Goal: Transaction & Acquisition: Purchase product/service

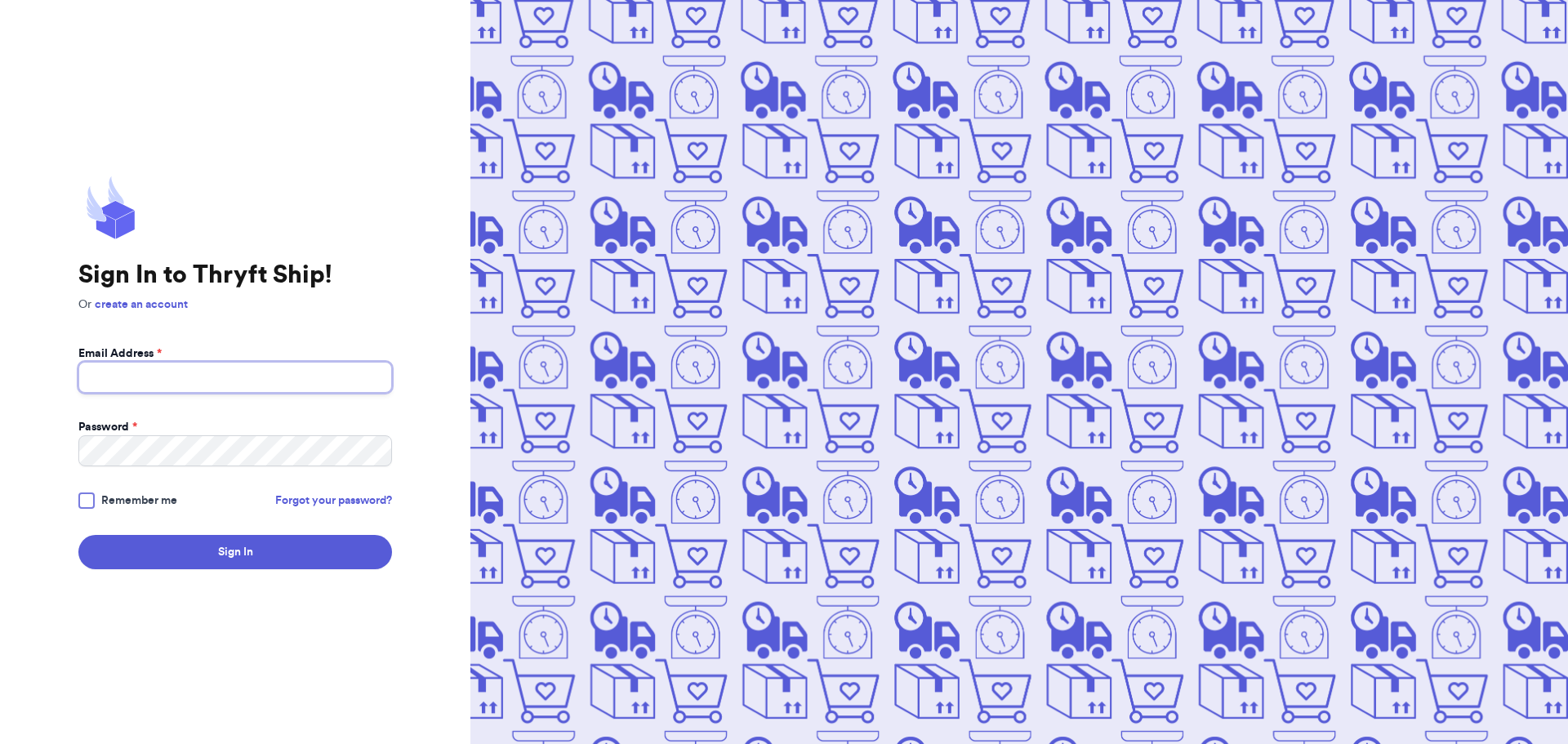
click at [174, 374] on input "Email Address *" at bounding box center [235, 377] width 313 height 31
type input "[EMAIL_ADDRESS][DOMAIN_NAME]"
click at [246, 560] on button "Sign In" at bounding box center [235, 551] width 313 height 34
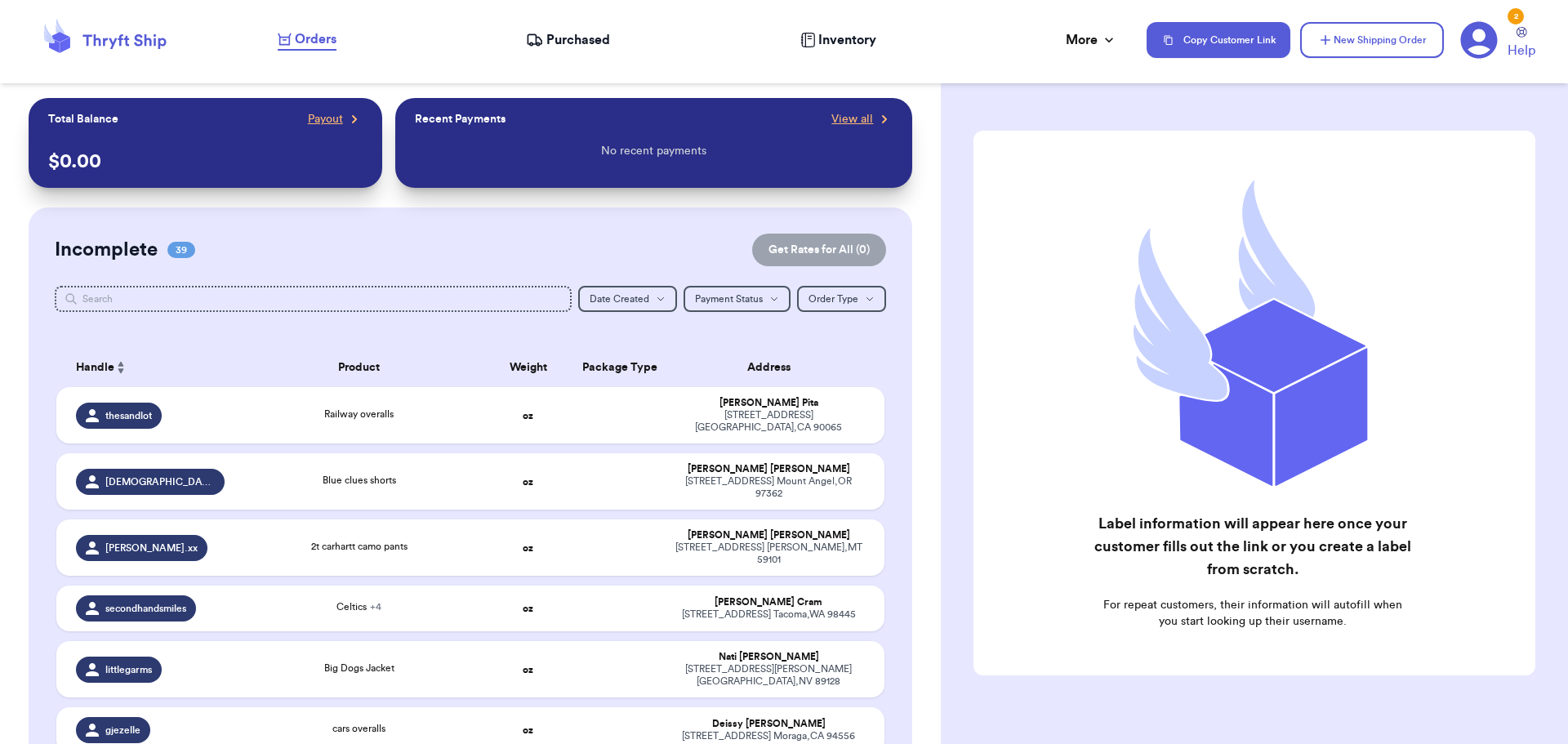
click at [571, 43] on span "Purchased" at bounding box center [578, 41] width 64 height 20
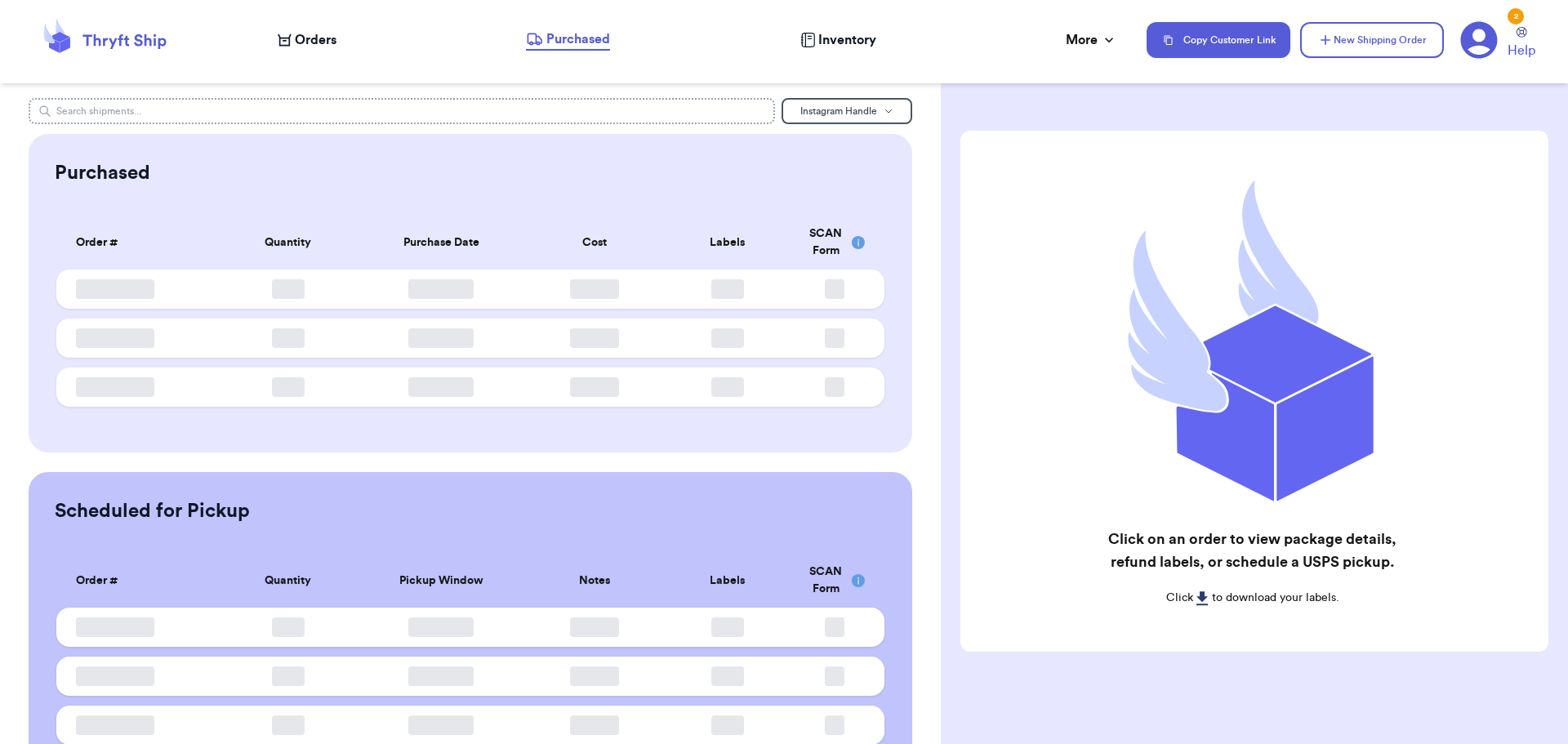
click at [473, 106] on input "text" at bounding box center [402, 111] width 747 height 26
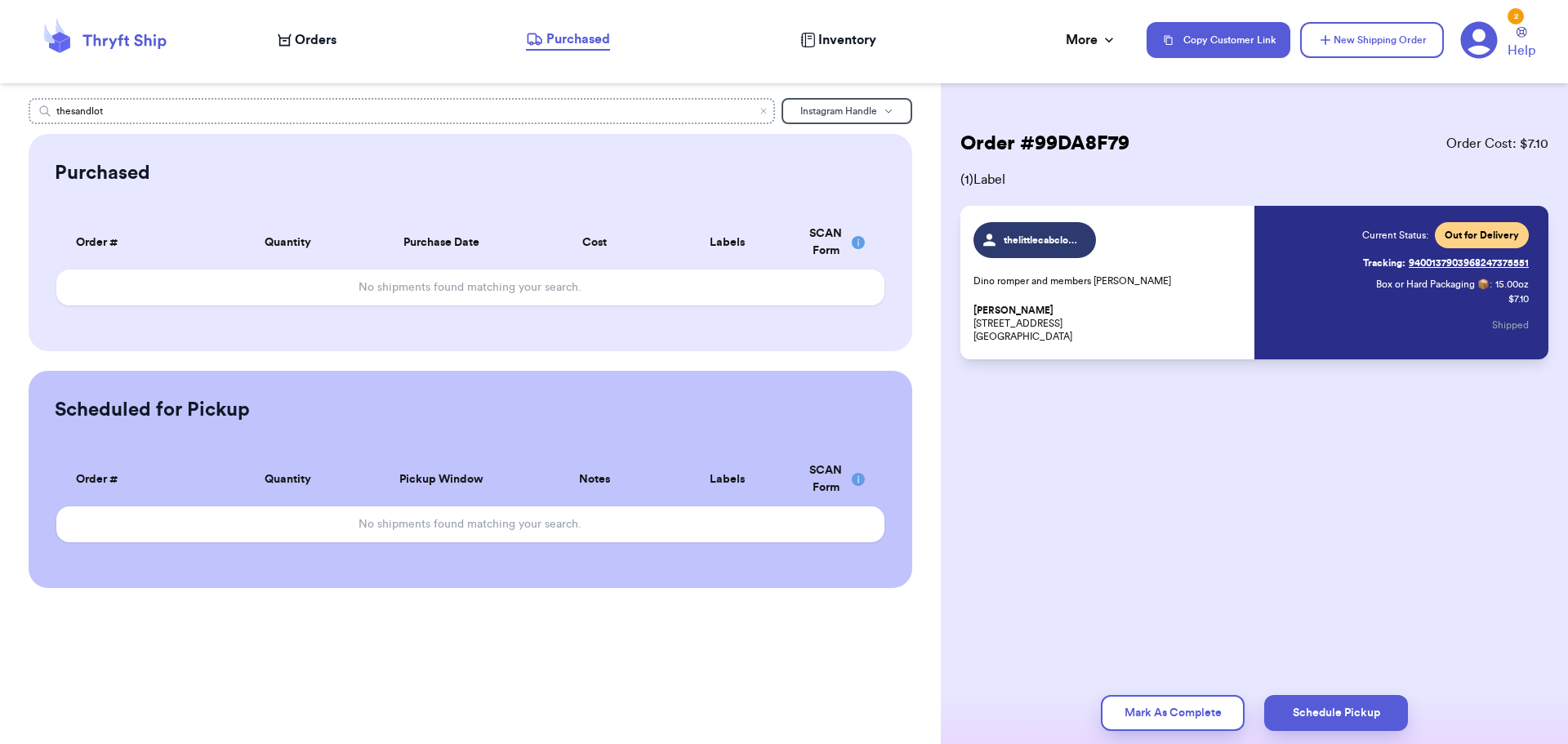
drag, startPoint x: 471, startPoint y: 103, endPoint x: 143, endPoint y: 136, distance: 329.7
click at [143, 132] on div "thesandlot Instagram Handle Purchased Order # Qty Labels SCAN No shipments foun…" at bounding box center [470, 342] width 940 height 489
type input "thesandlot"
click at [328, 39] on span "Orders" at bounding box center [315, 41] width 41 height 20
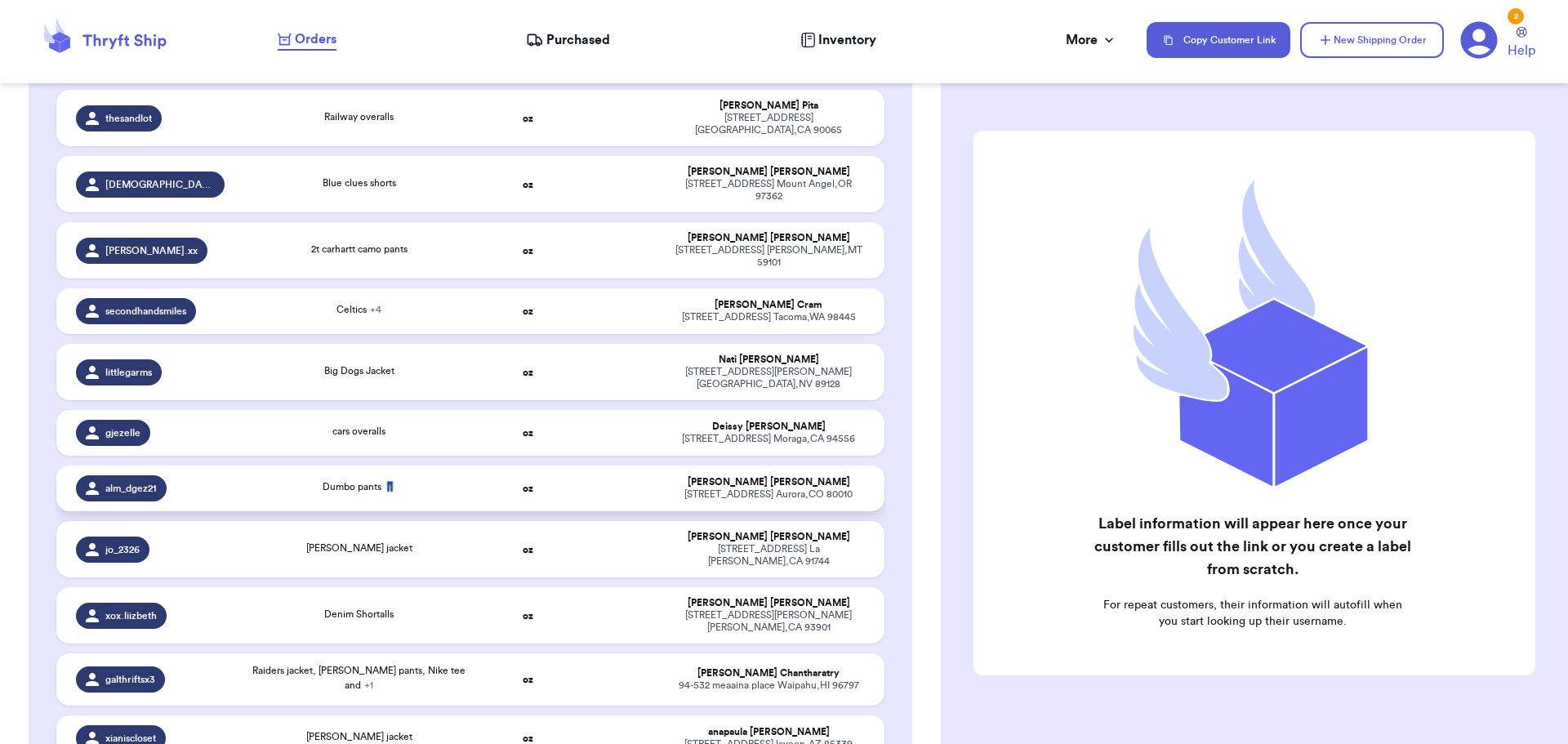
scroll to position [245, 0]
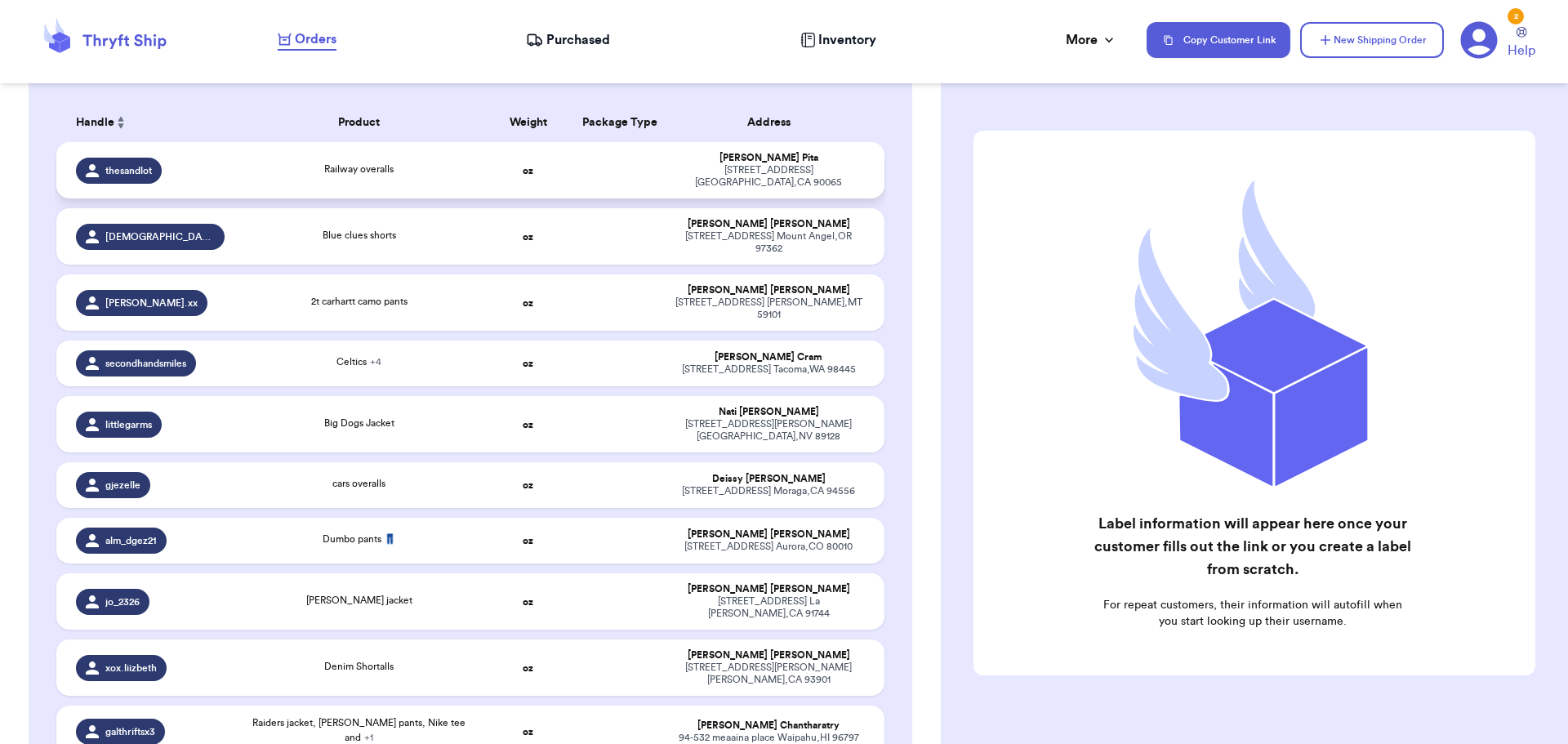
click at [487, 160] on td "oz" at bounding box center [528, 170] width 89 height 56
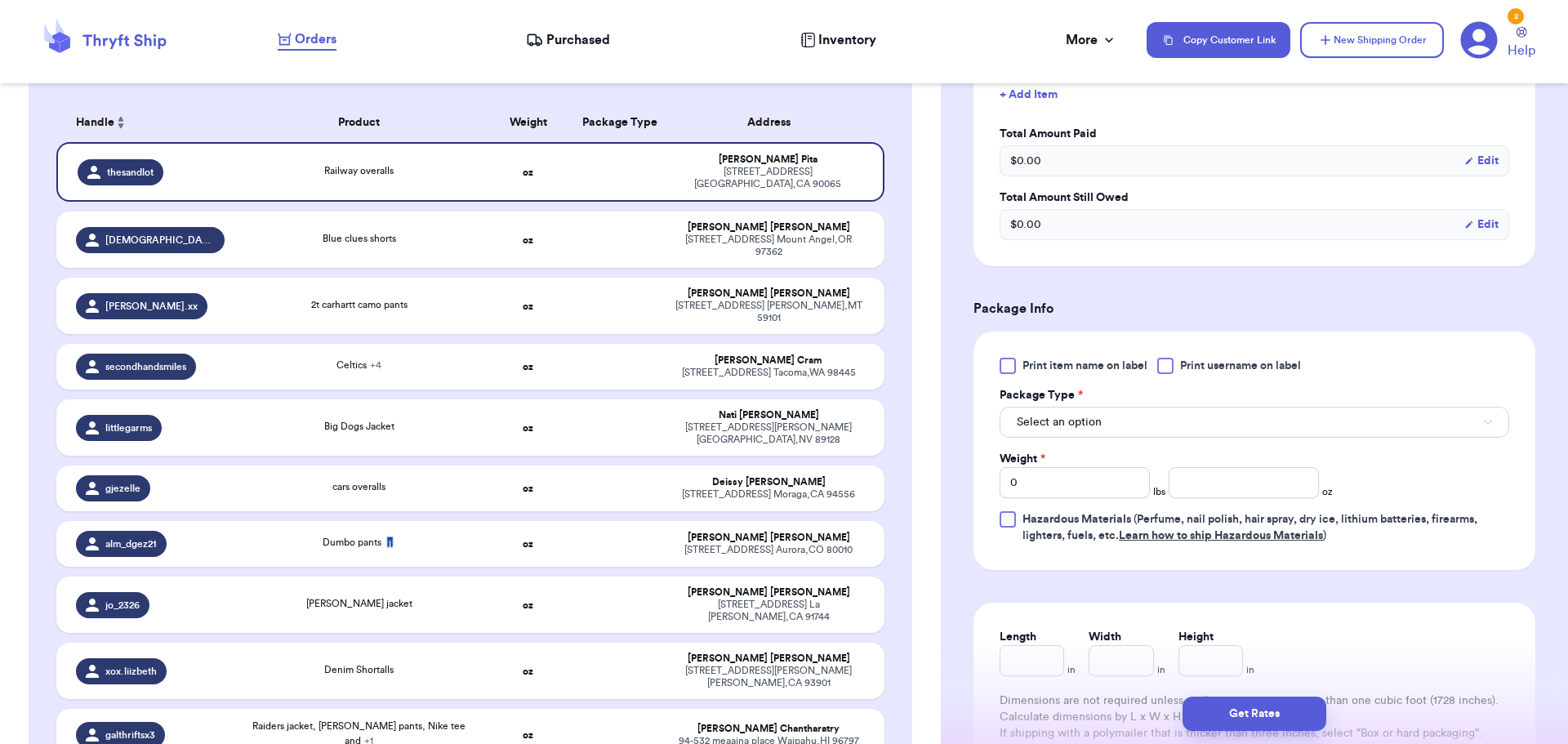
scroll to position [571, 0]
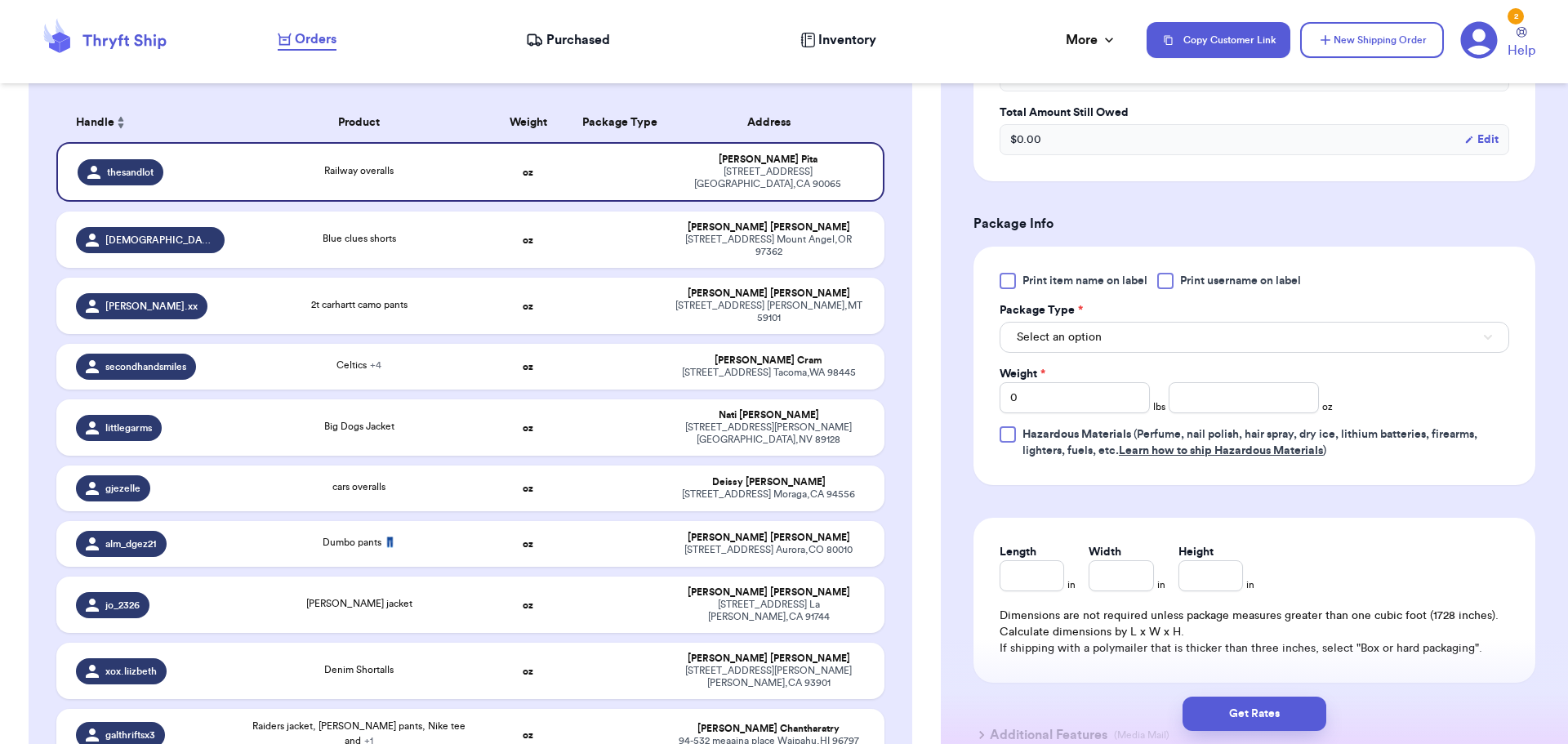
click at [1169, 276] on div at bounding box center [1165, 281] width 17 height 17
click at [0, 0] on input "Print username on label" at bounding box center [0, 0] width 0 height 0
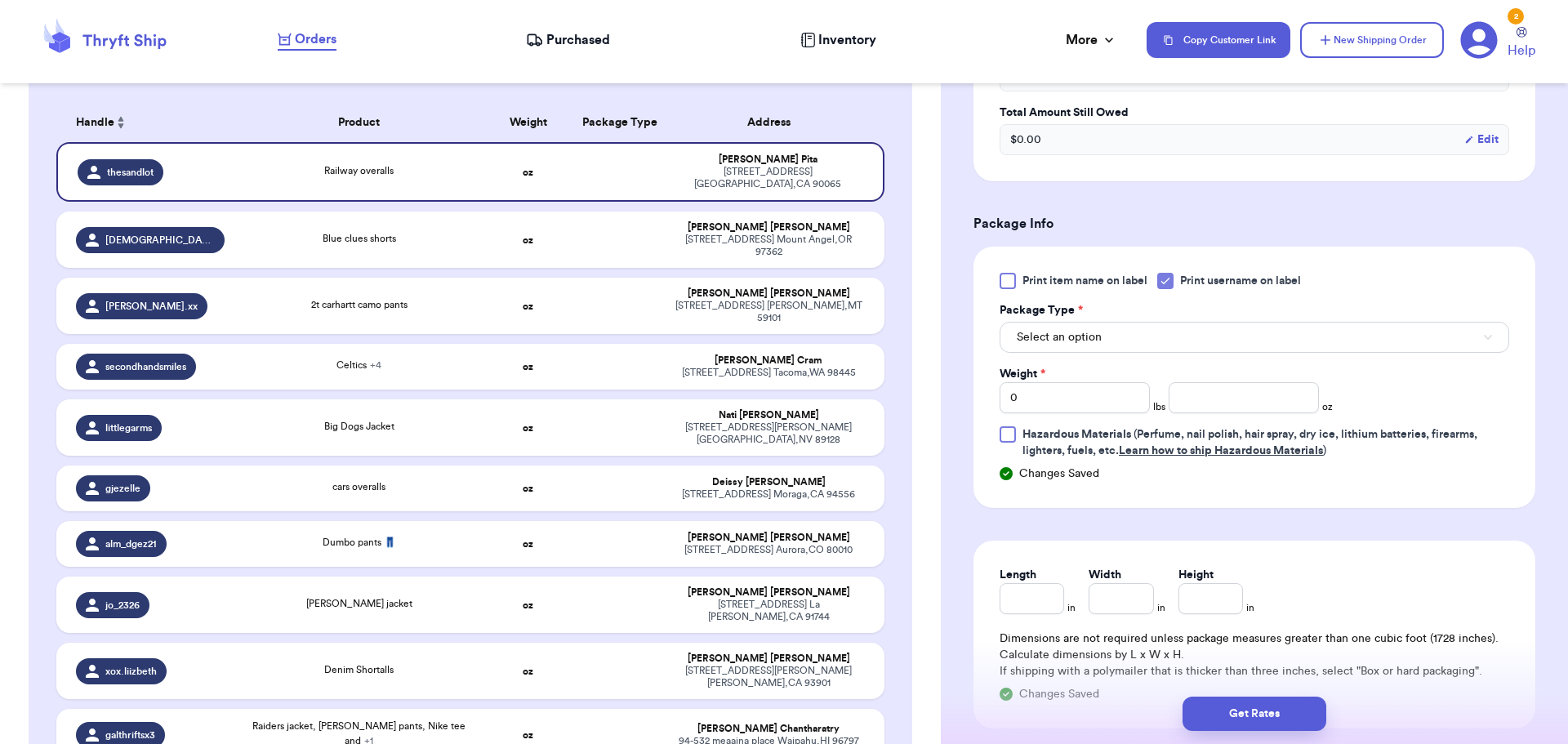
click at [1169, 278] on icon at bounding box center [1165, 281] width 13 height 13
click at [0, 0] on input "Print username on label" at bounding box center [0, 0] width 0 height 0
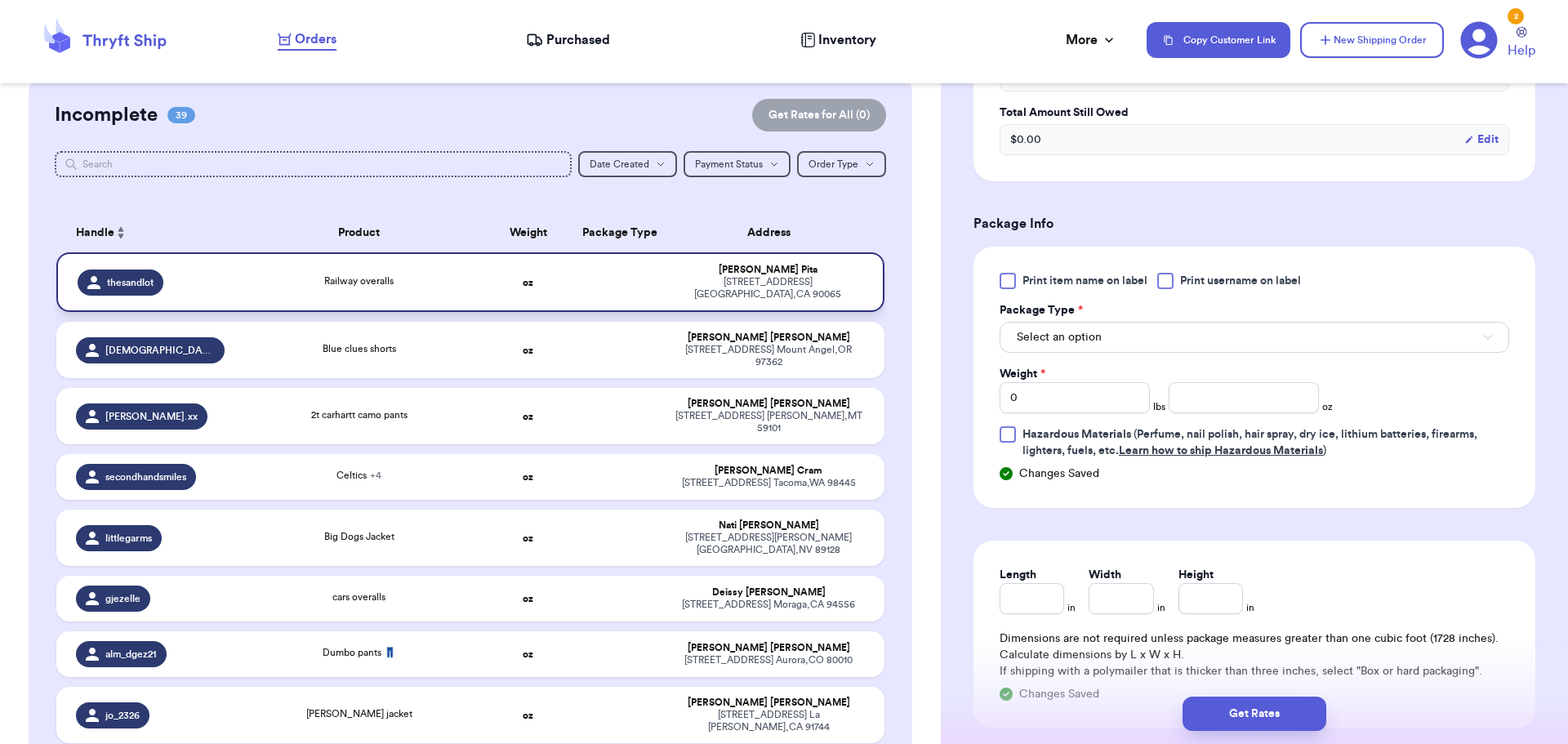
scroll to position [163, 0]
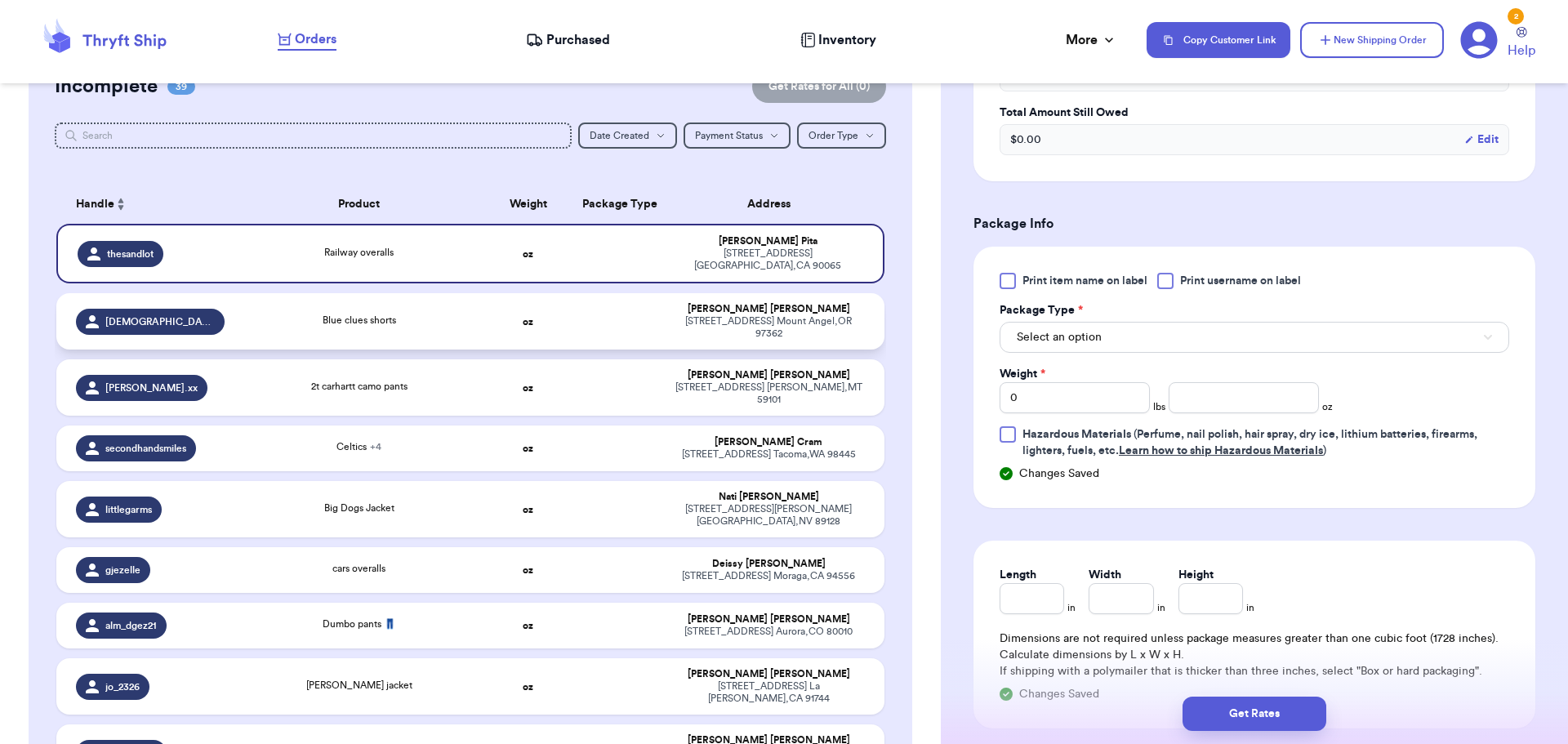
click at [606, 320] on td at bounding box center [617, 321] width 89 height 56
type input "Blue clues shorts"
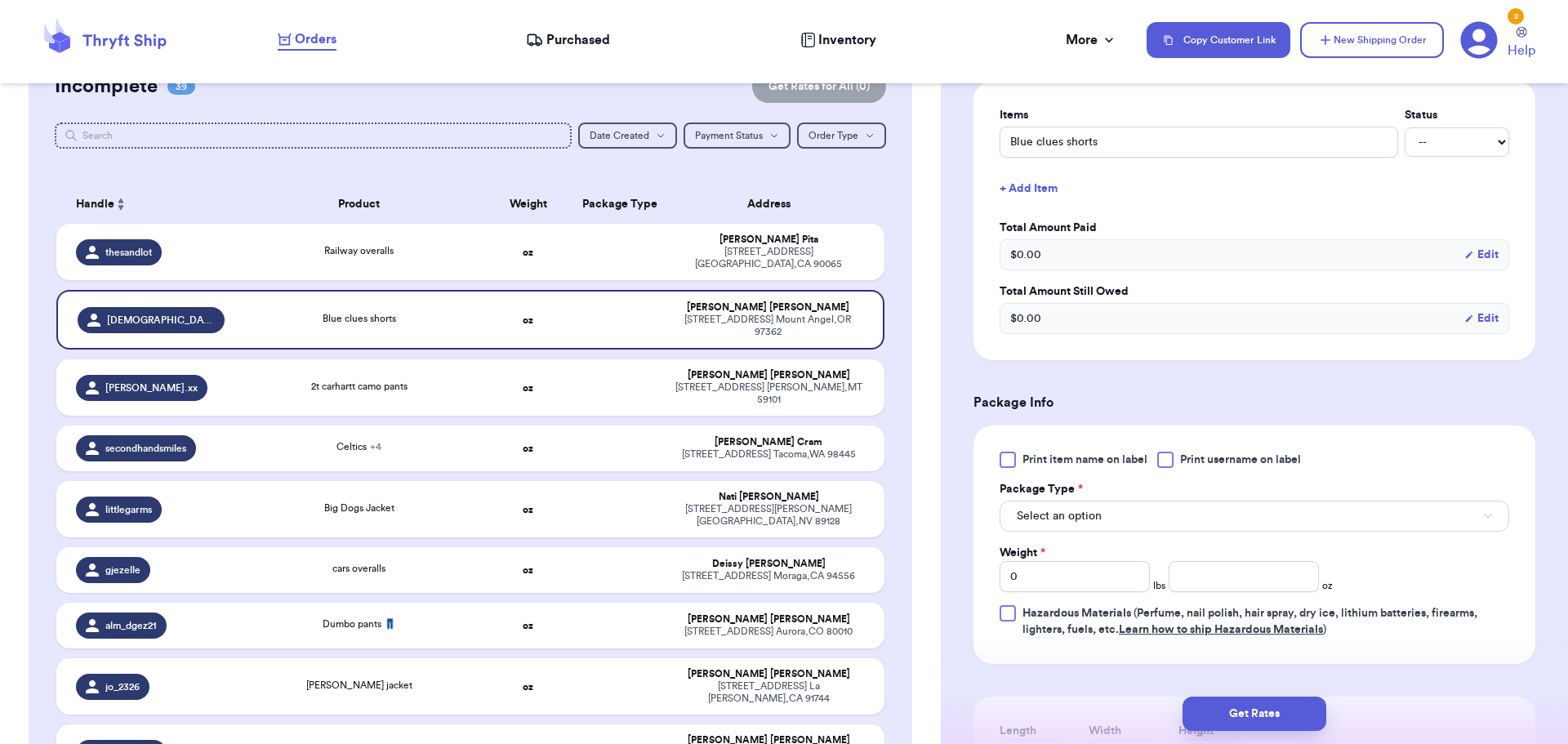
scroll to position [408, 0]
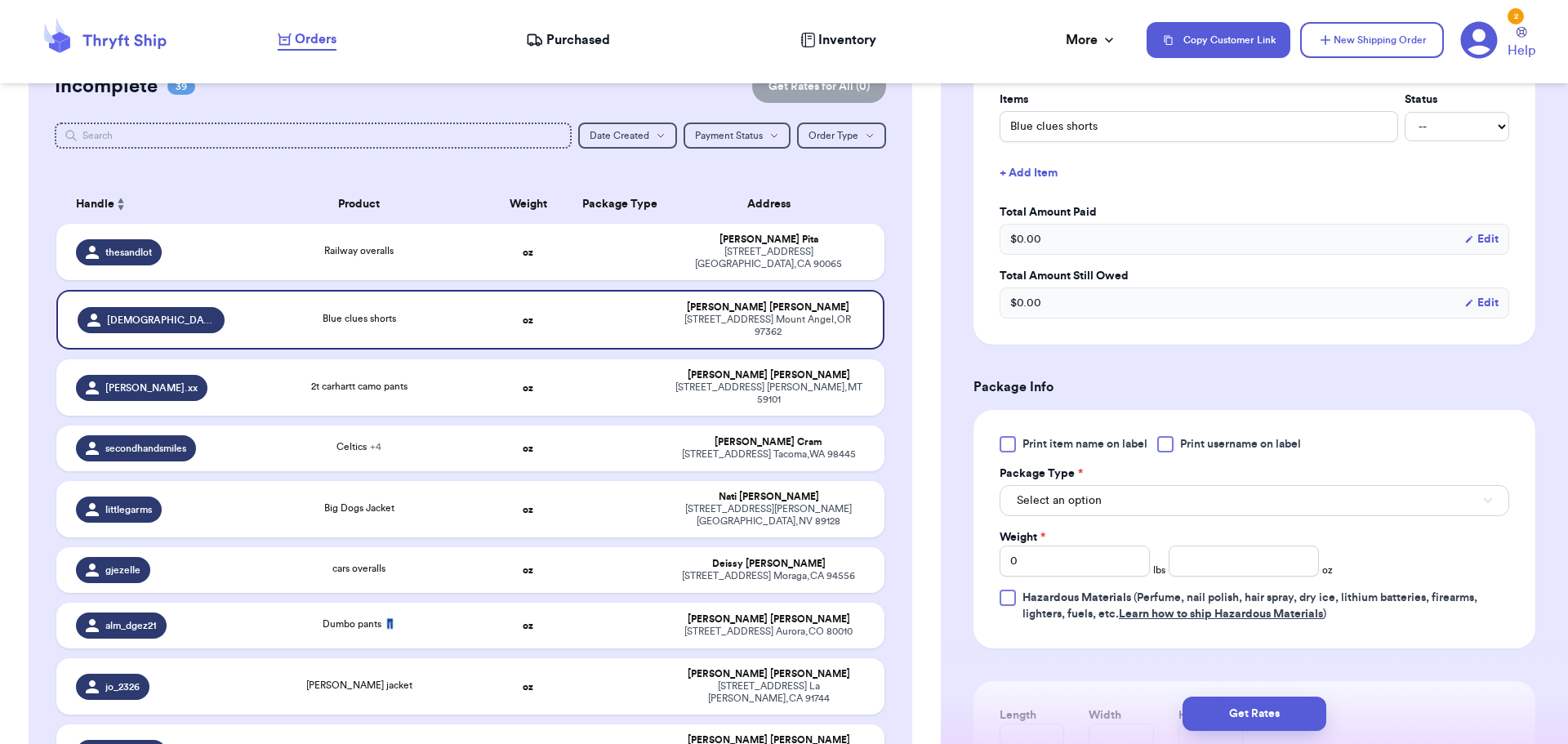
click at [1169, 443] on div at bounding box center [1165, 444] width 17 height 17
click at [0, 0] on input "Print username on label" at bounding box center [0, 0] width 0 height 0
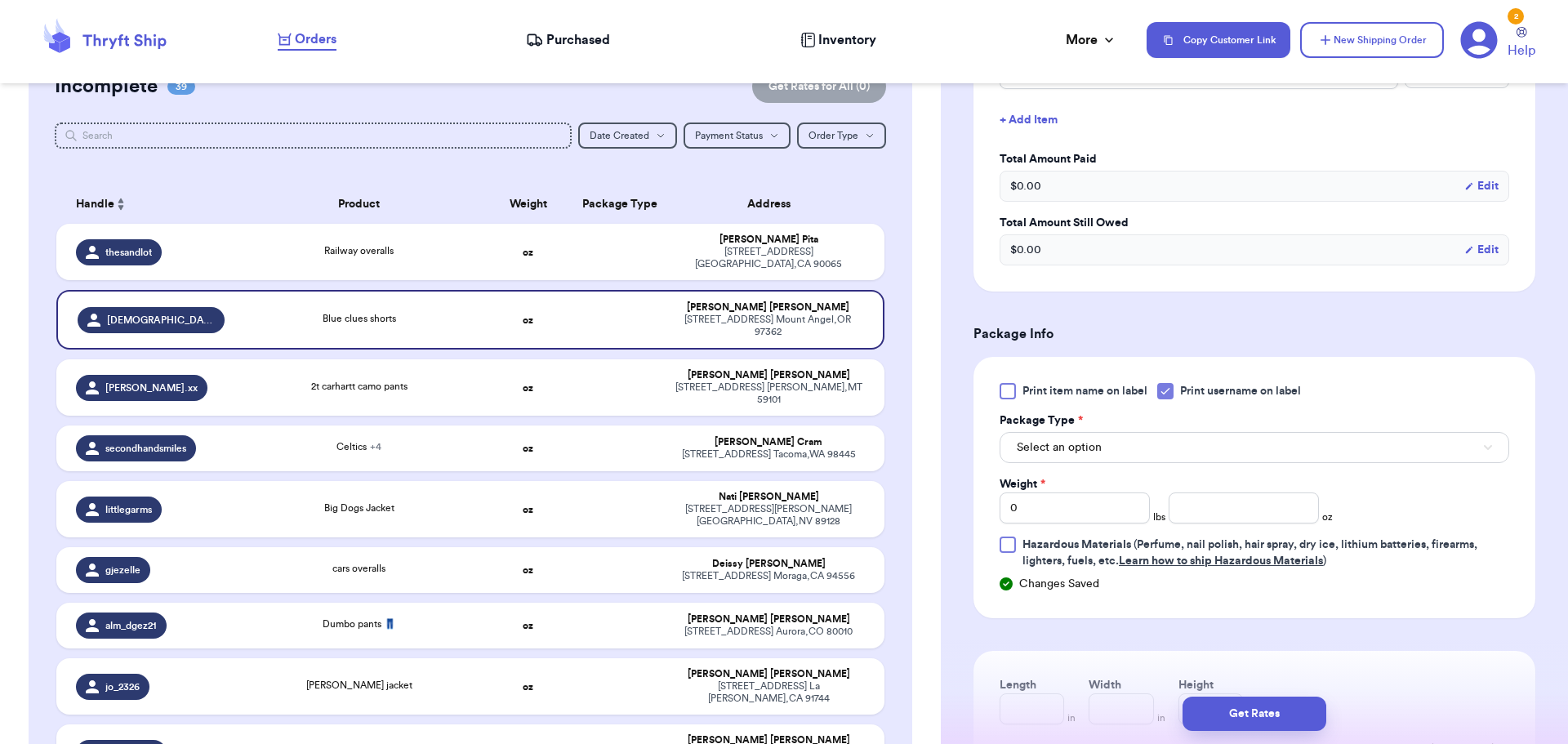
scroll to position [489, 0]
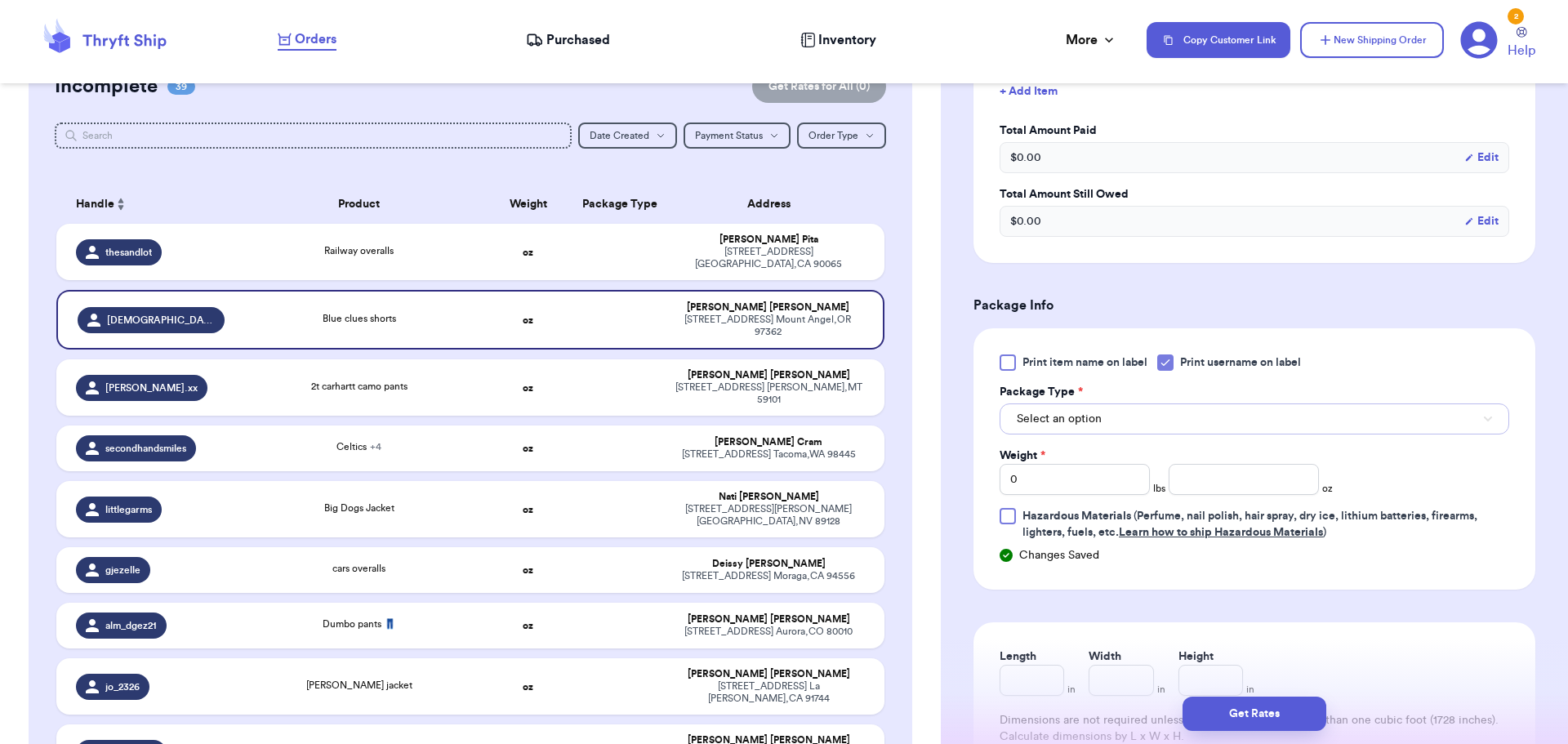
click at [1127, 418] on button "Select an option" at bounding box center [1255, 419] width 509 height 31
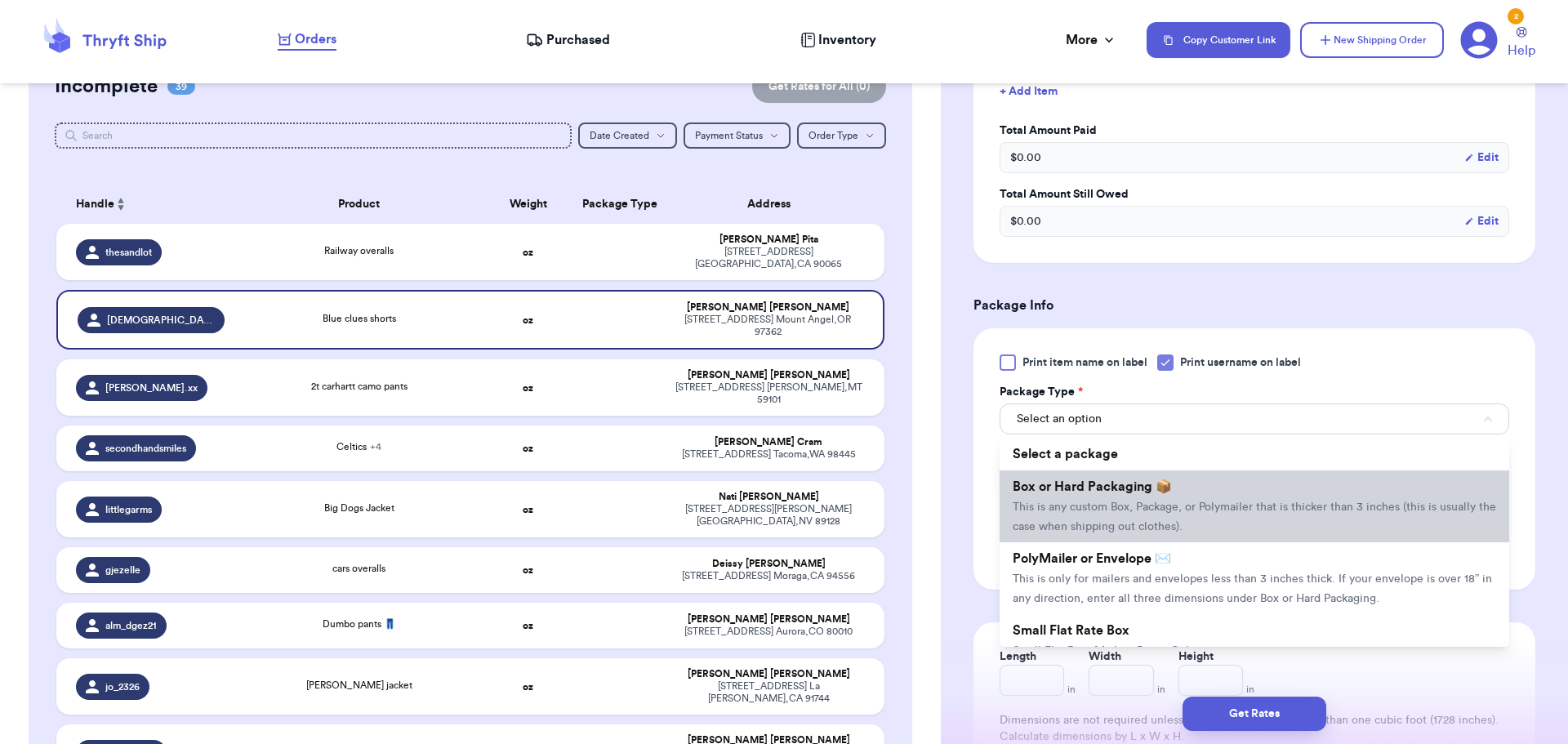
click at [1124, 490] on span "Box or Hard Packaging 📦" at bounding box center [1092, 487] width 160 height 13
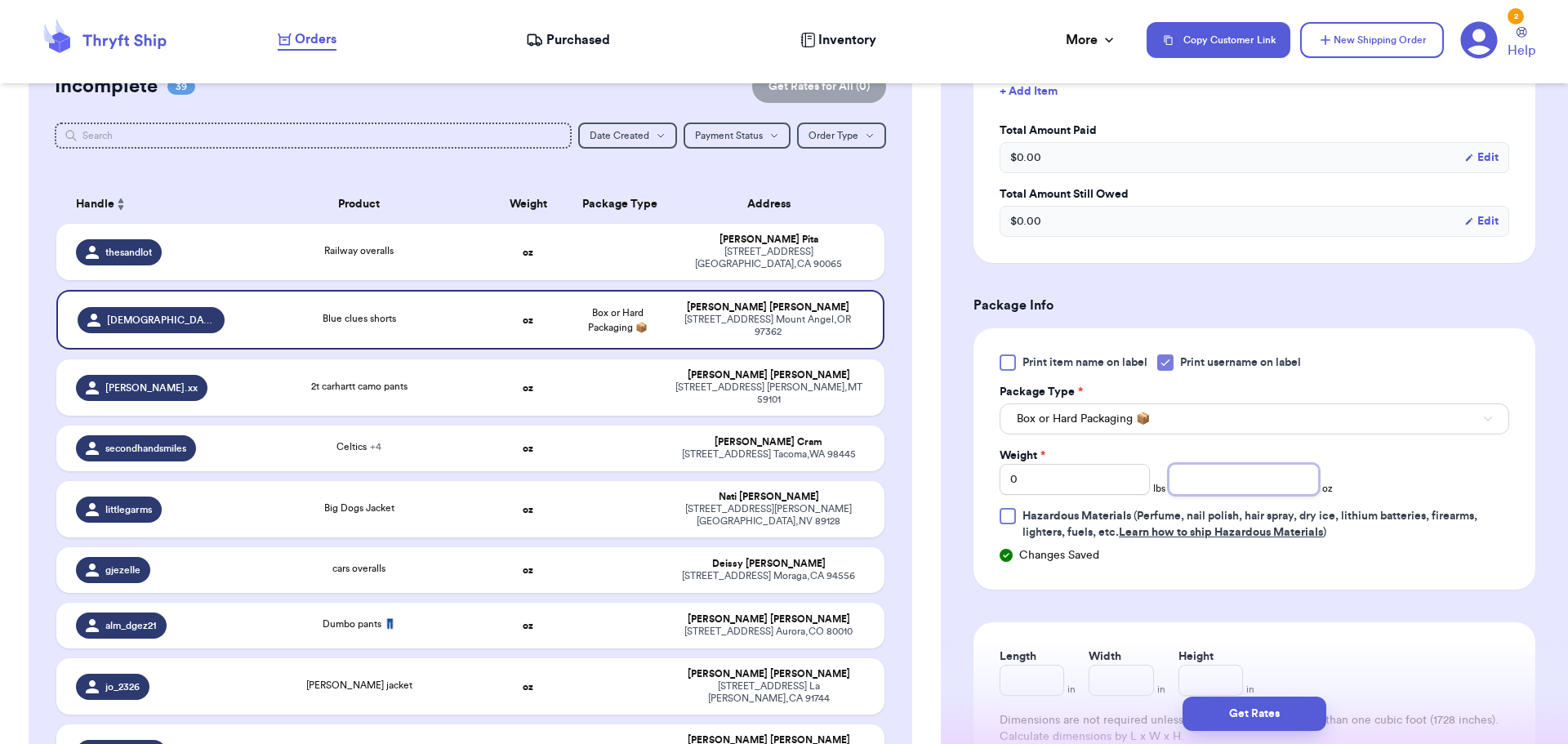
click at [1207, 476] on input "number" at bounding box center [1244, 479] width 151 height 31
type input "10"
click at [1253, 718] on button "Get Rates" at bounding box center [1255, 713] width 144 height 34
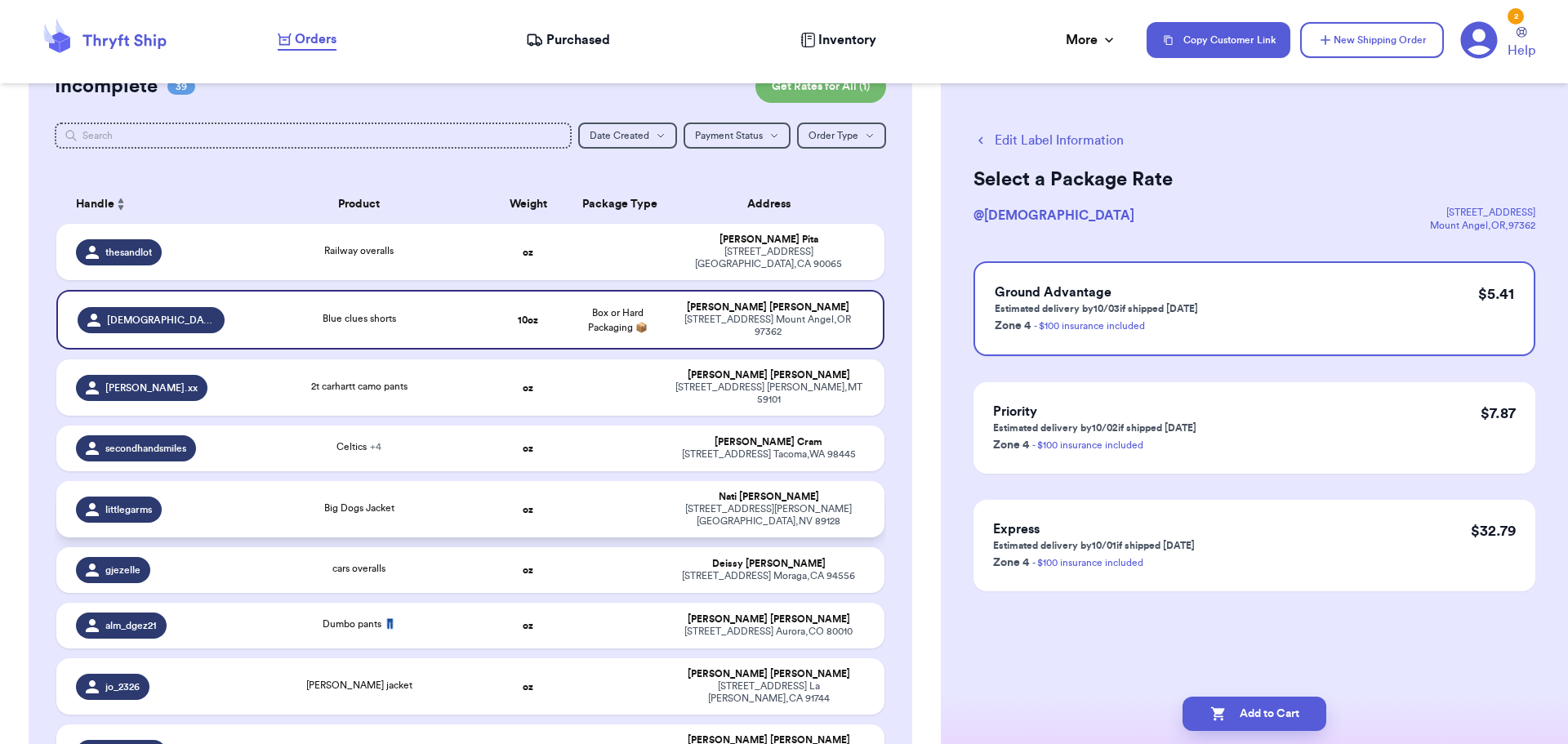
scroll to position [0, 0]
drag, startPoint x: 1245, startPoint y: 709, endPoint x: 1236, endPoint y: 708, distance: 9.1
click at [1244, 709] on button "Add to Cart" at bounding box center [1255, 713] width 144 height 34
checkbox input "true"
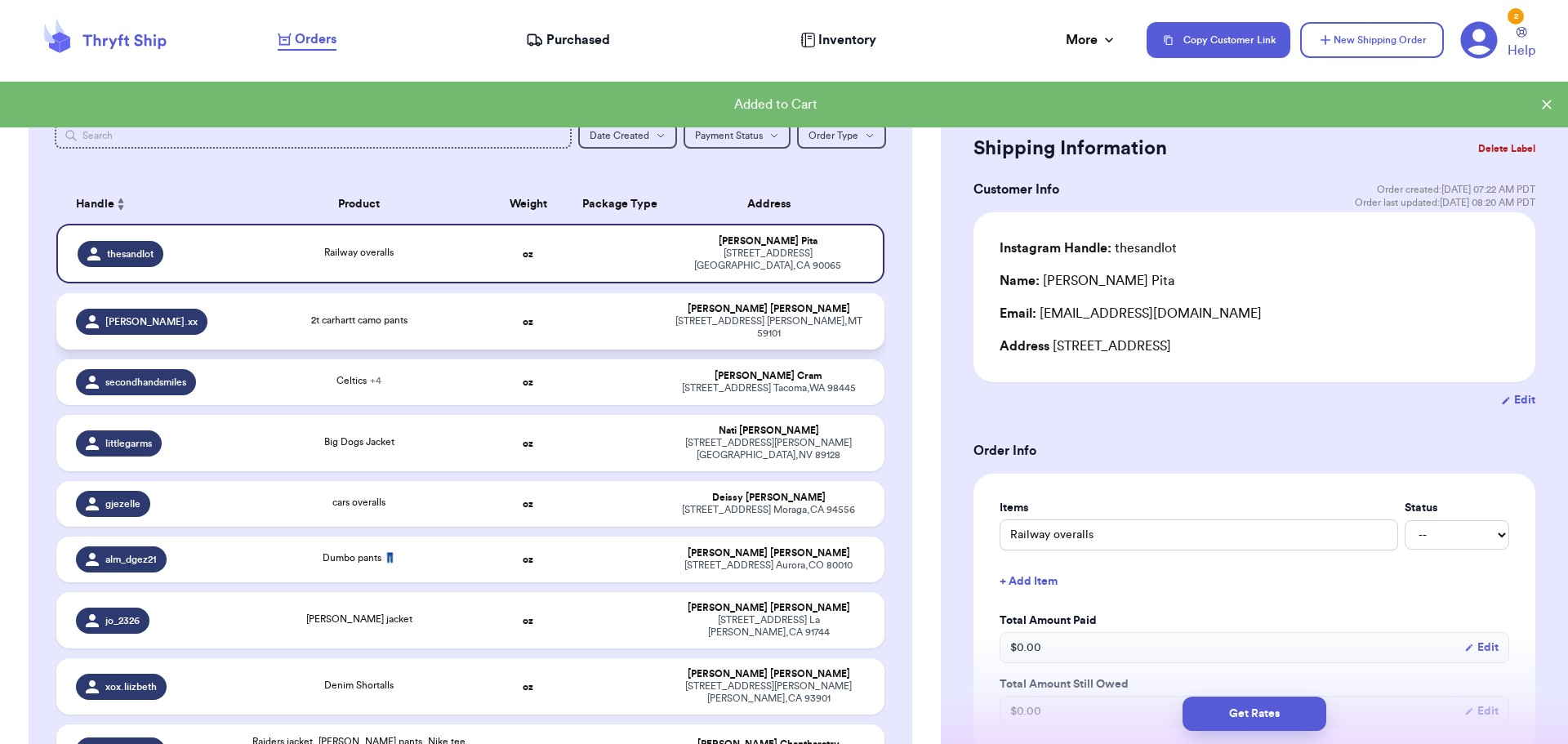
click at [423, 315] on div "2t carhartt camo pants" at bounding box center [359, 322] width 230 height 18
type input "2t carhartt camo pants"
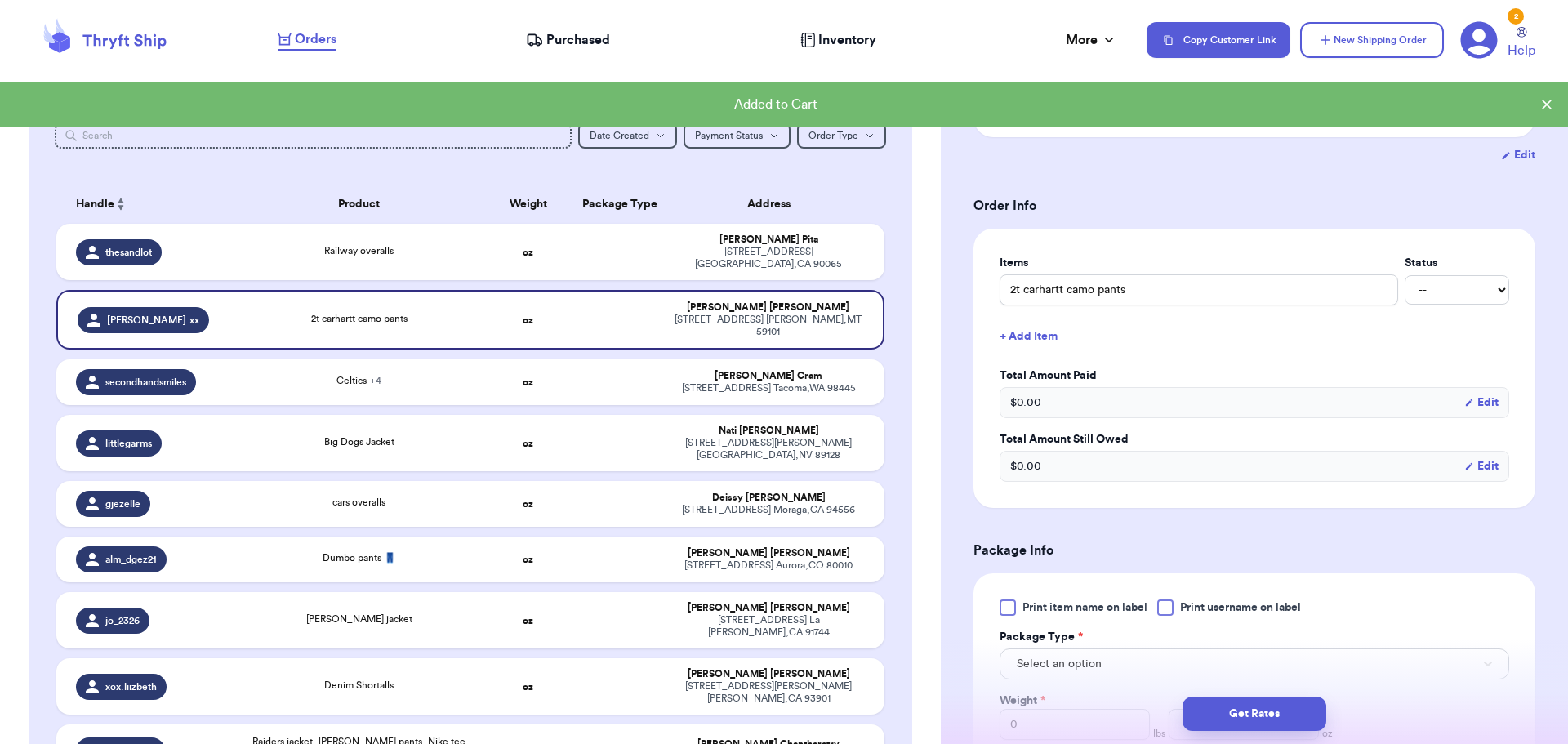
scroll to position [408, 0]
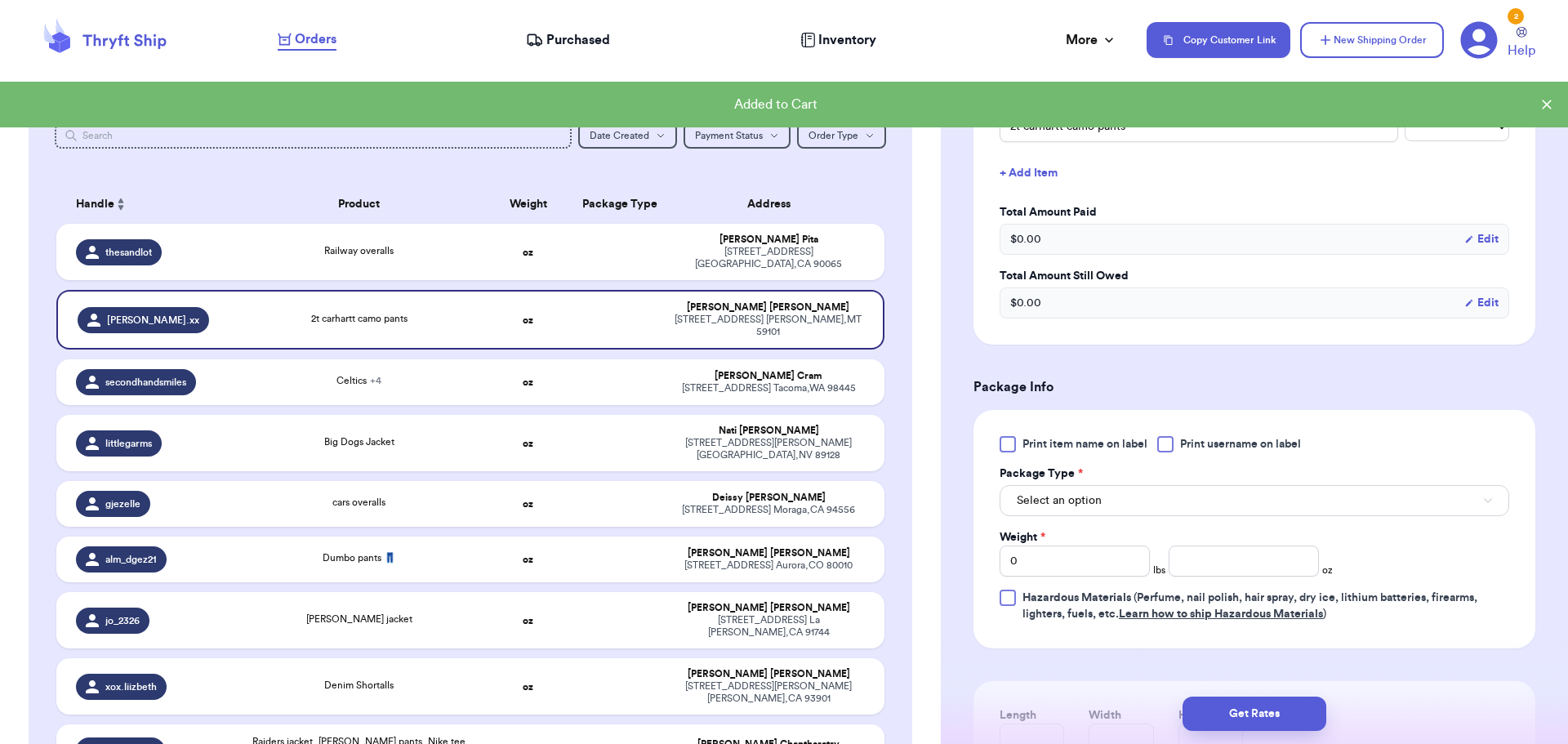
click at [1159, 441] on div at bounding box center [1165, 444] width 17 height 17
click at [0, 0] on input "Print username on label" at bounding box center [0, 0] width 0 height 0
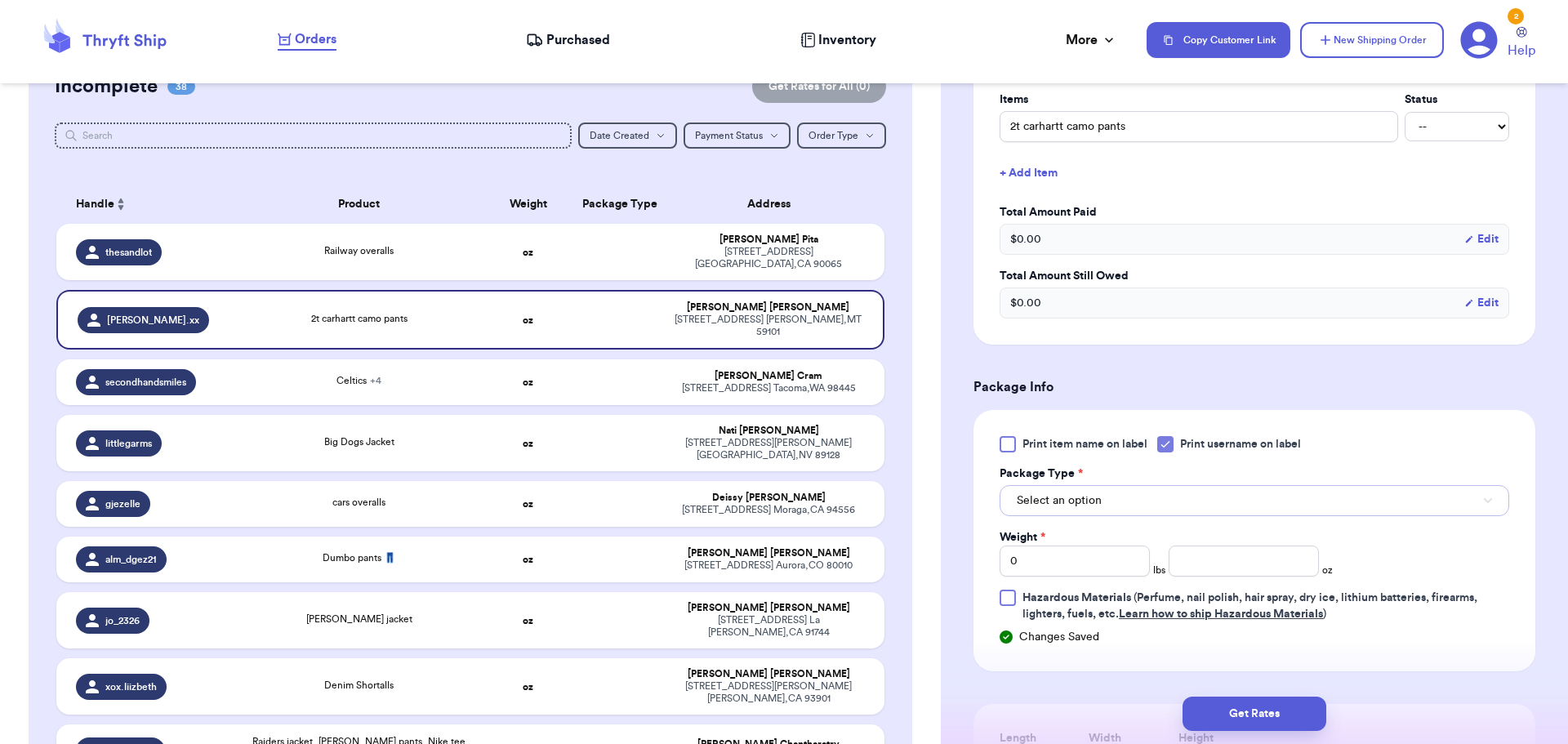
click at [1135, 497] on button "Select an option" at bounding box center [1255, 501] width 509 height 31
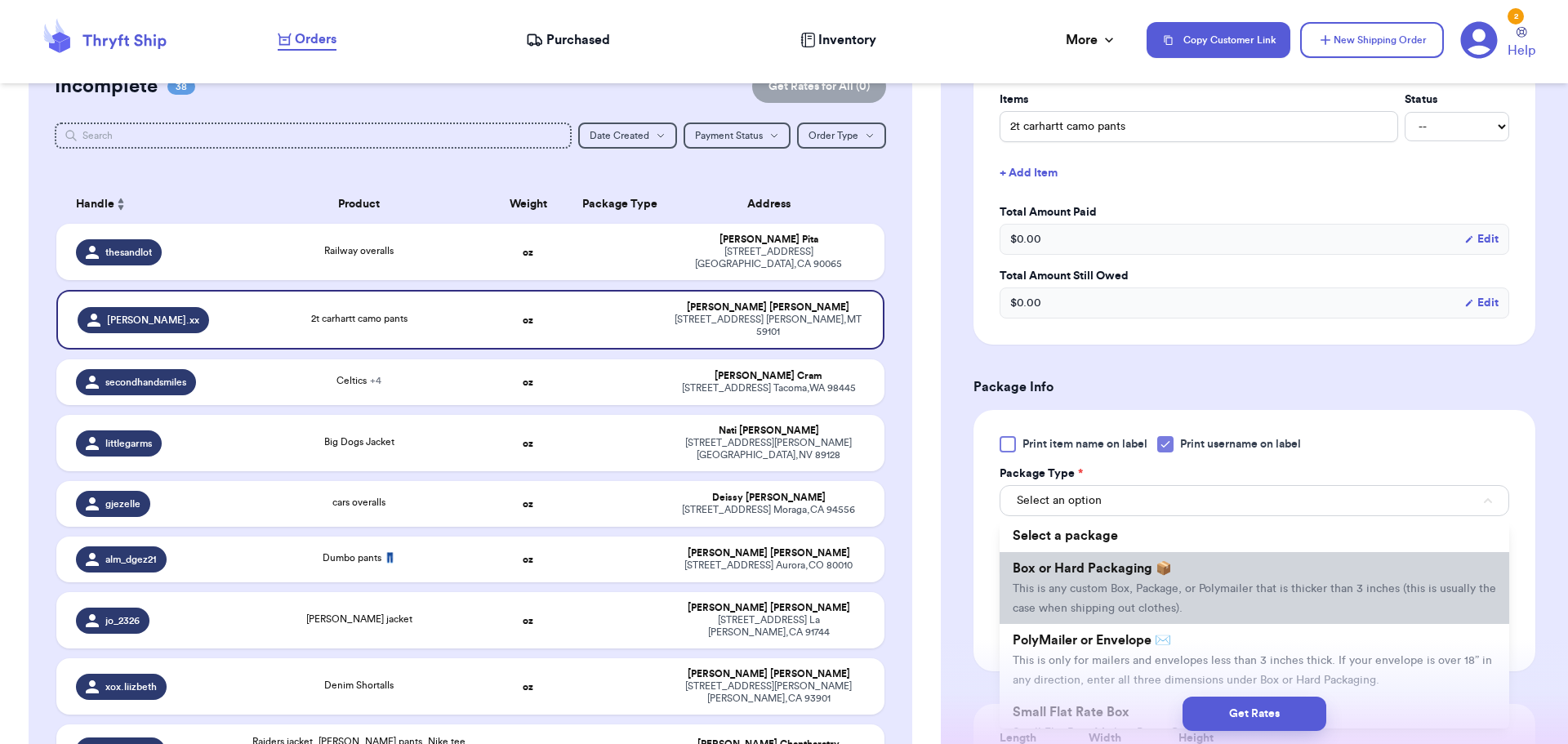
click at [1146, 595] on li "Box or Hard Packaging 📦 This is any custom Box, Package, or Polymailer that is …" at bounding box center [1255, 587] width 509 height 72
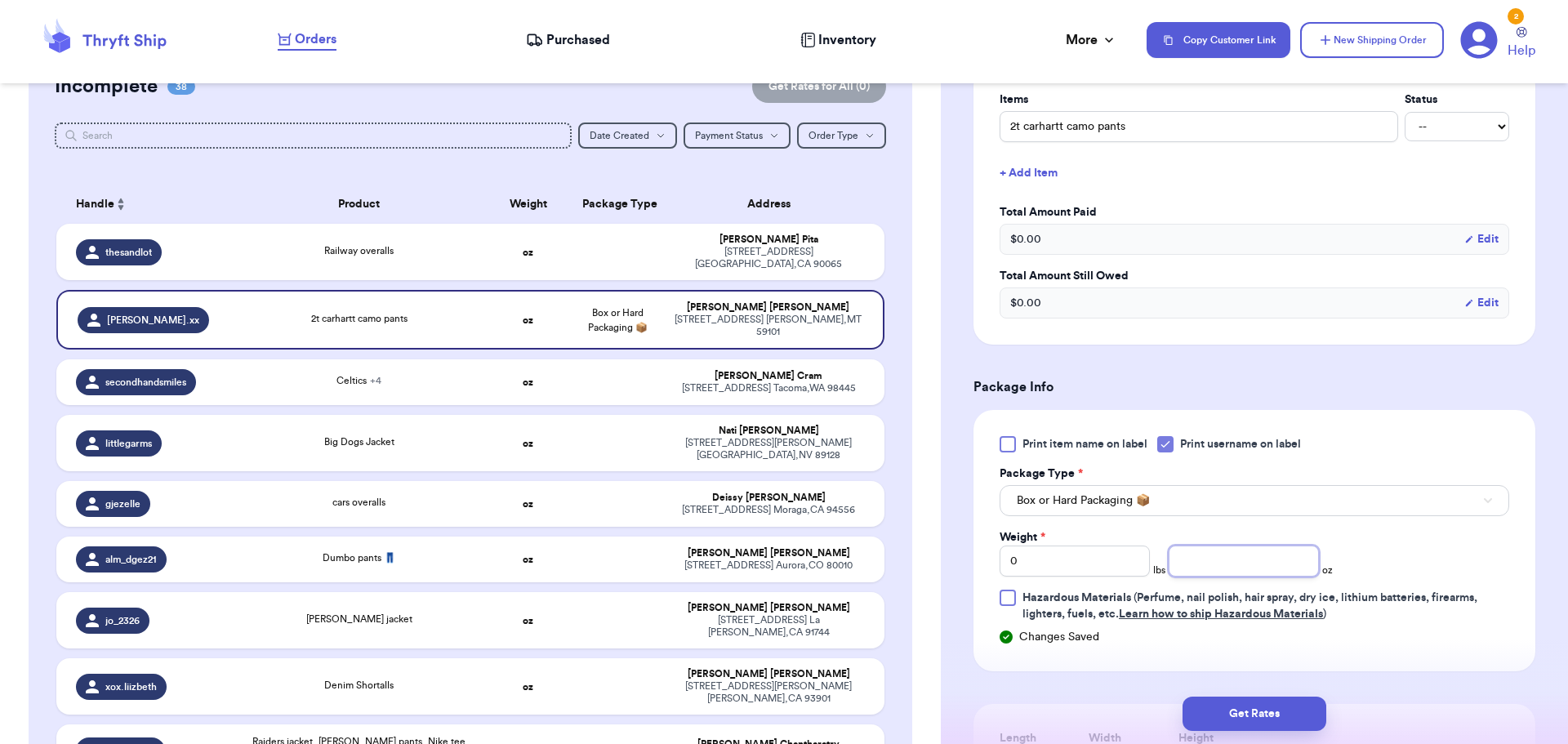
click at [1236, 565] on input "number" at bounding box center [1244, 561] width 151 height 31
type input "10"
click at [1257, 722] on button "Get Rates" at bounding box center [1255, 713] width 144 height 34
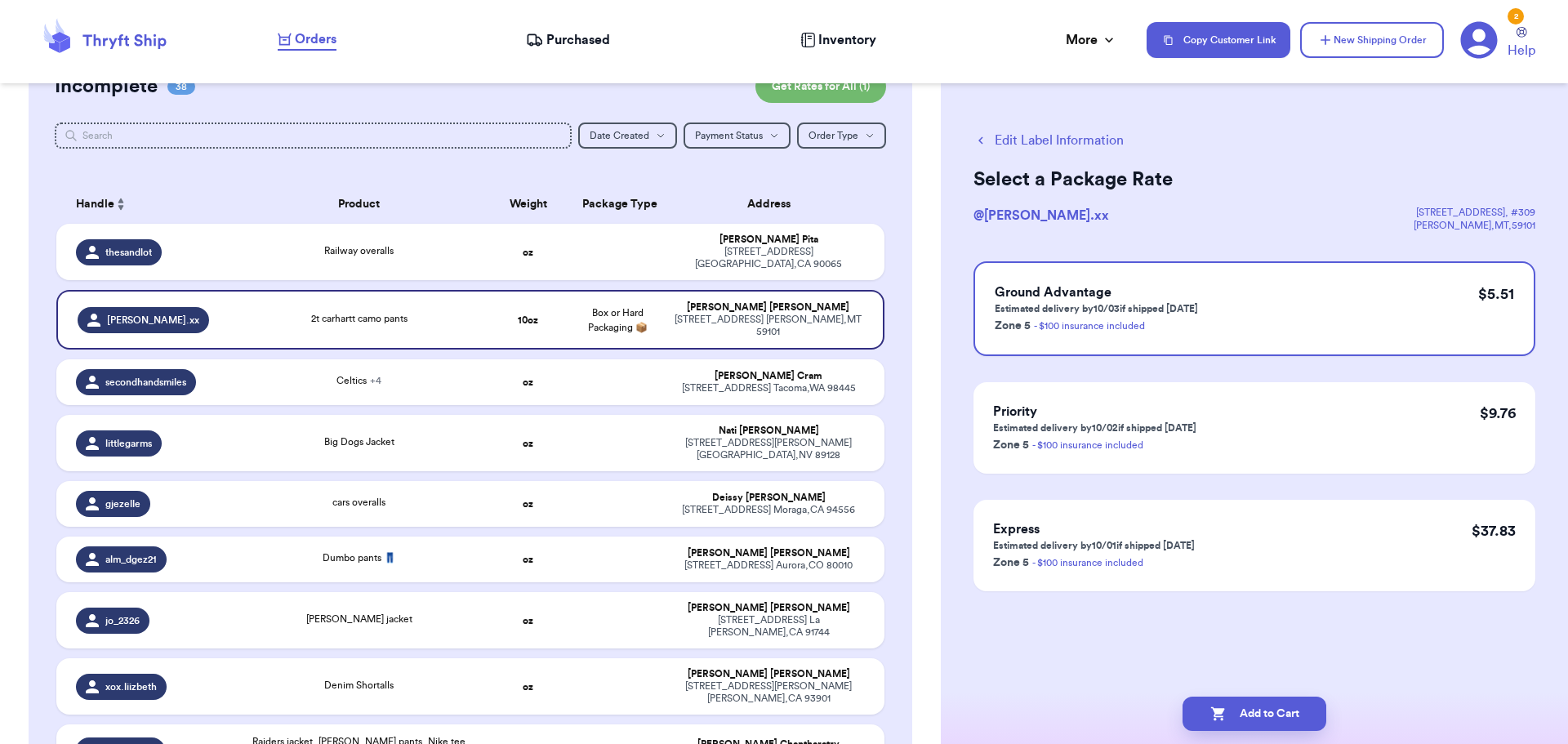
scroll to position [0, 0]
click at [1230, 723] on button "Add to Cart" at bounding box center [1255, 713] width 144 height 34
checkbox input "true"
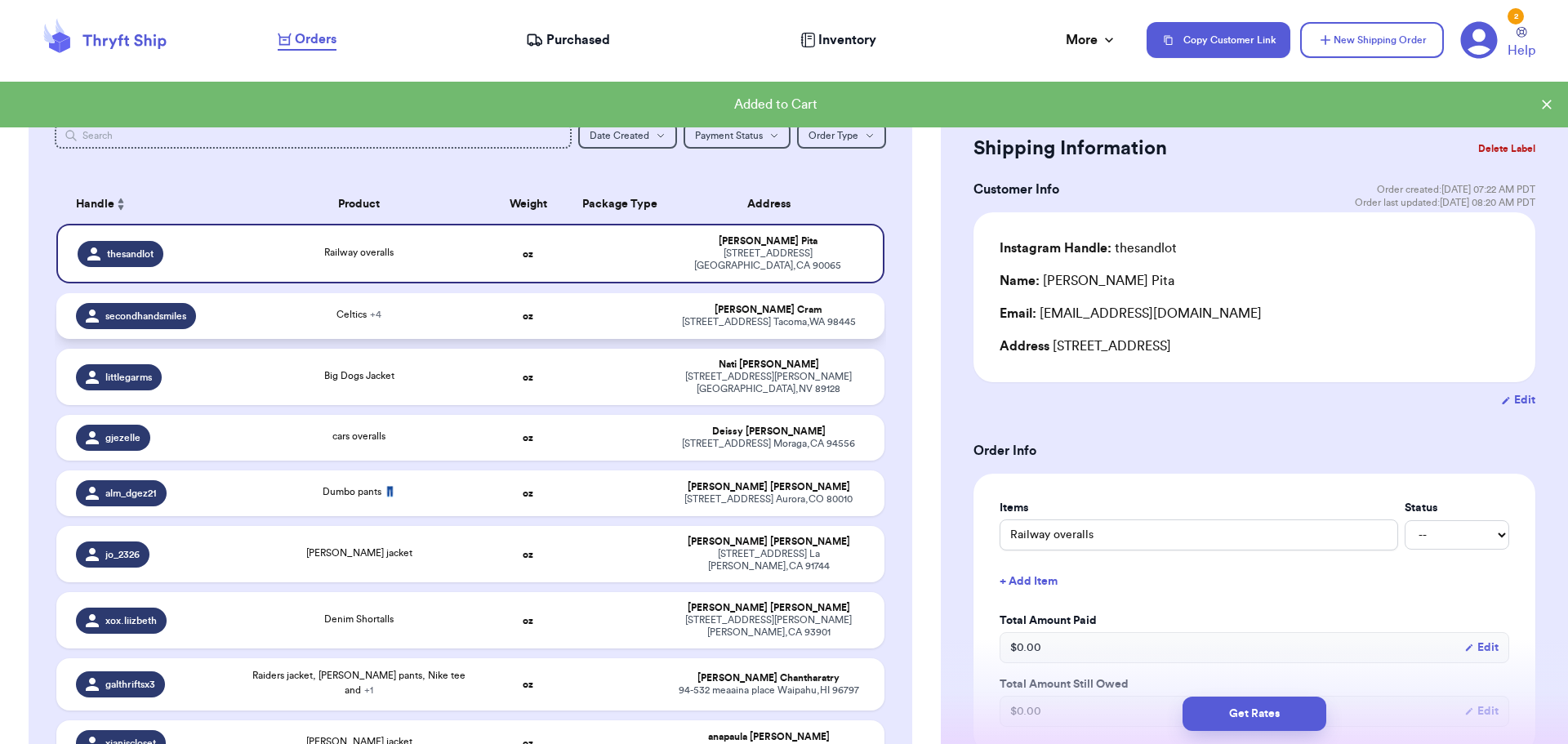
click at [430, 322] on div "Celtics + 4" at bounding box center [359, 316] width 230 height 18
type input "Celtics"
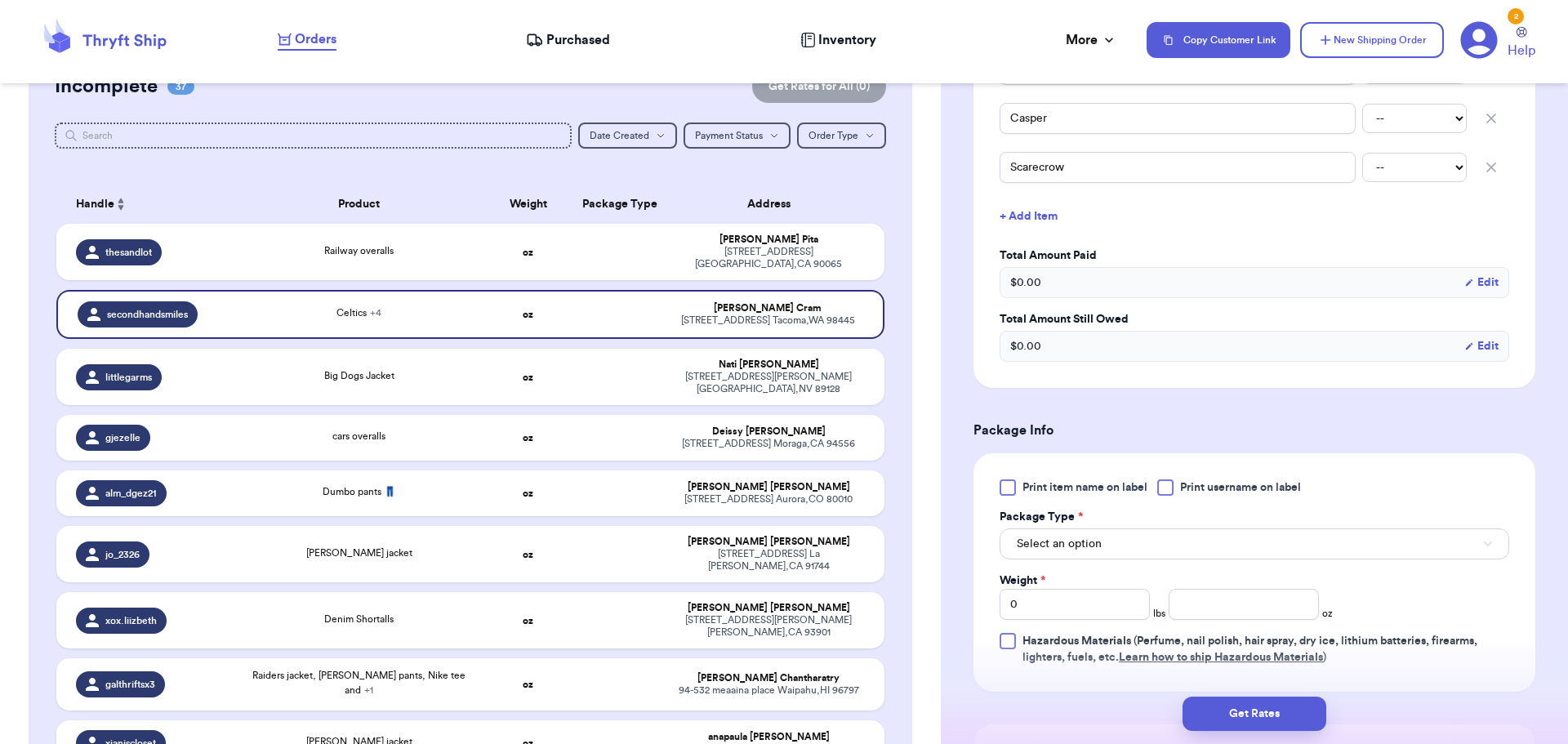
scroll to position [571, 0]
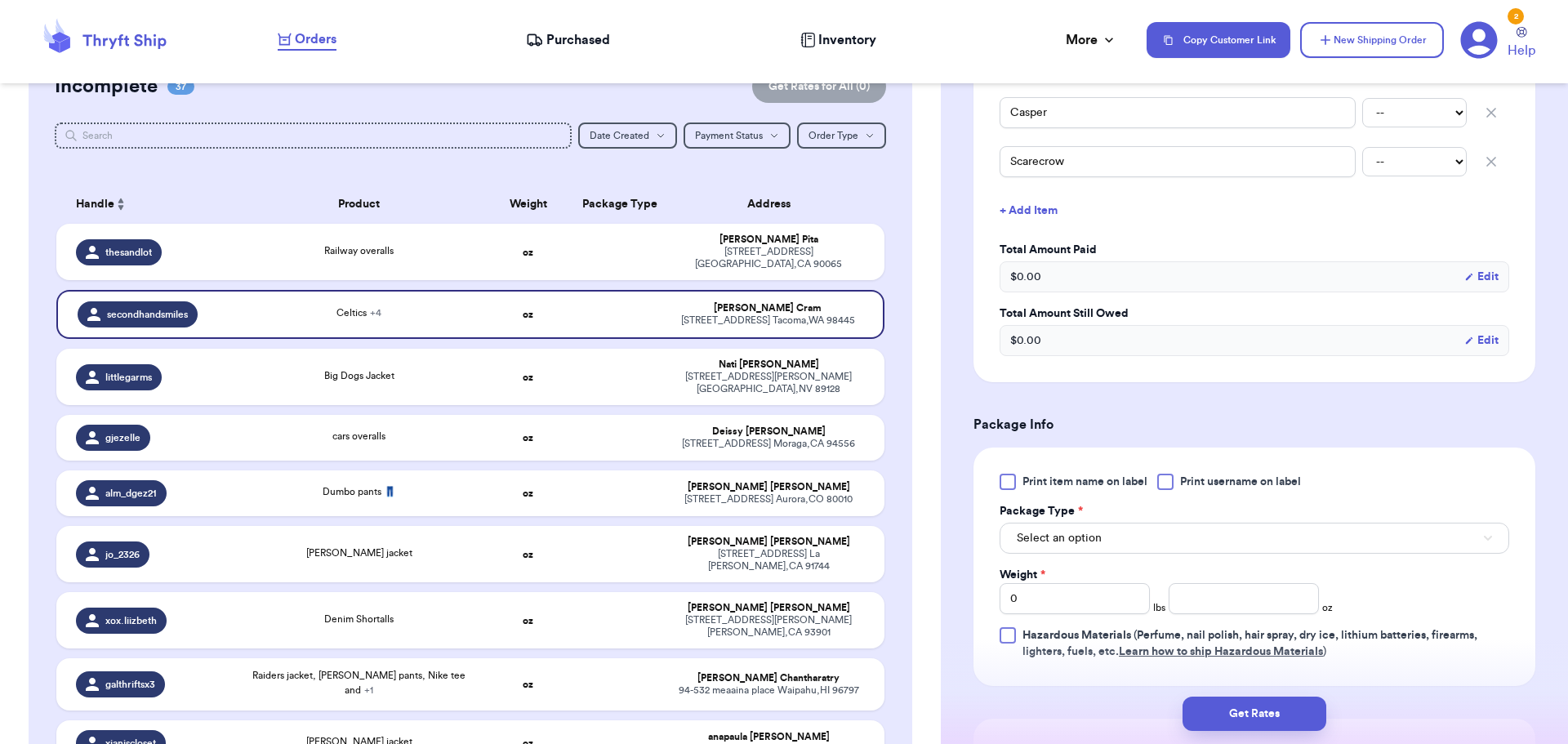
click at [1166, 483] on div at bounding box center [1165, 482] width 17 height 17
click at [0, 0] on input "Print username on label" at bounding box center [0, 0] width 0 height 0
click at [1163, 535] on button "Select an option" at bounding box center [1255, 538] width 509 height 31
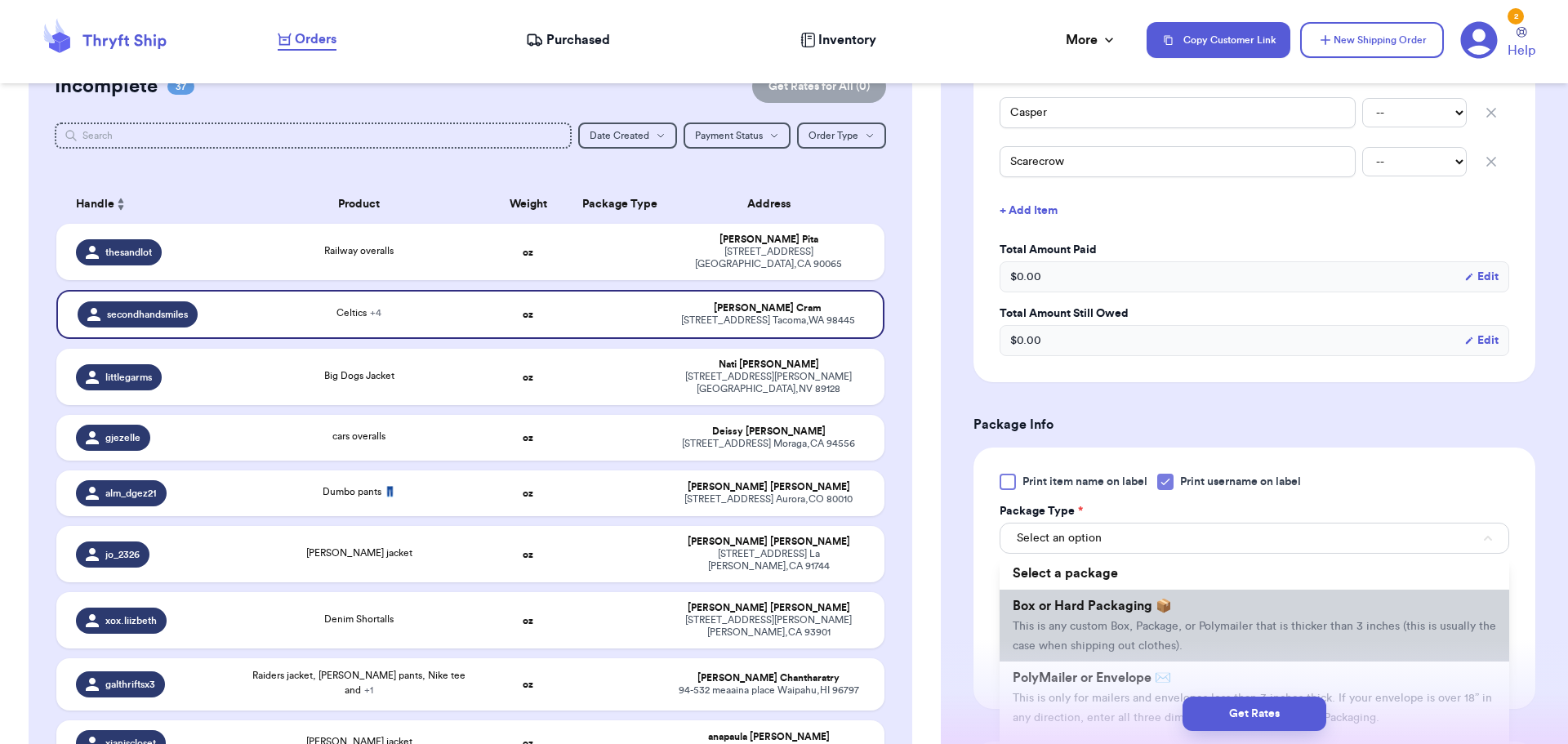
click at [1162, 620] on span "This is any custom Box, Package, or Polymailer that is thicker than 3 inches (t…" at bounding box center [1254, 636] width 484 height 31
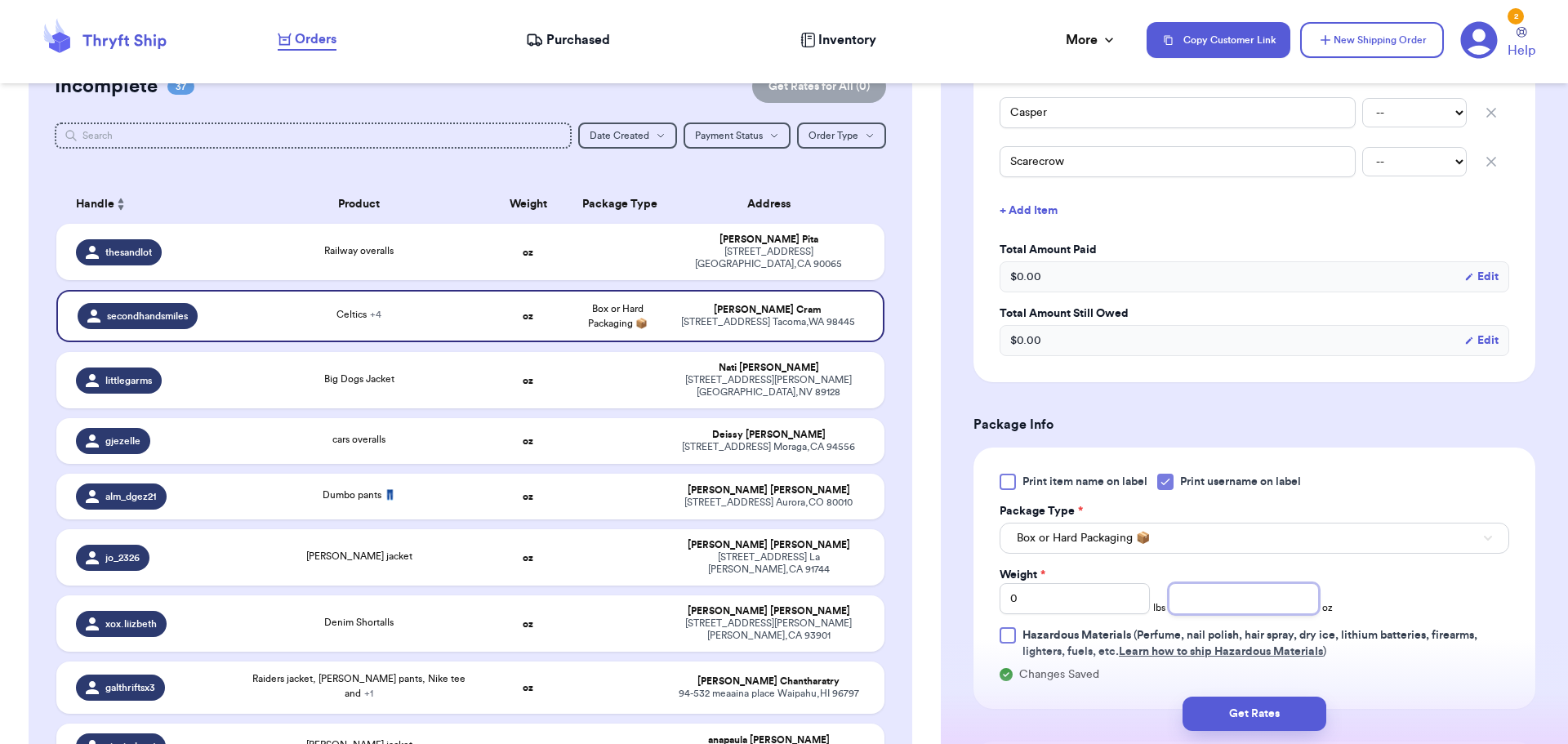
click at [1208, 589] on input "number" at bounding box center [1244, 599] width 151 height 31
drag, startPoint x: 1054, startPoint y: 591, endPoint x: 789, endPoint y: 609, distance: 265.6
click at [789, 609] on div "Customer Link New Order Total Balance Payout $ 0.00 Recent Payments View all No…" at bounding box center [784, 372] width 1568 height 744
type input "1"
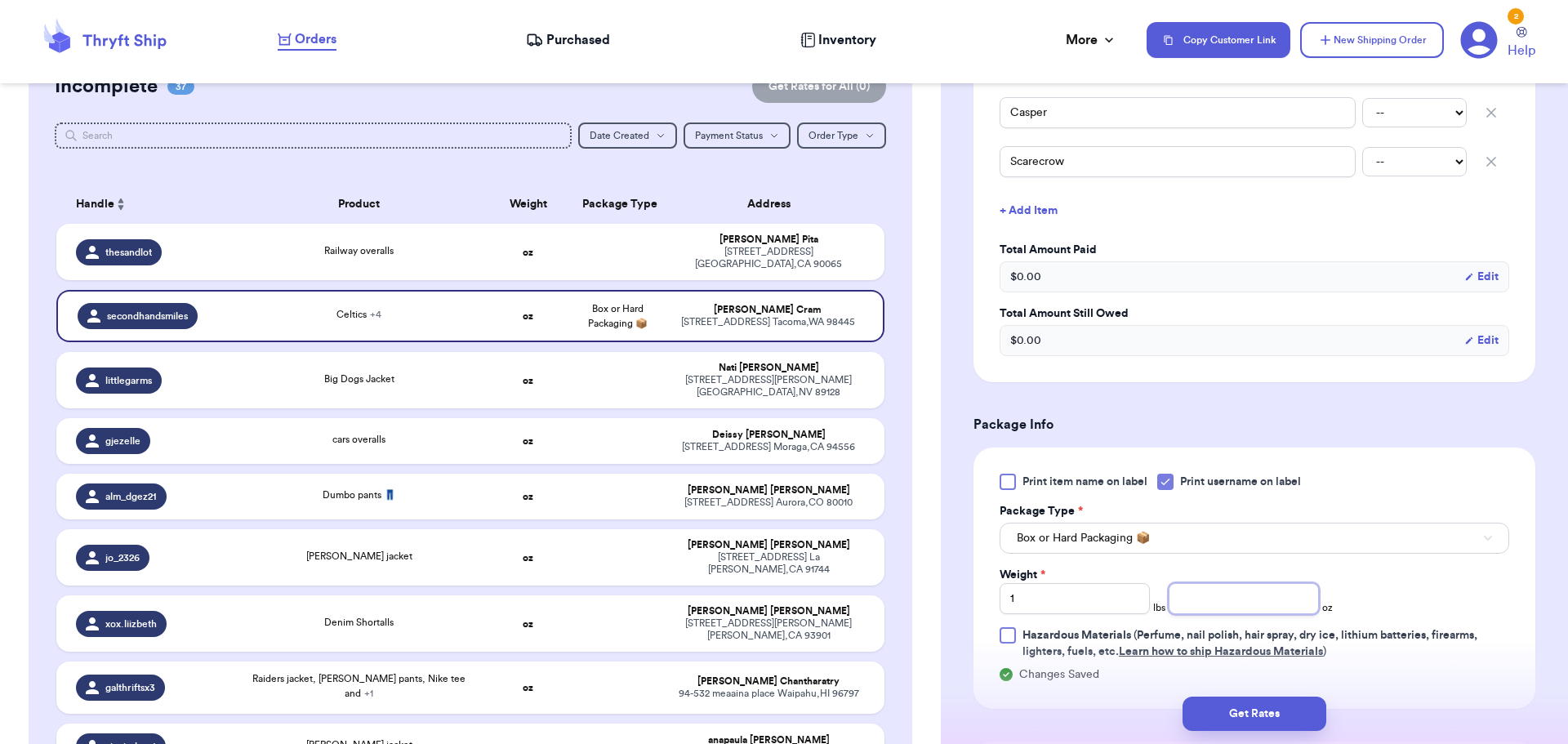
click at [1199, 598] on input "number" at bounding box center [1244, 599] width 151 height 31
type input "10"
click at [1259, 736] on div "Get Rates" at bounding box center [1254, 713] width 627 height 60
click at [1255, 716] on button "Get Rates" at bounding box center [1255, 713] width 144 height 34
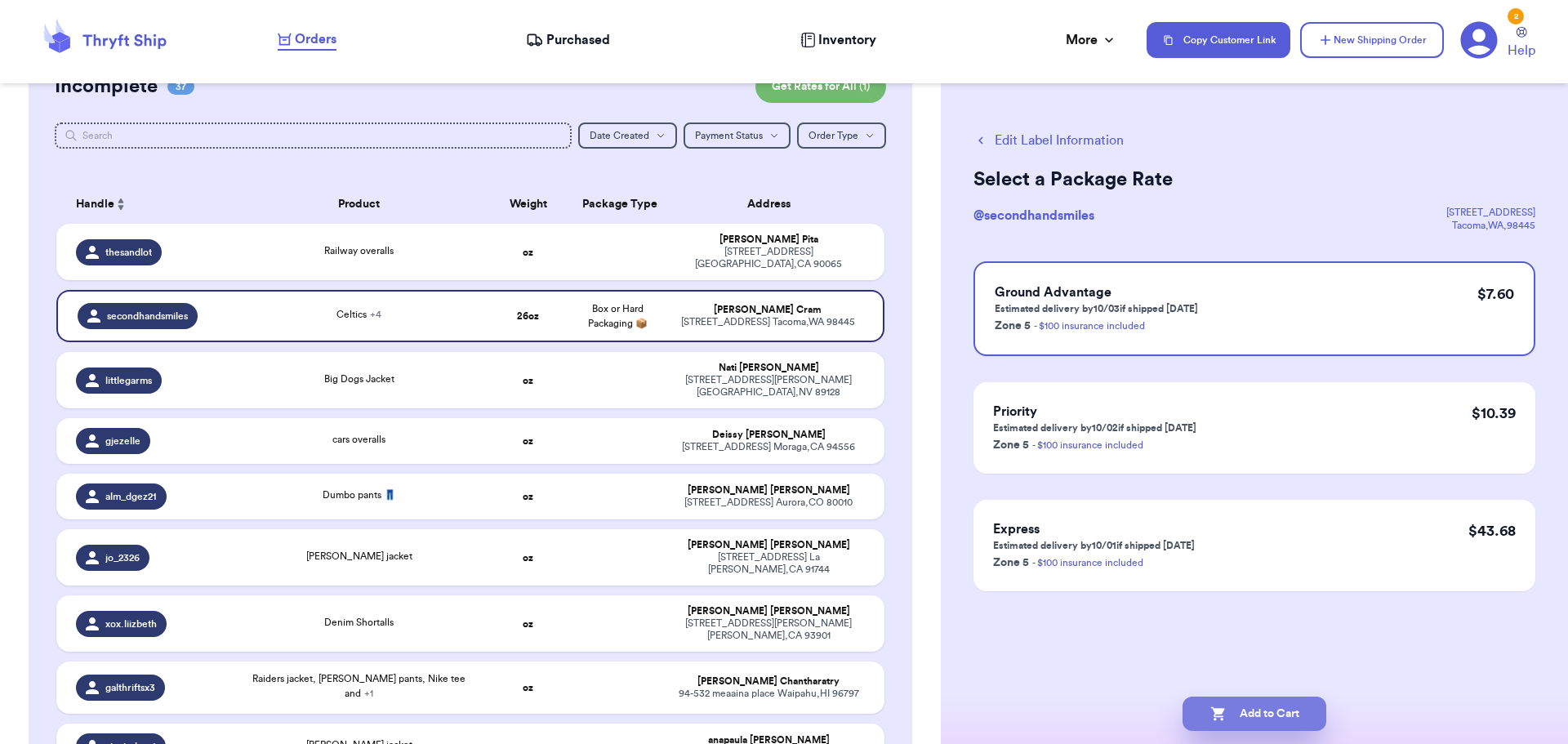
click at [1272, 726] on button "Add to Cart" at bounding box center [1255, 713] width 144 height 34
checkbox input "true"
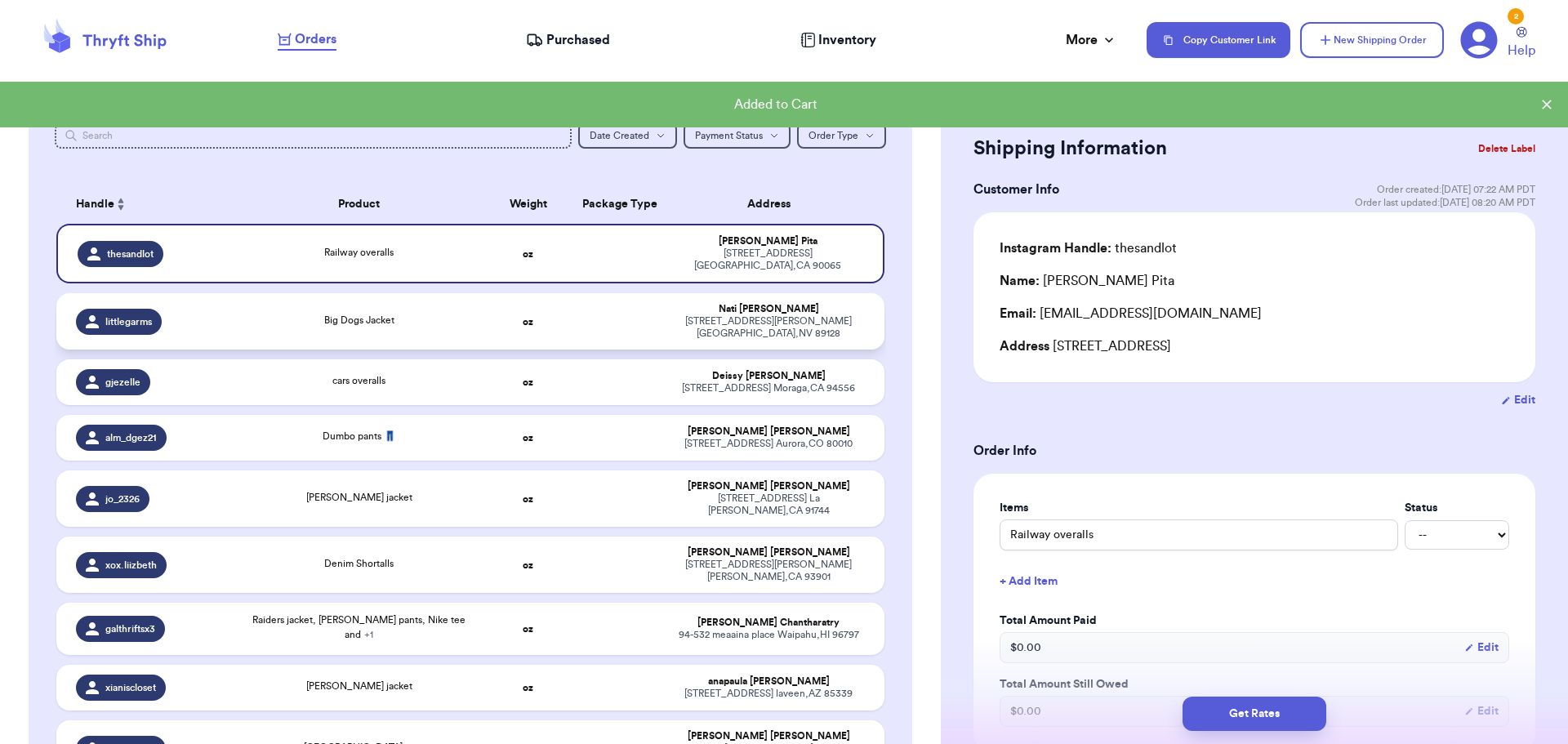
click at [509, 310] on td "oz" at bounding box center [528, 321] width 89 height 56
type input "Big Dogs Jacket"
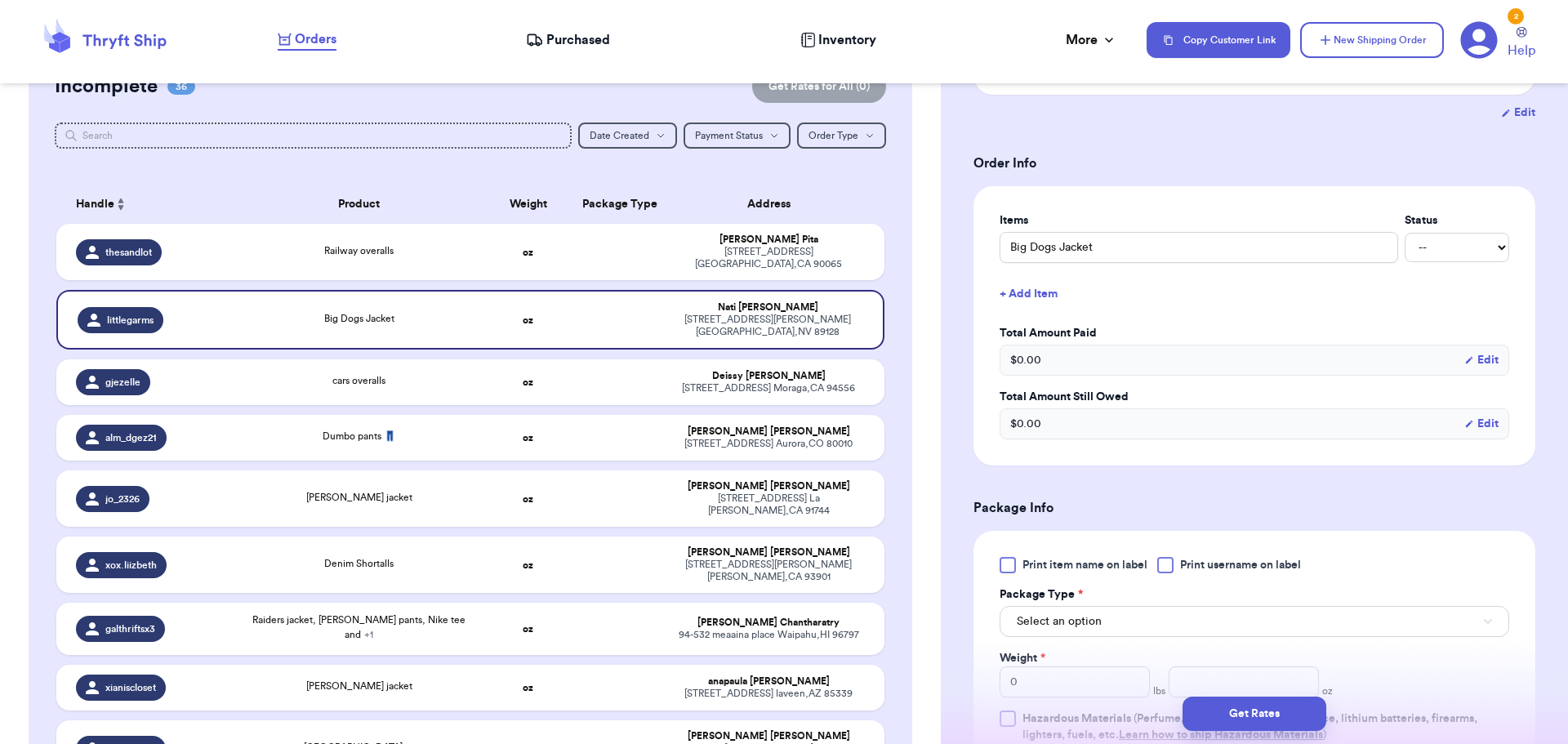
scroll to position [327, 0]
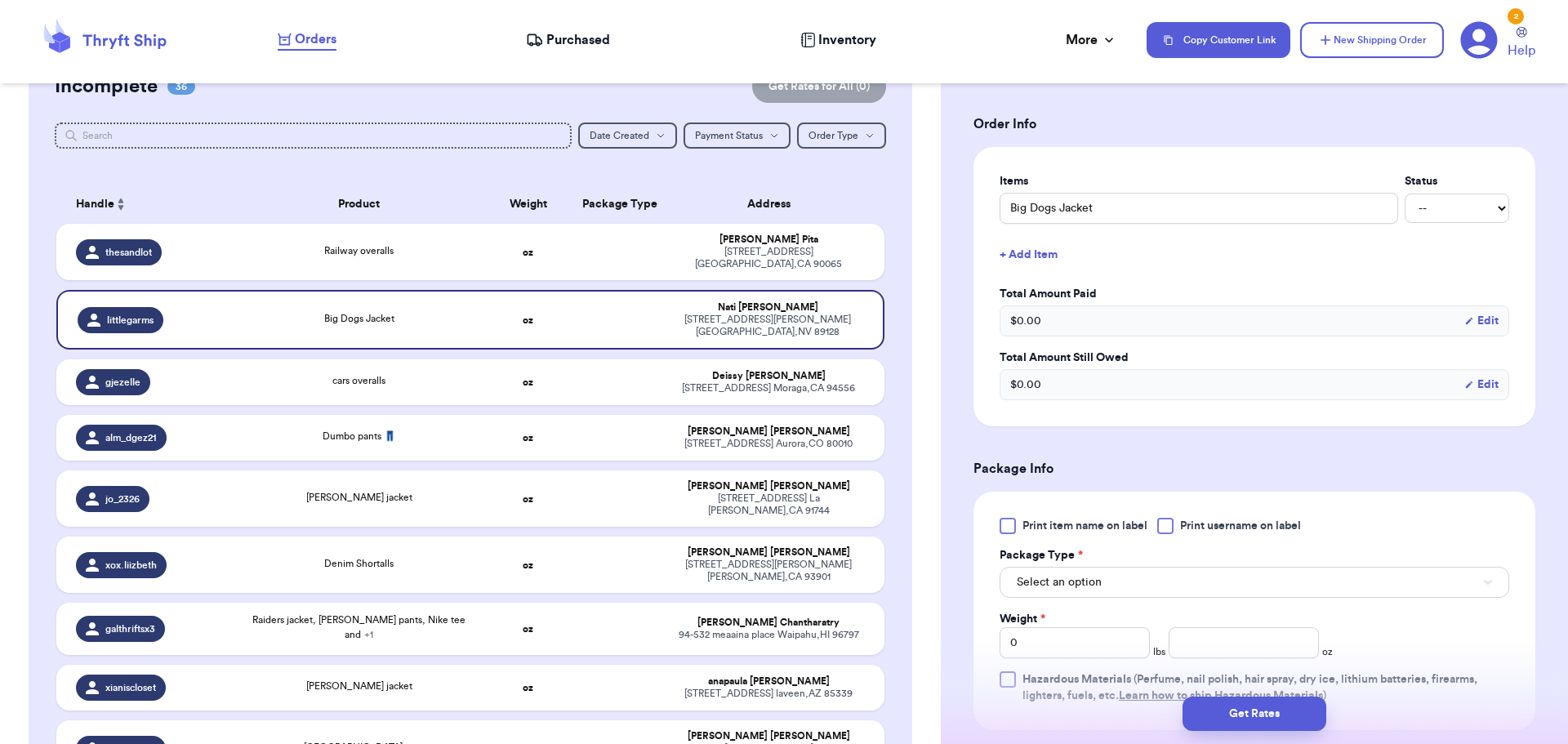
click at [1171, 519] on div at bounding box center [1165, 526] width 17 height 17
click at [0, 0] on input "Print username on label" at bounding box center [0, 0] width 0 height 0
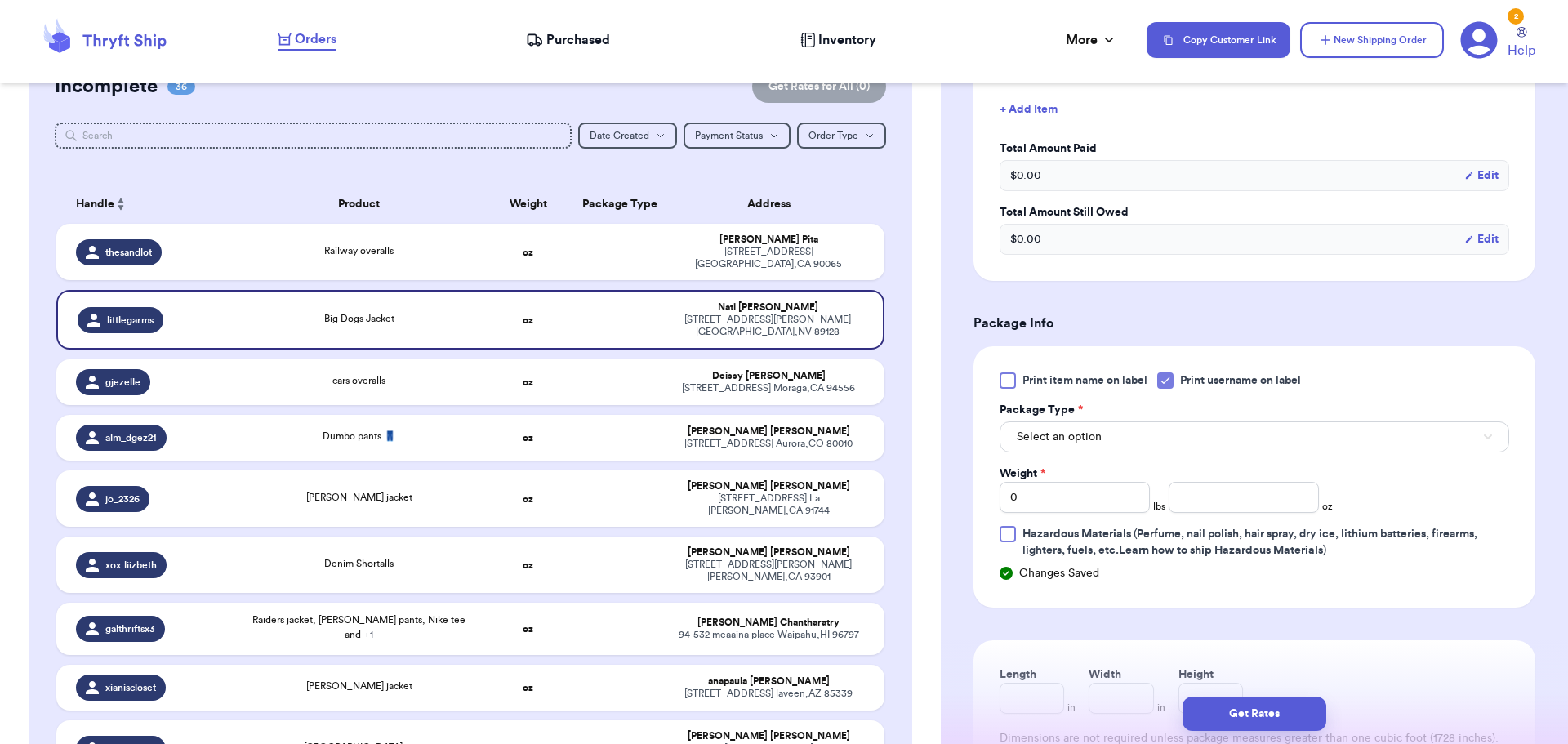
scroll to position [489, 0]
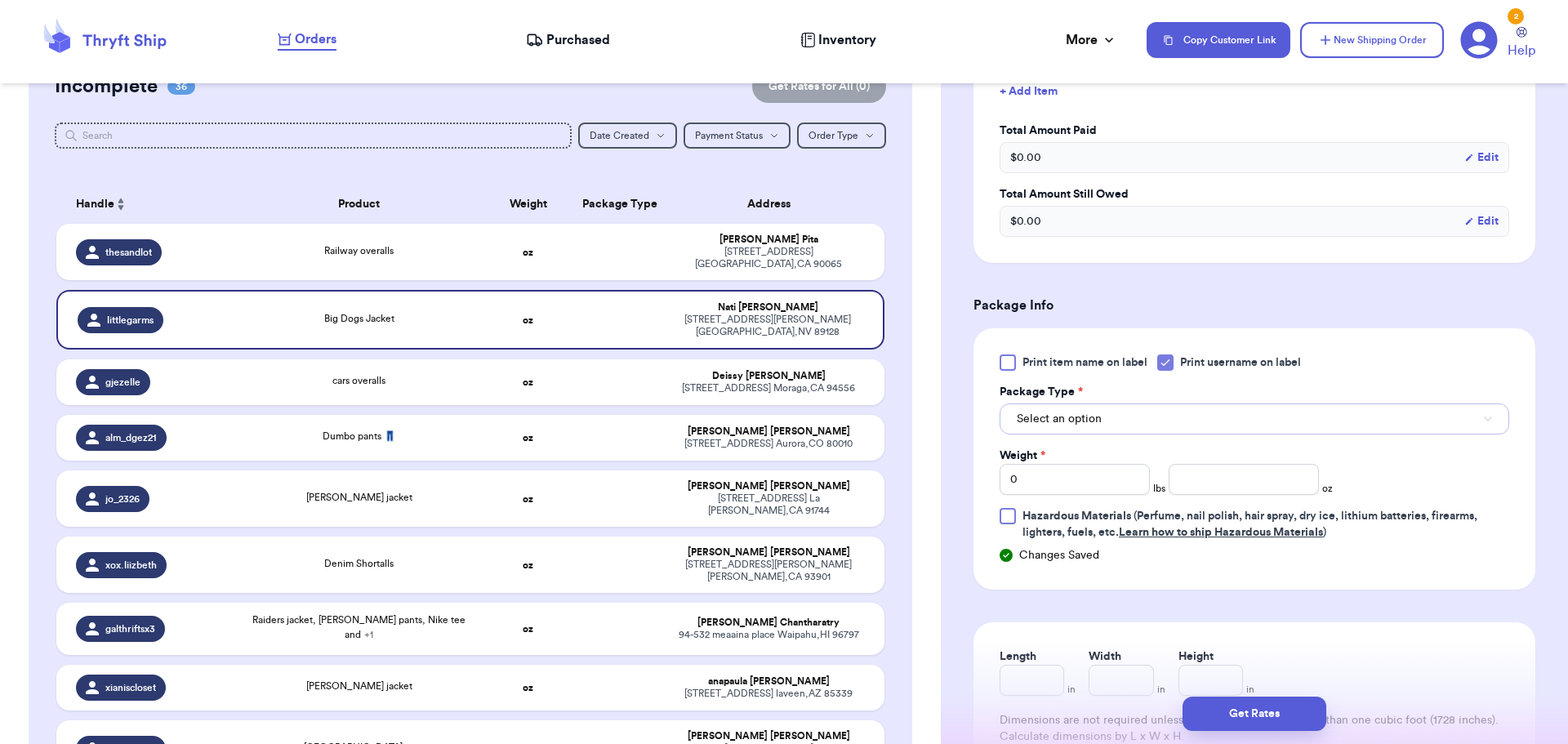
click at [1127, 420] on button "Select an option" at bounding box center [1255, 419] width 509 height 31
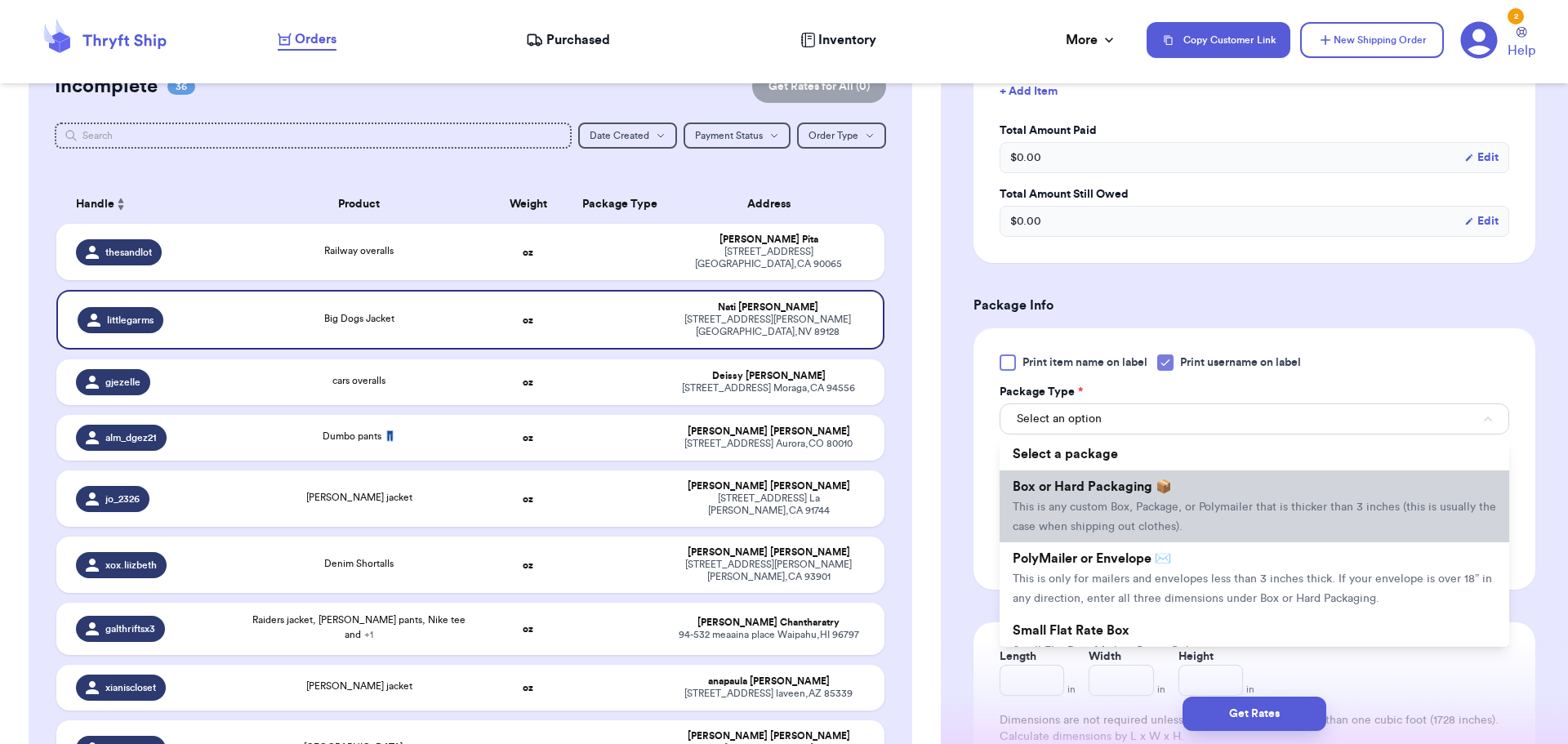
click at [1112, 525] on span "This is any custom Box, Package, or Polymailer that is thicker than 3 inches (t…" at bounding box center [1254, 517] width 484 height 31
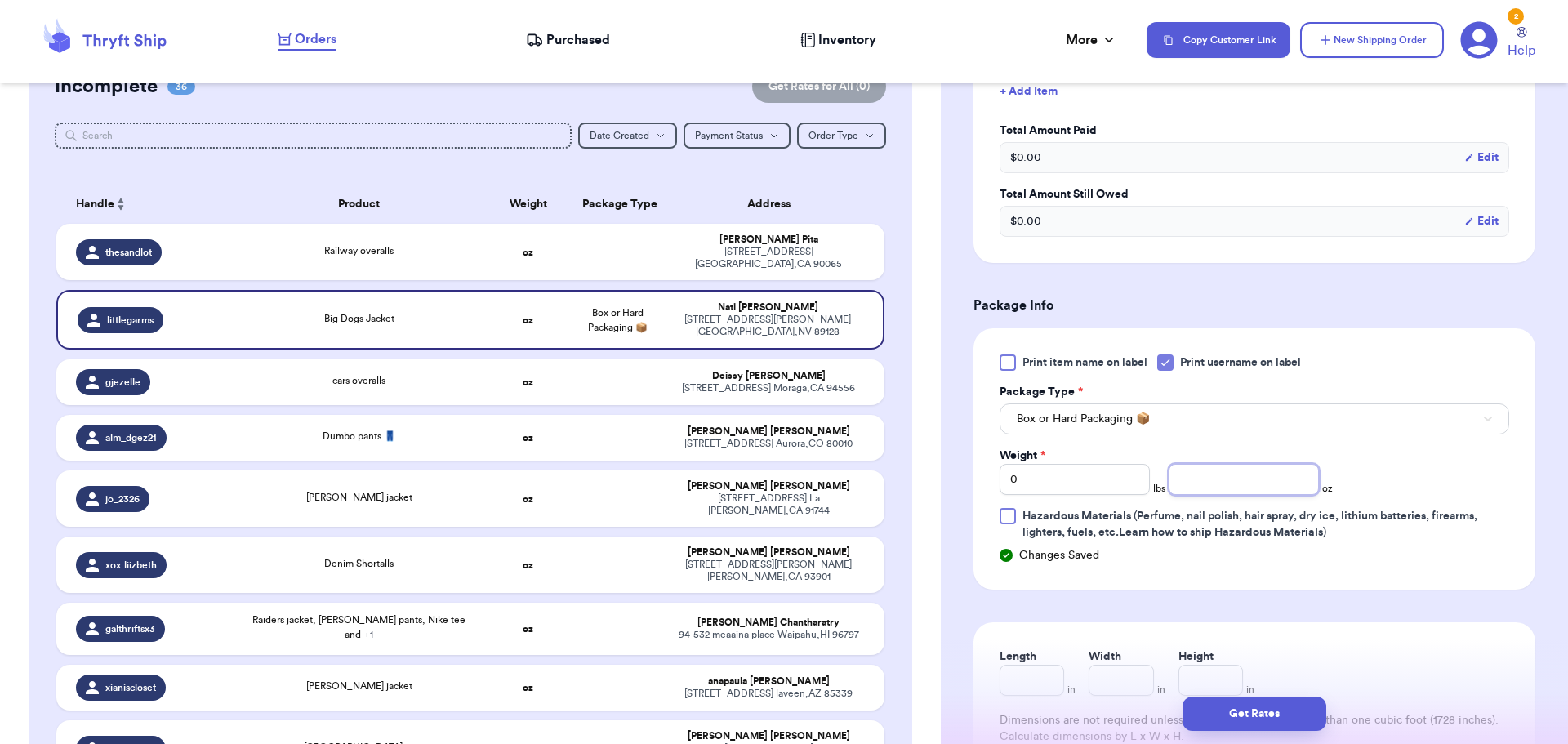
click at [1216, 483] on input "number" at bounding box center [1244, 479] width 151 height 31
type input "12"
click at [1264, 727] on button "Get Rates" at bounding box center [1255, 713] width 144 height 34
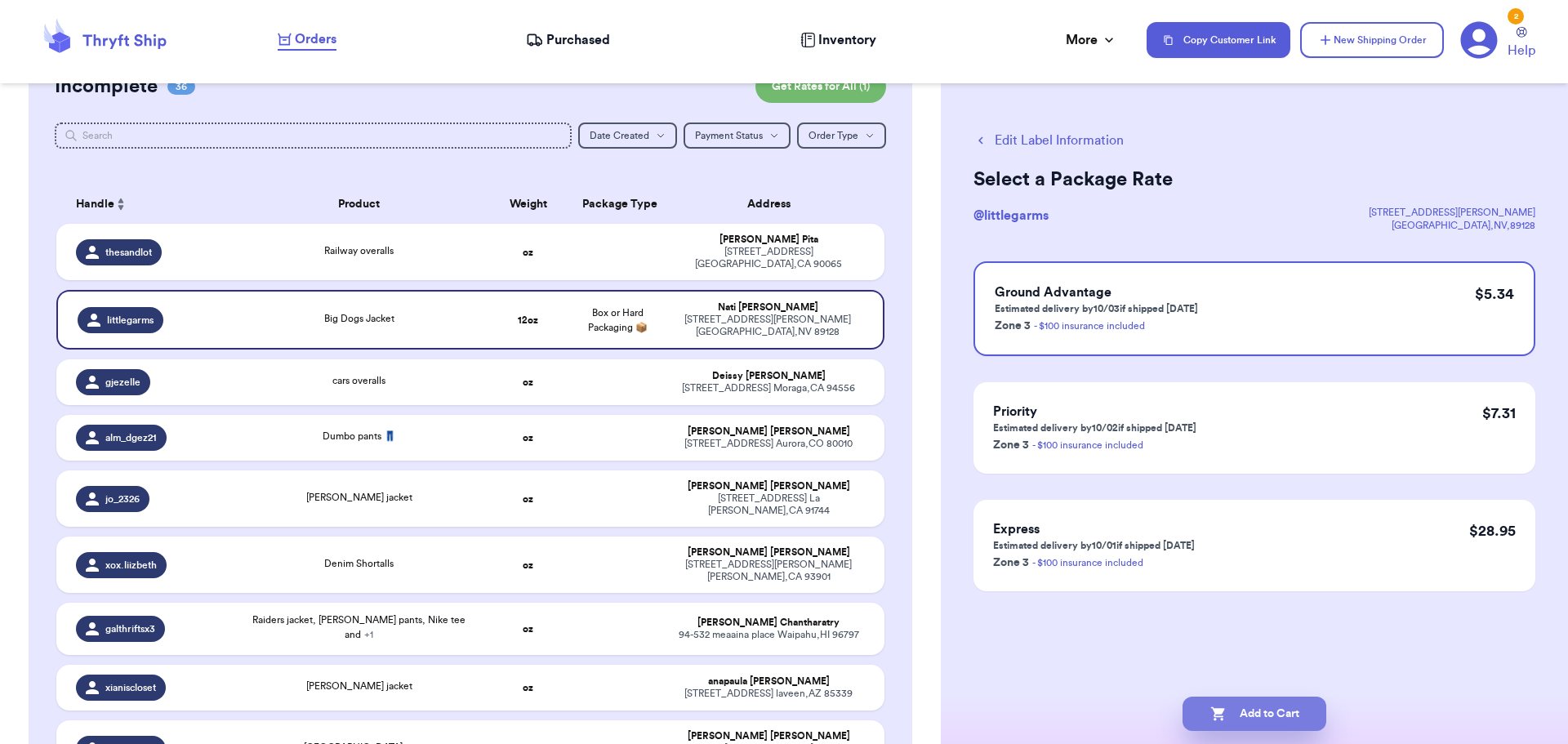
click at [1280, 710] on button "Add to Cart" at bounding box center [1255, 713] width 144 height 34
checkbox input "true"
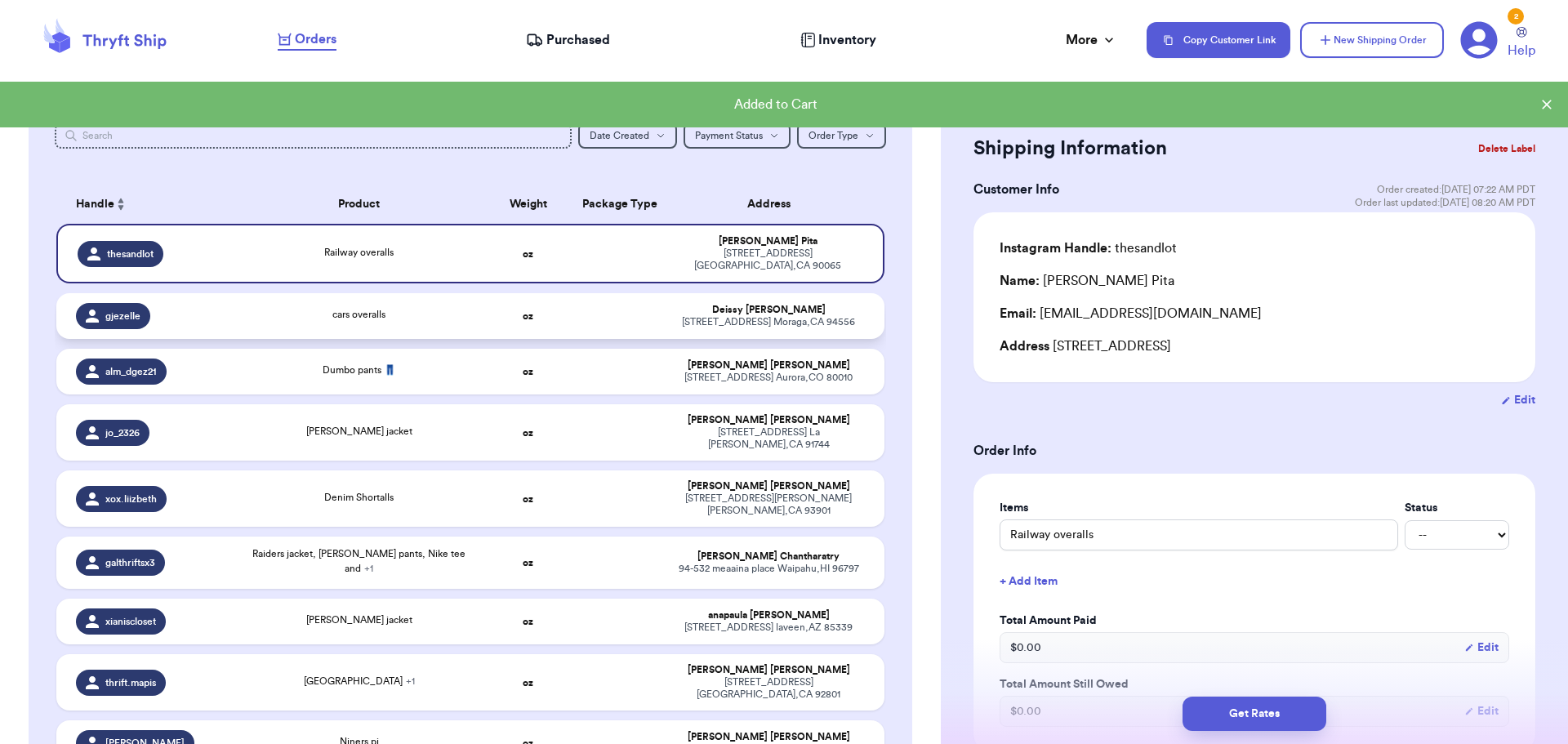
click at [572, 317] on td at bounding box center [617, 315] width 89 height 45
type input "cars overalls"
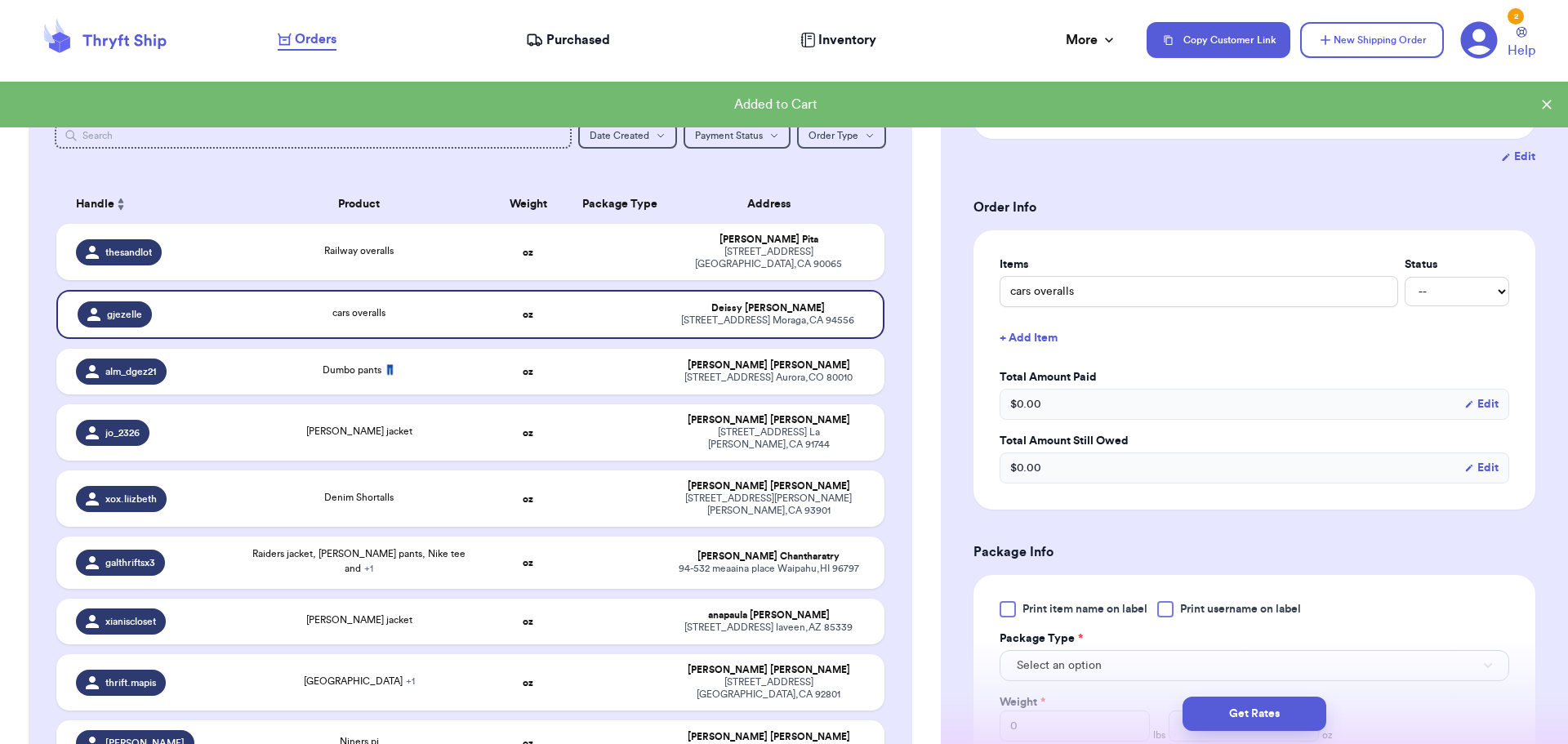
scroll to position [245, 0]
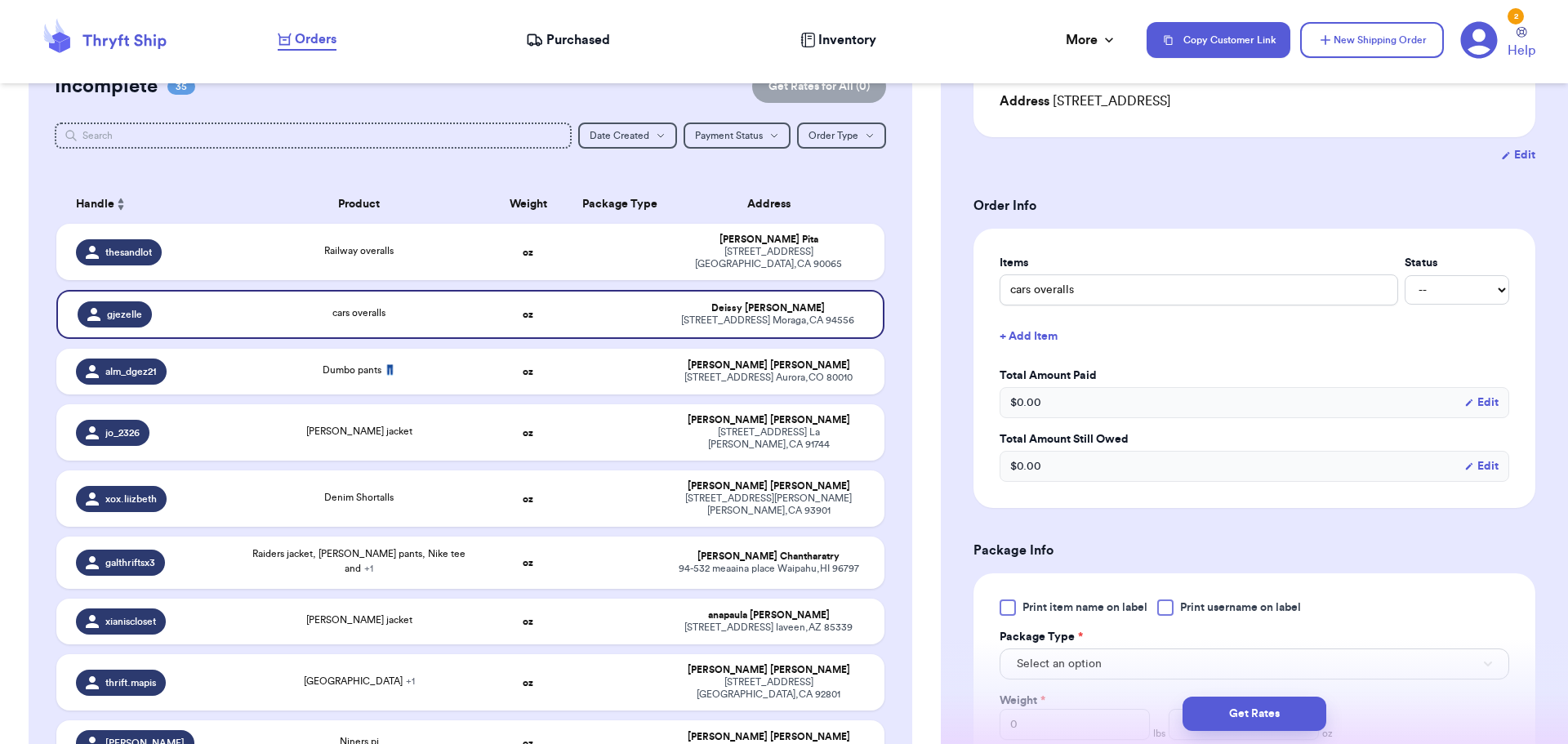
click at [1171, 612] on div at bounding box center [1165, 608] width 17 height 17
click at [0, 0] on input "Print username on label" at bounding box center [0, 0] width 0 height 0
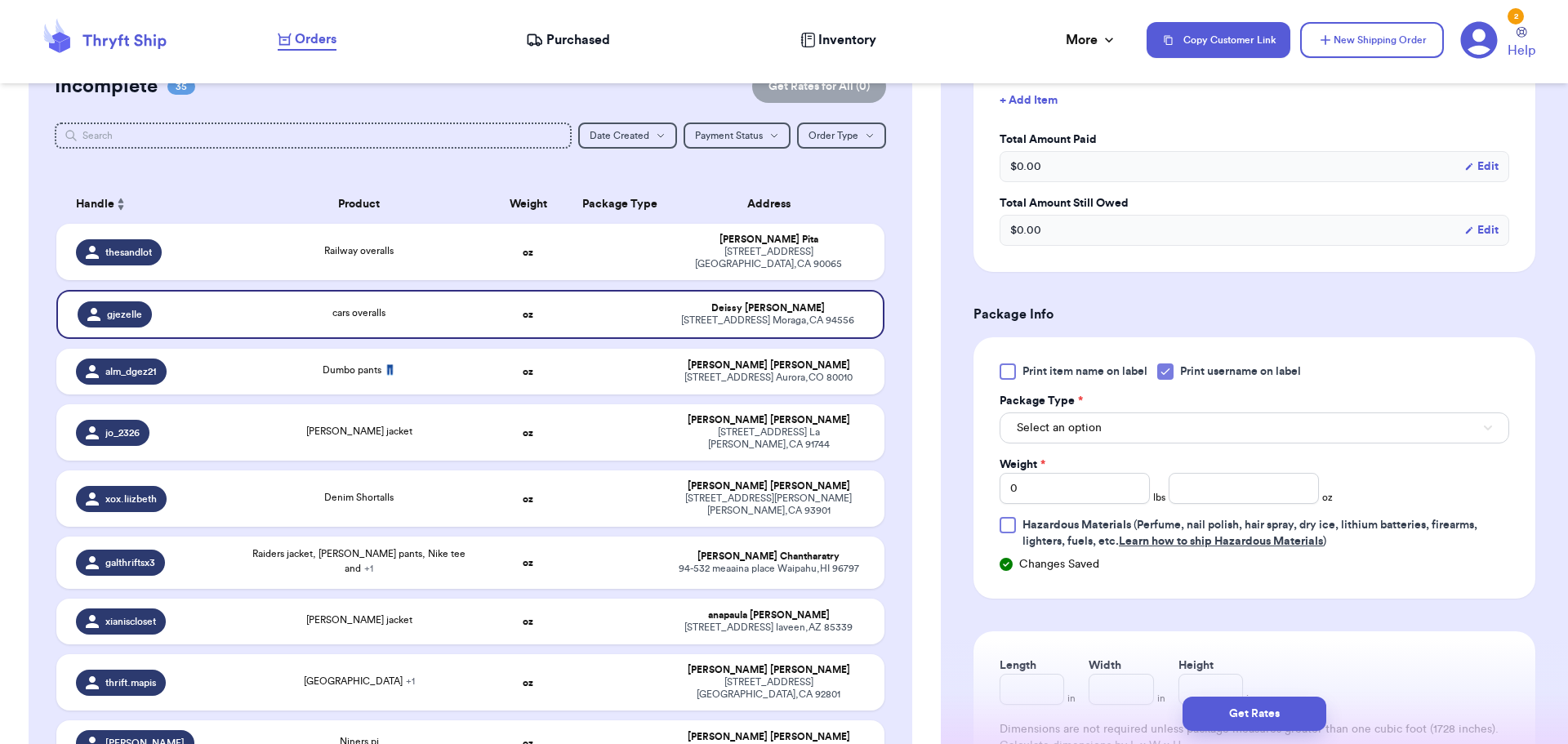
scroll to position [489, 0]
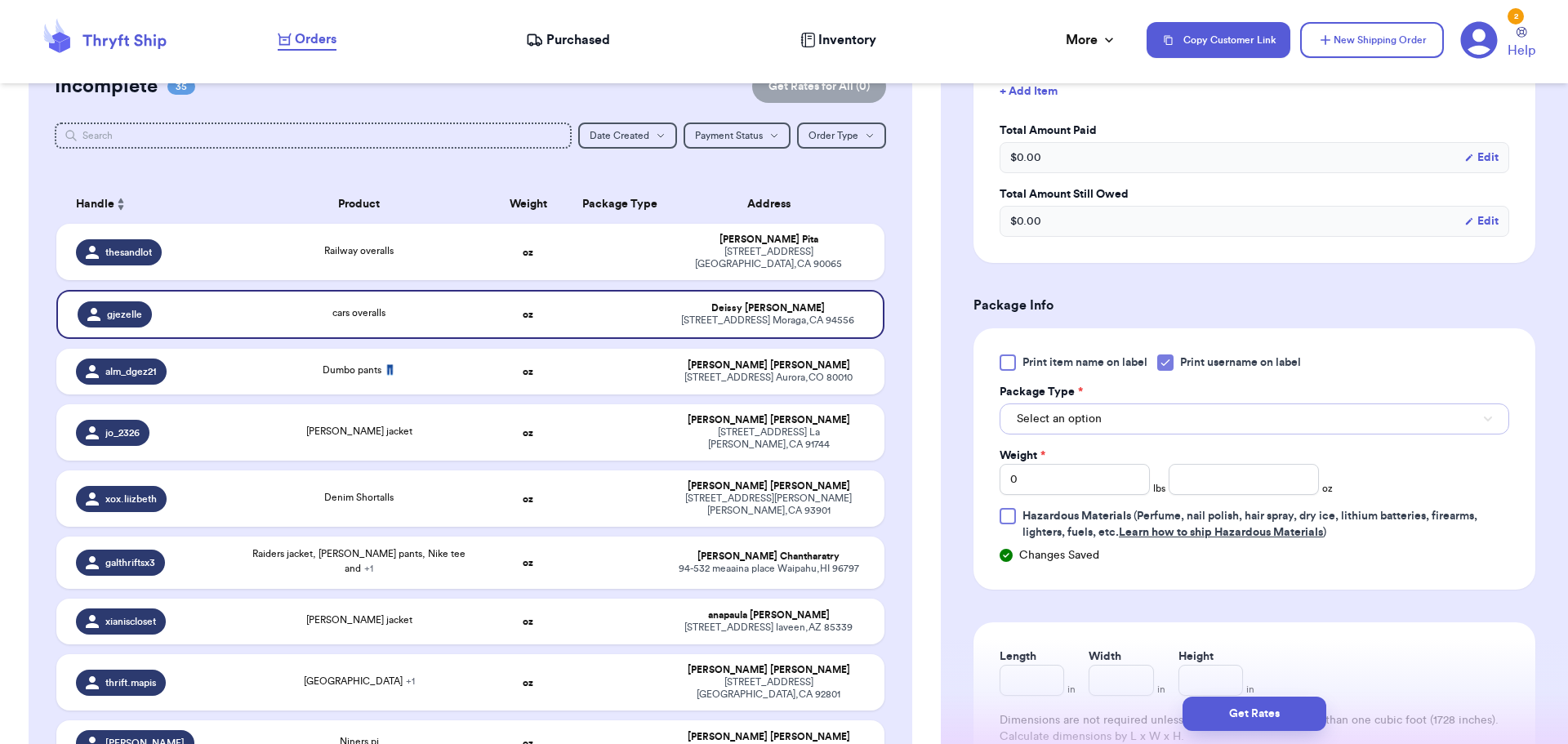
click at [1107, 425] on button "Select an option" at bounding box center [1255, 419] width 509 height 31
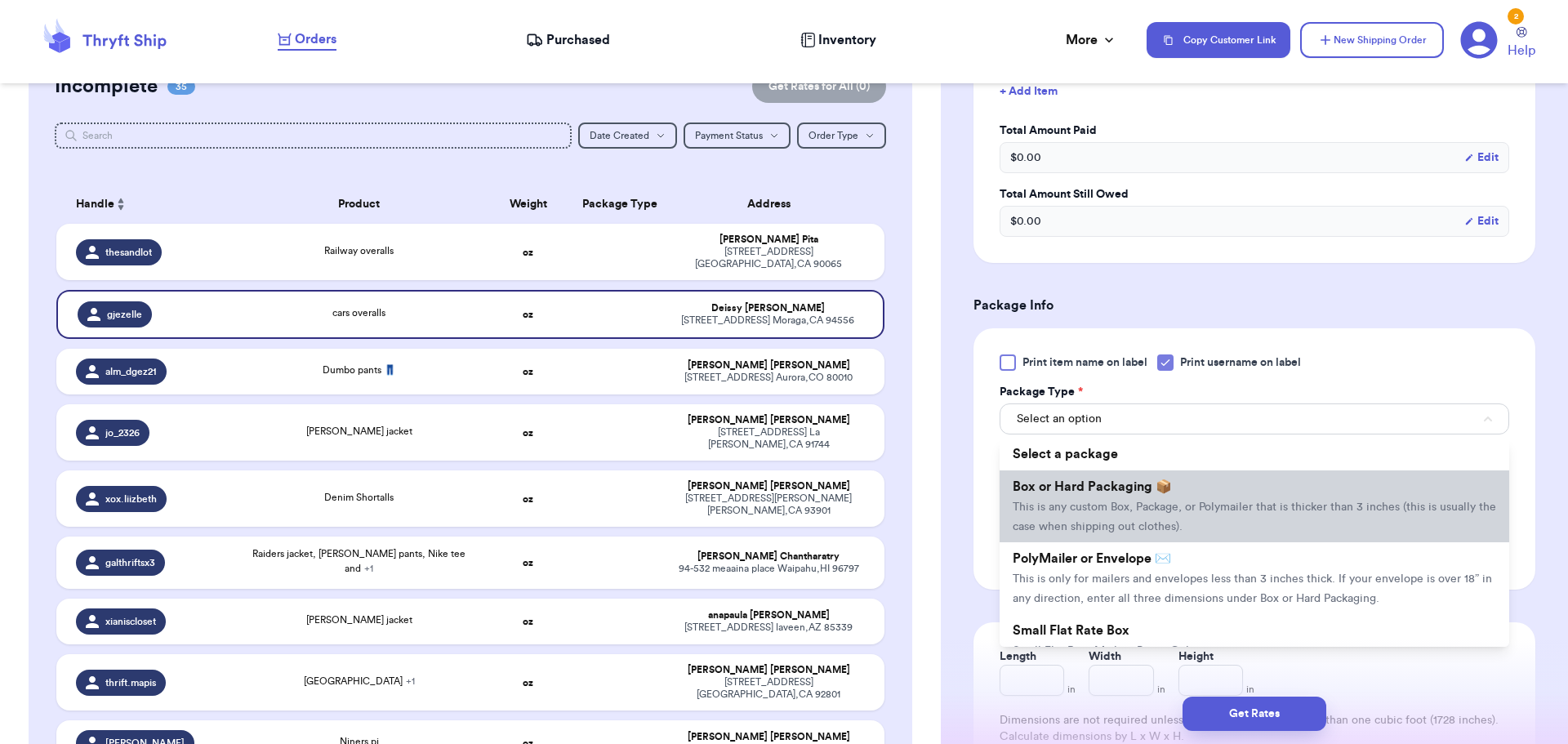
click at [1113, 488] on span "Box or Hard Packaging 📦" at bounding box center [1092, 487] width 160 height 13
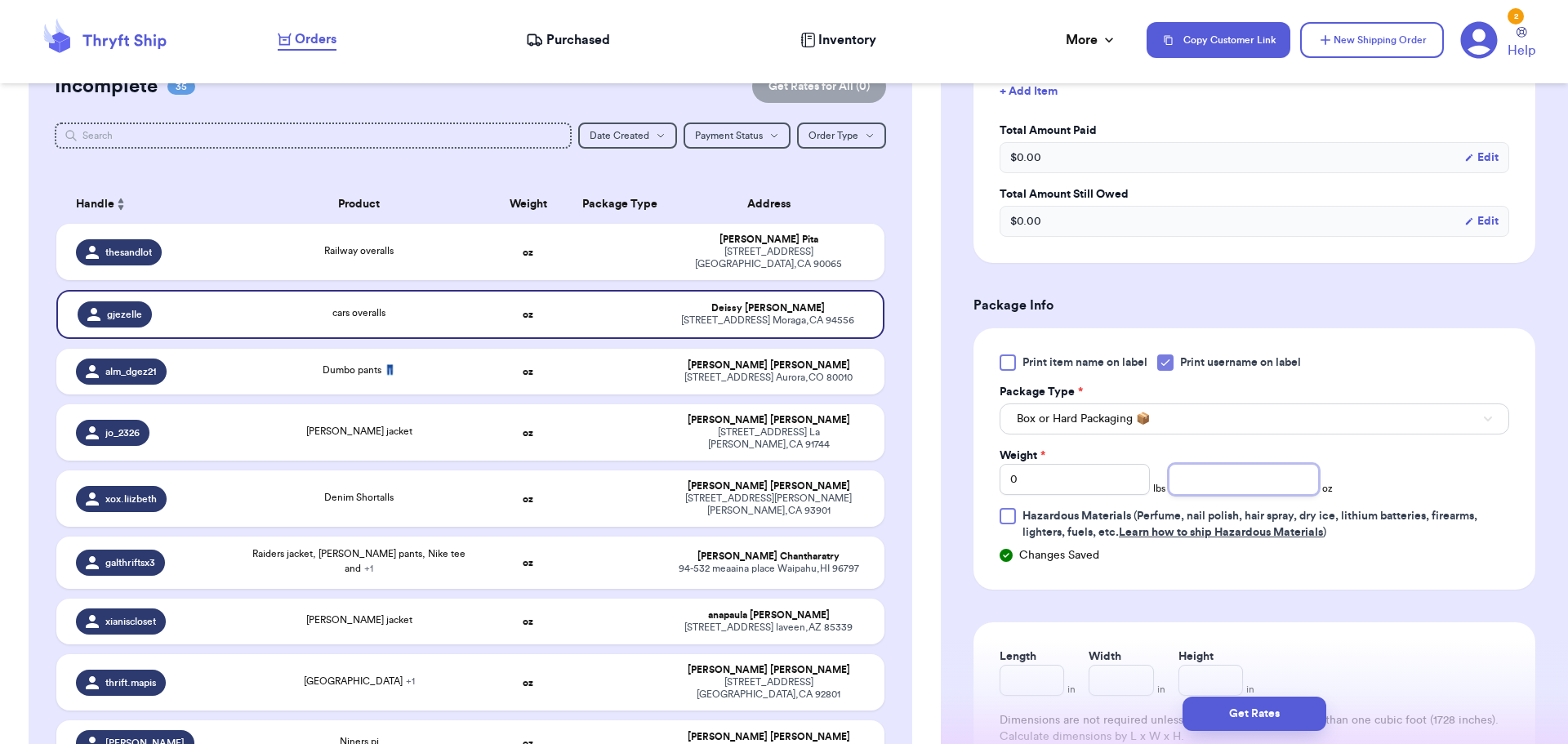
click at [1245, 473] on input "number" at bounding box center [1244, 479] width 151 height 31
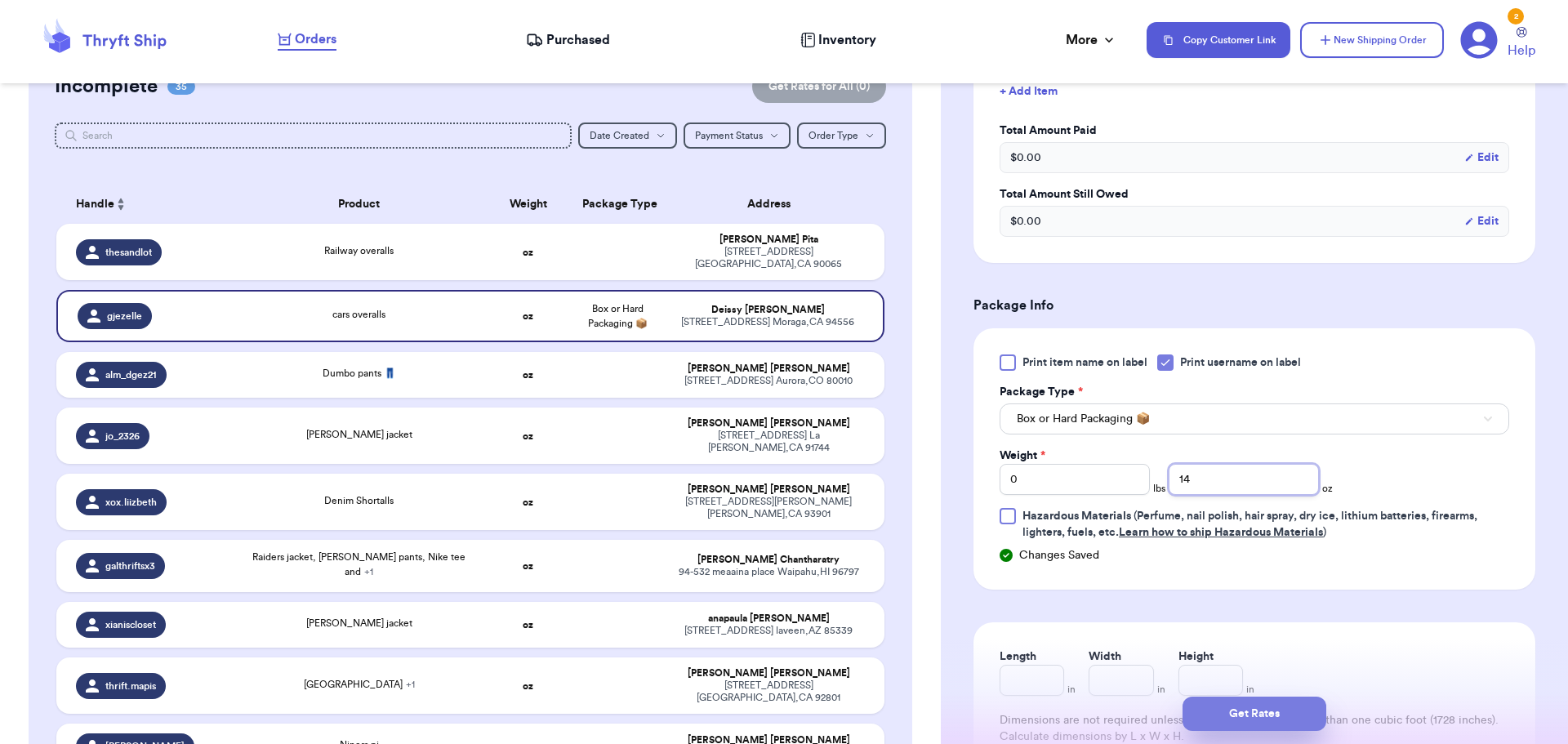
type input "14"
click at [1254, 716] on button "Get Rates" at bounding box center [1255, 713] width 144 height 34
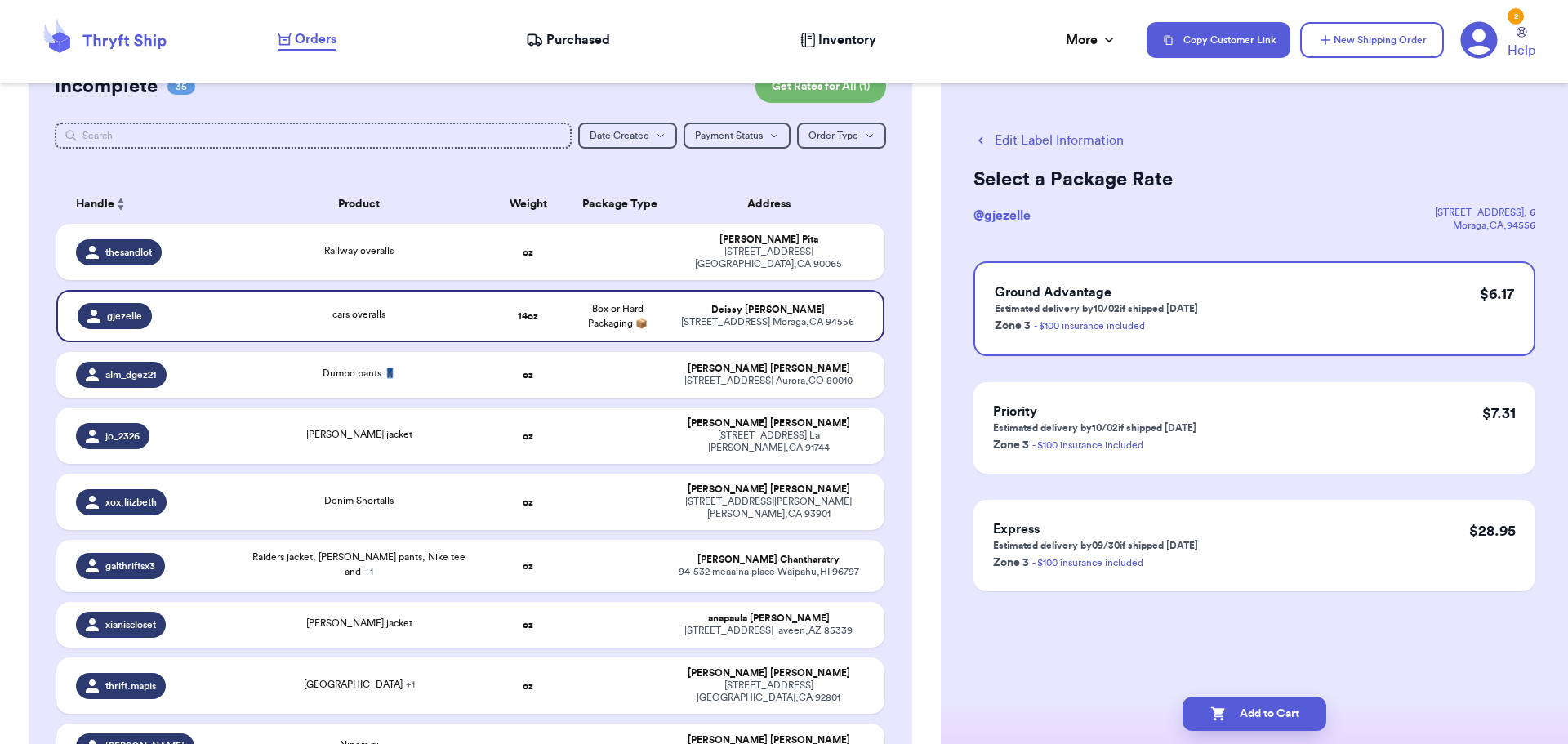
scroll to position [0, 0]
click at [1261, 706] on button "Add to Cart" at bounding box center [1255, 713] width 144 height 34
checkbox input "true"
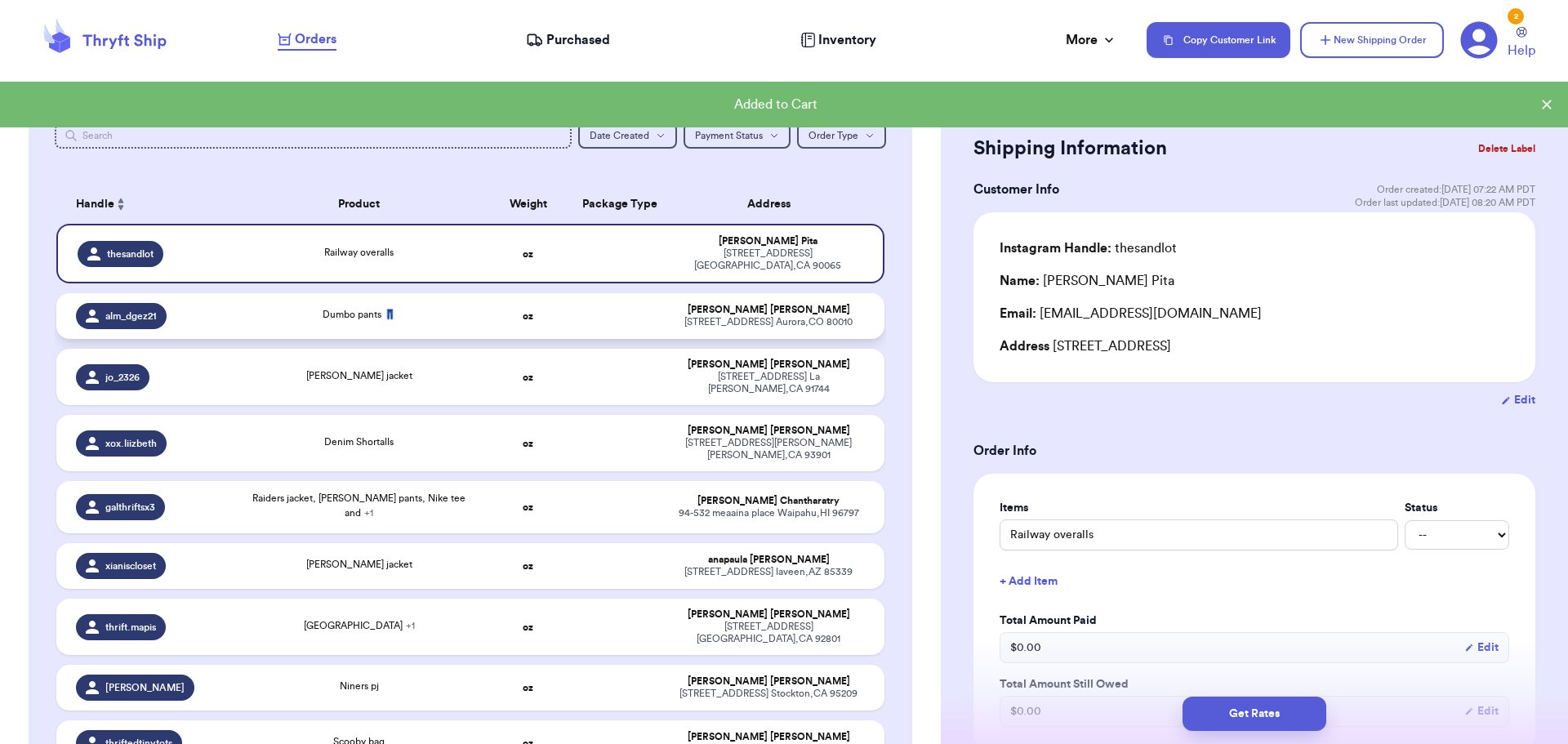
click at [424, 312] on div "Dumbo pants 👖" at bounding box center [359, 316] width 230 height 18
type input "Dumbo pants 👖"
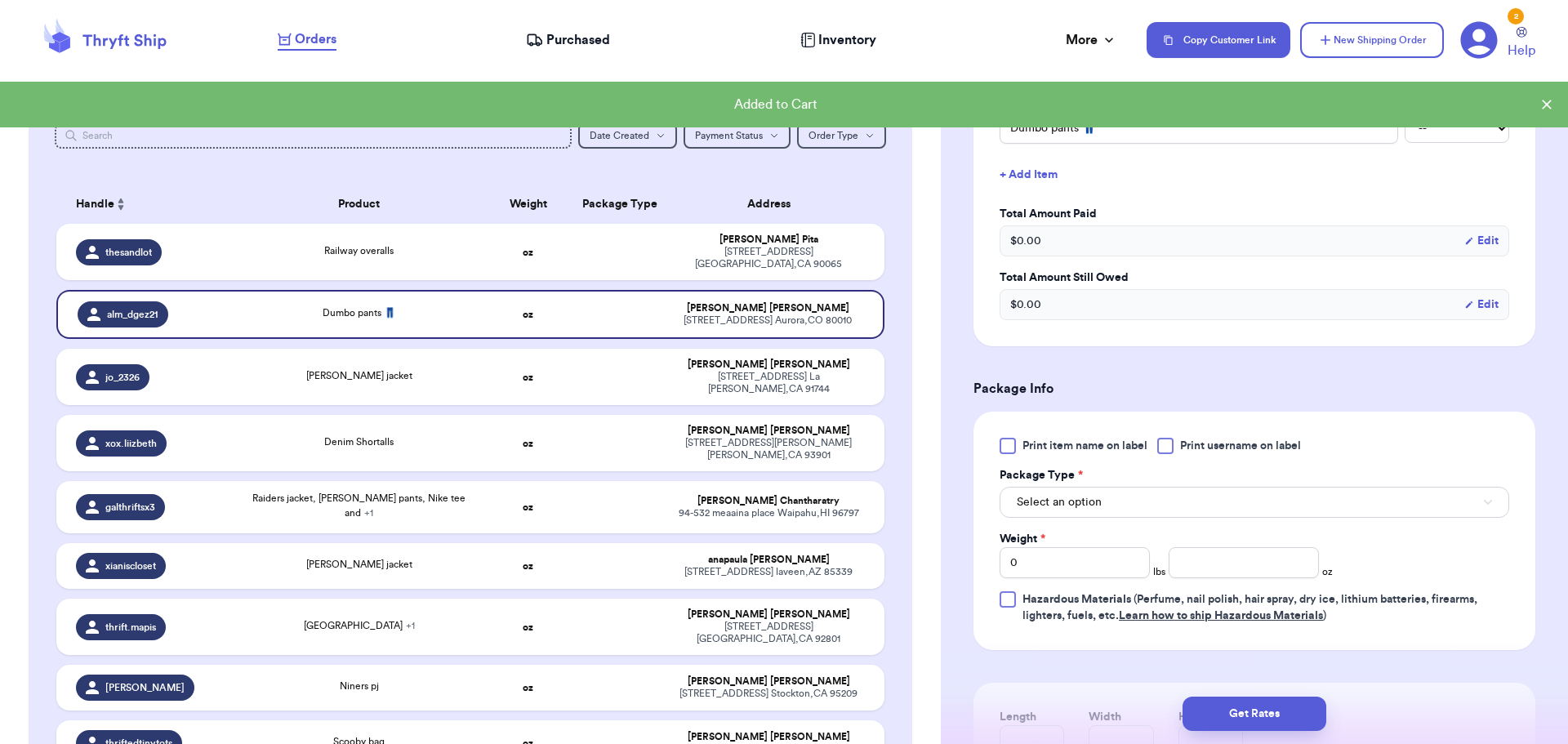
scroll to position [489, 0]
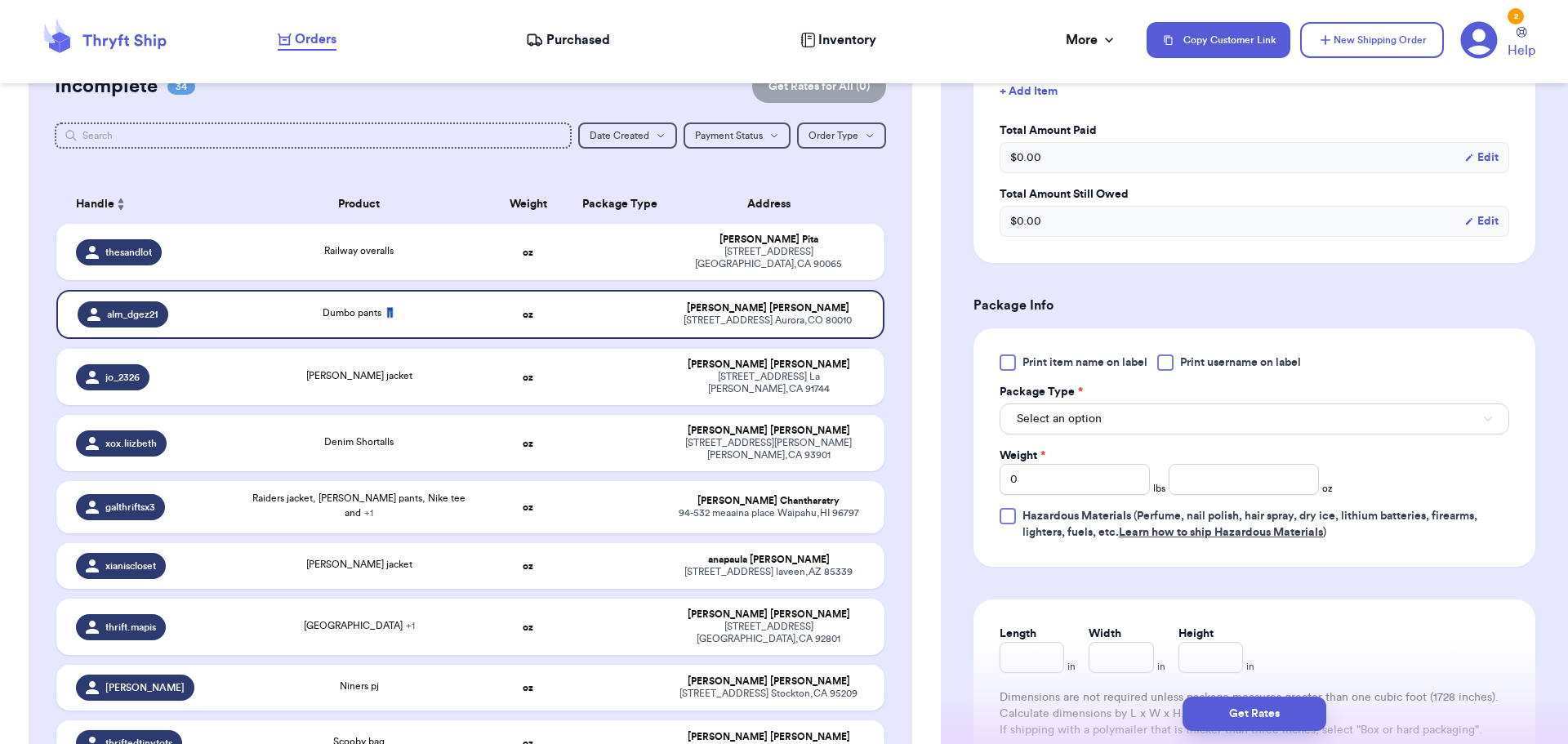
click at [1172, 359] on div at bounding box center [1165, 363] width 17 height 17
click at [0, 0] on input "Print username on label" at bounding box center [0, 0] width 0 height 0
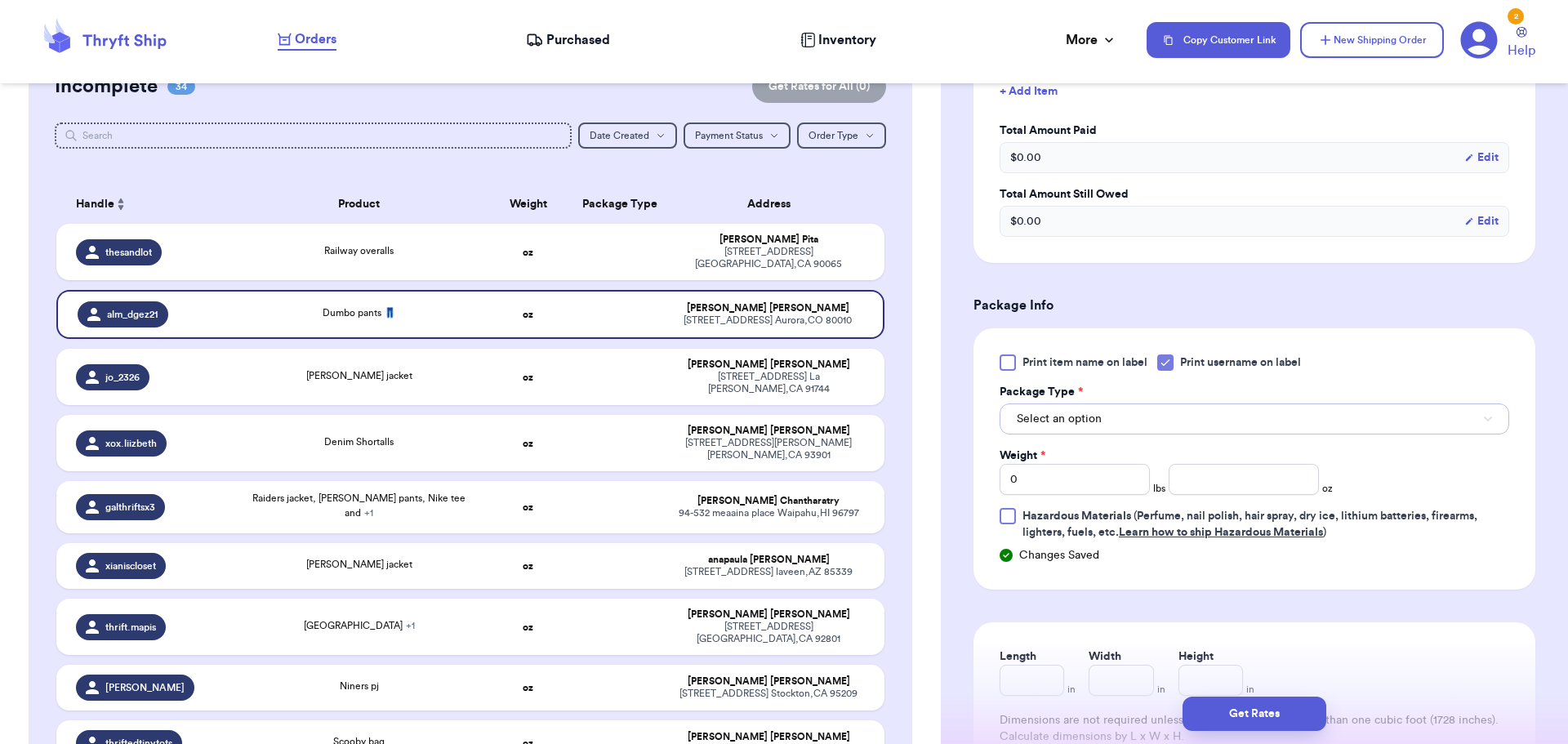
click at [1148, 417] on button "Select an option" at bounding box center [1255, 419] width 509 height 31
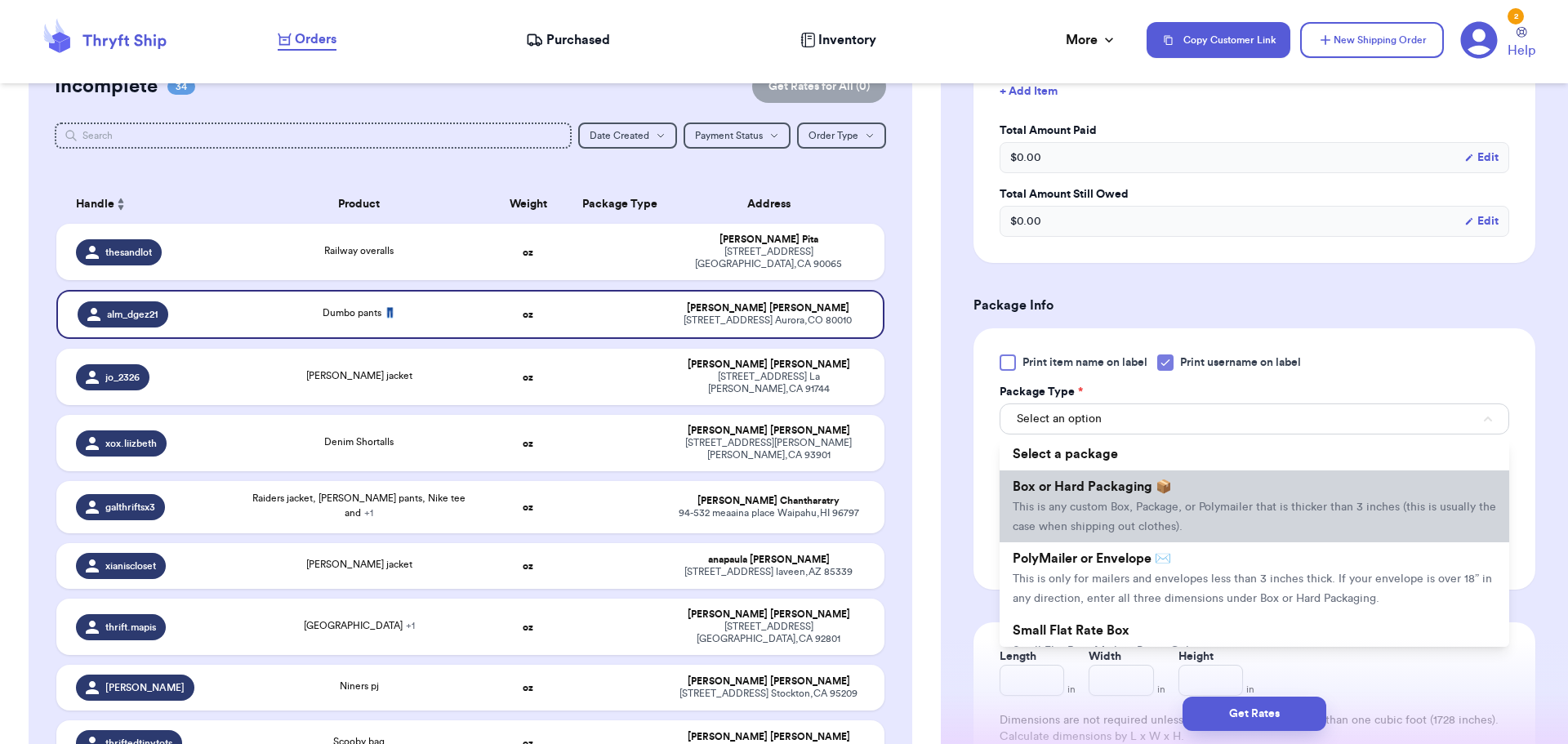
click at [1151, 509] on span "This is any custom Box, Package, or Polymailer that is thicker than 3 inches (t…" at bounding box center [1254, 517] width 484 height 31
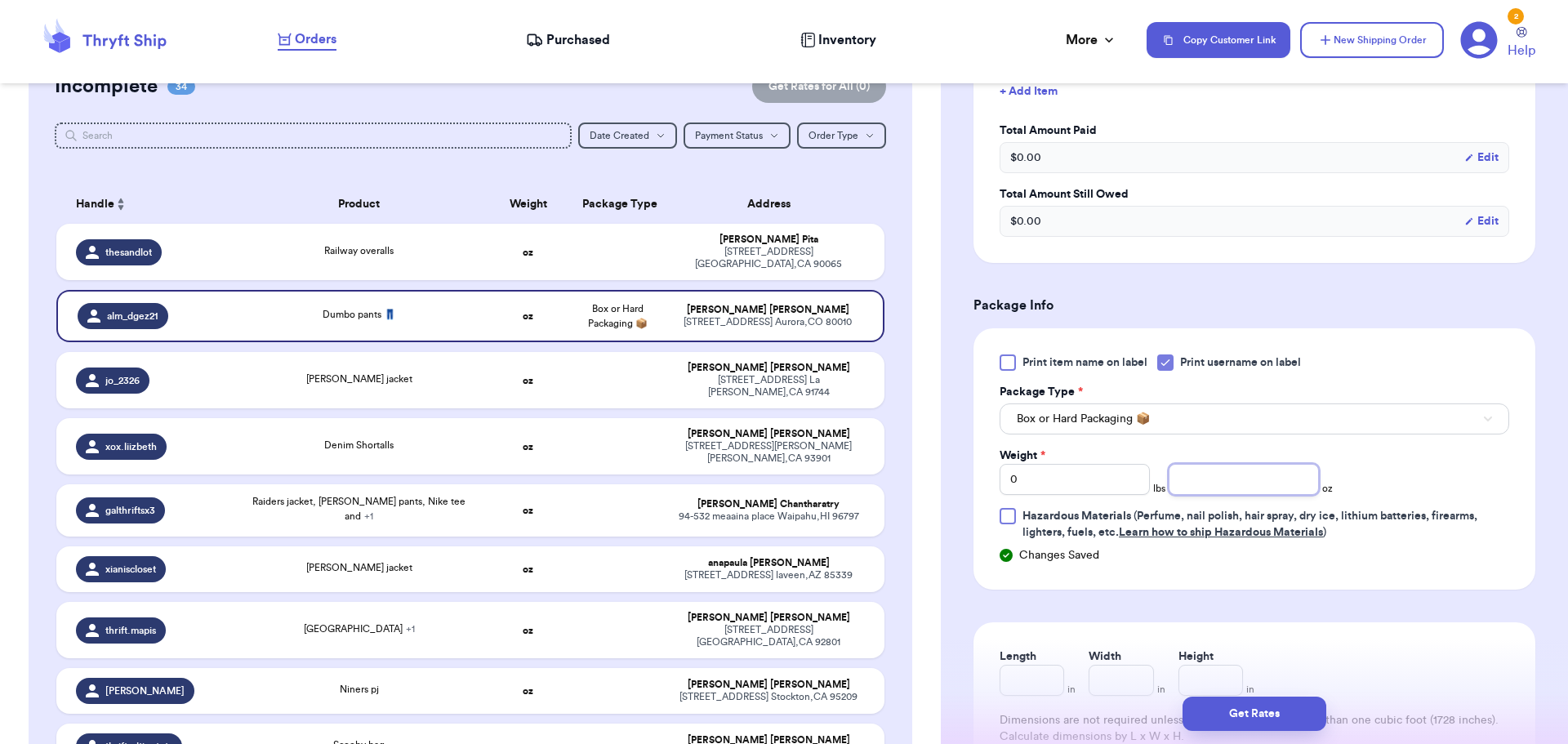
click at [1267, 476] on input "number" at bounding box center [1244, 479] width 151 height 31
type input "9"
click at [1226, 704] on button "Get Rates" at bounding box center [1255, 713] width 144 height 34
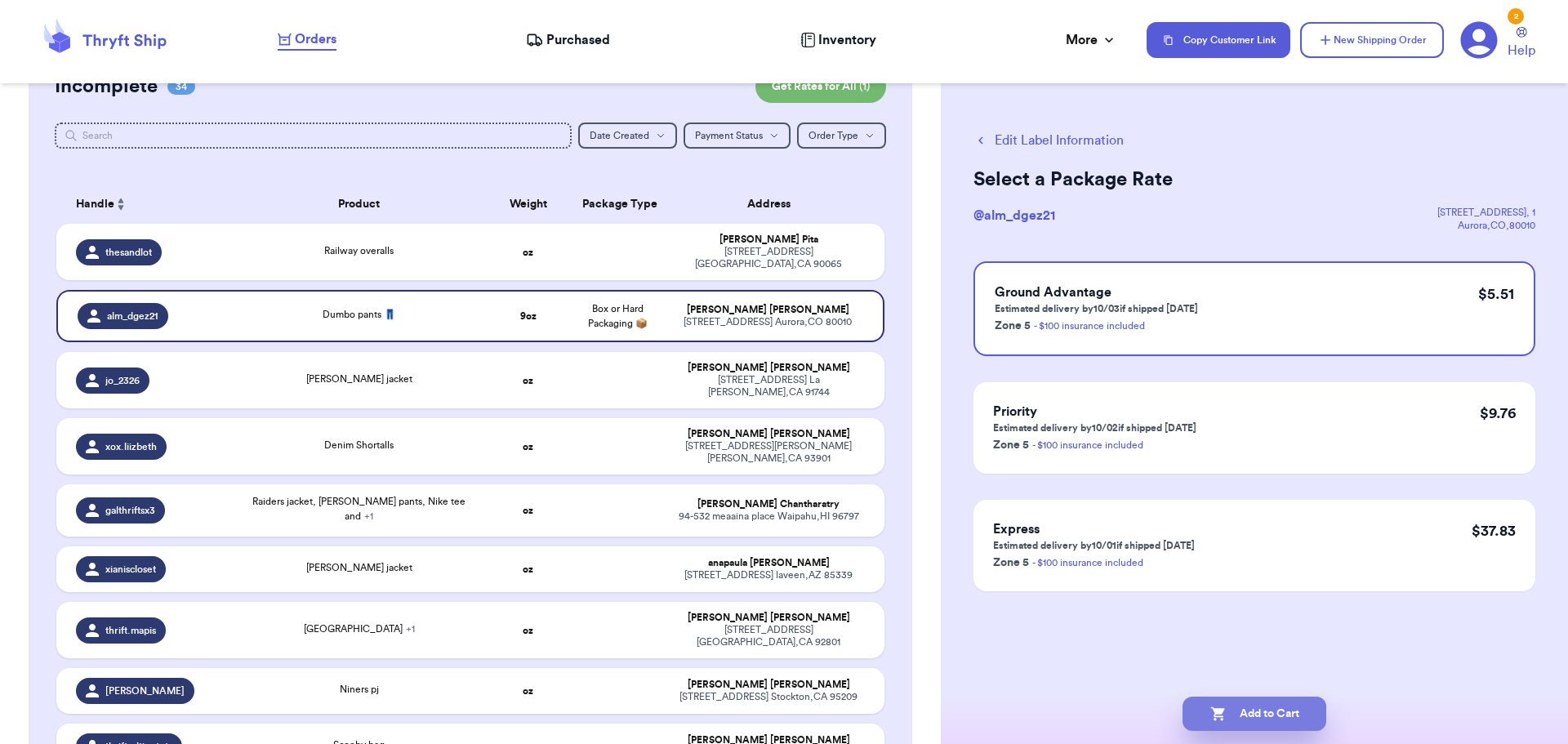
click at [1290, 711] on button "Add to Cart" at bounding box center [1255, 713] width 144 height 34
checkbox input "true"
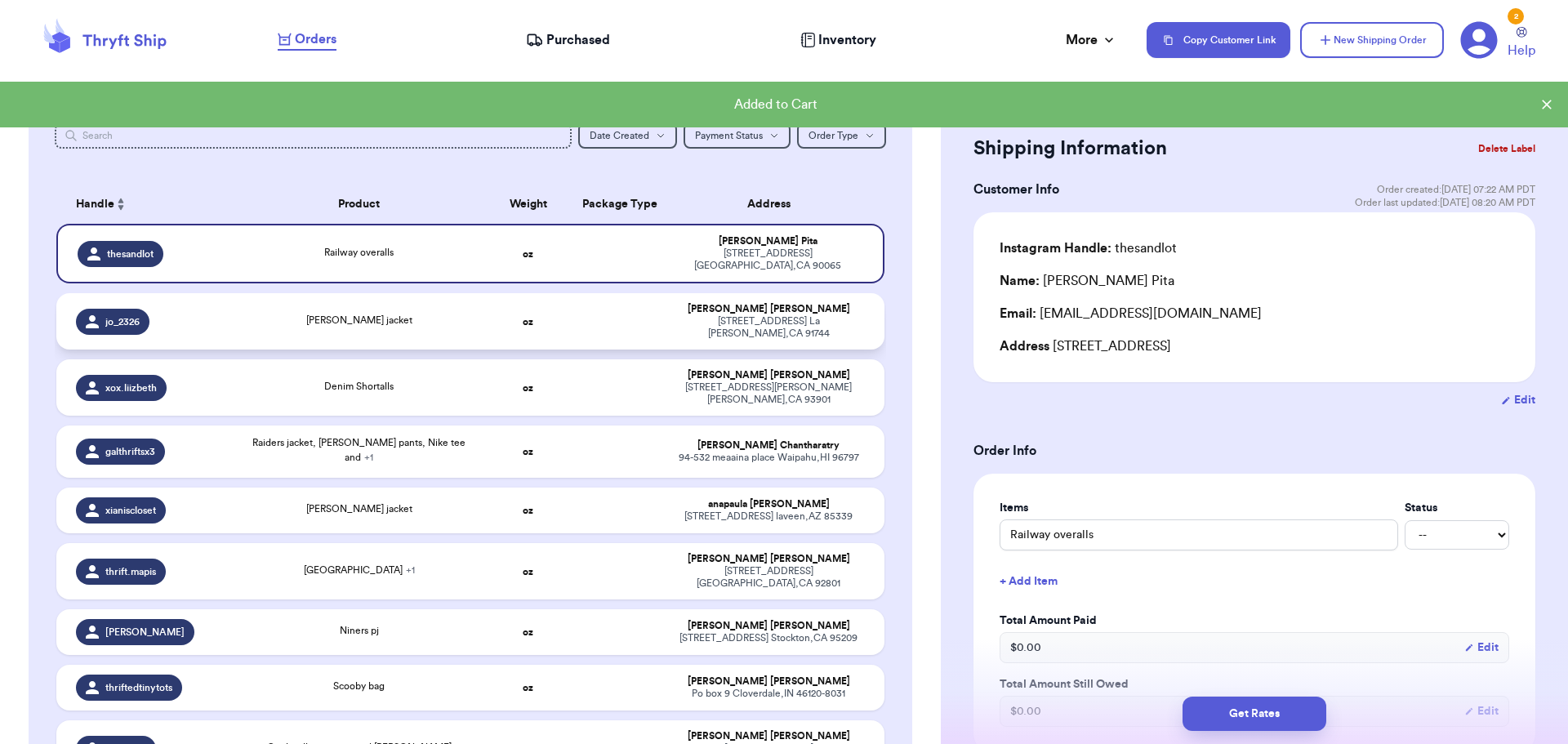
click at [430, 313] on div "[PERSON_NAME] jacket" at bounding box center [359, 322] width 230 height 18
type input "[PERSON_NAME] jacket"
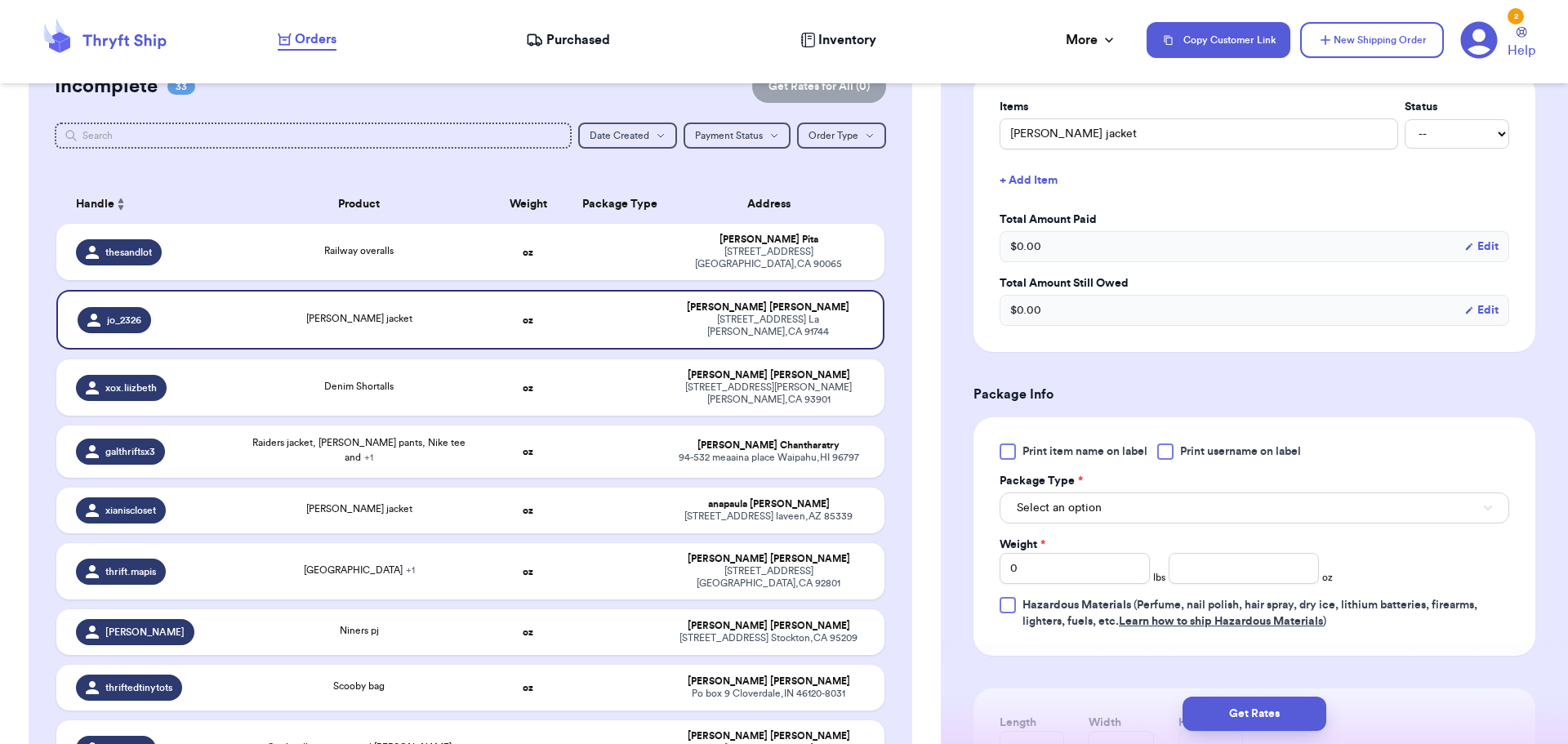
scroll to position [489, 0]
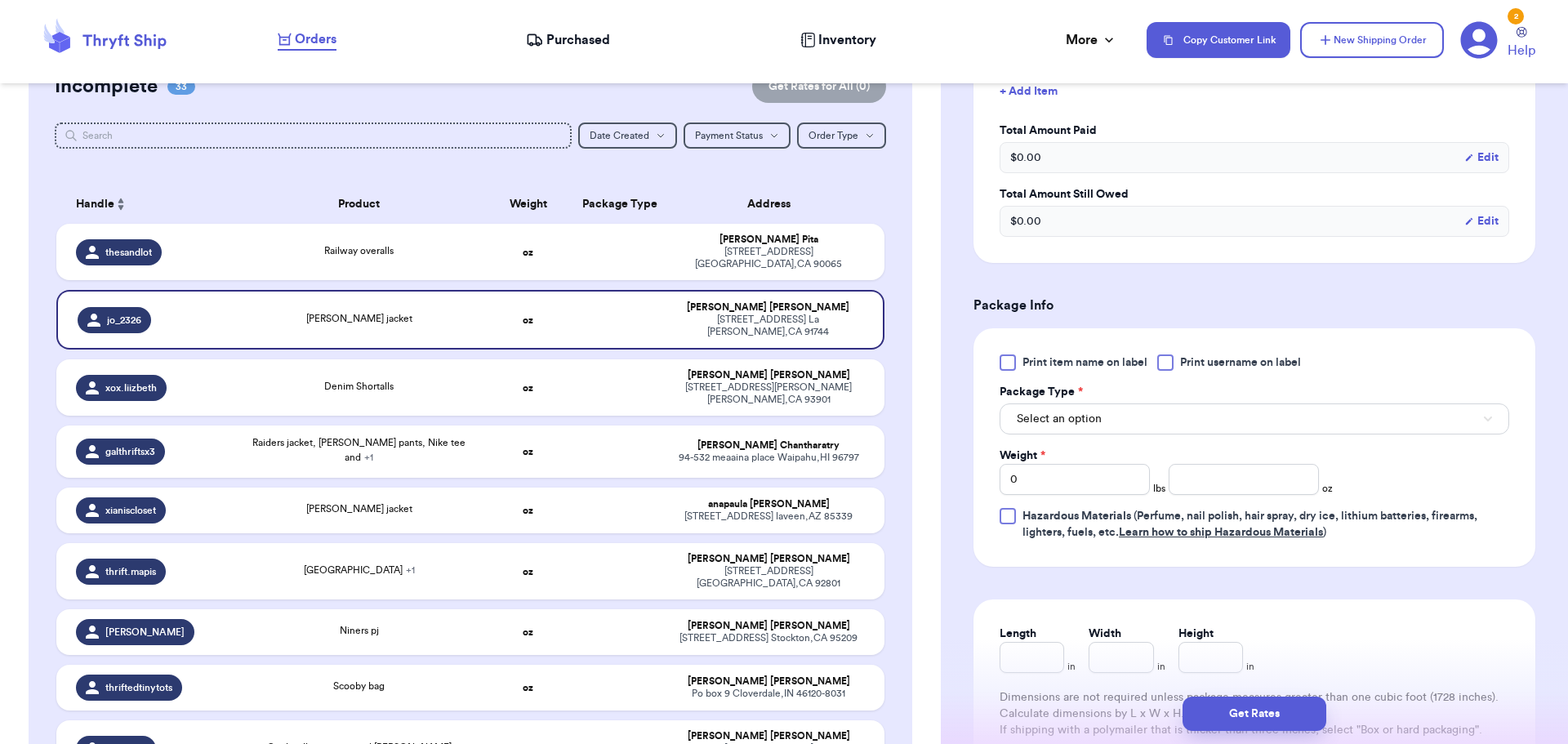
drag, startPoint x: 1159, startPoint y: 367, endPoint x: 1154, endPoint y: 374, distance: 8.6
click at [1159, 368] on div at bounding box center [1165, 363] width 17 height 17
click at [0, 0] on input "Print username on label" at bounding box center [0, 0] width 0 height 0
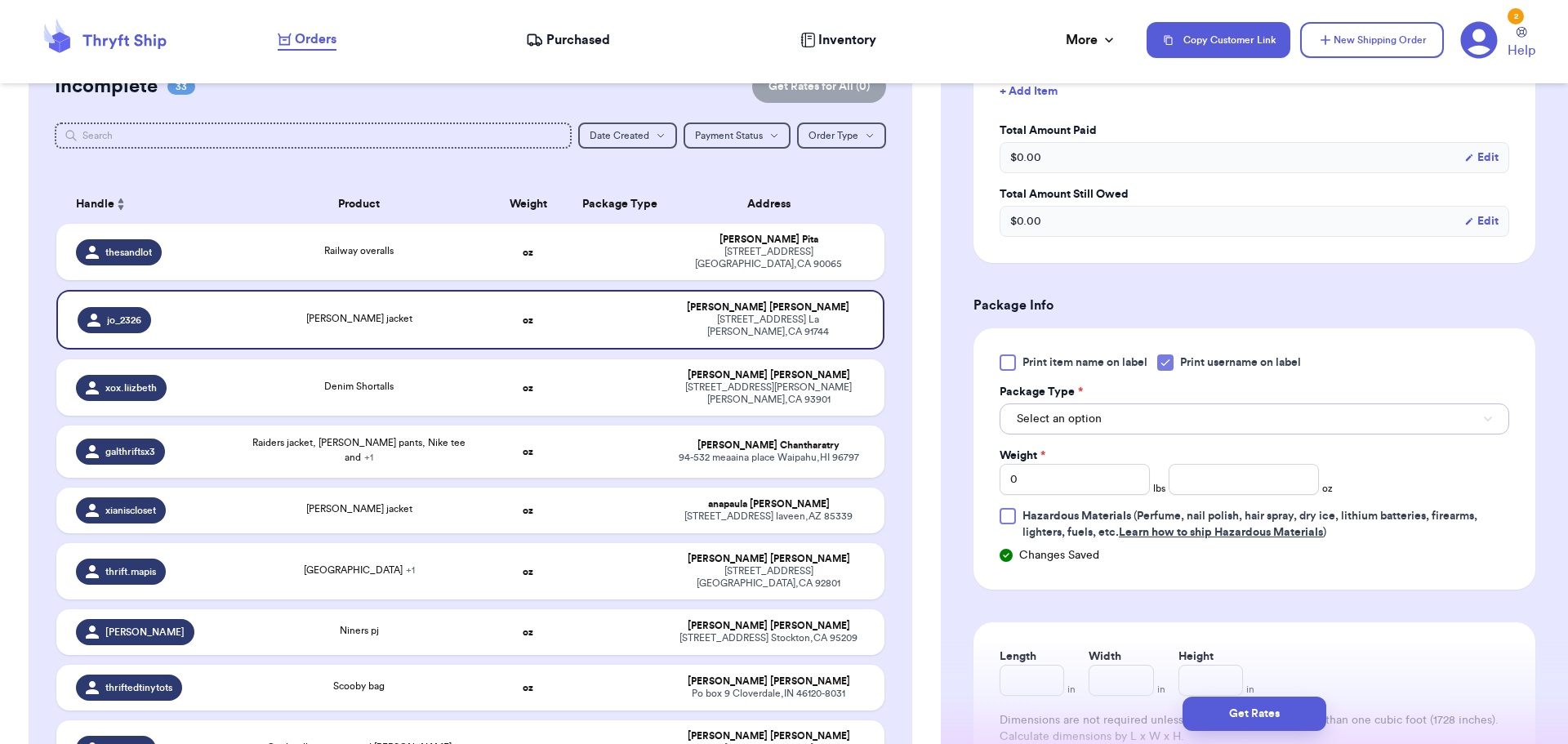
click at [1125, 415] on button "Select an option" at bounding box center [1255, 419] width 509 height 31
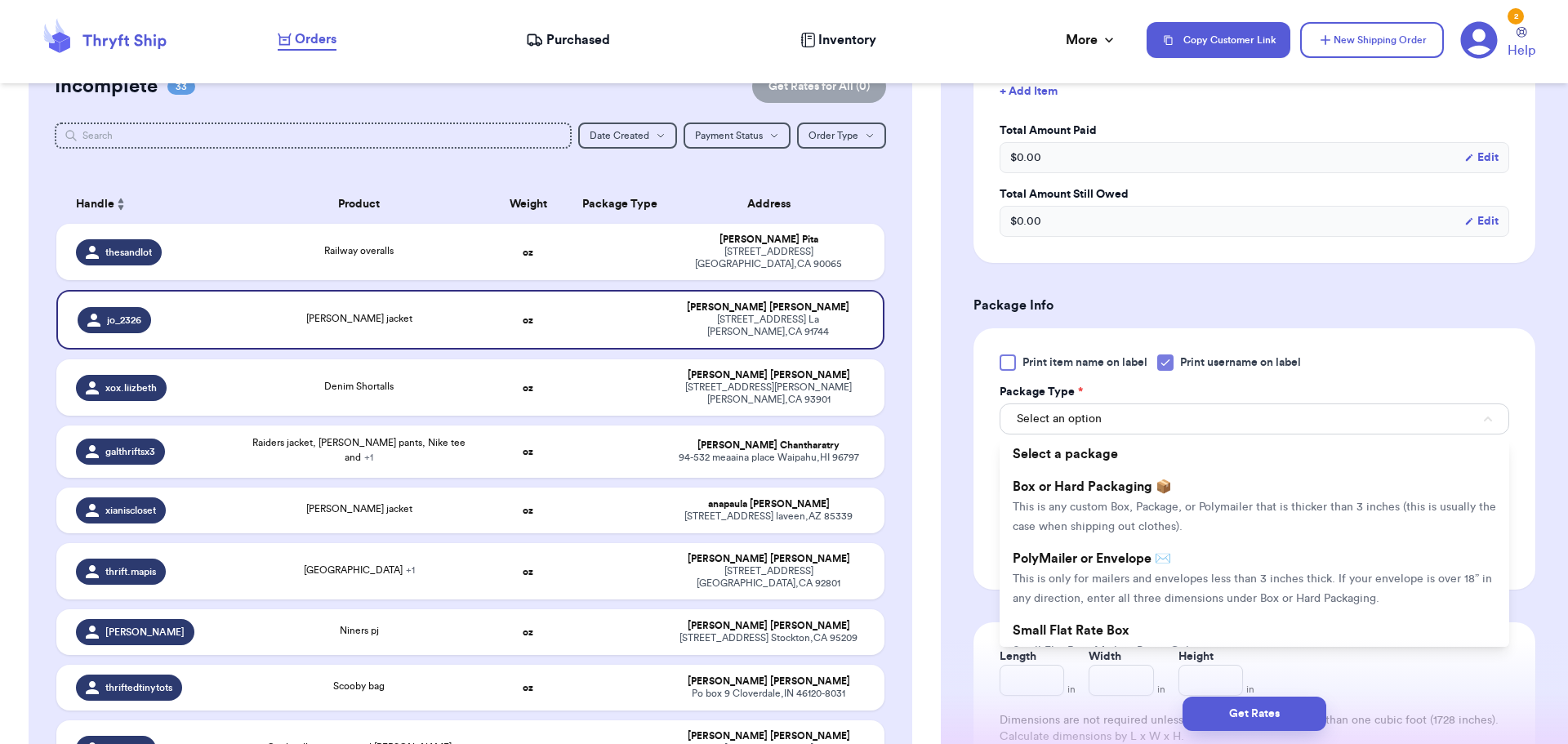
click at [1127, 495] on li "Box or Hard Packaging 📦 This is any custom Box, Package, or Polymailer that is …" at bounding box center [1255, 506] width 509 height 72
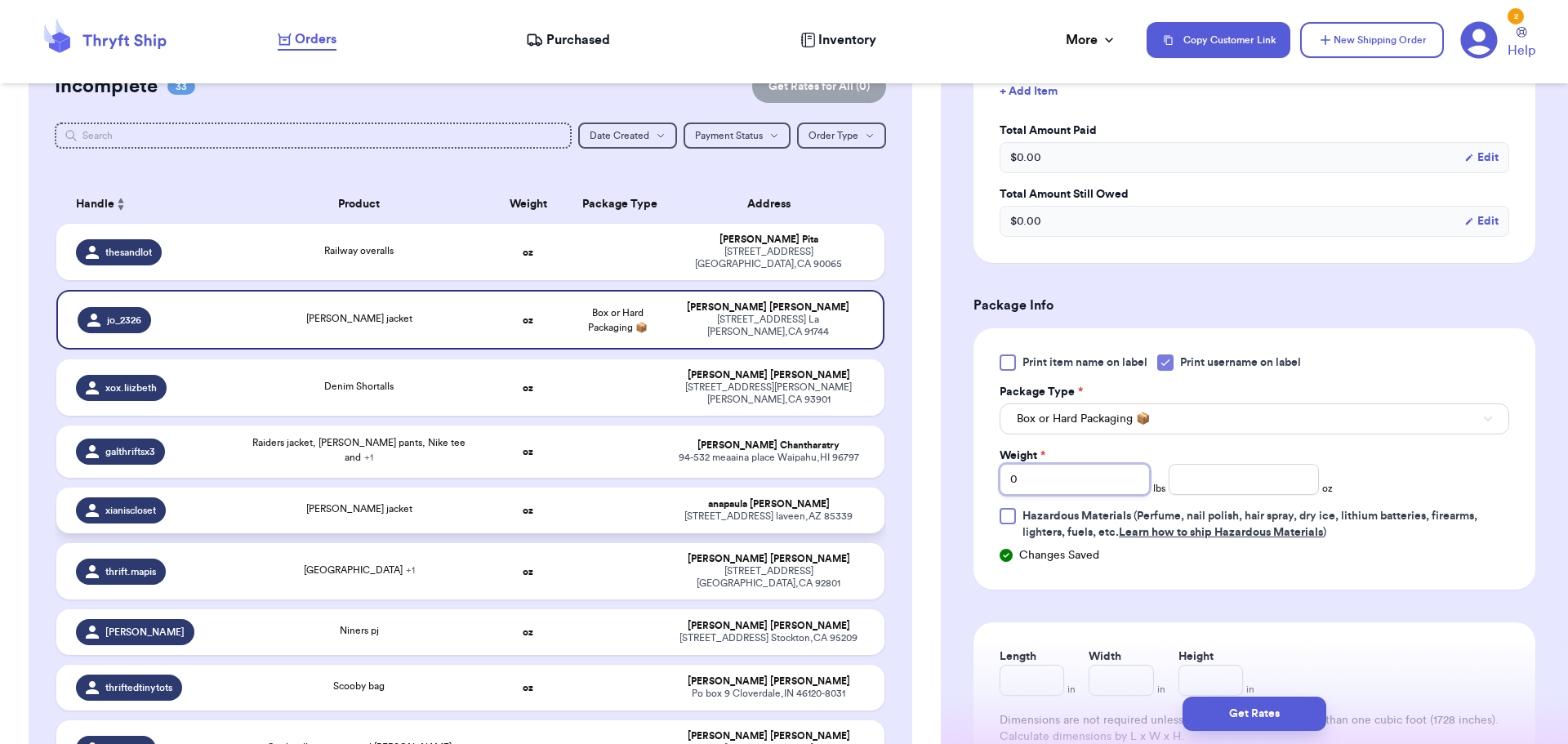
drag, startPoint x: 1045, startPoint y: 472, endPoint x: 803, endPoint y: 456, distance: 242.5
click at [793, 464] on div "Customer Link New Order Total Balance Payout $ 0.00 Recent Payments View all No…" at bounding box center [784, 372] width 1568 height 744
type input "1"
click at [1231, 470] on input "number" at bounding box center [1244, 479] width 151 height 31
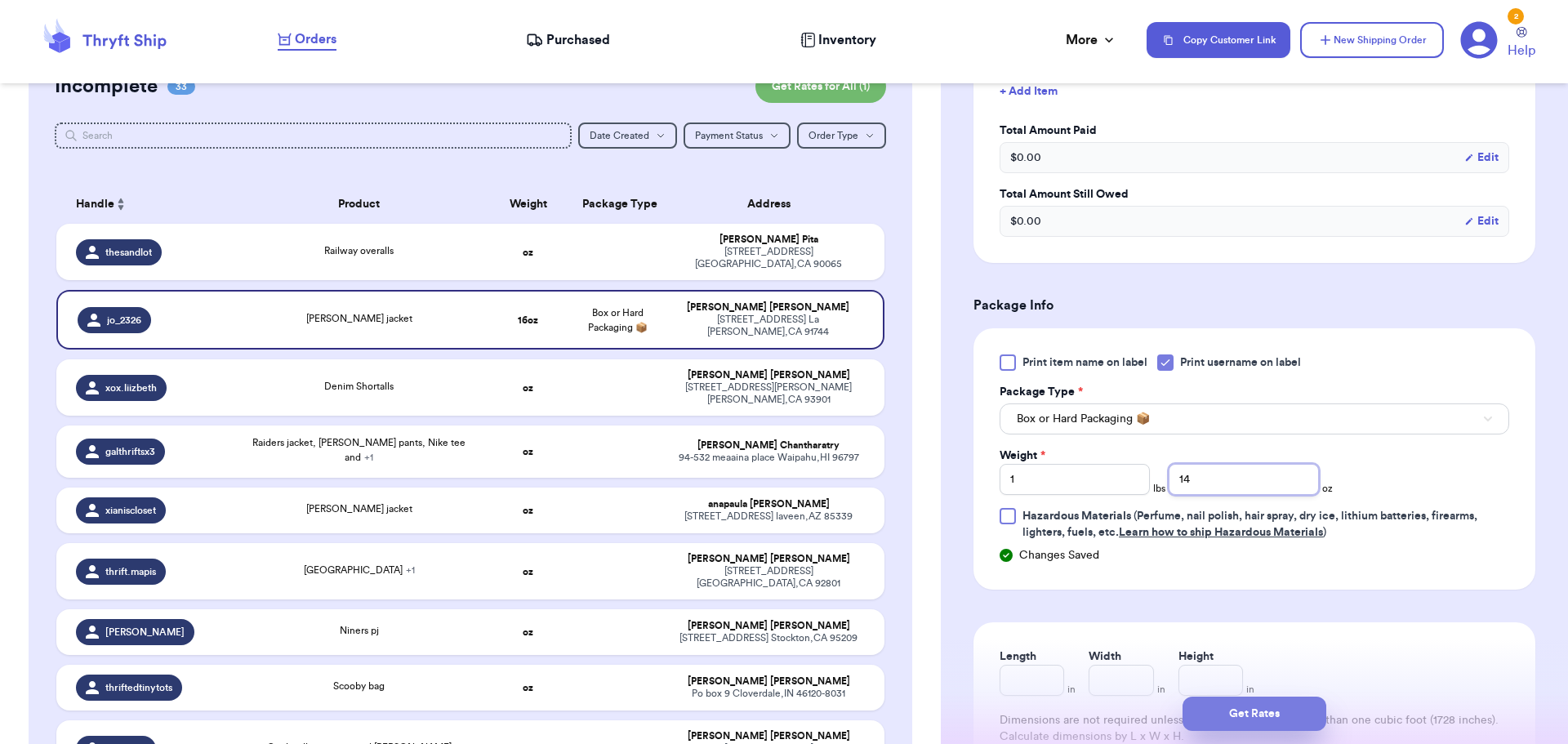
type input "14"
click at [1271, 714] on button "Get Rates" at bounding box center [1255, 713] width 144 height 34
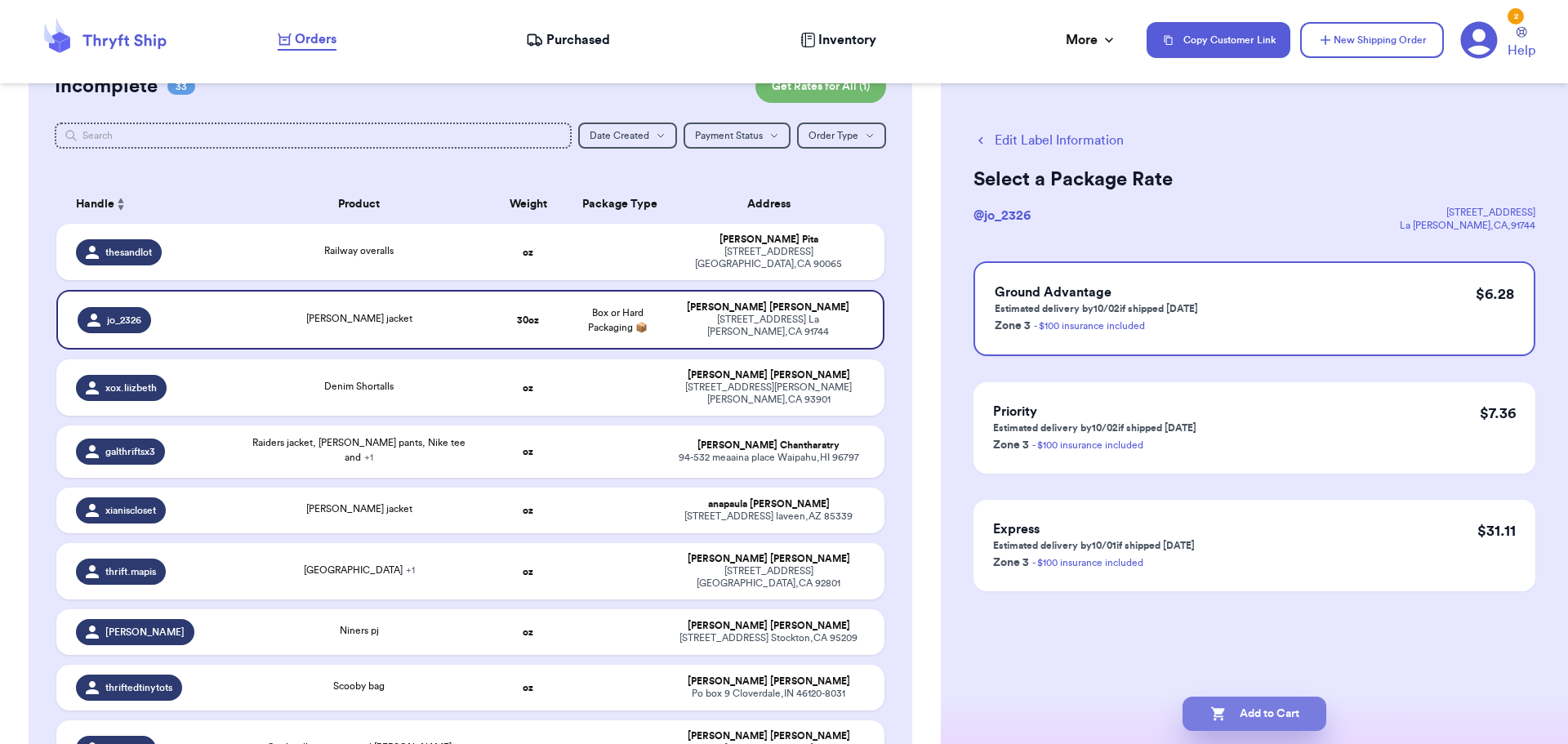
click at [1279, 719] on button "Add to Cart" at bounding box center [1255, 713] width 144 height 34
checkbox input "true"
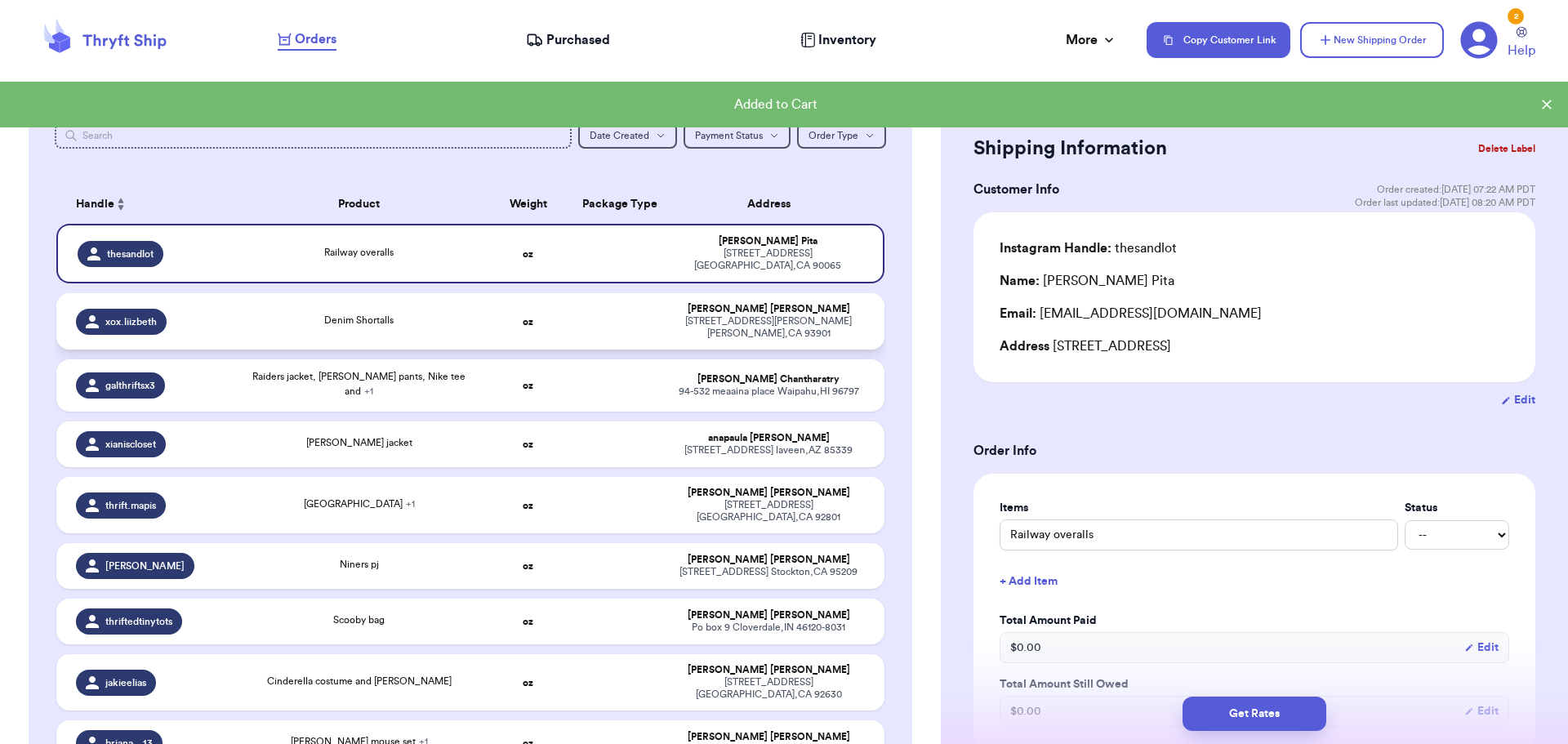
click at [454, 304] on td "Denim Shortalls" at bounding box center [359, 321] width 250 height 56
type input "Denim Shortalls"
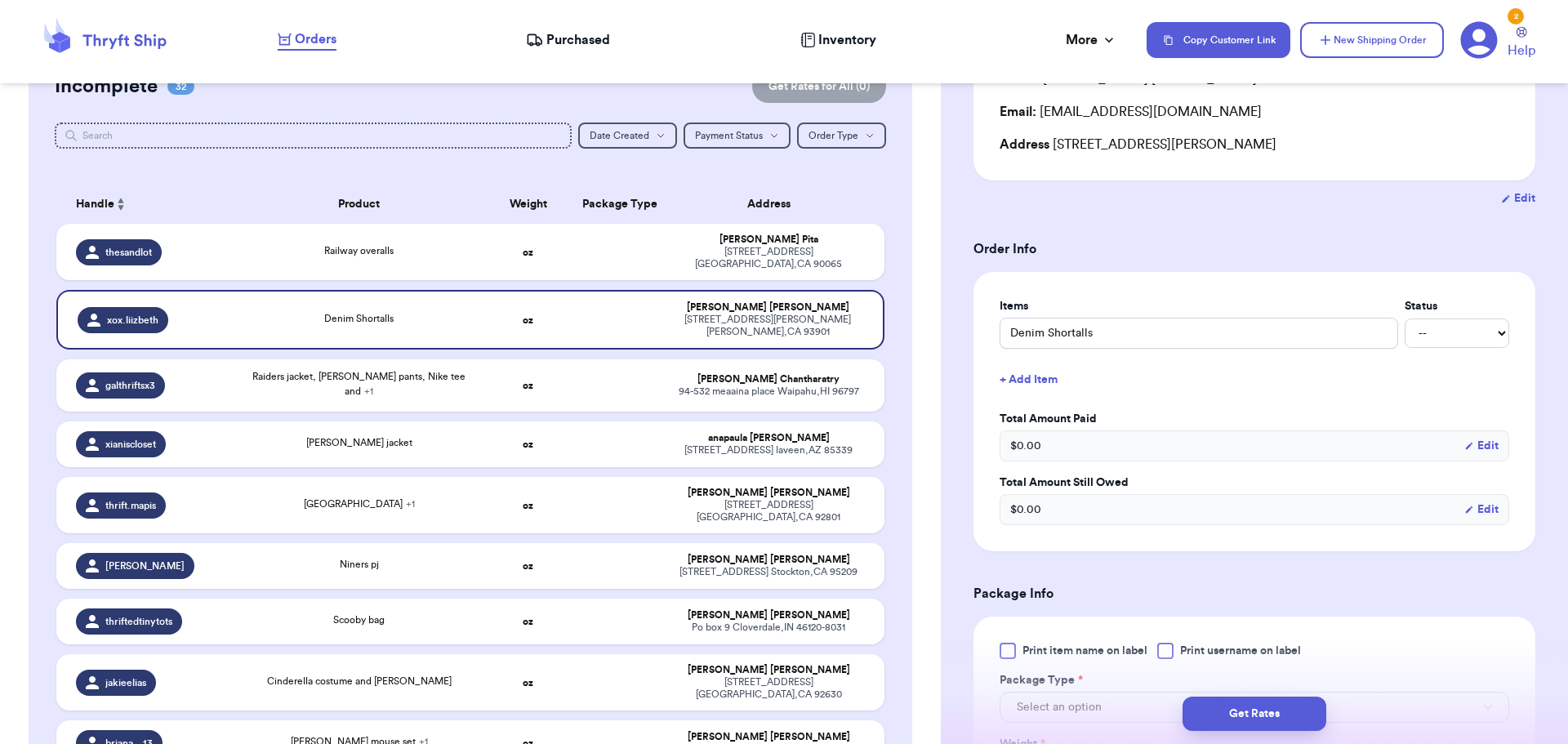
scroll to position [245, 0]
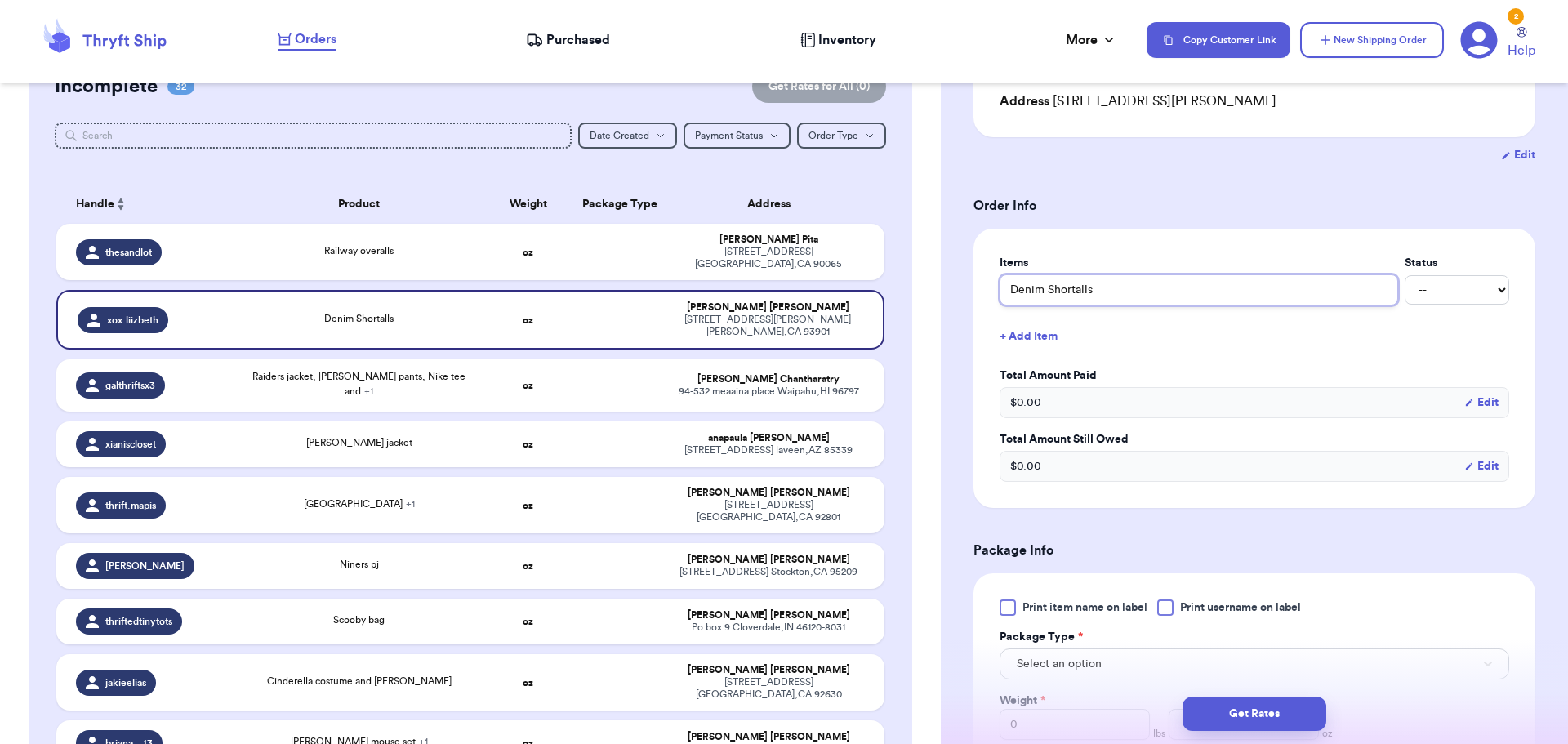
click at [1111, 288] on input "Denim Shortalls" at bounding box center [1199, 290] width 399 height 31
type input "Denim Shortalls"
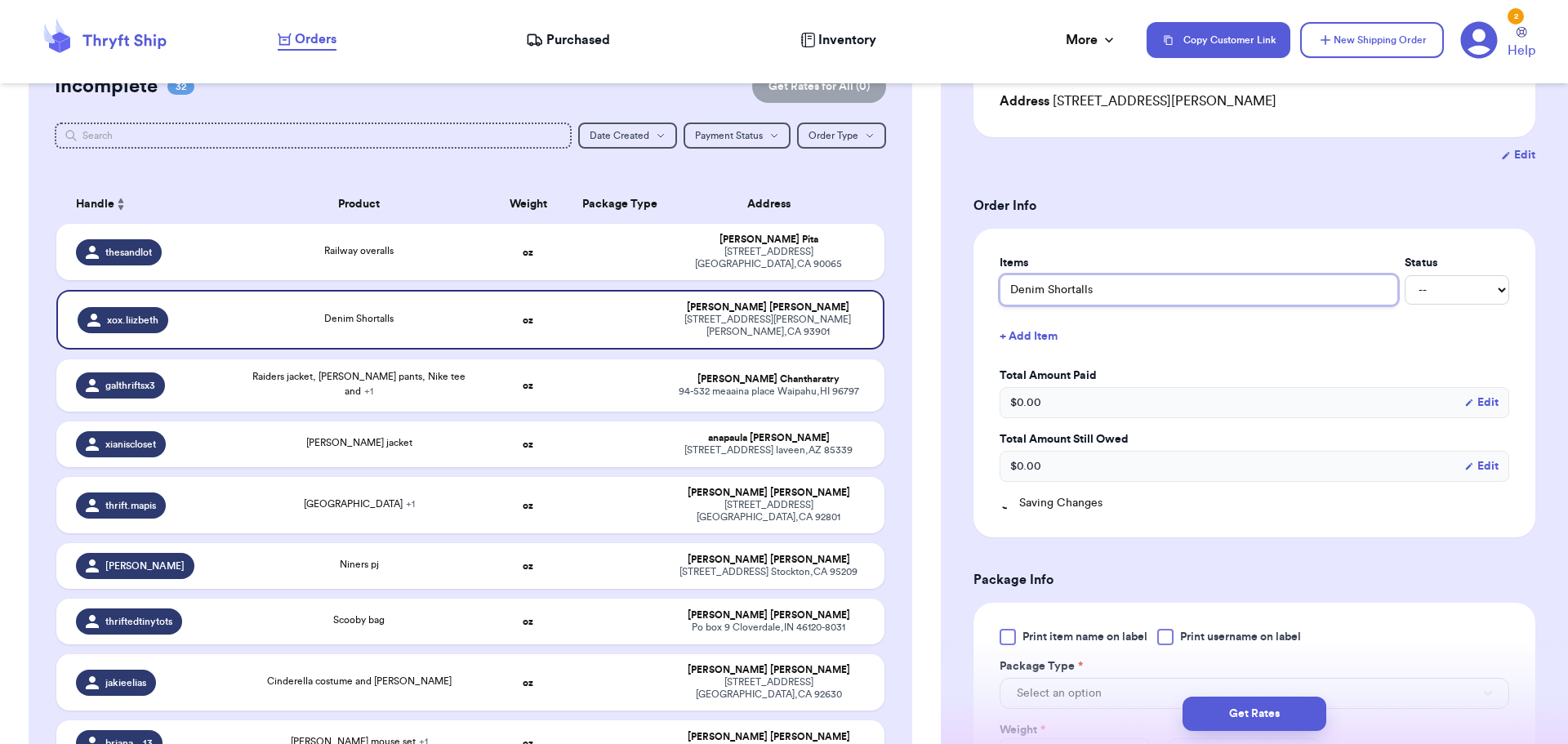
type input "Denim Shortalls w"
type input "Denim Shortalls we"
type input "Denim Shortalls wee"
type input "Denim Shortalls weeb"
type input "Denim Shortalls weebo"
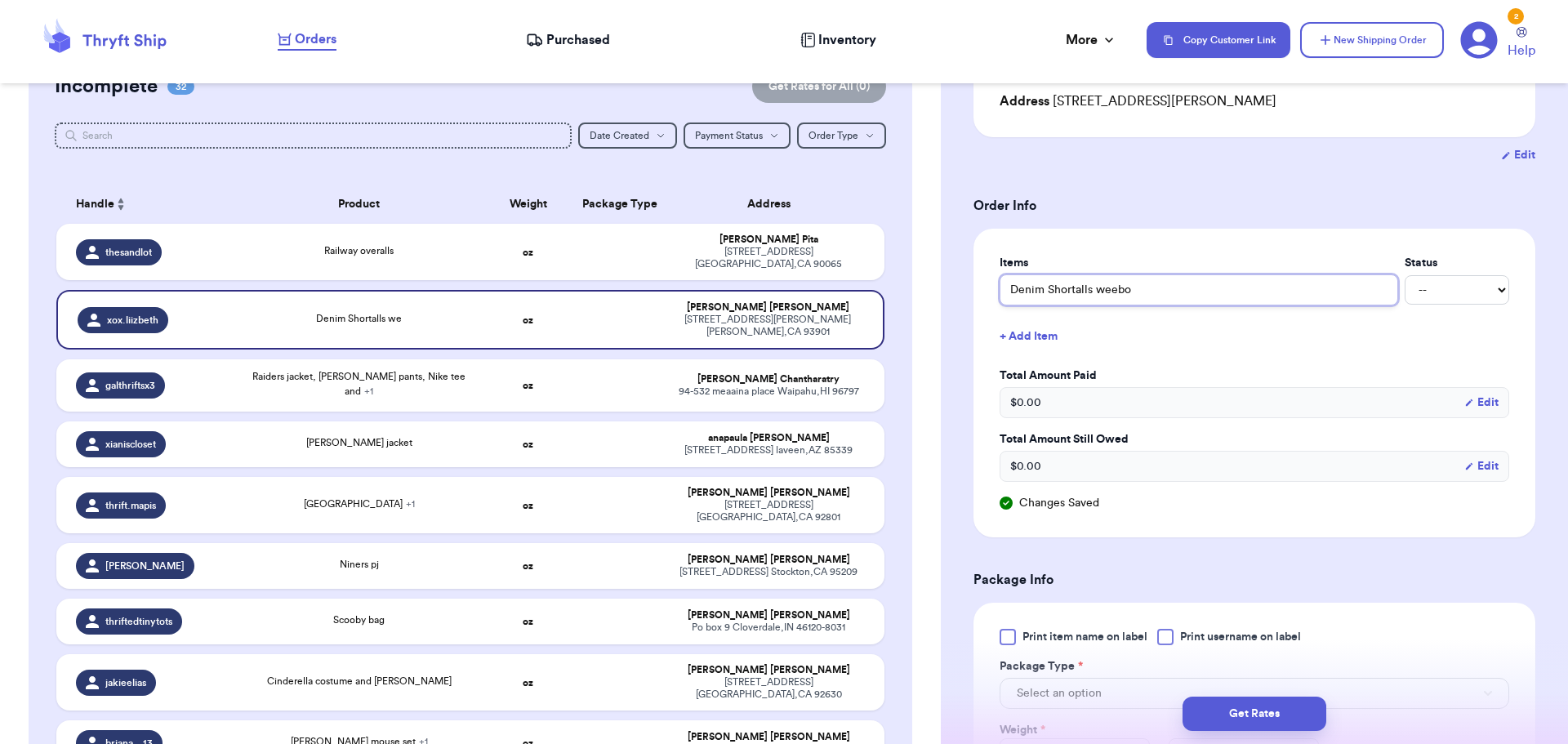
type input "Denim Shortalls weebok"
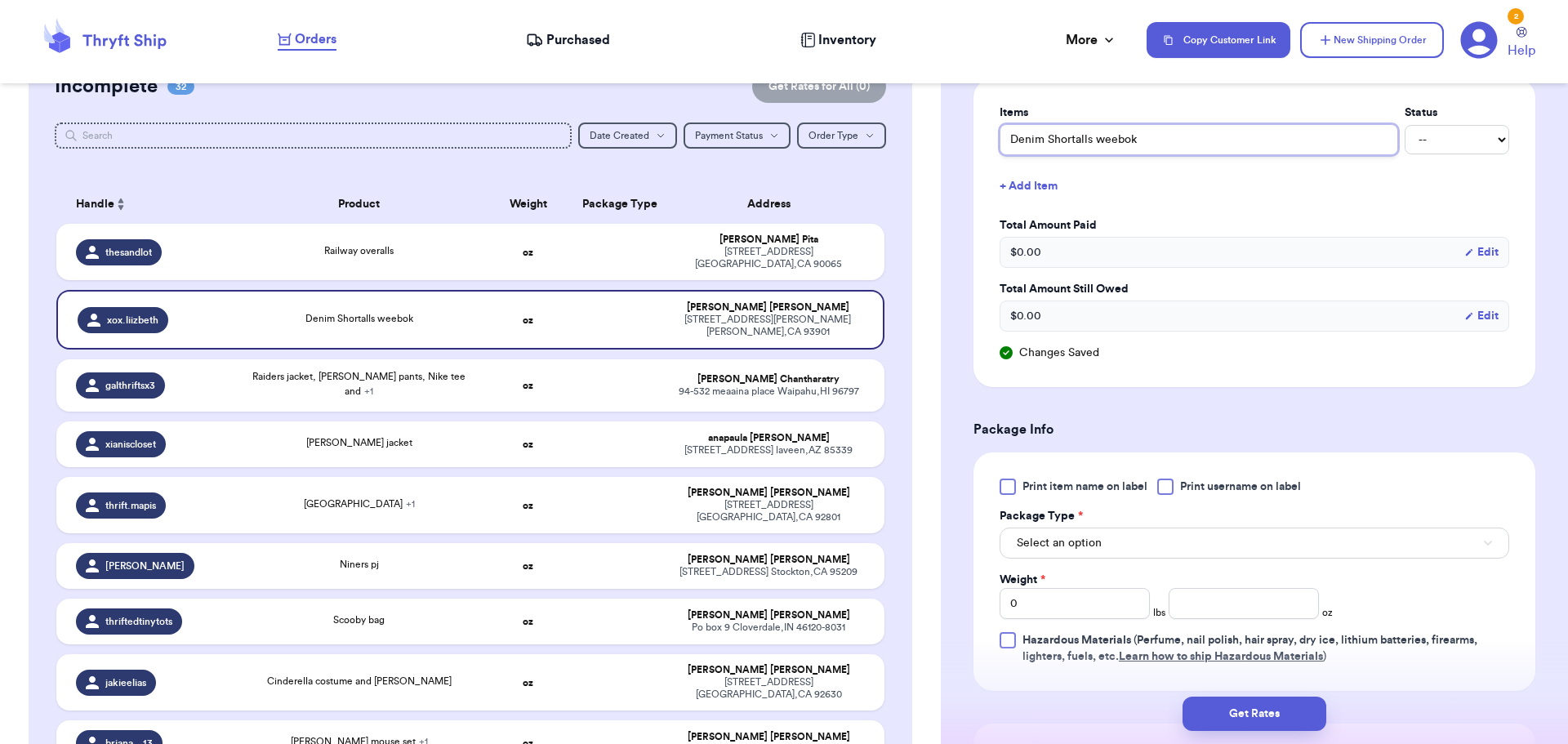
scroll to position [408, 0]
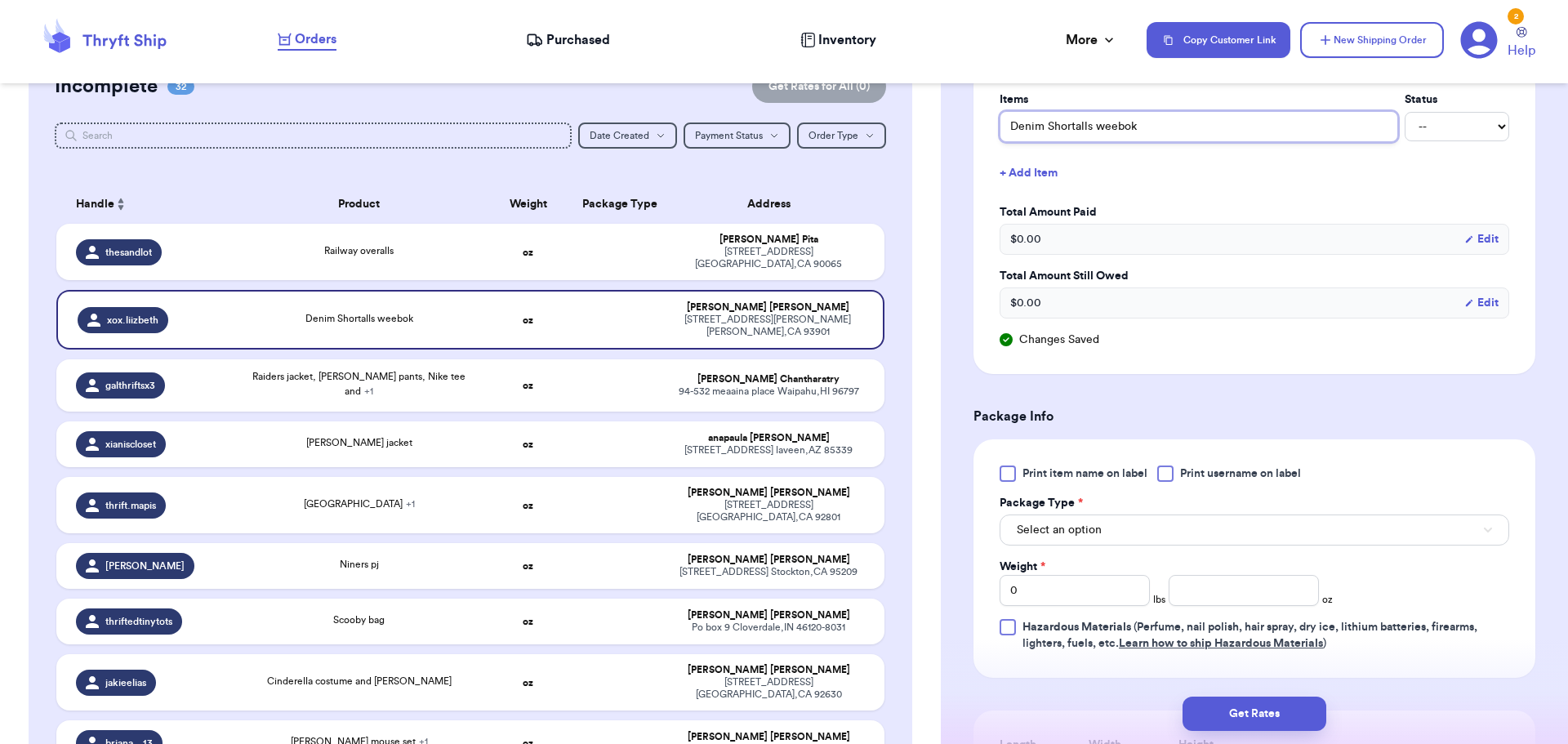
type input "Denim Shortalls weebok"
click at [1166, 470] on div at bounding box center [1165, 474] width 17 height 17
click at [0, 0] on input "Print username on label" at bounding box center [0, 0] width 0 height 0
click at [1149, 517] on button "Select an option" at bounding box center [1255, 530] width 509 height 31
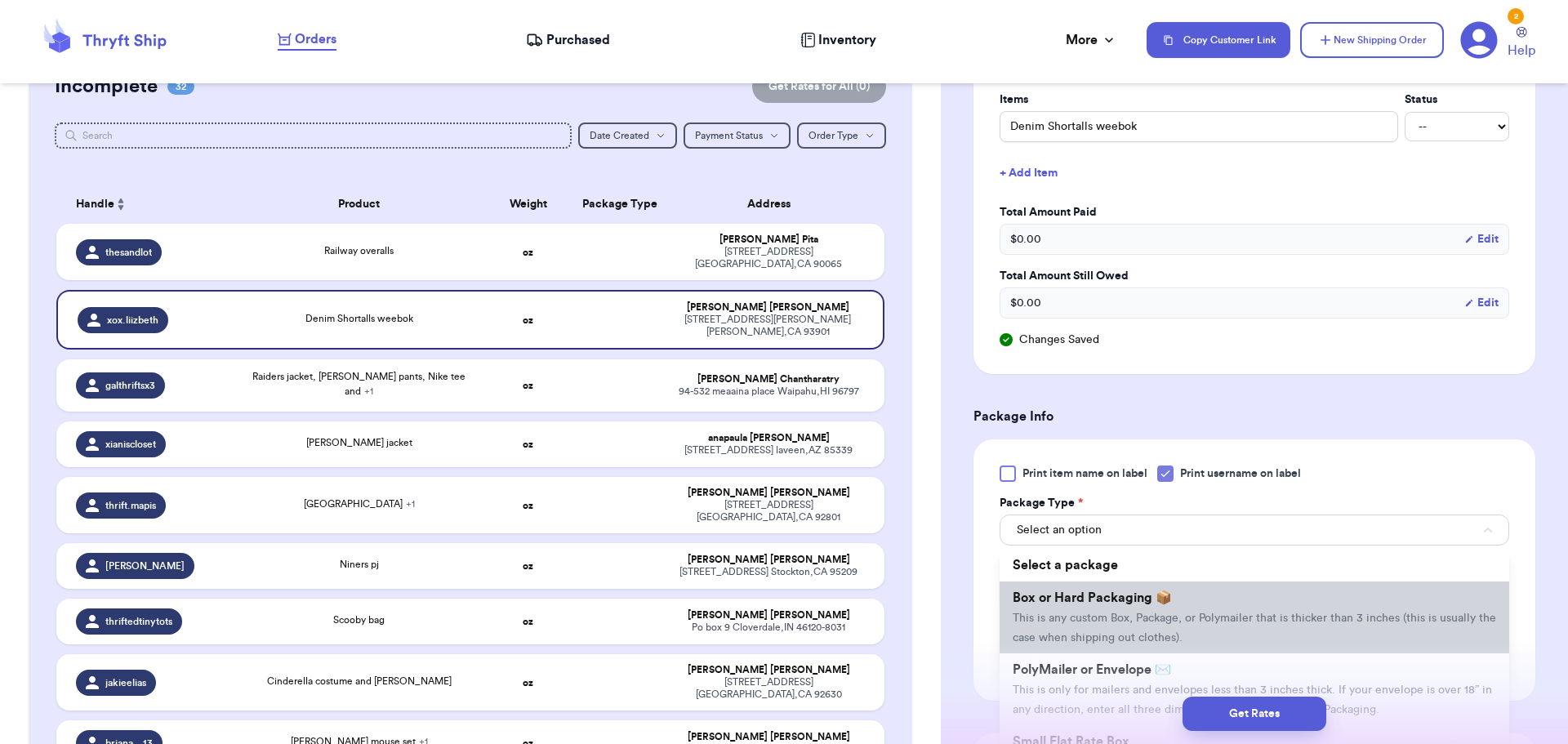
click at [1154, 603] on span "Box or Hard Packaging 📦" at bounding box center [1092, 598] width 160 height 13
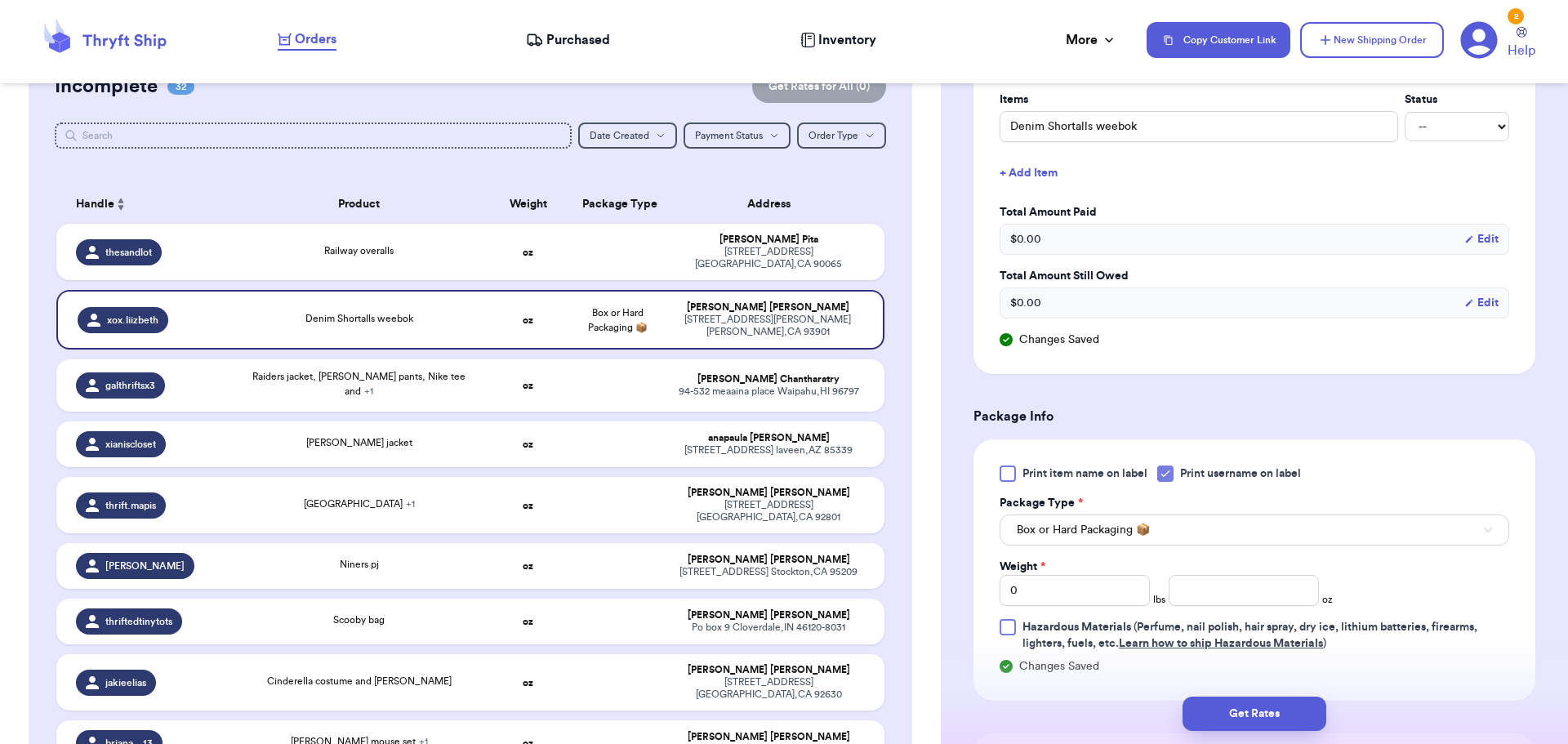
scroll to position [489, 0]
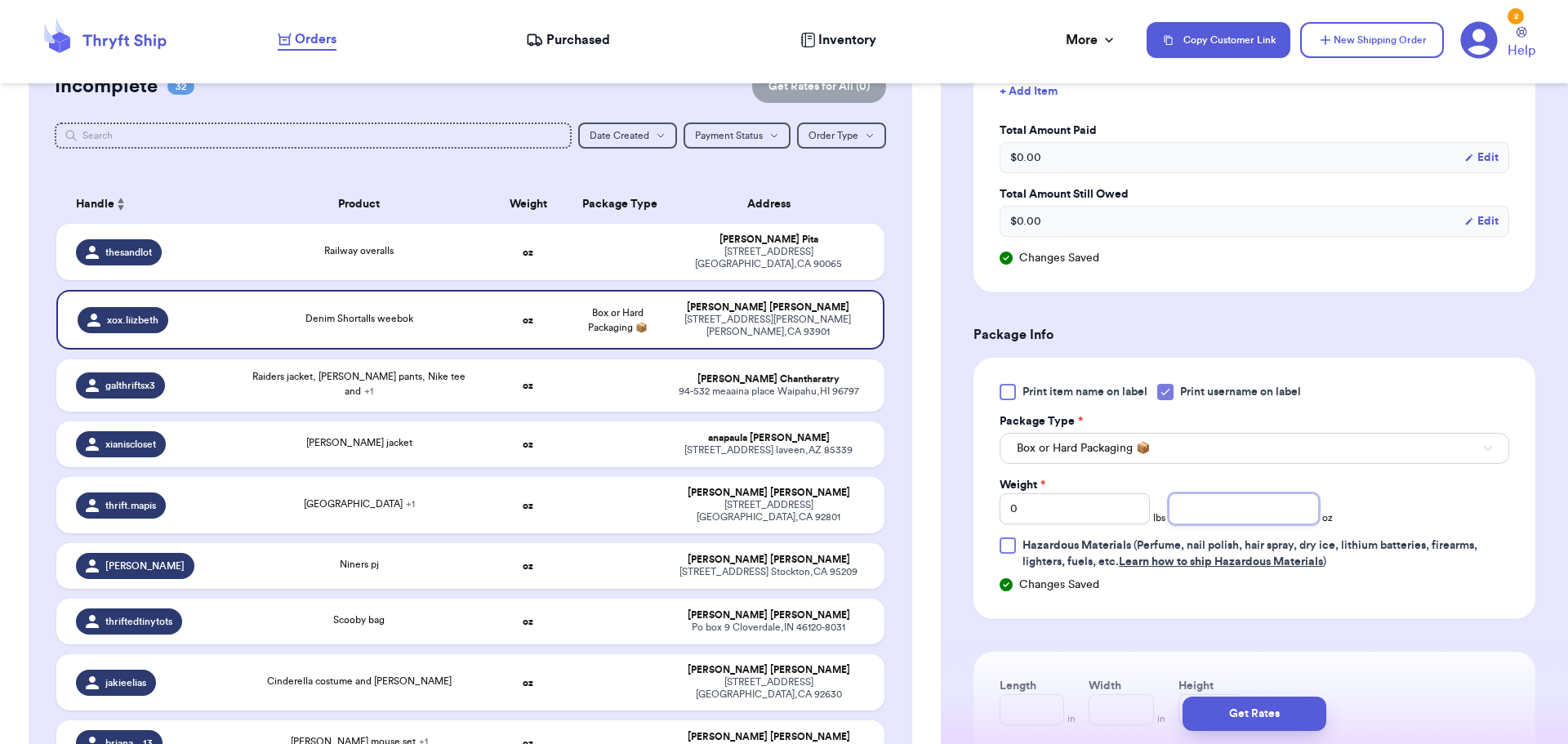
click at [1205, 507] on input "number" at bounding box center [1244, 508] width 151 height 31
type input "12"
click at [1260, 705] on button "Get Rates" at bounding box center [1255, 713] width 144 height 34
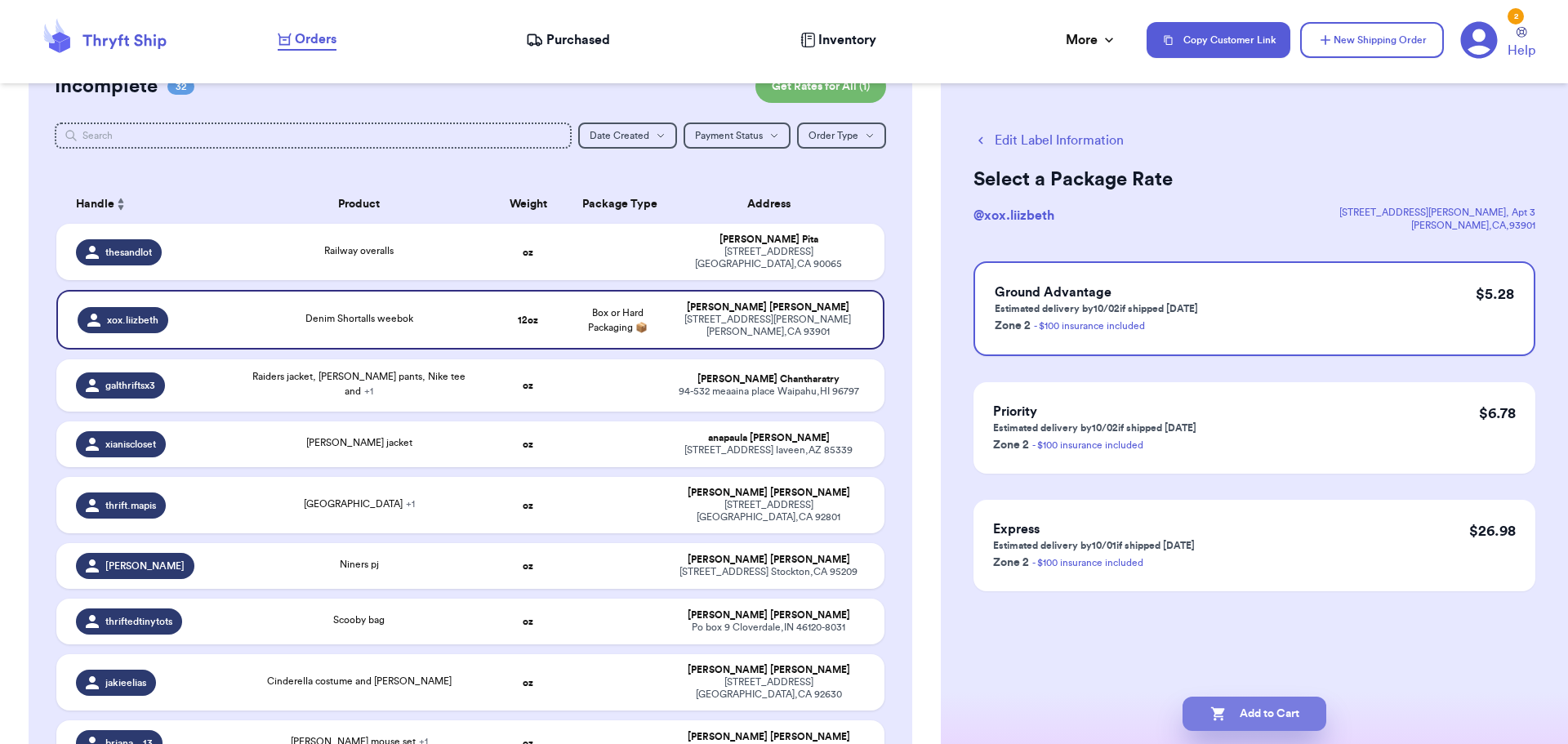
click at [1266, 705] on button "Add to Cart" at bounding box center [1255, 713] width 144 height 34
checkbox input "true"
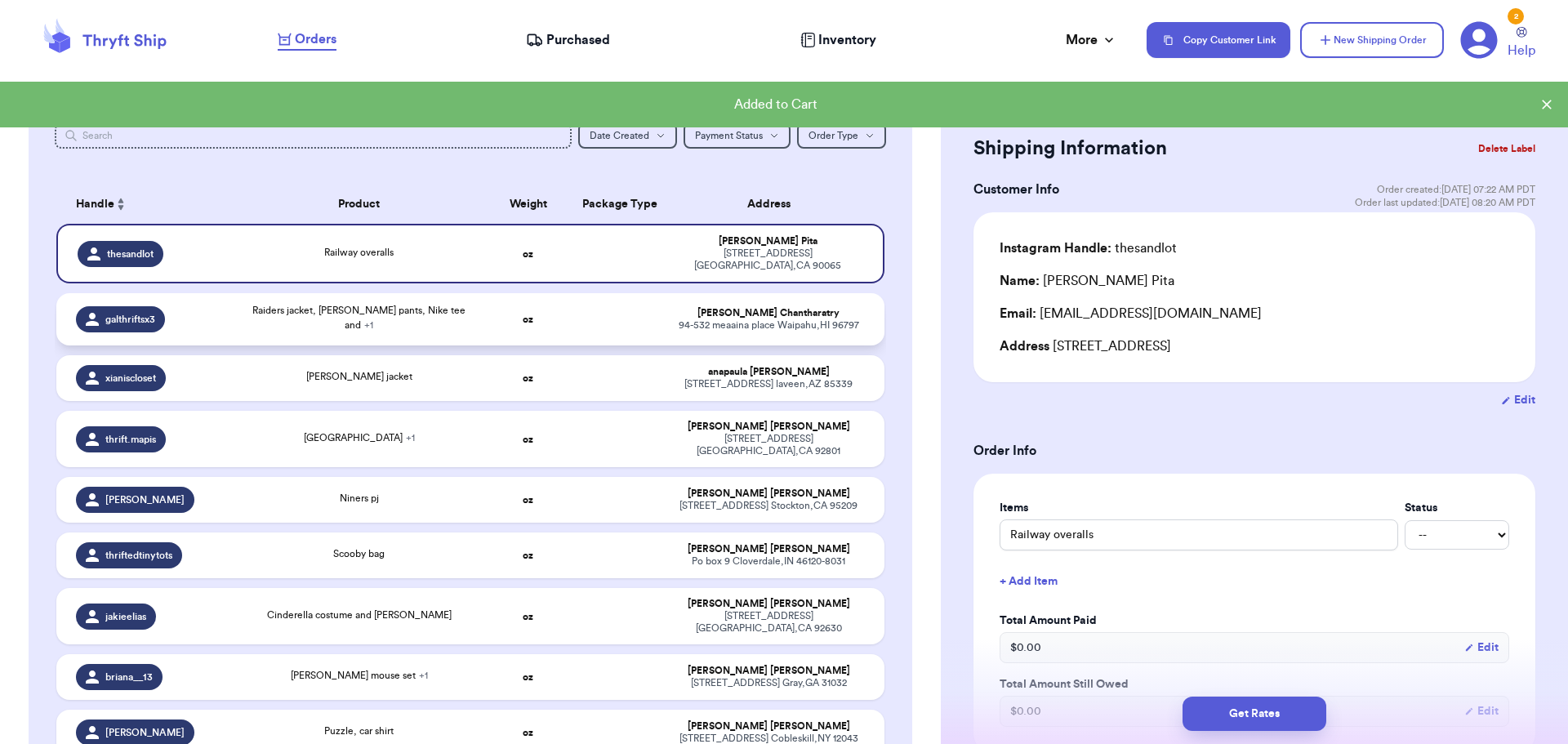
click at [399, 316] on span "Raiders jacket, [PERSON_NAME] pants, Nike tee and + 1" at bounding box center [359, 317] width 213 height 25
type input "Raiders jacket, [PERSON_NAME] pants, Nike tee and"
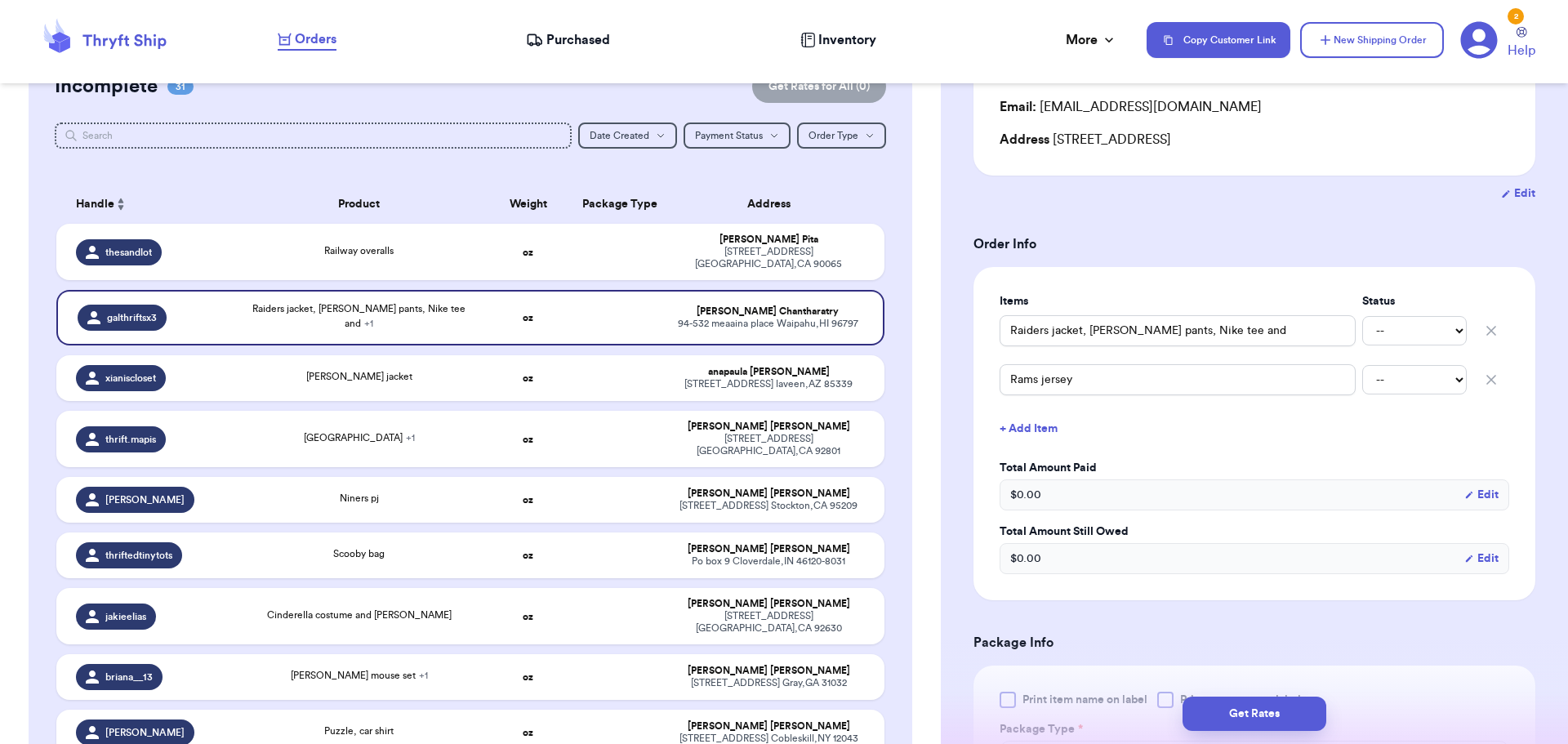
scroll to position [327, 0]
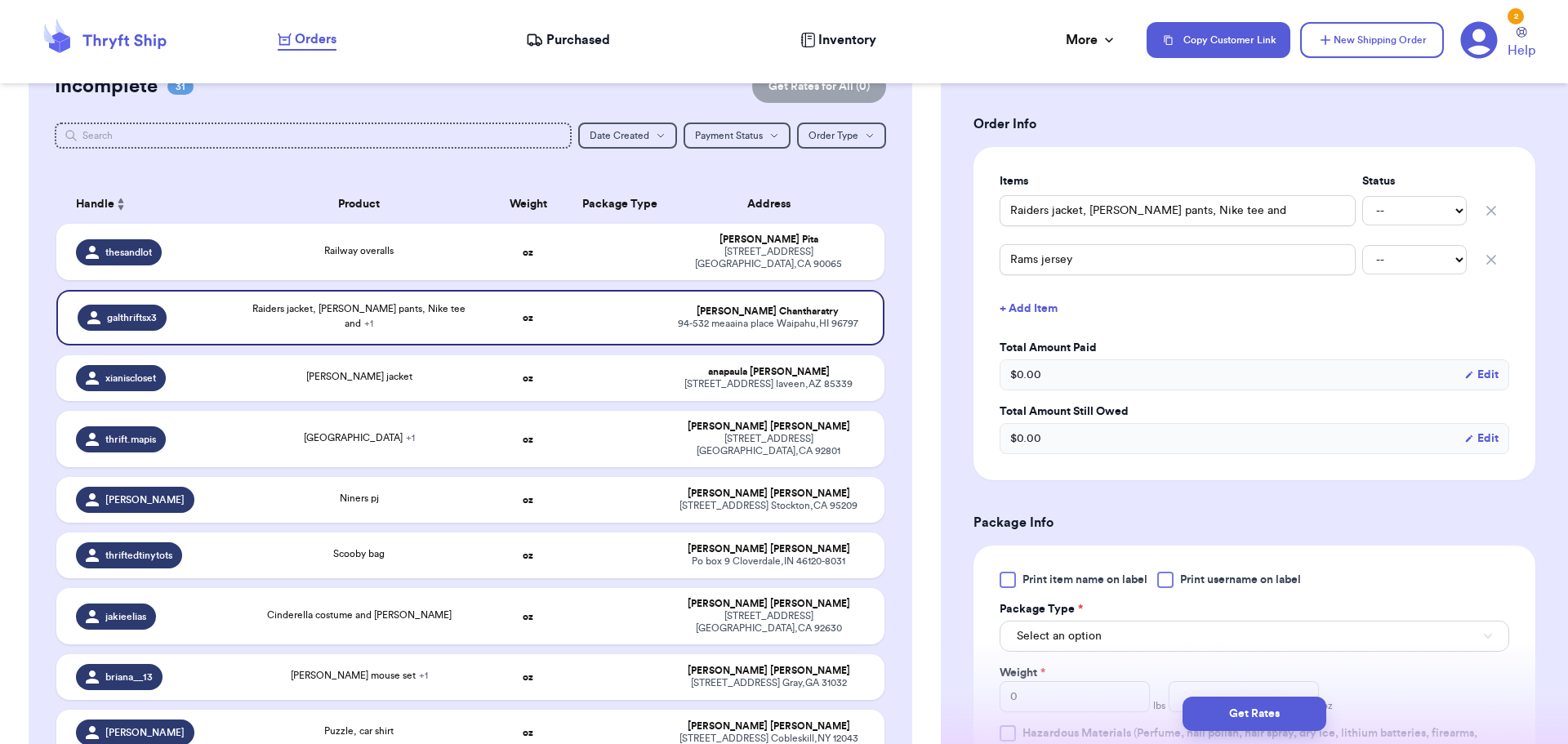
click at [1168, 585] on div at bounding box center [1165, 579] width 17 height 17
click at [0, 0] on input "Print username on label" at bounding box center [0, 0] width 0 height 0
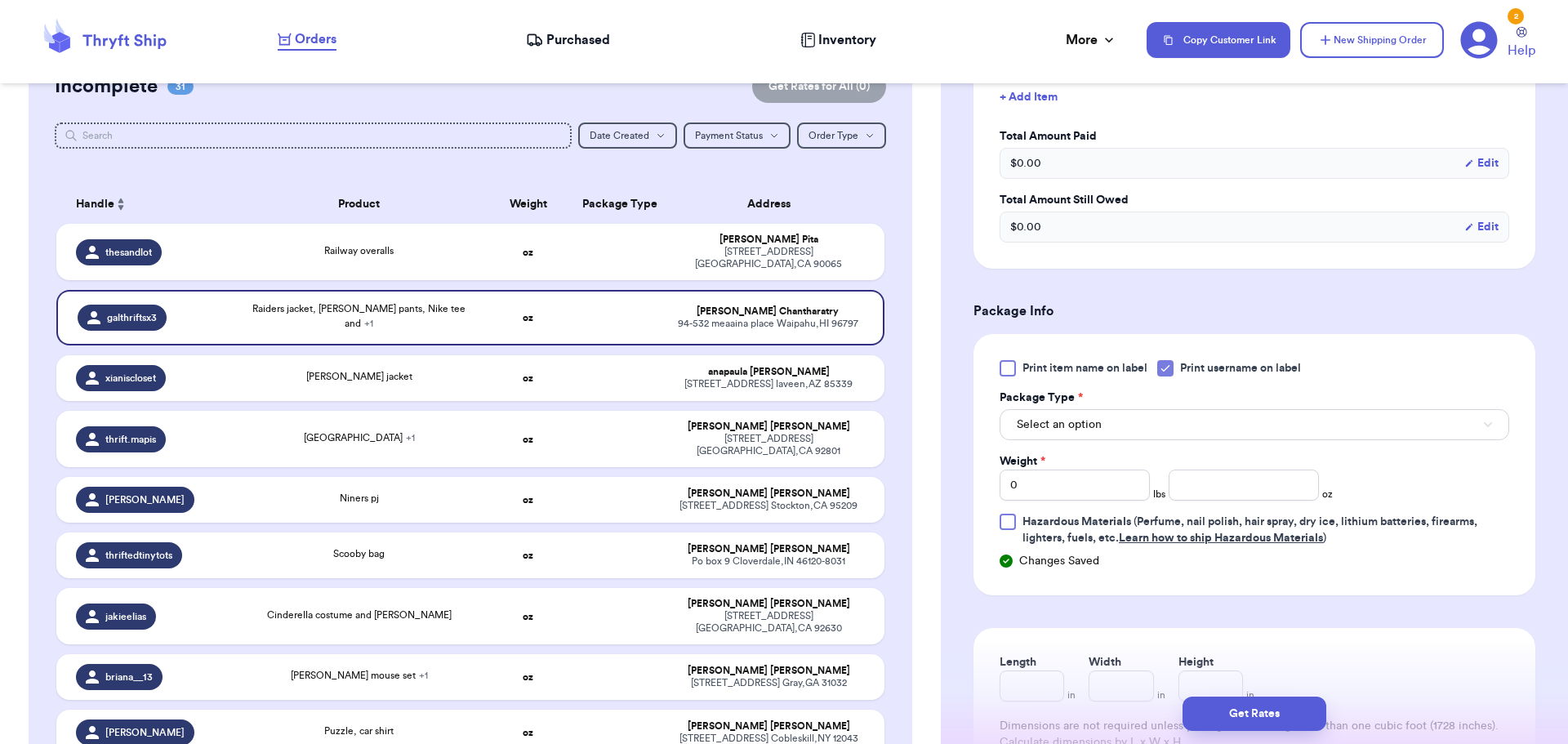
scroll to position [571, 0]
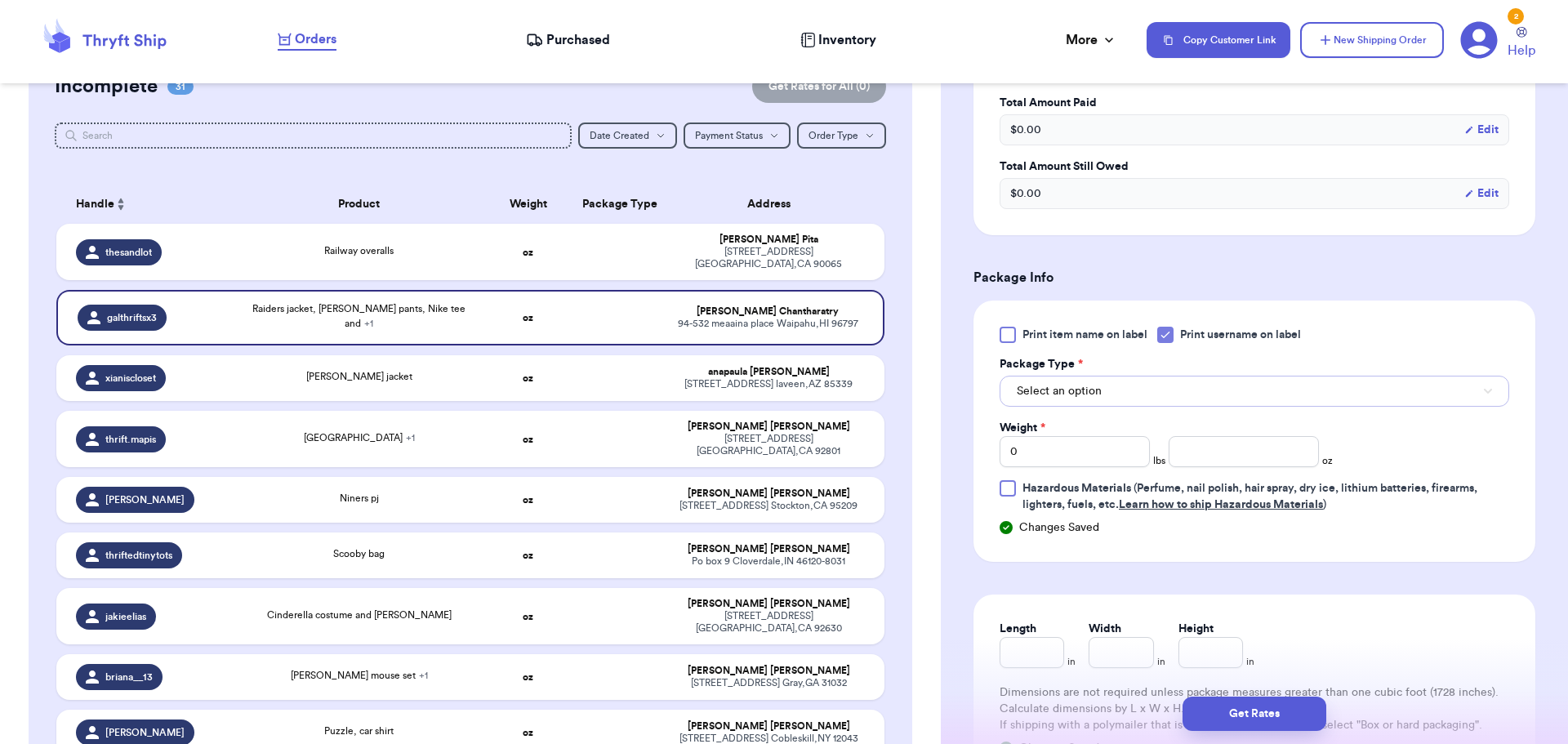
click at [1121, 393] on button "Select an option" at bounding box center [1255, 391] width 509 height 31
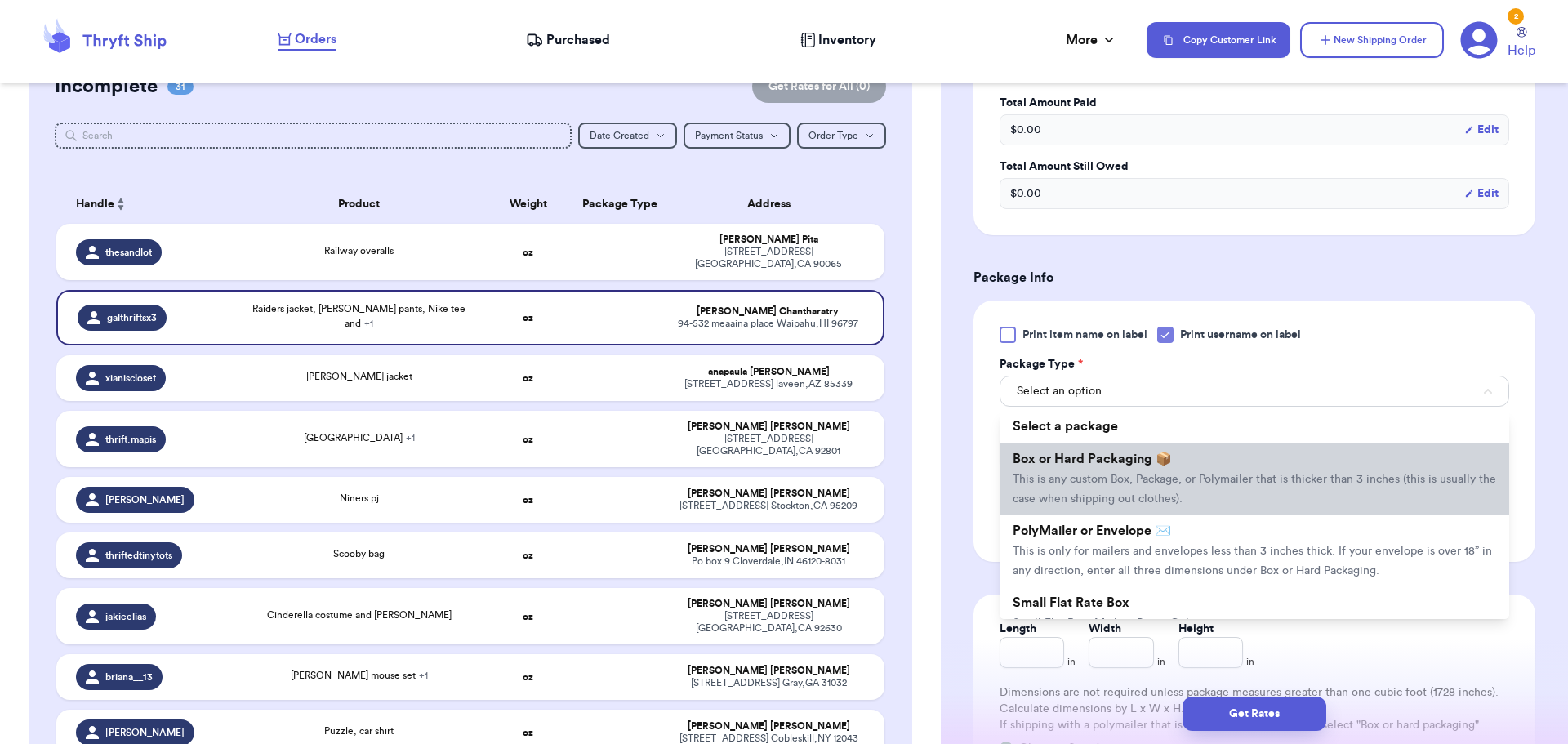
click at [1111, 476] on span "This is any custom Box, Package, or Polymailer that is thicker than 3 inches (t…" at bounding box center [1254, 489] width 484 height 31
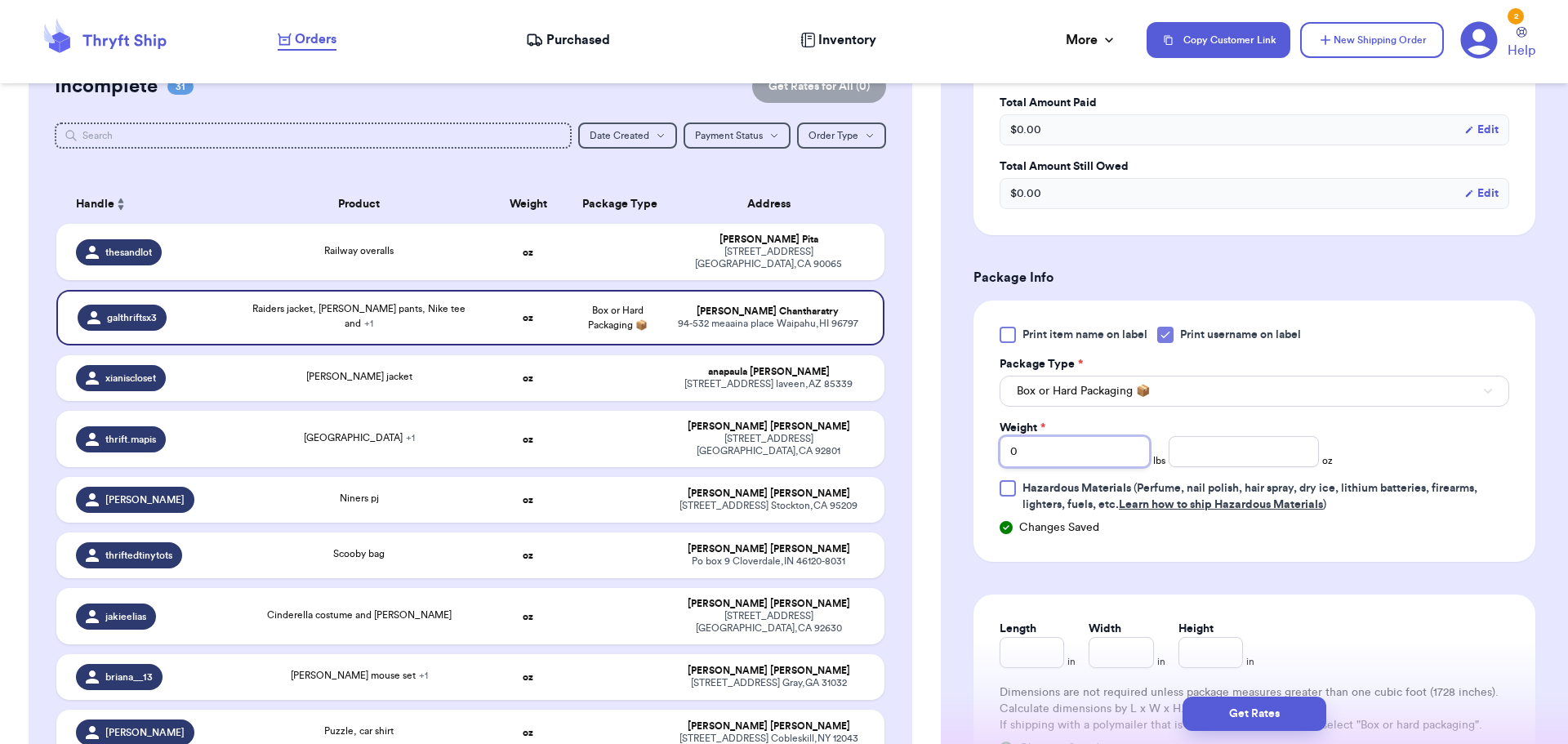
drag, startPoint x: 1073, startPoint y: 453, endPoint x: 898, endPoint y: 448, distance: 175.1
click at [898, 448] on div "Customer Link New Order Total Balance Payout $ 0.00 Recent Payments View all No…" at bounding box center [784, 372] width 1568 height 744
type input "1"
click at [1215, 445] on input "number" at bounding box center [1244, 451] width 151 height 31
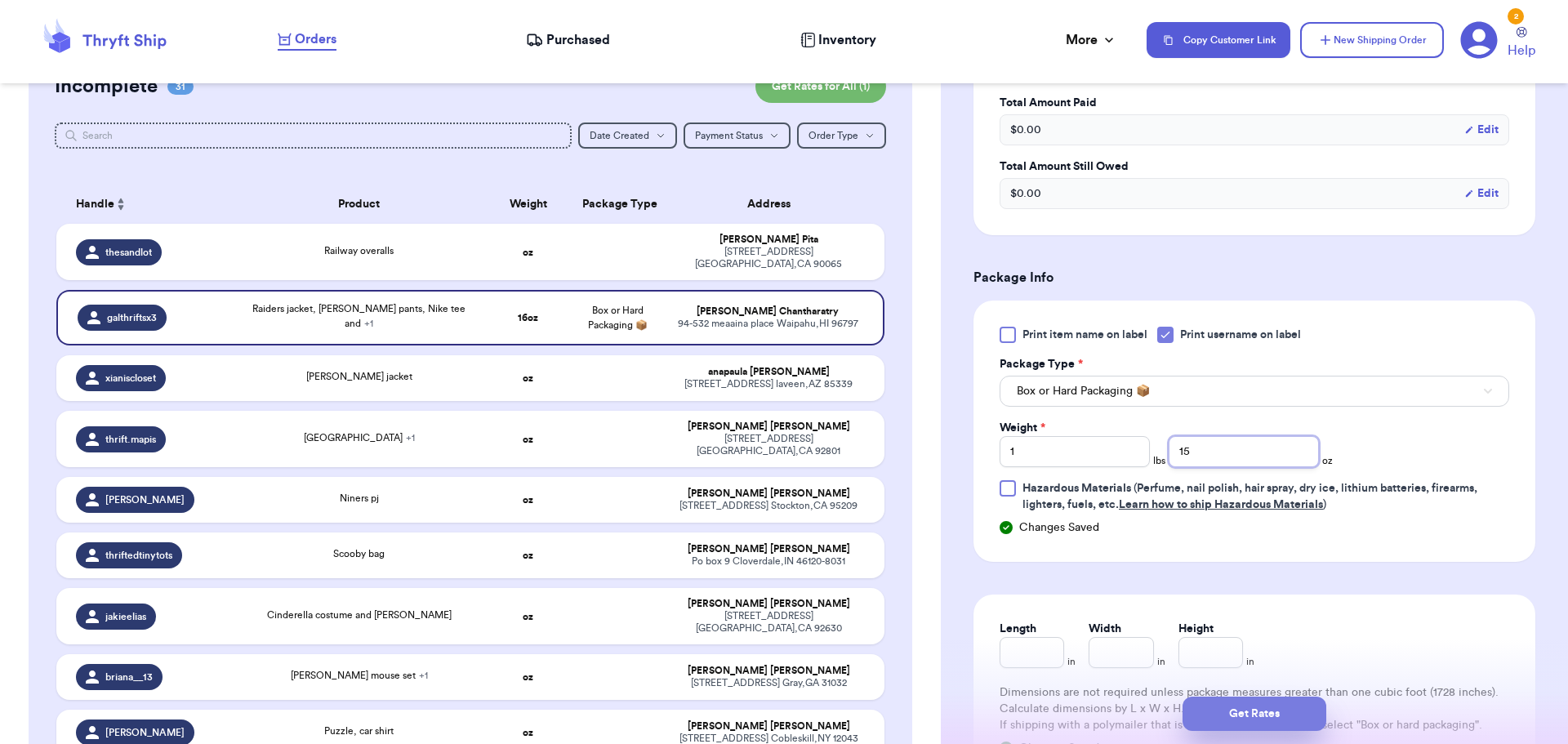
type input "15"
click at [1250, 712] on button "Get Rates" at bounding box center [1255, 713] width 144 height 34
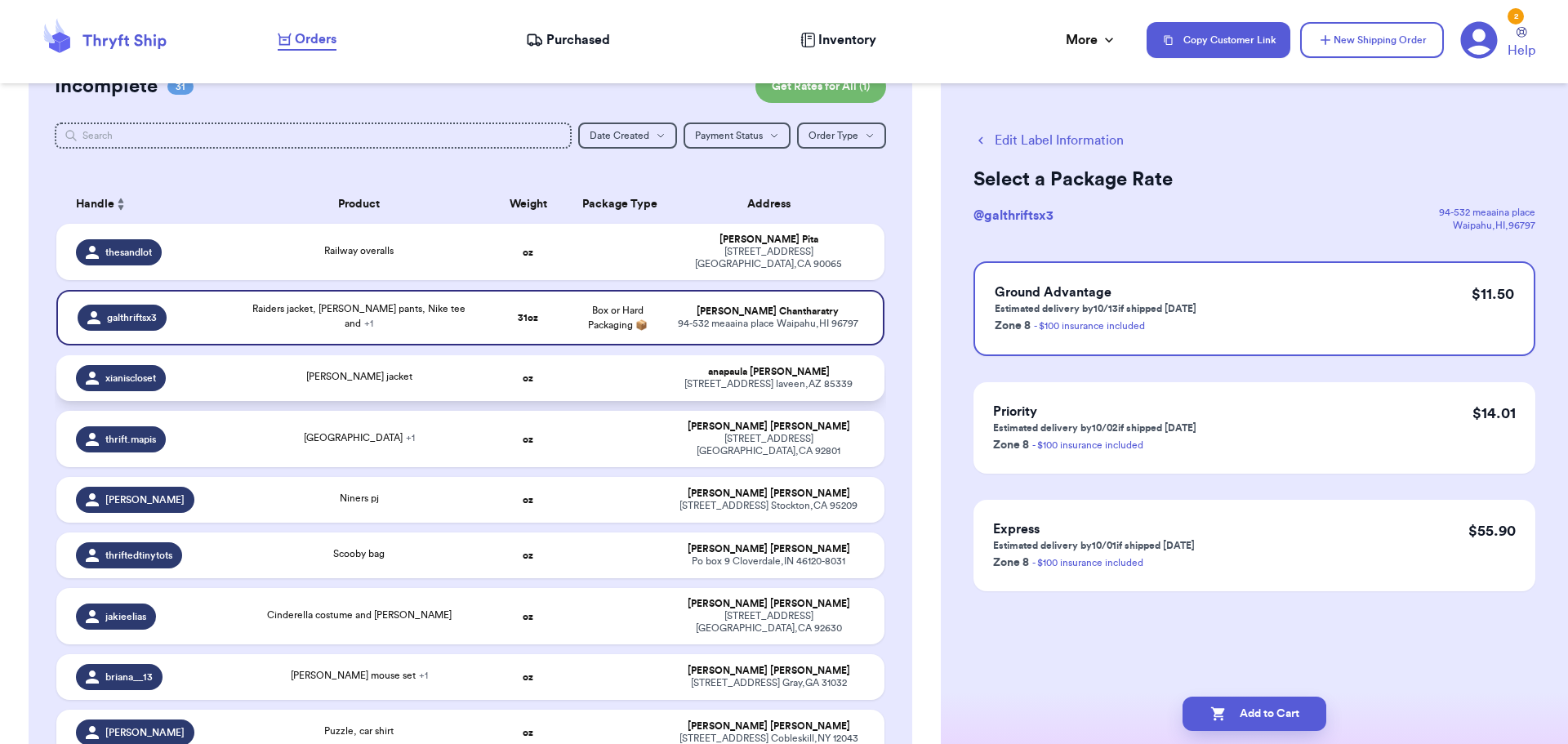
scroll to position [0, 0]
click at [1296, 720] on button "Add to Cart" at bounding box center [1255, 713] width 144 height 34
checkbox input "true"
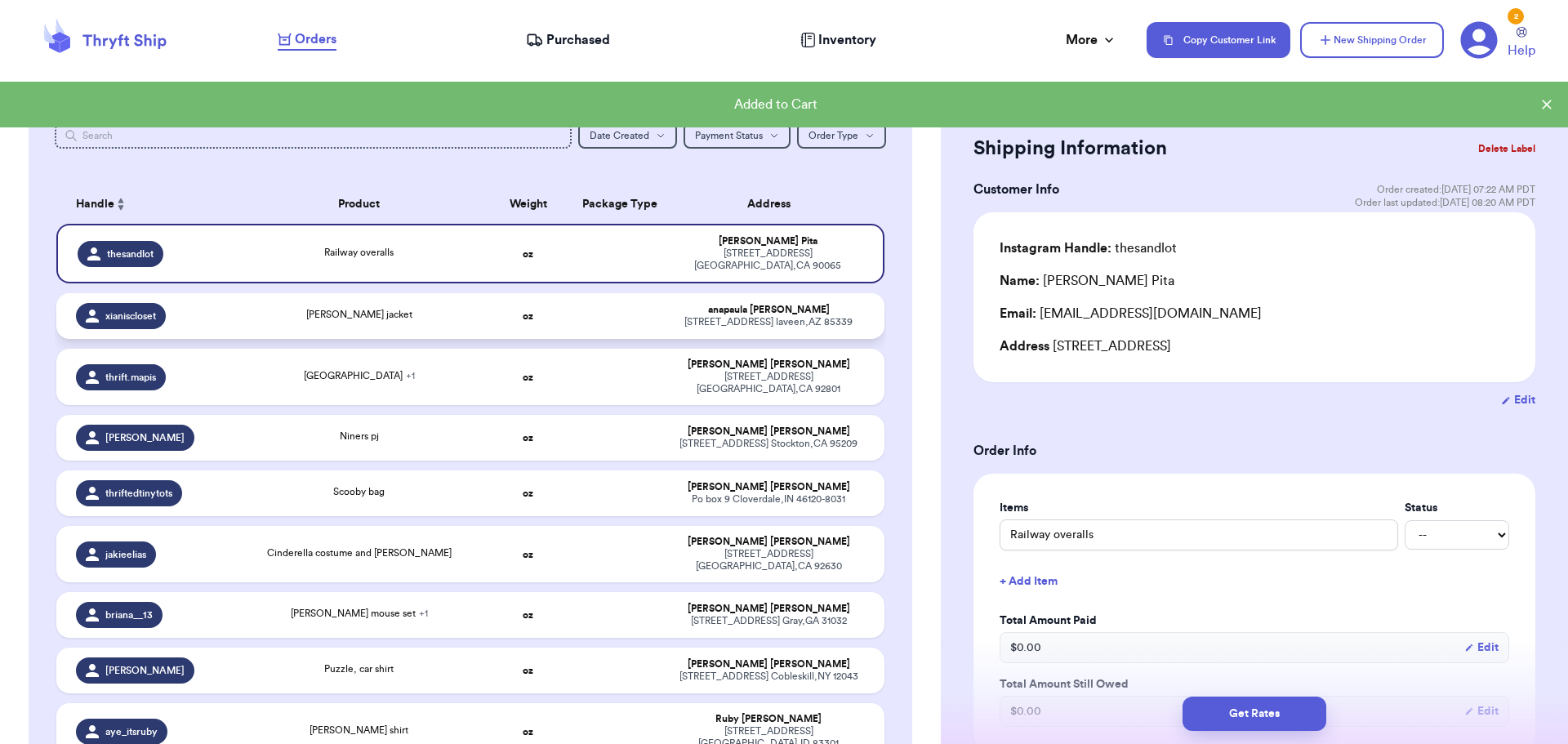
click at [418, 312] on div "[PERSON_NAME] jacket" at bounding box center [359, 316] width 230 height 18
type input "[PERSON_NAME] jacket"
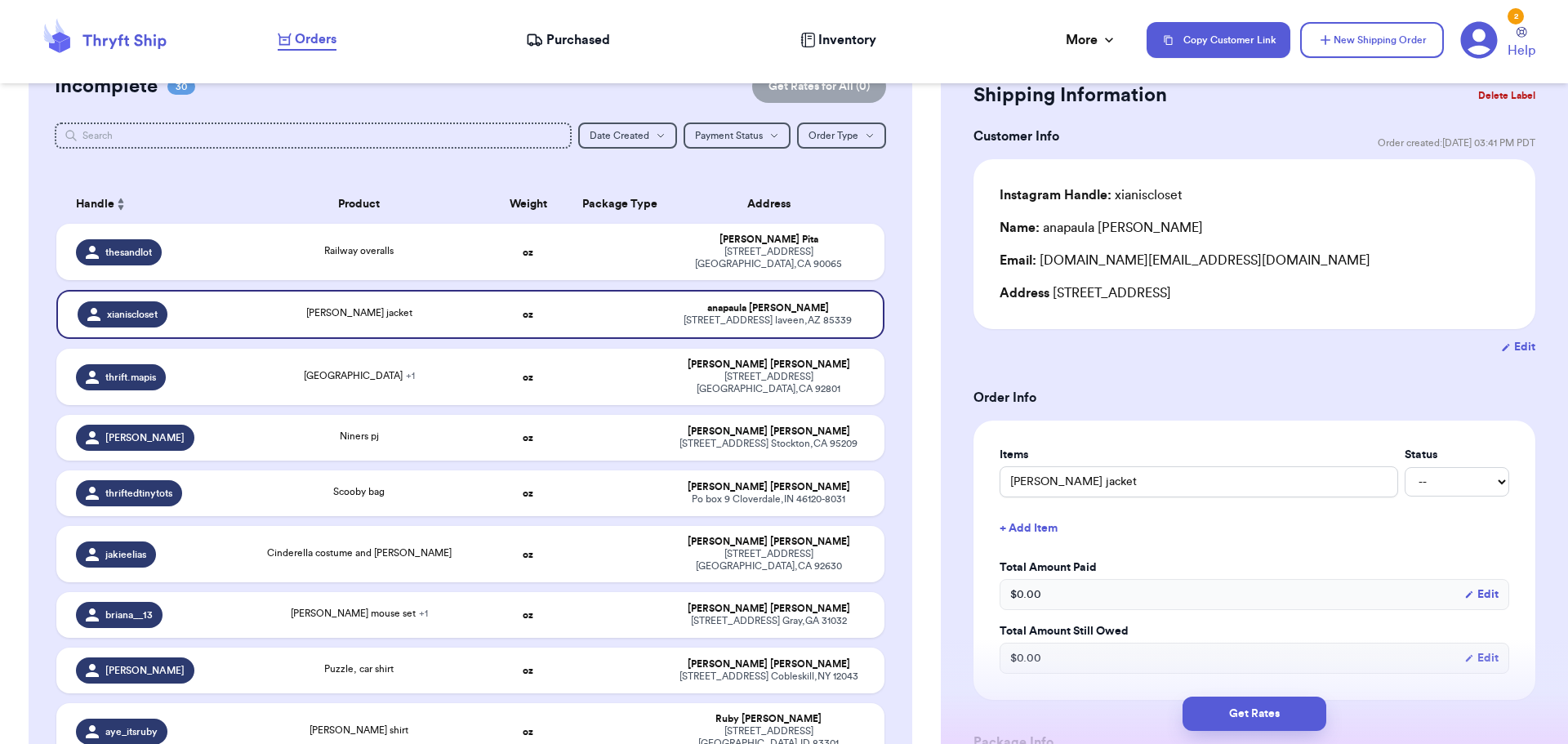
scroll to position [82, 0]
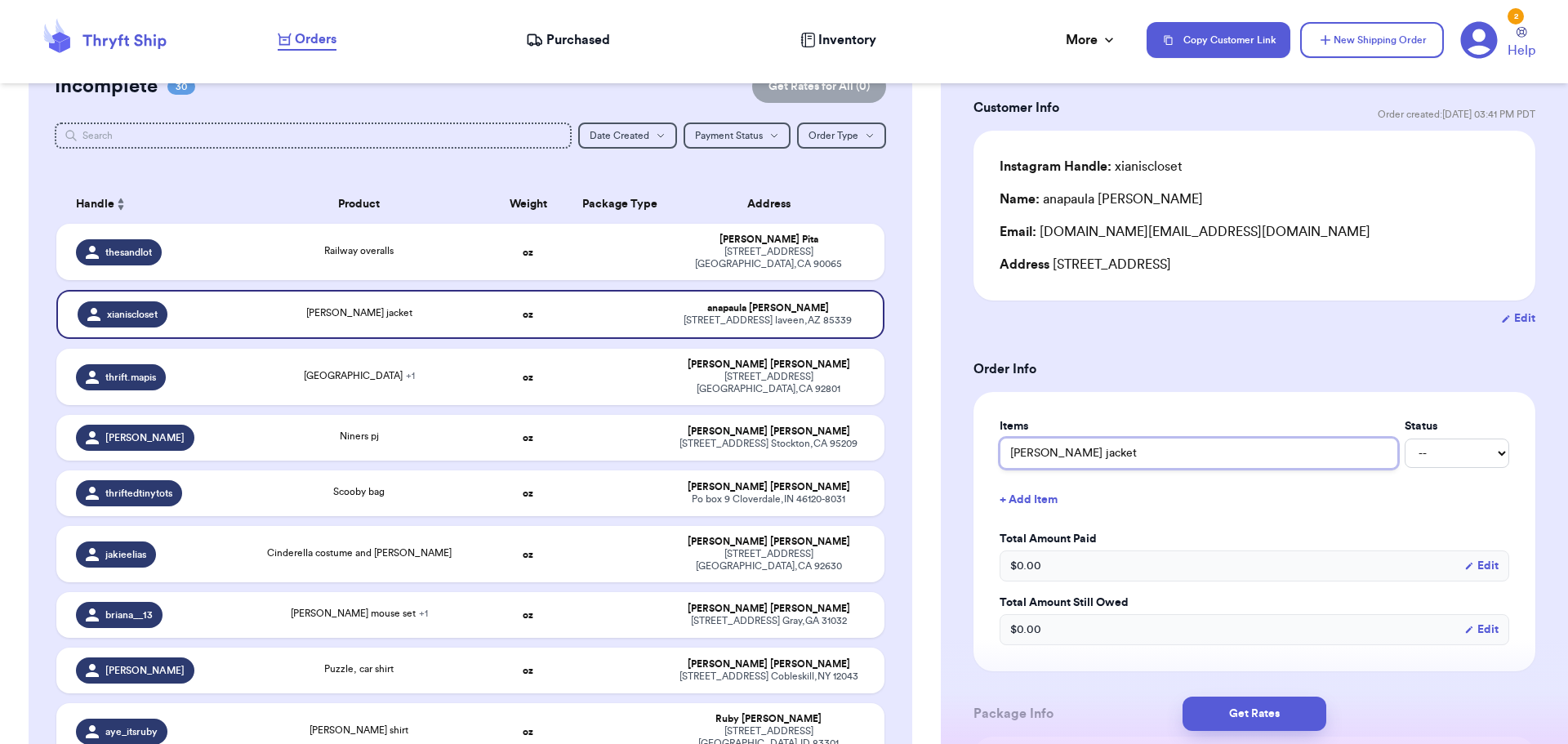
drag, startPoint x: 1135, startPoint y: 442, endPoint x: 1131, endPoint y: 432, distance: 10.8
click at [1133, 433] on div "Items Status [PERSON_NAME] jacket -- Paid Owes" at bounding box center [1255, 443] width 509 height 50
type input "[PERSON_NAME] jacket"
type input "[PERSON_NAME] jacket J"
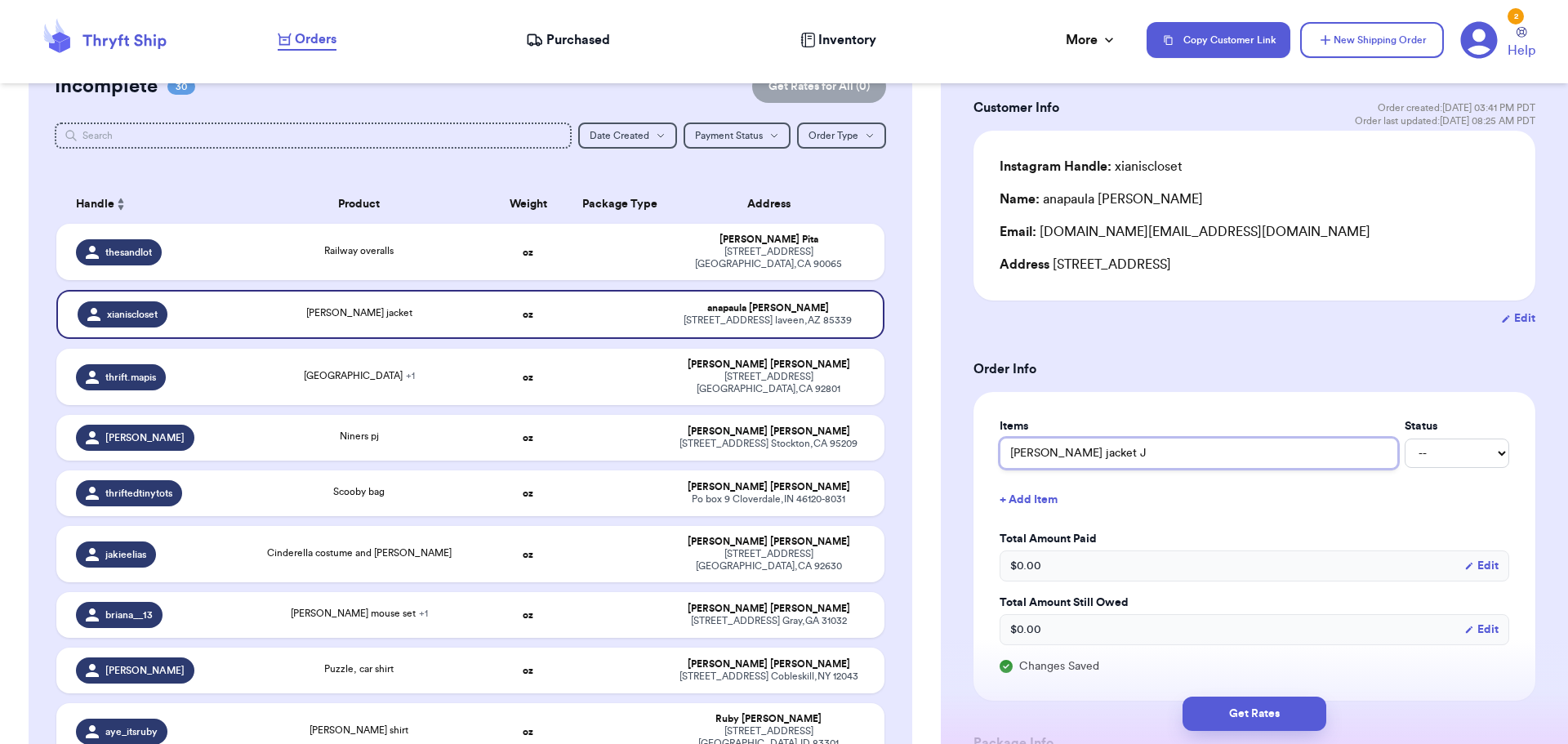
type input "[PERSON_NAME] jacket JH"
type input "[PERSON_NAME] jacket JH d"
type input "[PERSON_NAME] jacket JH de"
type input "[PERSON_NAME] jacket JH des"
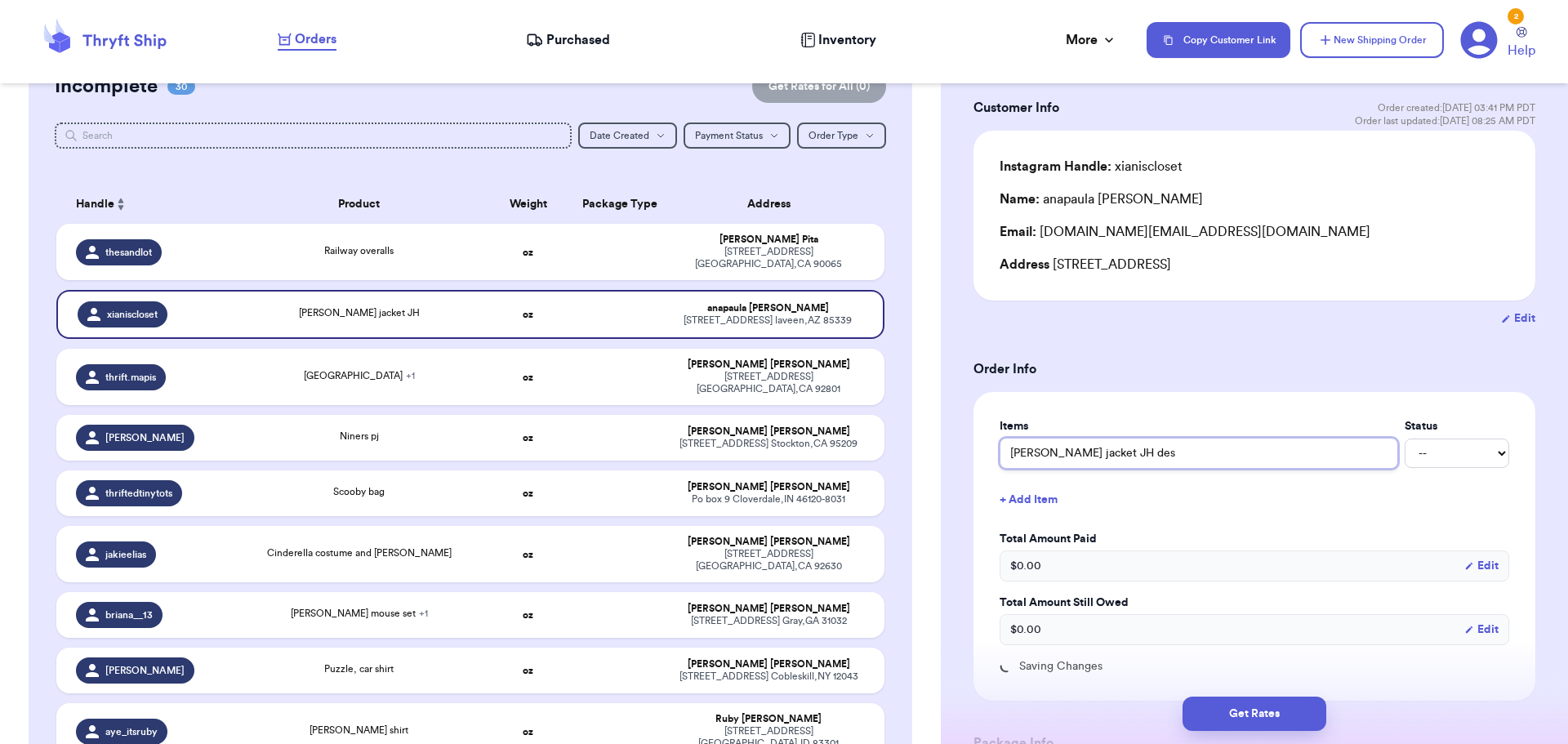
type input "[PERSON_NAME] jacket JH desi"
type input "[PERSON_NAME] jacket JH desig"
type input "[PERSON_NAME] jacket JH design"
type input "[PERSON_NAME] jacket JH designs"
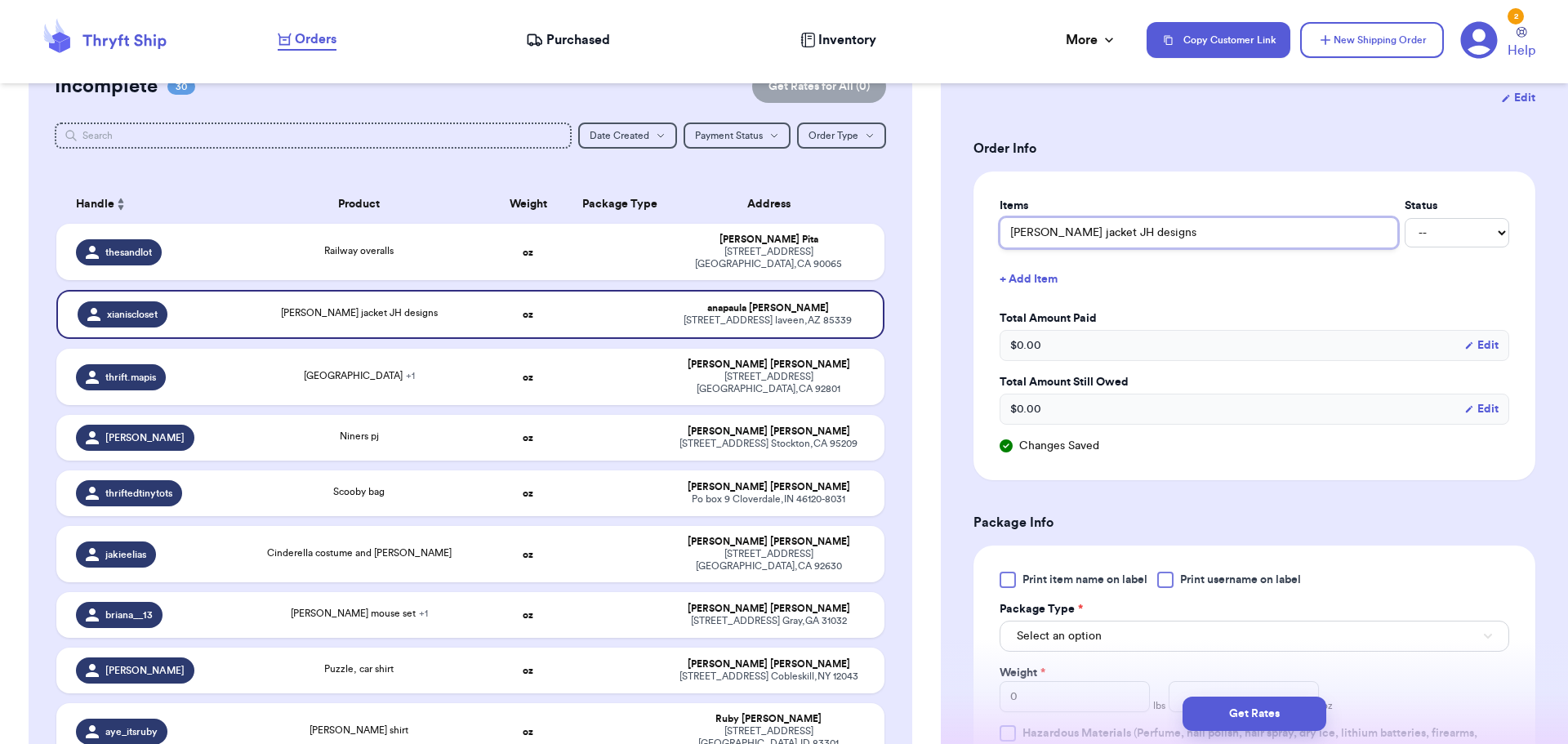
scroll to position [408, 0]
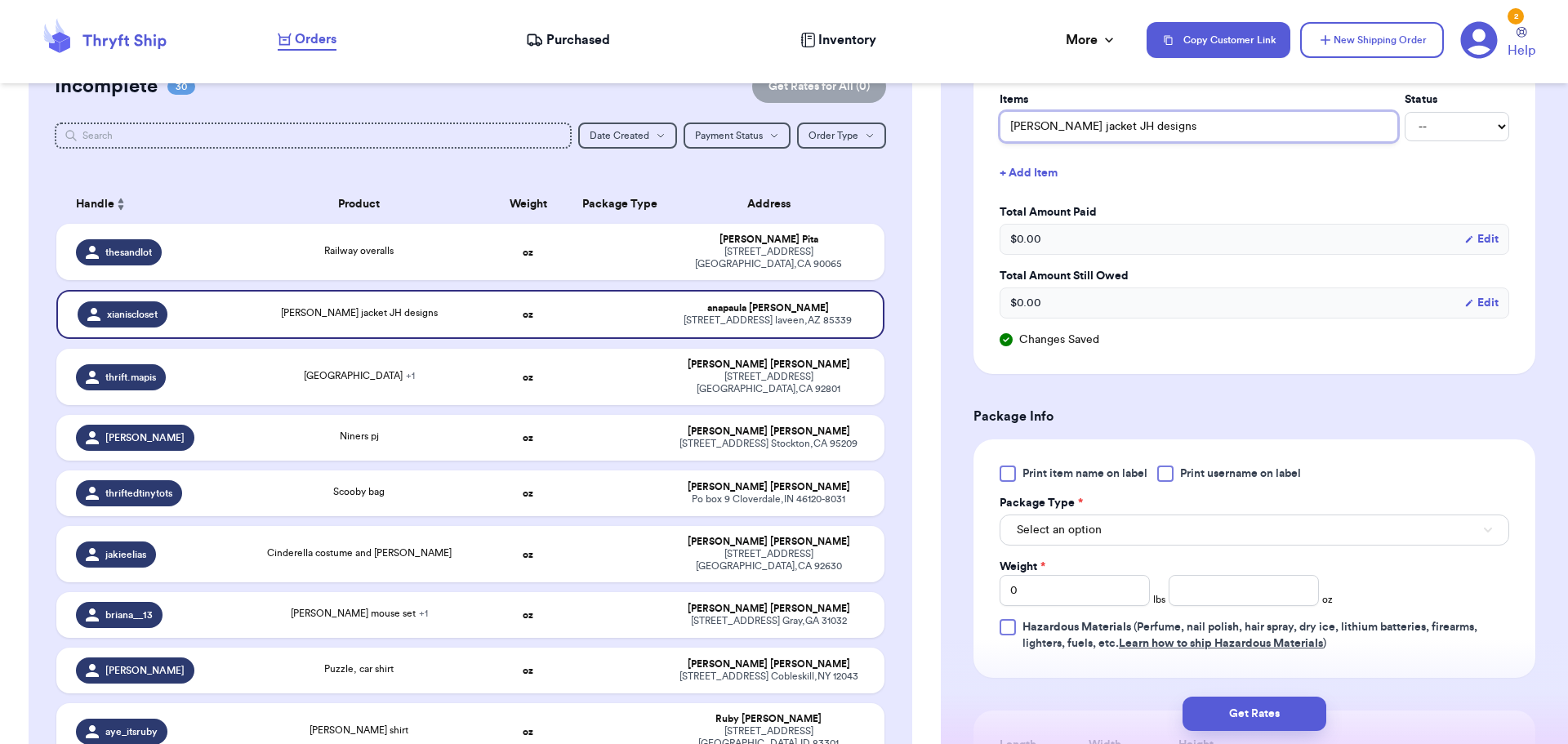
type input "[PERSON_NAME] jacket JH designs"
drag, startPoint x: 1170, startPoint y: 474, endPoint x: 1152, endPoint y: 509, distance: 39.4
click at [1169, 474] on div at bounding box center [1165, 474] width 17 height 17
click at [0, 0] on input "Print username on label" at bounding box center [0, 0] width 0 height 0
click at [1155, 522] on button "Select an option" at bounding box center [1255, 530] width 509 height 31
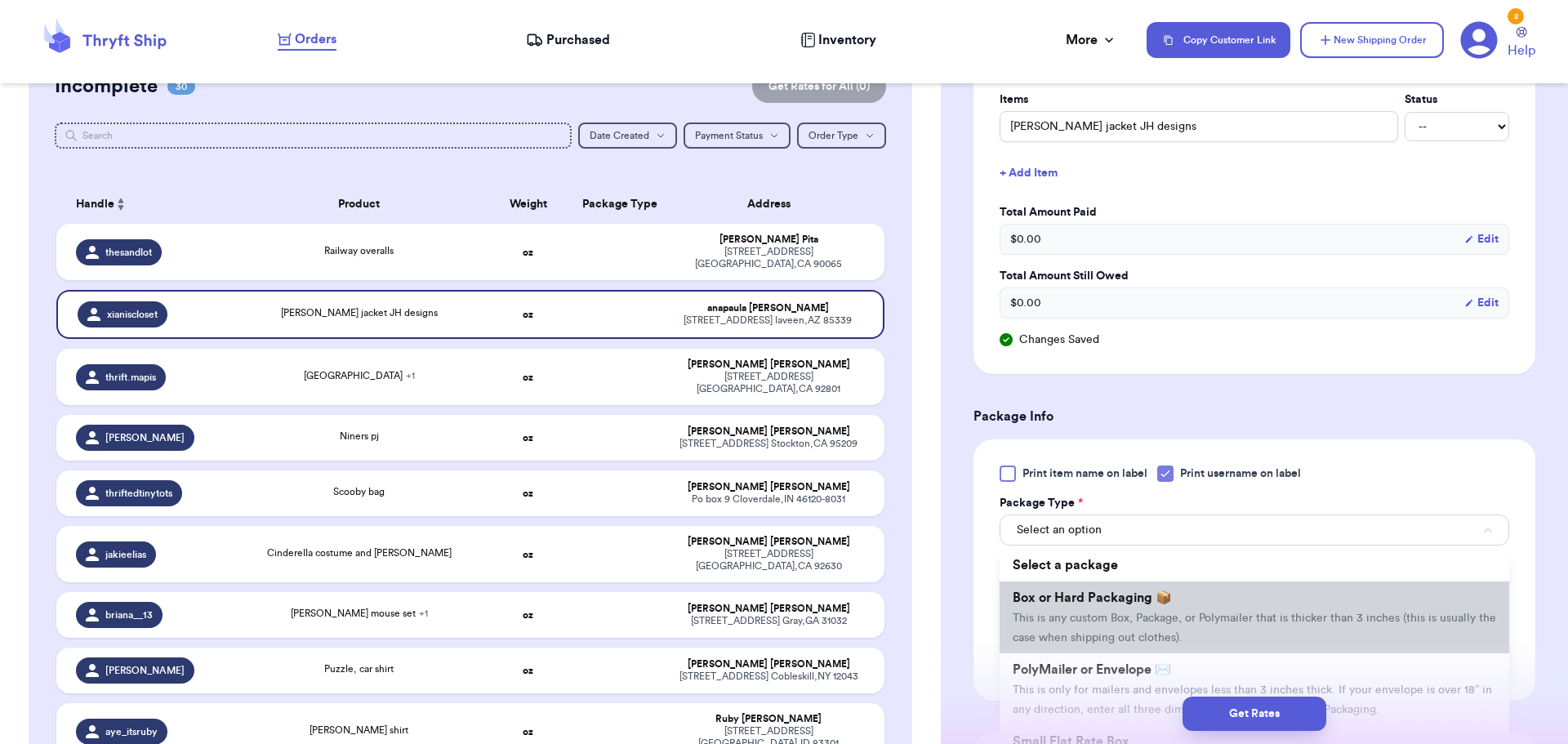
click at [1140, 613] on span "This is any custom Box, Package, or Polymailer that is thicker than 3 inches (t…" at bounding box center [1254, 628] width 484 height 31
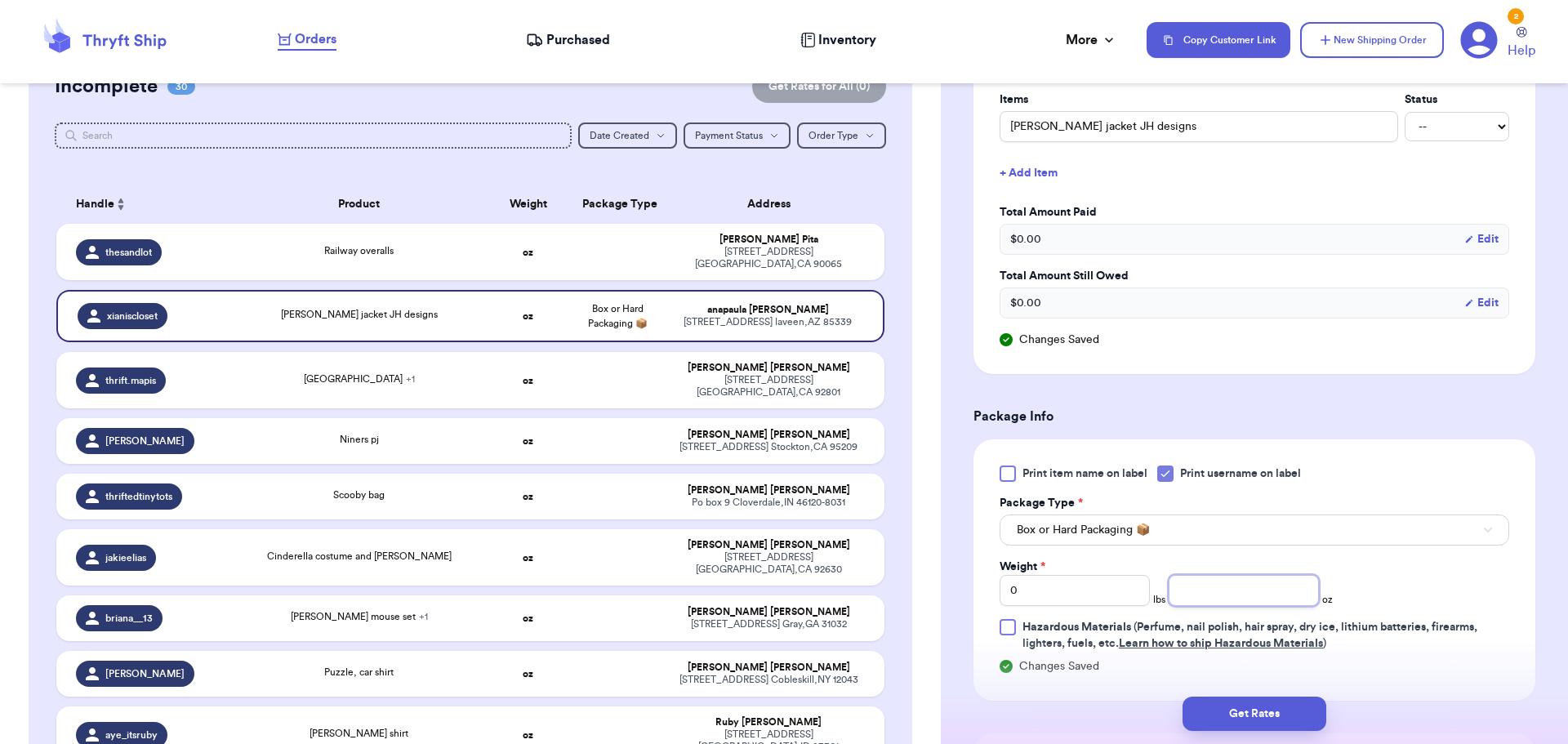
click at [1188, 589] on input "number" at bounding box center [1244, 590] width 151 height 31
drag, startPoint x: 1062, startPoint y: 586, endPoint x: 731, endPoint y: 552, distance: 332.7
click at [731, 552] on div "Customer Link New Order Total Balance Payout $ 0.00 Recent Payments View all No…" at bounding box center [784, 372] width 1568 height 744
type input "1"
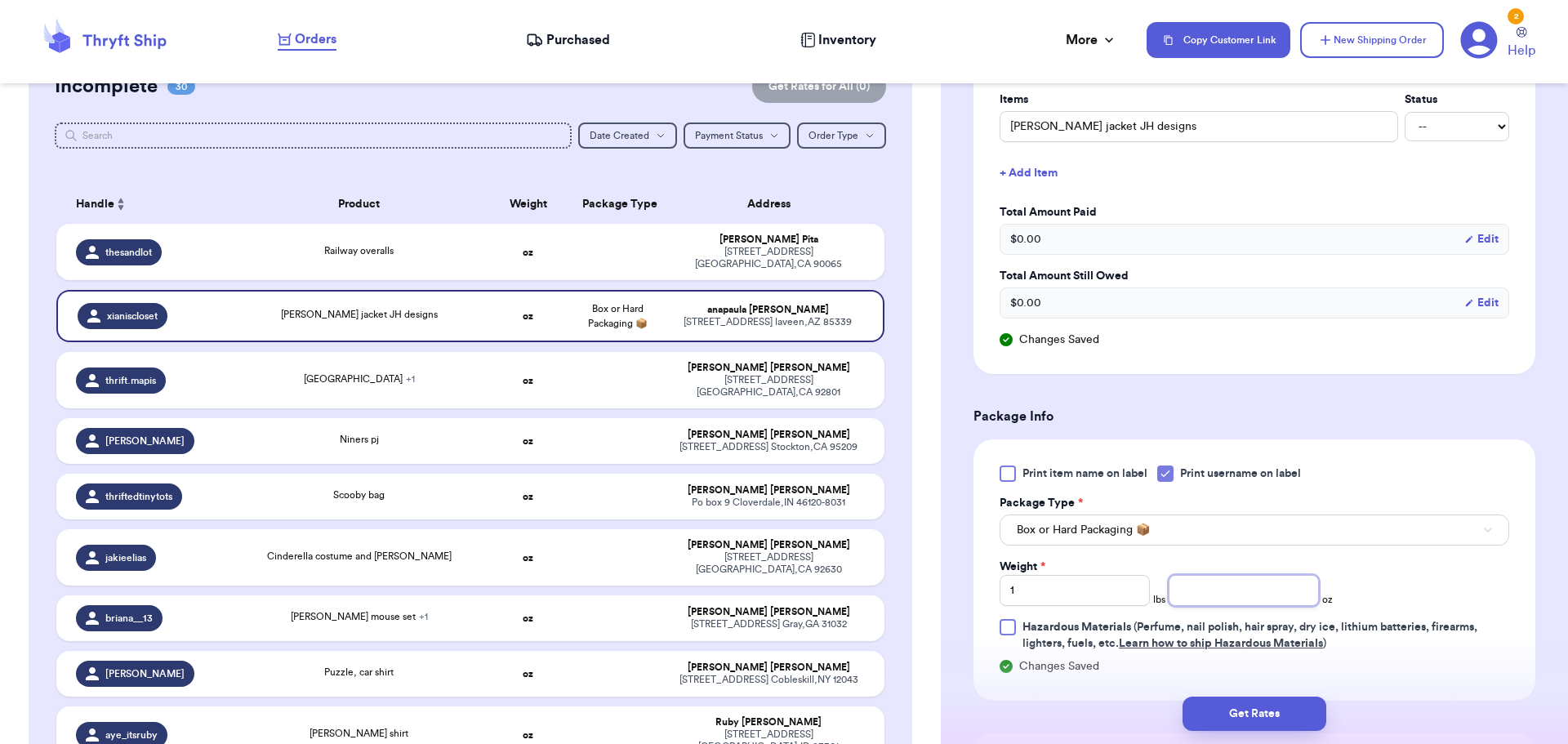
click at [1195, 577] on input "number" at bounding box center [1244, 590] width 151 height 31
type input "8"
click at [1250, 727] on button "Get Rates" at bounding box center [1255, 713] width 144 height 34
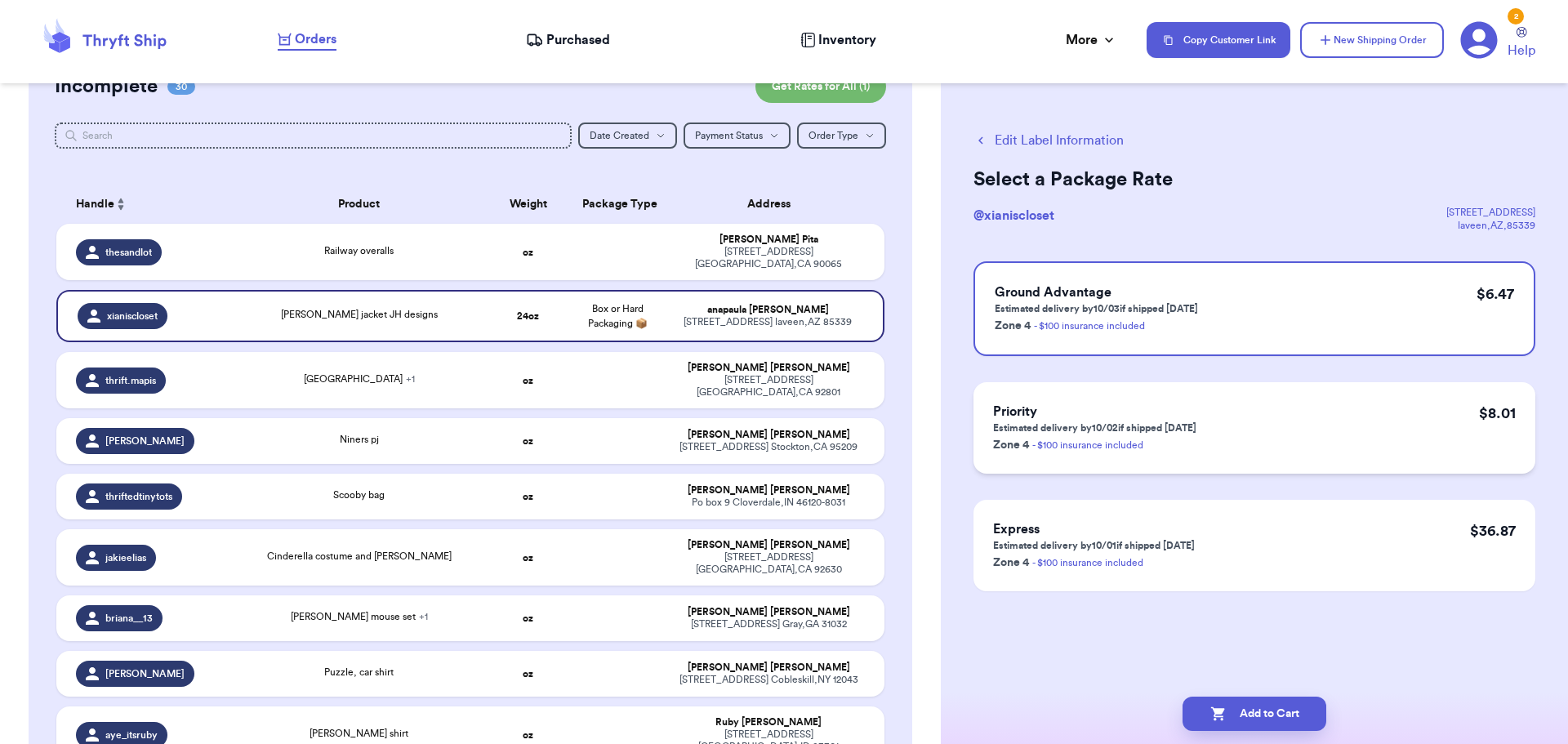
scroll to position [0, 0]
click at [1251, 699] on button "Add to Cart" at bounding box center [1255, 713] width 144 height 34
checkbox input "true"
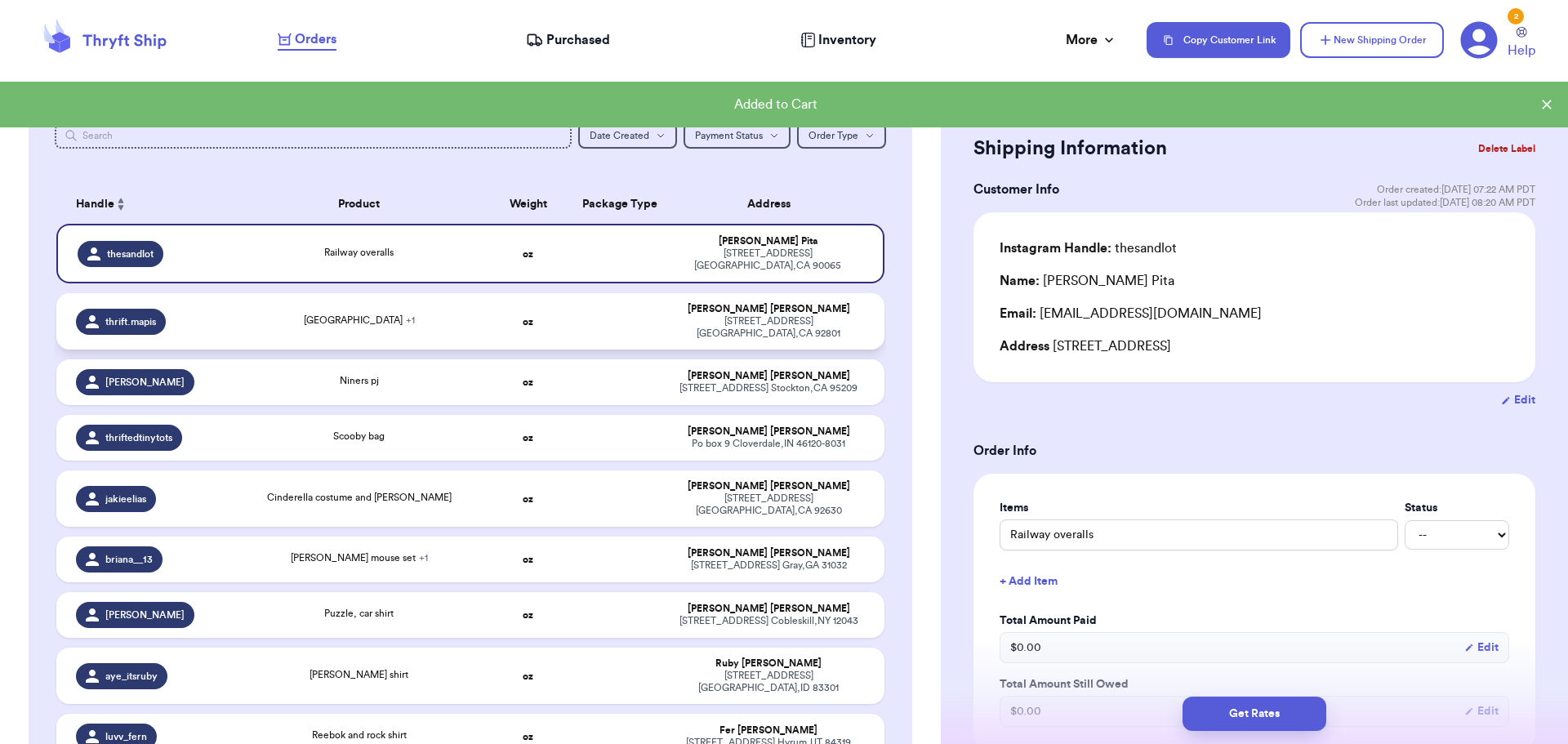
click at [403, 312] on div "[GEOGRAPHIC_DATA] + 1" at bounding box center [359, 322] width 230 height 18
type input "Barcelona jersey"
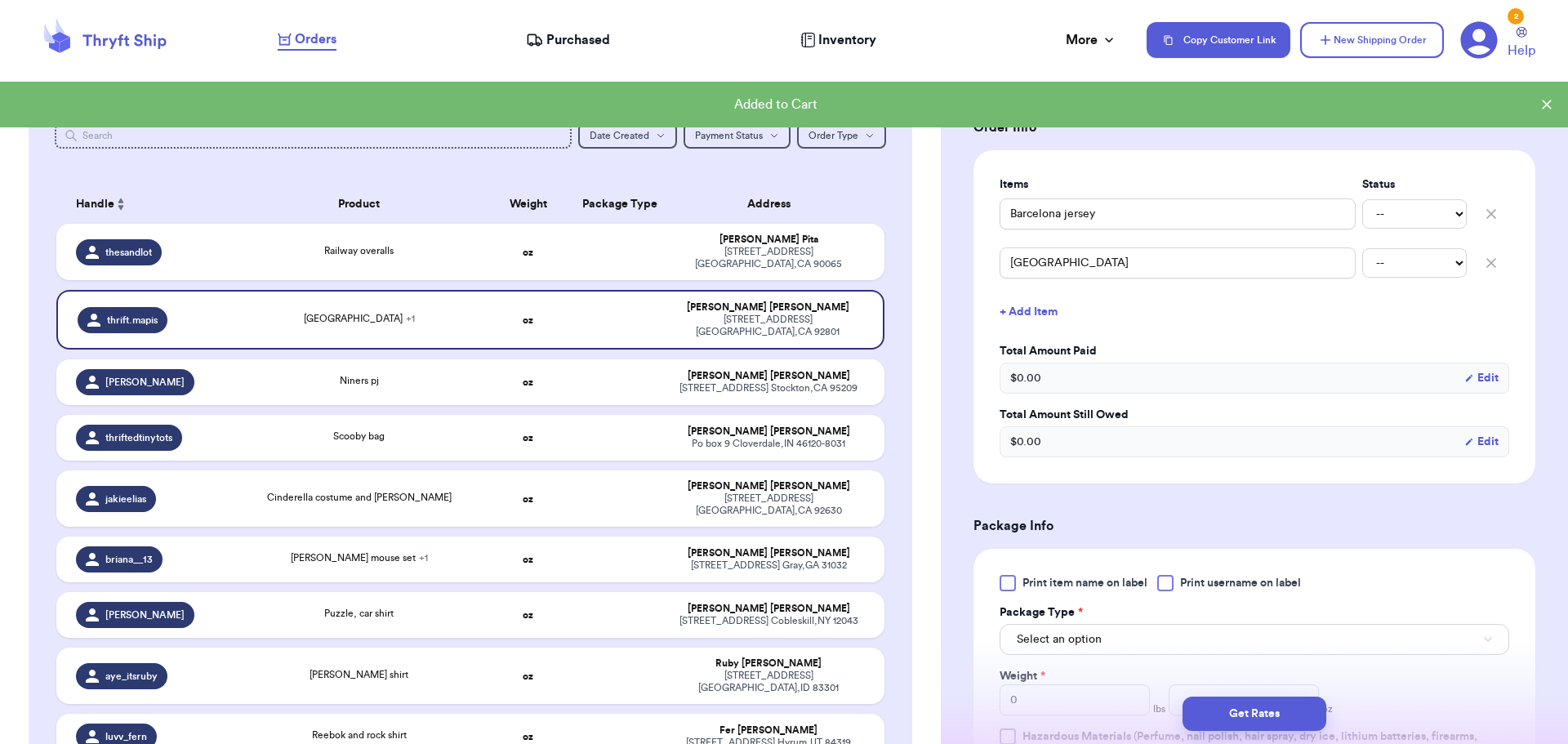
scroll to position [327, 0]
click at [1483, 258] on icon "button" at bounding box center [1491, 260] width 17 height 17
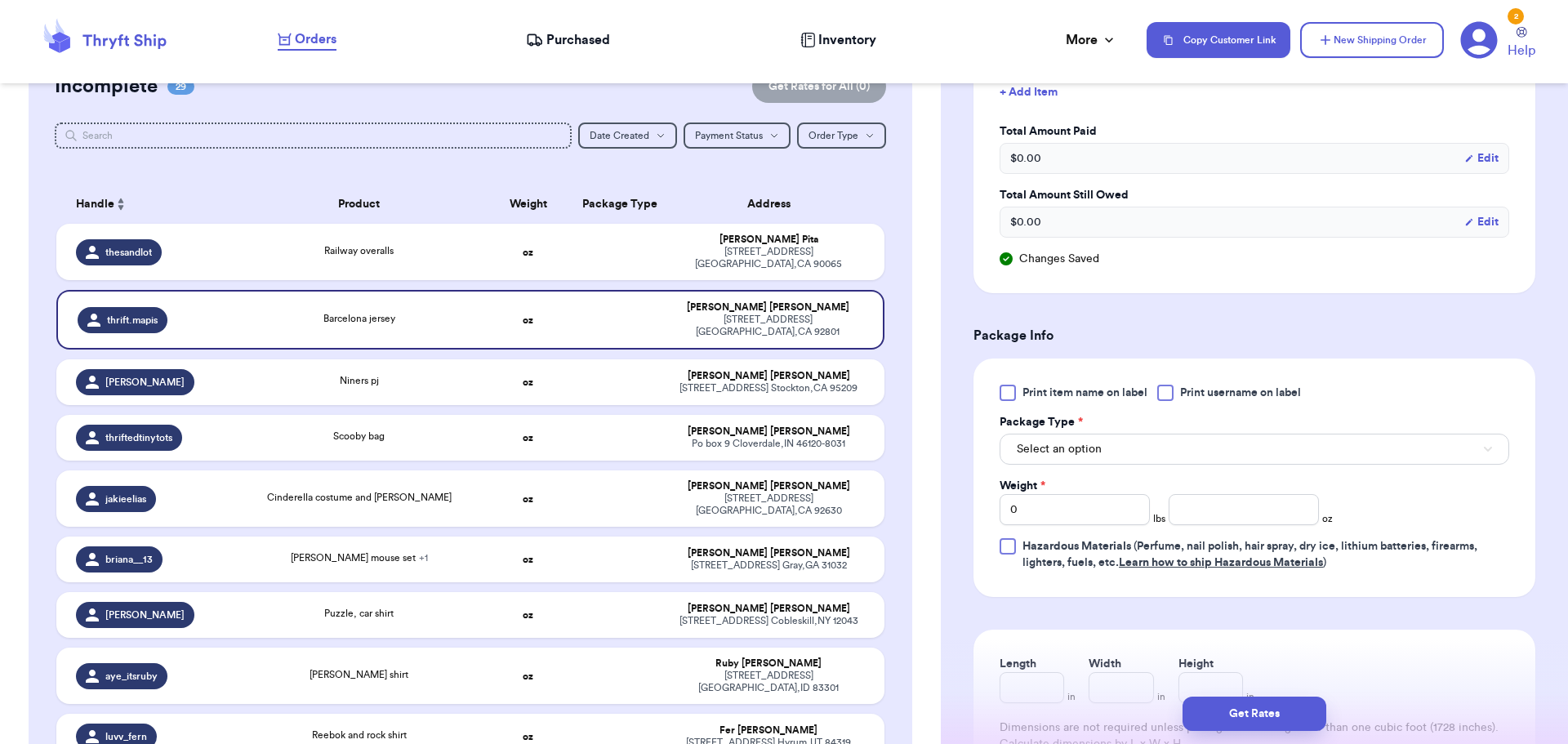
scroll to position [489, 0]
click at [1173, 387] on div at bounding box center [1165, 392] width 17 height 17
click at [0, 0] on input "Print username on label" at bounding box center [0, 0] width 0 height 0
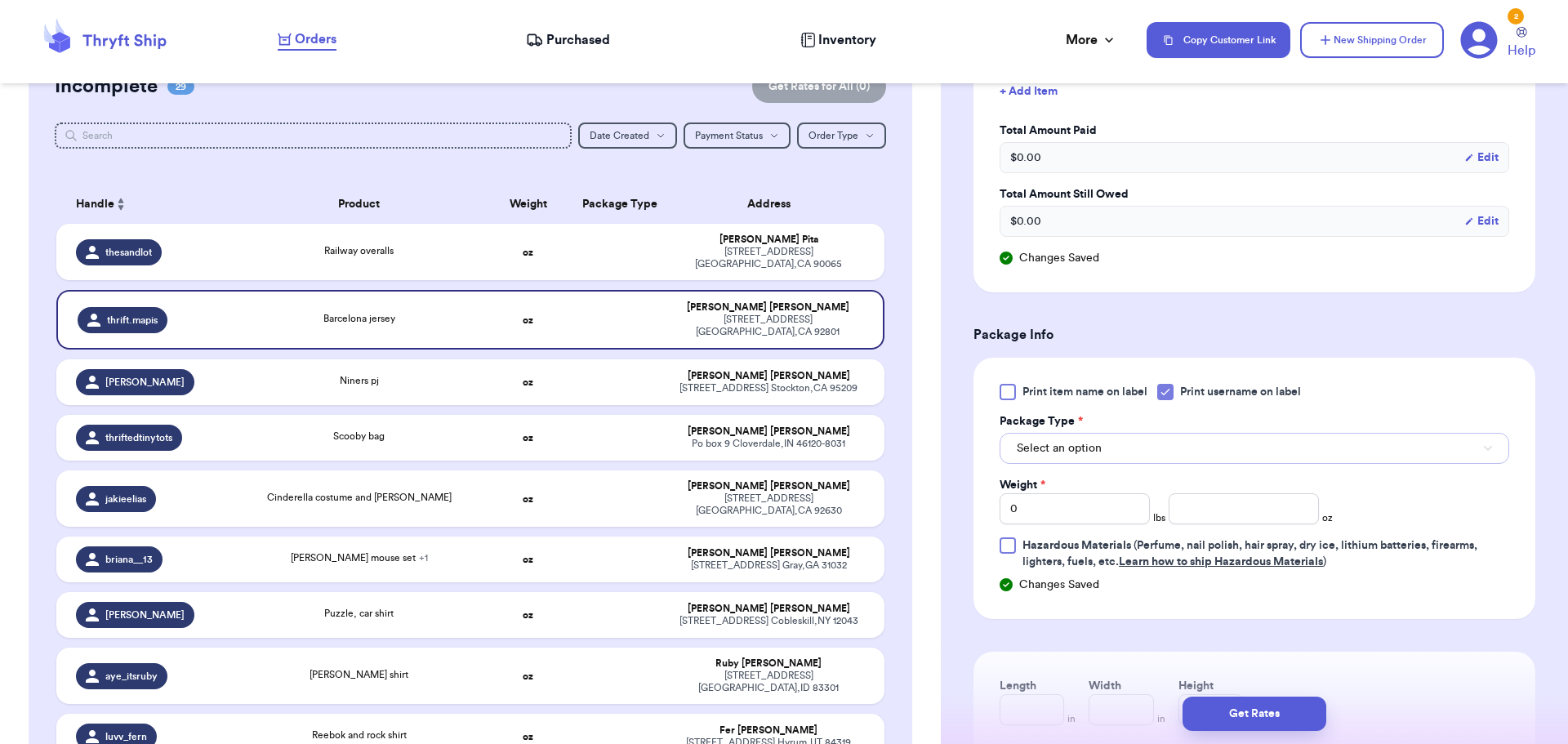
drag, startPoint x: 1145, startPoint y: 436, endPoint x: 1151, endPoint y: 455, distance: 19.9
click at [1145, 437] on button "Select an option" at bounding box center [1255, 448] width 509 height 31
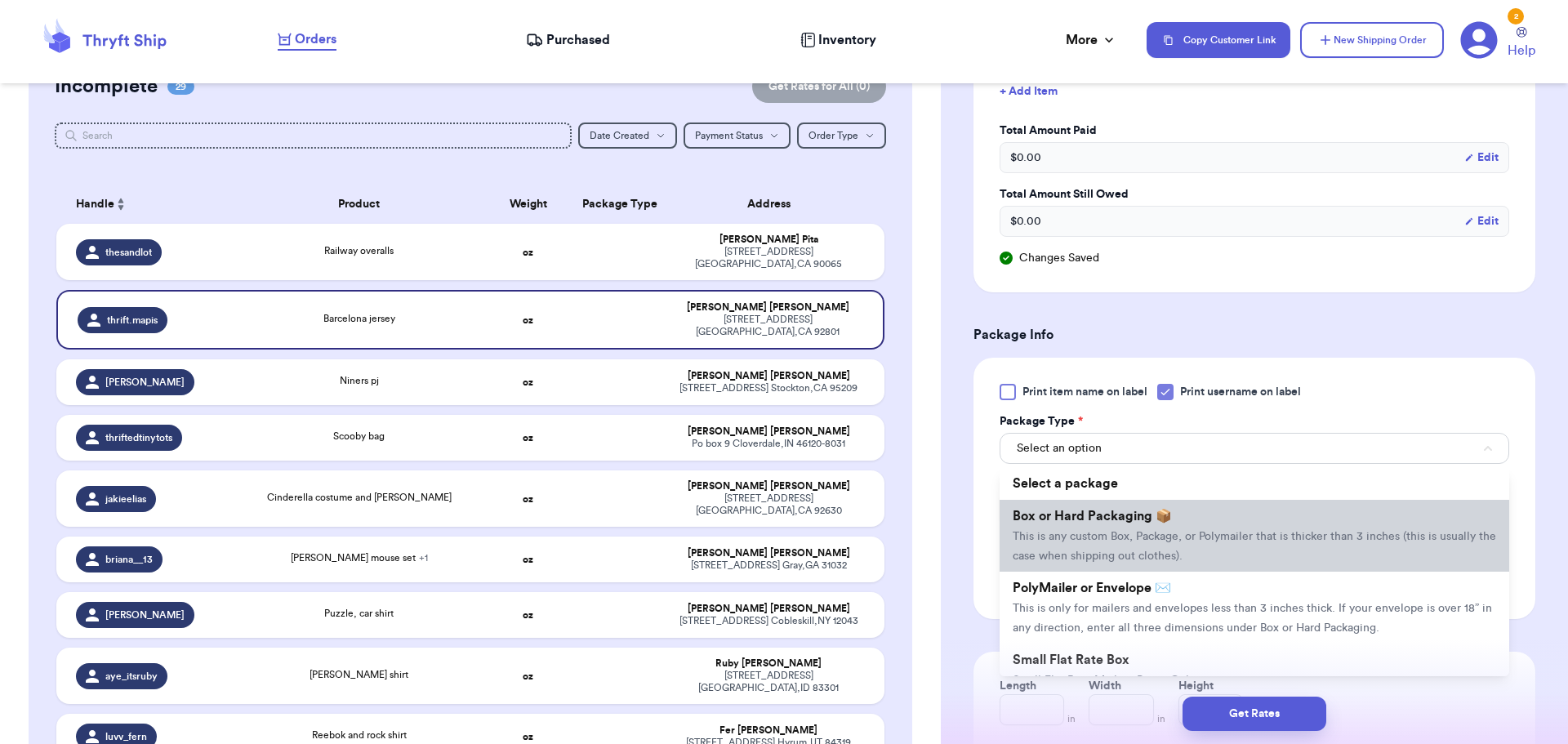
click at [1166, 522] on li "Box or Hard Packaging 📦 This is any custom Box, Package, or Polymailer that is …" at bounding box center [1255, 535] width 509 height 72
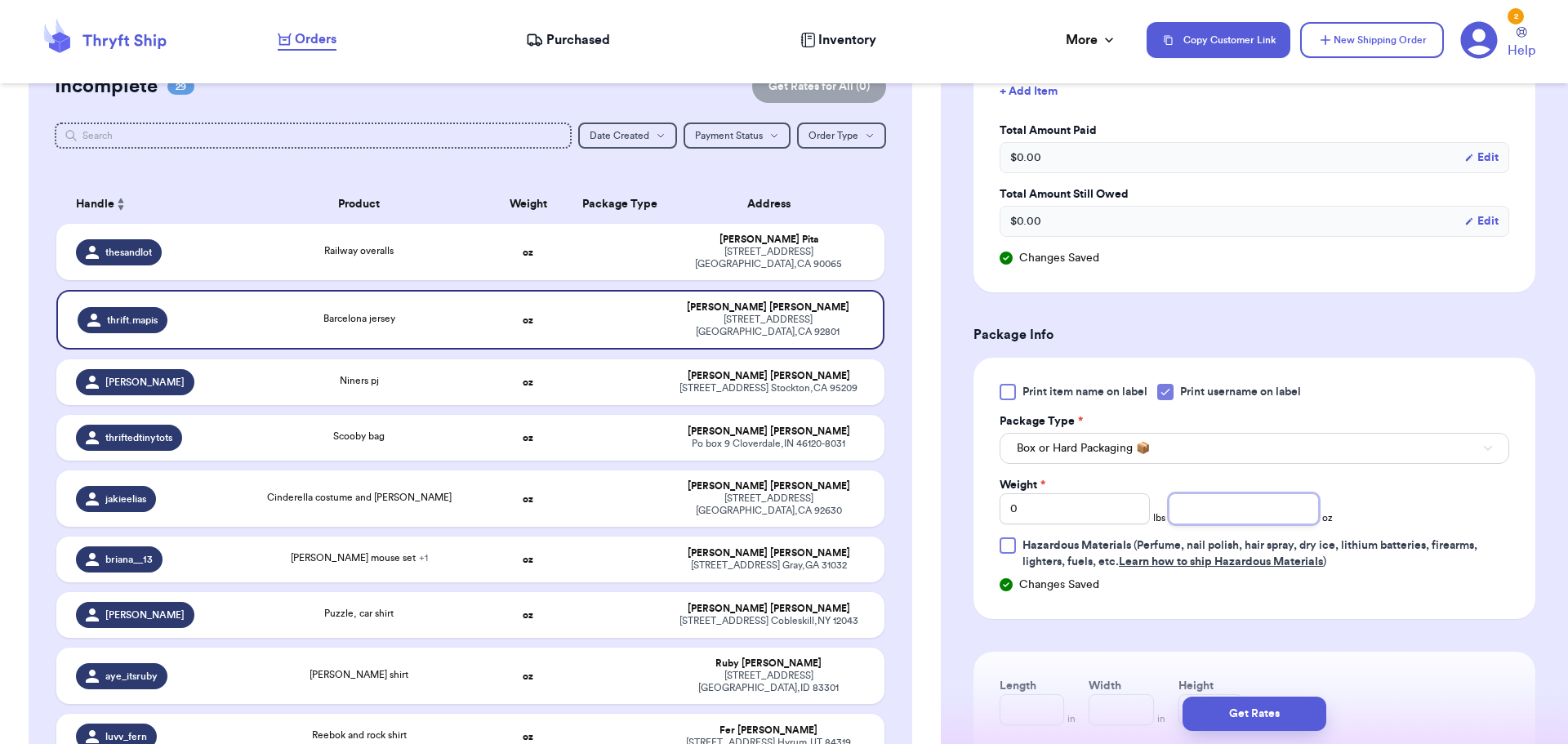
click at [1226, 512] on input "number" at bounding box center [1244, 508] width 151 height 31
type input "5"
type input "8"
click at [1269, 698] on div "Get Rates" at bounding box center [1254, 713] width 627 height 60
click at [1292, 707] on button "Get Rates" at bounding box center [1255, 713] width 144 height 34
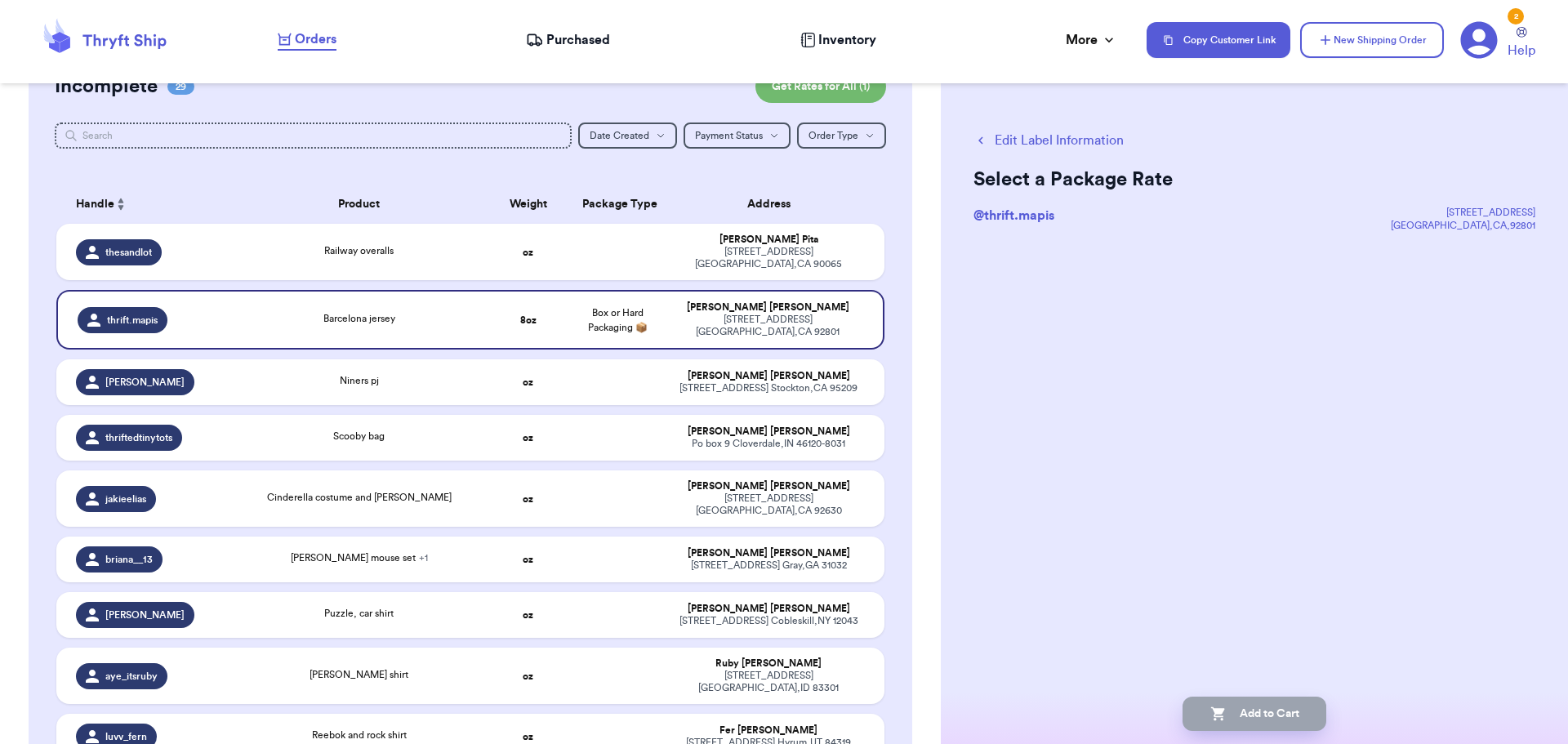
scroll to position [0, 0]
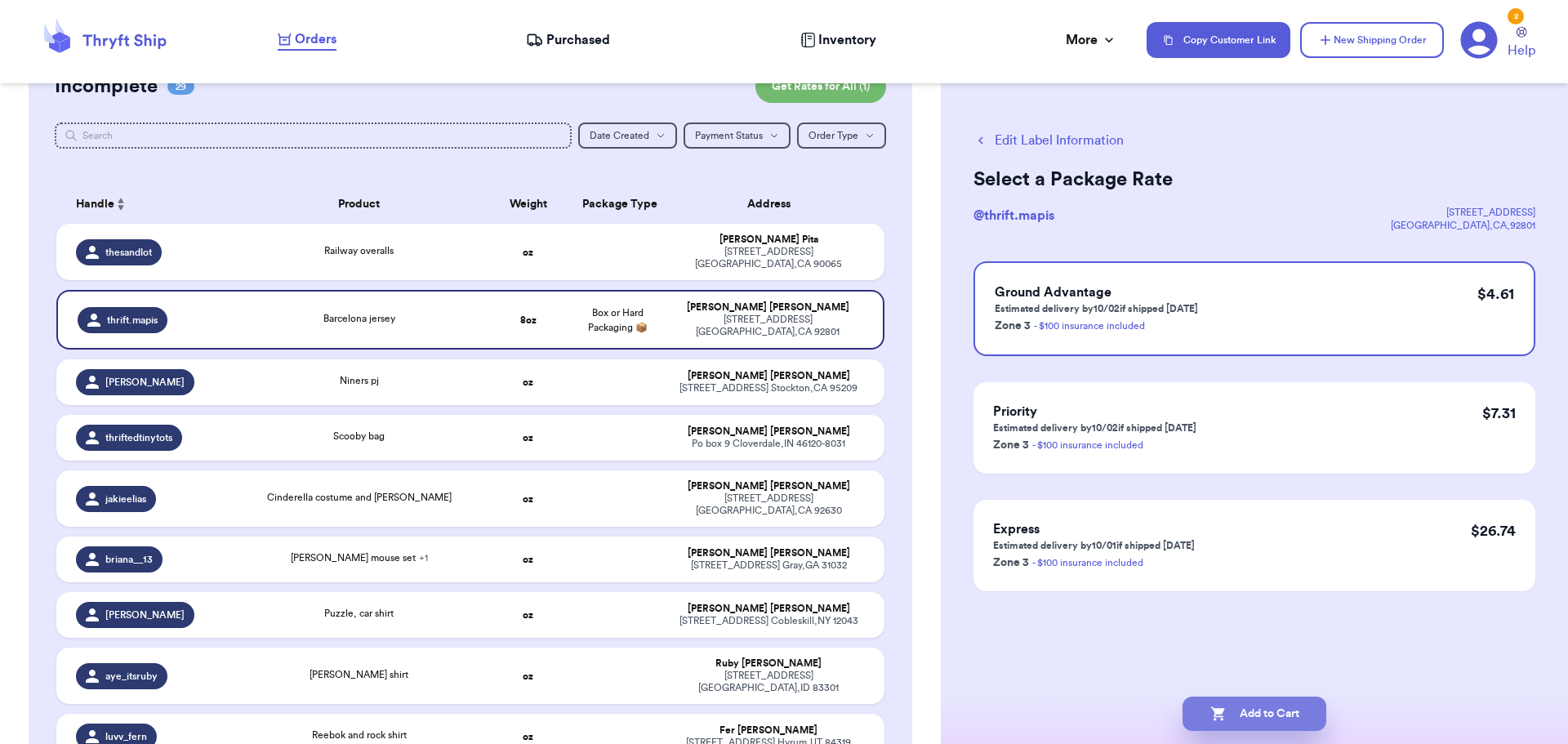
click at [1267, 714] on button "Add to Cart" at bounding box center [1255, 713] width 144 height 34
checkbox input "true"
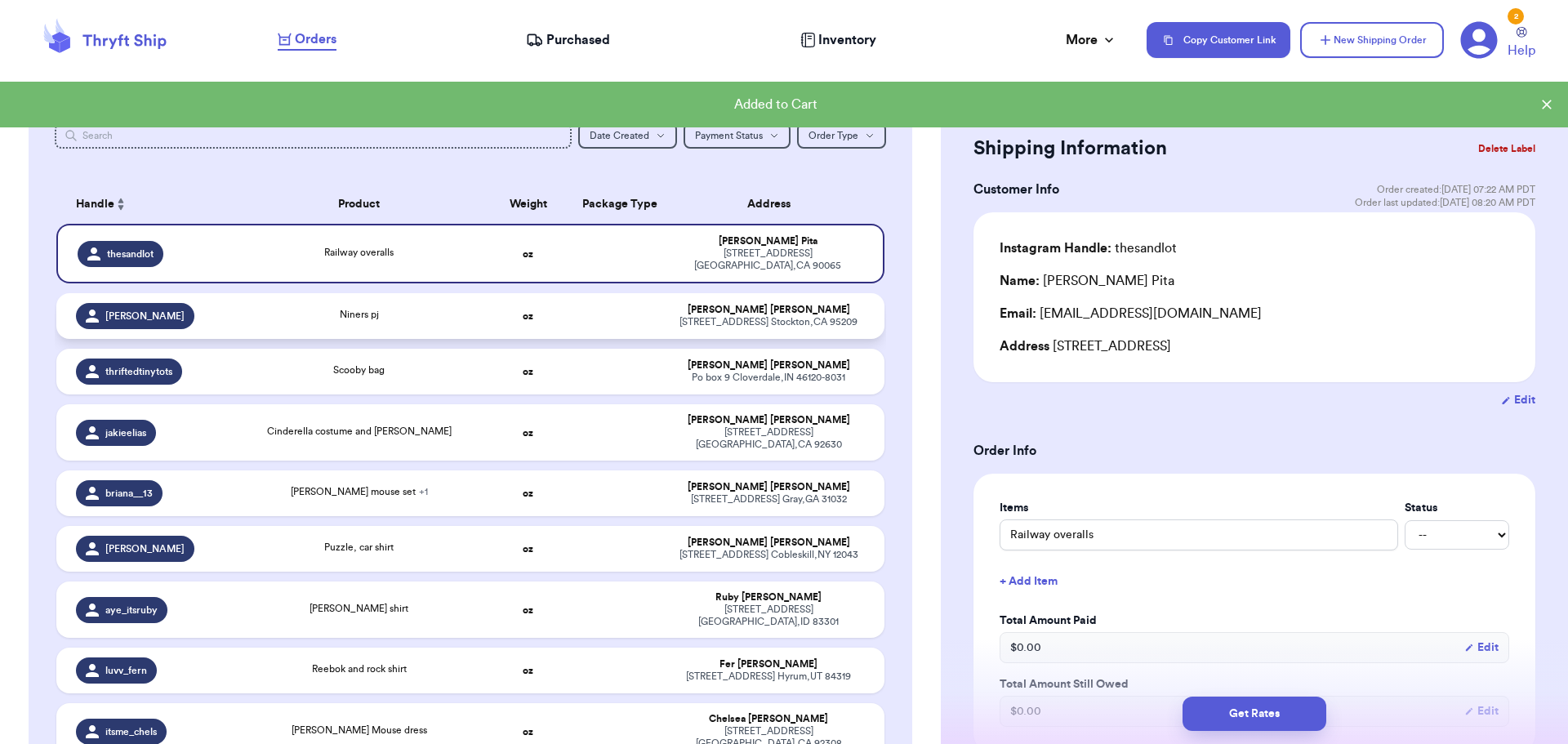
click at [427, 339] on td "Niners pj" at bounding box center [359, 315] width 250 height 45
type input "Niners pj"
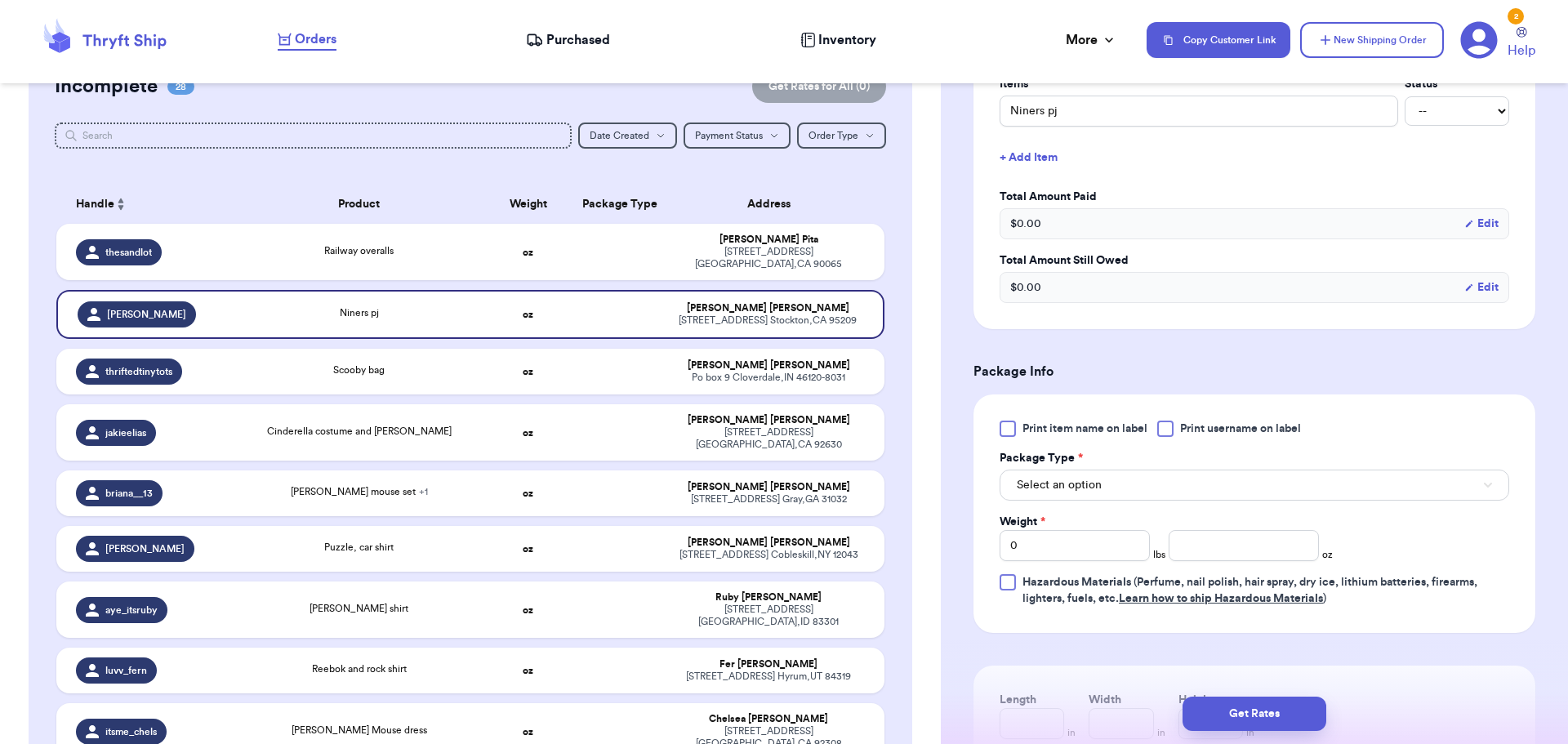
scroll to position [571, 0]
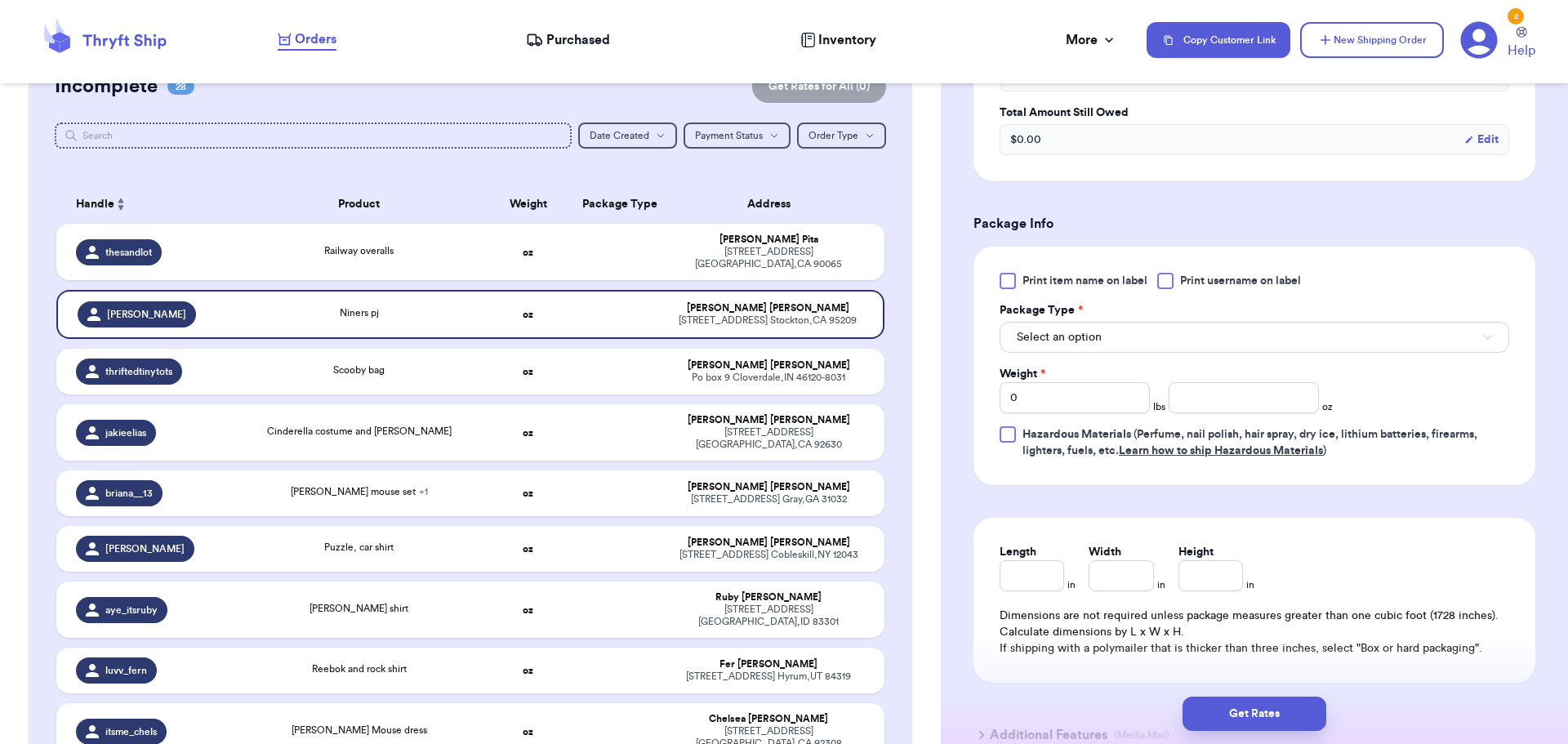
click at [1163, 281] on div at bounding box center [1165, 281] width 17 height 17
click at [0, 0] on input "Print username on label" at bounding box center [0, 0] width 0 height 0
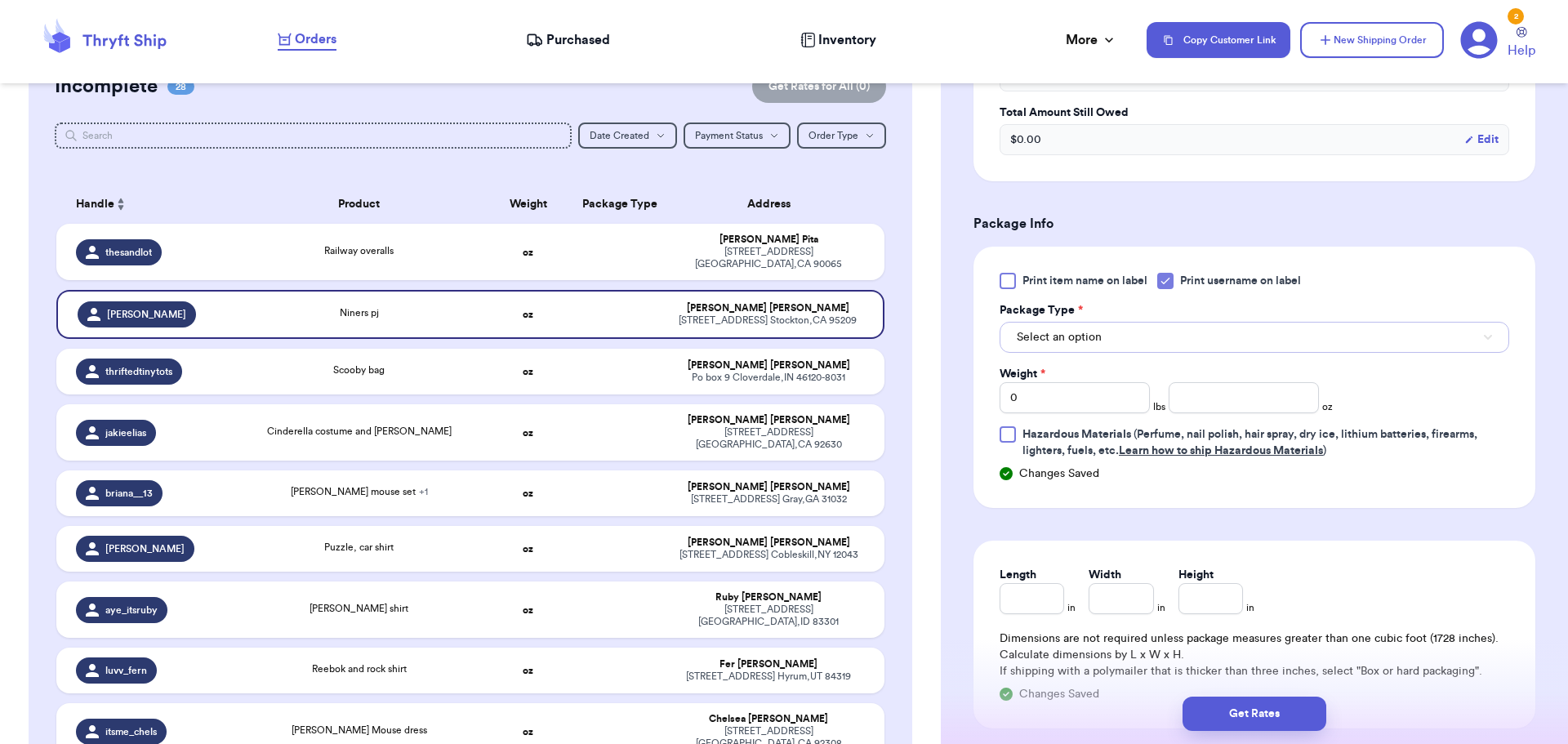
click at [1140, 332] on button "Select an option" at bounding box center [1255, 337] width 509 height 31
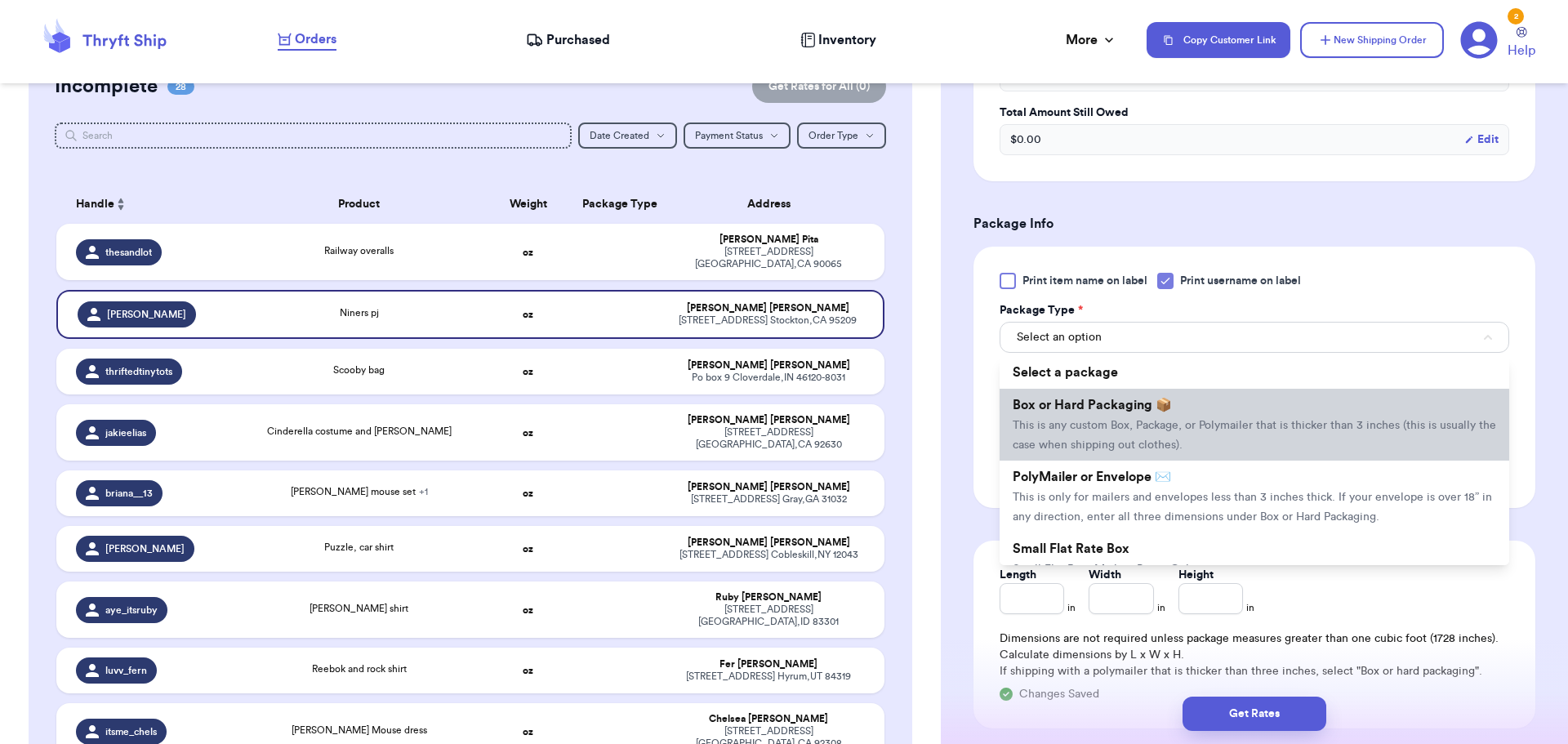
click at [1151, 401] on span "Box or Hard Packaging 📦" at bounding box center [1092, 405] width 160 height 13
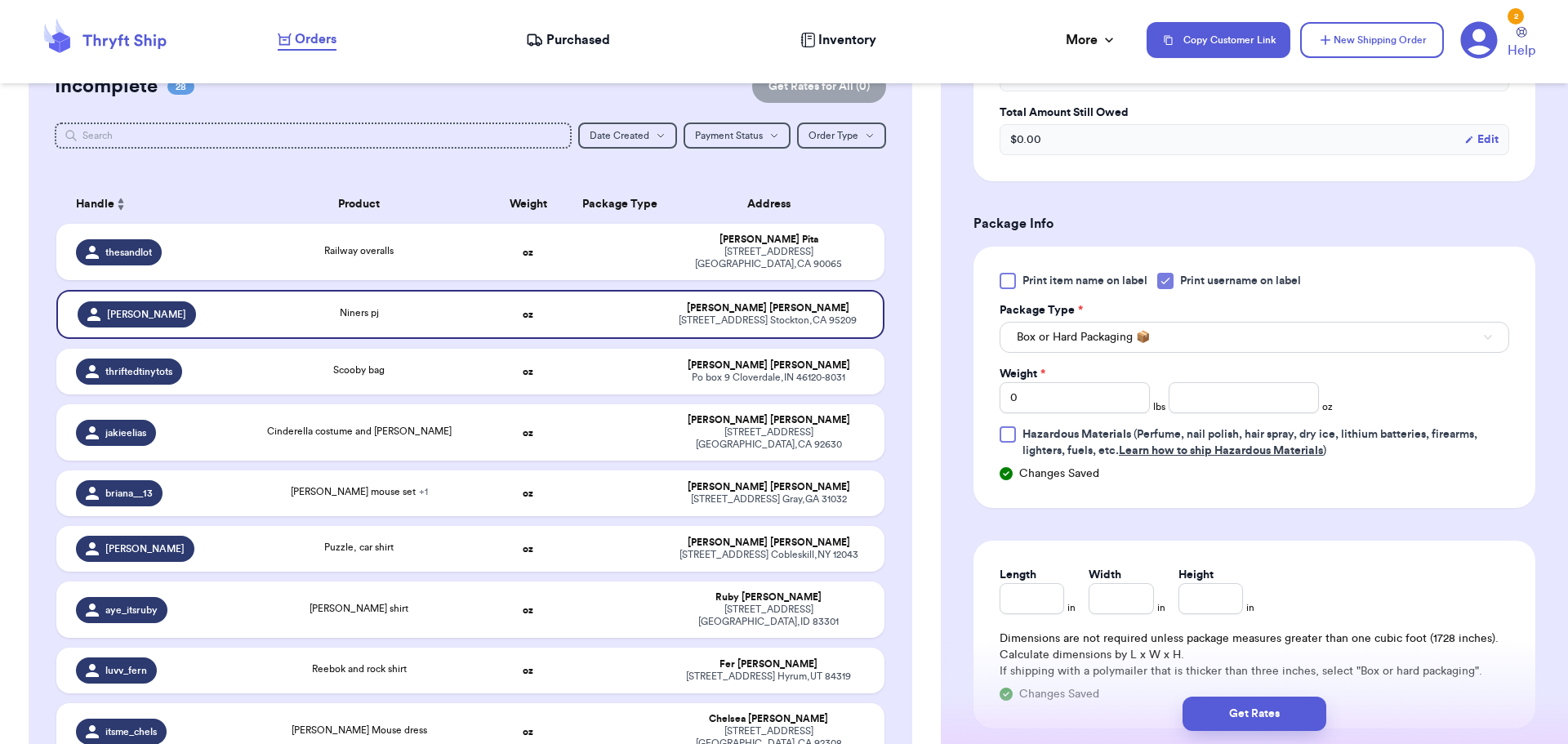
click at [1216, 416] on div "Print item name on label Print username on label Package Type * Box or Hard Pac…" at bounding box center [1255, 365] width 509 height 186
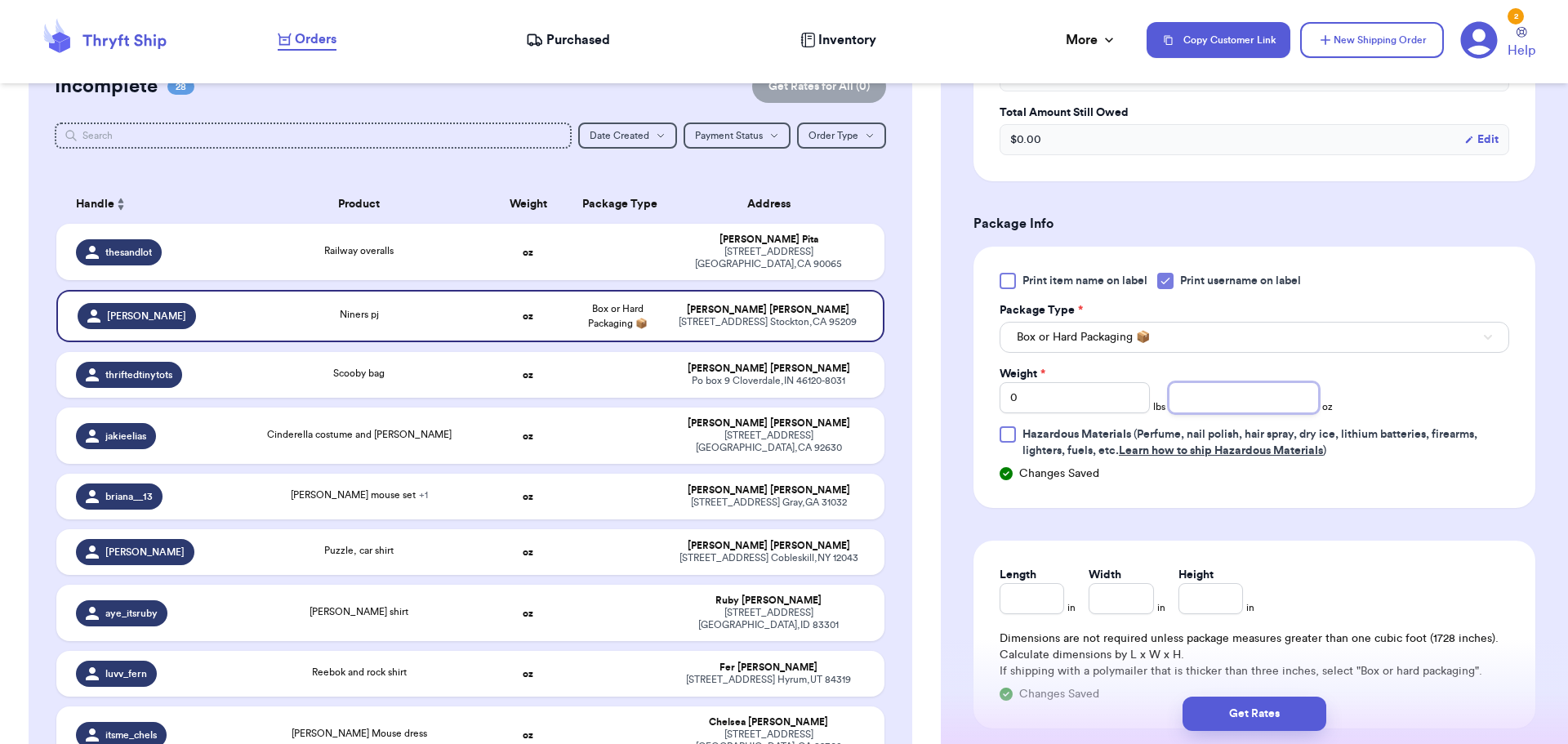
click at [1217, 403] on input "number" at bounding box center [1244, 398] width 151 height 31
type input "8"
click at [1226, 698] on div "Get Rates" at bounding box center [1254, 713] width 627 height 60
click at [1226, 708] on button "Get Rates" at bounding box center [1255, 713] width 144 height 34
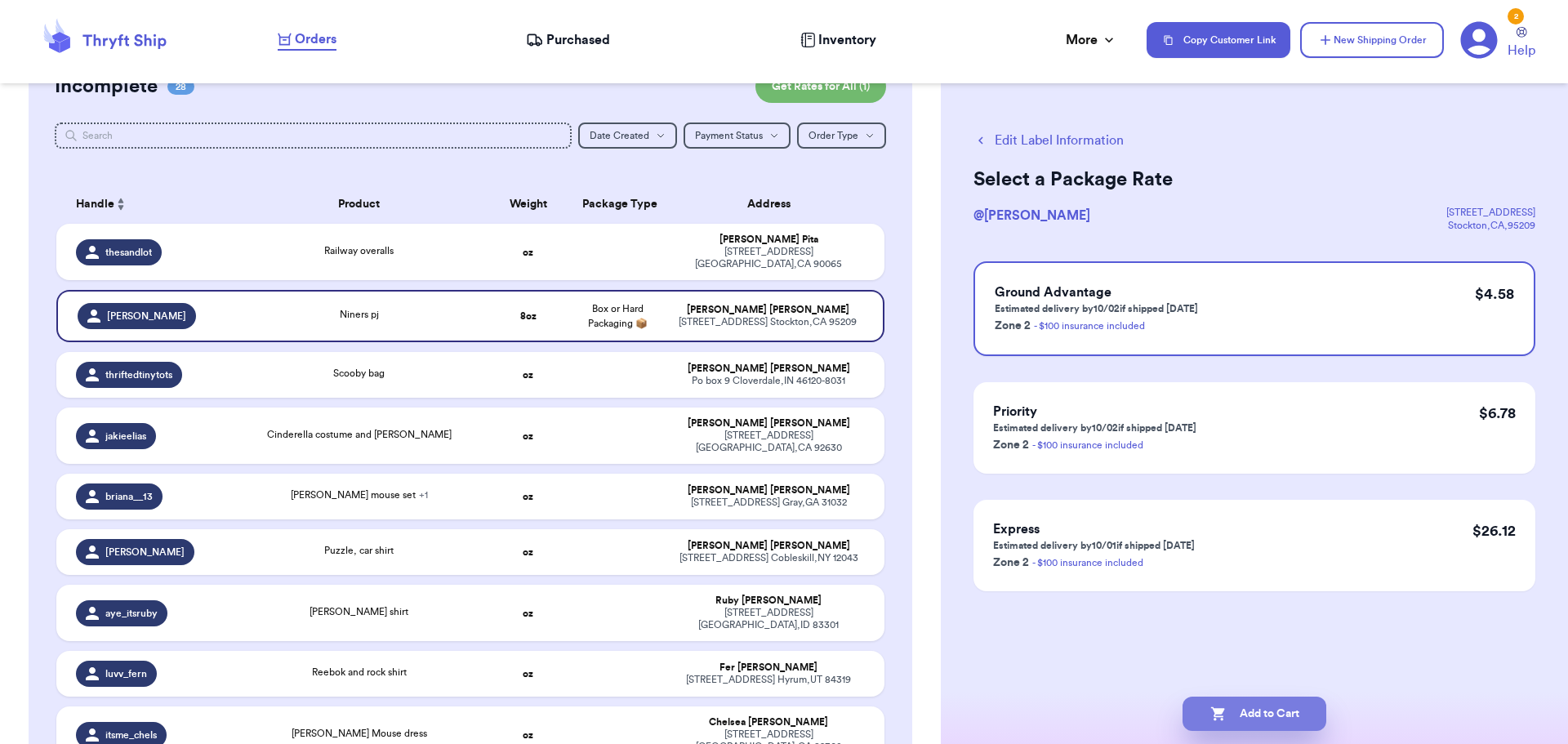
click at [1227, 706] on button "Add to Cart" at bounding box center [1255, 713] width 144 height 34
checkbox input "true"
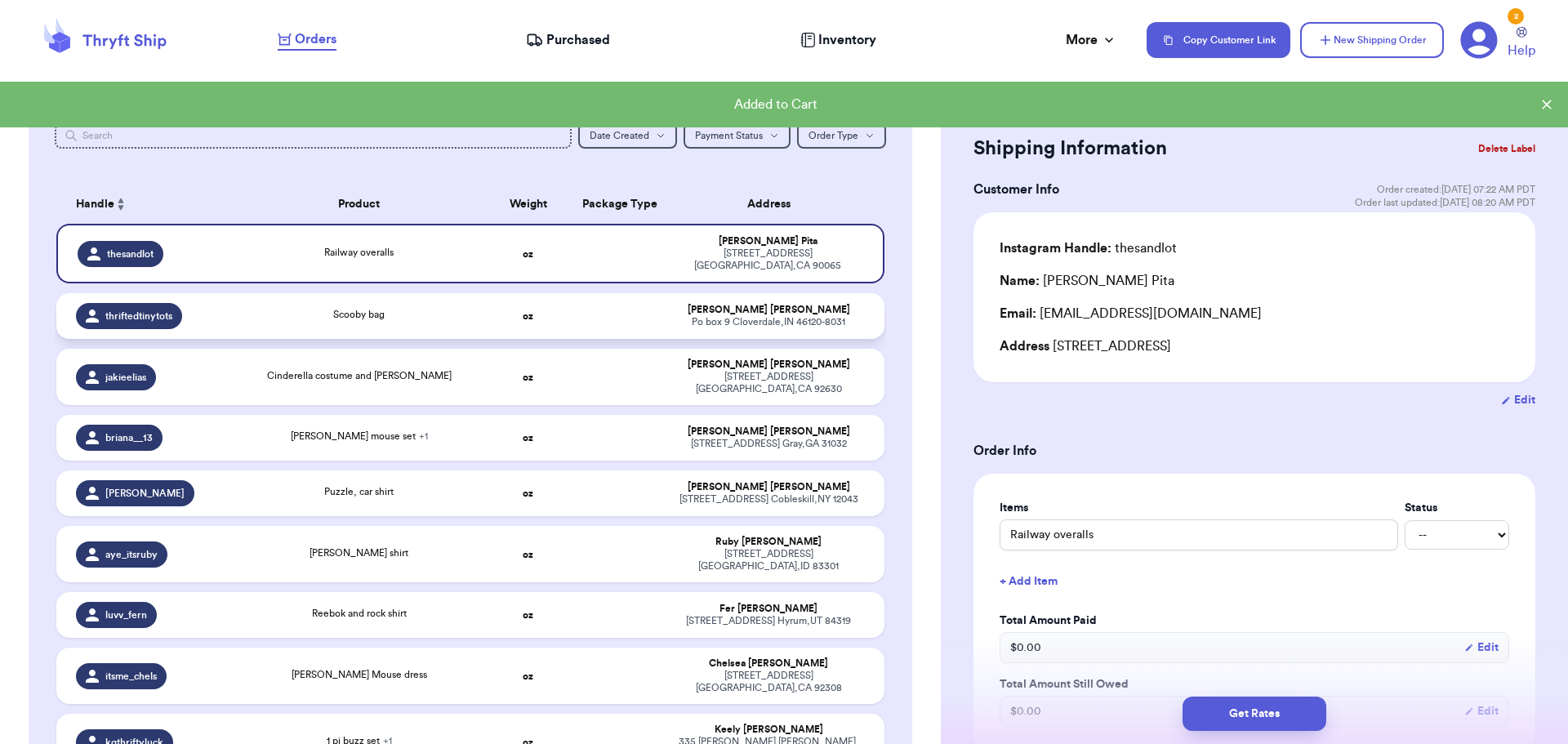
click at [450, 315] on div "Scooby bag" at bounding box center [359, 316] width 230 height 18
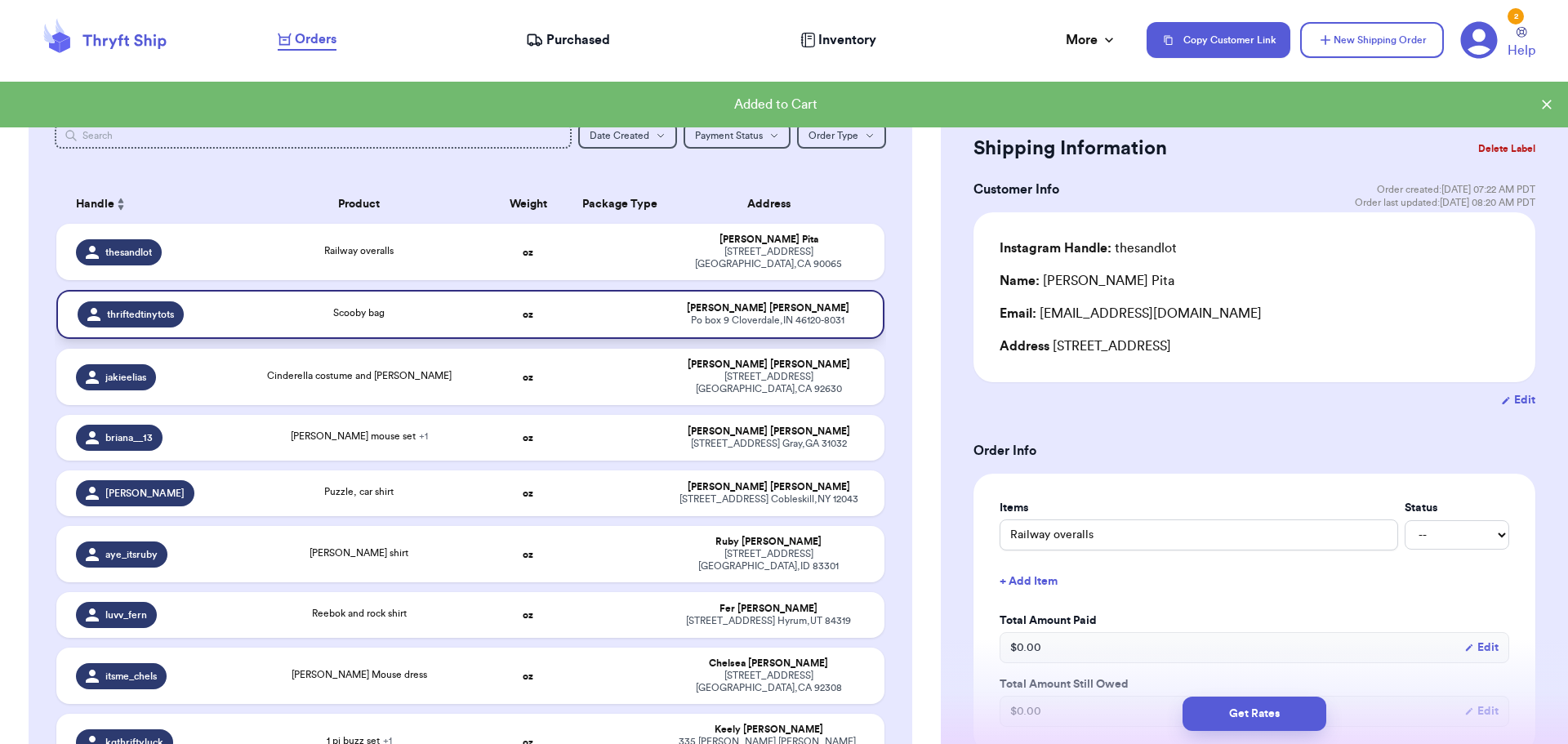
type input "Scooby bag"
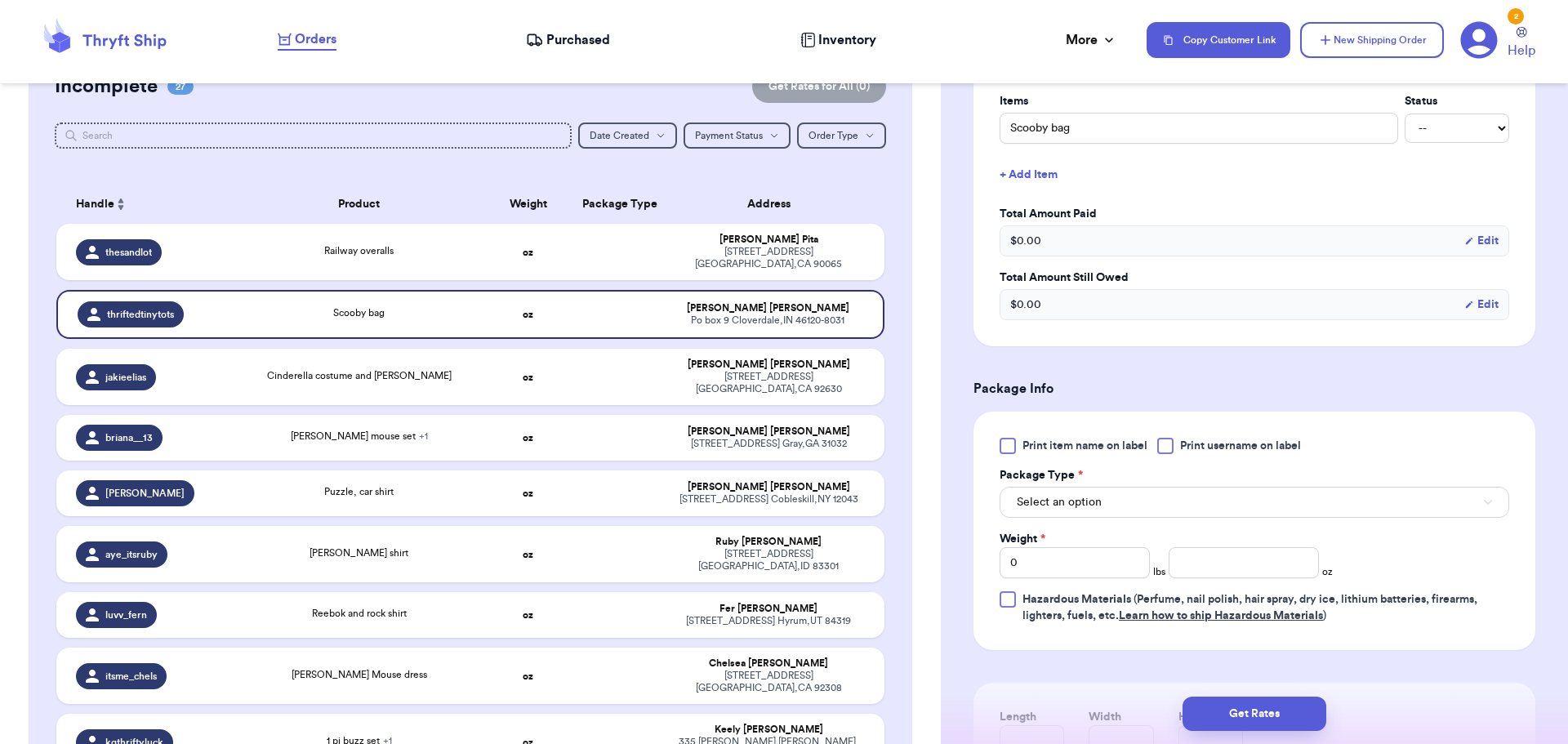
scroll to position [408, 0]
click at [1167, 442] on div at bounding box center [1165, 444] width 17 height 17
click at [0, 0] on input "Print username on label" at bounding box center [0, 0] width 0 height 0
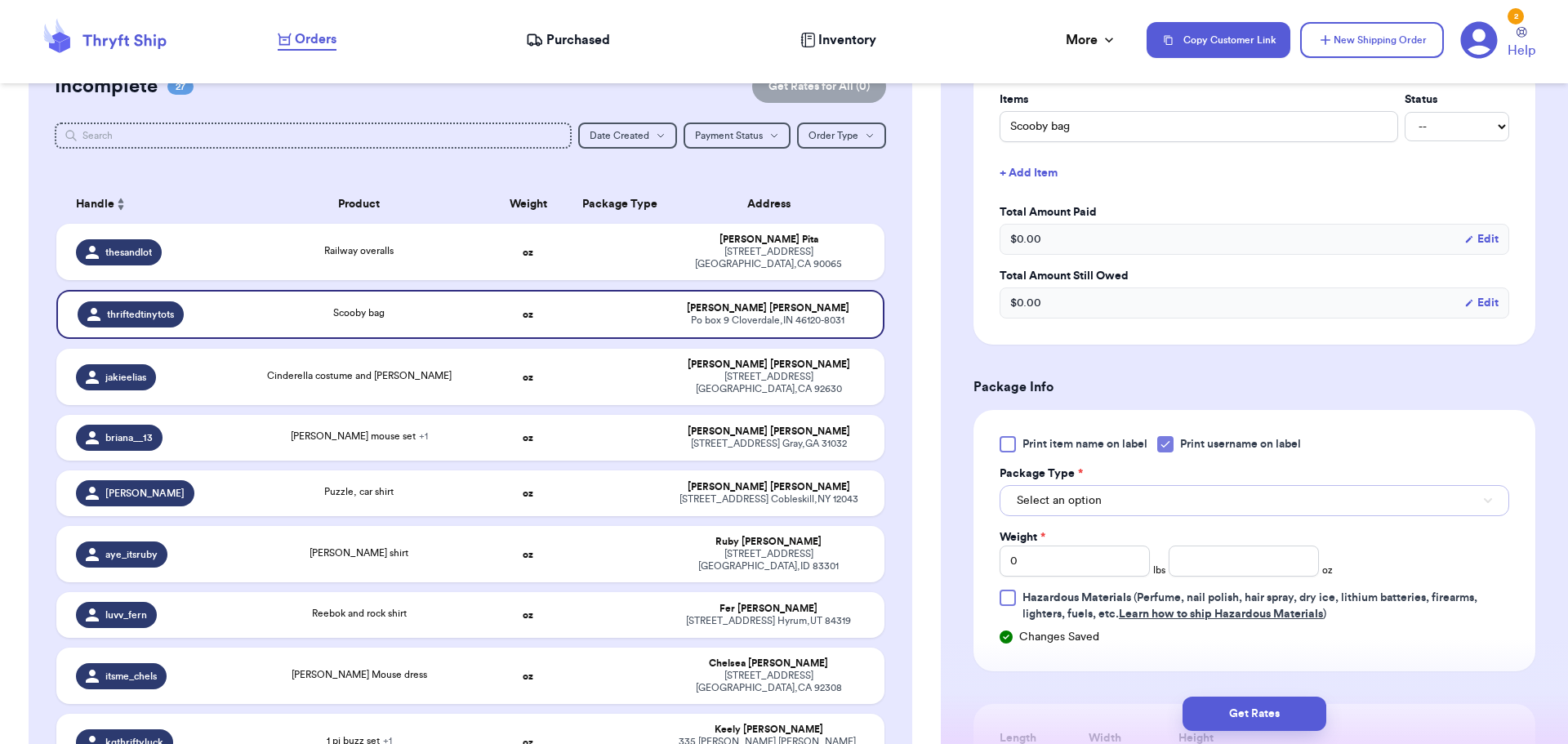
click at [1145, 495] on button "Select an option" at bounding box center [1255, 501] width 509 height 31
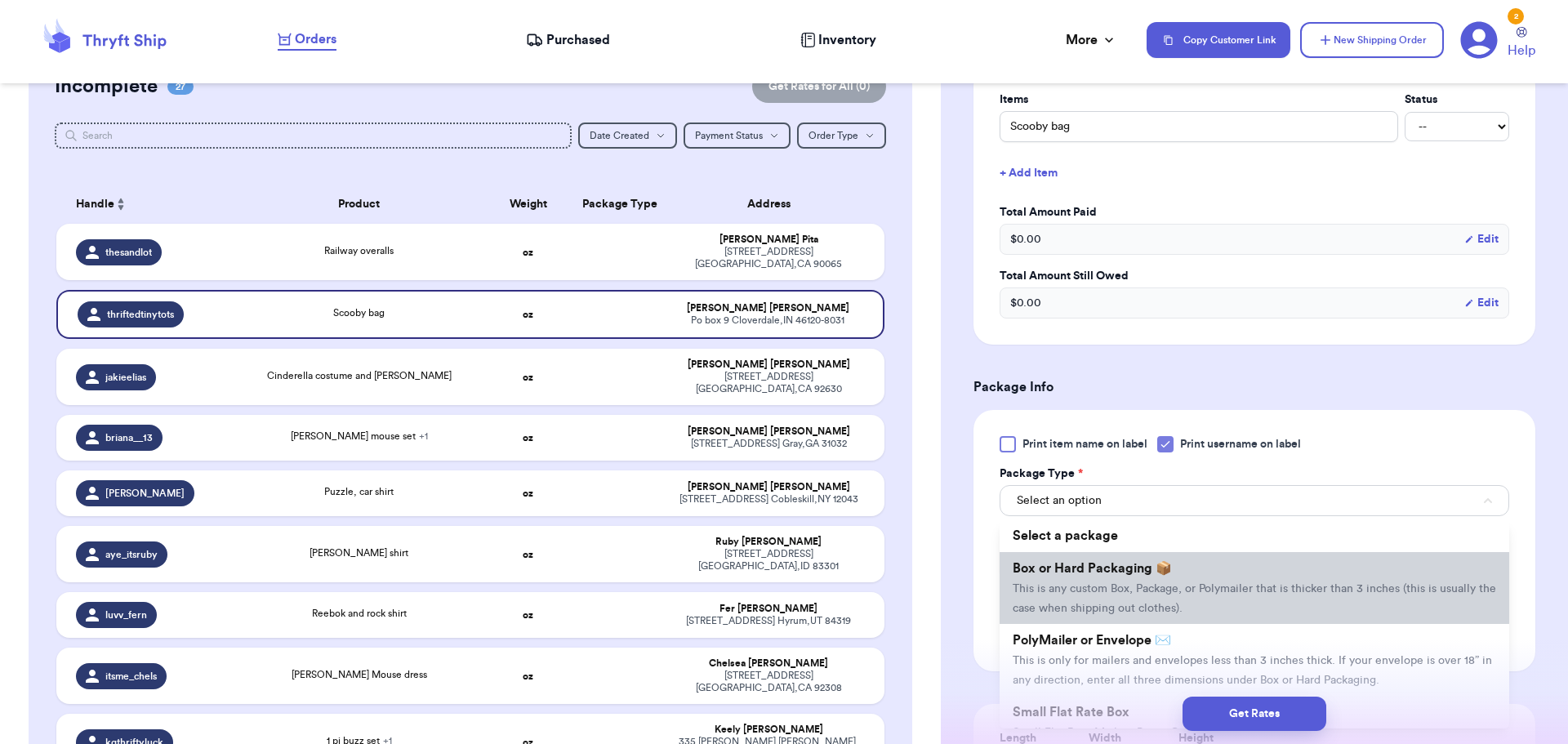
click at [1128, 575] on li "Box or Hard Packaging 📦 This is any custom Box, Package, or Polymailer that is …" at bounding box center [1255, 587] width 509 height 72
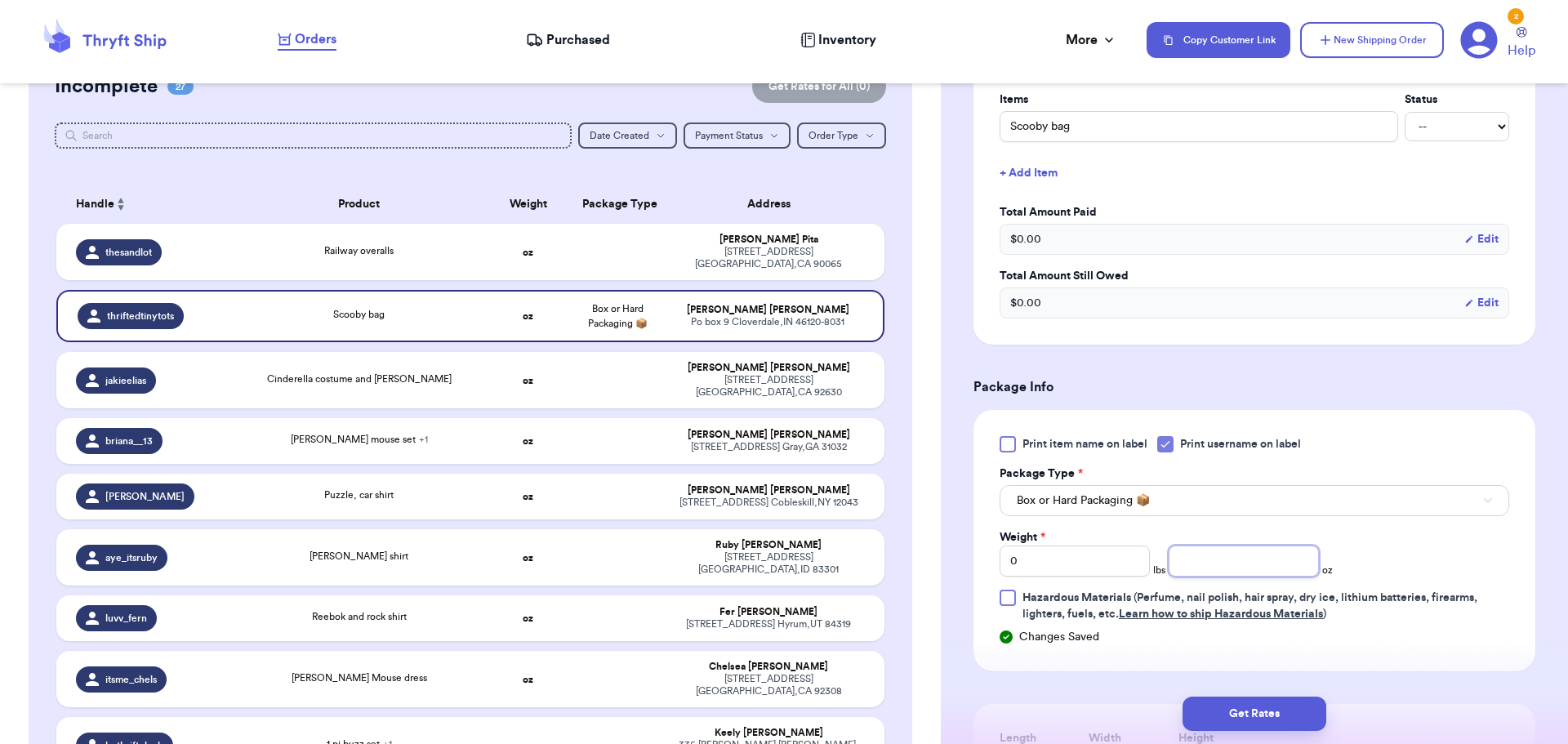
click at [1198, 559] on input "number" at bounding box center [1244, 561] width 151 height 31
type input "8"
click at [1093, 502] on span "Box or Hard Packaging 📦" at bounding box center [1083, 500] width 133 height 17
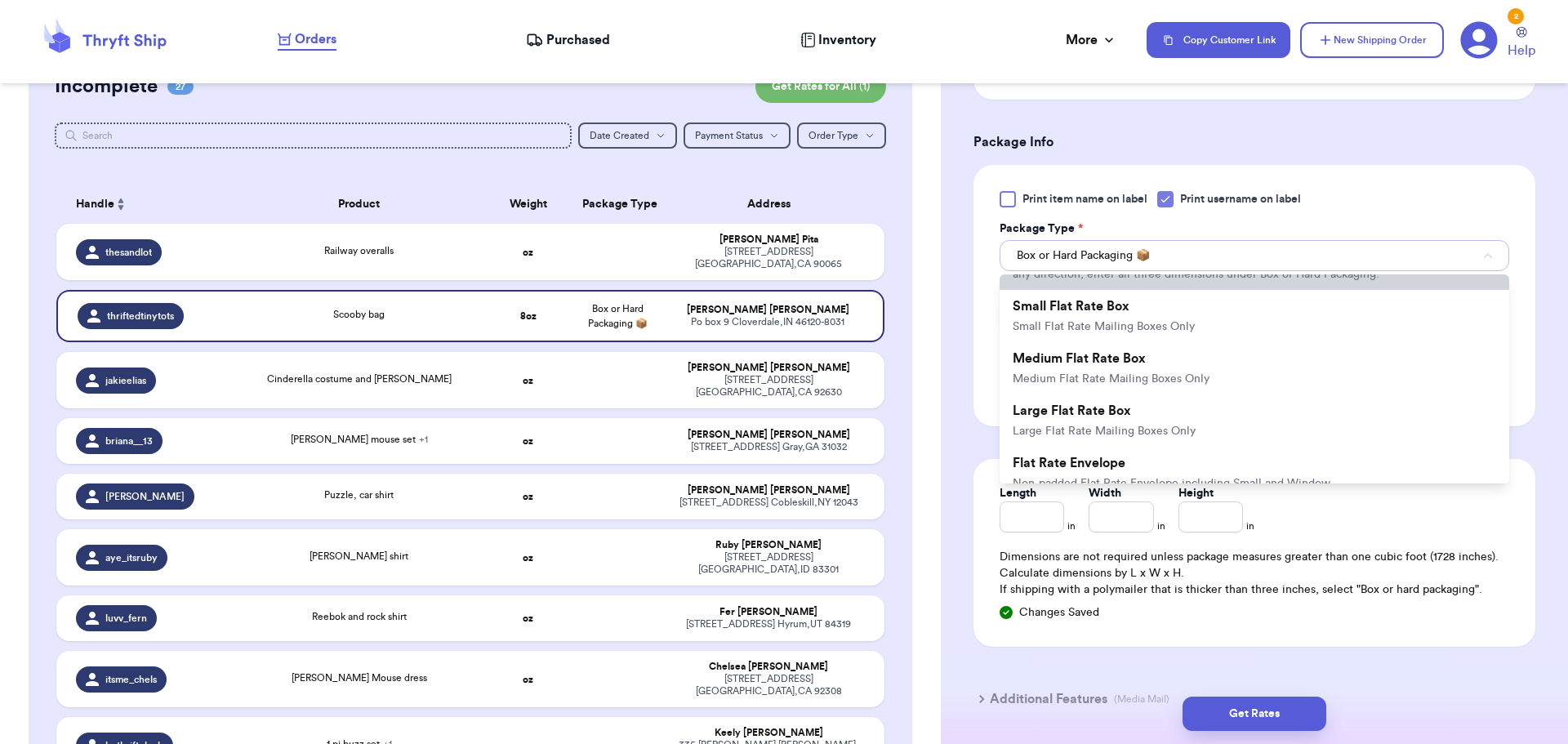
scroll to position [0, 0]
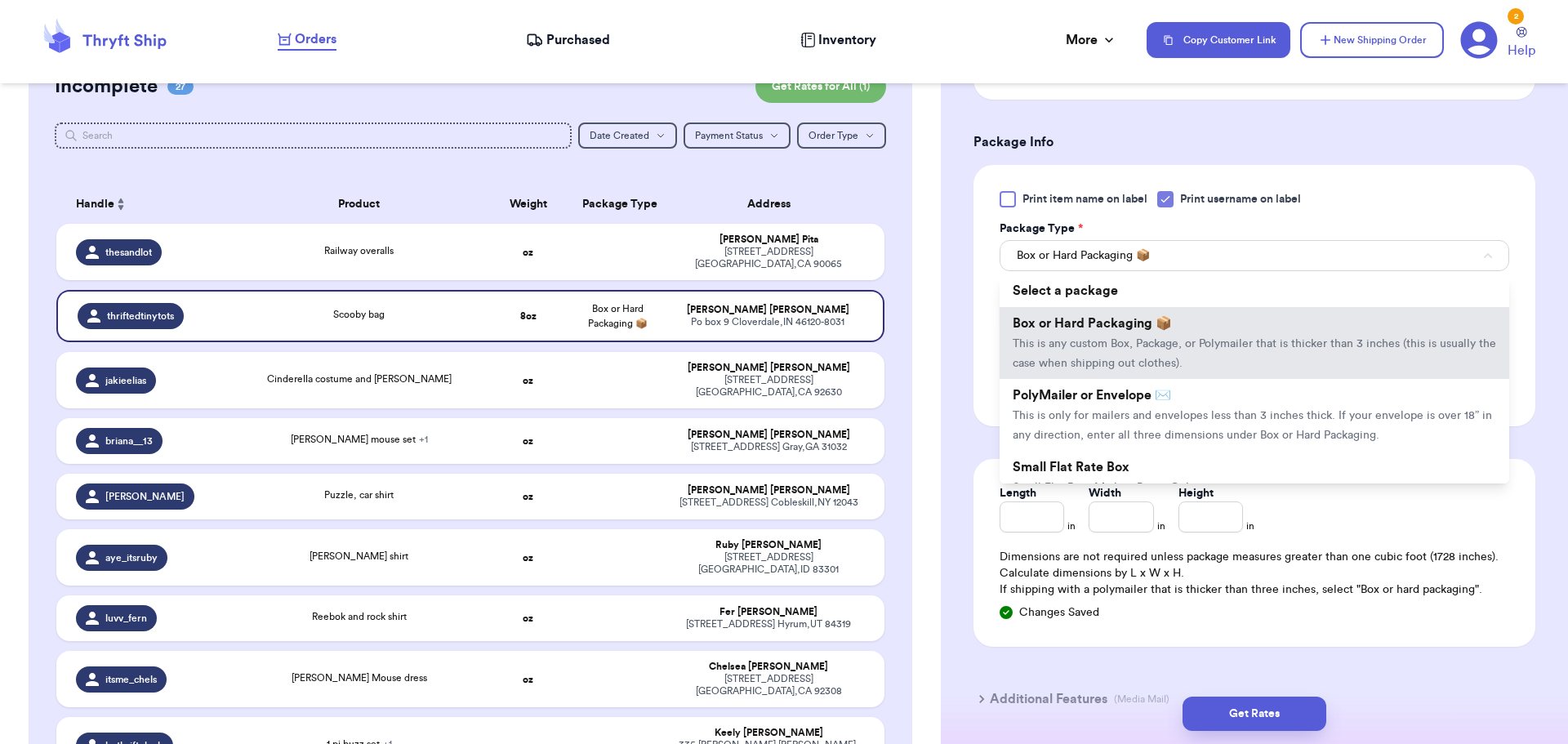
click at [1129, 330] on li "Box or Hard Packaging 📦 This is any custom Box, Package, or Polymailer that is …" at bounding box center [1255, 342] width 509 height 72
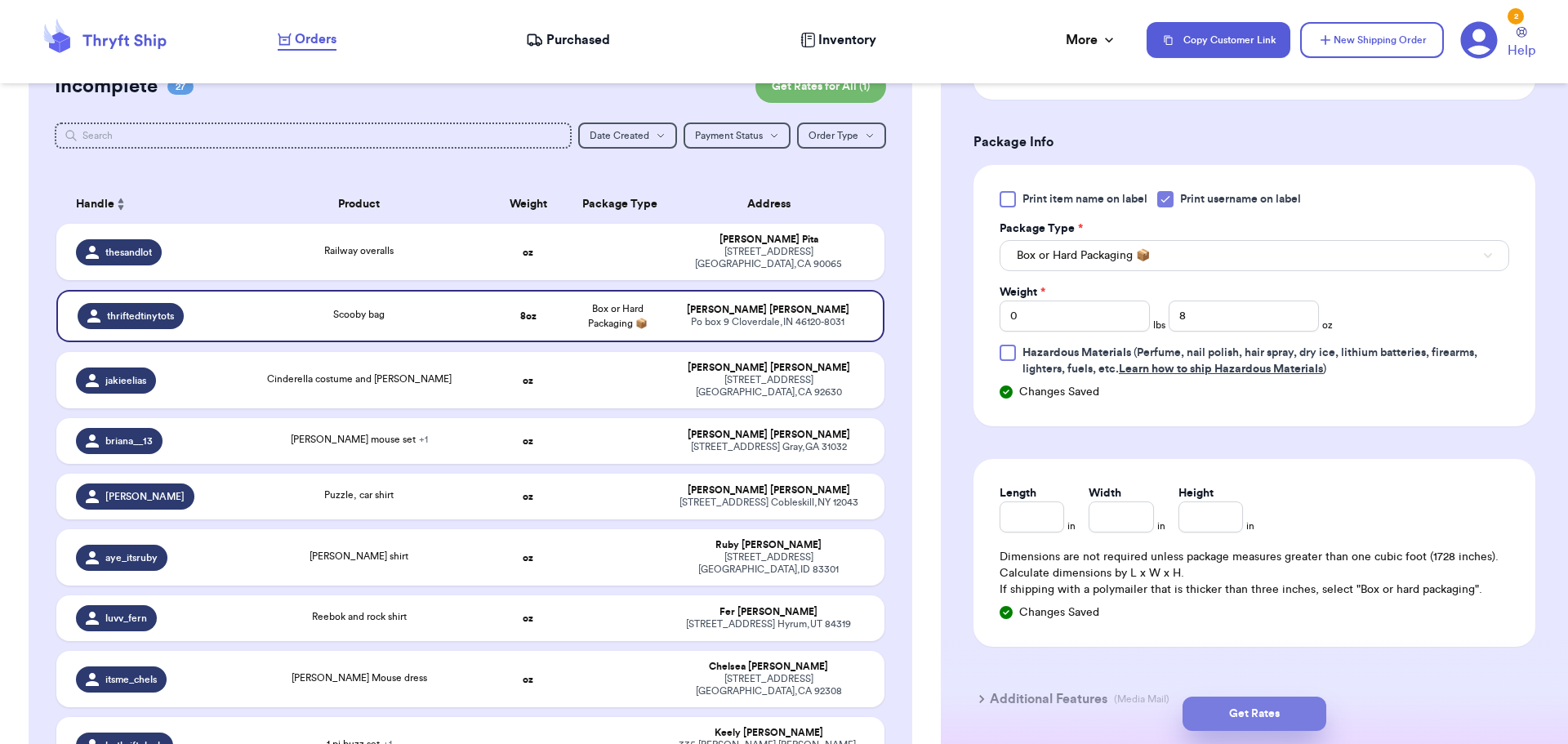
click at [1261, 716] on button "Get Rates" at bounding box center [1255, 713] width 144 height 34
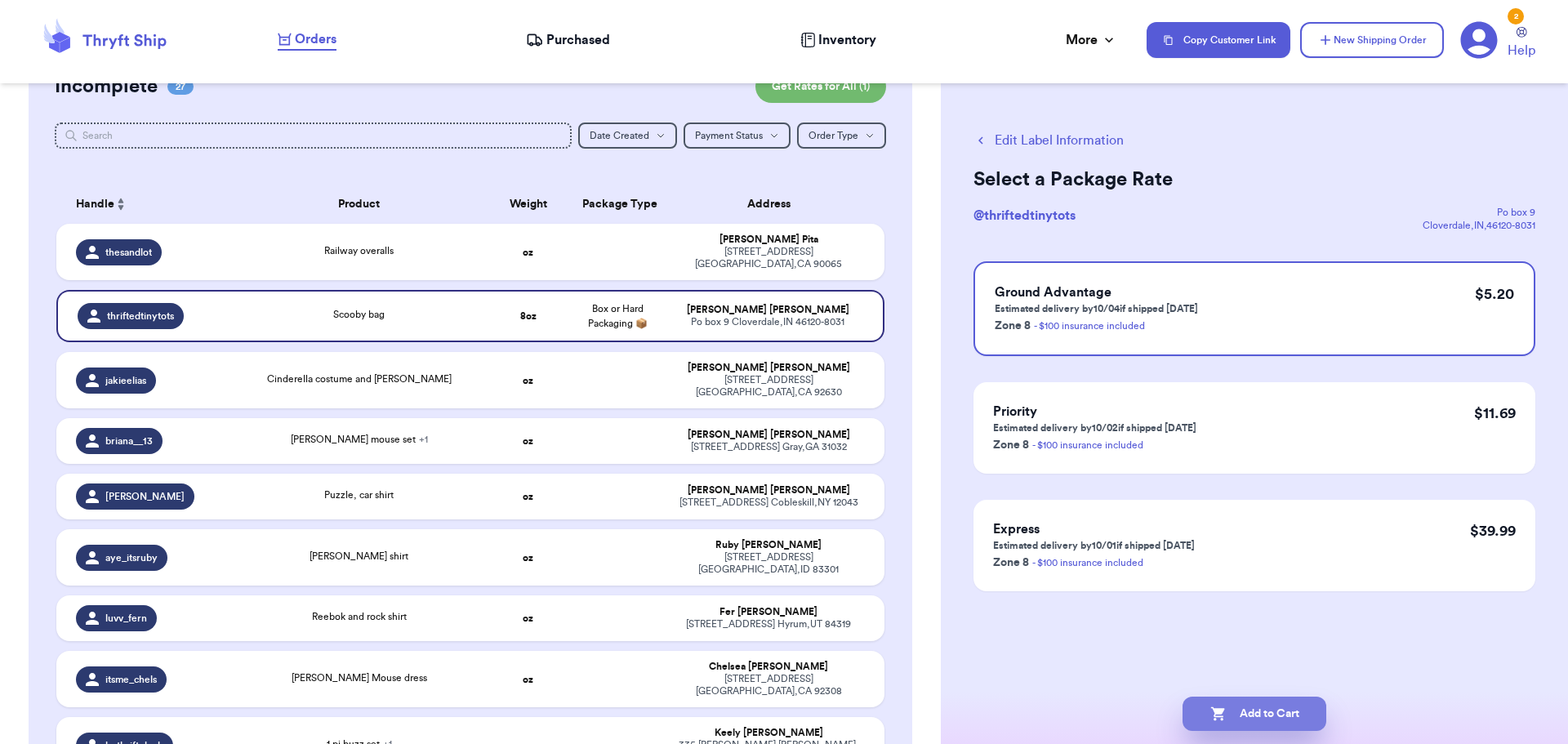
click at [1255, 708] on button "Add to Cart" at bounding box center [1255, 713] width 144 height 34
checkbox input "true"
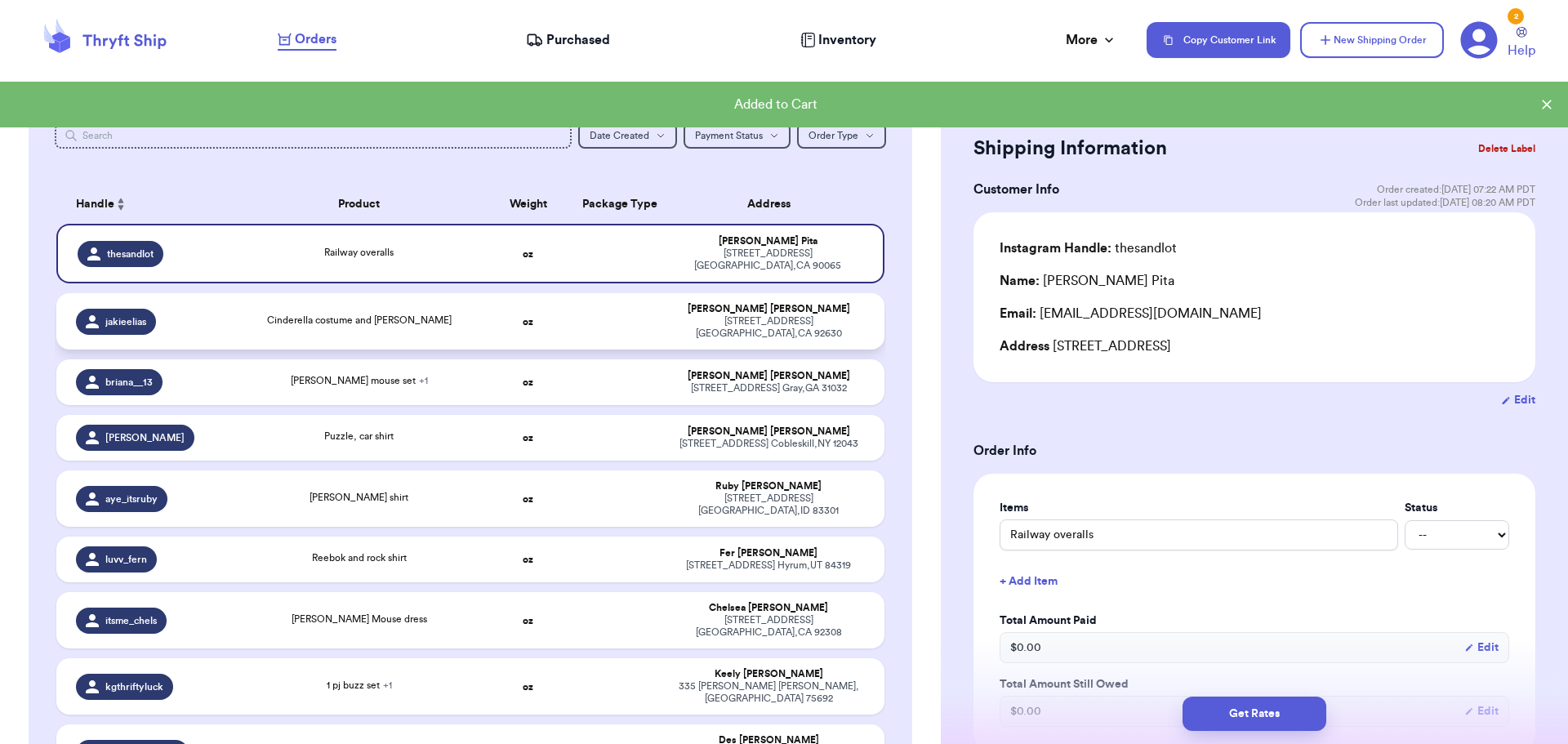
click at [449, 319] on div "Cinderella costume and [PERSON_NAME]" at bounding box center [359, 322] width 230 height 18
type input "Cinderella costume and [PERSON_NAME]"
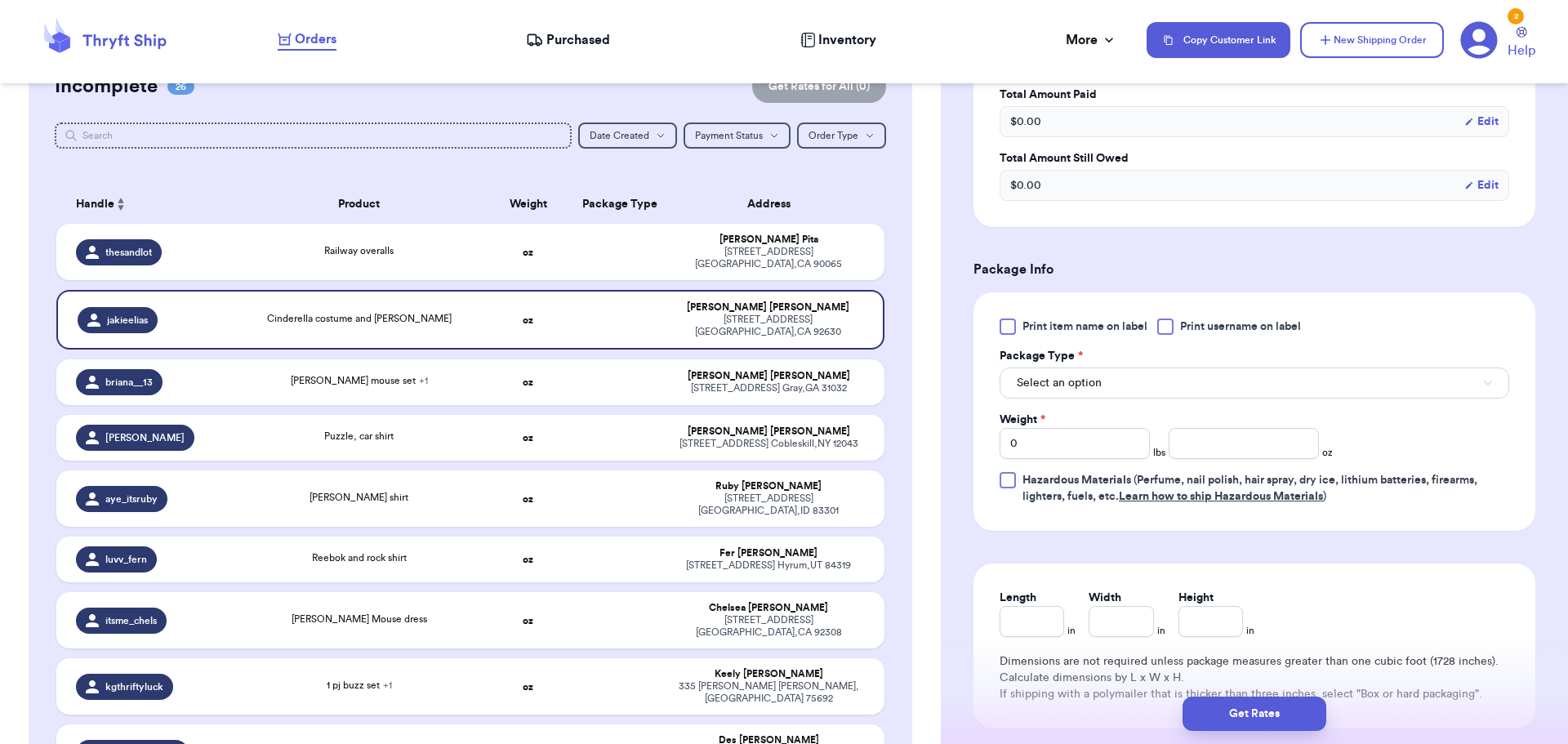
scroll to position [571, 0]
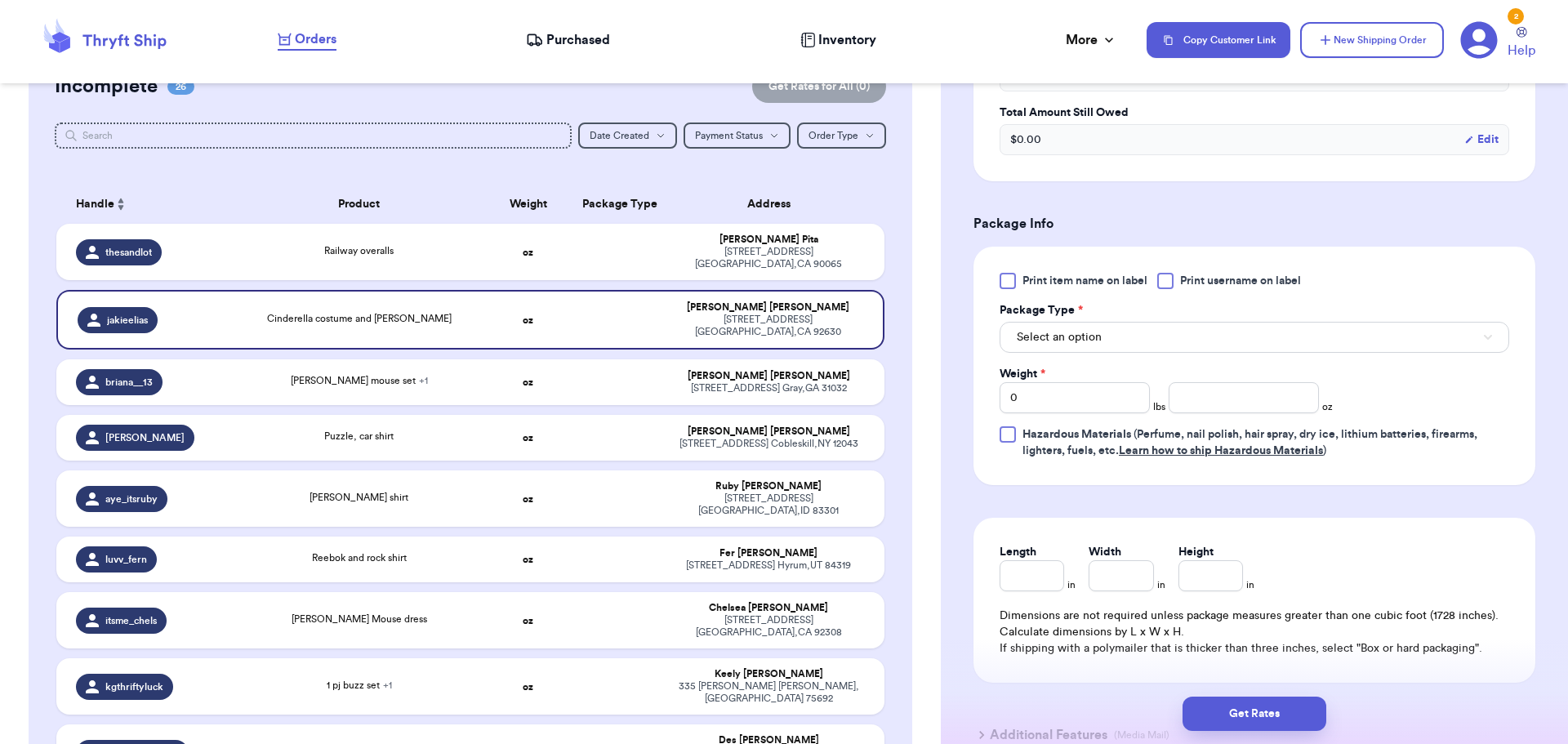
drag, startPoint x: 1169, startPoint y: 279, endPoint x: 1129, endPoint y: 350, distance: 81.5
click at [1165, 281] on div at bounding box center [1165, 281] width 17 height 17
click at [0, 0] on input "Print username on label" at bounding box center [0, 0] width 0 height 0
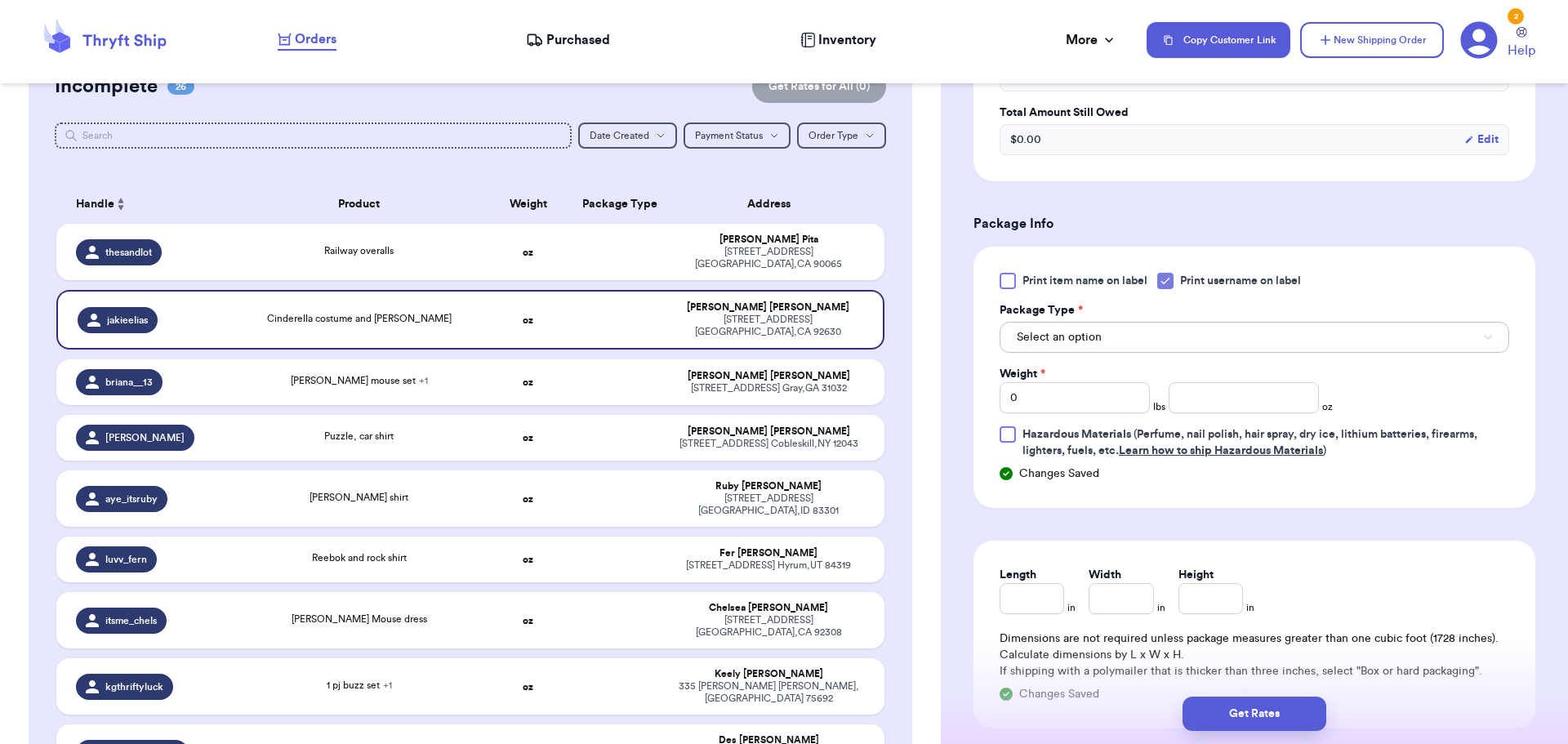
click at [1139, 332] on button "Select an option" at bounding box center [1255, 337] width 509 height 31
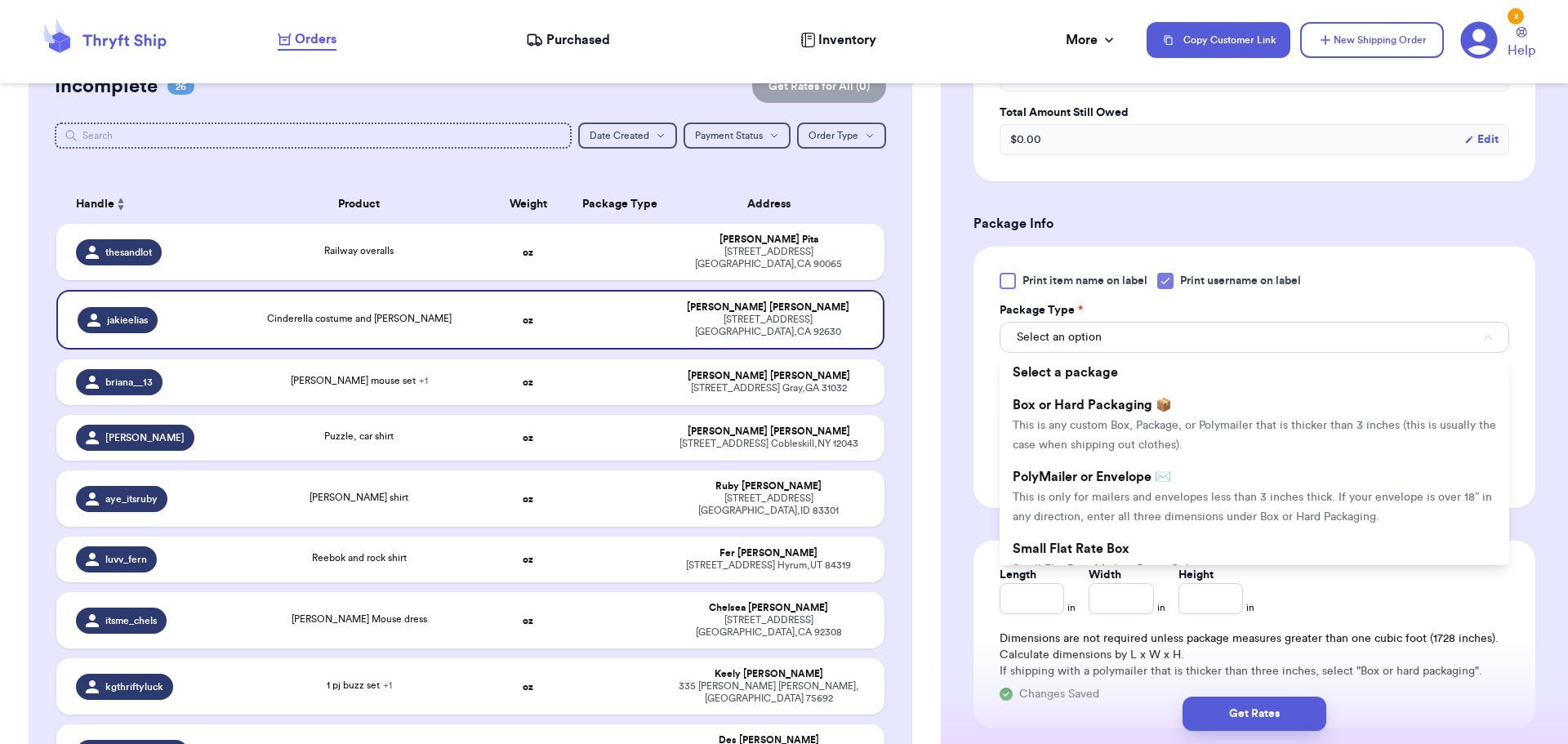
drag, startPoint x: 1136, startPoint y: 403, endPoint x: 1145, endPoint y: 405, distance: 9.2
click at [1135, 403] on span "Box or Hard Packaging 📦" at bounding box center [1092, 405] width 160 height 13
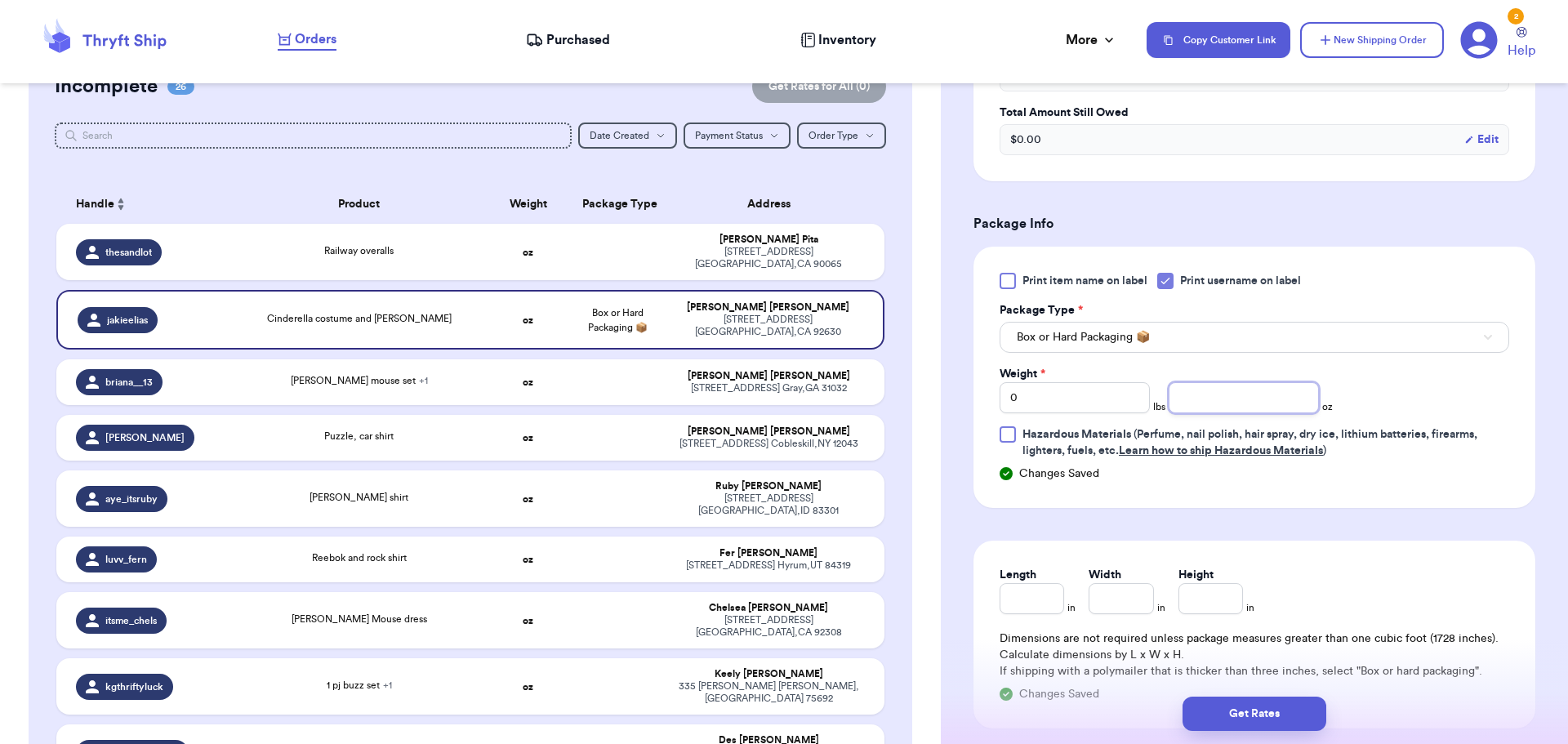
click at [1236, 406] on input "number" at bounding box center [1244, 398] width 151 height 31
click at [1064, 393] on input "0" at bounding box center [1075, 398] width 151 height 31
type input "1"
click at [1212, 407] on input "number" at bounding box center [1244, 398] width 151 height 31
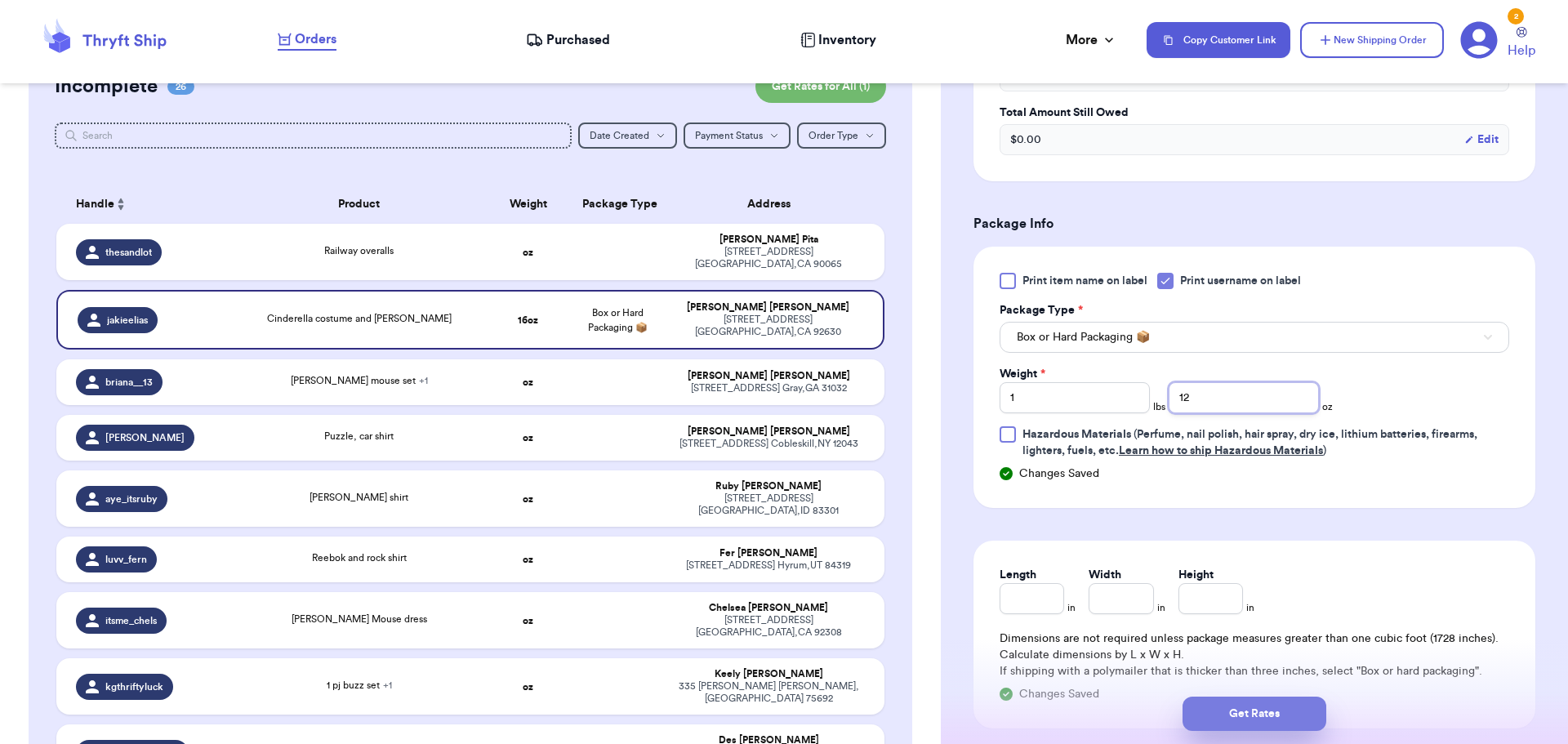
type input "12"
click at [1231, 718] on button "Get Rates" at bounding box center [1255, 713] width 144 height 34
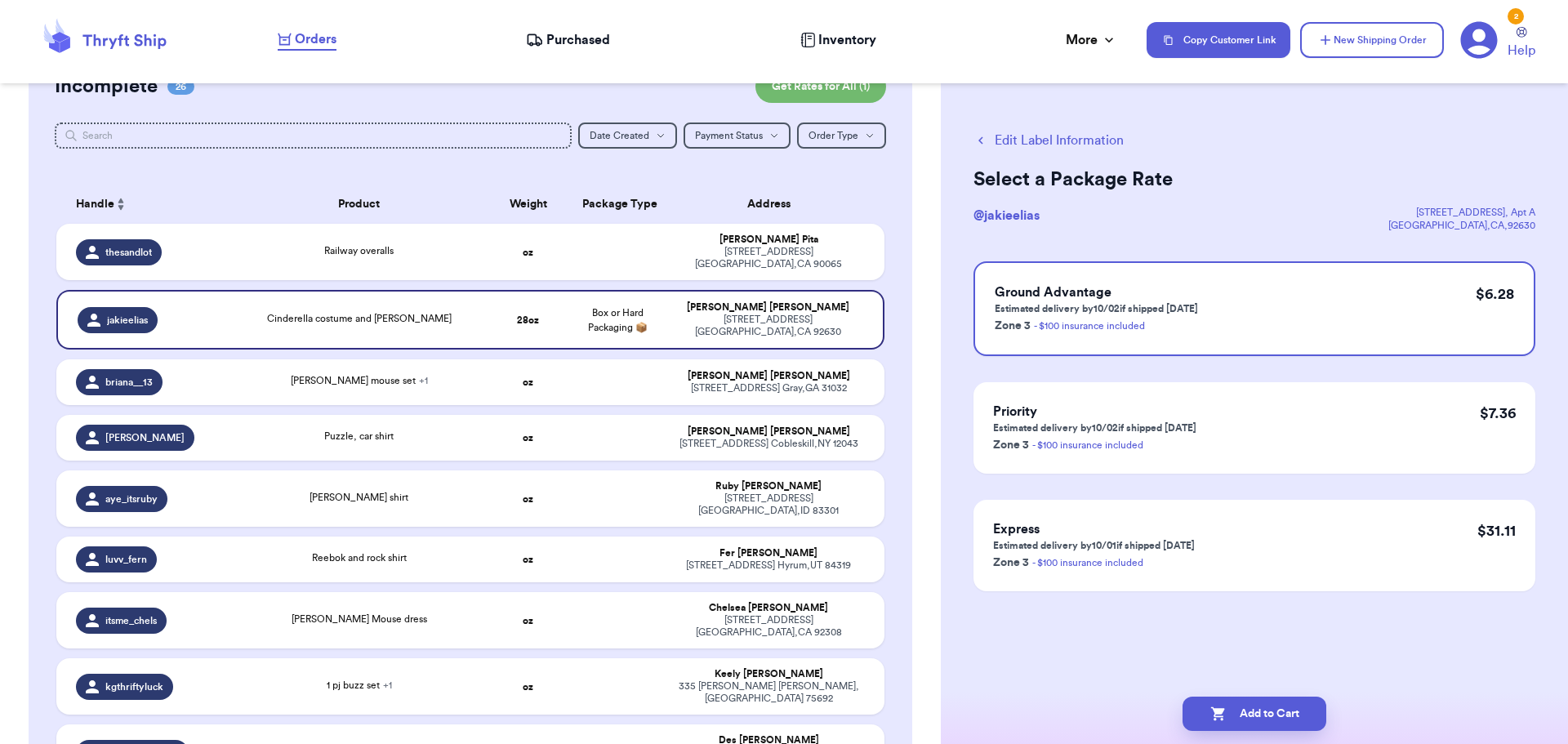
click at [1230, 718] on button "Add to Cart" at bounding box center [1255, 713] width 144 height 34
checkbox input "true"
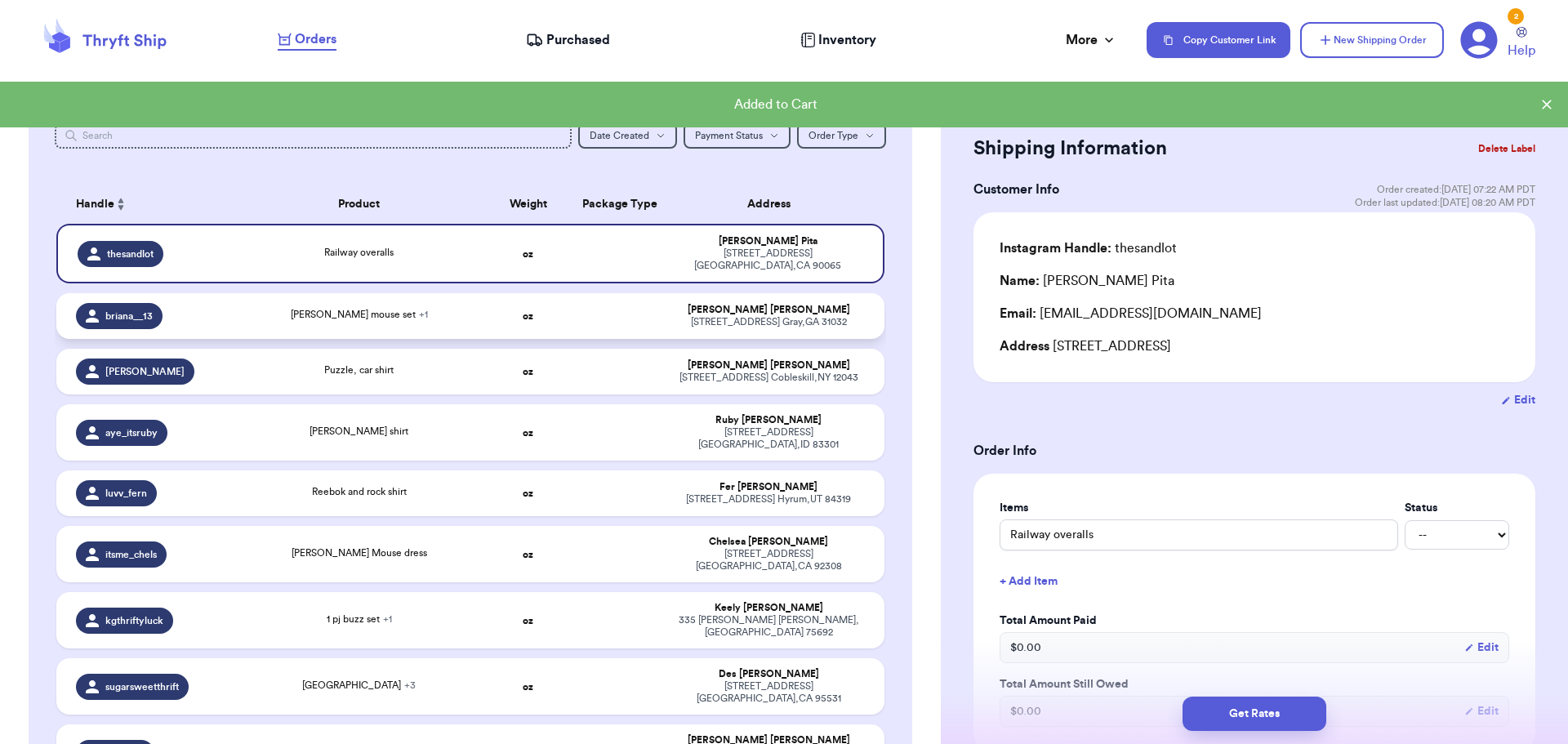
click at [442, 317] on div "[PERSON_NAME] mouse set + 1" at bounding box center [359, 316] width 230 height 18
type input "[PERSON_NAME] mouse set"
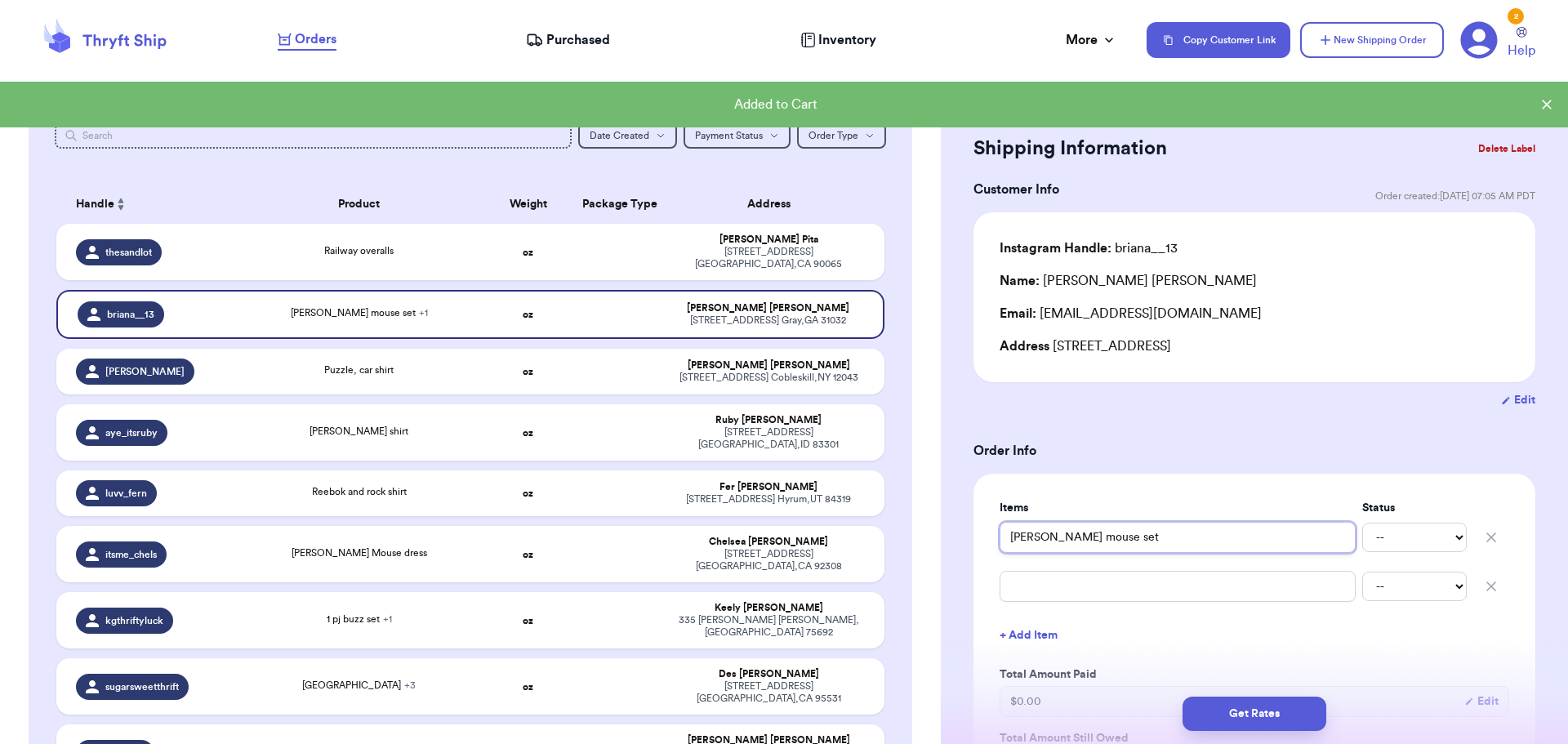
click at [1147, 538] on input "[PERSON_NAME] mouse set" at bounding box center [1178, 537] width 356 height 31
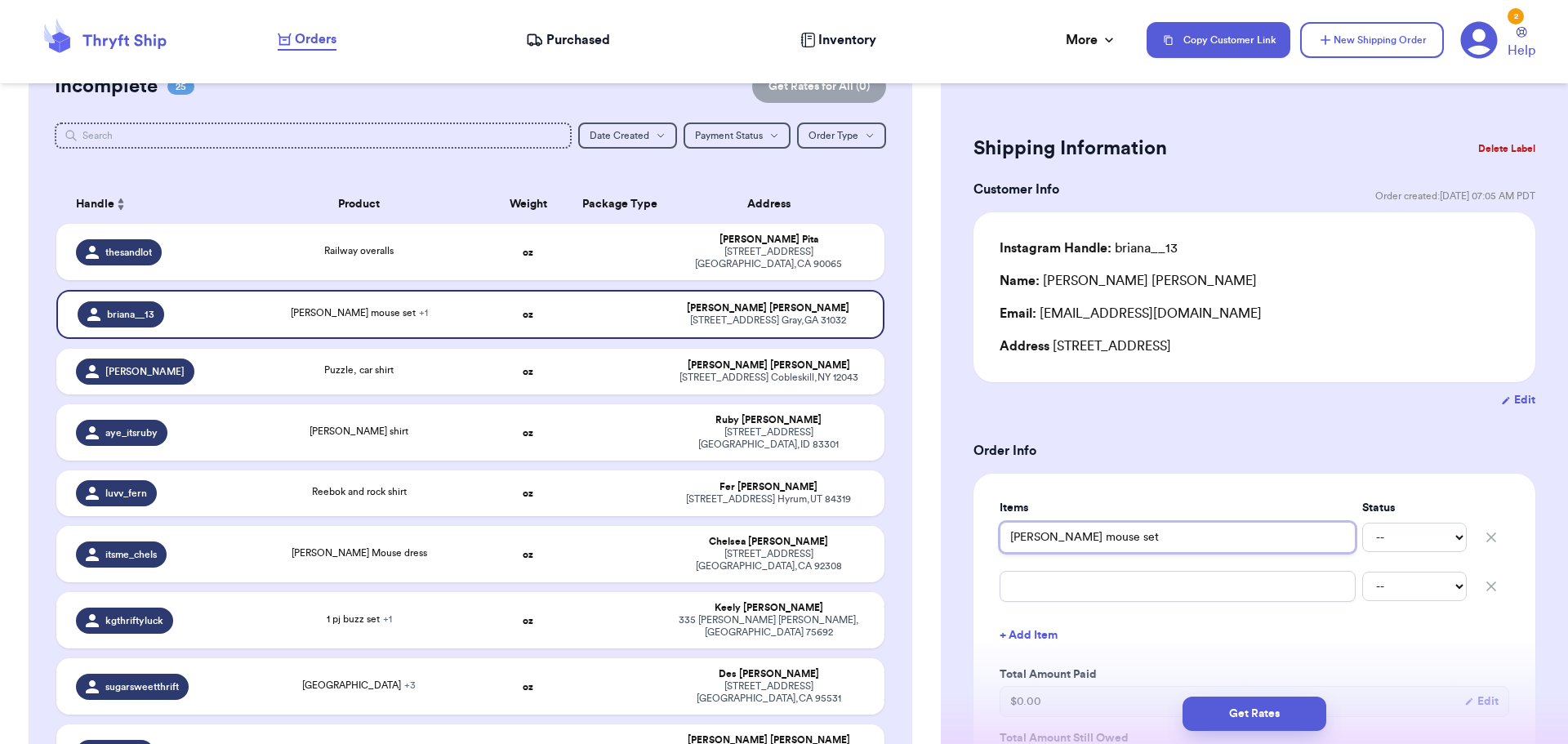
type input "[PERSON_NAME] mouse set"
type input "[PERSON_NAME] mouse set l"
type input "[PERSON_NAME] mouse set le"
type input "[PERSON_NAME] mouse set [PERSON_NAME]"
type input "[PERSON_NAME] mouse set leop"
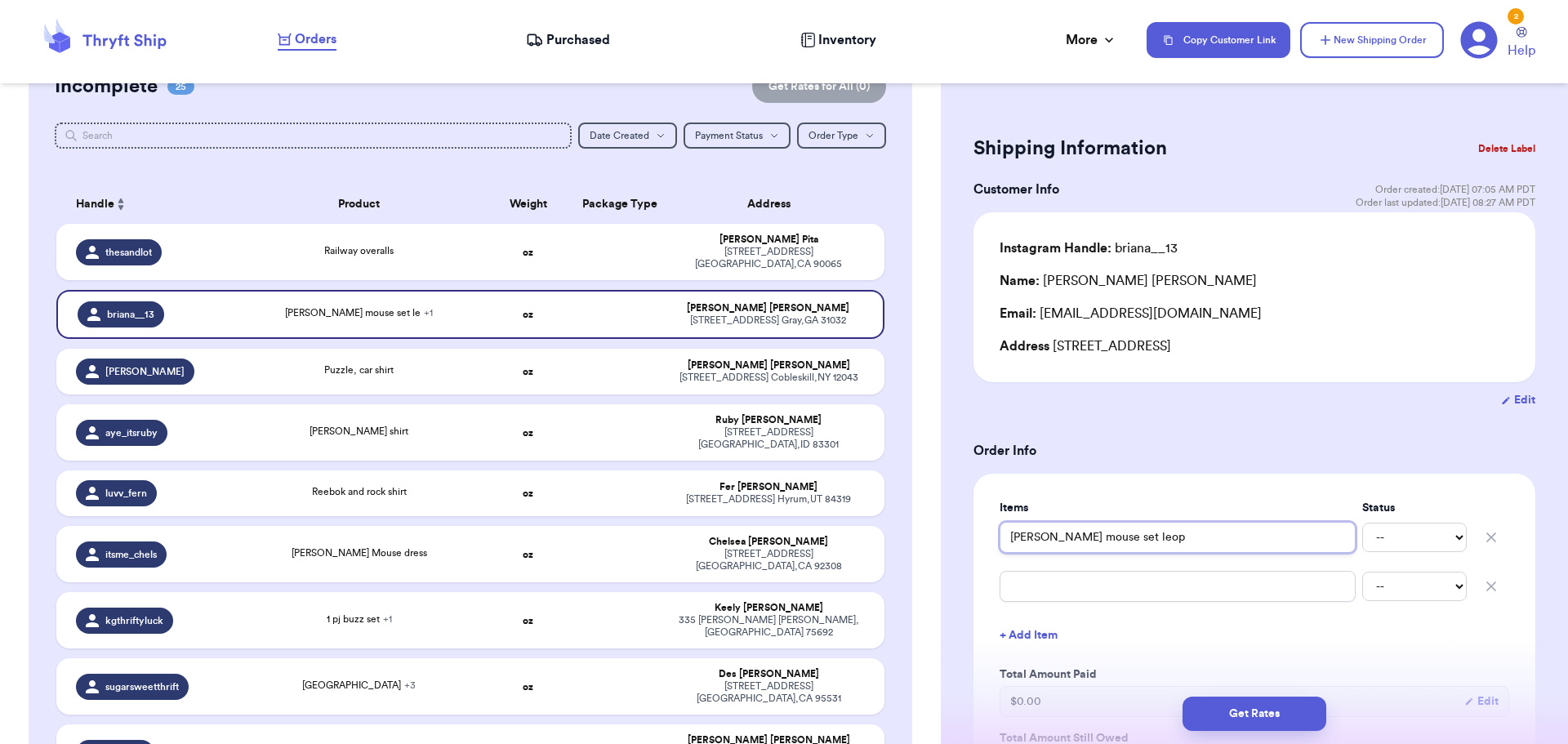
type input "[PERSON_NAME] mouse set leopa"
type input "[PERSON_NAME] mouse set leopar"
type input "[PERSON_NAME] mouse set leopard"
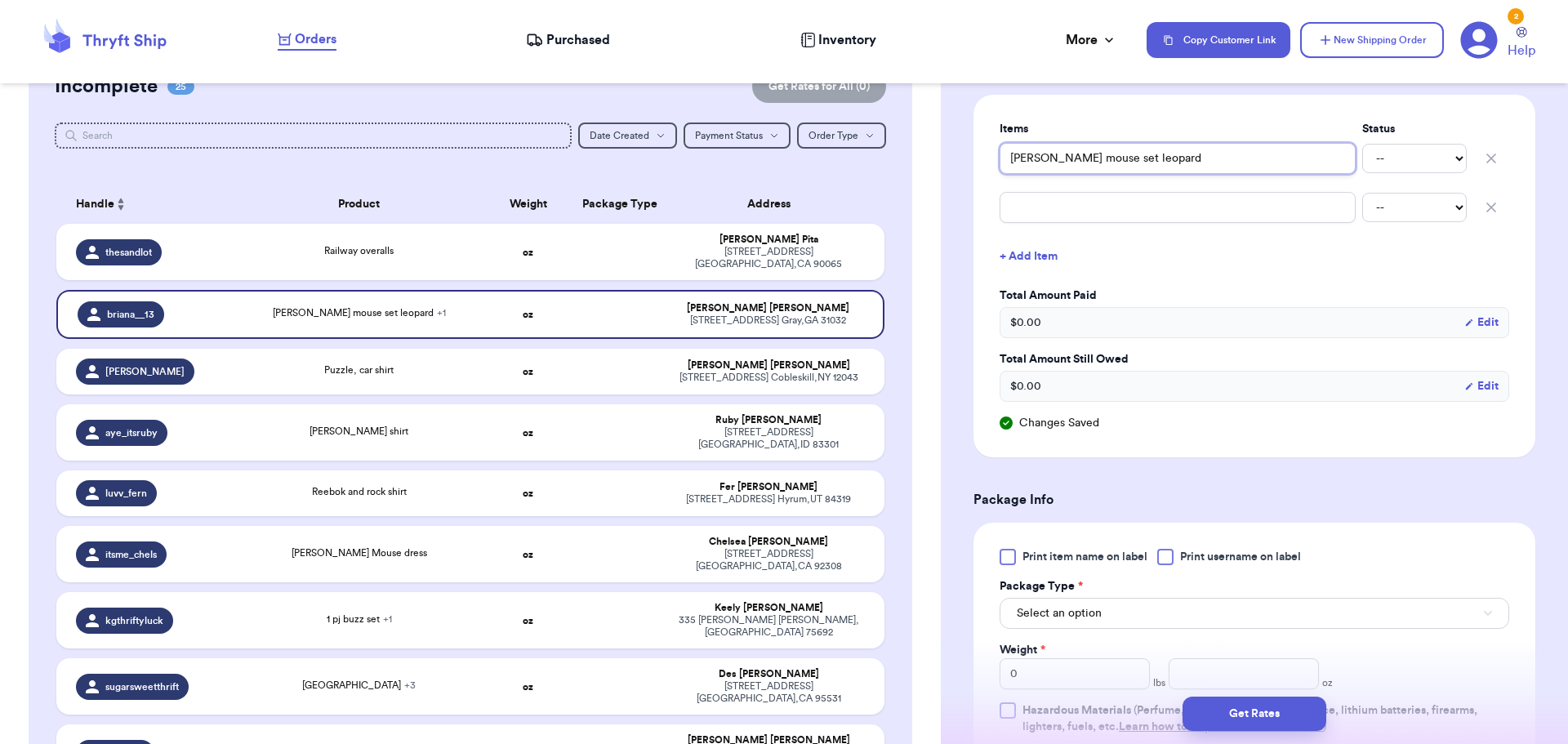
scroll to position [571, 0]
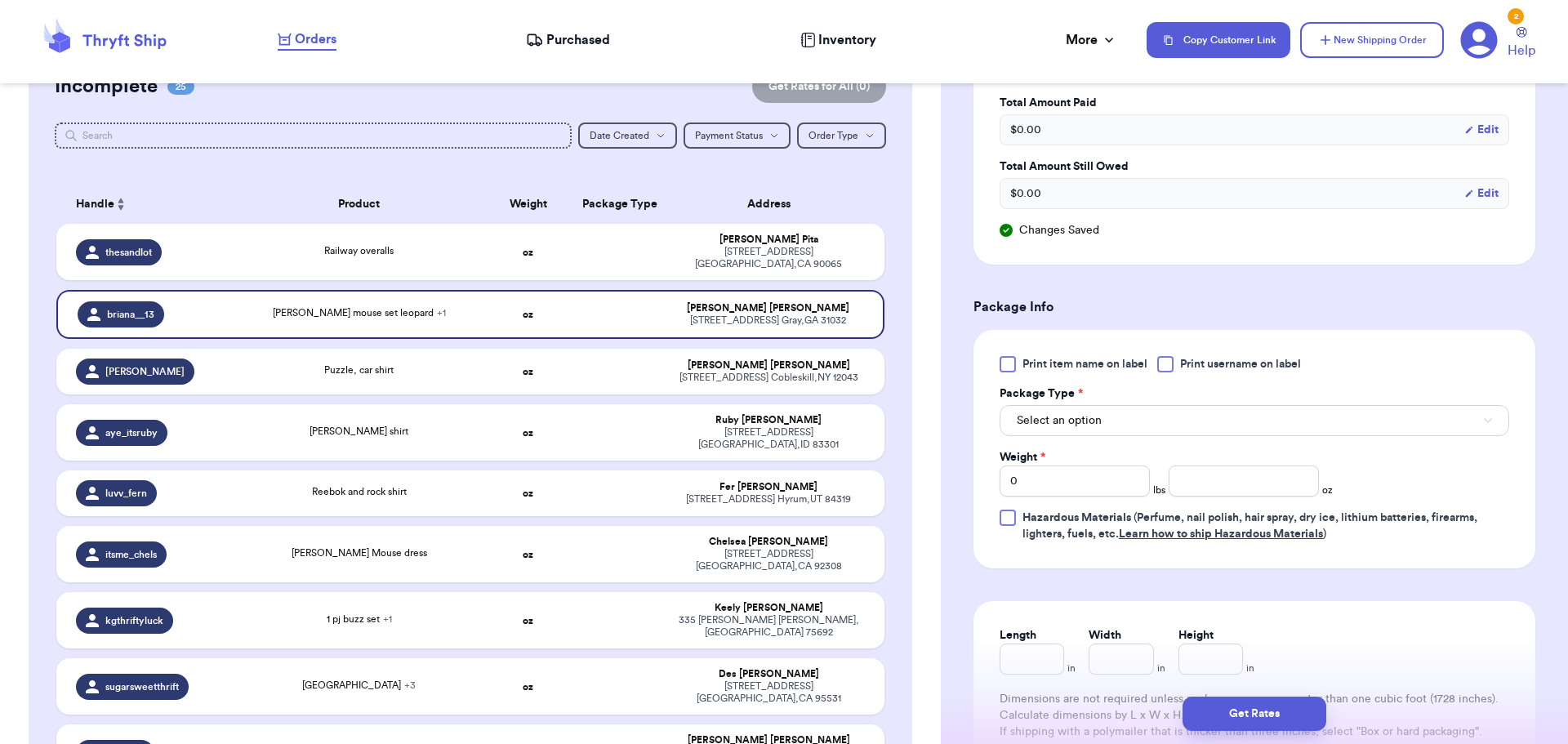
type input "[PERSON_NAME] mouse set leopard"
click at [1167, 365] on div at bounding box center [1165, 365] width 17 height 17
click at [0, 0] on input "Print username on label" at bounding box center [0, 0] width 0 height 0
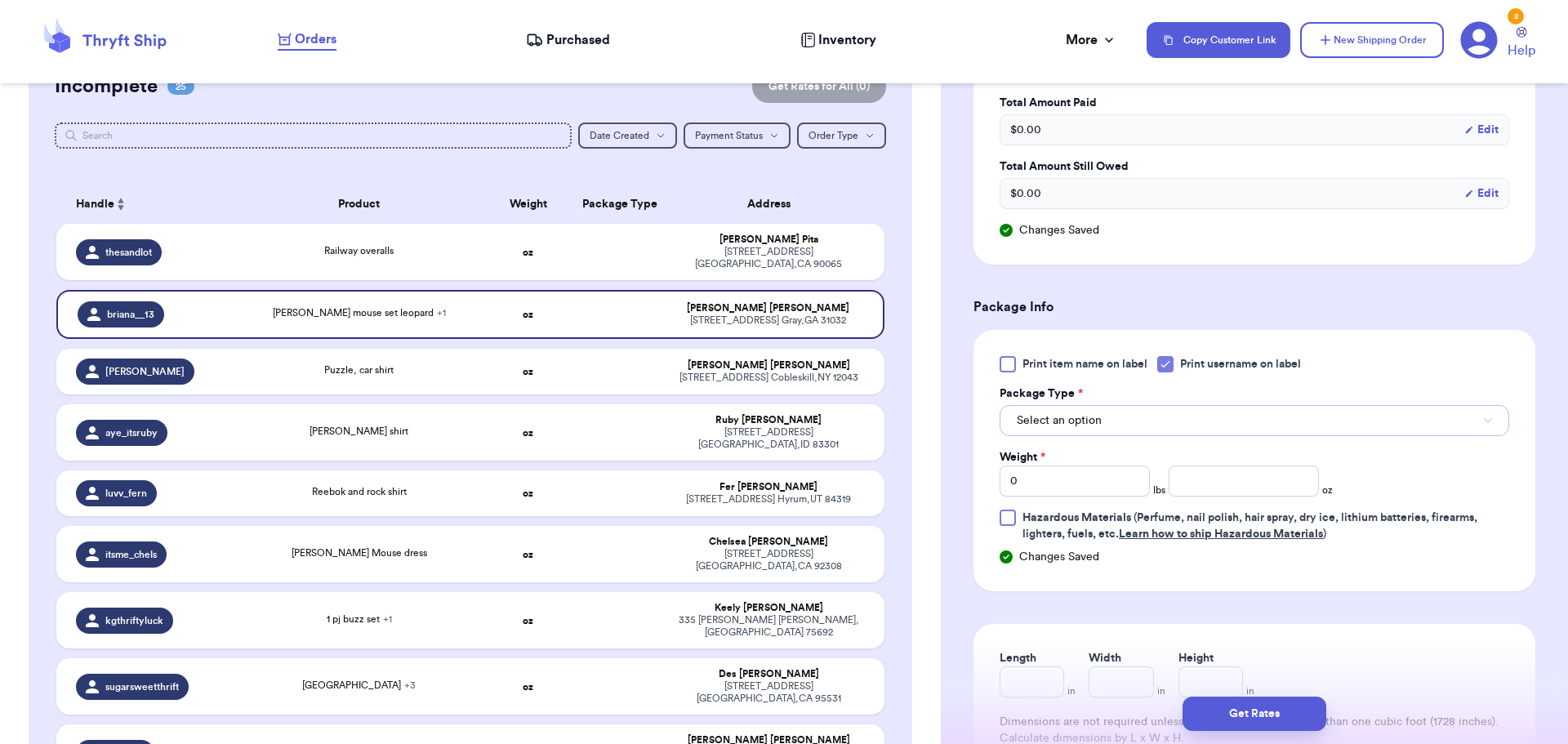
click at [1140, 416] on button "Select an option" at bounding box center [1255, 421] width 509 height 31
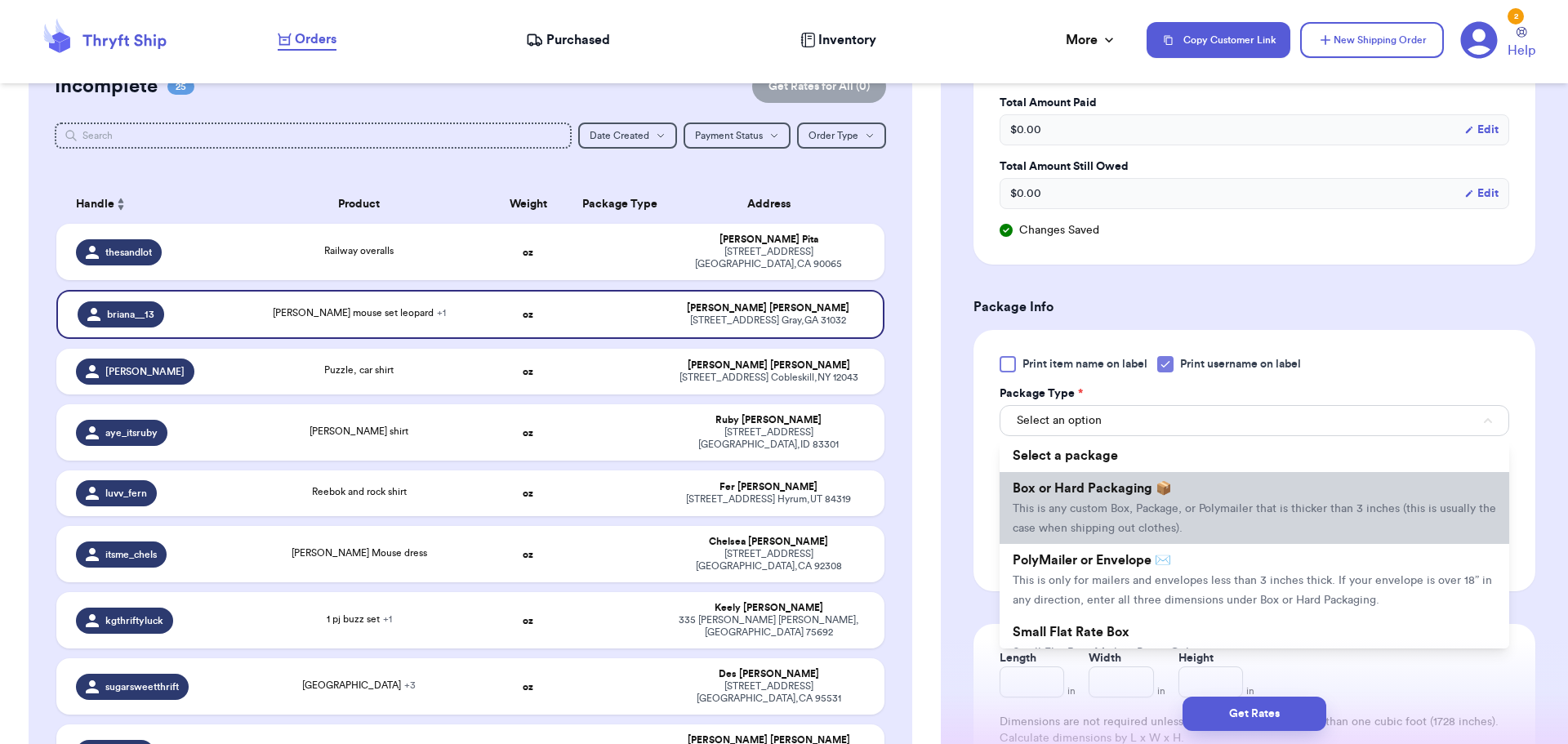
click at [1116, 511] on span "This is any custom Box, Package, or Polymailer that is thicker than 3 inches (t…" at bounding box center [1254, 518] width 484 height 31
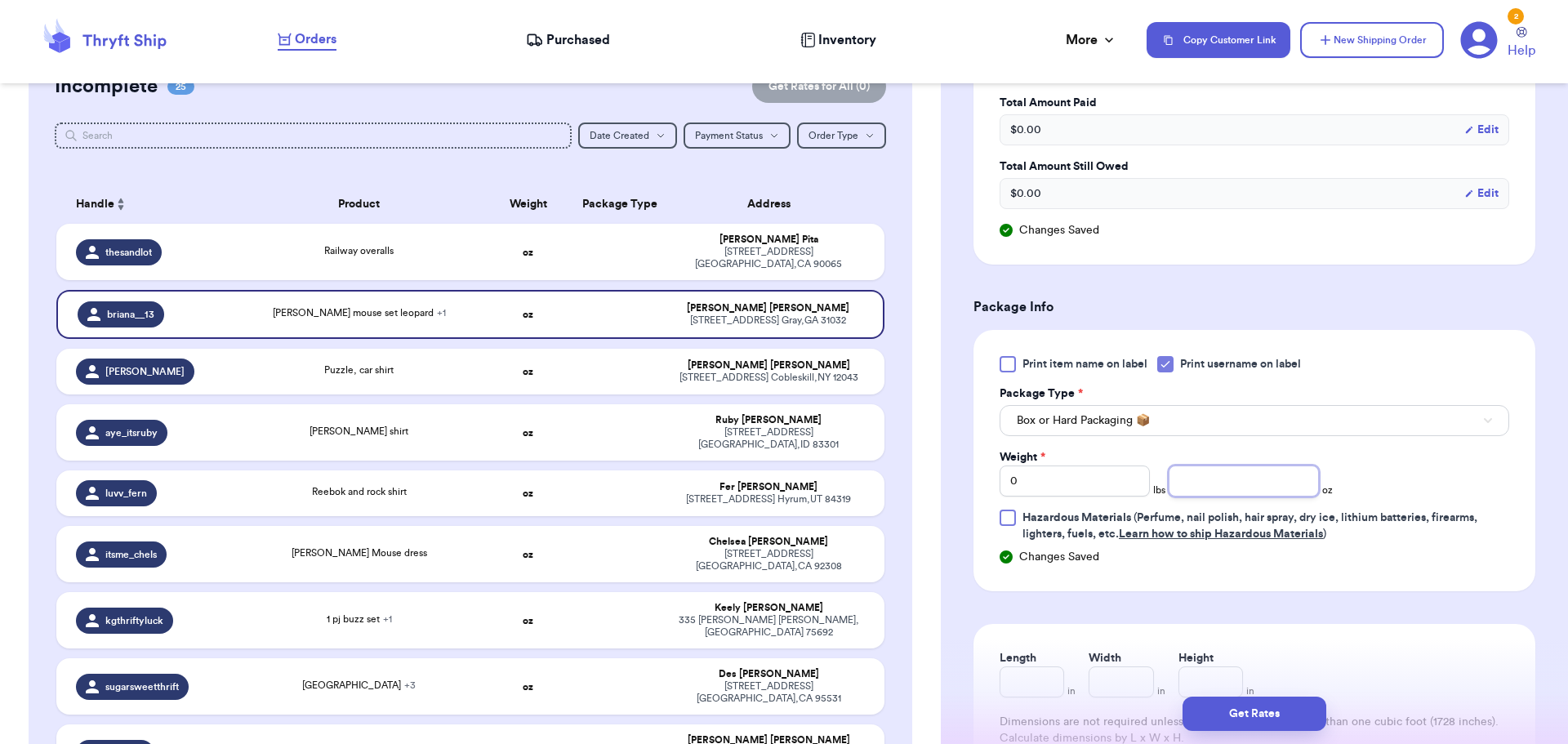
click at [1243, 475] on input "number" at bounding box center [1244, 481] width 151 height 31
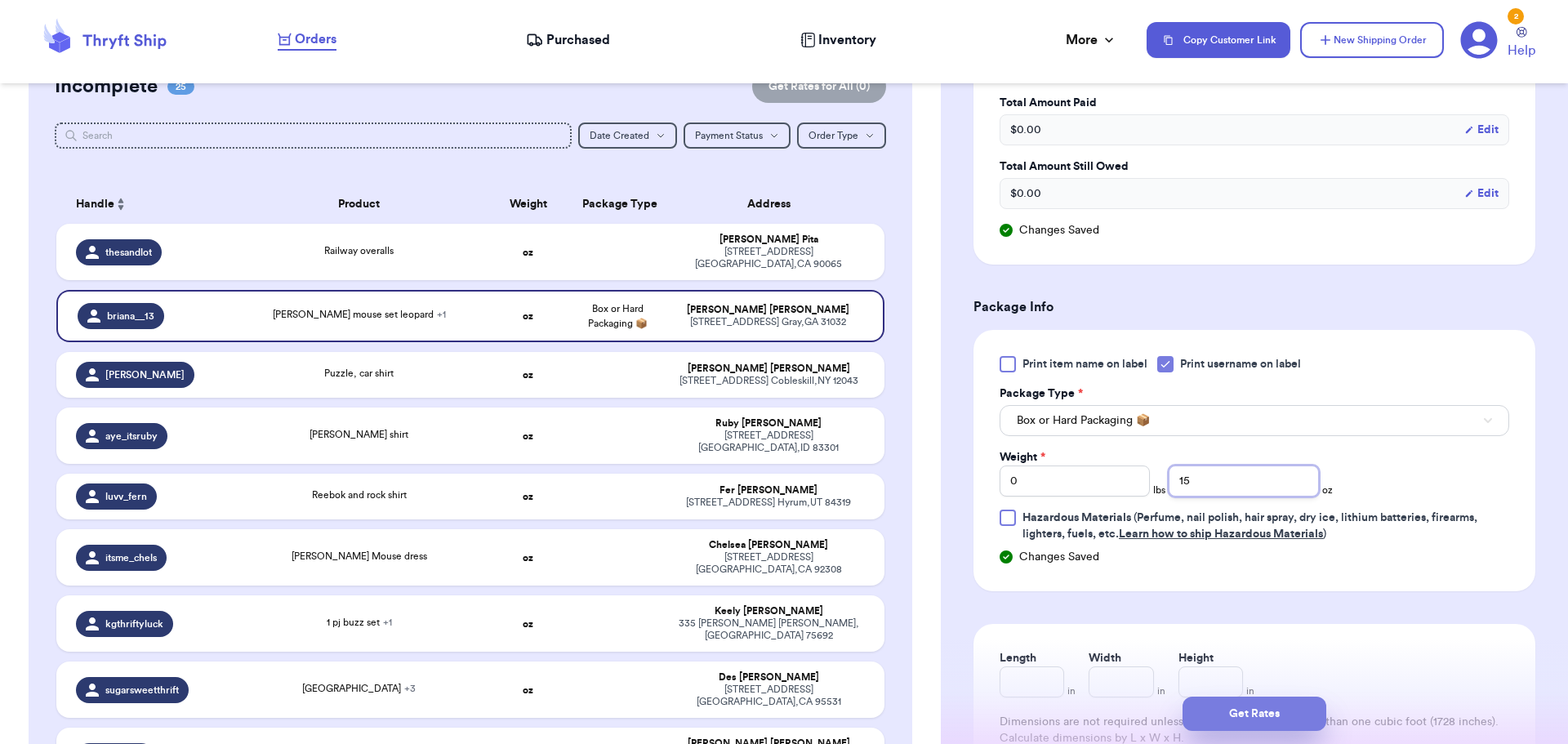
type input "15"
click at [1281, 721] on button "Get Rates" at bounding box center [1255, 713] width 144 height 34
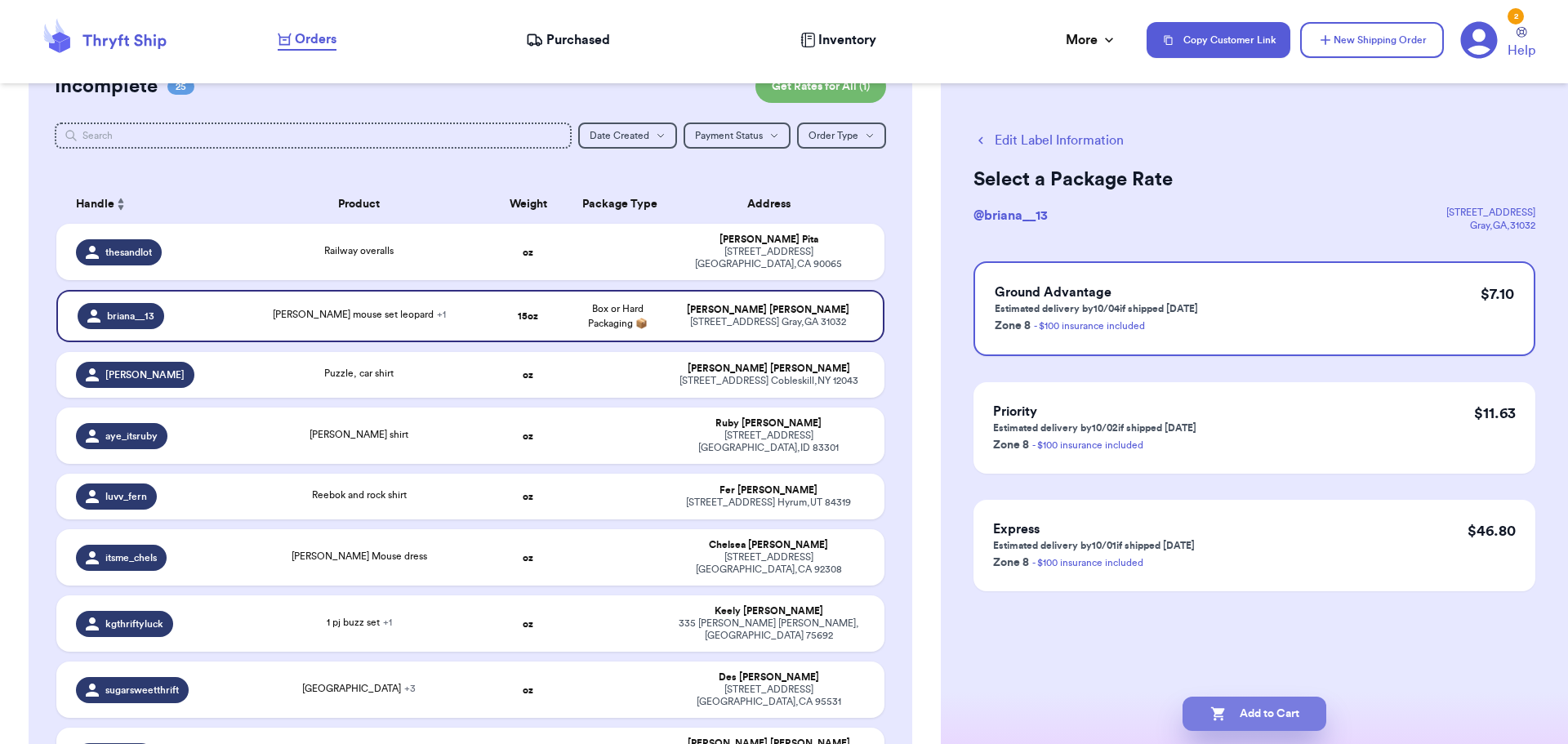
click at [1267, 715] on button "Add to Cart" at bounding box center [1255, 713] width 144 height 34
checkbox input "true"
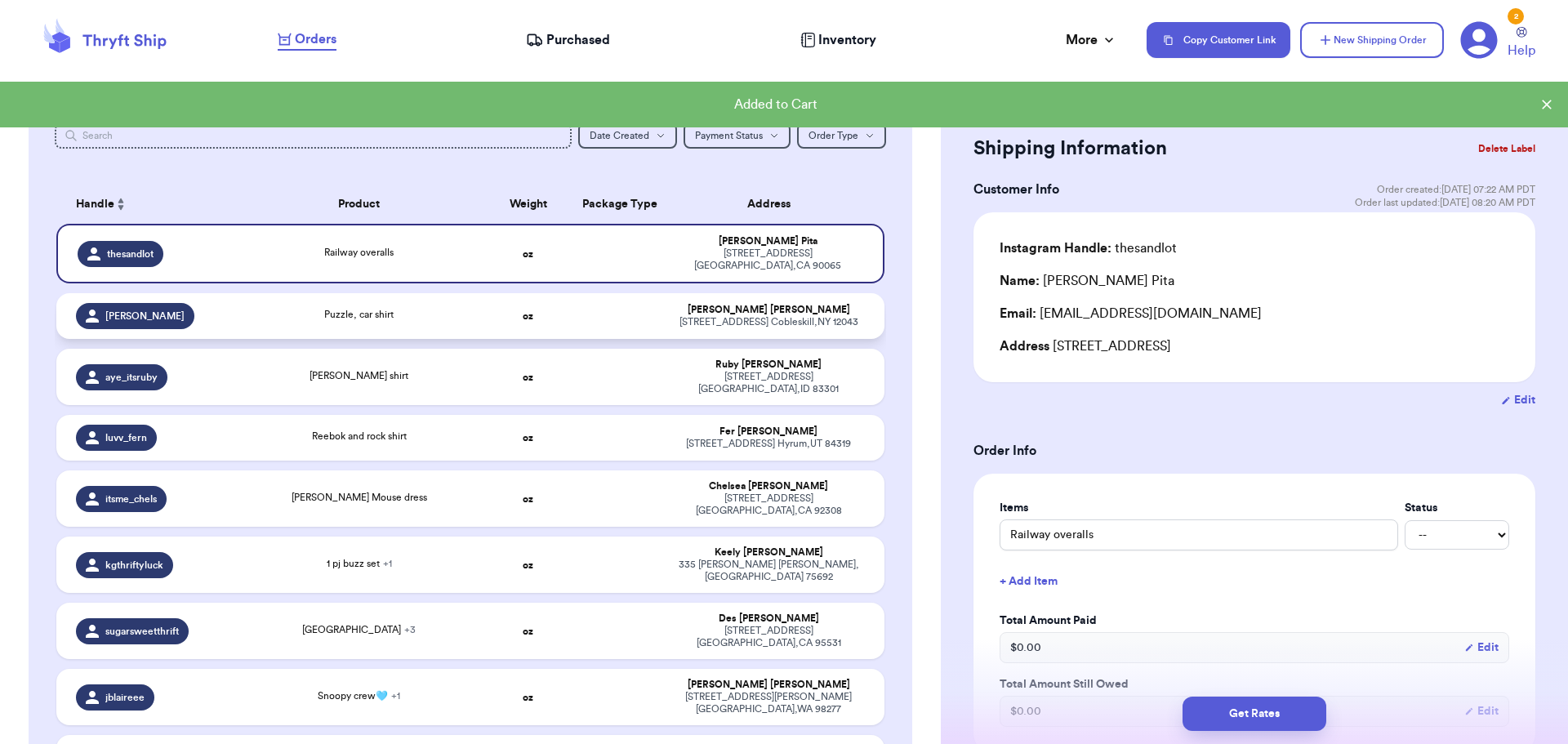
click at [406, 318] on div "Puzzle, car shirt" at bounding box center [359, 316] width 230 height 18
type input "Puzzle, car shirt"
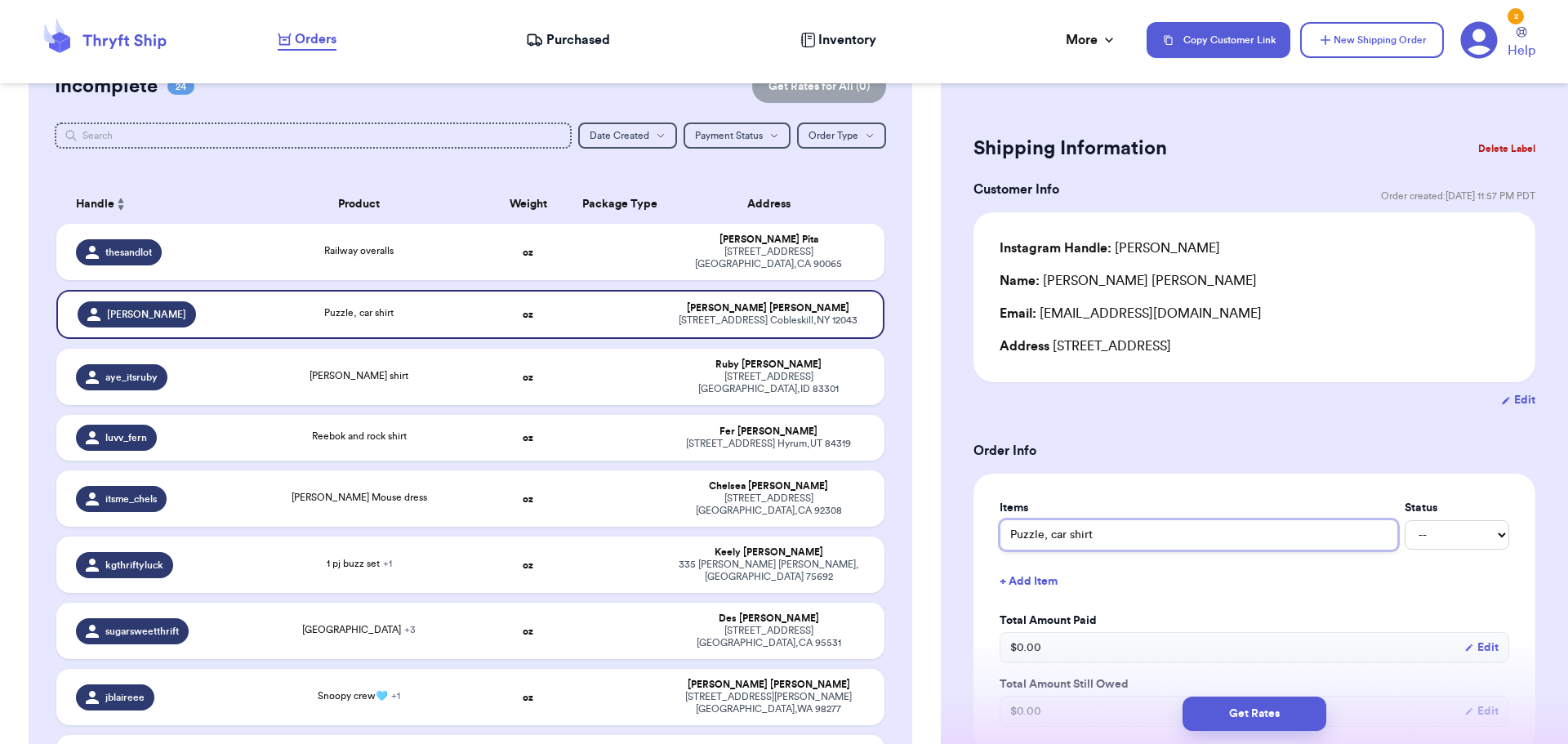
drag, startPoint x: 1008, startPoint y: 532, endPoint x: 1025, endPoint y: 514, distance: 24.8
click at [1007, 532] on input "Puzzle, car shirt" at bounding box center [1199, 535] width 399 height 31
type input "pPuzzle, car shirt"
type input "poPuzzle, car shirt"
type input "pocPuzzle, car shirt"
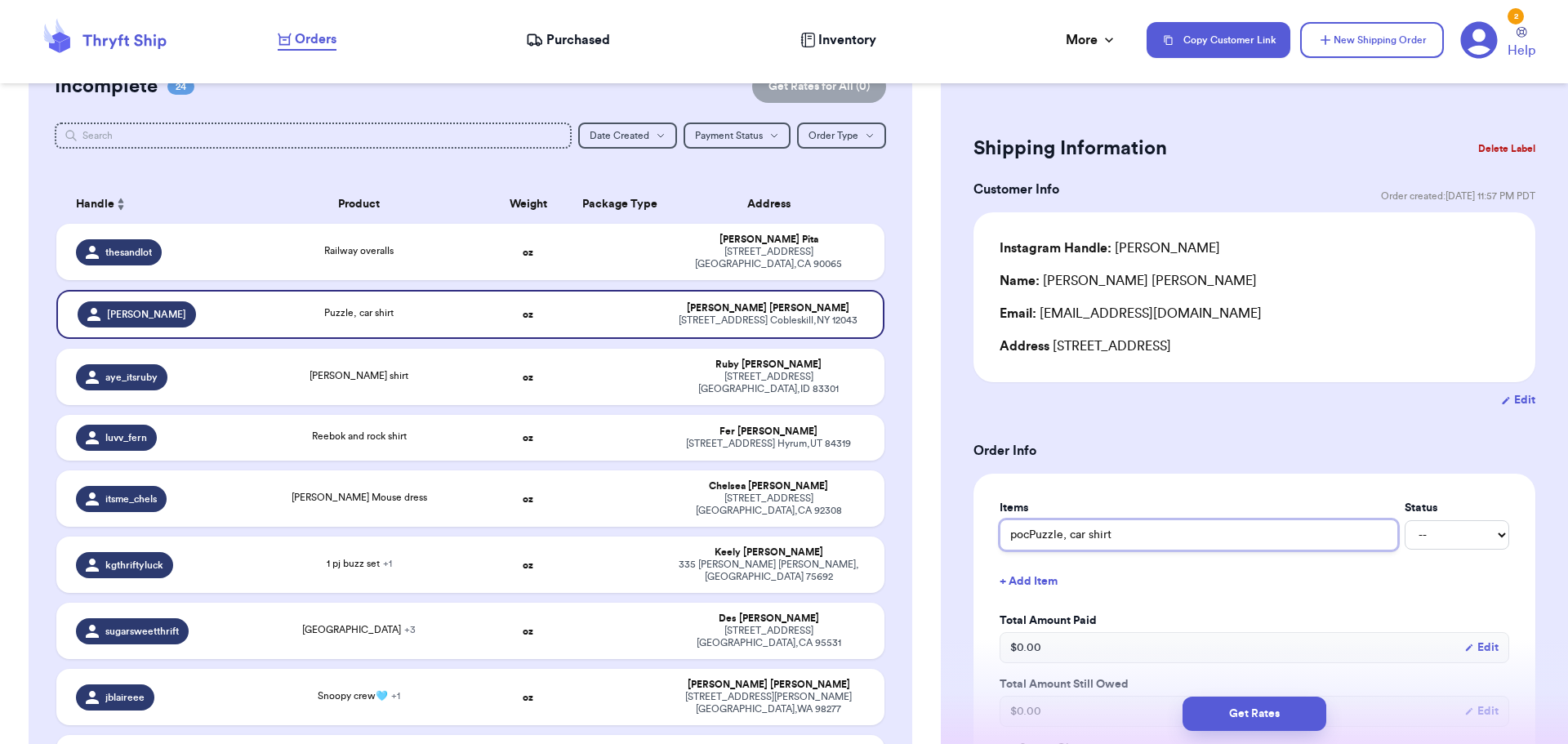
type input "pochPuzzle, car shirt"
type input "pochaPuzzle, car shirt"
type input "pocha Puzzle, car shirt"
click at [1137, 532] on input "pocha Puzzle, car shirt" at bounding box center [1199, 535] width 399 height 31
type input "pocha Puzzle, car shirt"
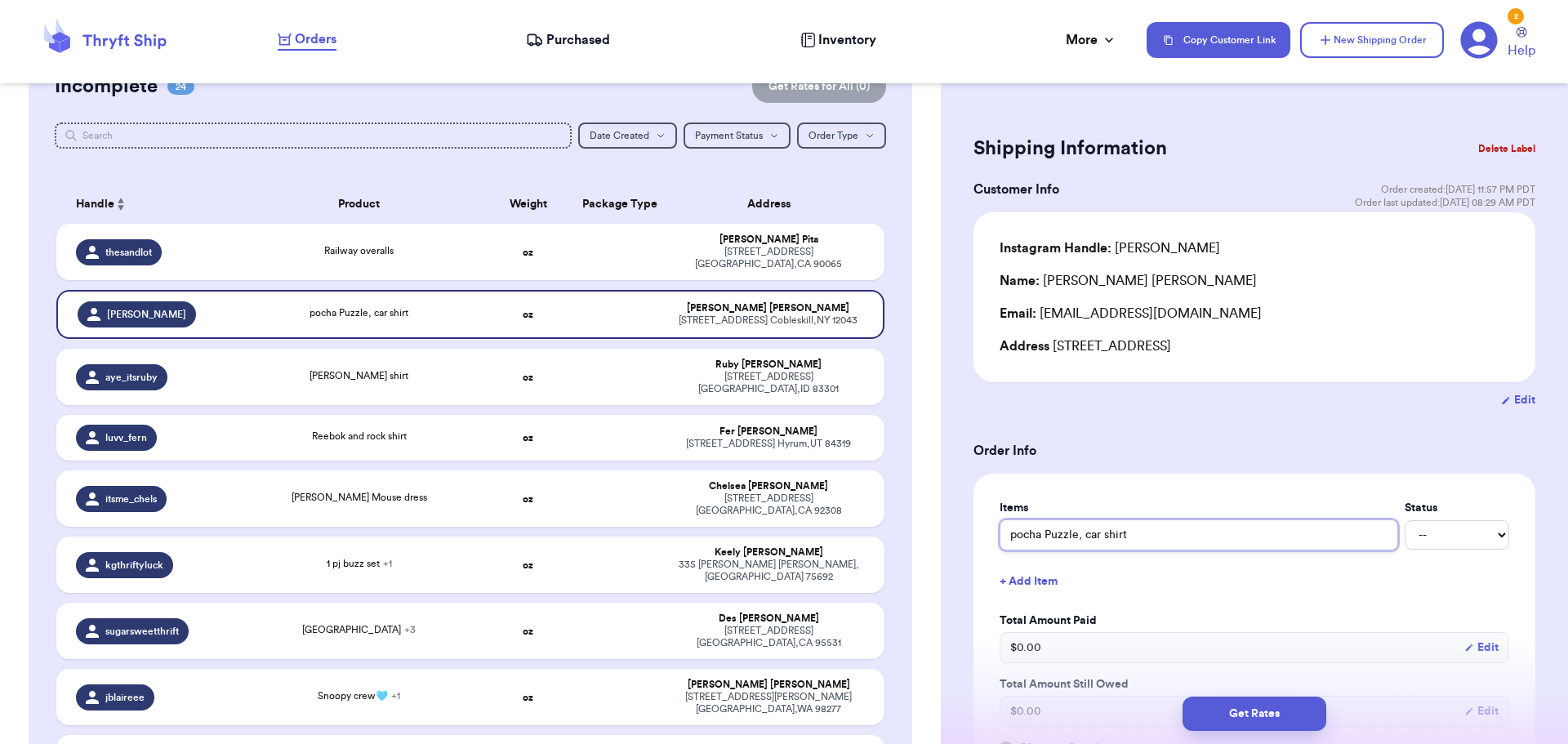
type input "pocha Puzzle, car shirt L"
type input "pocha Puzzle, car shirt LM"
type input "pocha Puzzle, car shirt LMQ"
type input "pocha Puzzle, car shirt LMQ f"
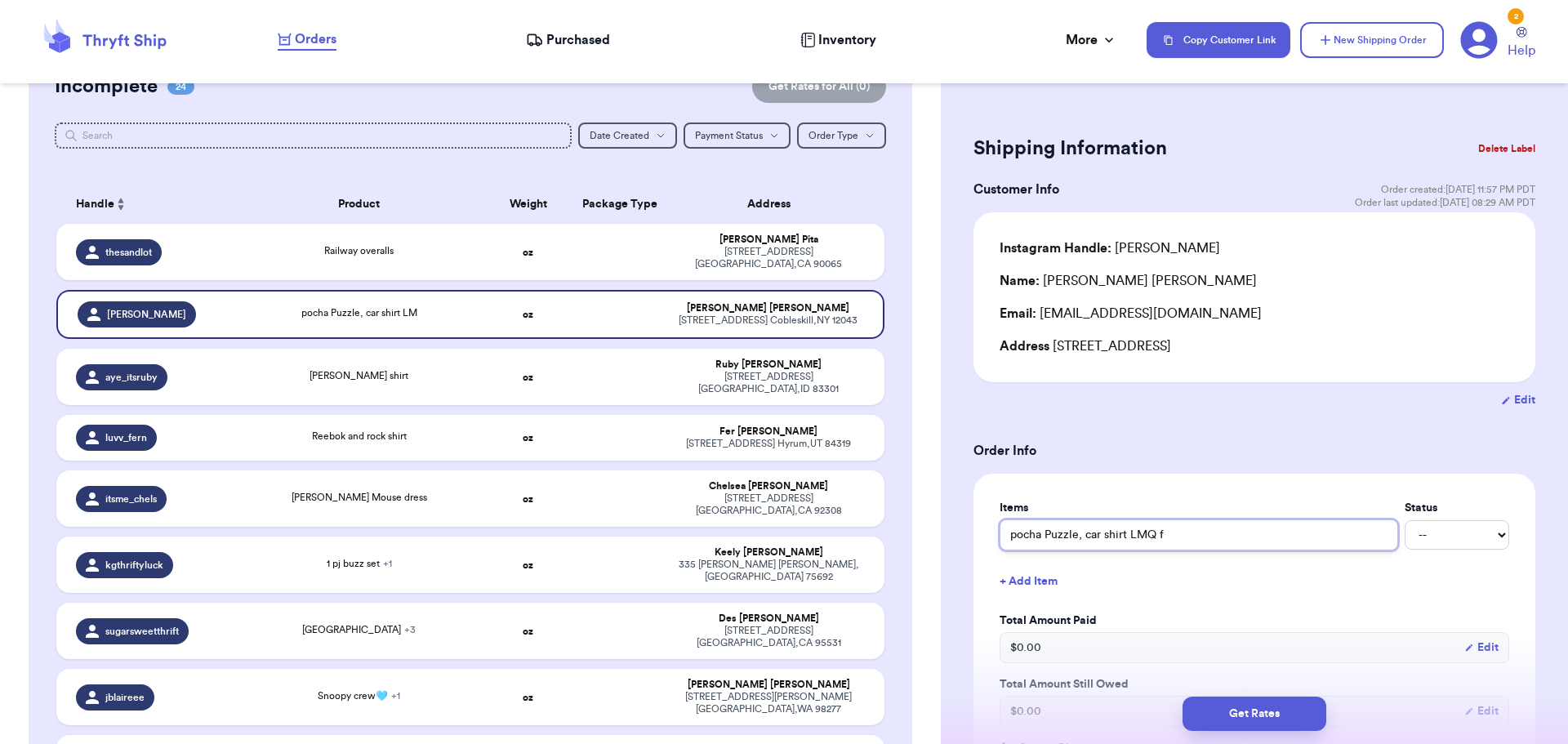
type input "pocha Puzzle, car shirt LMQ fa"
type input "pocha Puzzle, car shirt LMQ fac"
type input "pocha Puzzle, car shirt LMQ face"
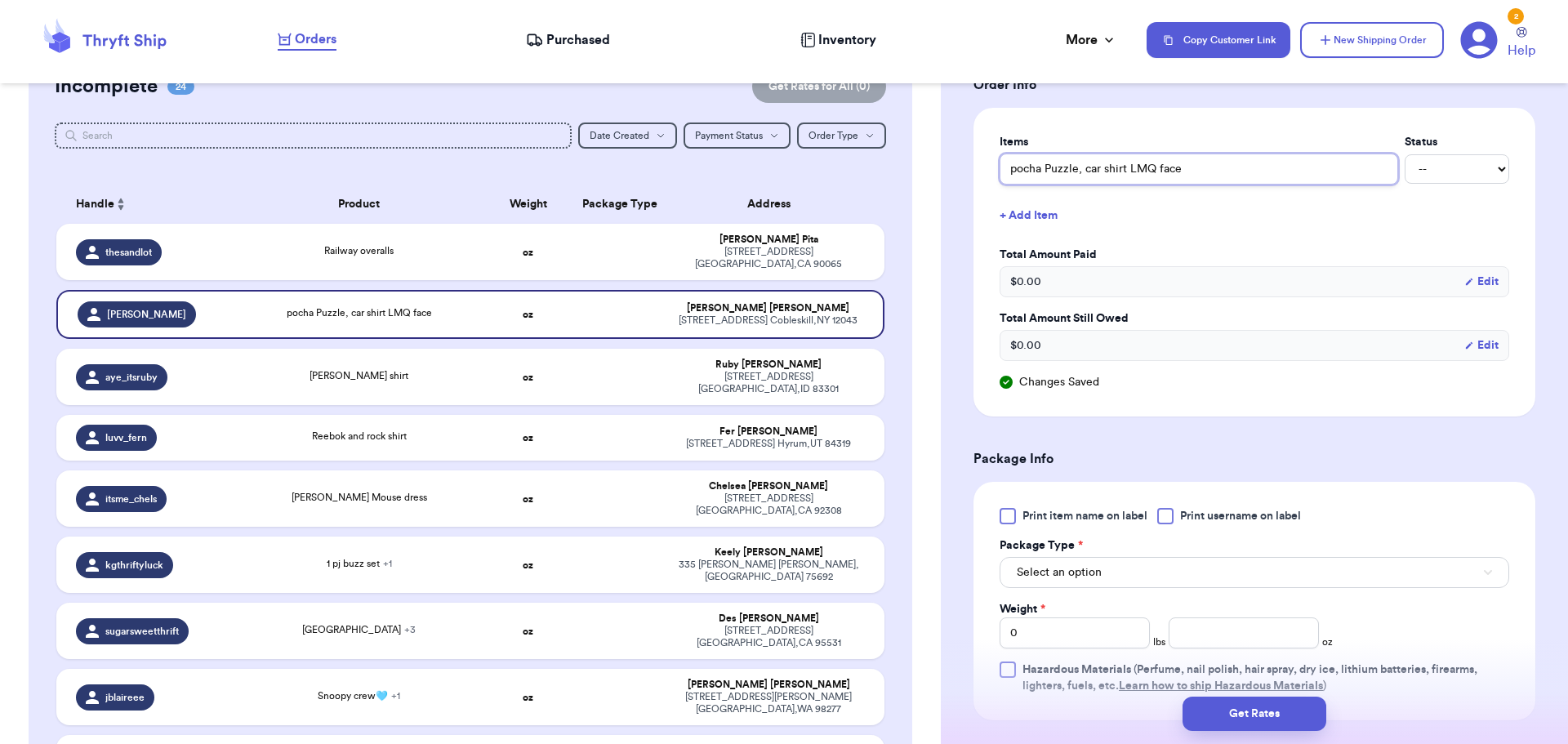
scroll to position [408, 0]
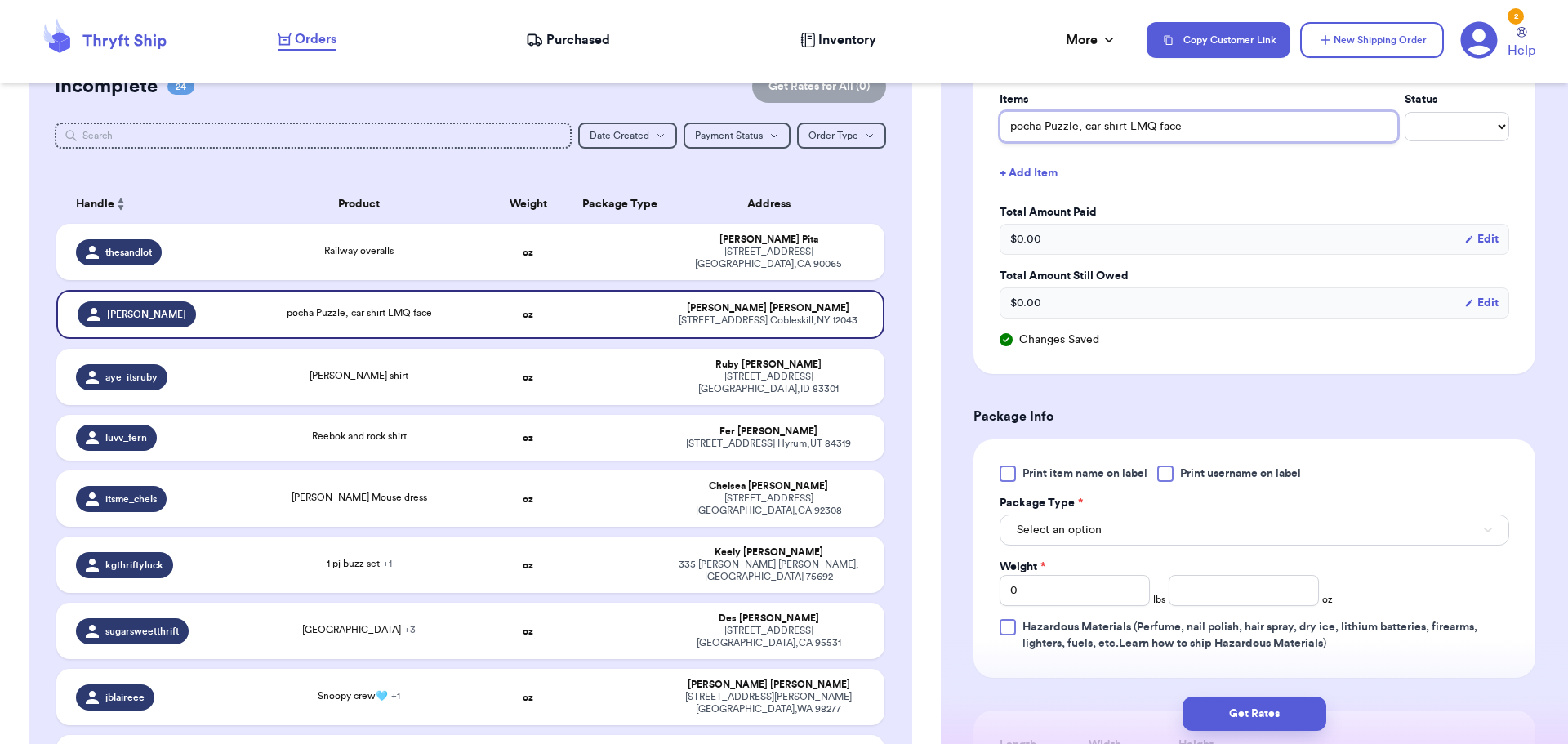
type input "pocha Puzzle, car shirt LMQ face"
click at [1166, 478] on div at bounding box center [1165, 474] width 17 height 17
click at [0, 0] on input "Print username on label" at bounding box center [0, 0] width 0 height 0
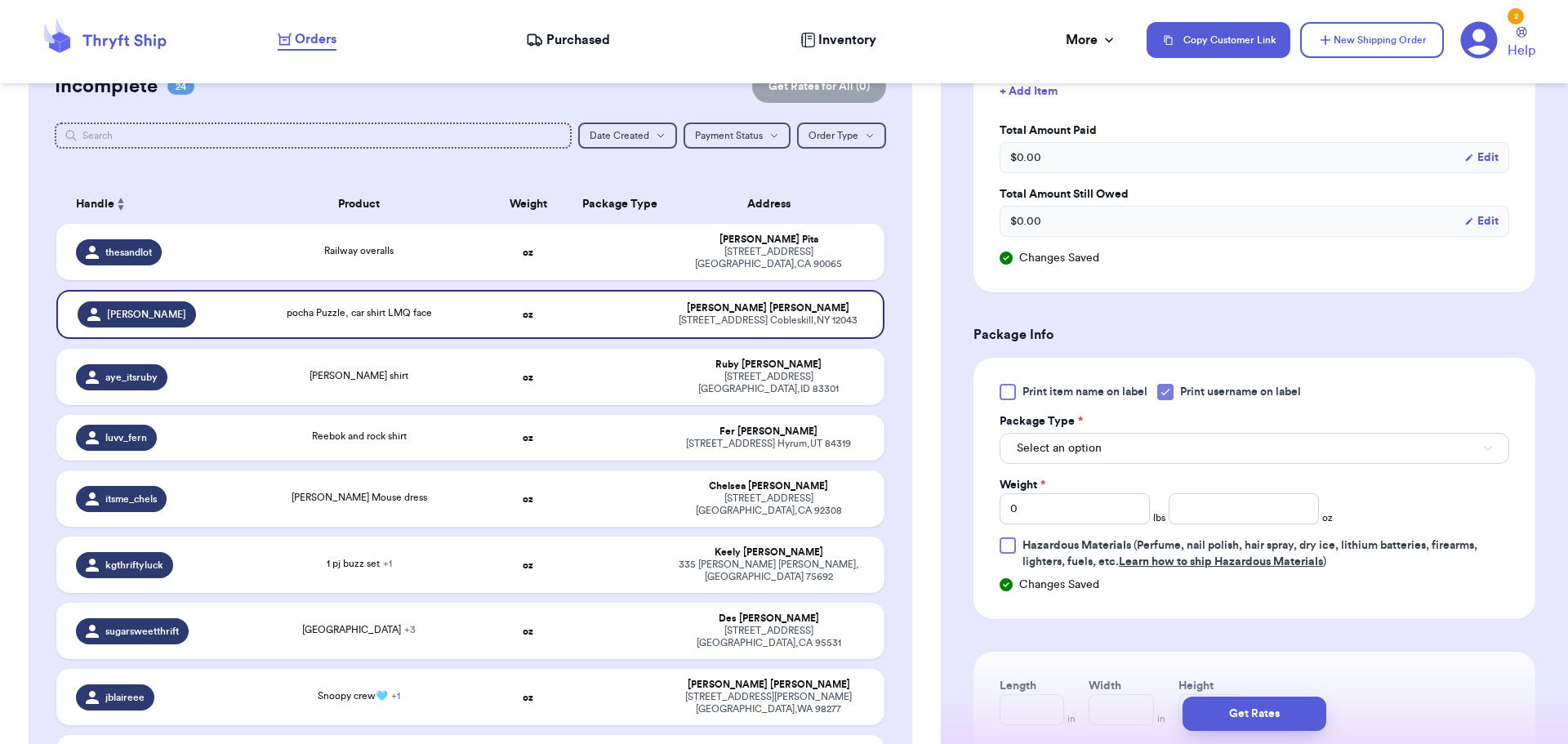
scroll to position [571, 0]
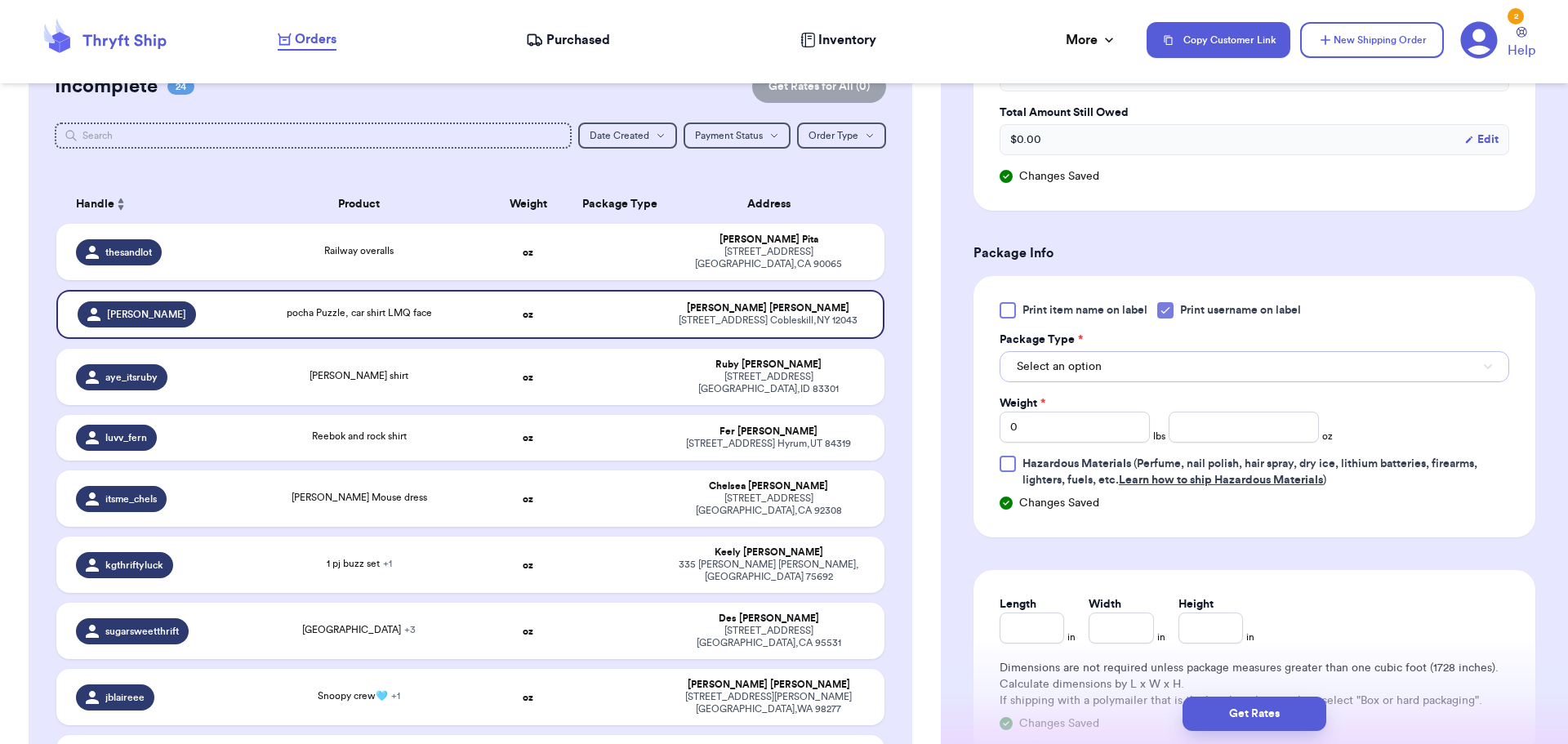
click at [1140, 373] on button "Select an option" at bounding box center [1255, 367] width 509 height 31
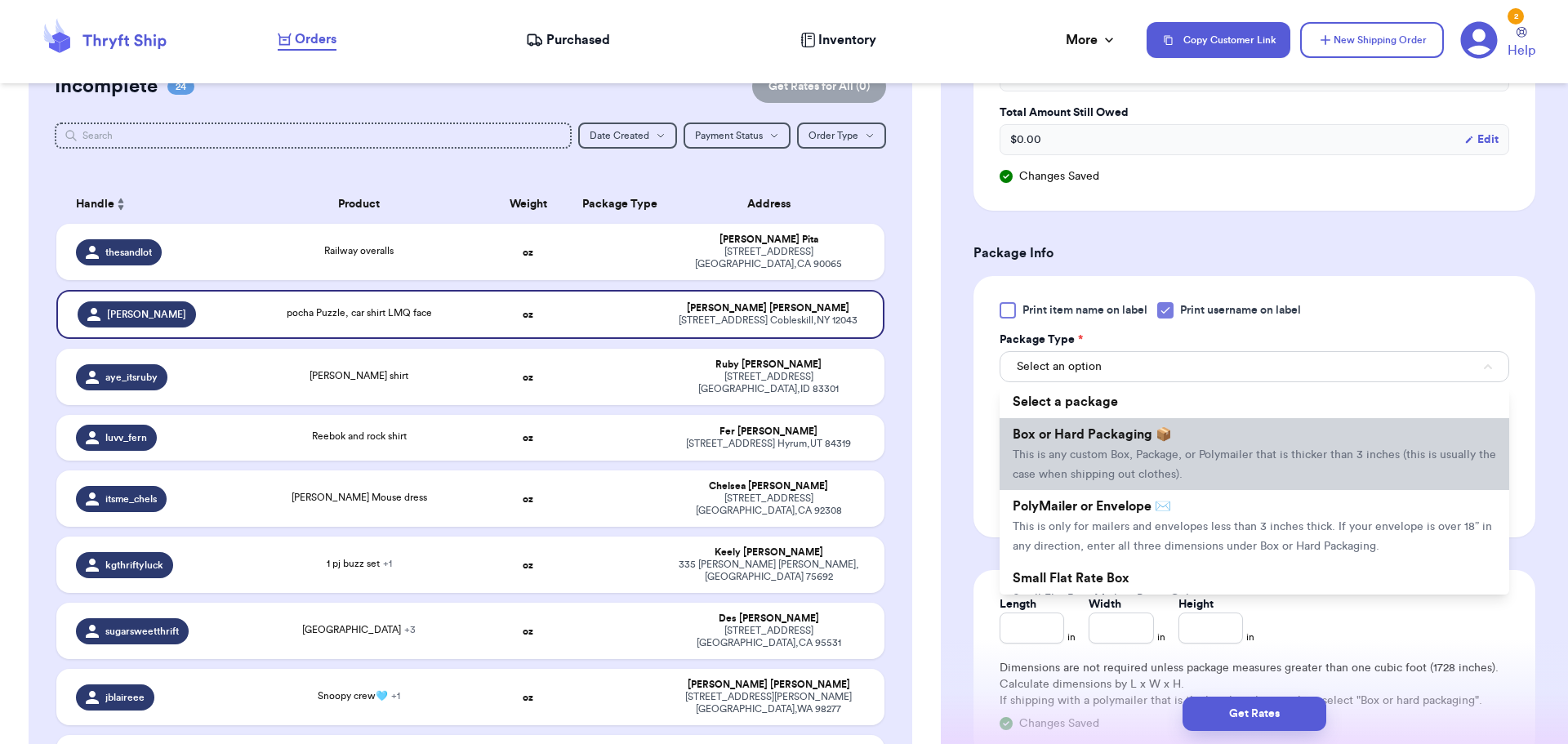
click at [1121, 434] on span "Box or Hard Packaging 📦" at bounding box center [1092, 434] width 160 height 13
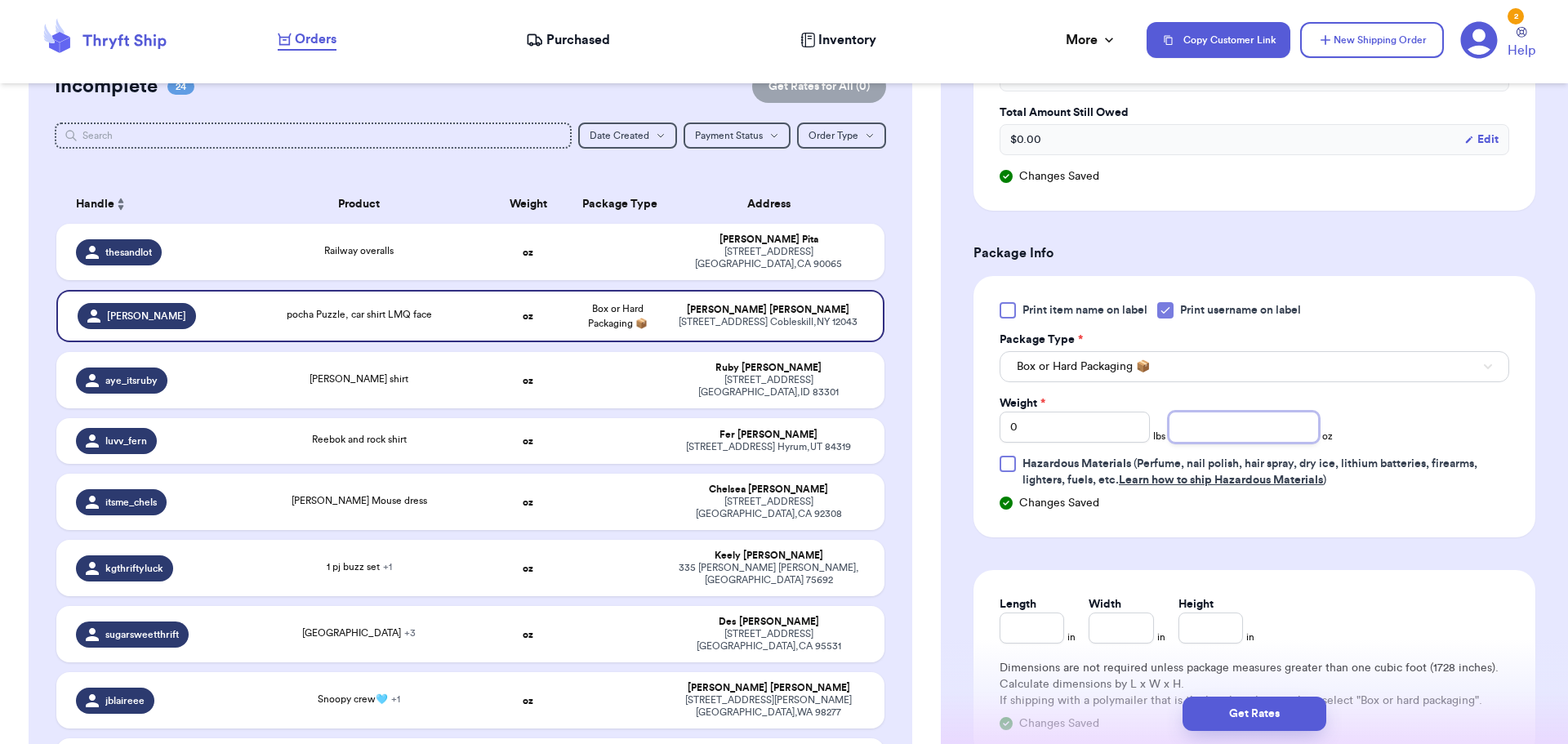
click at [1180, 428] on input "number" at bounding box center [1244, 427] width 151 height 31
click at [1097, 427] on input "0" at bounding box center [1075, 427] width 151 height 31
type input "1"
drag, startPoint x: 1207, startPoint y: 430, endPoint x: 1230, endPoint y: 432, distance: 23.1
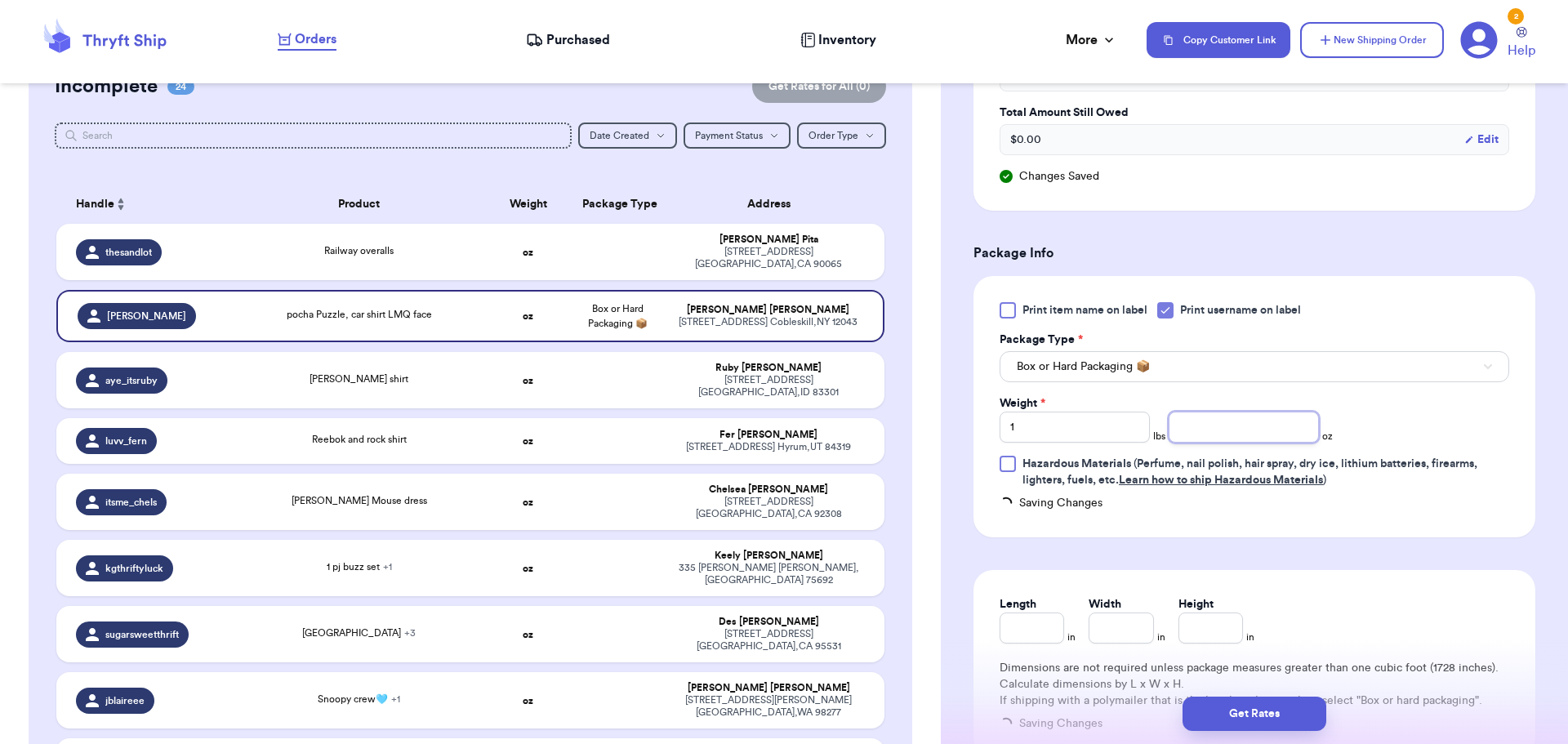
click at [1211, 430] on input "number" at bounding box center [1244, 427] width 151 height 31
type input "1"
type input "8"
click at [1236, 724] on button "Get Rates" at bounding box center [1255, 713] width 144 height 34
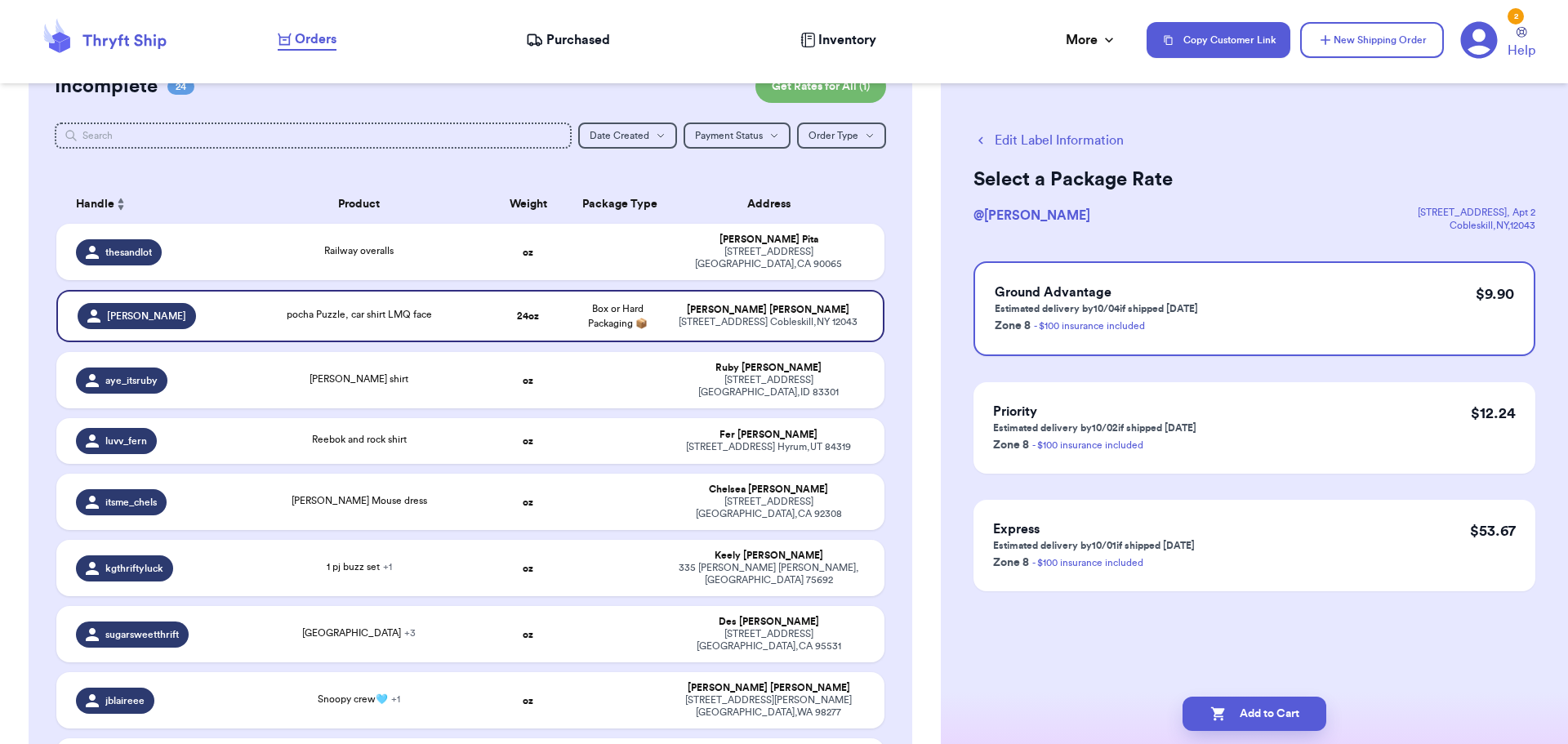
scroll to position [0, 0]
click at [1239, 715] on button "Add to Cart" at bounding box center [1255, 713] width 144 height 34
checkbox input "true"
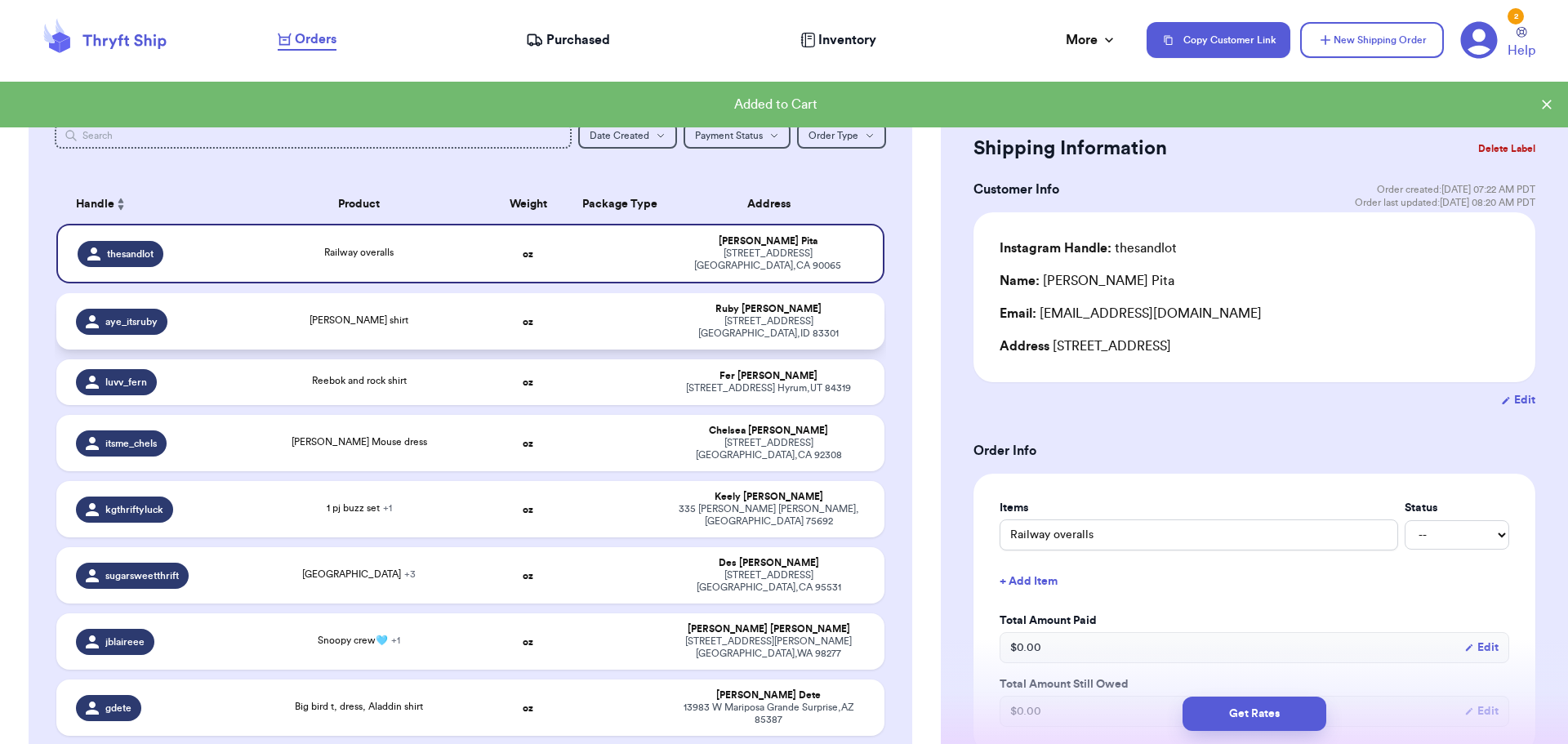
click at [401, 312] on div "[PERSON_NAME] shirt" at bounding box center [359, 322] width 230 height 18
type input "[PERSON_NAME] shirt"
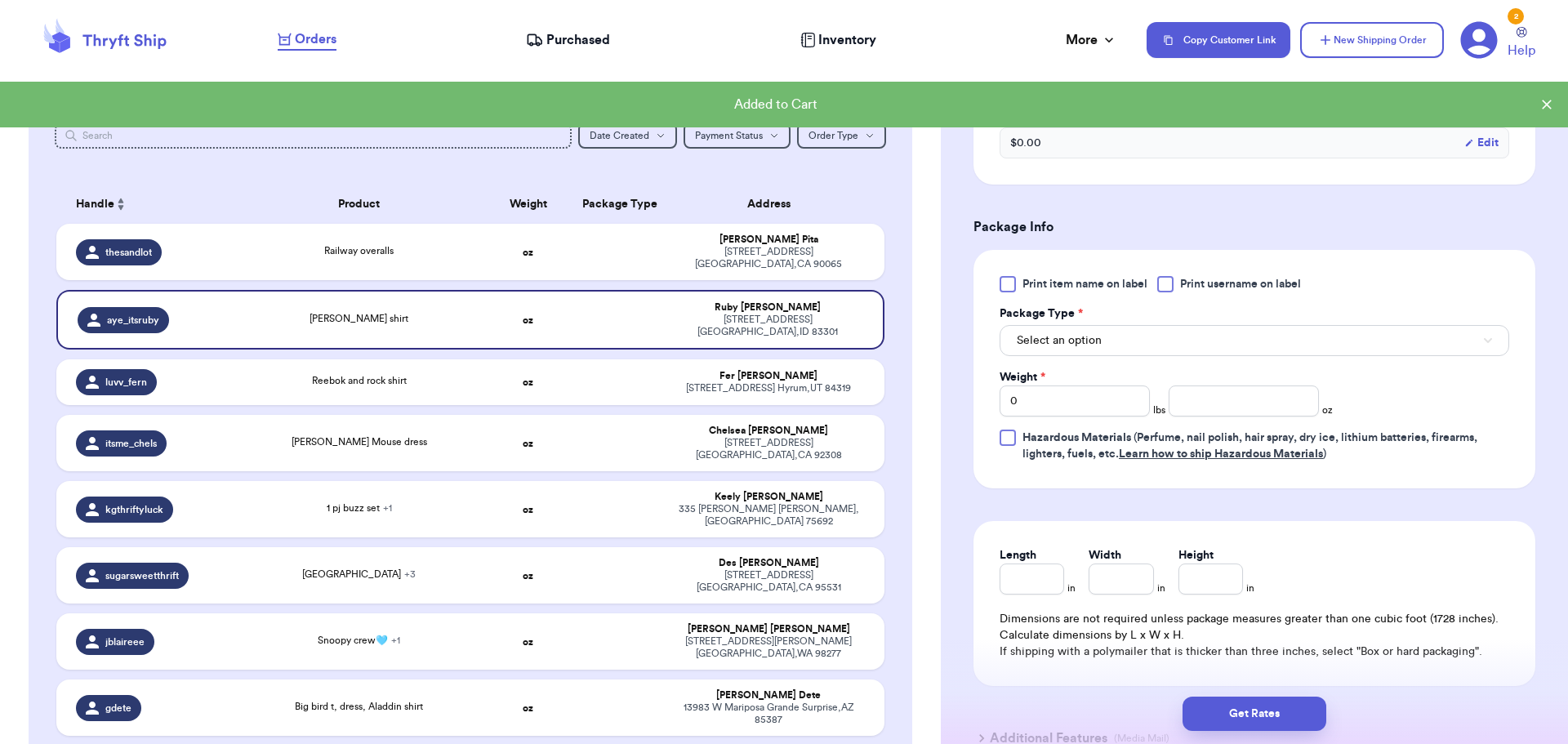
scroll to position [571, 0]
click at [1164, 286] on div at bounding box center [1165, 281] width 17 height 17
click at [0, 0] on input "Print username on label" at bounding box center [0, 0] width 0 height 0
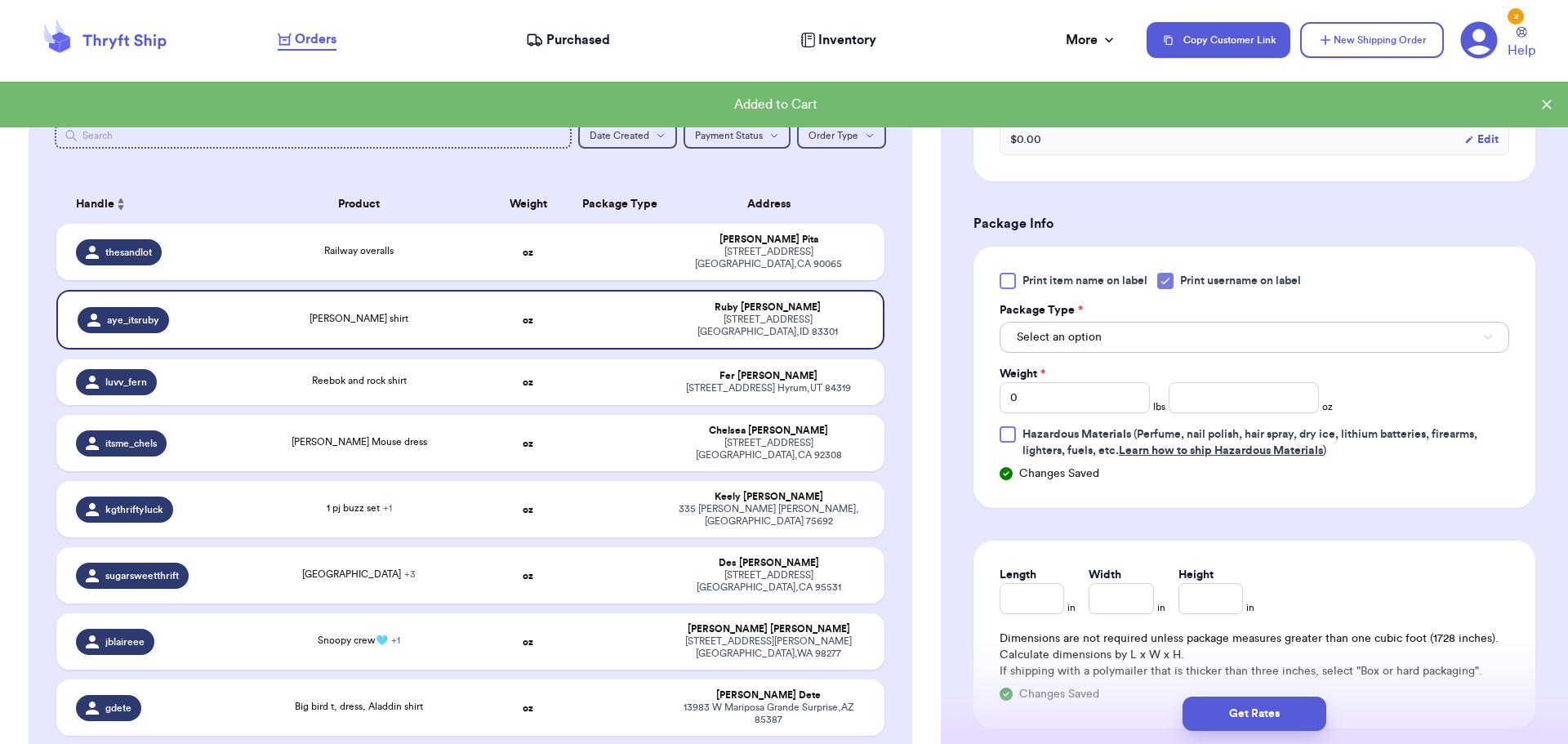
click at [1142, 333] on button "Select an option" at bounding box center [1255, 337] width 509 height 31
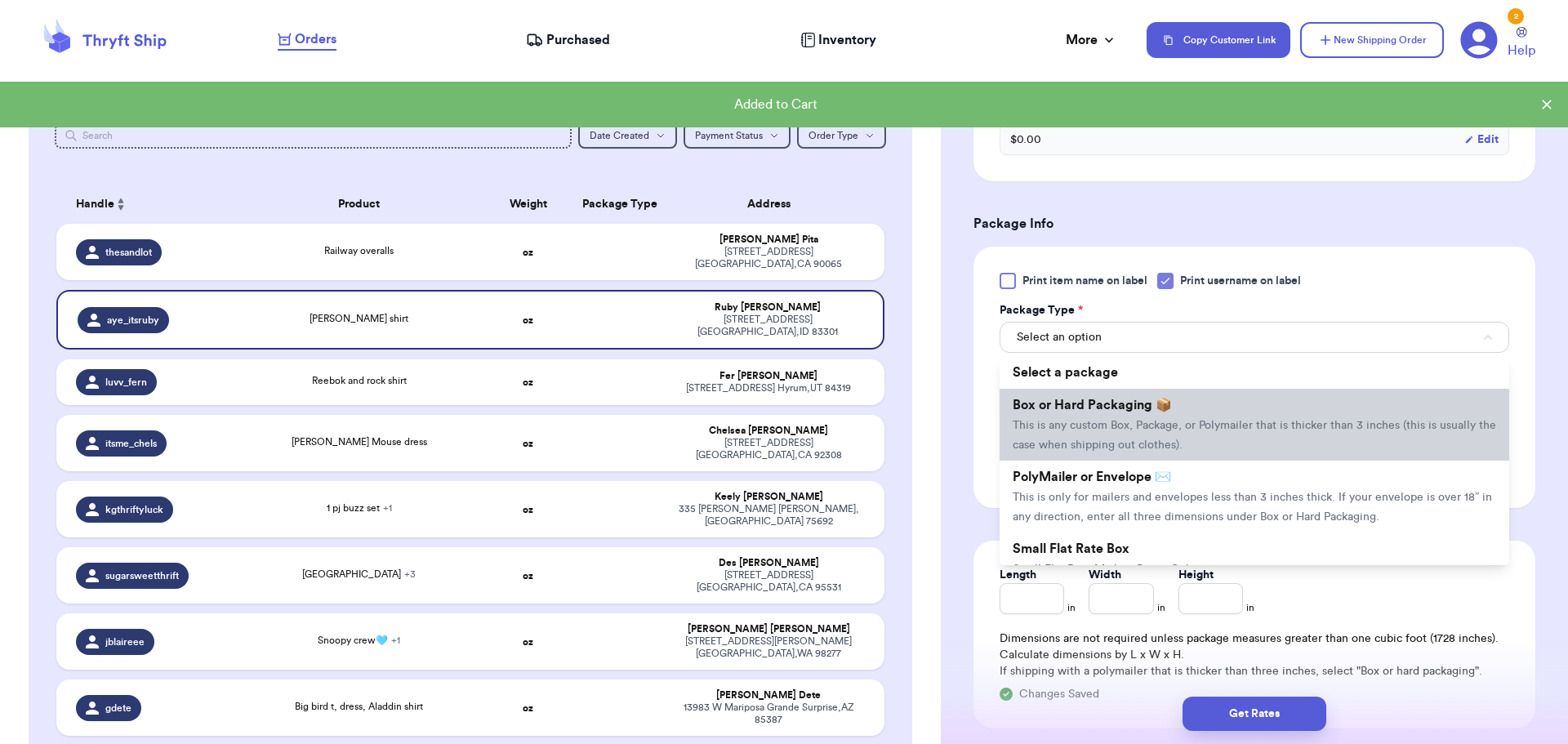
click at [1135, 389] on li "Box or Hard Packaging 📦 This is any custom Box, Package, or Polymailer that is …" at bounding box center [1255, 424] width 509 height 72
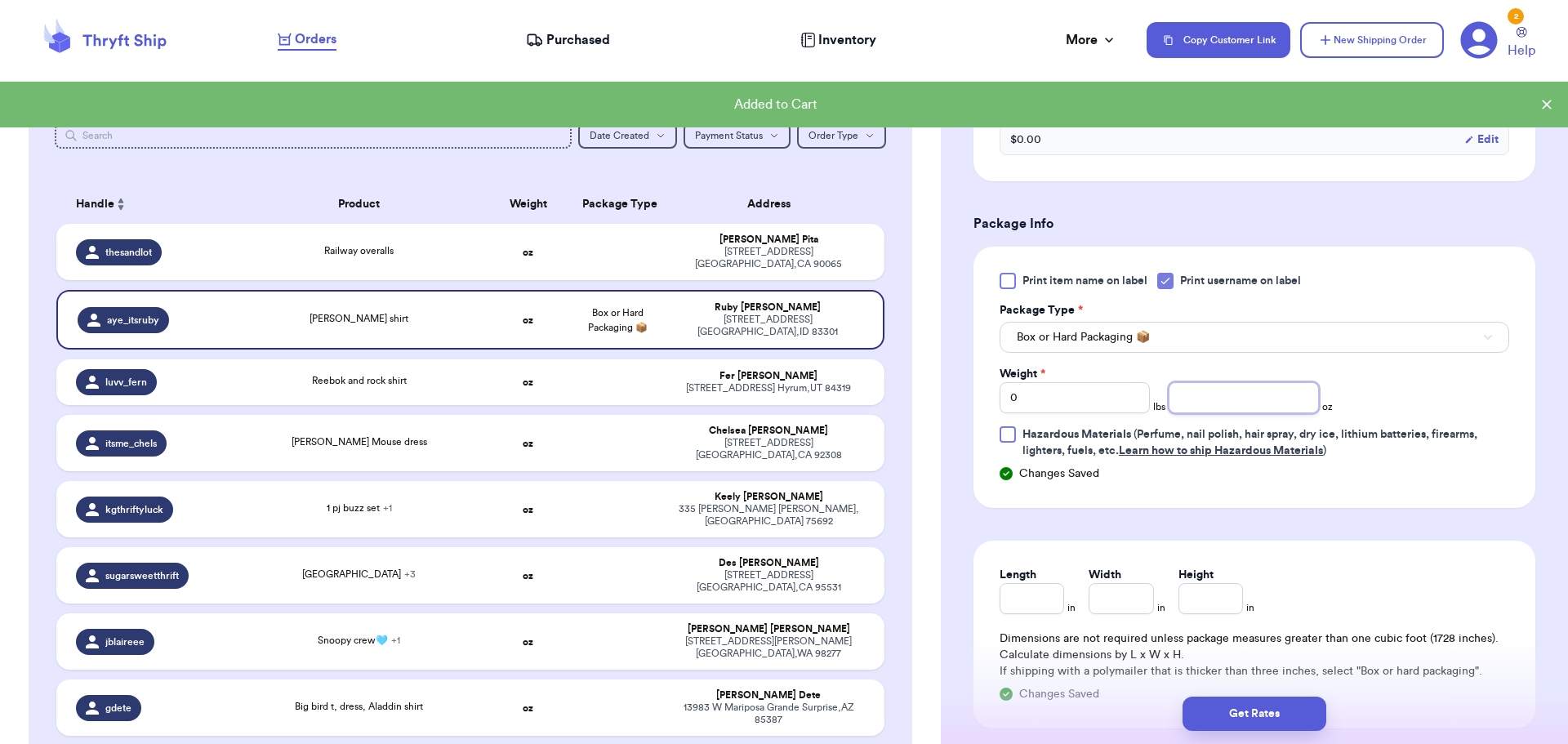
click at [1236, 396] on input "number" at bounding box center [1244, 398] width 151 height 31
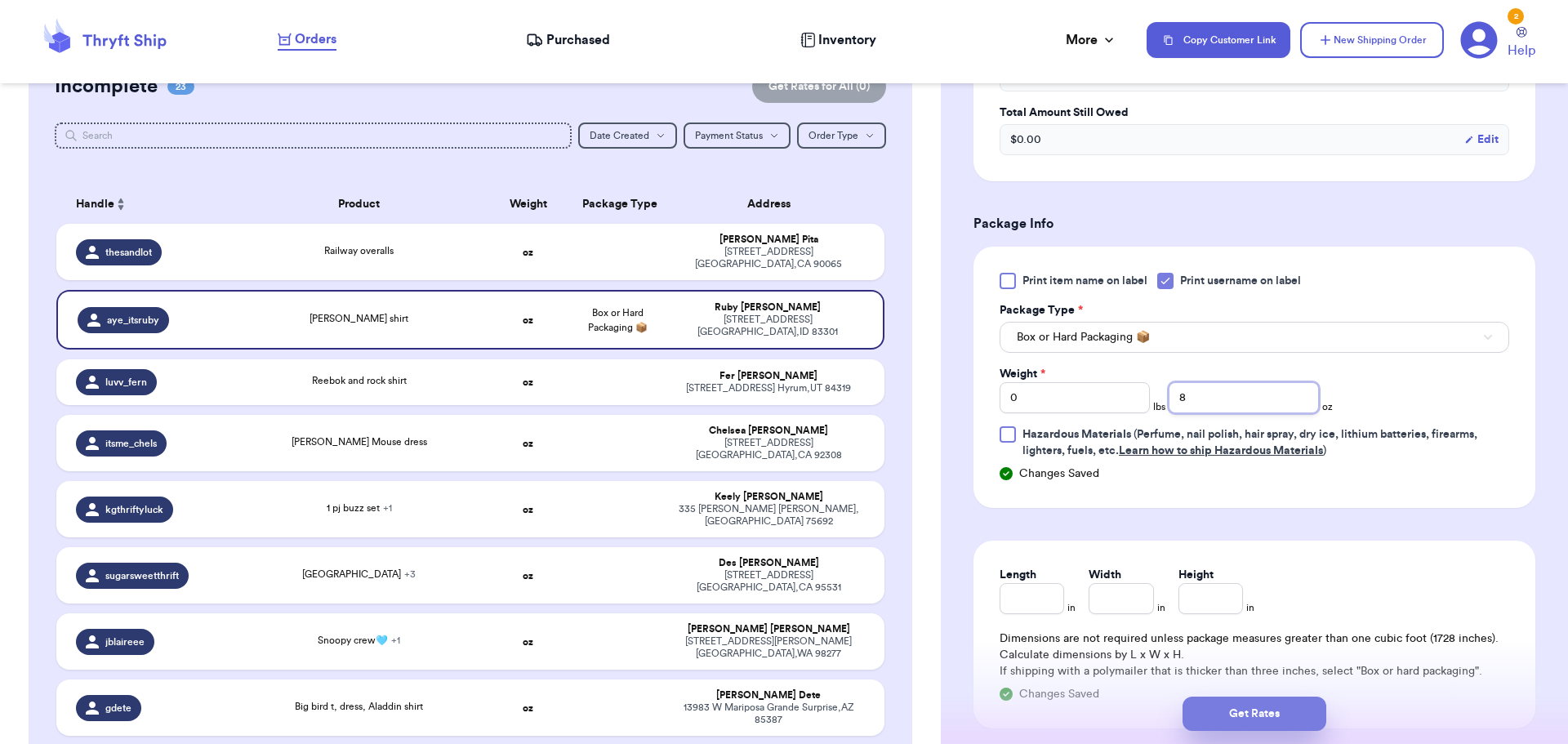
type input "8"
click at [1249, 710] on button "Get Rates" at bounding box center [1255, 713] width 144 height 34
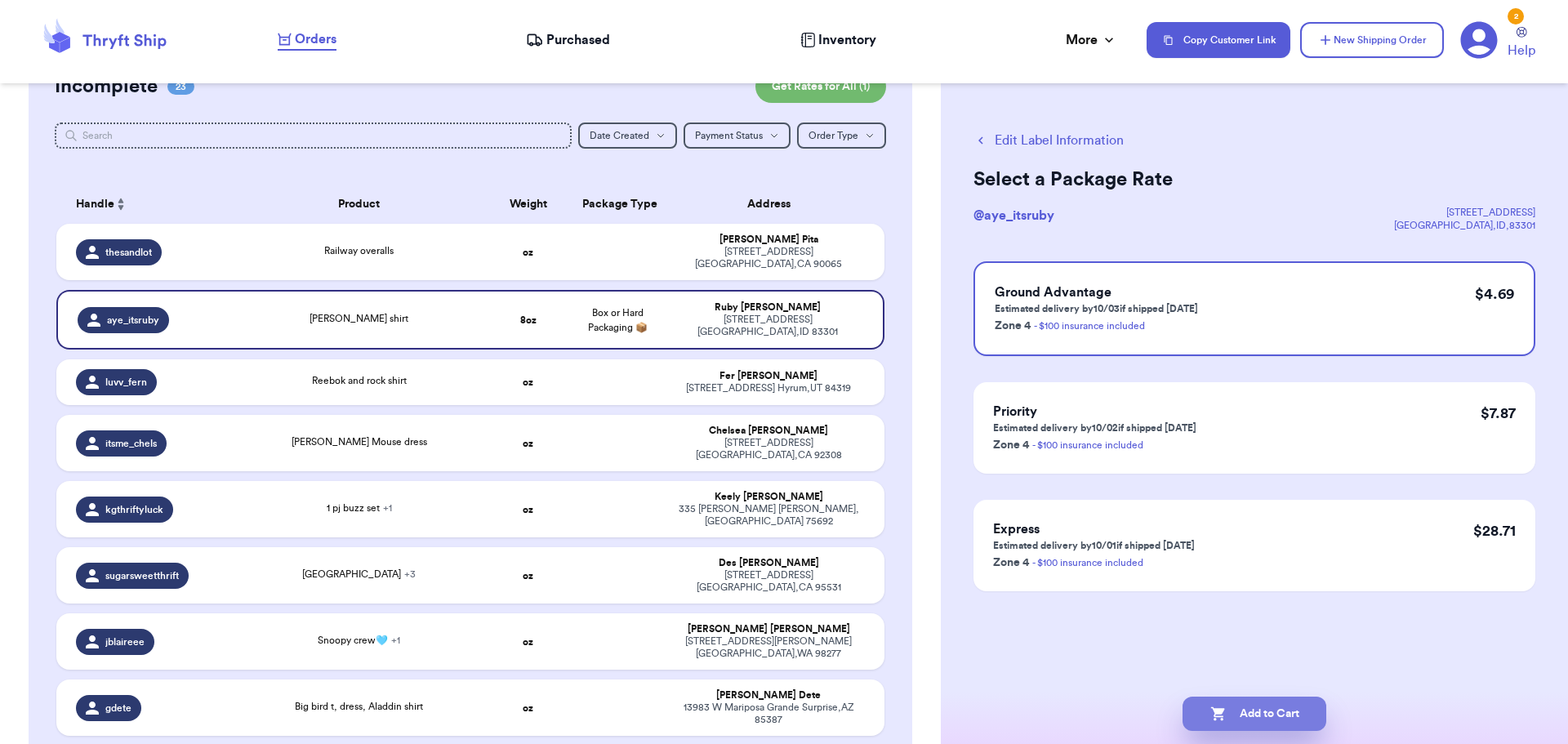
click at [1282, 707] on button "Add to Cart" at bounding box center [1255, 713] width 144 height 34
checkbox input "true"
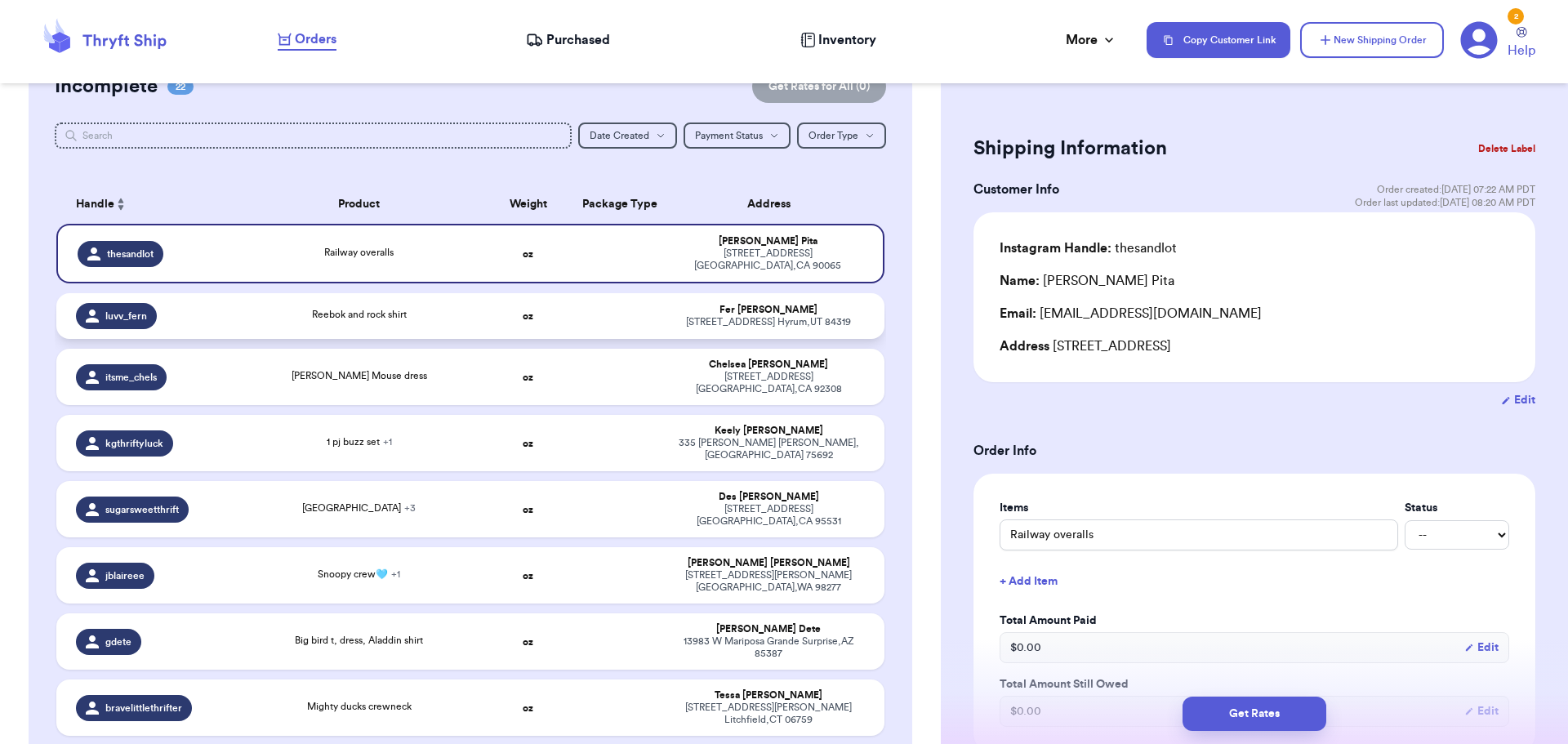
click at [435, 313] on div "Reebok and rock shirt" at bounding box center [359, 316] width 230 height 18
type input "Reebok and rock shirt"
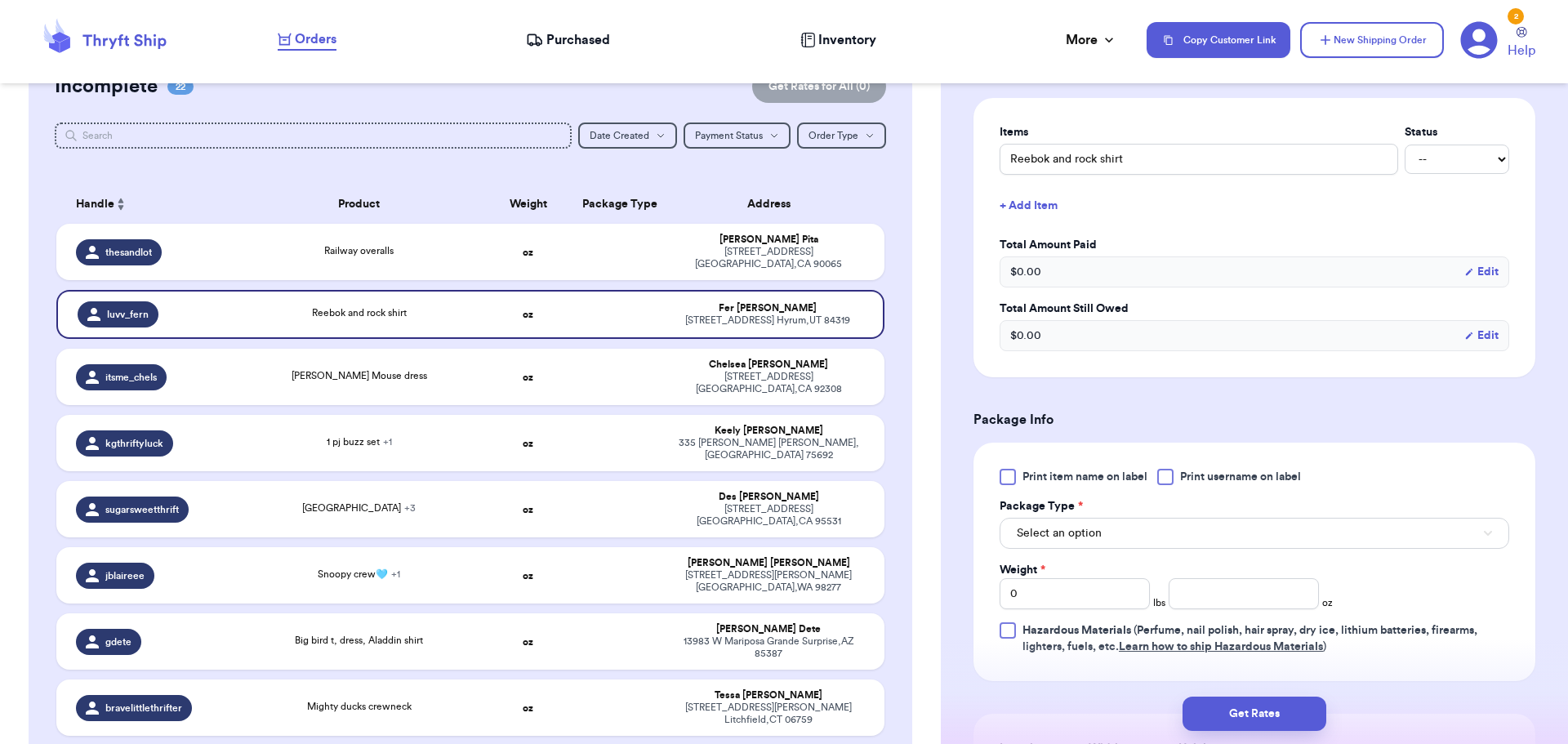
scroll to position [408, 0]
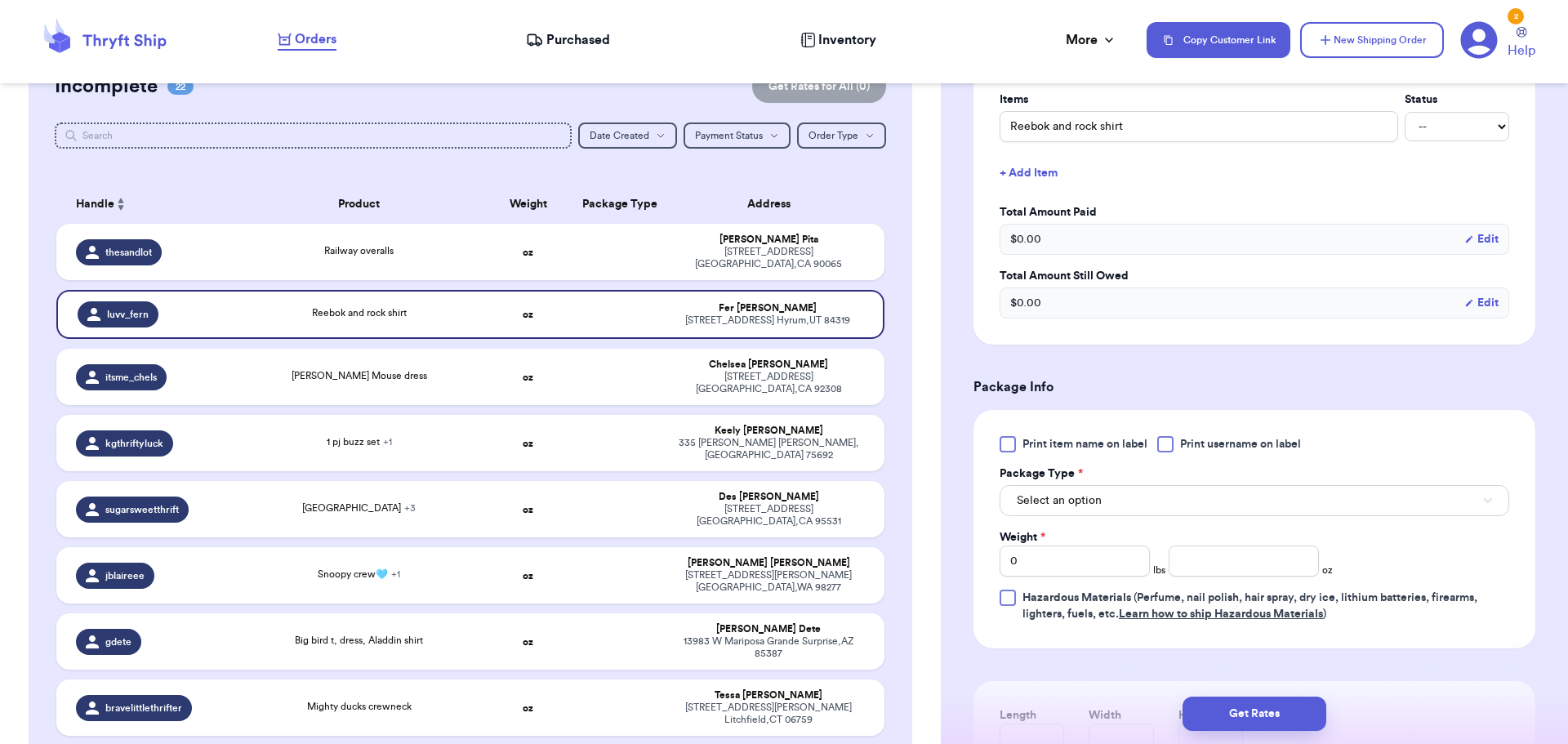
click at [1164, 443] on div at bounding box center [1165, 444] width 17 height 17
click at [0, 0] on input "Print username on label" at bounding box center [0, 0] width 0 height 0
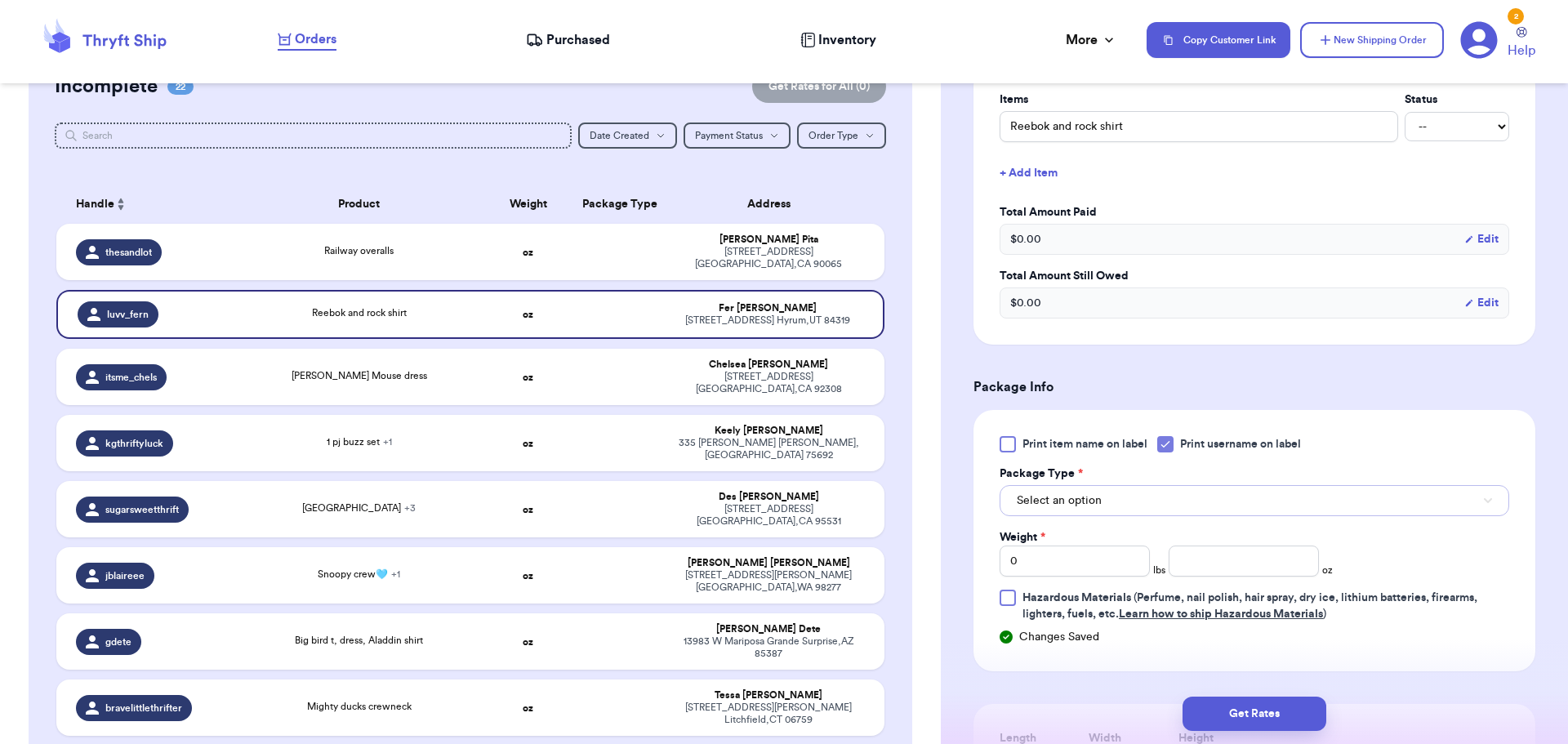
click at [1150, 498] on button "Select an option" at bounding box center [1255, 501] width 509 height 31
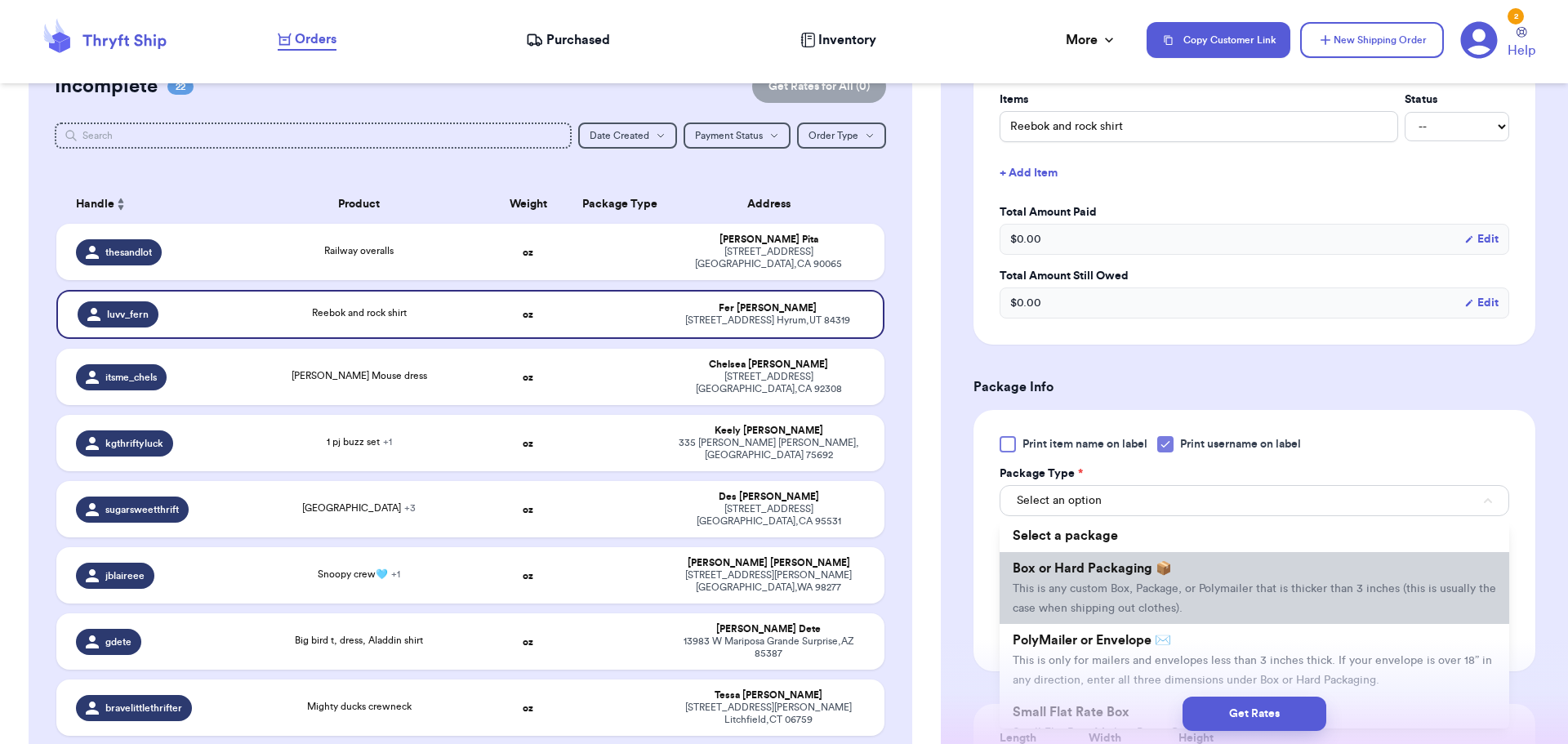
click at [1140, 565] on span "Box or Hard Packaging 📦" at bounding box center [1092, 568] width 160 height 13
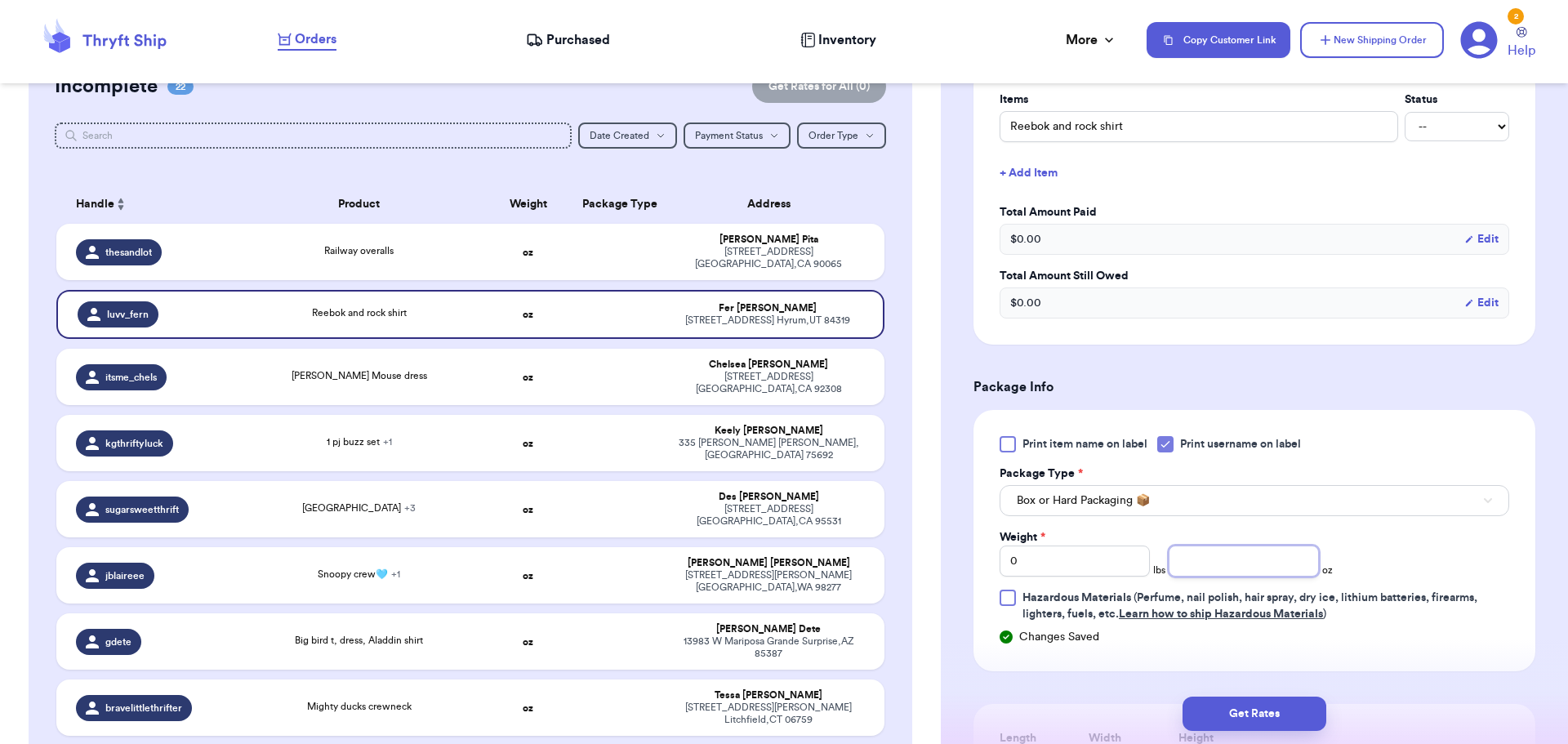
click at [1207, 557] on input "number" at bounding box center [1244, 561] width 151 height 31
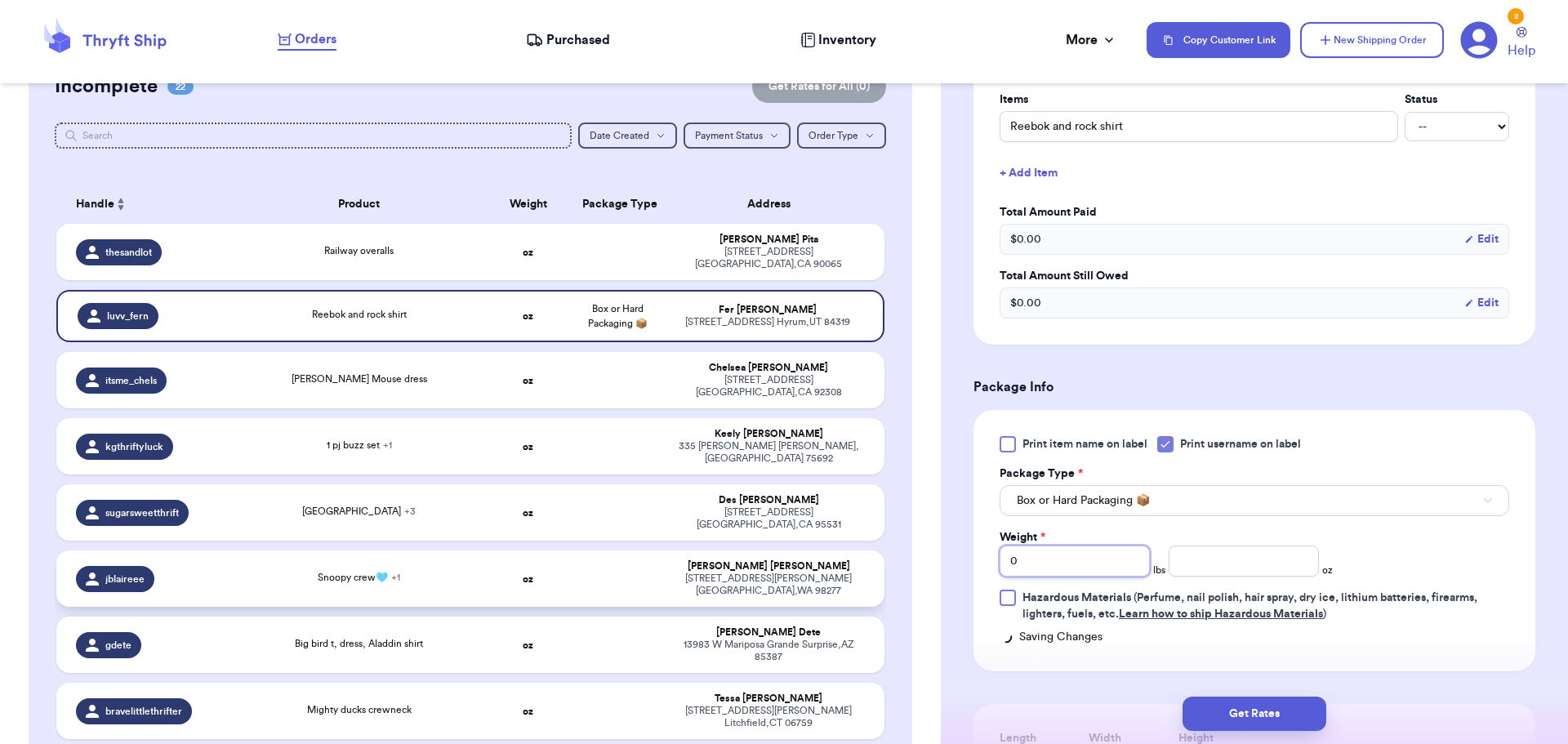
drag, startPoint x: 1060, startPoint y: 569, endPoint x: 800, endPoint y: 553, distance: 260.5
click at [801, 553] on div "Customer Link New Order Total Balance Payout $ 0.00 Recent Payments View all No…" at bounding box center [784, 372] width 1568 height 744
type input "1"
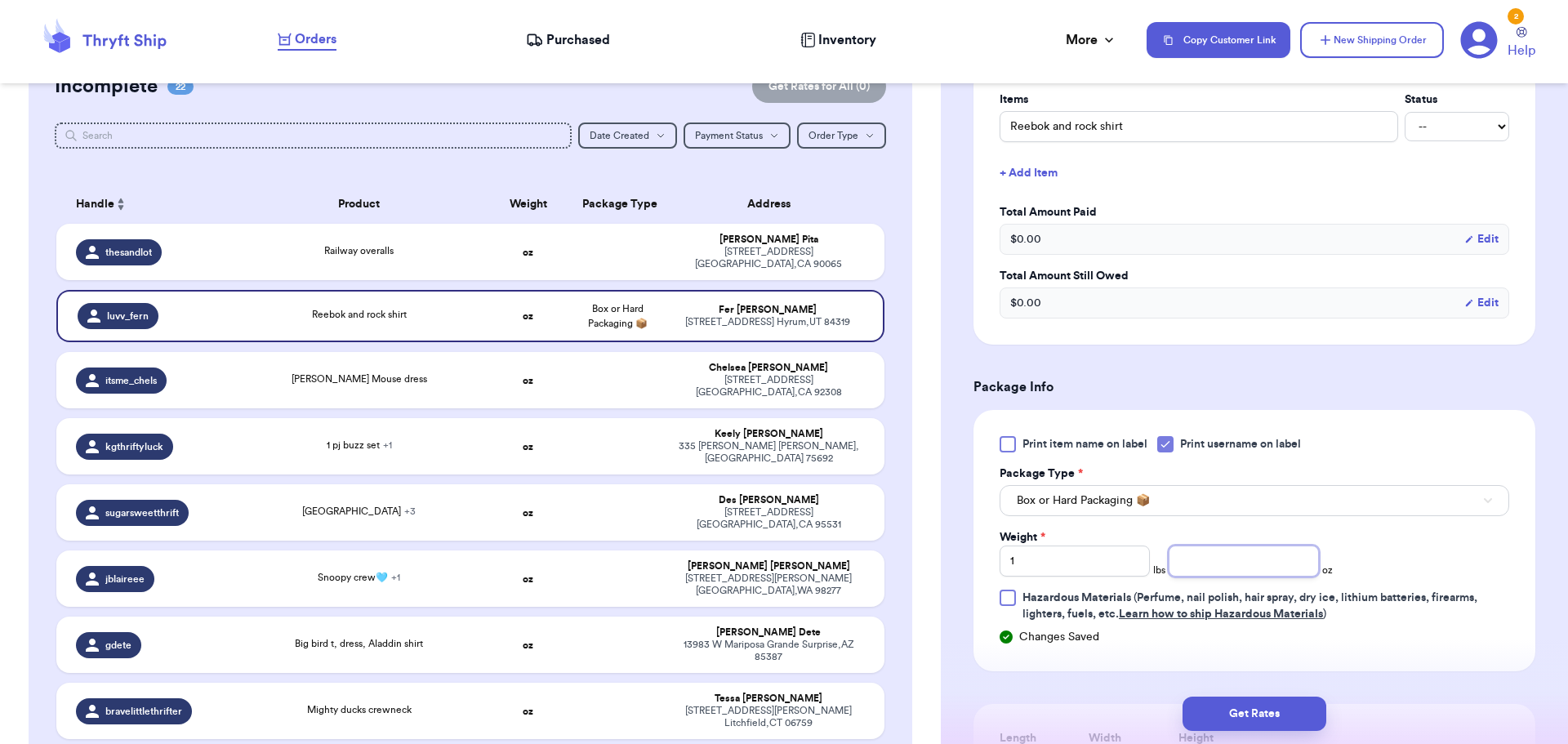
click at [1221, 565] on input "number" at bounding box center [1244, 561] width 151 height 31
click at [1262, 705] on button "Get Rates" at bounding box center [1255, 713] width 144 height 34
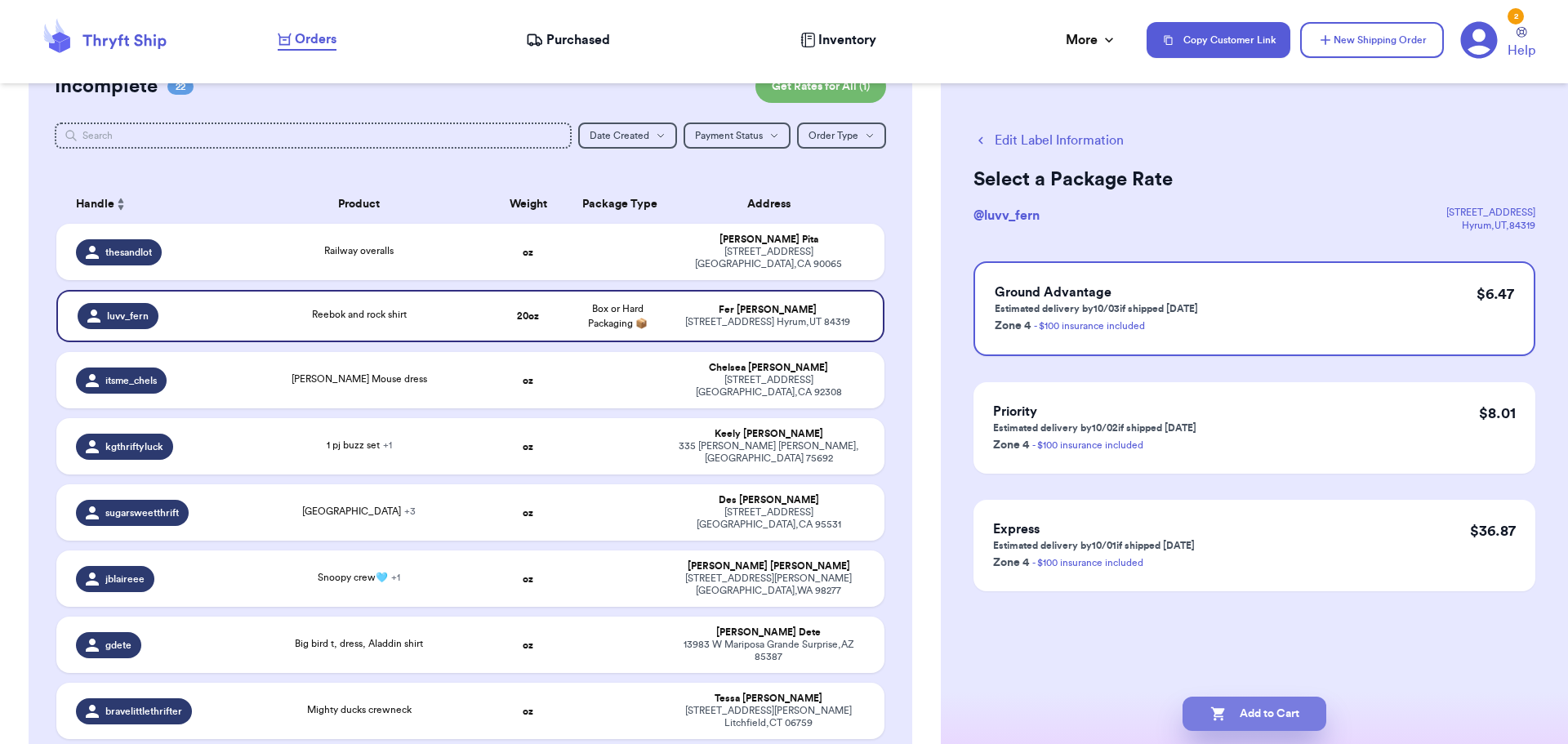
click at [1264, 706] on button "Add to Cart" at bounding box center [1255, 713] width 144 height 34
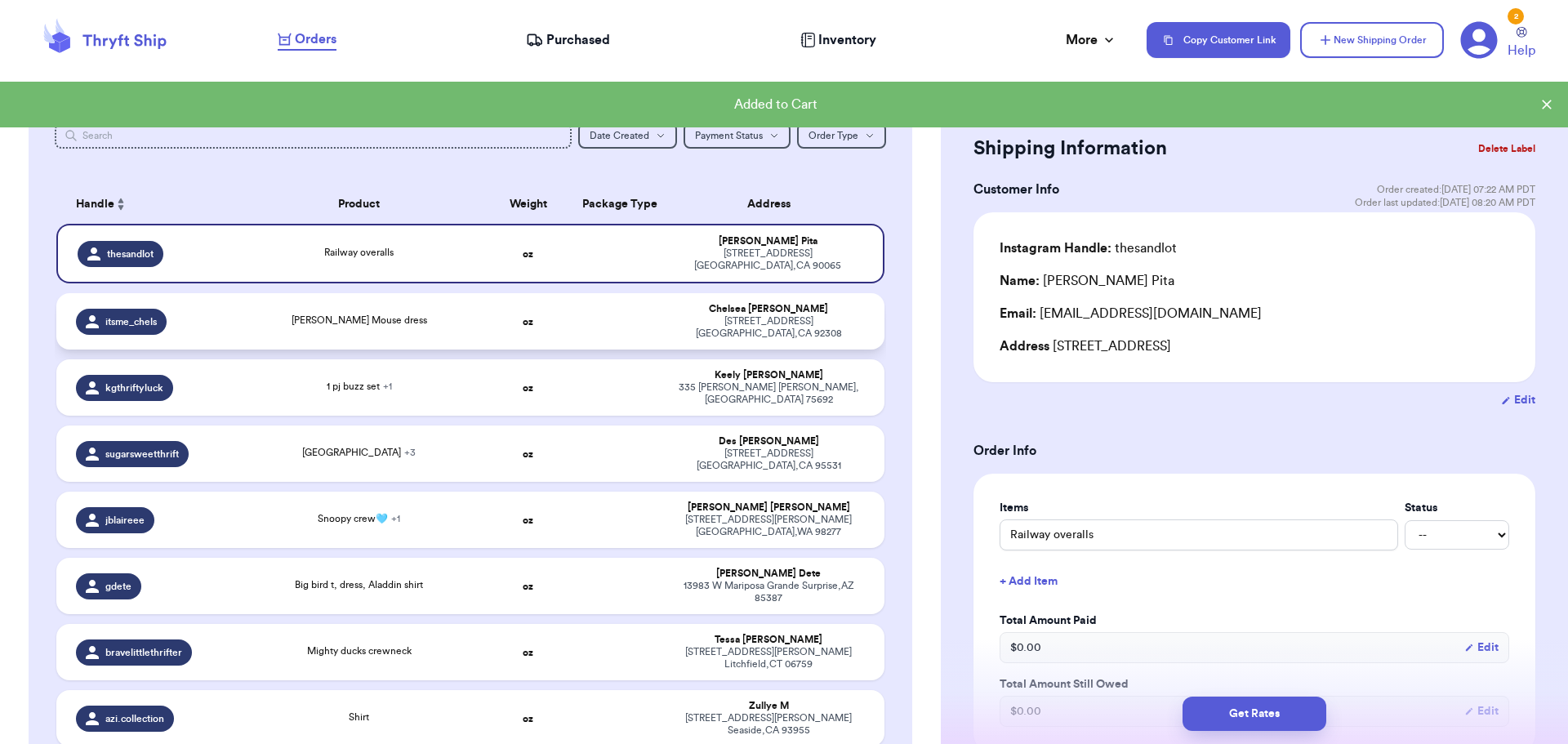
click at [414, 317] on div "[PERSON_NAME] Mouse dress" at bounding box center [359, 322] width 230 height 18
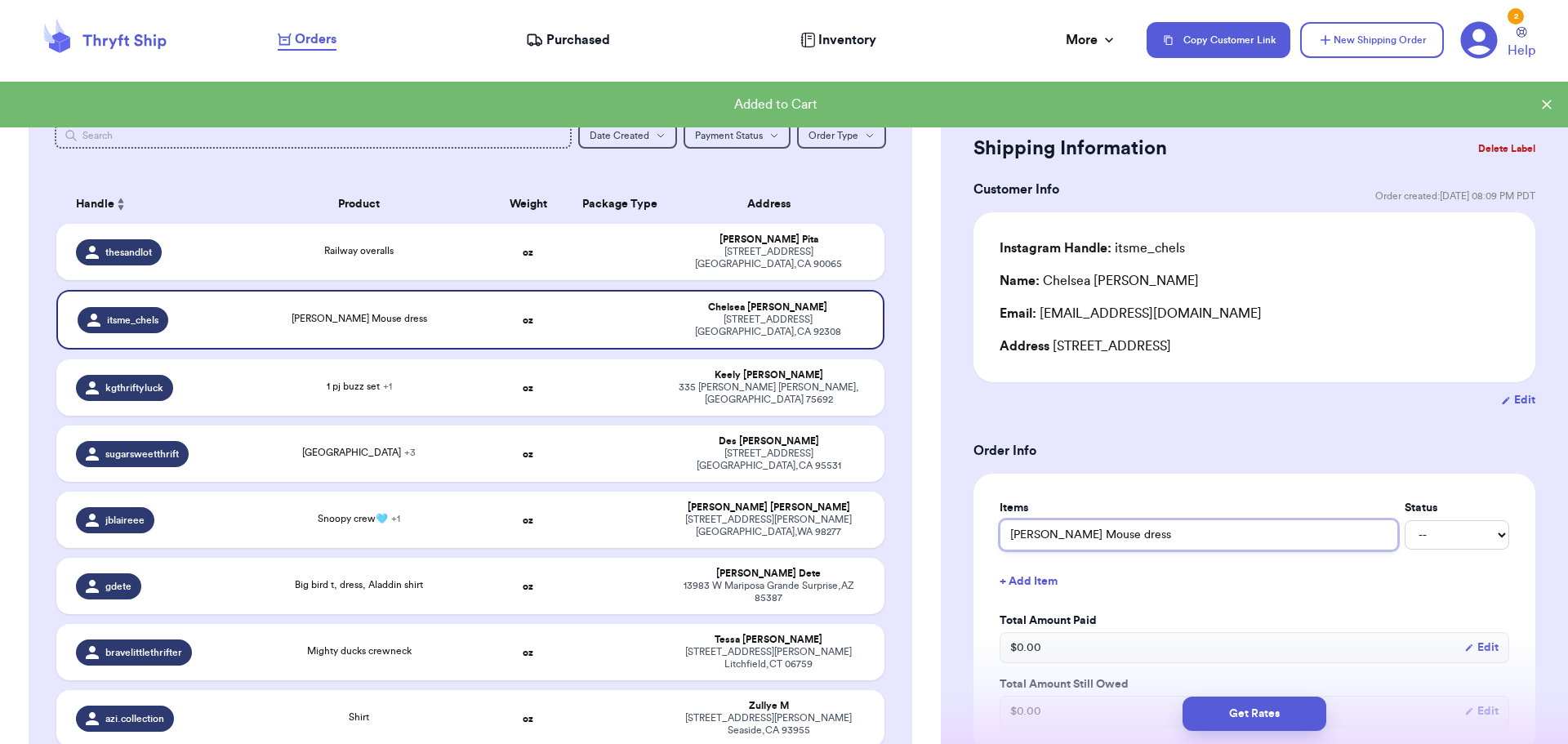
click at [1149, 534] on input "[PERSON_NAME] Mouse dress" at bounding box center [1199, 535] width 399 height 31
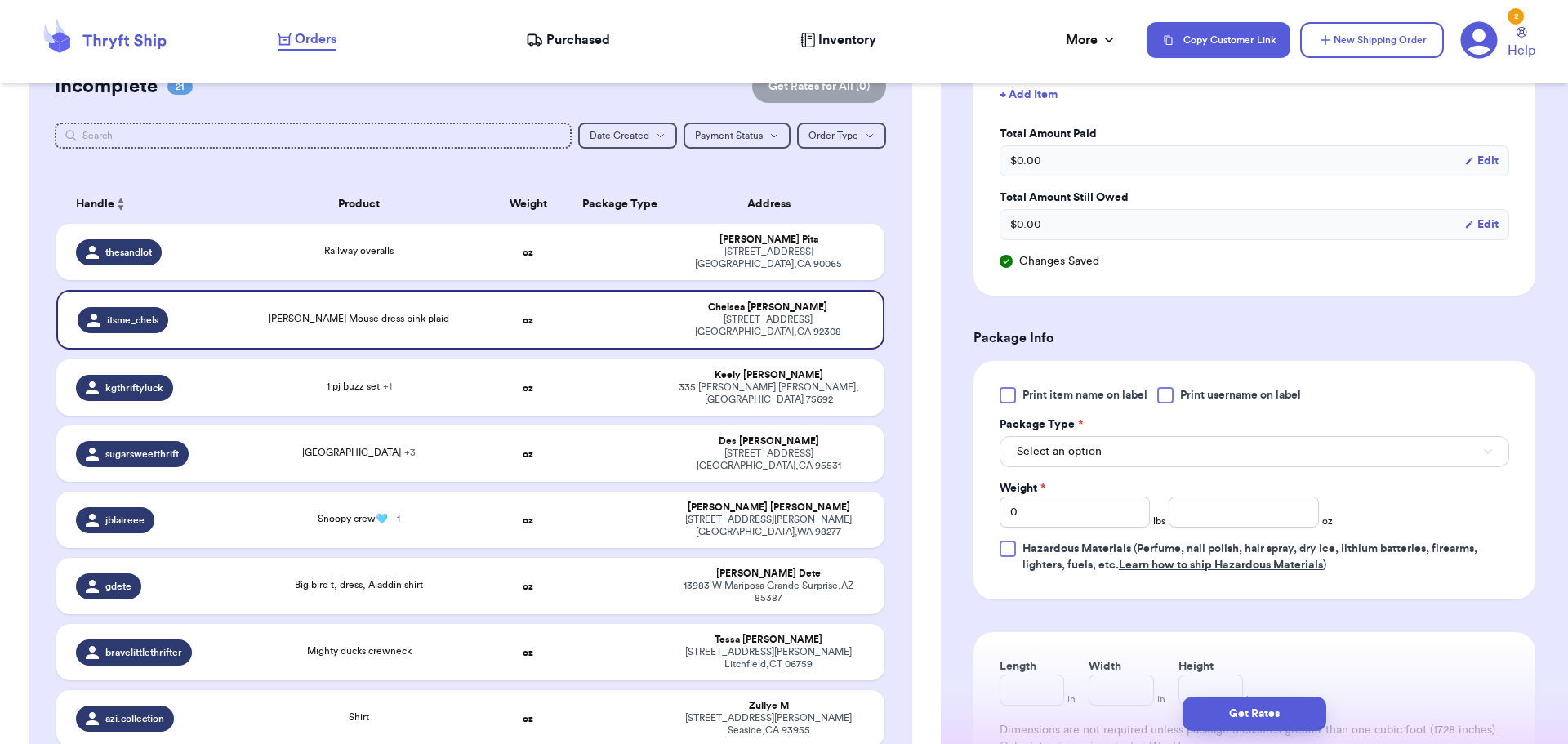
scroll to position [489, 0]
drag, startPoint x: 1168, startPoint y: 387, endPoint x: 1081, endPoint y: 475, distance: 123.7
click at [1166, 386] on div at bounding box center [1165, 392] width 17 height 17
click at [0, 0] on input "Print username on label" at bounding box center [0, 0] width 0 height 0
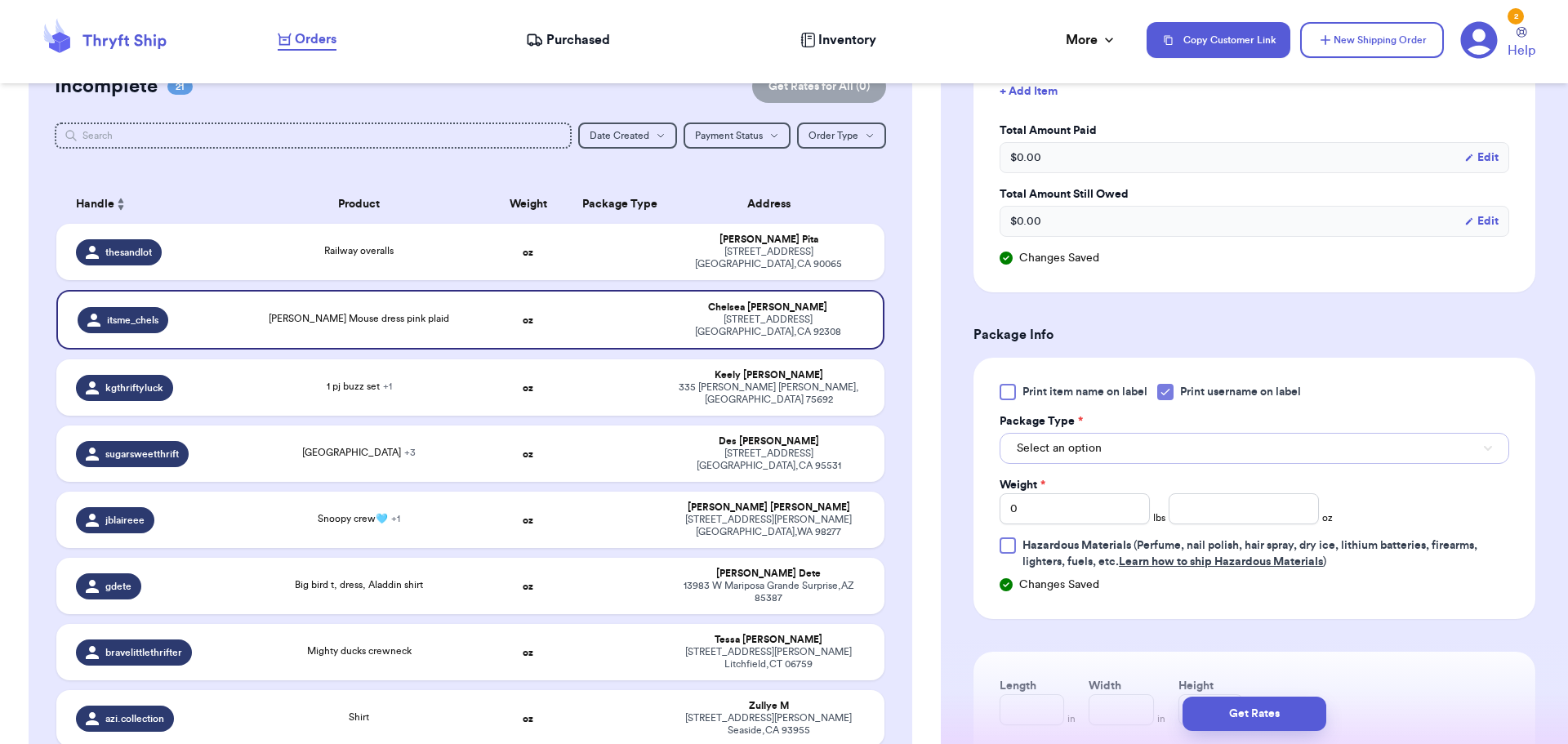
drag, startPoint x: 1091, startPoint y: 452, endPoint x: 1096, endPoint y: 463, distance: 12.1
click at [1092, 452] on span "Select an option" at bounding box center [1059, 448] width 85 height 17
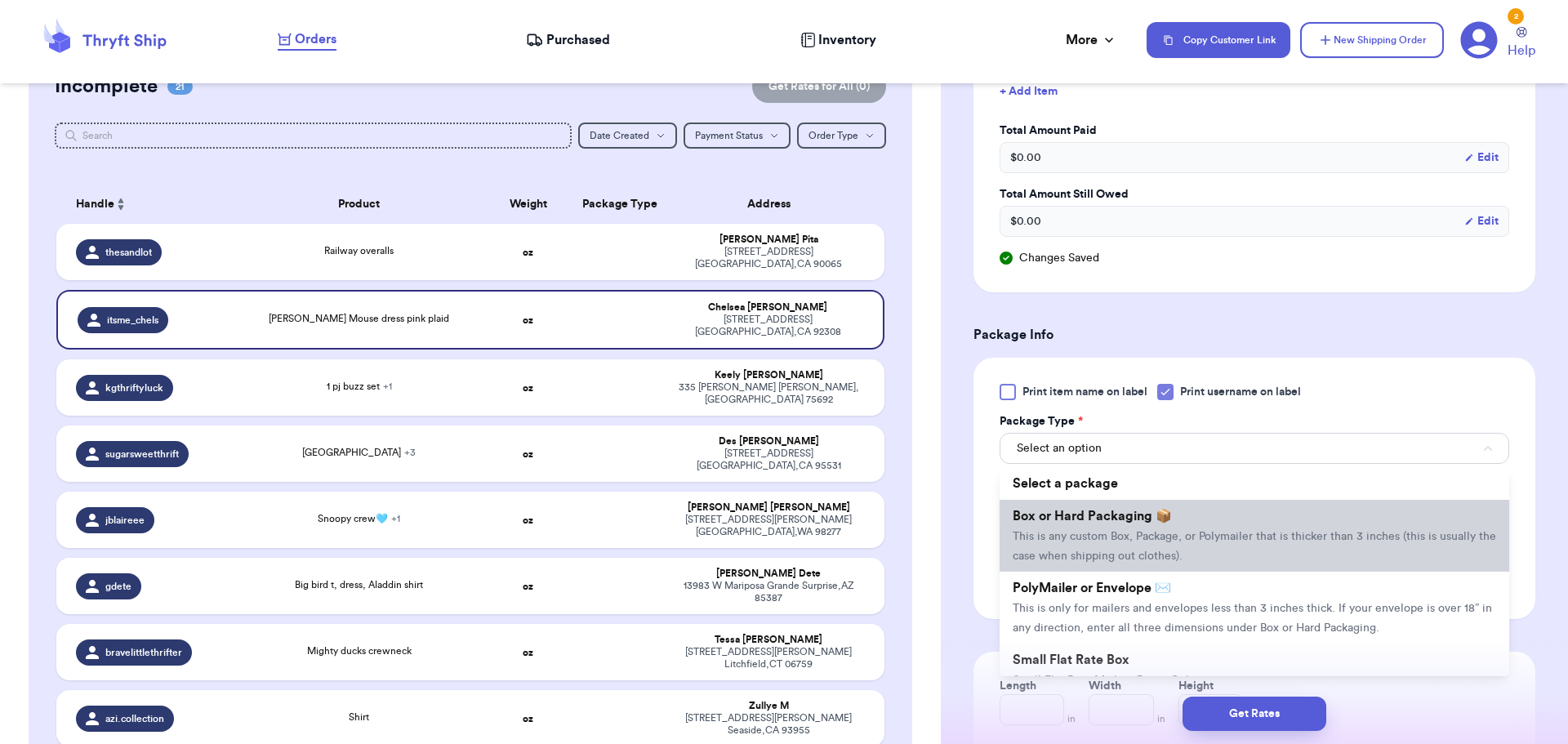
click at [1108, 516] on span "Box or Hard Packaging 📦" at bounding box center [1092, 516] width 160 height 13
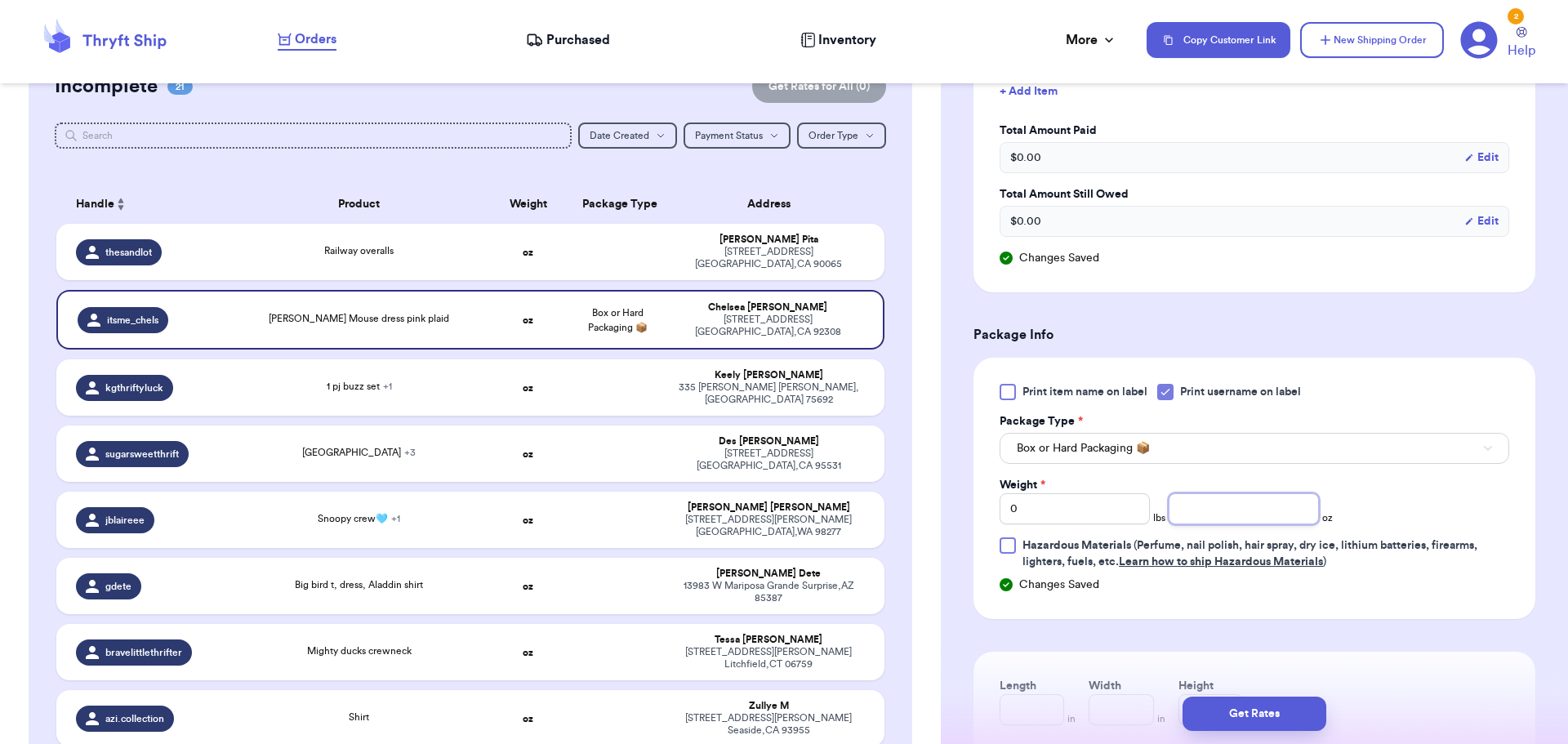
click at [1232, 512] on input "number" at bounding box center [1244, 508] width 151 height 31
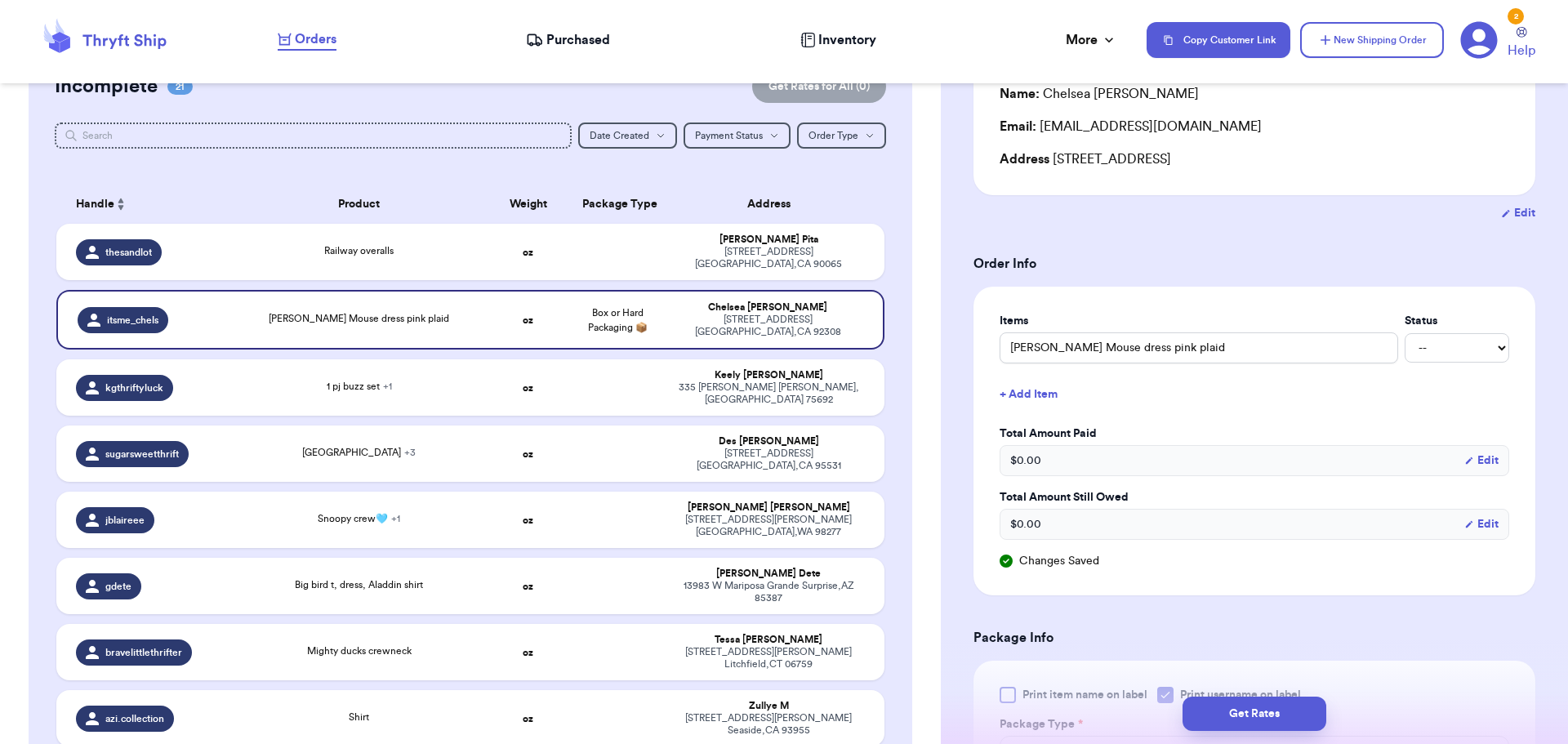
scroll to position [408, 0]
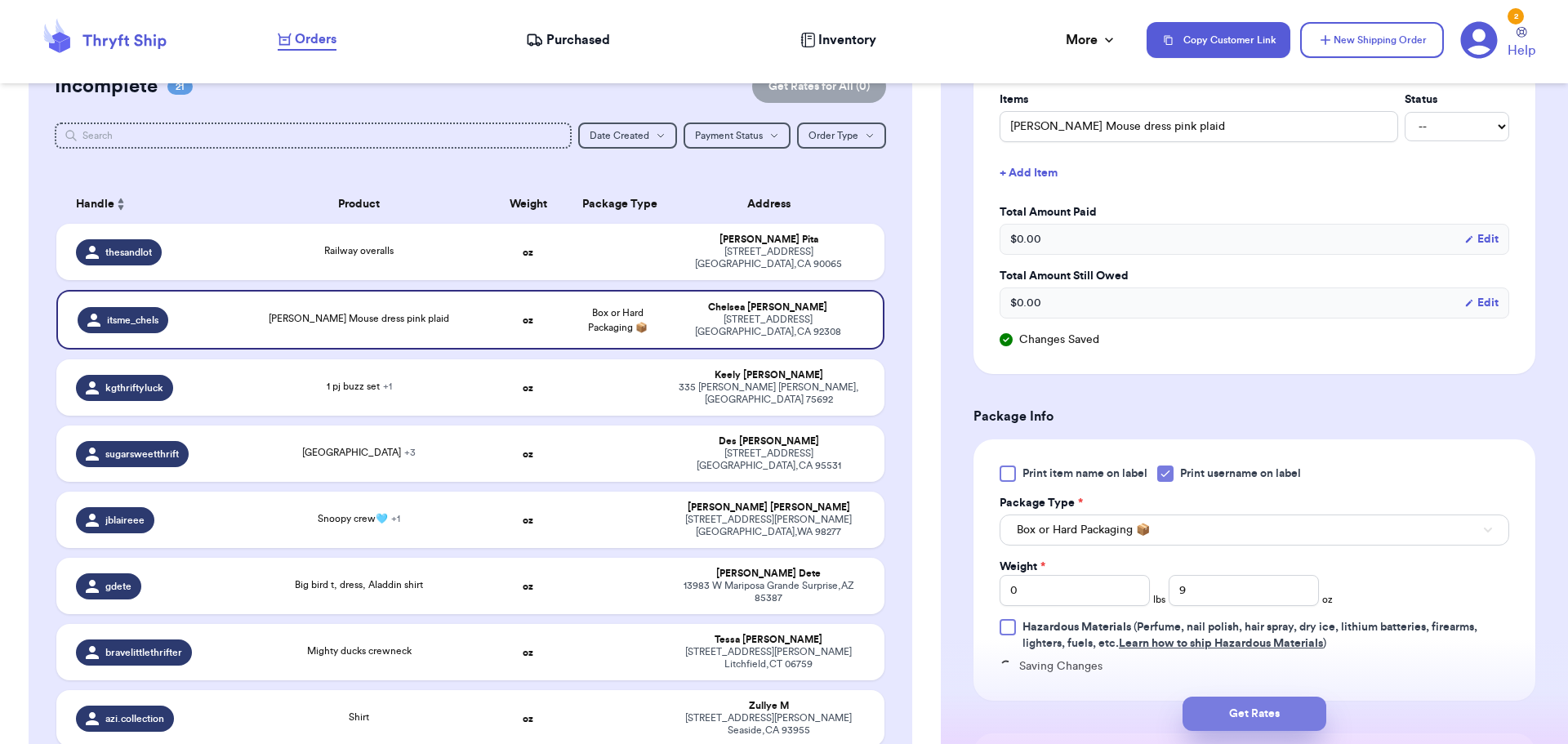
click at [1265, 714] on button "Get Rates" at bounding box center [1255, 713] width 144 height 34
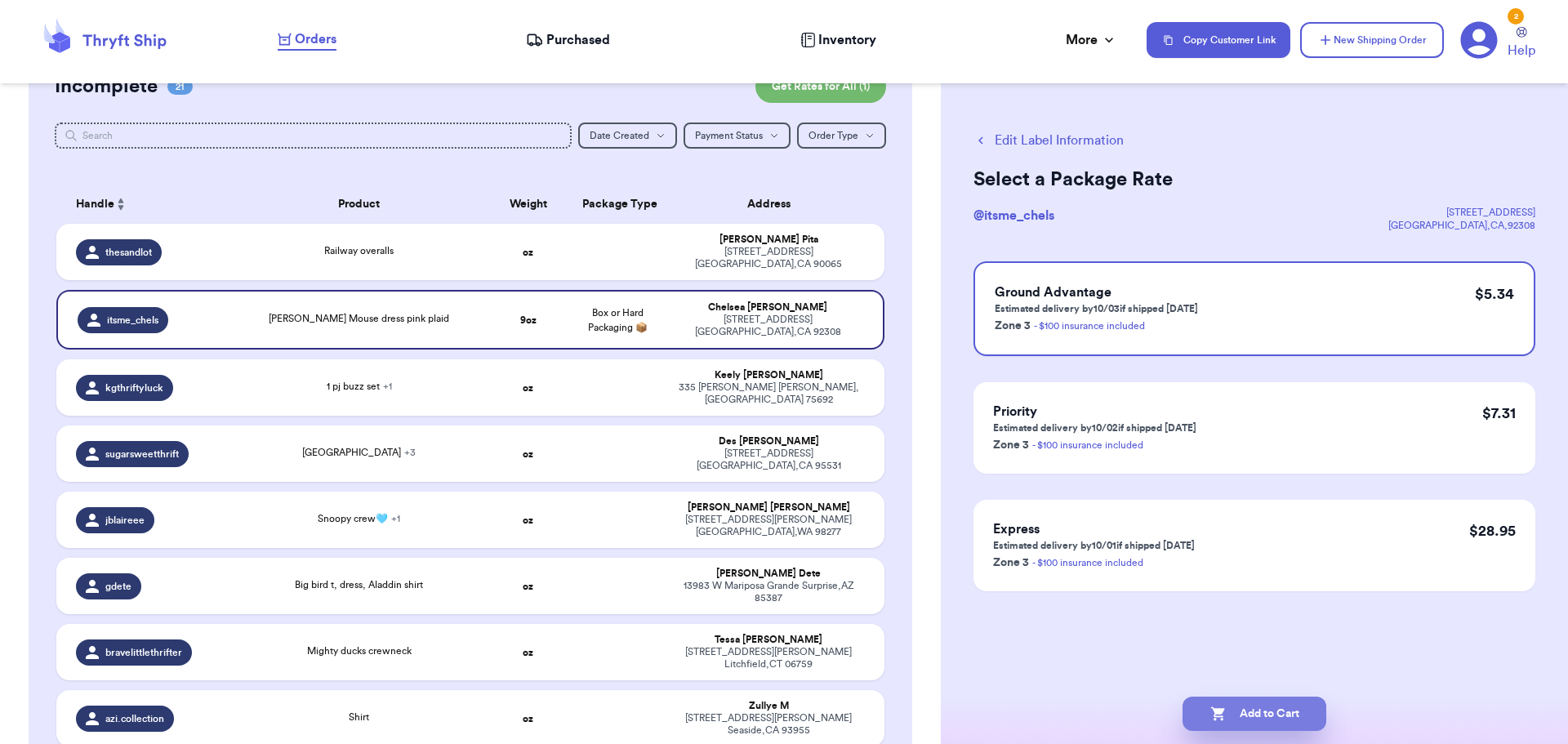
click at [1260, 716] on button "Add to Cart" at bounding box center [1255, 713] width 144 height 34
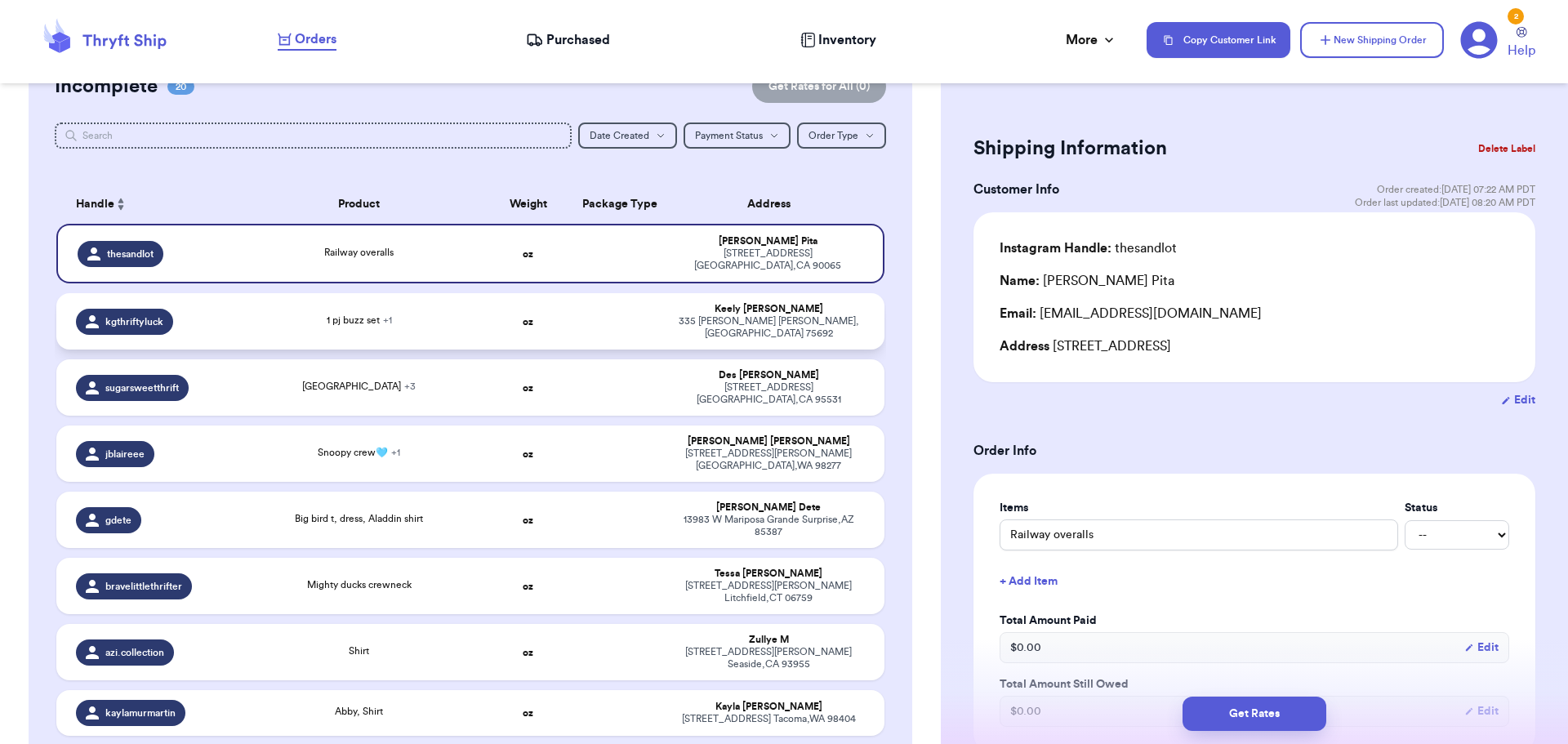
click at [302, 312] on div "1 pj buzz set + 1" at bounding box center [359, 322] width 230 height 18
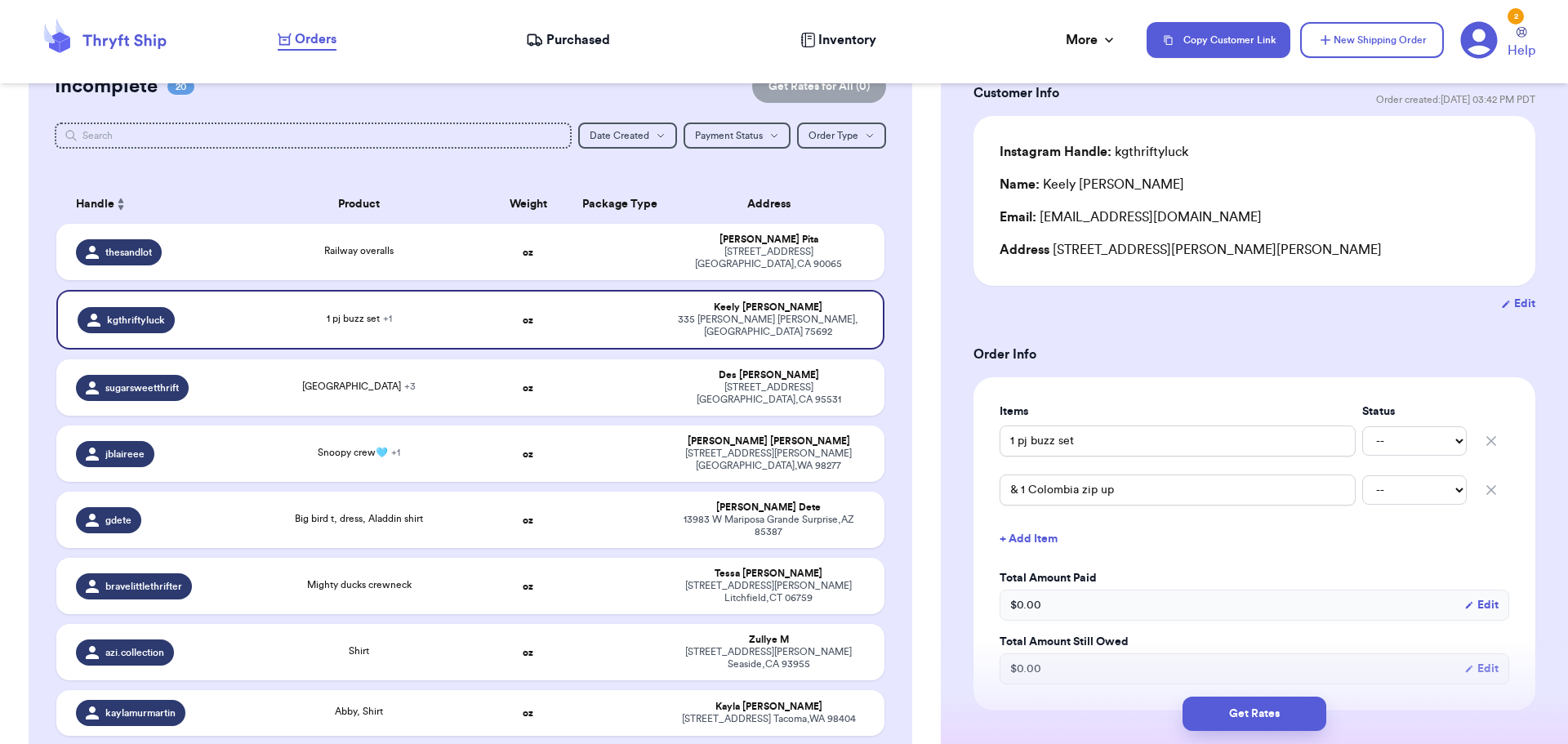
scroll to position [163, 0]
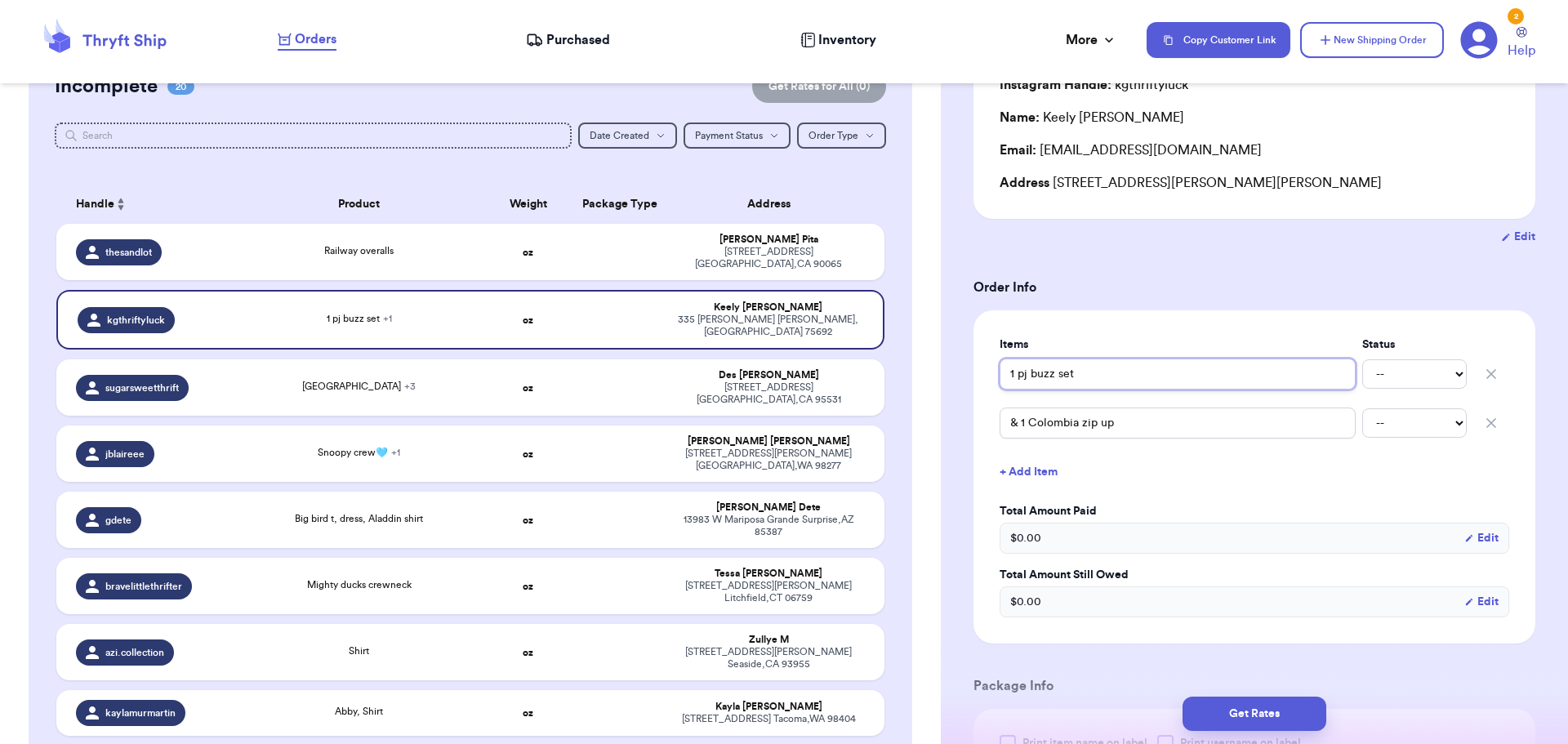
click at [1030, 372] on input "1 pj buzz set" at bounding box center [1178, 374] width 356 height 31
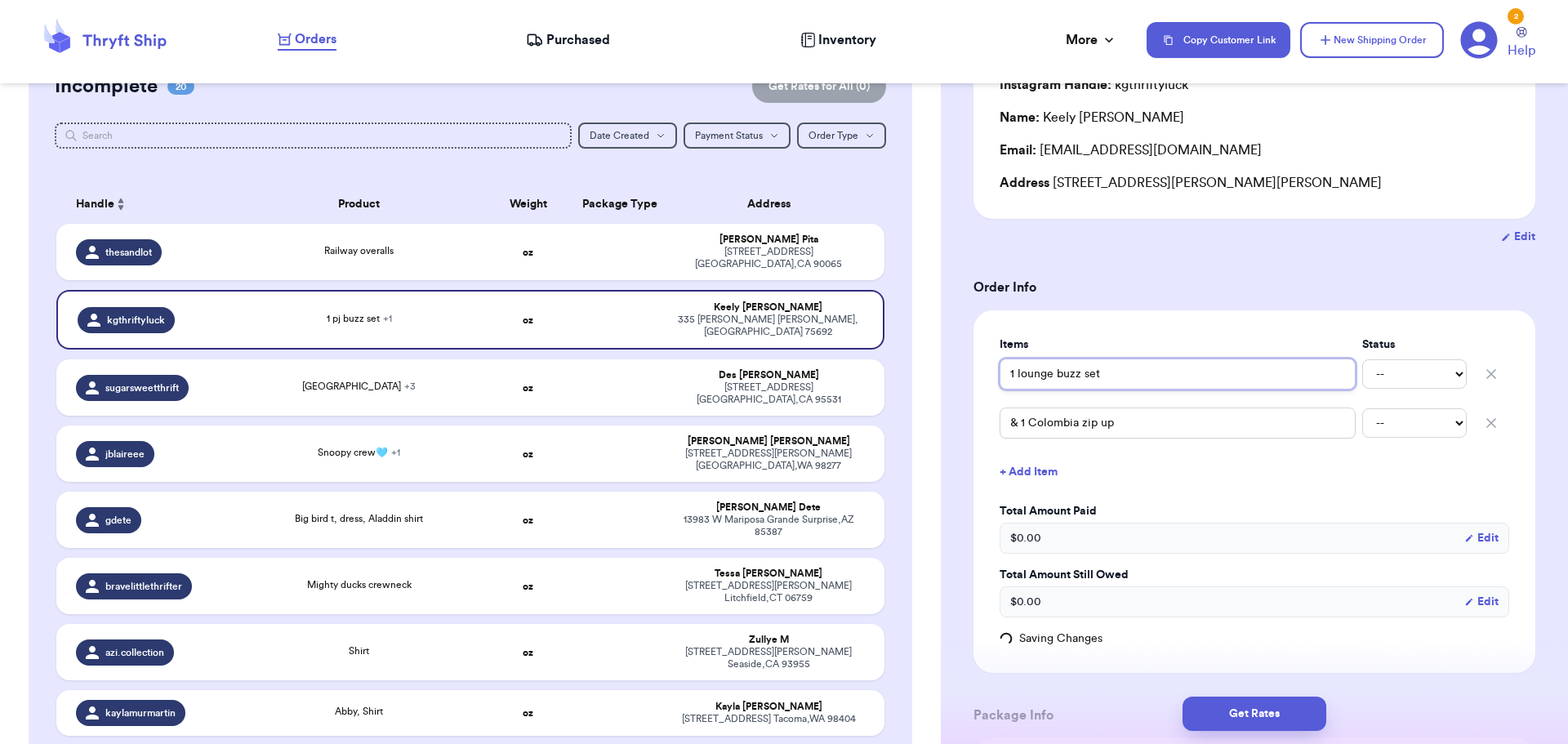
click at [1134, 374] on input "1 lounge buzz set" at bounding box center [1178, 374] width 356 height 31
click at [1221, 720] on button "Get Rates" at bounding box center [1255, 713] width 144 height 34
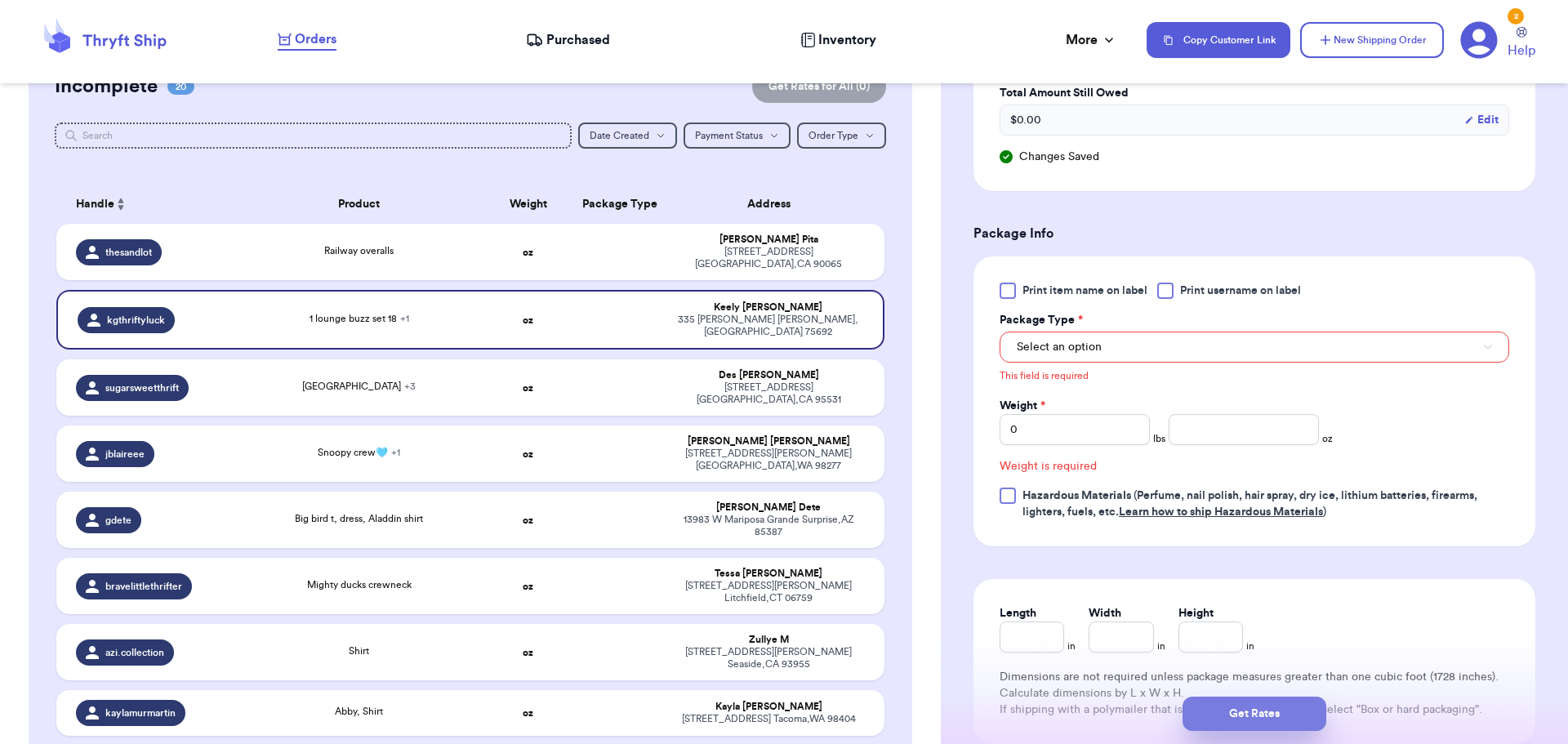
scroll to position [703, 0]
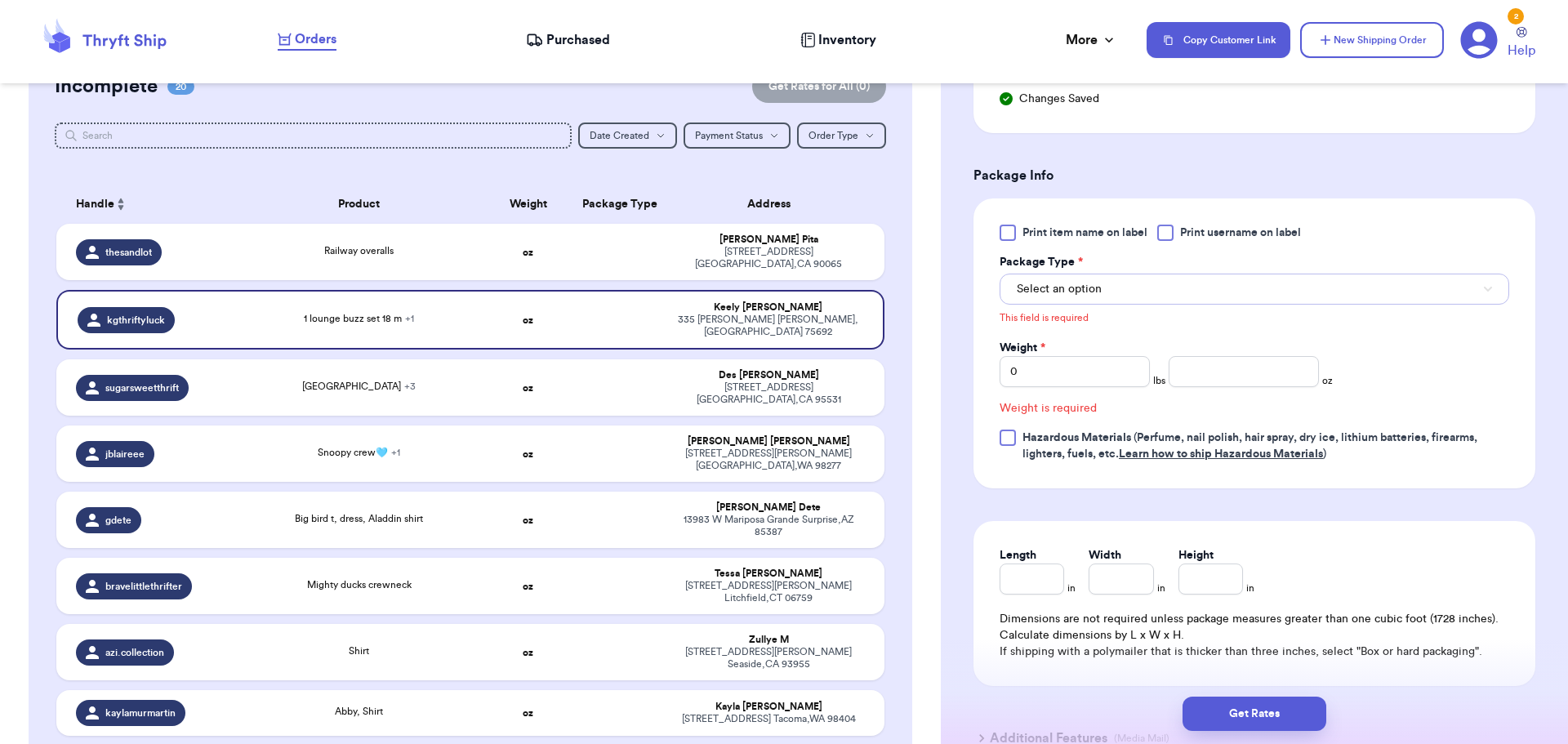
click at [1148, 279] on button "Select an option" at bounding box center [1255, 289] width 509 height 31
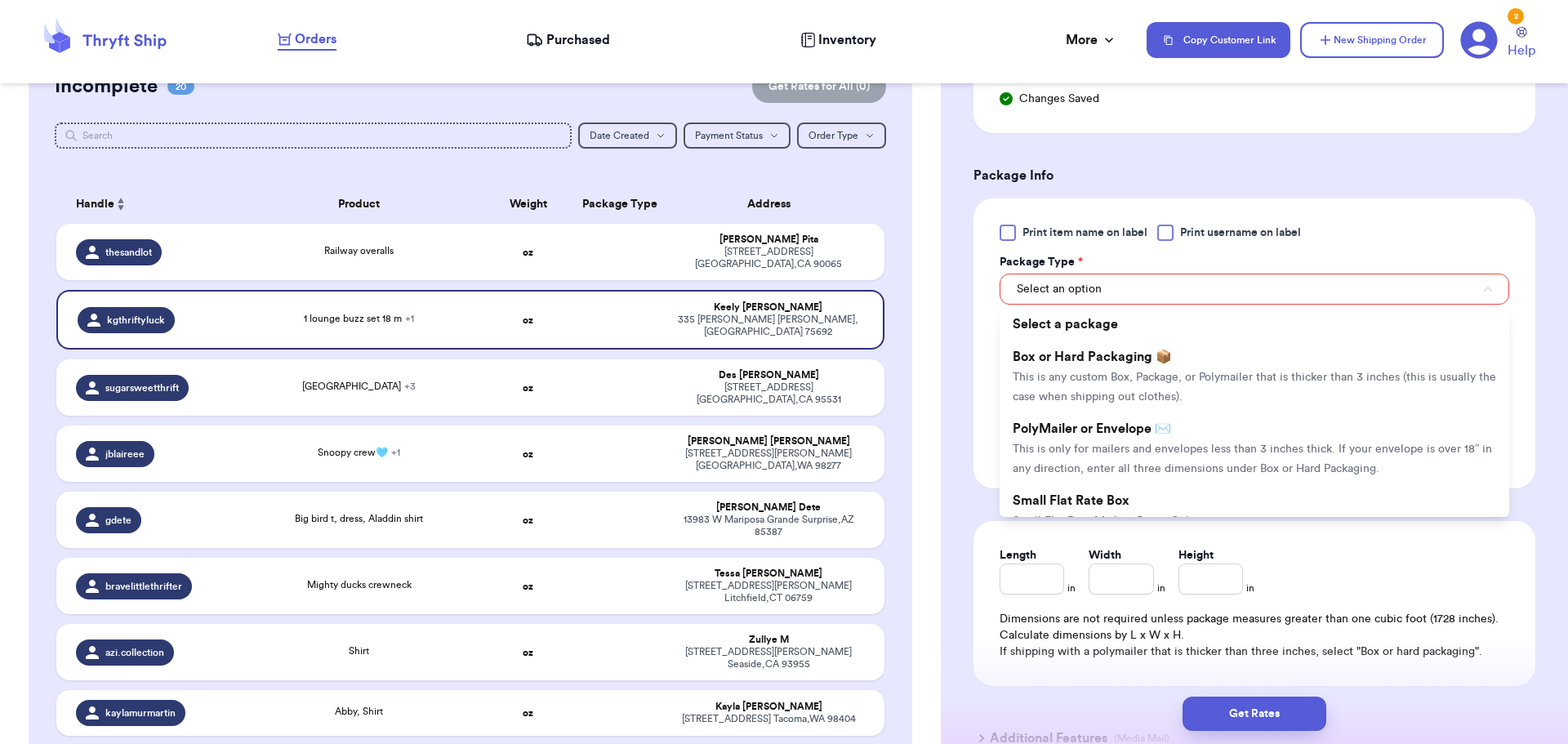
click at [1162, 227] on div at bounding box center [1165, 233] width 17 height 17
click at [0, 0] on input "Print username on label" at bounding box center [0, 0] width 0 height 0
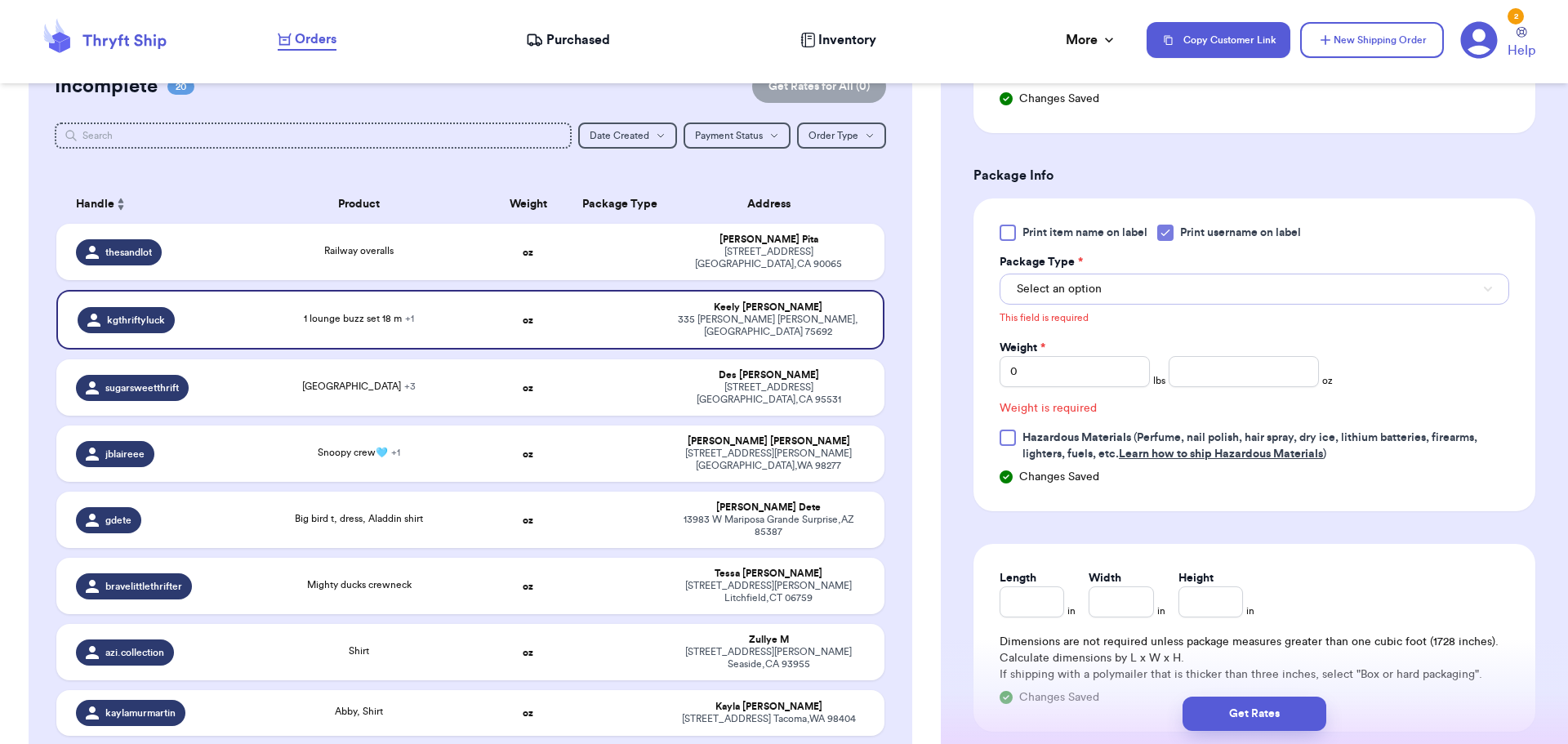
click at [1155, 281] on button "Select an option" at bounding box center [1255, 289] width 509 height 31
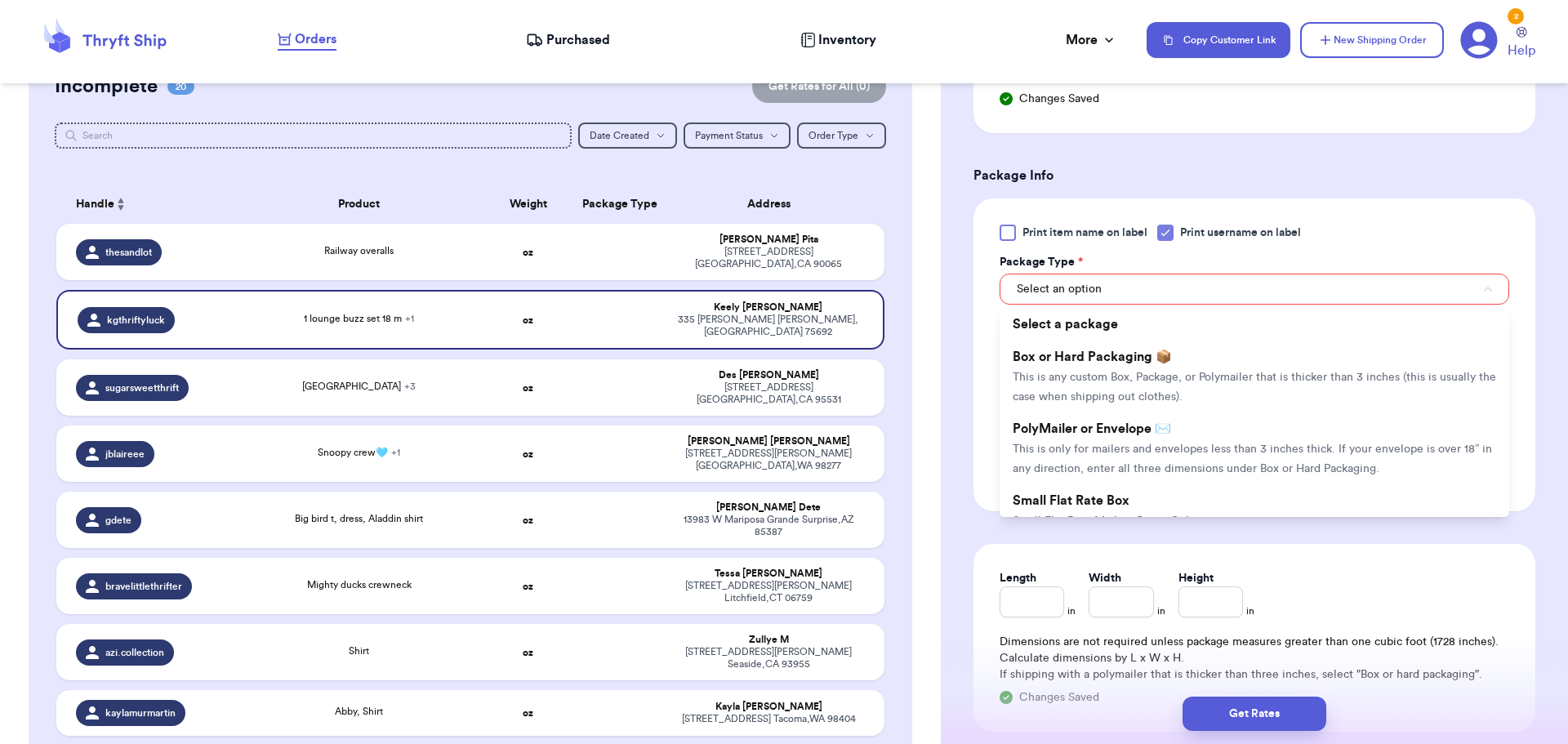
click at [1154, 361] on span "Box or Hard Packaging 📦" at bounding box center [1092, 357] width 160 height 13
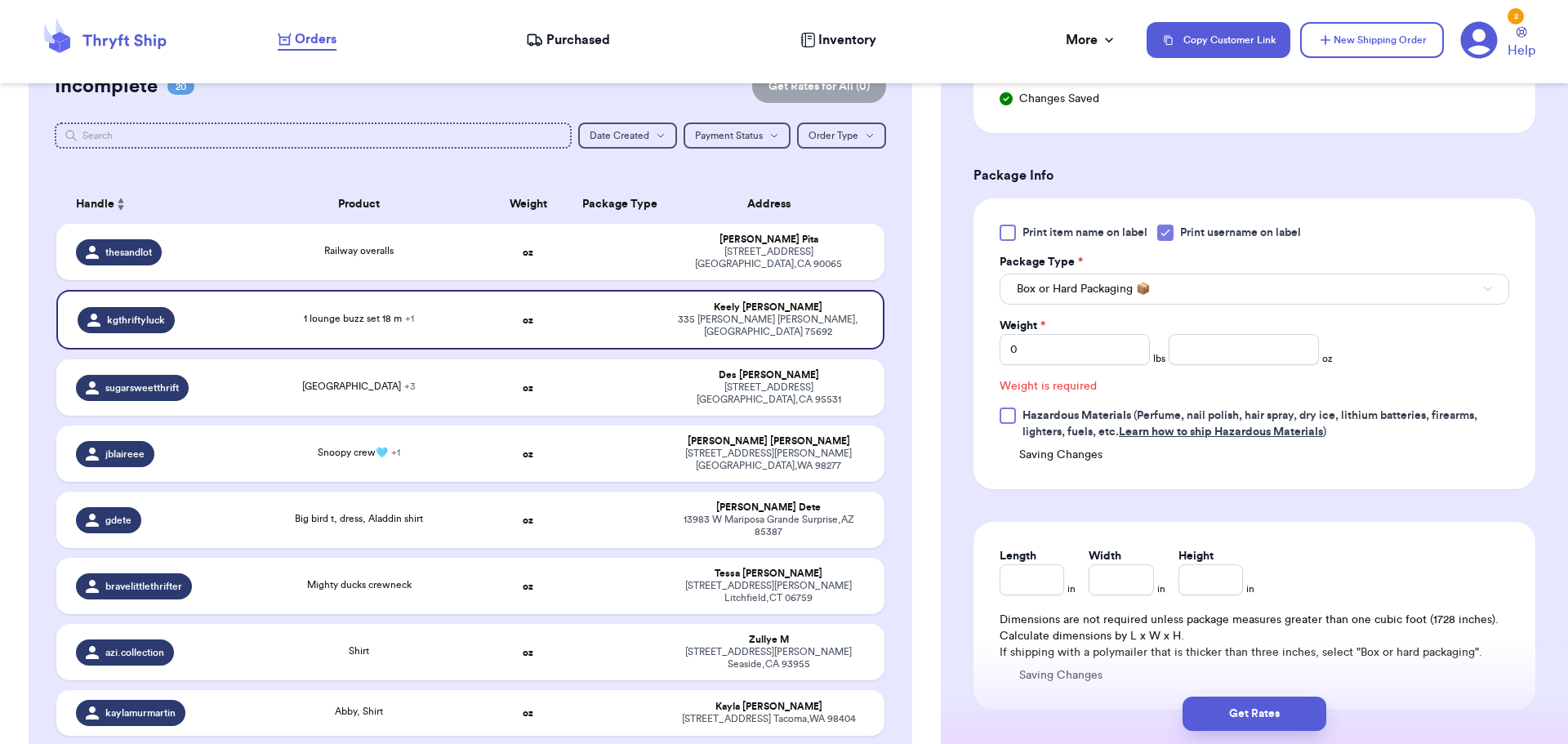
scroll to position [681, 0]
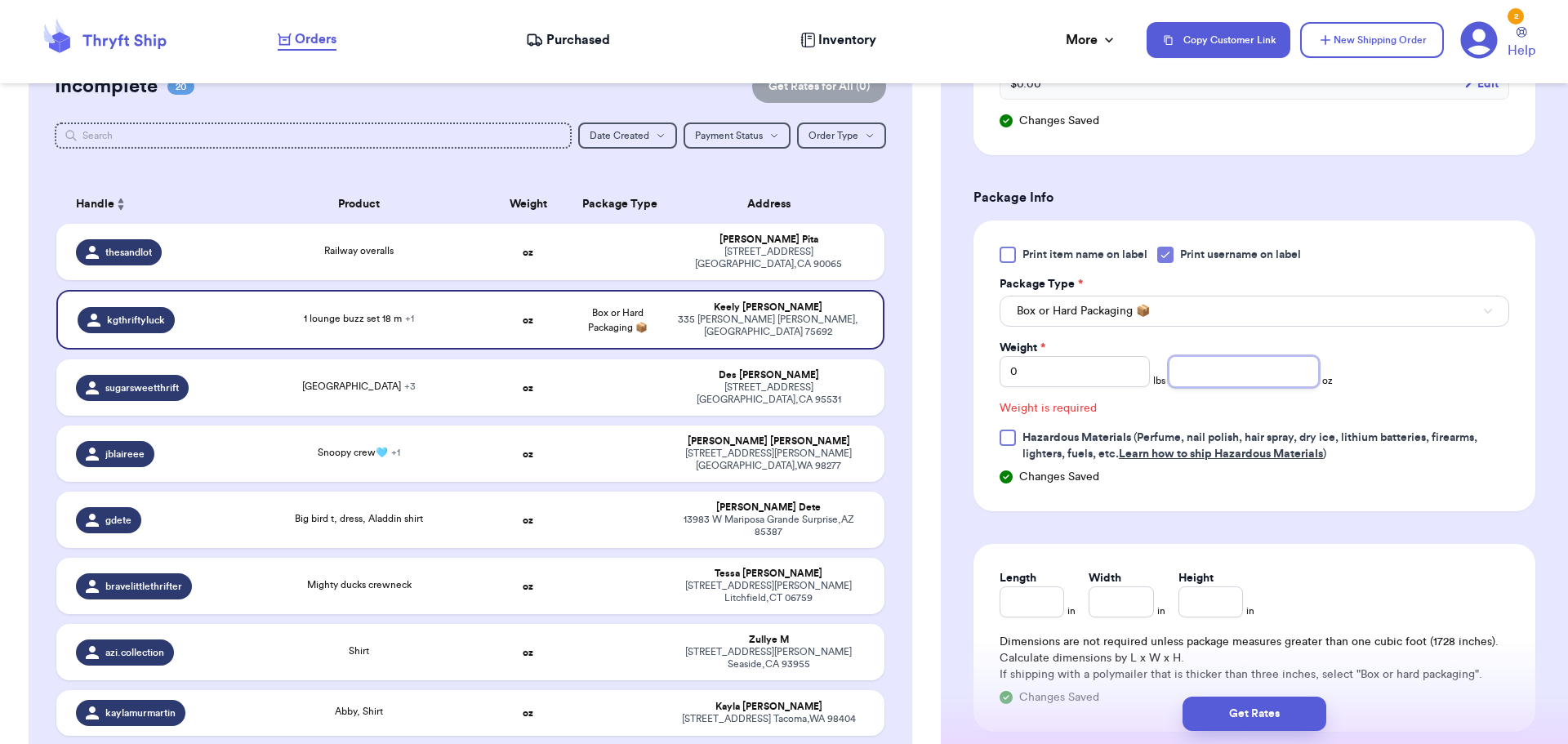
click at [1215, 374] on input "number" at bounding box center [1244, 372] width 151 height 31
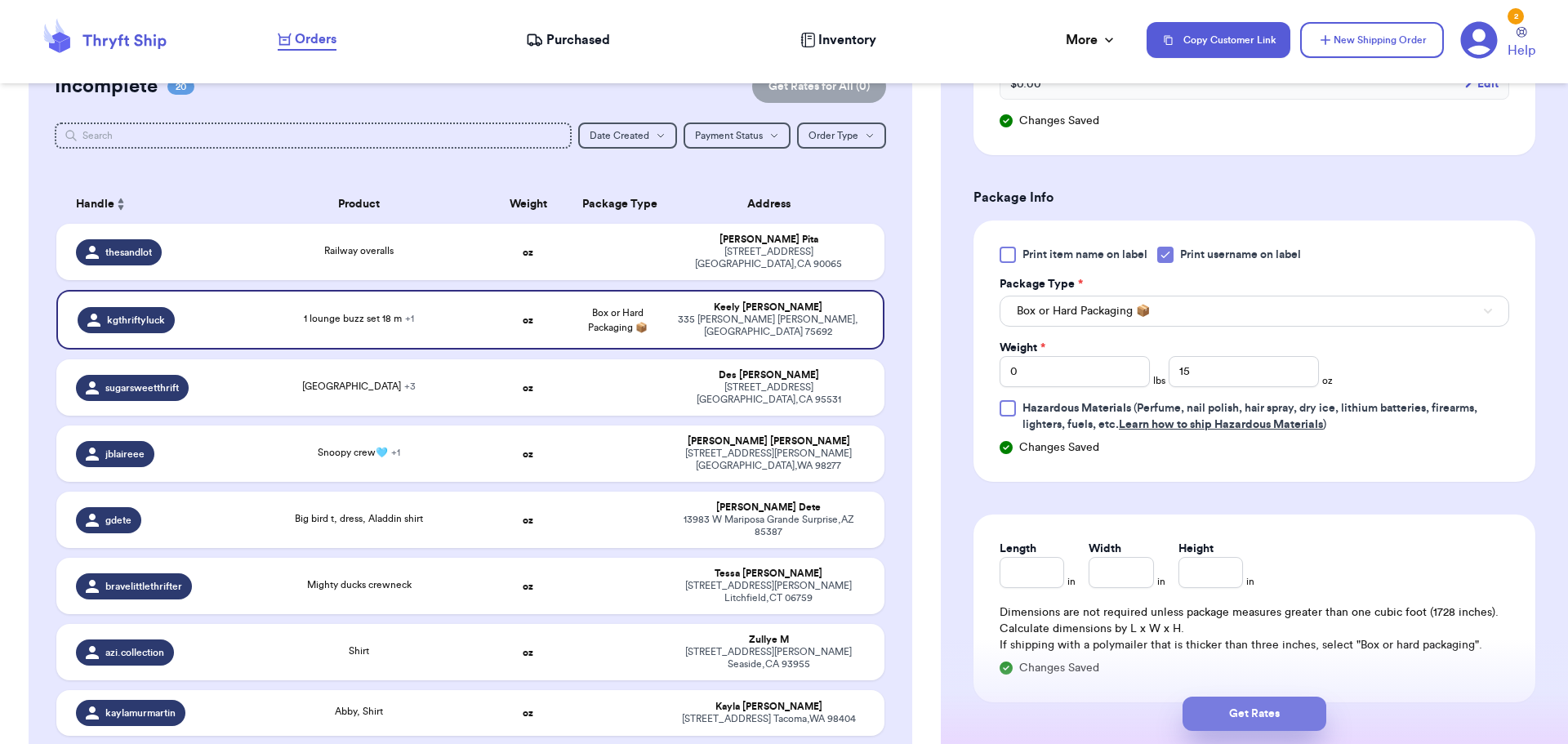
click at [1212, 713] on button "Get Rates" at bounding box center [1255, 713] width 144 height 34
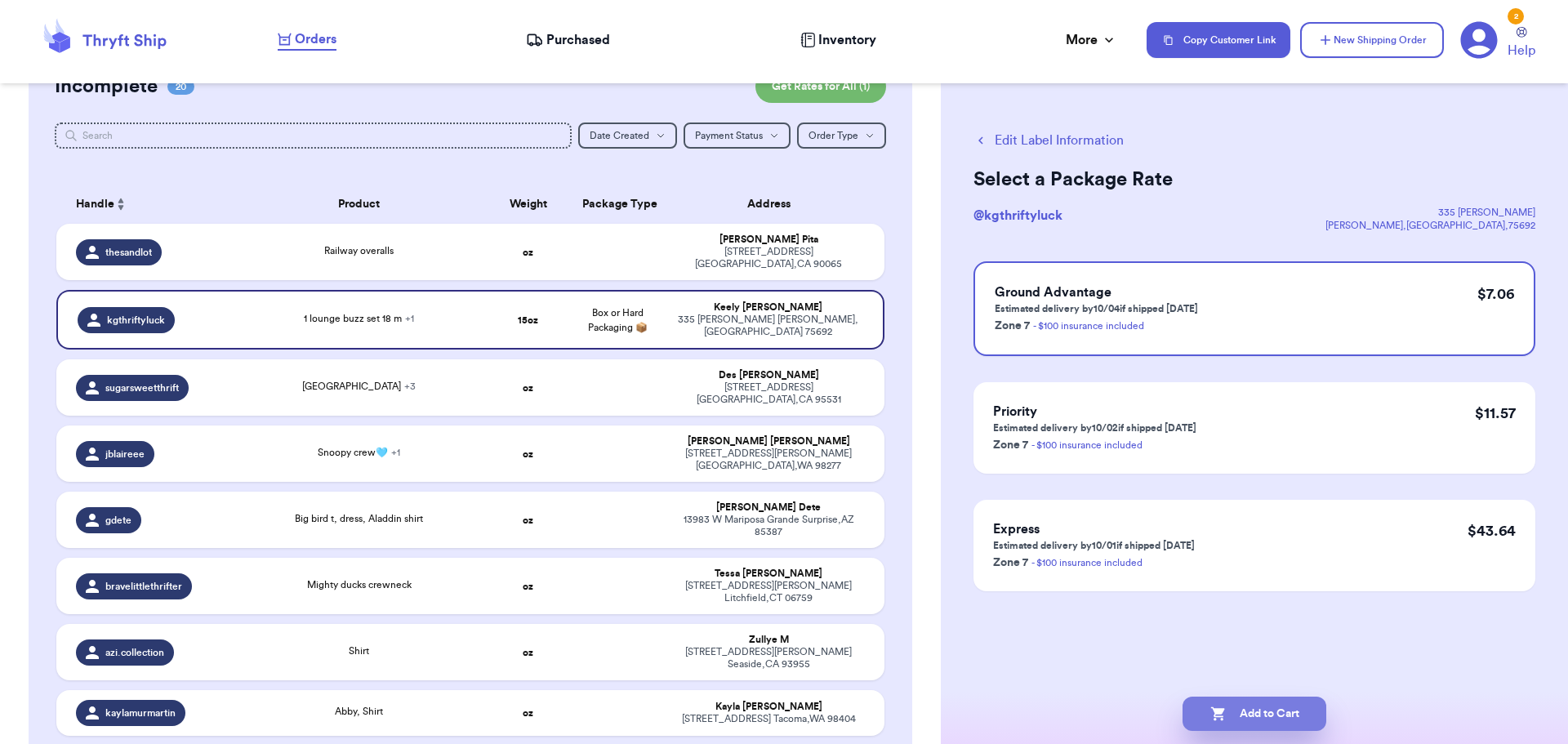
scroll to position [0, 0]
drag, startPoint x: 1269, startPoint y: 723, endPoint x: 1261, endPoint y: 726, distance: 8.5
click at [1269, 723] on button "Add to Cart" at bounding box center [1255, 713] width 144 height 34
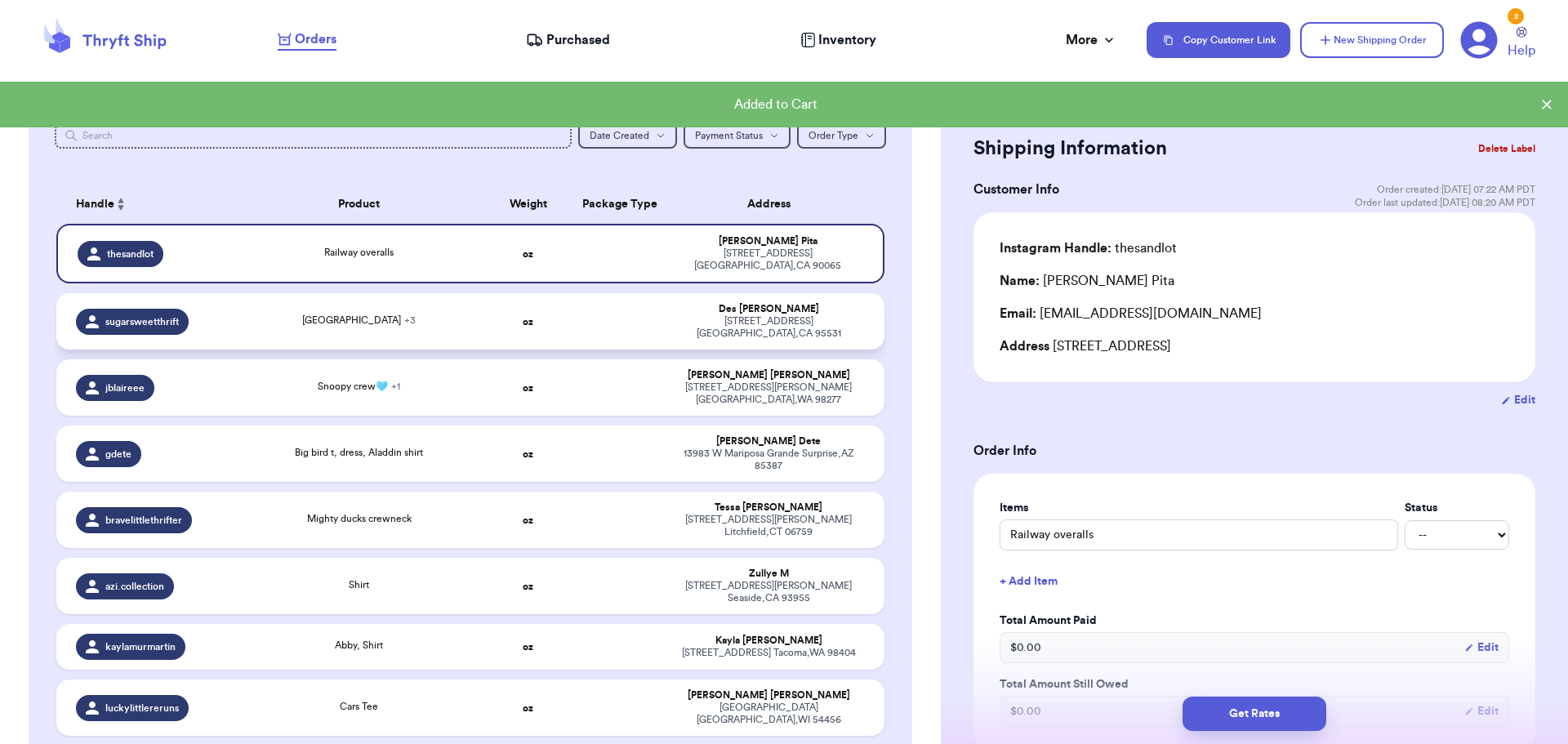
click at [465, 321] on div "Woodstock + 3" at bounding box center [359, 322] width 230 height 18
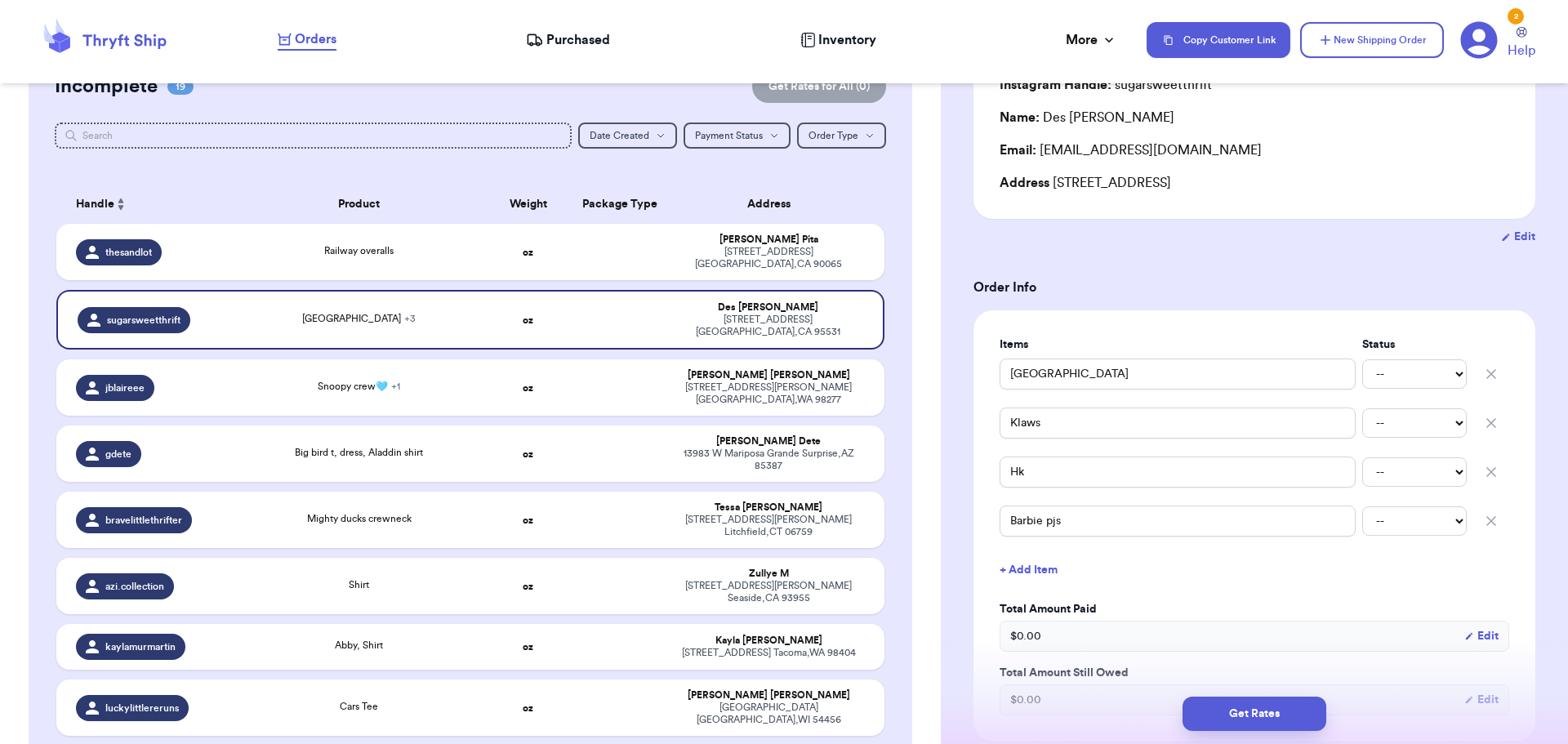
scroll to position [245, 0]
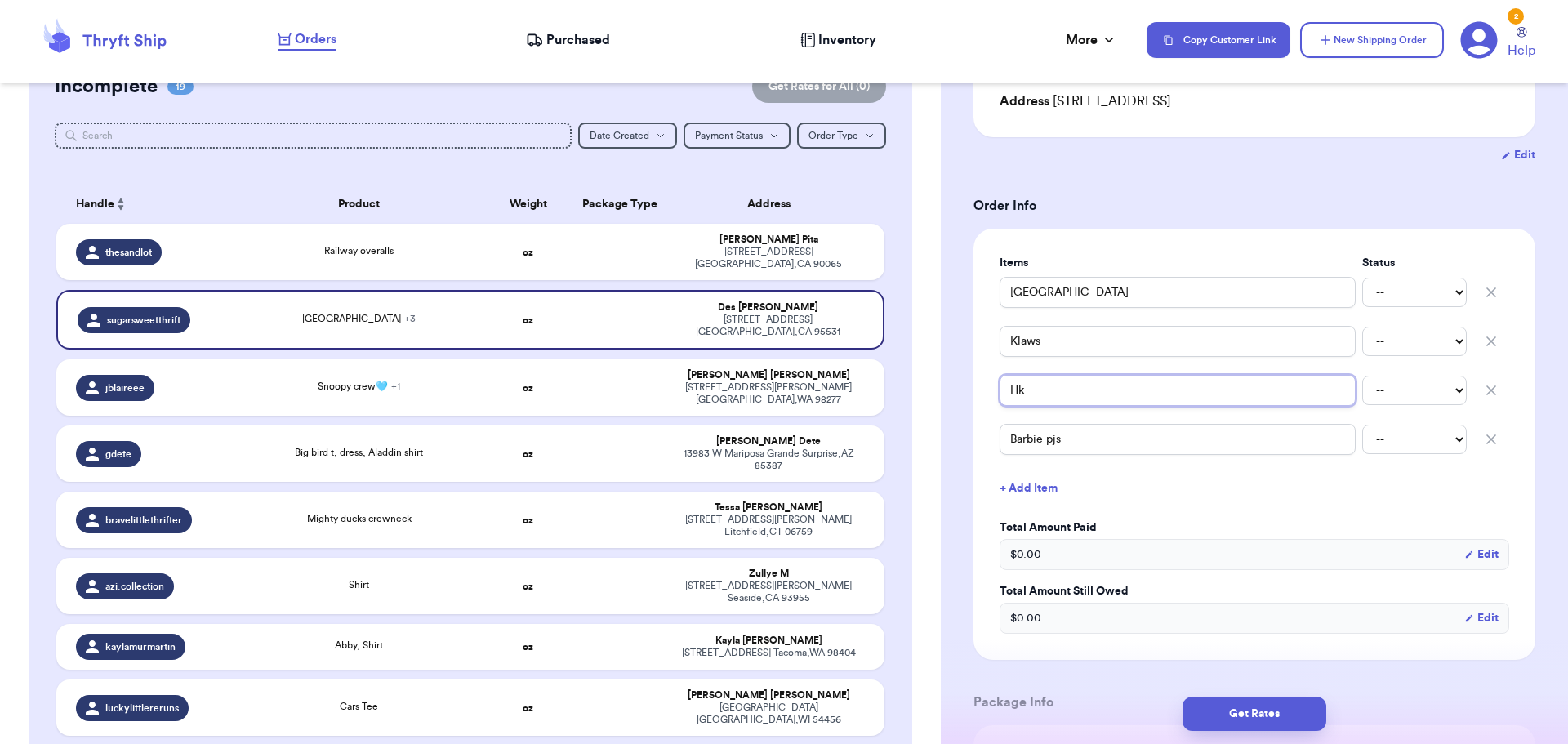
click at [1045, 385] on input "Hk" at bounding box center [1178, 390] width 356 height 31
click at [1038, 480] on button "+ Add Item" at bounding box center [1255, 488] width 523 height 36
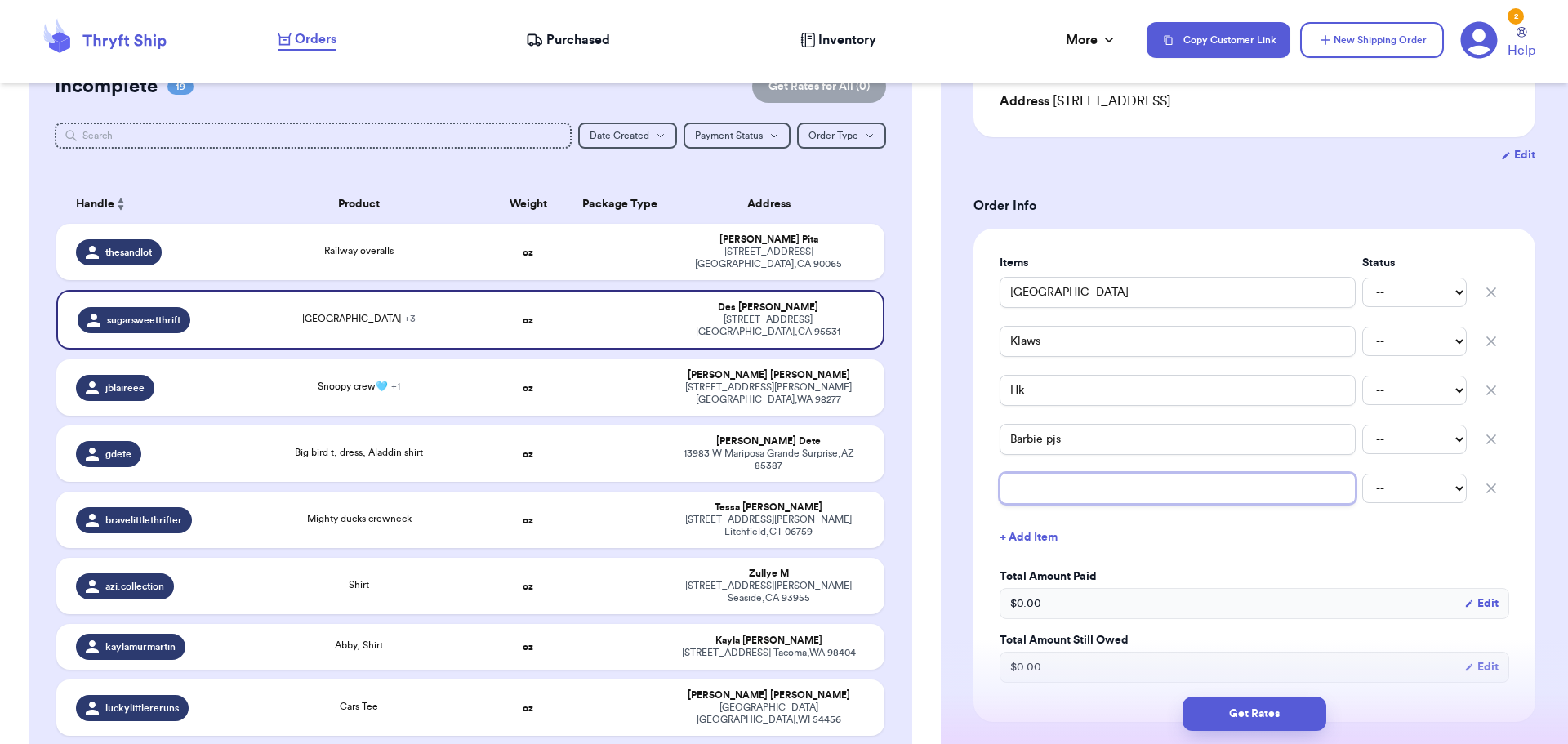
click at [1053, 484] on input "text" at bounding box center [1178, 489] width 356 height 31
click at [1070, 389] on input "Hk" at bounding box center [1178, 390] width 356 height 31
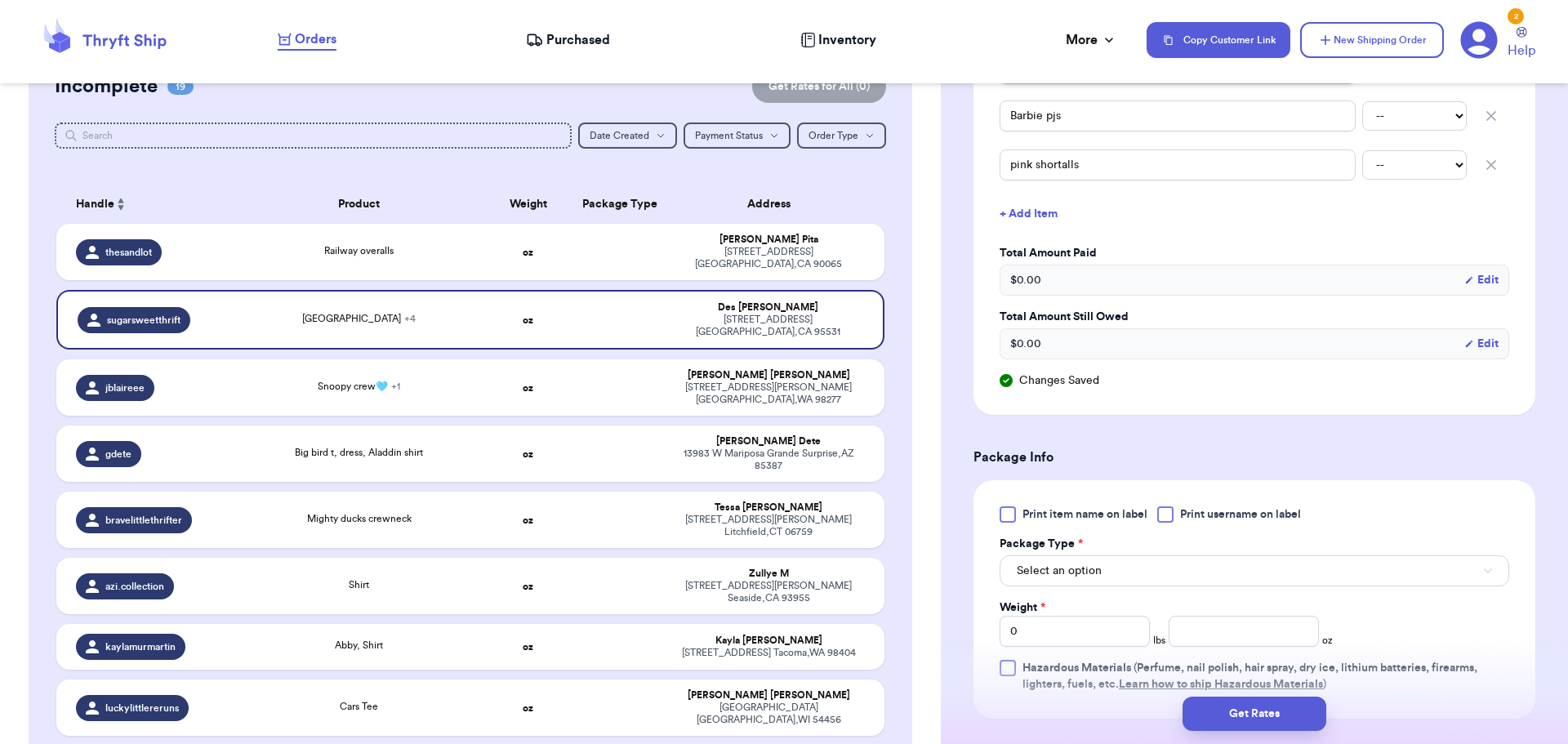
scroll to position [653, 0]
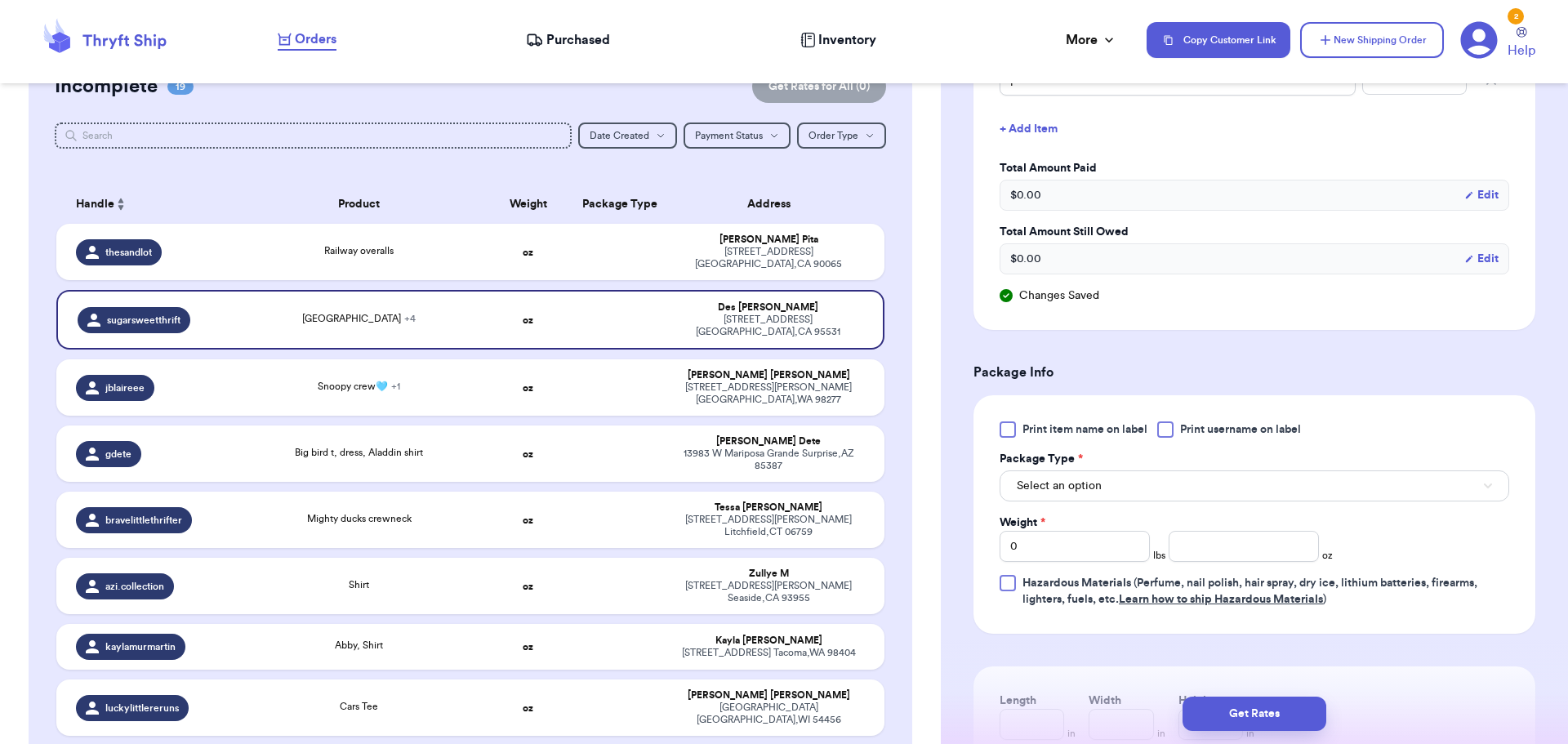
click at [1168, 427] on div at bounding box center [1165, 430] width 17 height 17
click at [0, 0] on input "Print username on label" at bounding box center [0, 0] width 0 height 0
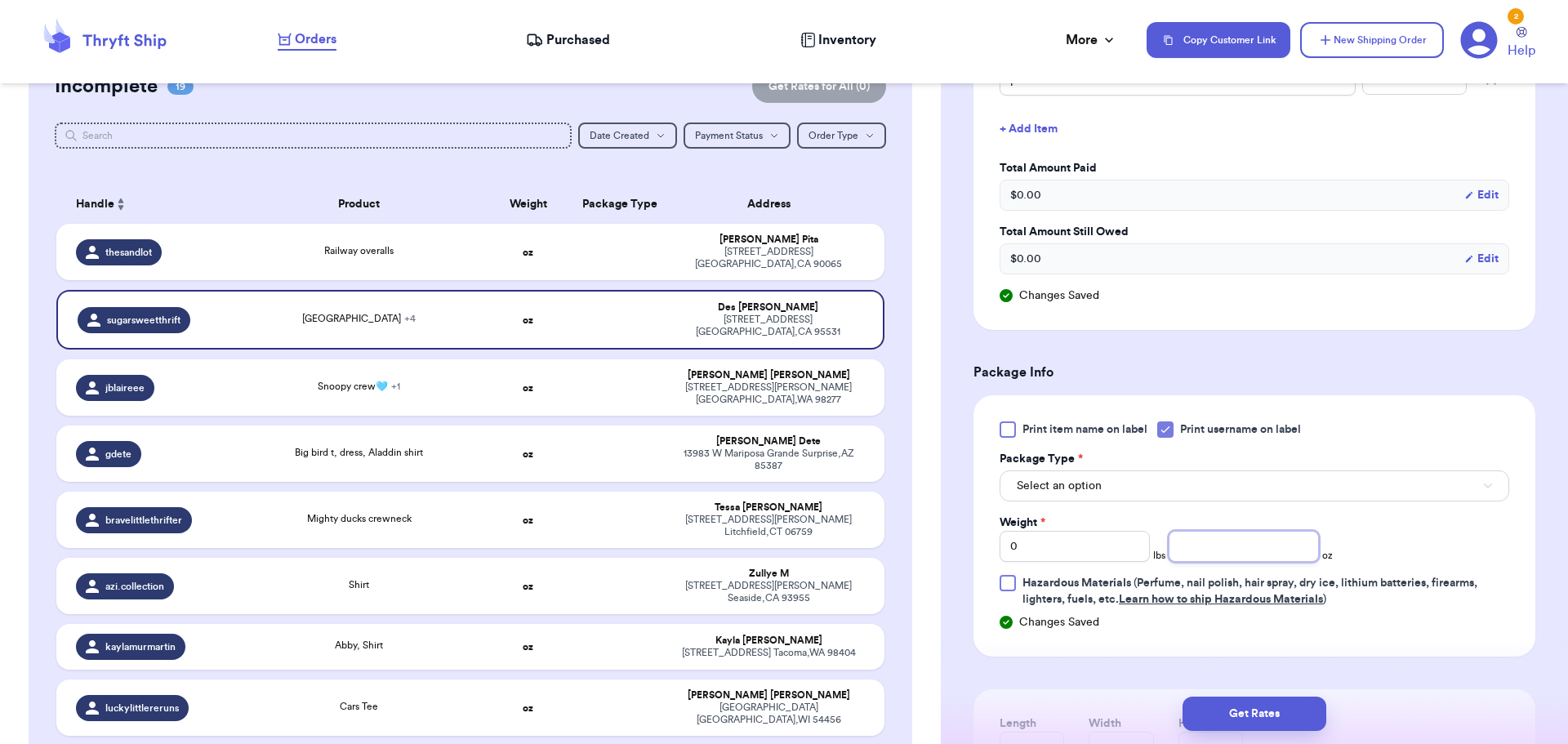
click at [1207, 542] on input "number" at bounding box center [1244, 546] width 151 height 31
click at [1019, 557] on input "0" at bounding box center [1075, 546] width 151 height 31
click at [1230, 552] on input "number" at bounding box center [1244, 546] width 151 height 31
click at [1248, 719] on button "Get Rates" at bounding box center [1255, 713] width 144 height 34
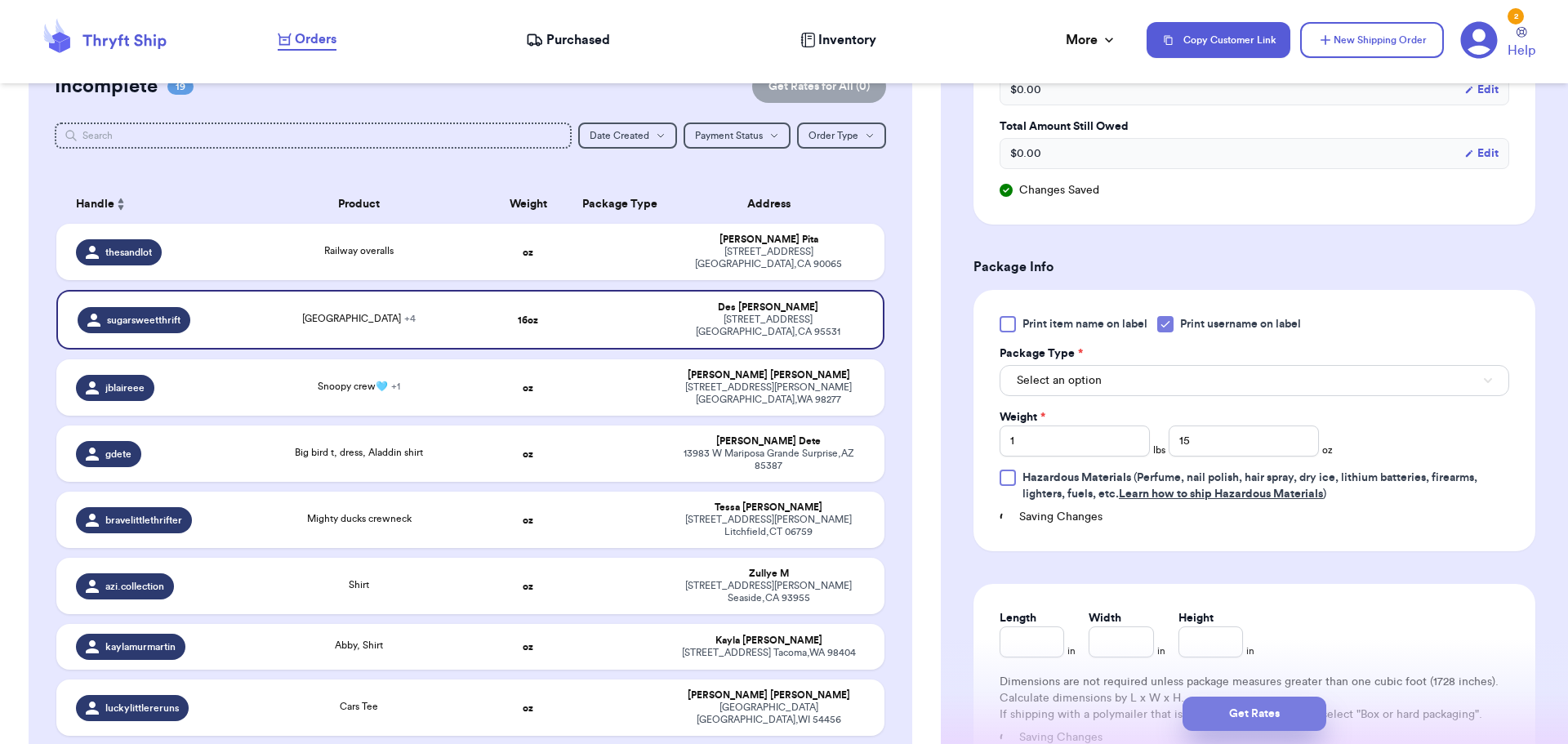
scroll to position [768, 0]
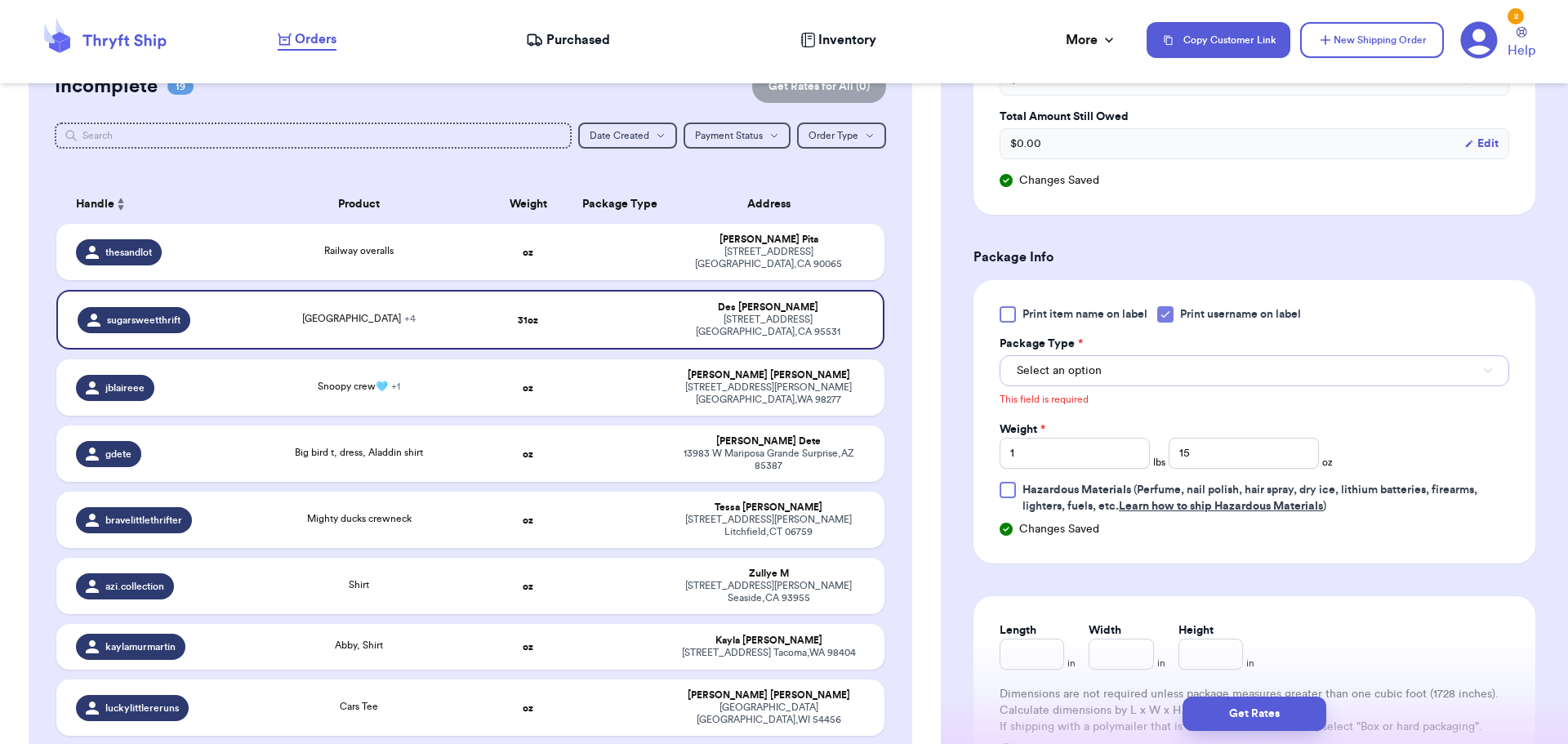
click at [1116, 355] on button "Select an option" at bounding box center [1255, 371] width 509 height 31
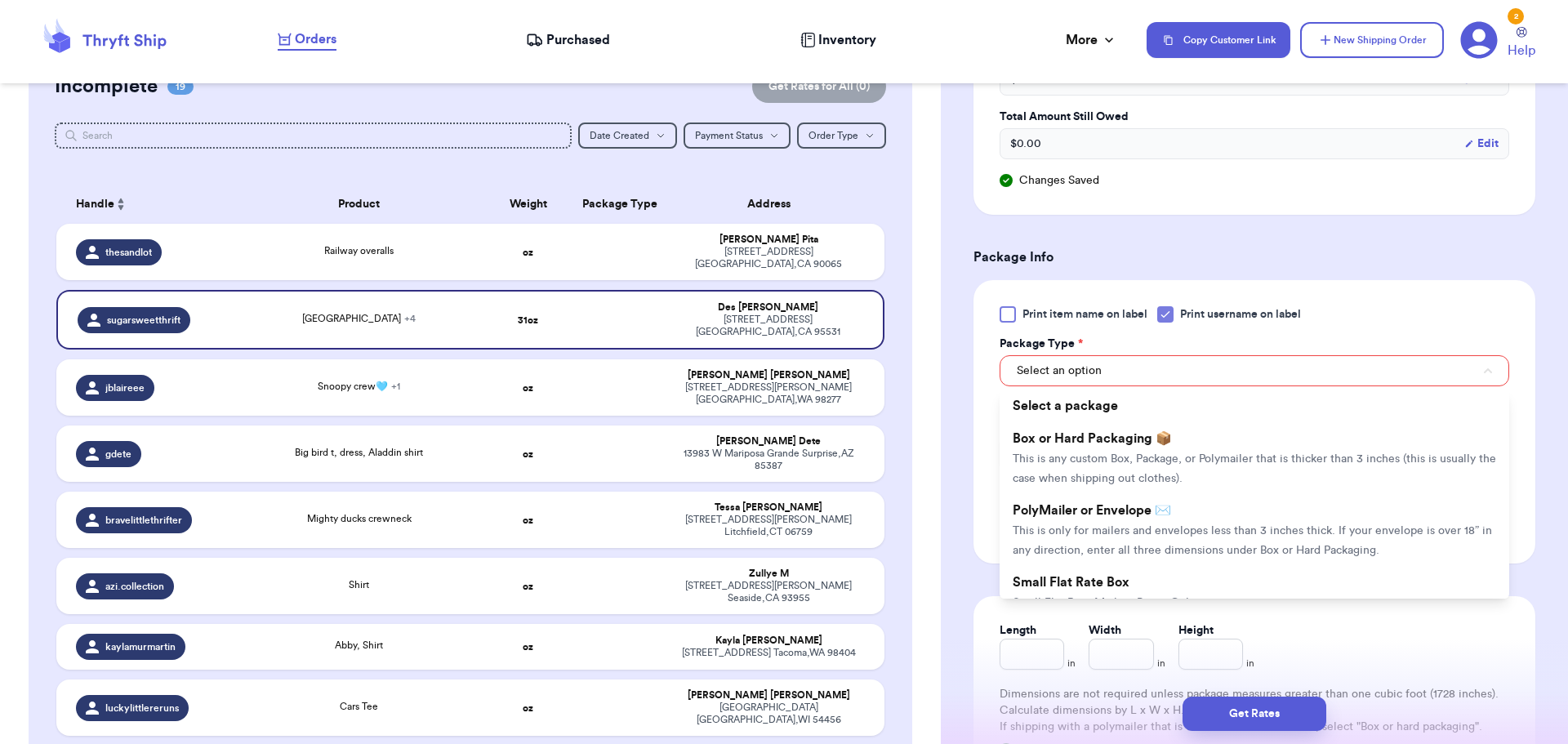
click at [1099, 419] on li "Select a package" at bounding box center [1255, 405] width 509 height 32
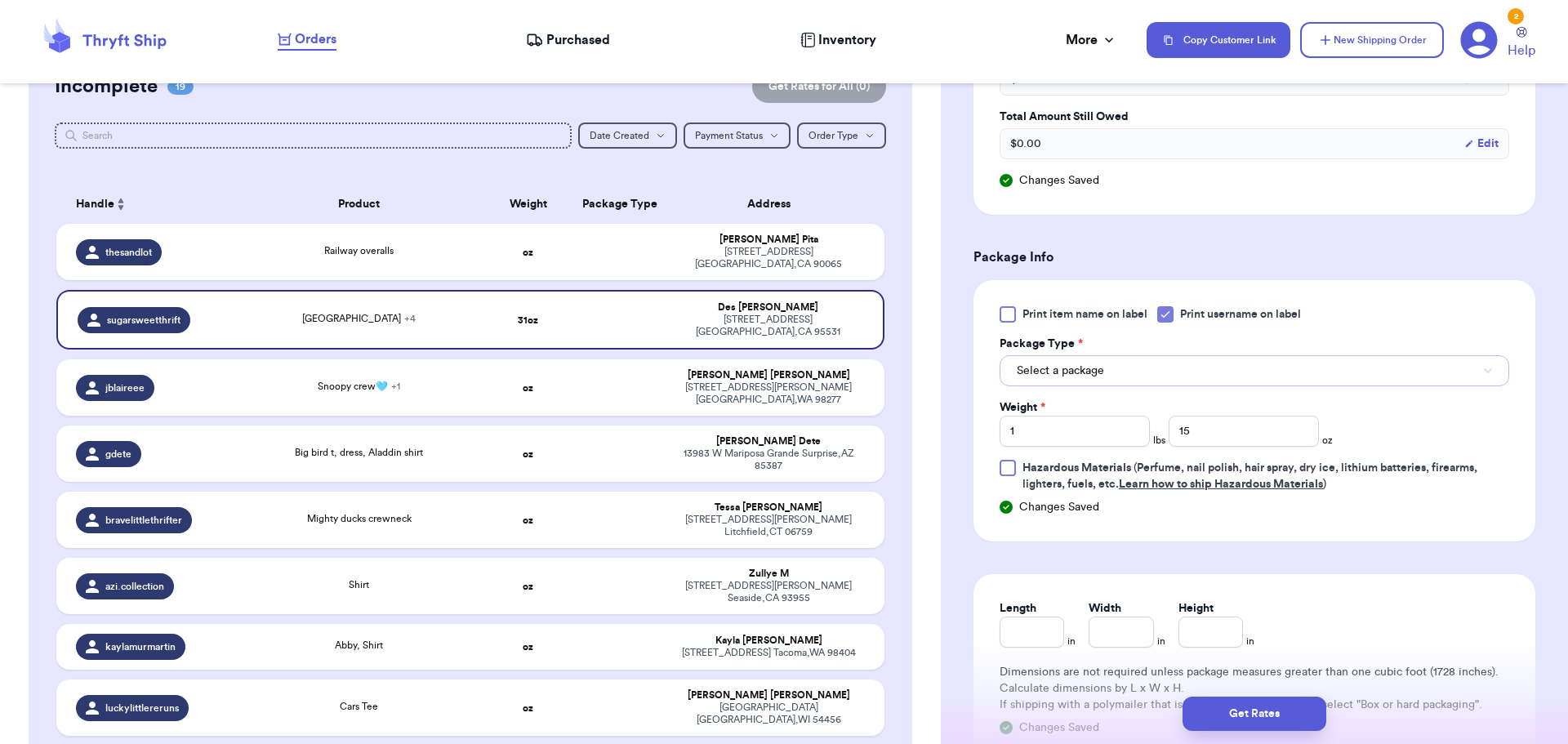
click at [1102, 365] on span "Select a package" at bounding box center [1060, 370] width 88 height 17
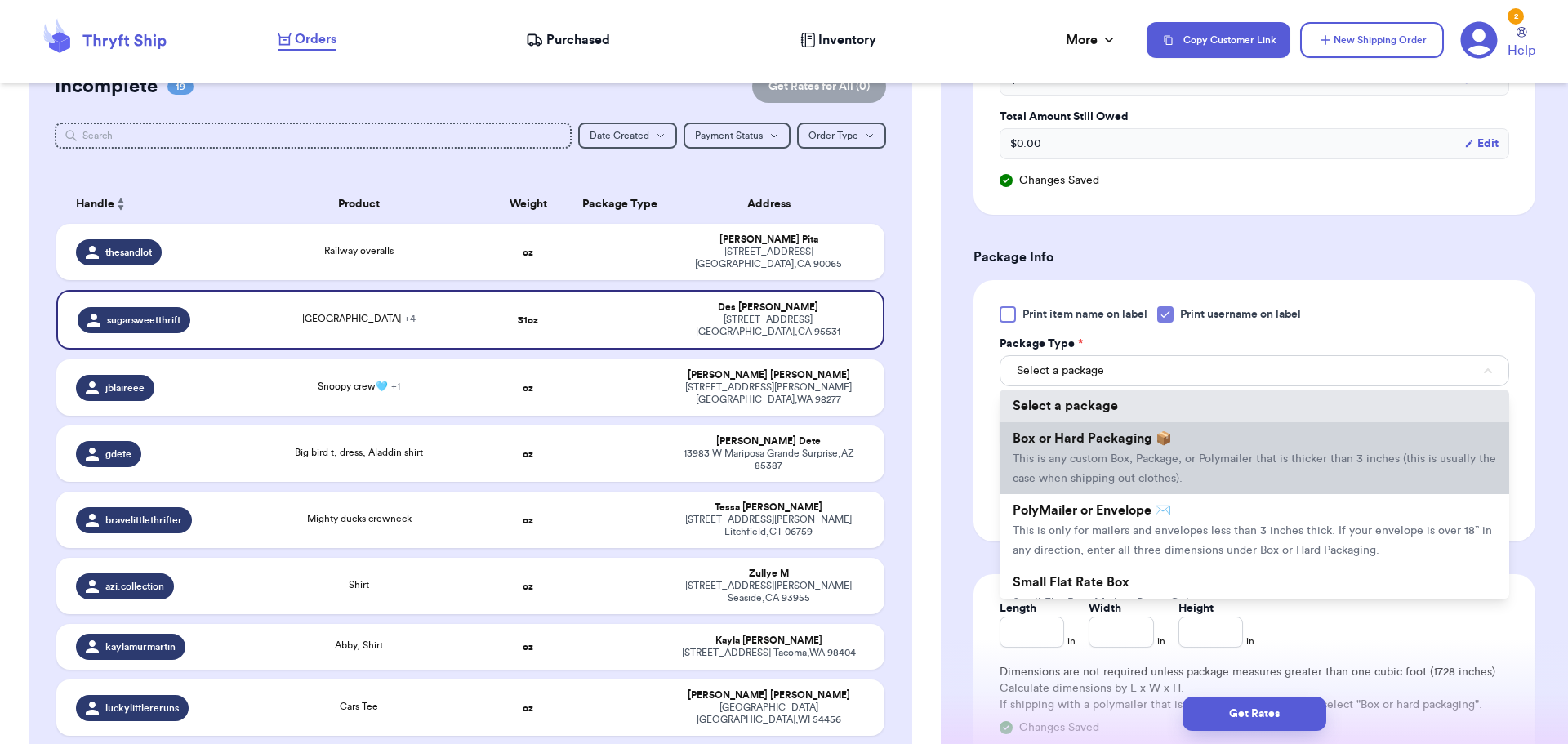
click at [1102, 463] on span "This is any custom Box, Package, or Polymailer that is thicker than 3 inches (t…" at bounding box center [1254, 469] width 484 height 31
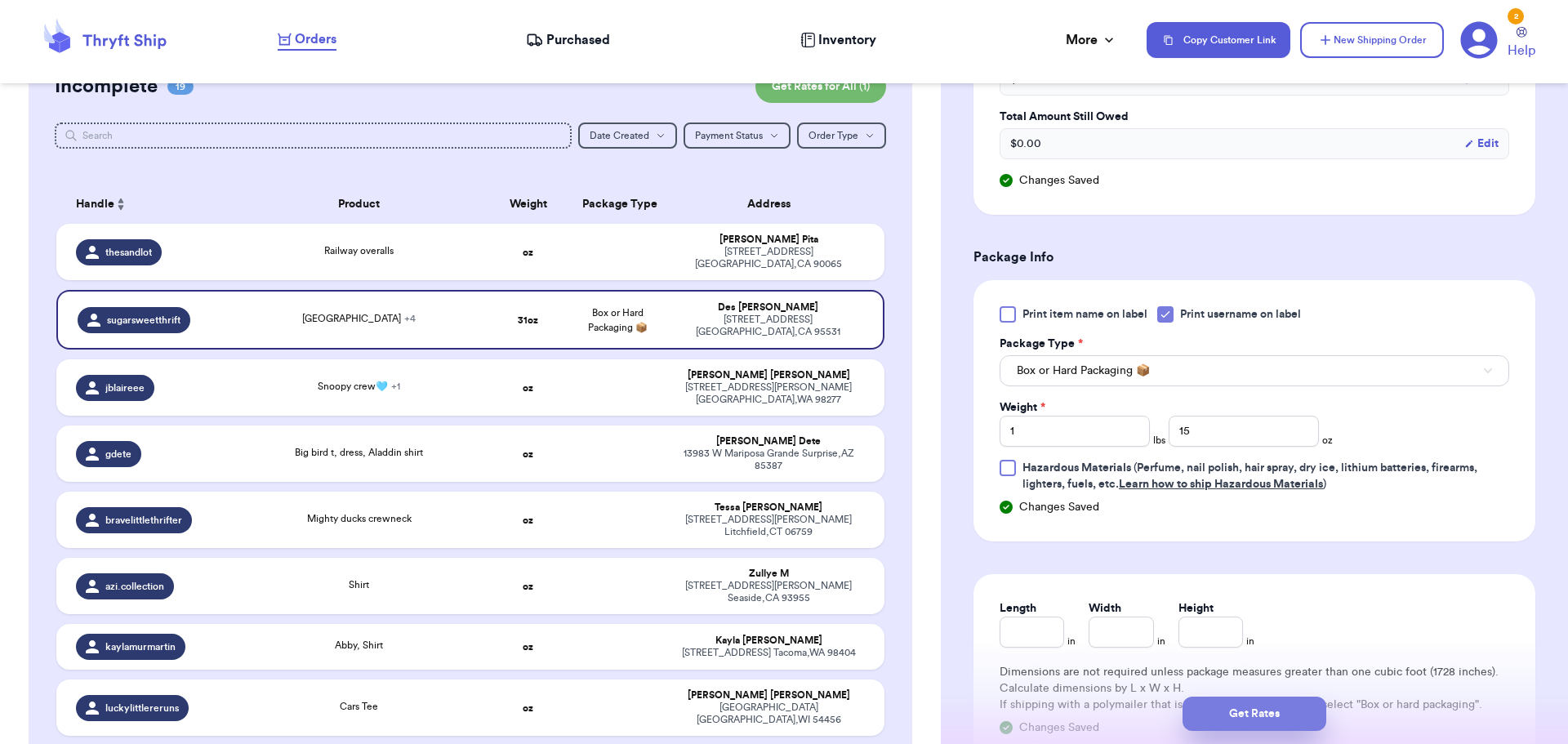
click at [1248, 714] on button "Get Rates" at bounding box center [1255, 713] width 144 height 34
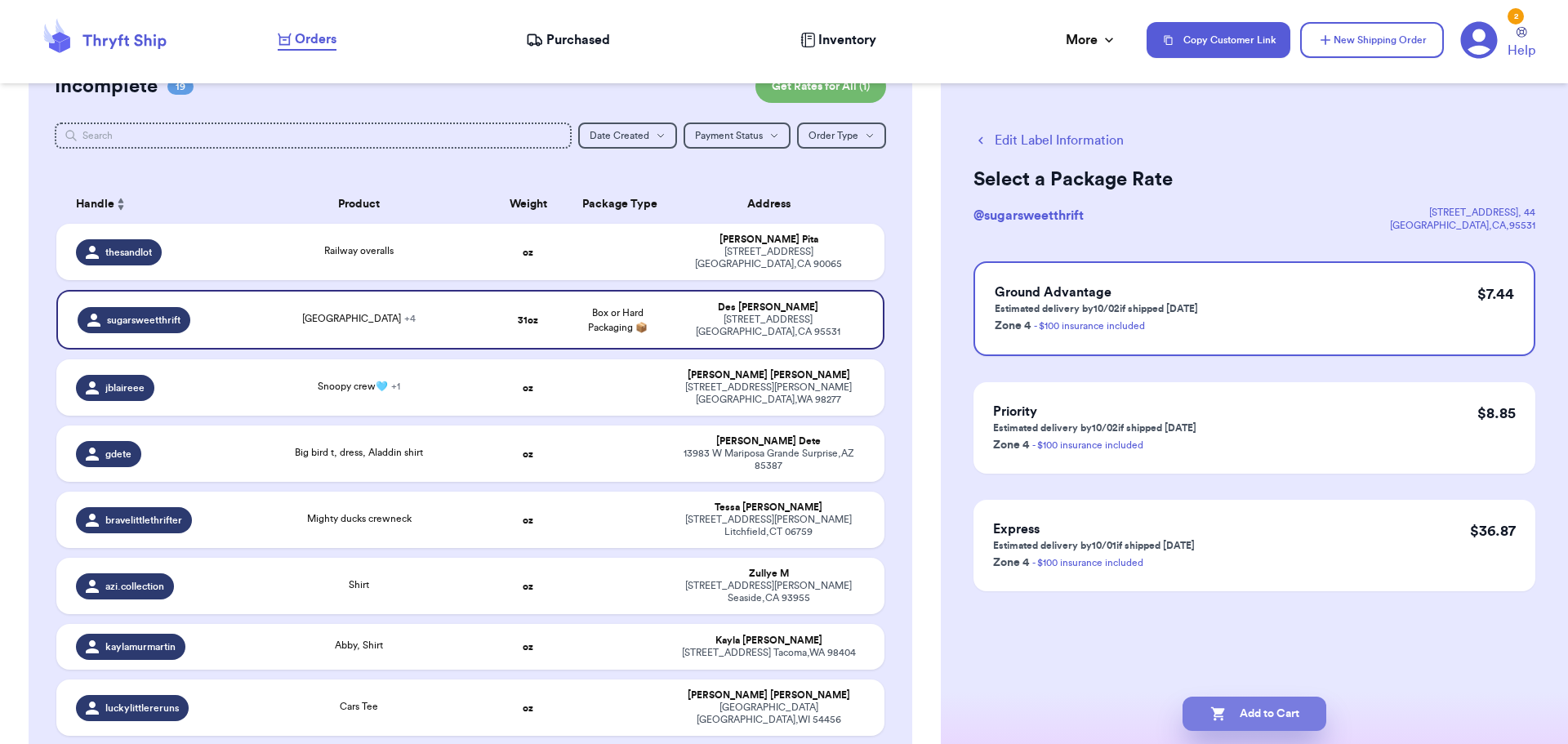
click at [1240, 713] on button "Add to Cart" at bounding box center [1255, 713] width 144 height 34
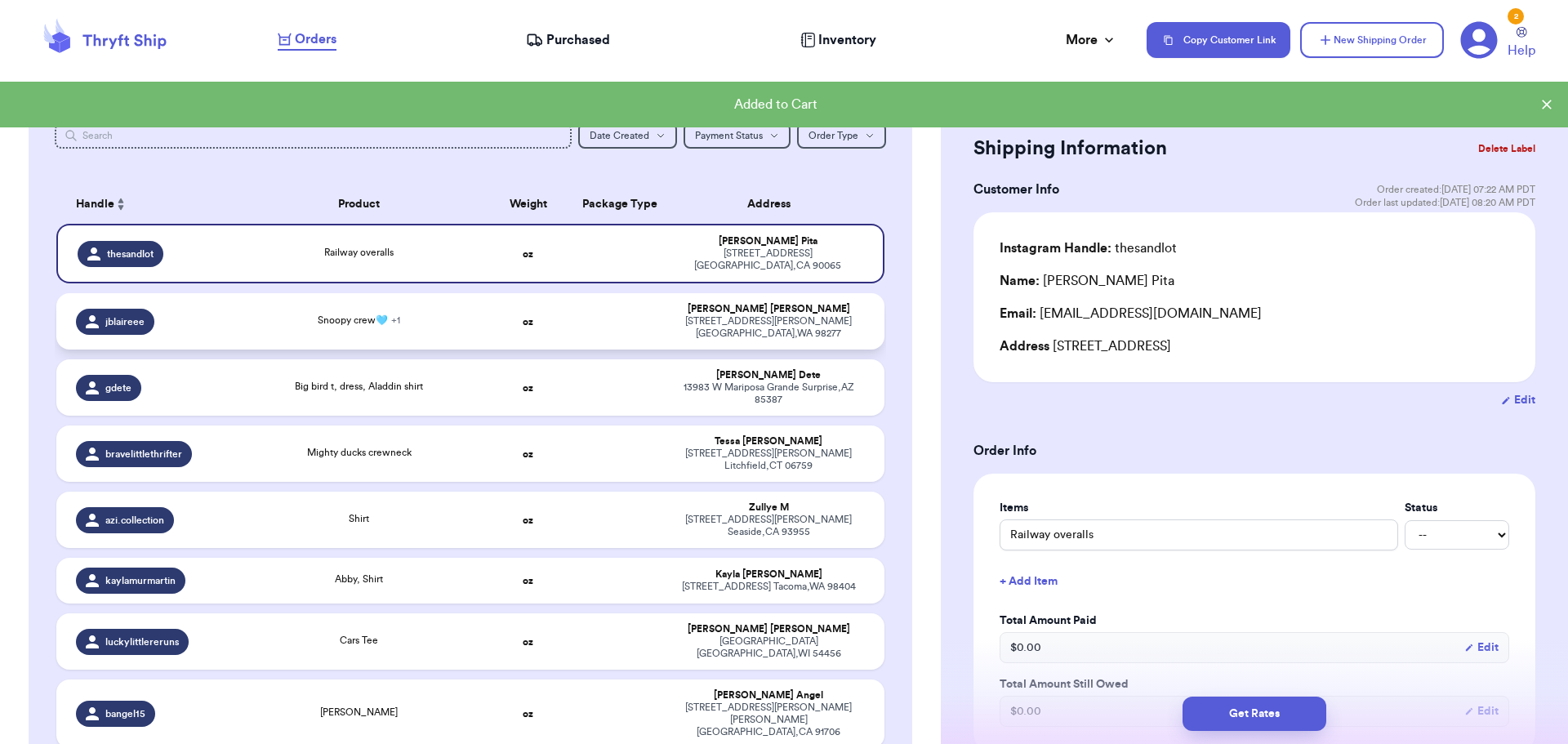
click at [436, 337] on td "Snoopy crew🩵 + 1" at bounding box center [359, 321] width 250 height 56
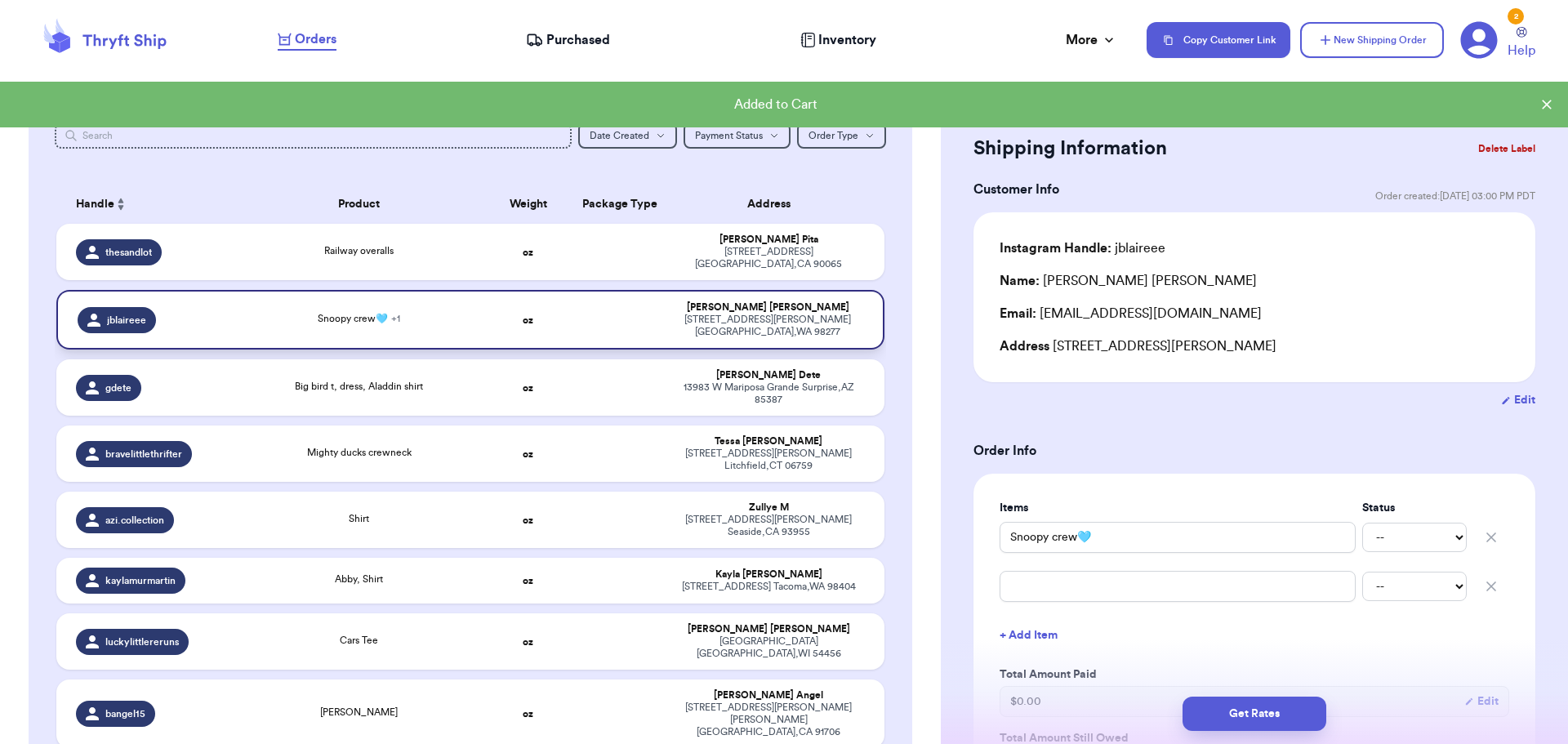
click at [428, 317] on div "Snoopy crew🩵 + 1" at bounding box center [359, 320] width 230 height 18
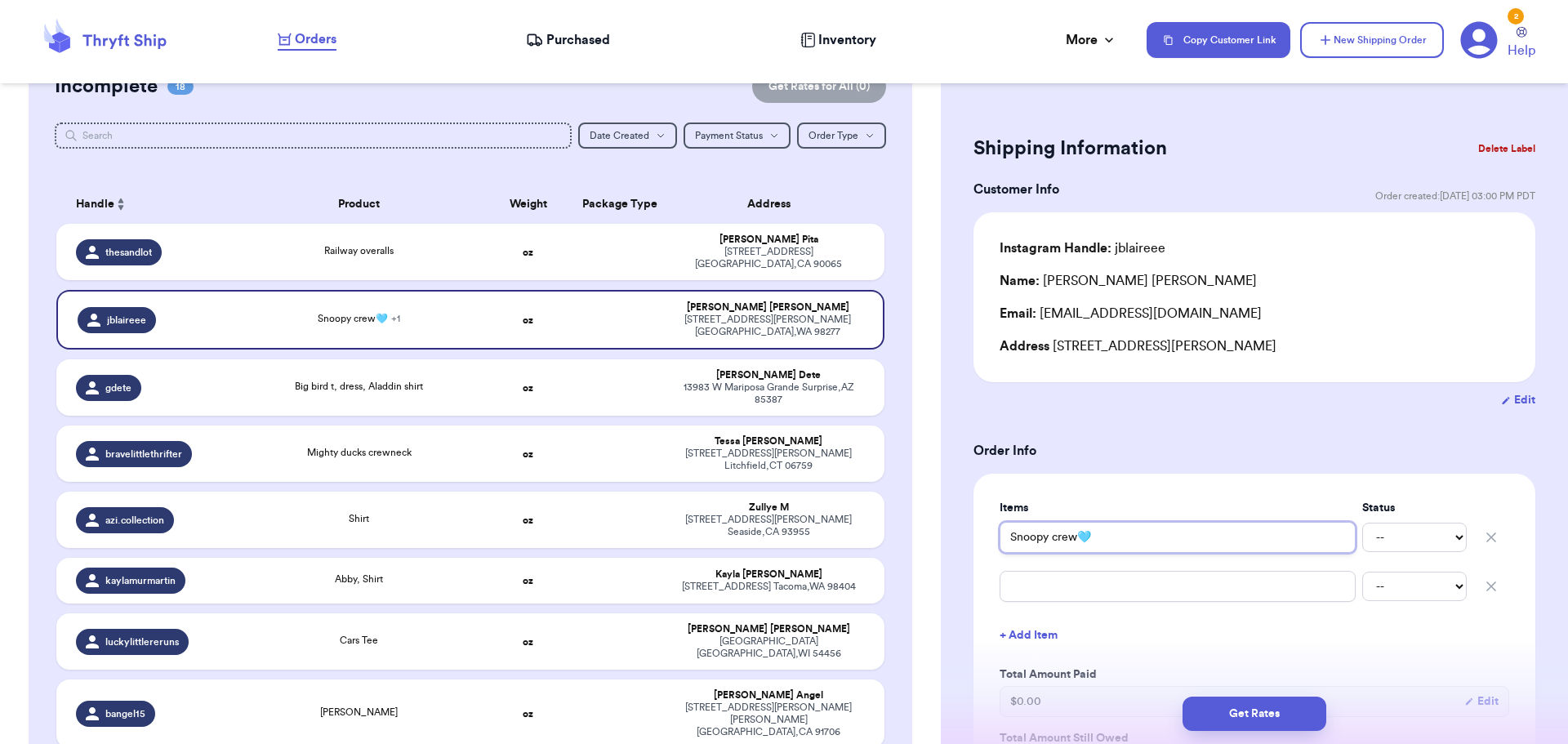
click at [1051, 539] on input "Snoopy crew🩵" at bounding box center [1178, 537] width 356 height 31
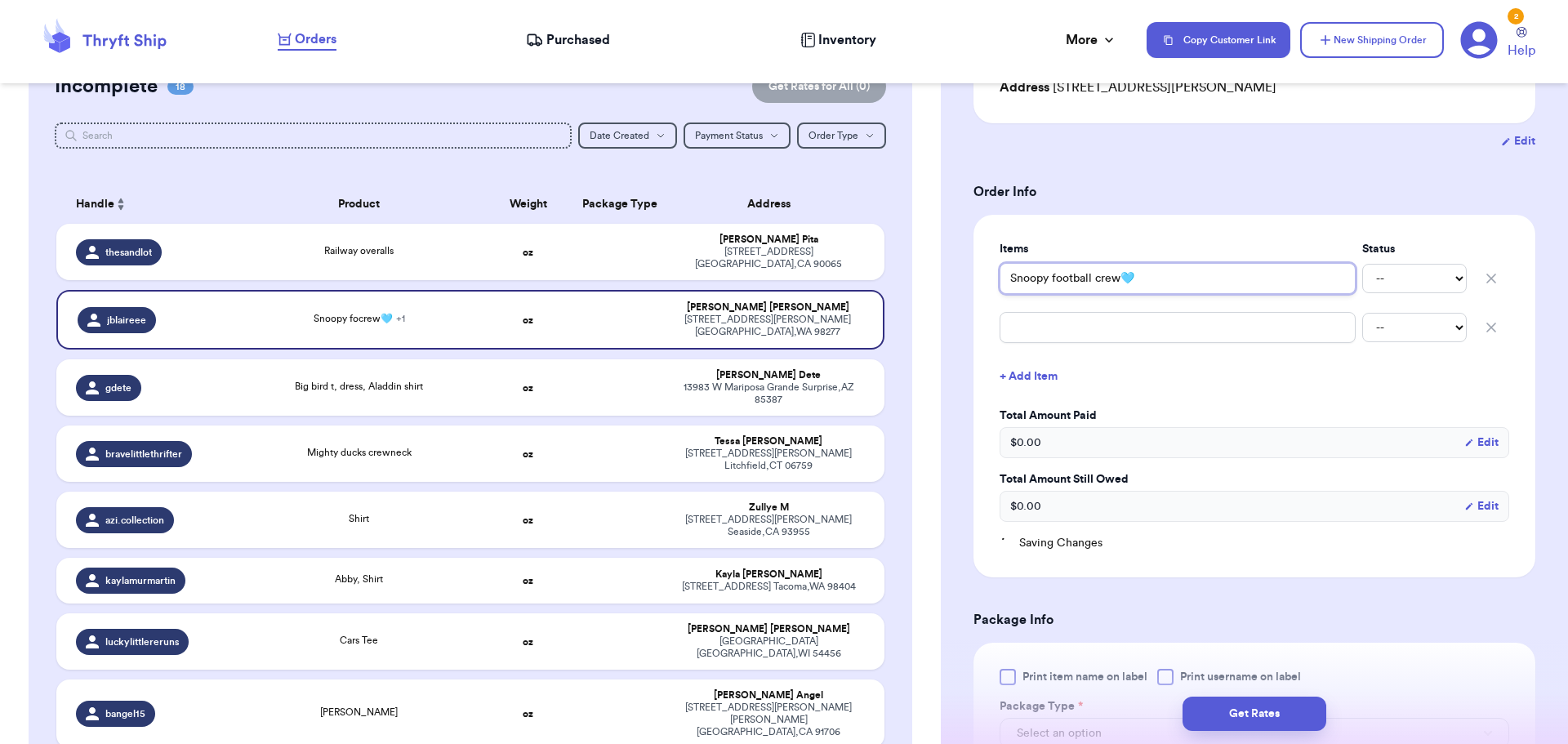
scroll to position [489, 0]
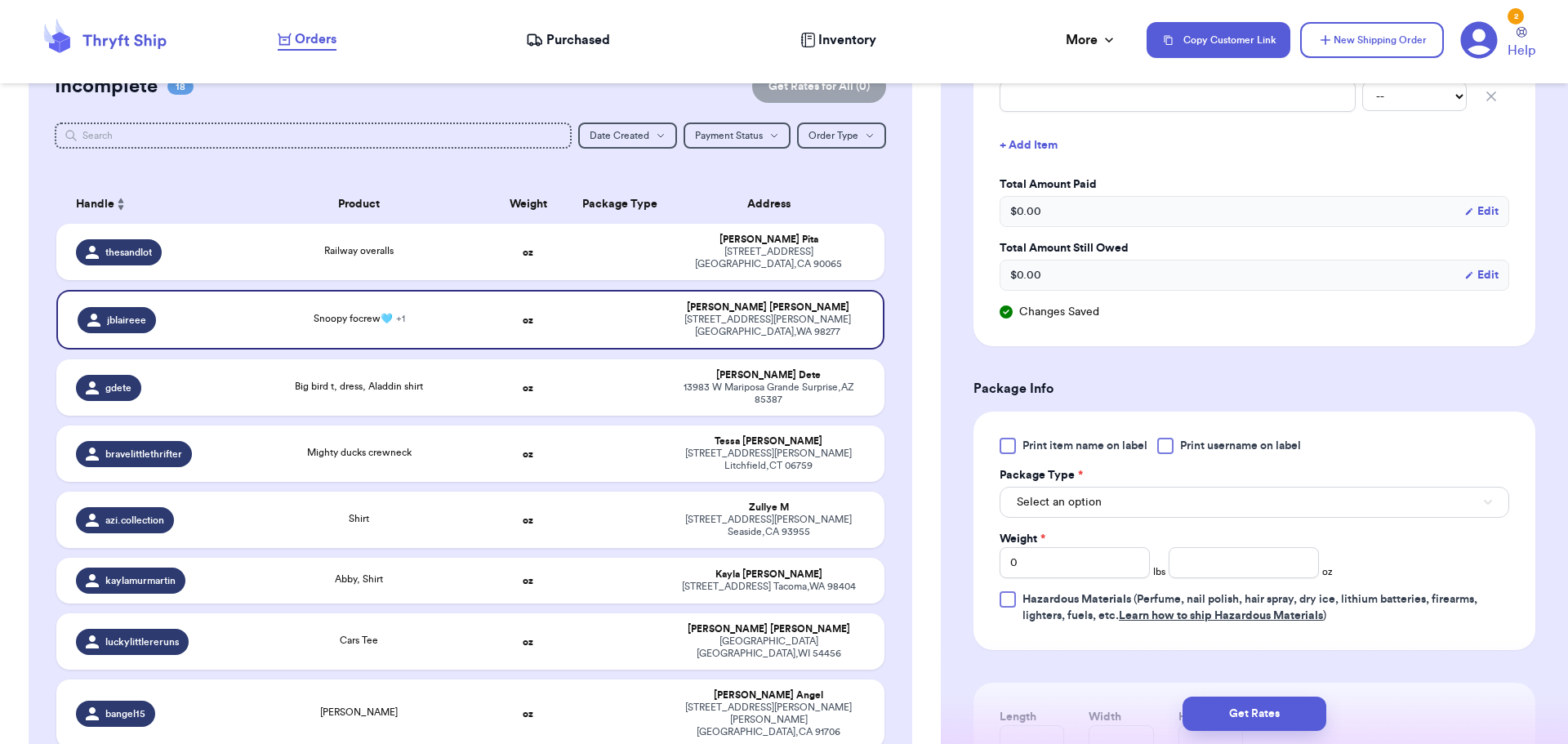
click at [1158, 445] on div "Print item name on label Print username on label" at bounding box center [1255, 446] width 509 height 17
click at [1164, 449] on div at bounding box center [1165, 446] width 17 height 17
click at [0, 0] on input "Print username on label" at bounding box center [0, 0] width 0 height 0
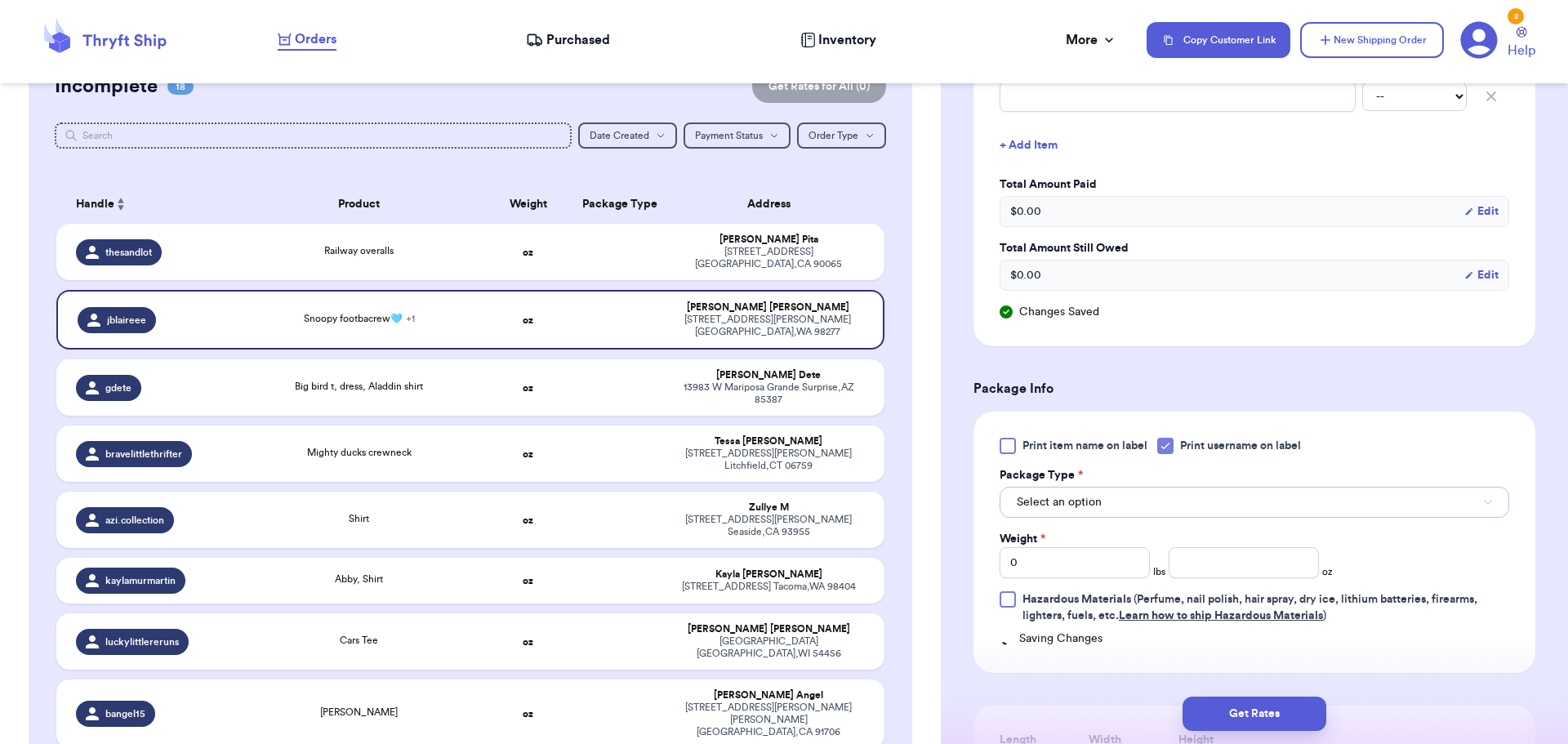
drag, startPoint x: 1145, startPoint y: 498, endPoint x: 1142, endPoint y: 516, distance: 18.2
click at [1145, 498] on button "Select an option" at bounding box center [1255, 502] width 509 height 31
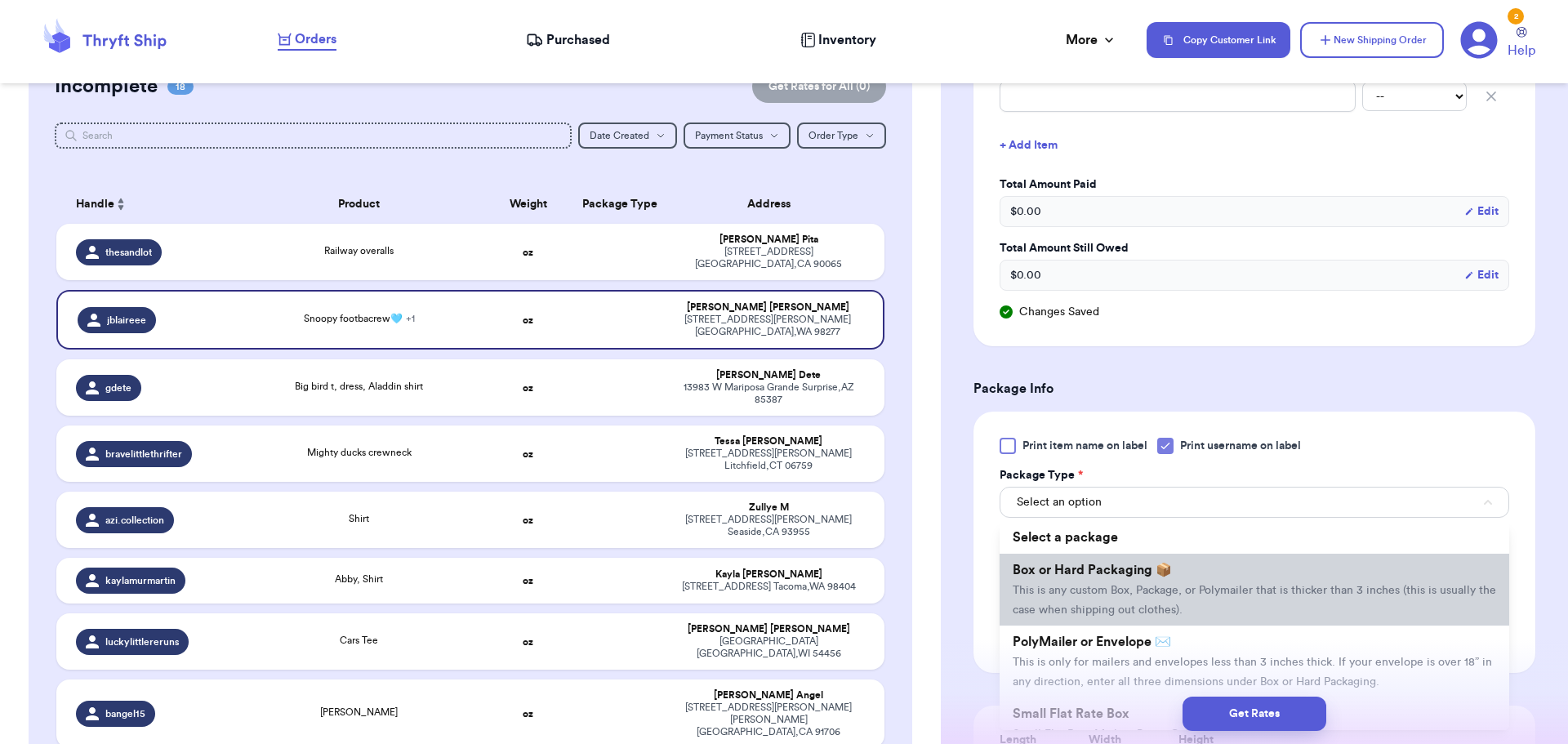
click at [1145, 574] on span "Box or Hard Packaging 📦" at bounding box center [1092, 570] width 160 height 13
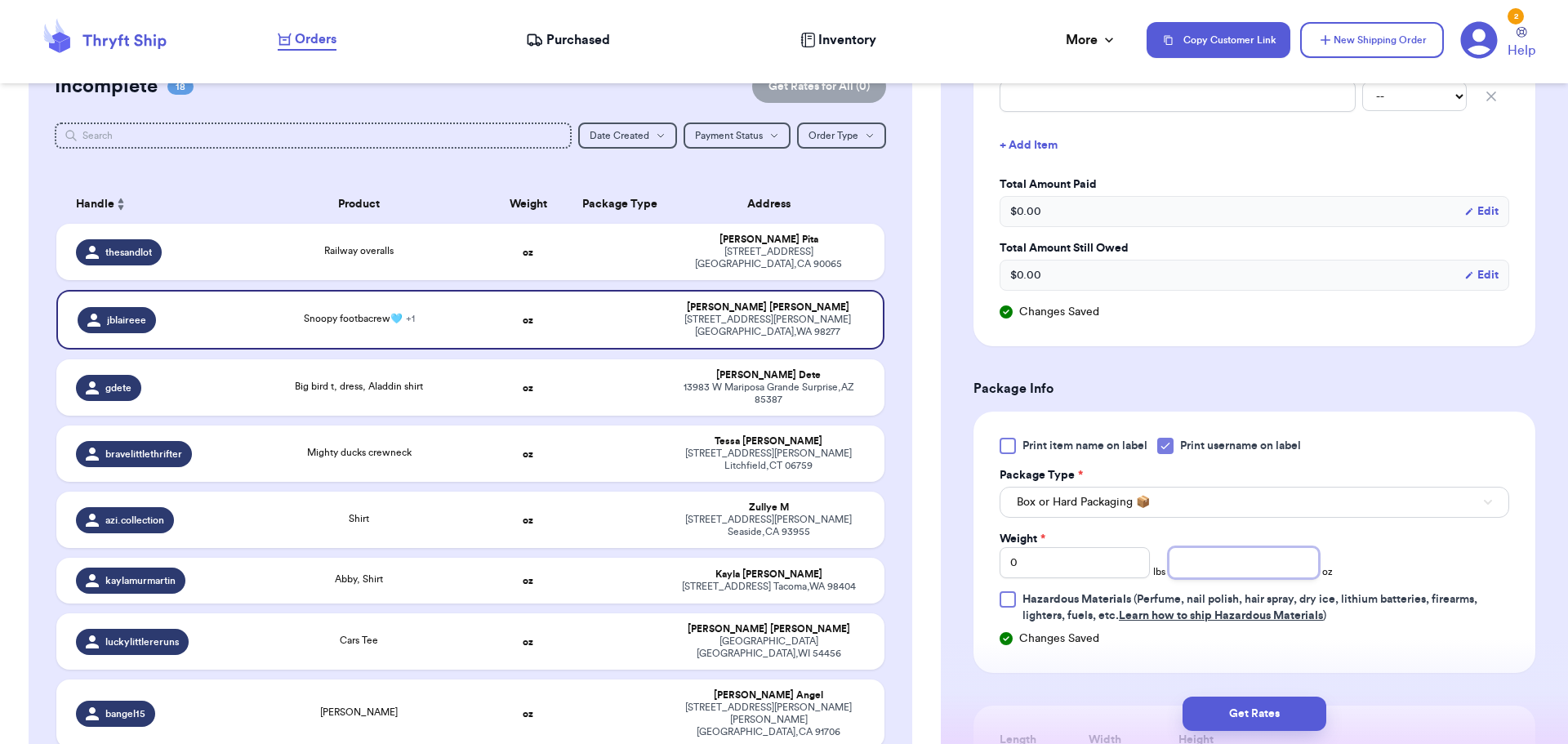
click at [1226, 555] on input "number" at bounding box center [1244, 563] width 151 height 31
click at [1227, 708] on button "Get Rates" at bounding box center [1255, 713] width 144 height 34
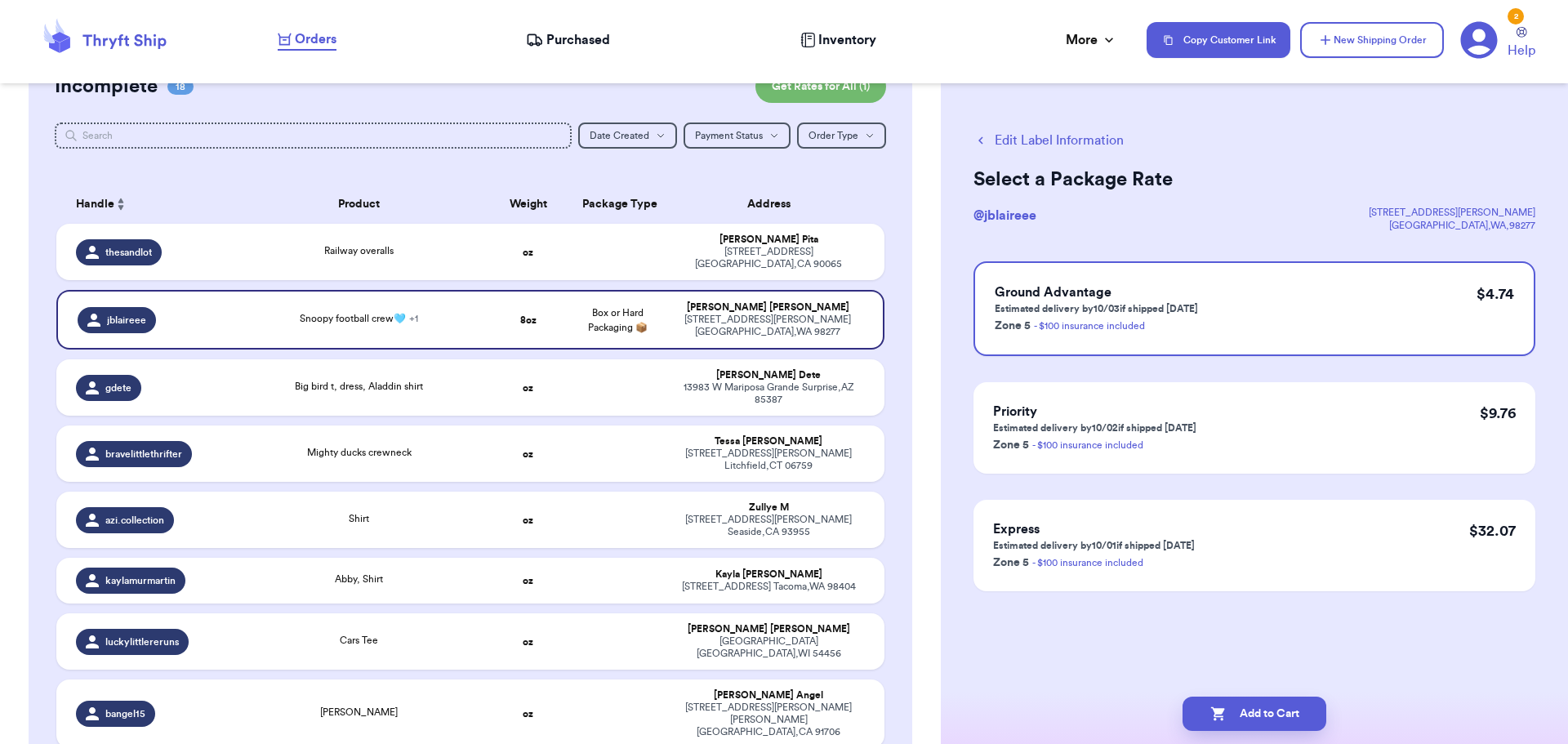
scroll to position [0, 0]
click at [1233, 714] on button "Add to Cart" at bounding box center [1255, 713] width 144 height 34
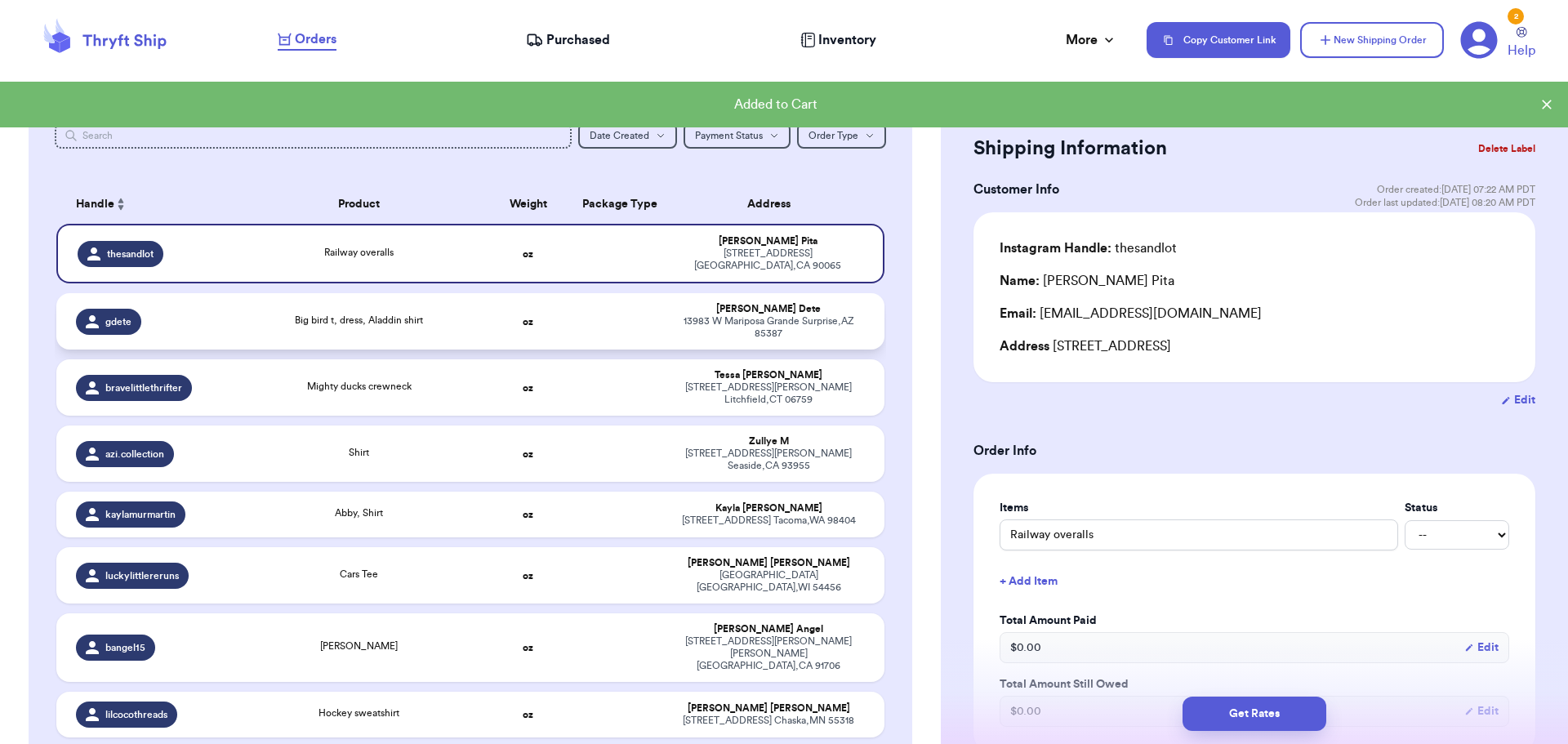
click at [404, 315] on span "Big bird t, dress, Aladdin shirt" at bounding box center [358, 320] width 128 height 10
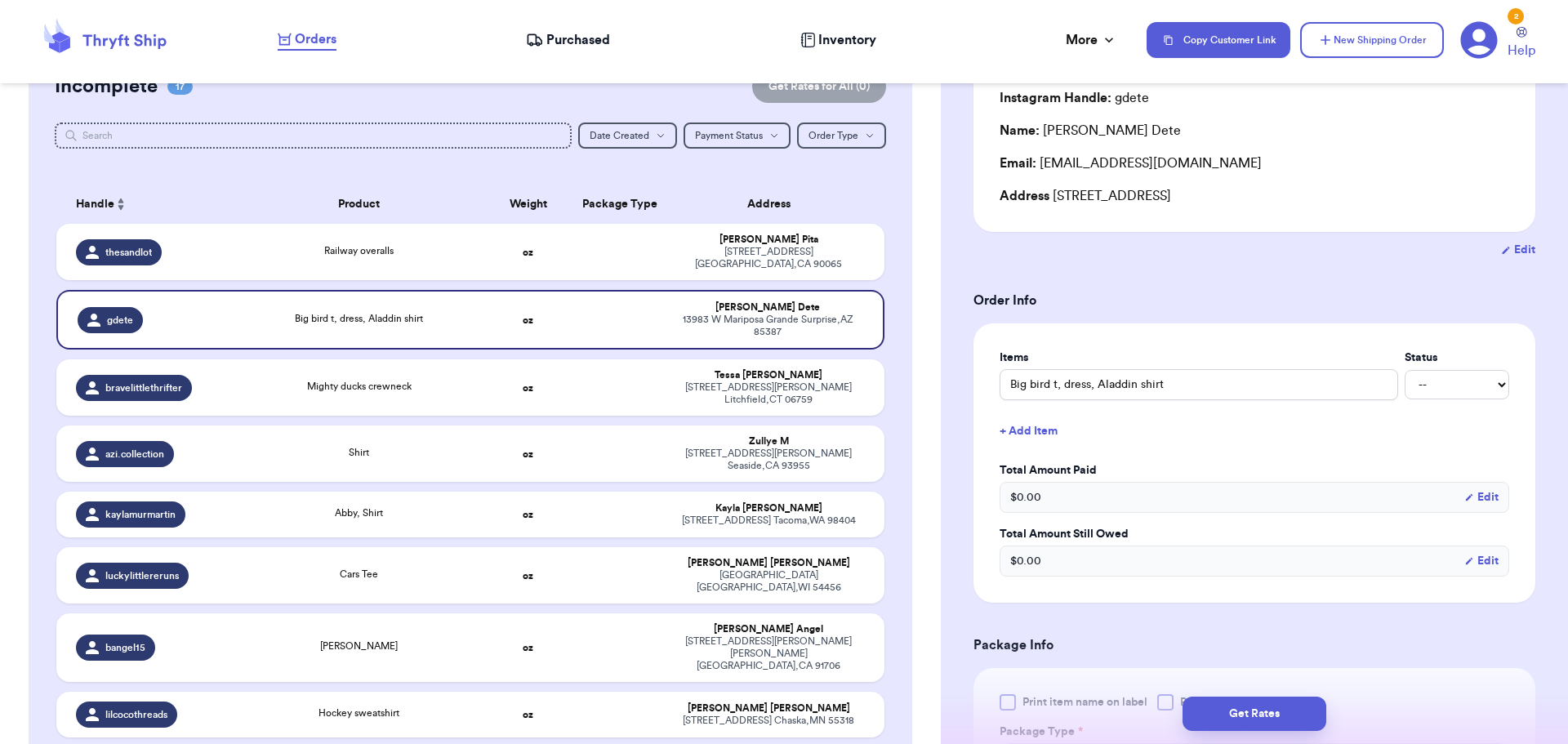
scroll to position [163, 0]
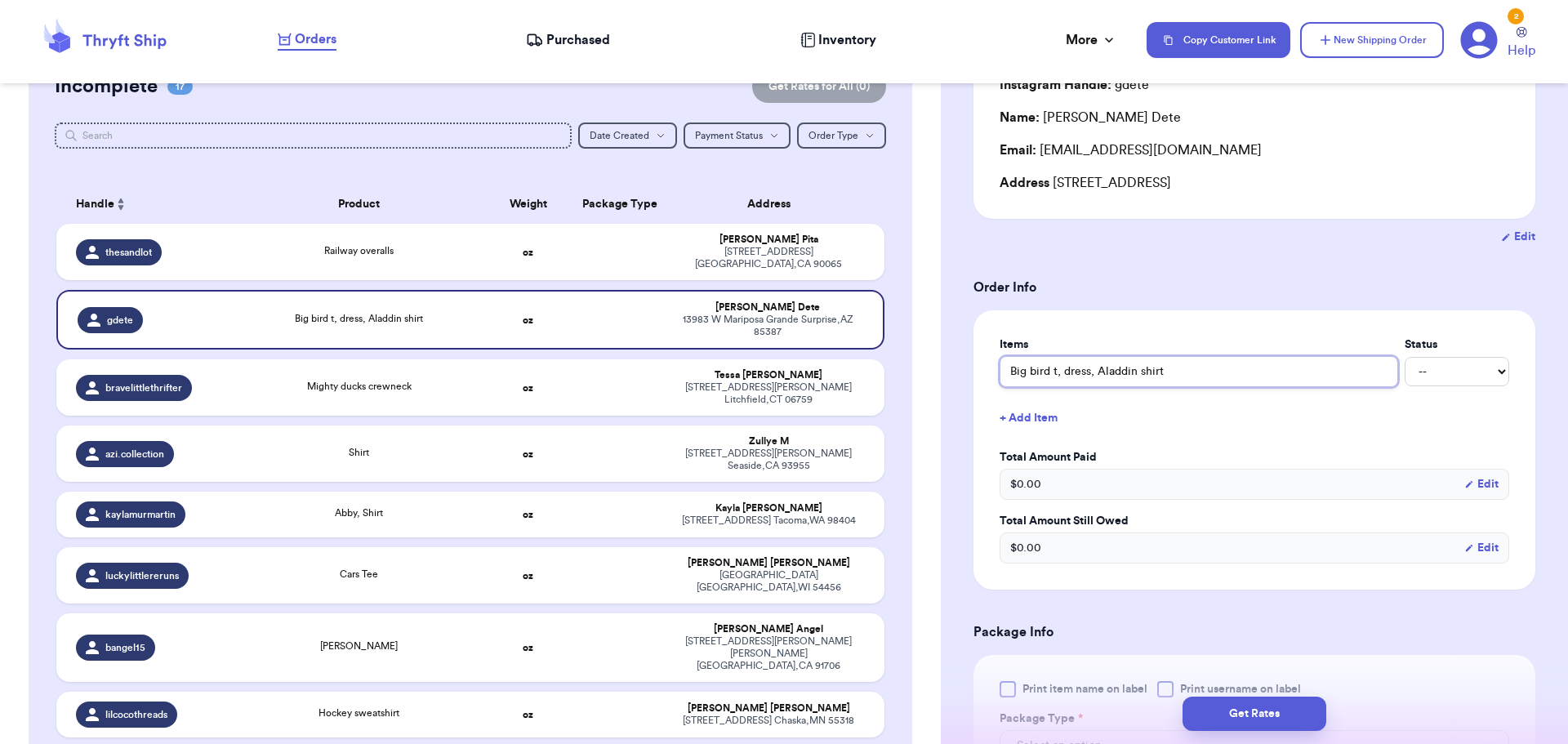
drag, startPoint x: 1065, startPoint y: 371, endPoint x: 1092, endPoint y: 365, distance: 27.7
click at [1064, 370] on input "Big bird t, dress, Aladdin shirt" at bounding box center [1199, 372] width 399 height 31
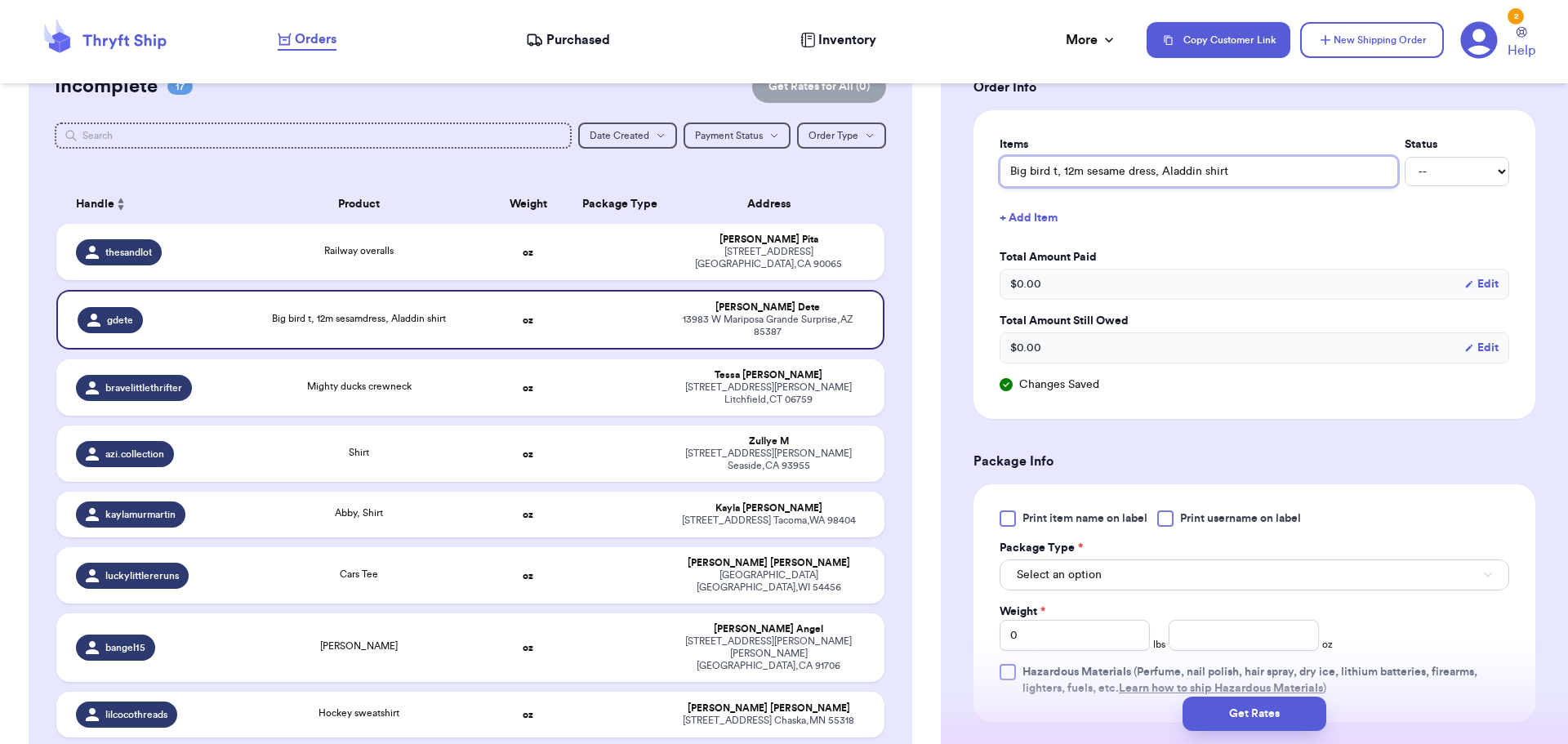
scroll to position [408, 0]
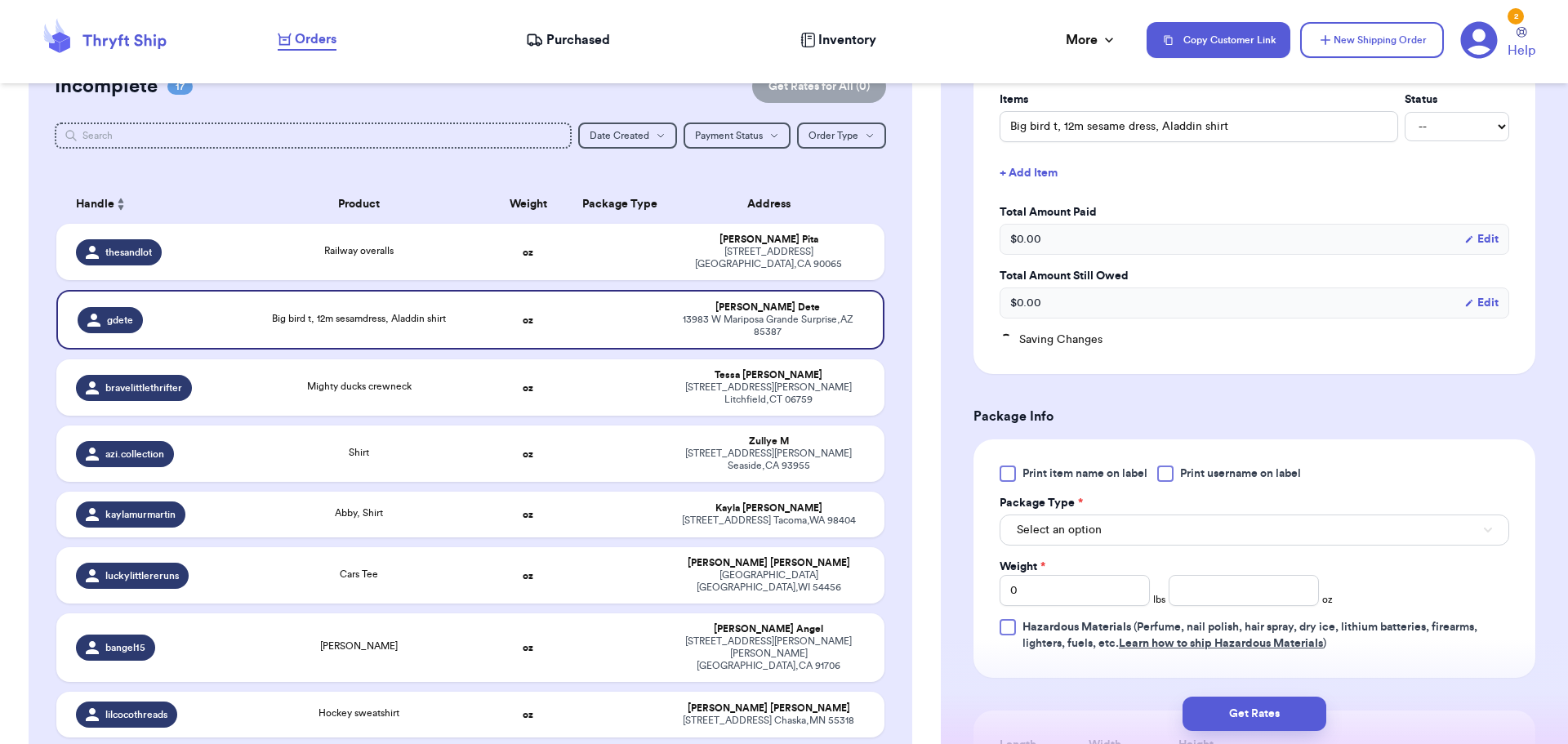
click at [1165, 468] on div at bounding box center [1165, 474] width 17 height 17
click at [0, 0] on input "Print username on label" at bounding box center [0, 0] width 0 height 0
click at [1151, 536] on button "Select an option" at bounding box center [1255, 530] width 509 height 31
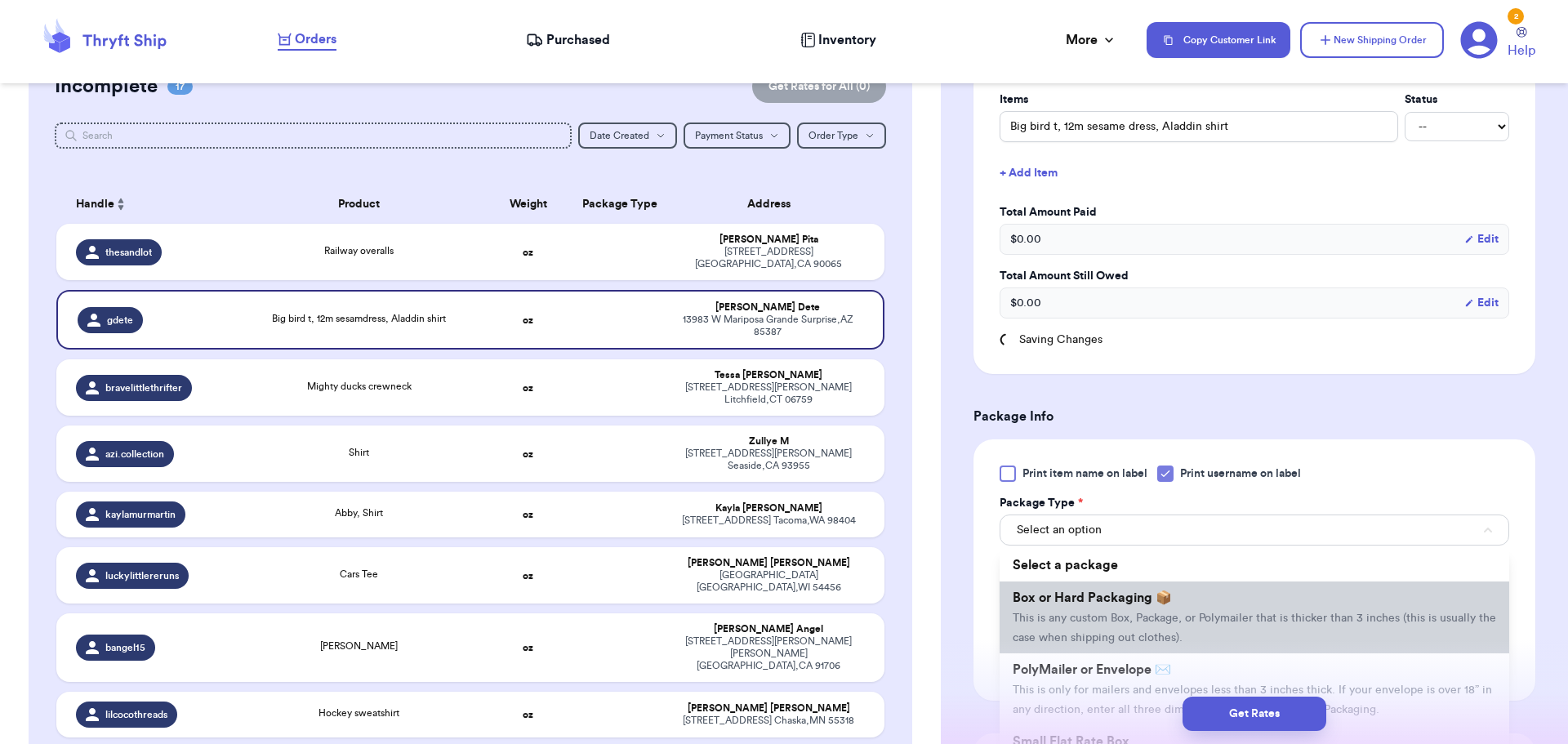
click at [1150, 603] on span "Box or Hard Packaging 📦" at bounding box center [1092, 598] width 160 height 13
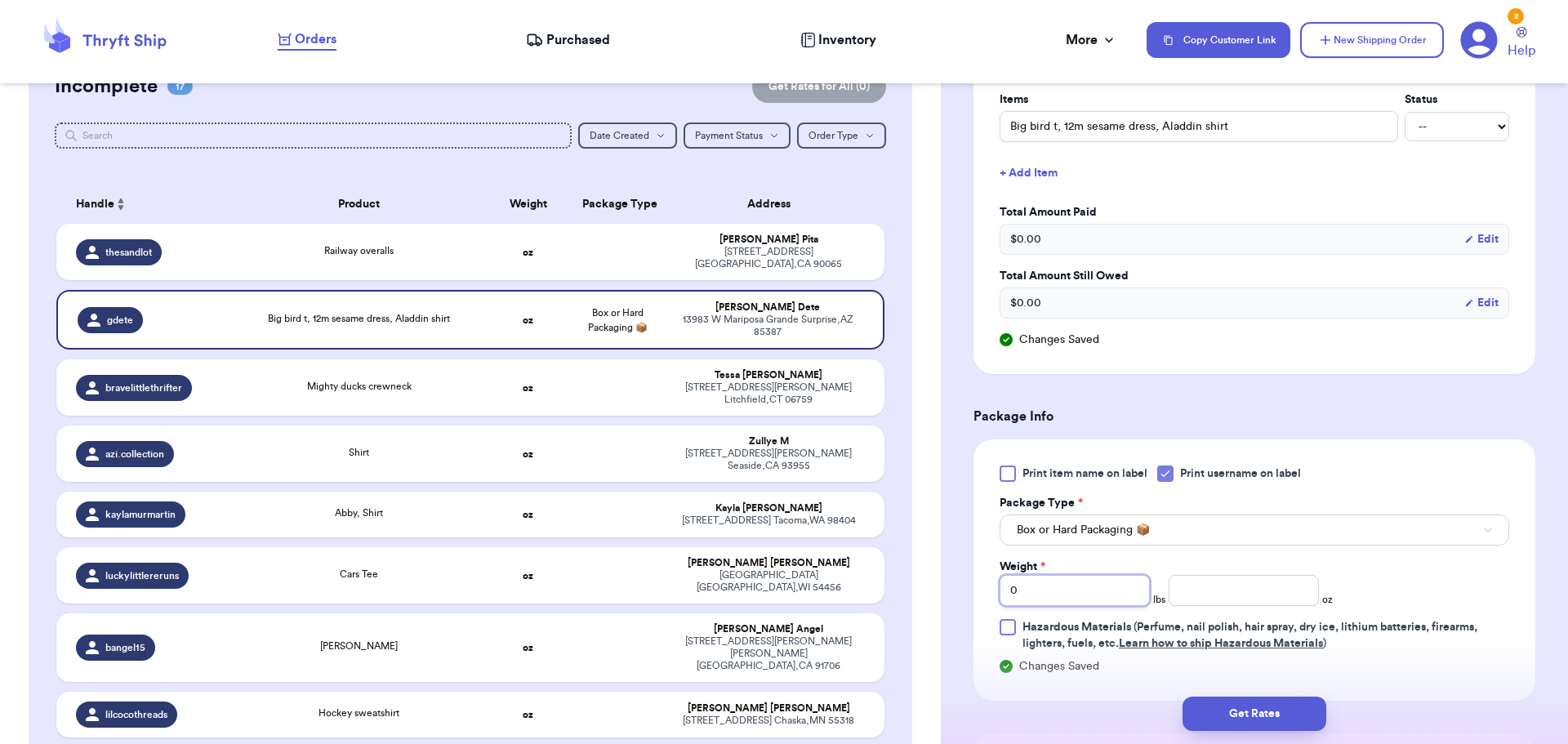
drag, startPoint x: 1078, startPoint y: 589, endPoint x: 892, endPoint y: 570, distance: 187.0
click at [893, 571] on div "Customer Link New Order Total Balance Payout $ 0.00 Recent Payments View all No…" at bounding box center [784, 372] width 1568 height 744
click at [1254, 712] on button "Get Rates" at bounding box center [1255, 713] width 144 height 34
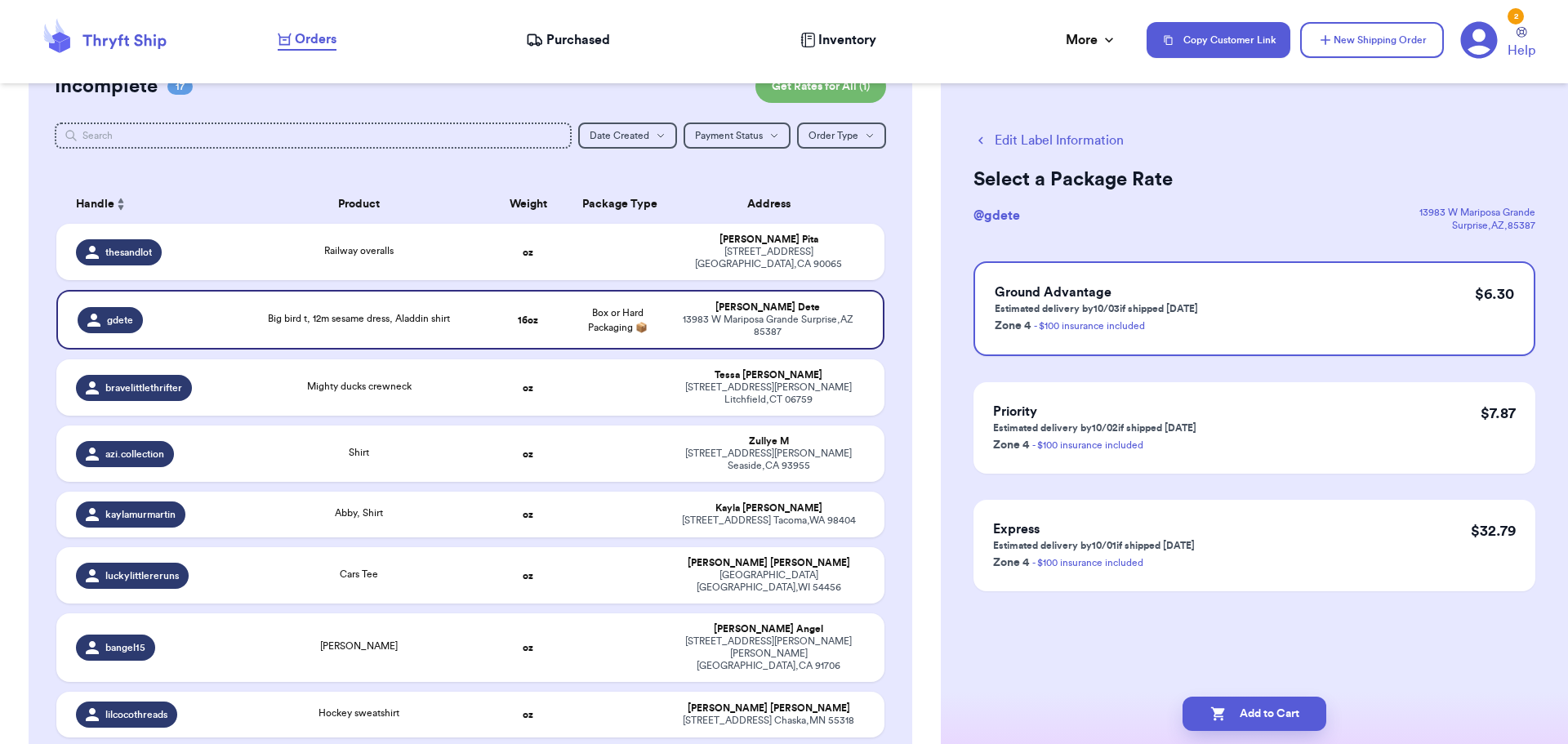
scroll to position [0, 0]
click at [1273, 728] on button "Add to Cart" at bounding box center [1255, 713] width 144 height 34
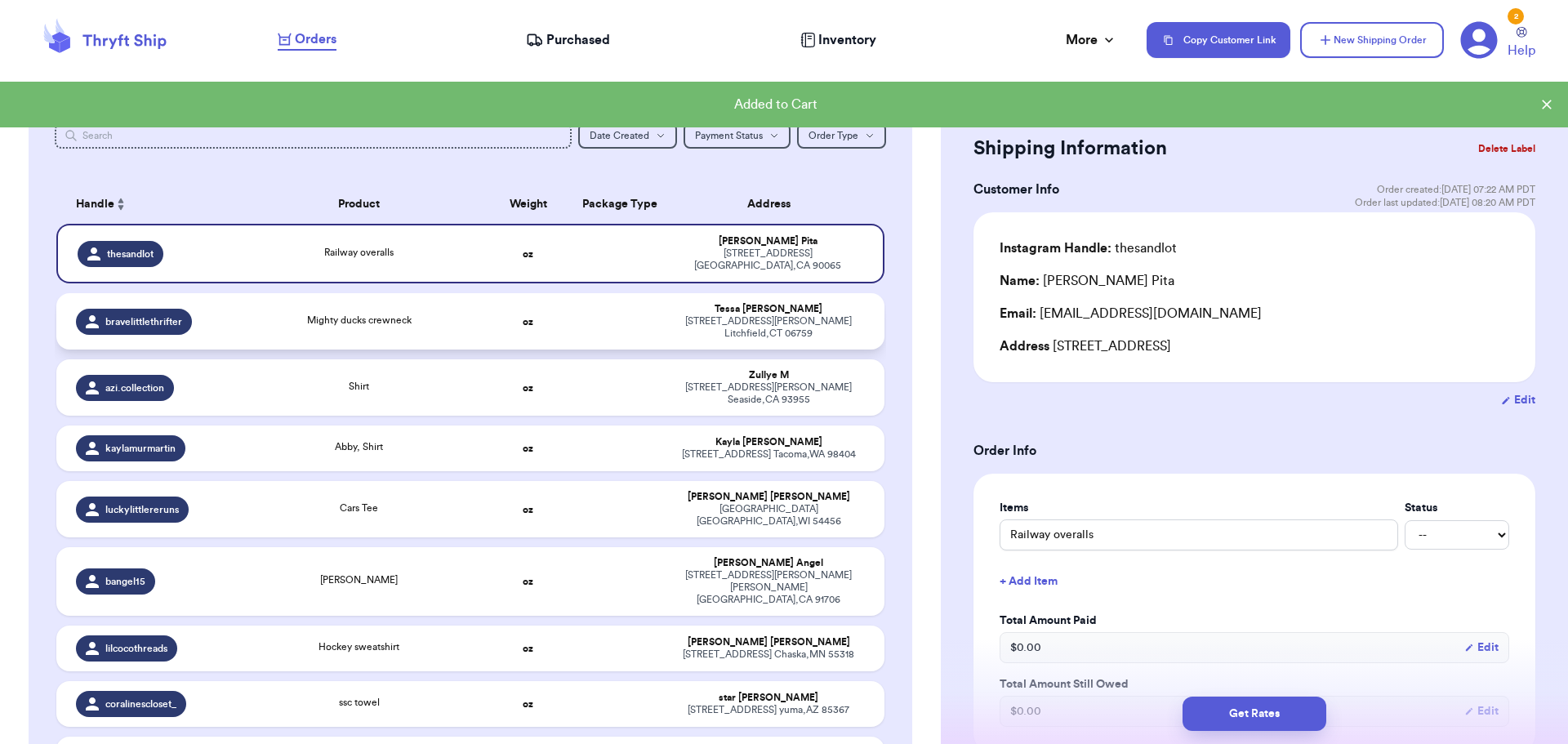
click at [436, 318] on div "Mighty ducks crewneck" at bounding box center [359, 322] width 230 height 18
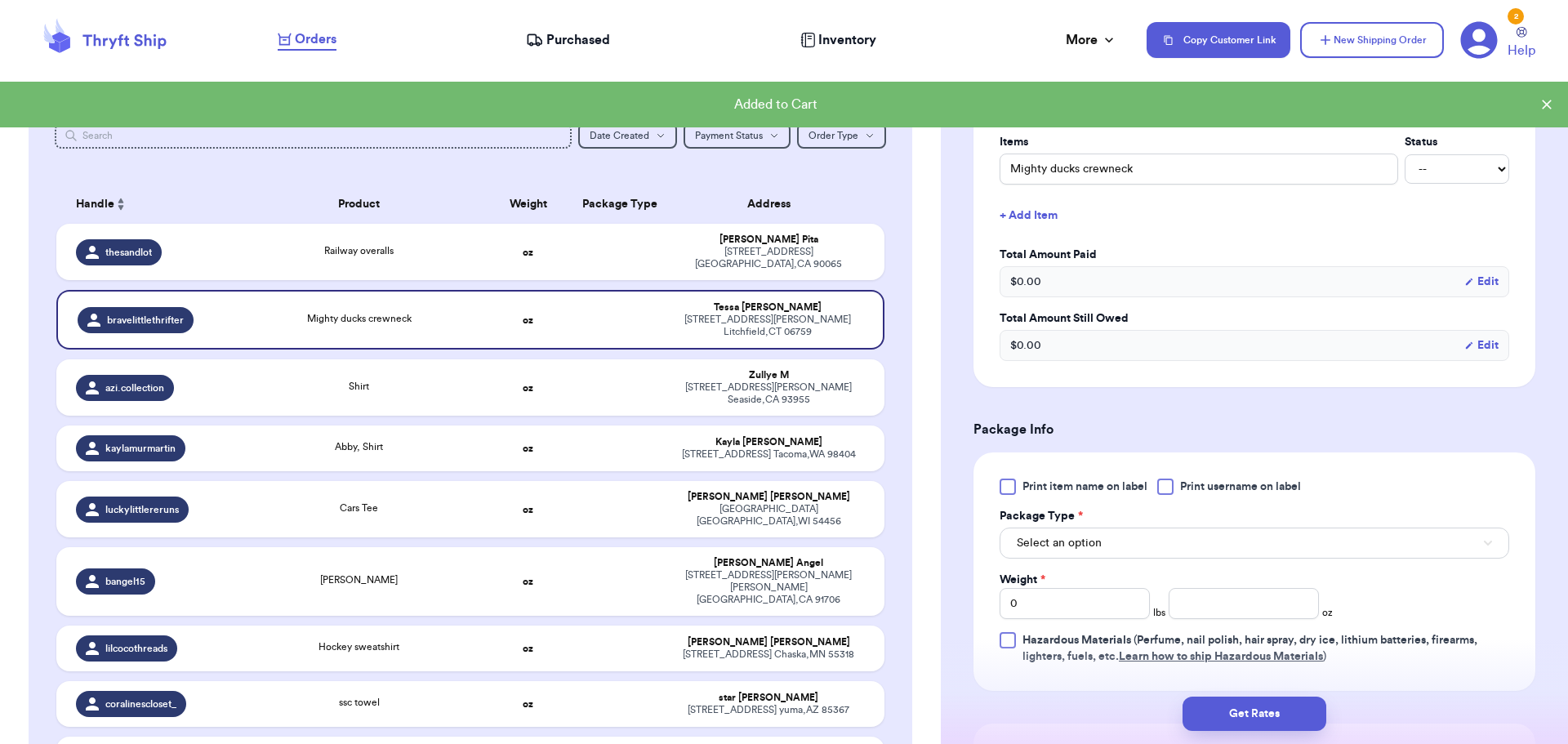
scroll to position [489, 0]
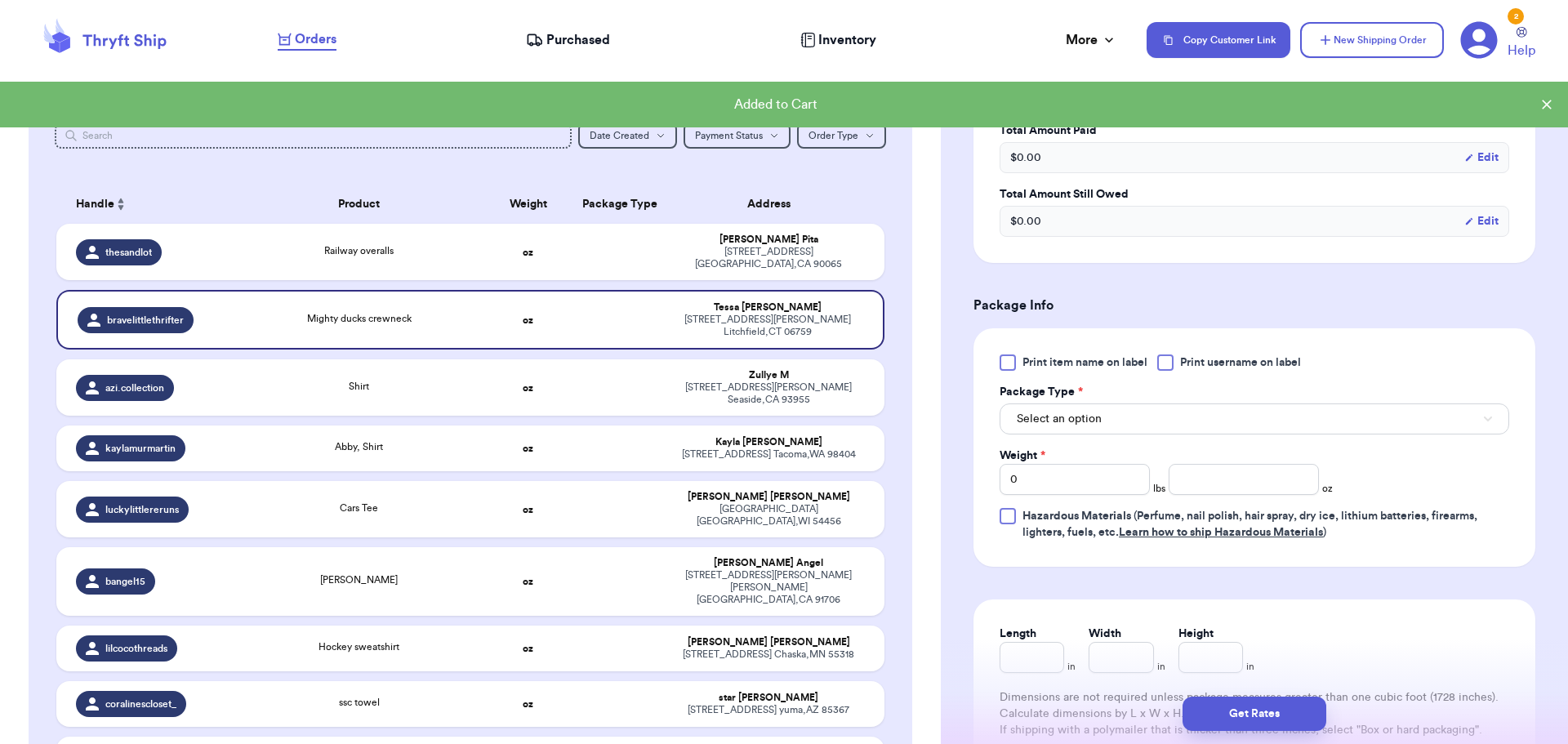
drag, startPoint x: 1171, startPoint y: 364, endPoint x: 1163, endPoint y: 371, distance: 10.6
click at [1168, 362] on div at bounding box center [1165, 363] width 17 height 17
click at [0, 0] on input "Print username on label" at bounding box center [0, 0] width 0 height 0
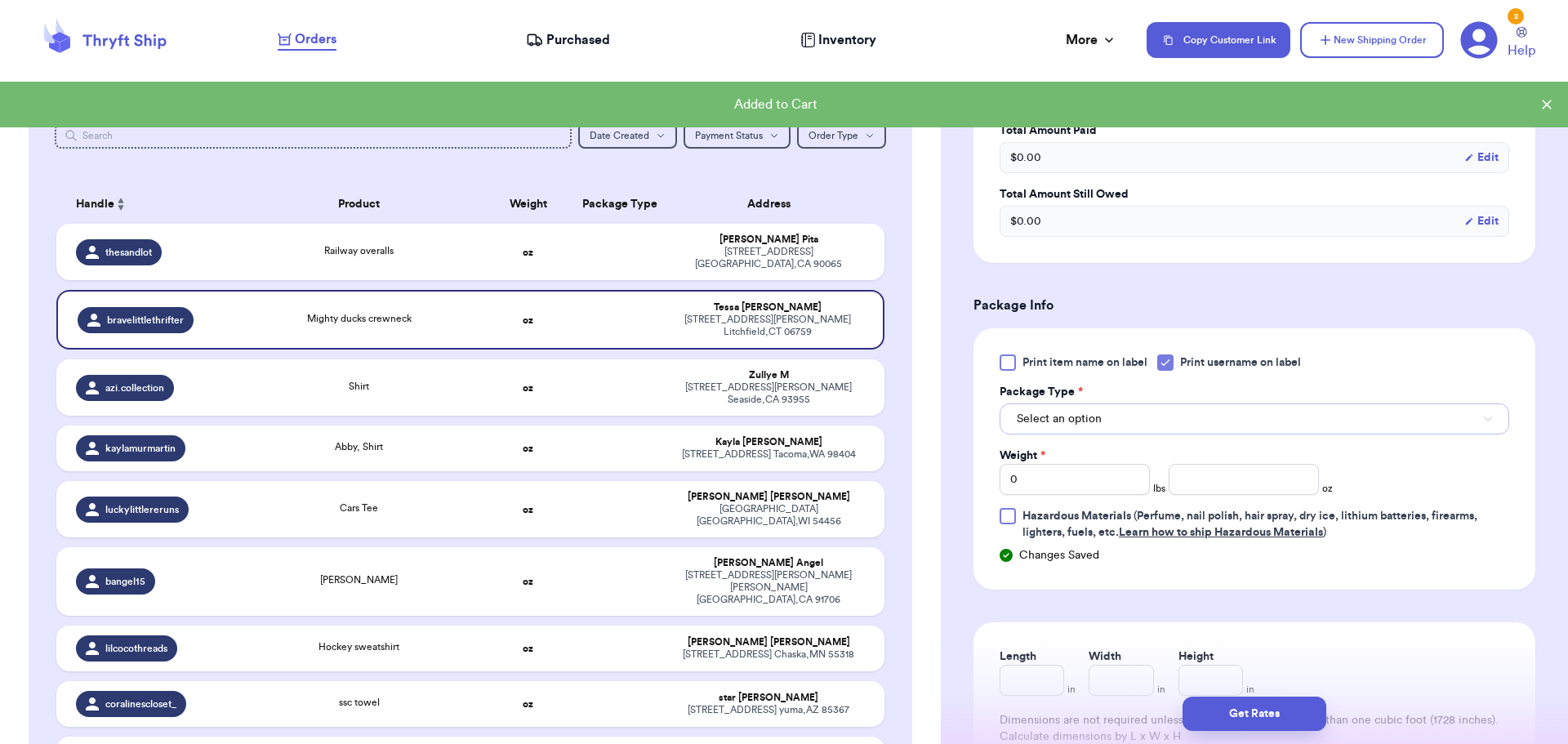
click at [1149, 420] on button "Select an option" at bounding box center [1255, 419] width 509 height 31
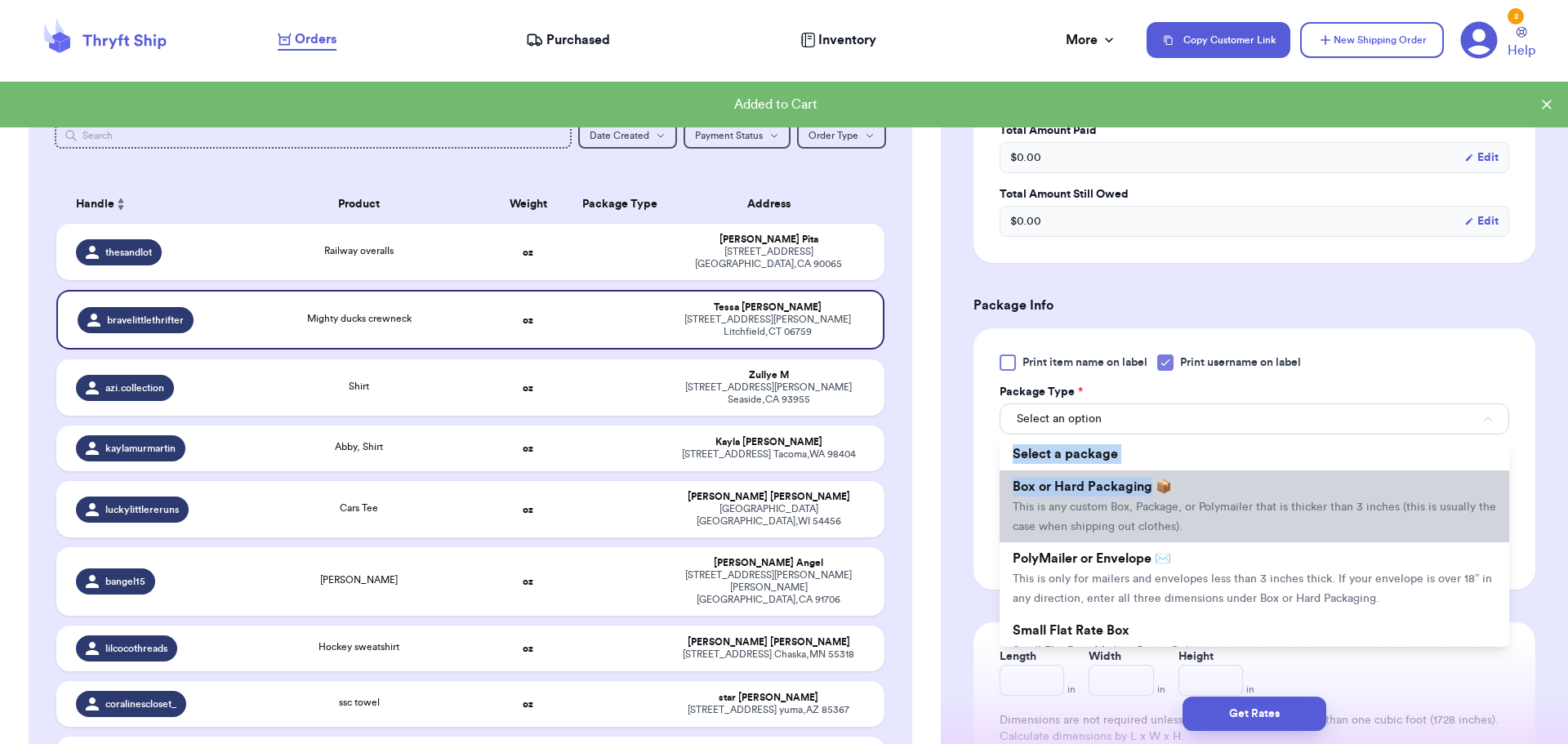
click at [1147, 475] on ul "Select a package Box or Hard Packaging 📦 This is any custom Box, Package, or Po…" at bounding box center [1255, 541] width 509 height 209
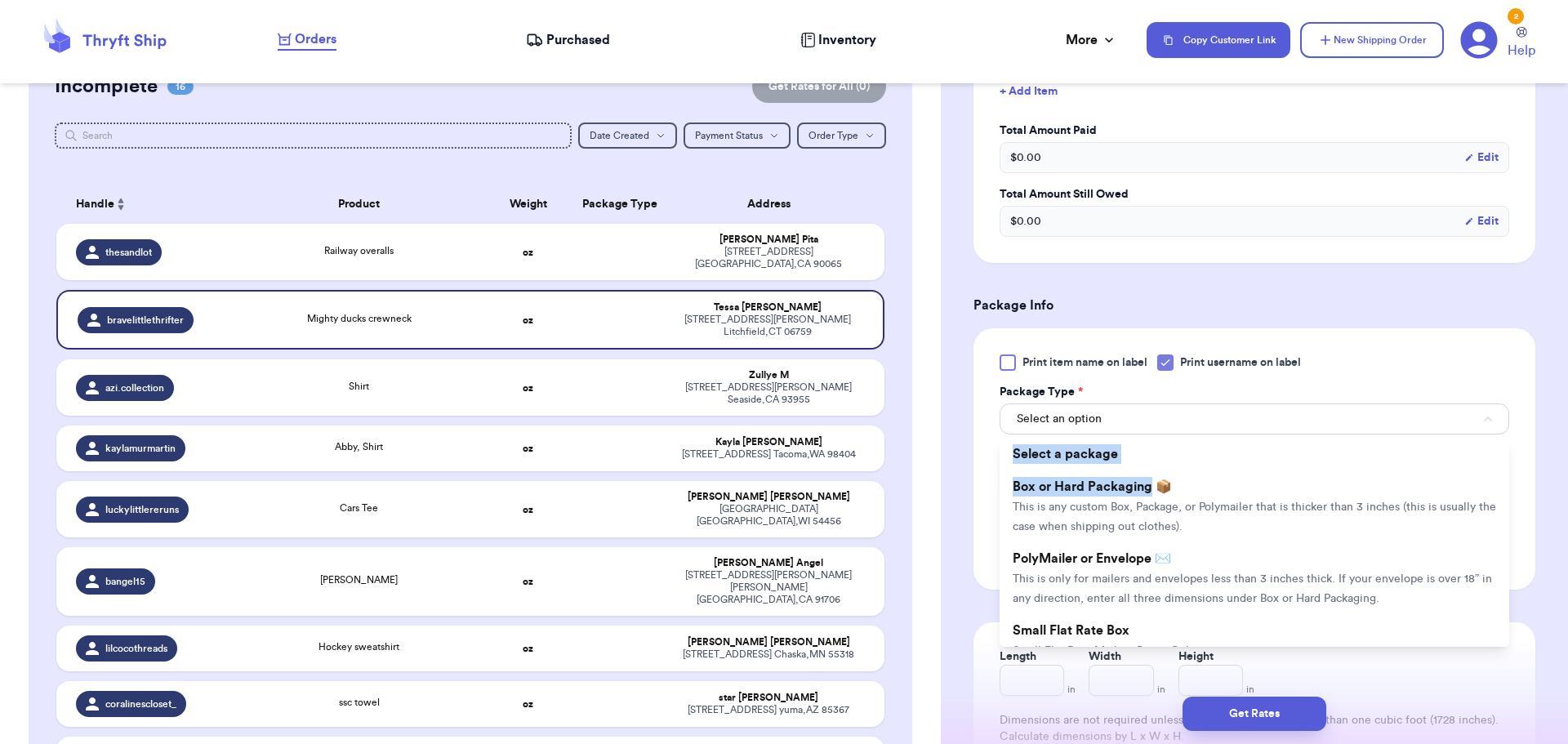
click at [1146, 494] on li "Box or Hard Packaging 📦 This is any custom Box, Package, or Polymailer that is …" at bounding box center [1255, 506] width 509 height 72
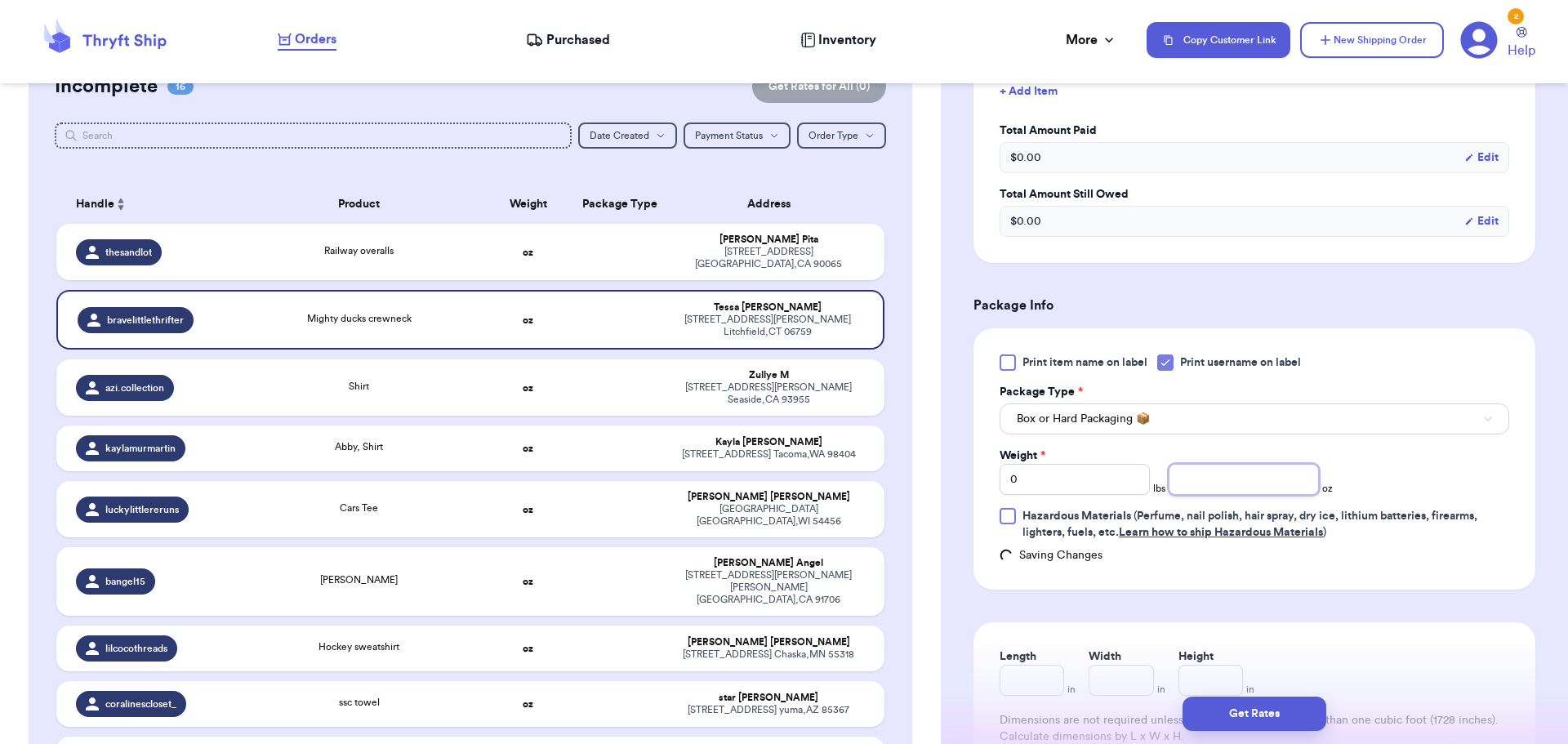
click at [1217, 483] on input "number" at bounding box center [1244, 479] width 151 height 31
click at [1228, 732] on div "Get Rates" at bounding box center [1254, 713] width 627 height 60
click at [1228, 717] on button "Get Rates" at bounding box center [1255, 713] width 144 height 34
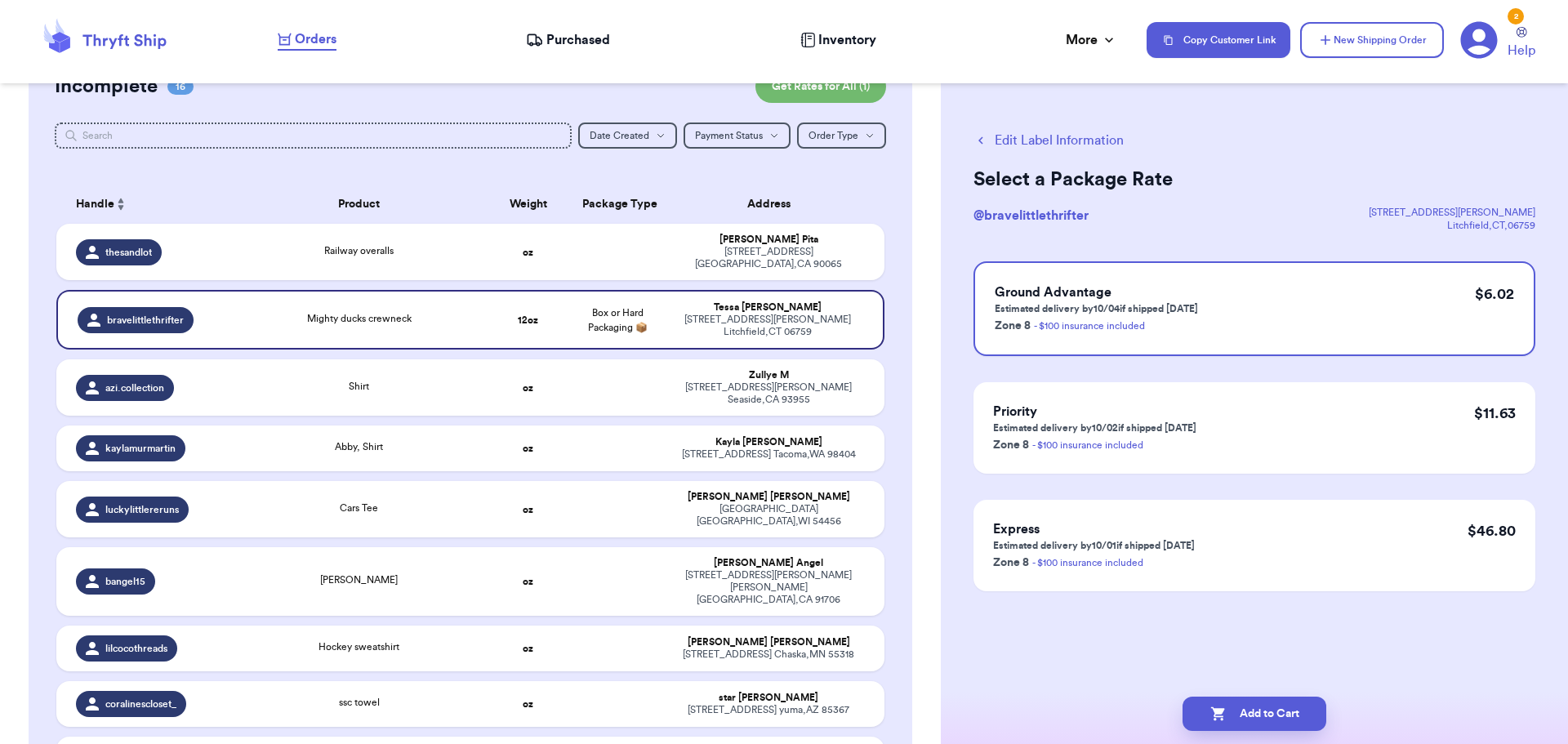
scroll to position [0, 0]
click at [1241, 710] on button "Add to Cart" at bounding box center [1255, 713] width 144 height 34
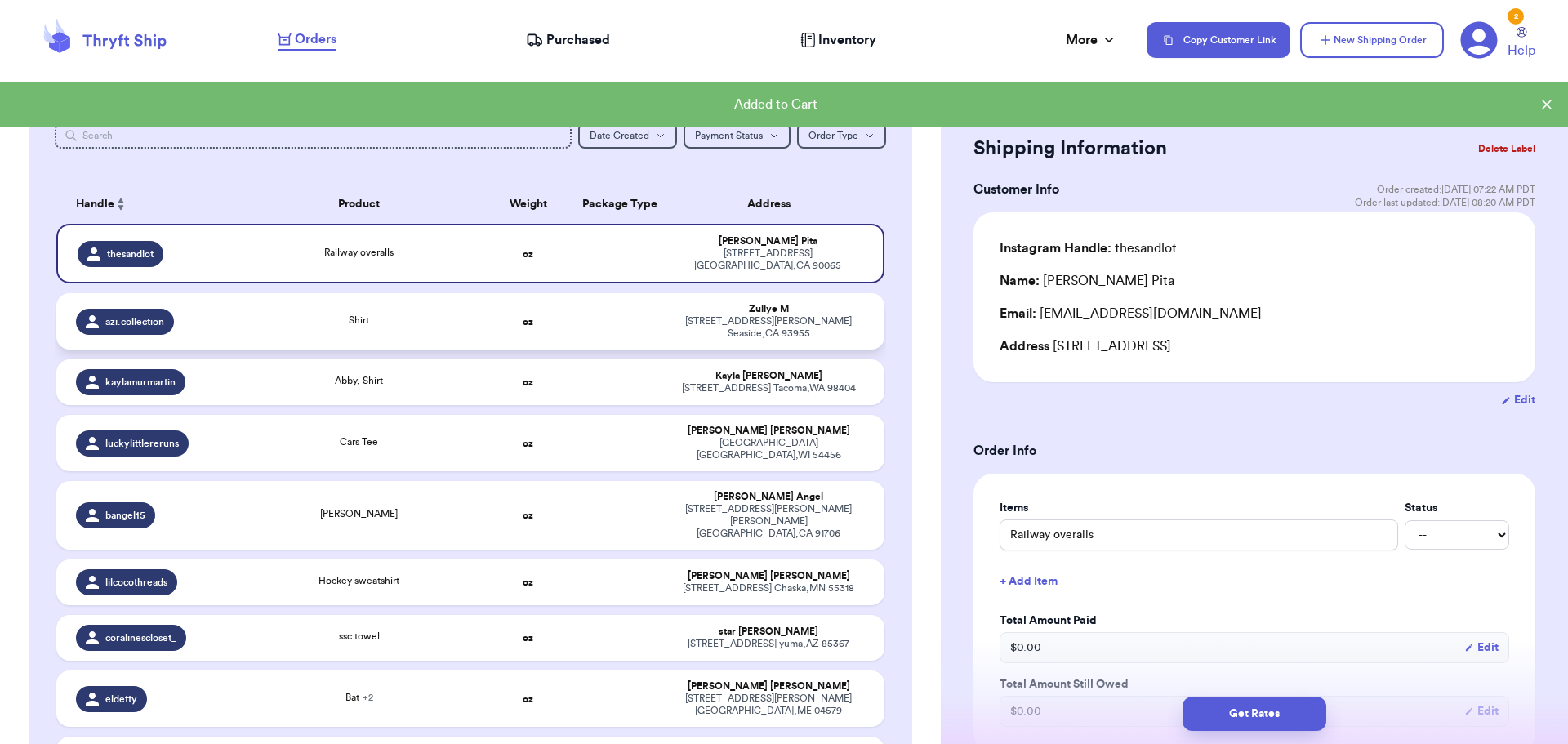
click at [411, 316] on div "Shirt" at bounding box center [359, 322] width 230 height 18
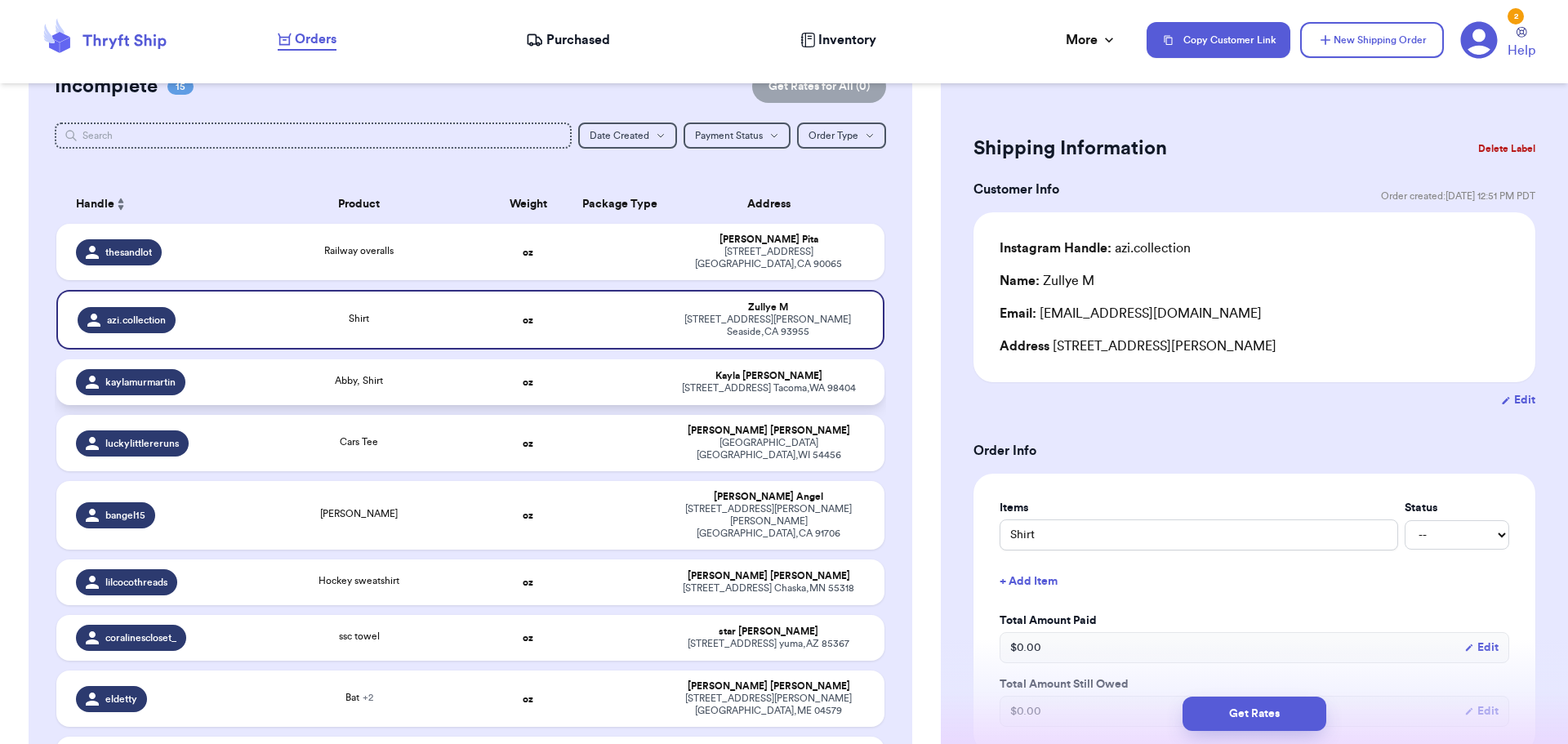
click at [234, 365] on td "Abby, Shirt" at bounding box center [359, 381] width 250 height 45
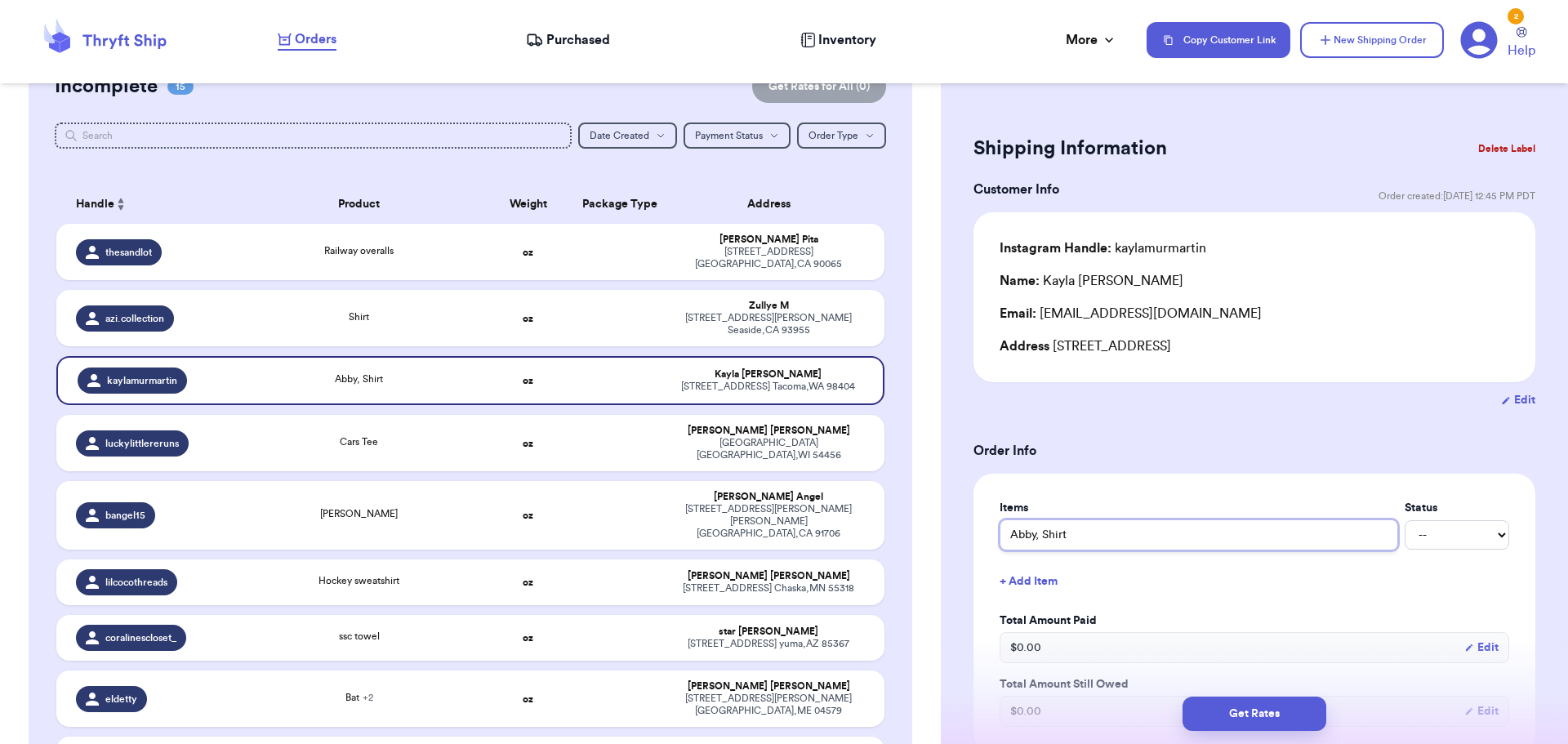
click at [1040, 538] on input "Abby, Shirt" at bounding box center [1199, 535] width 399 height 31
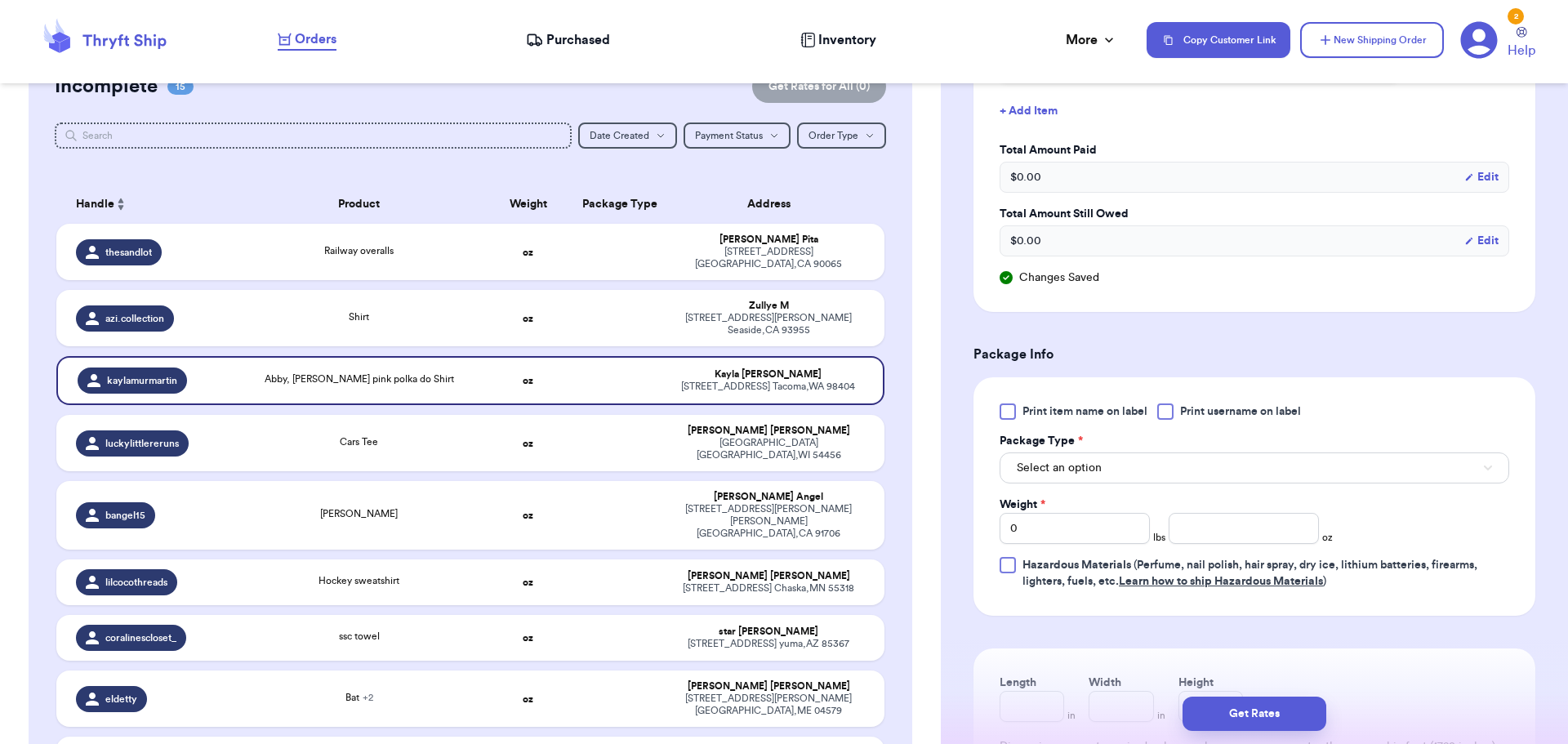
scroll to position [489, 0]
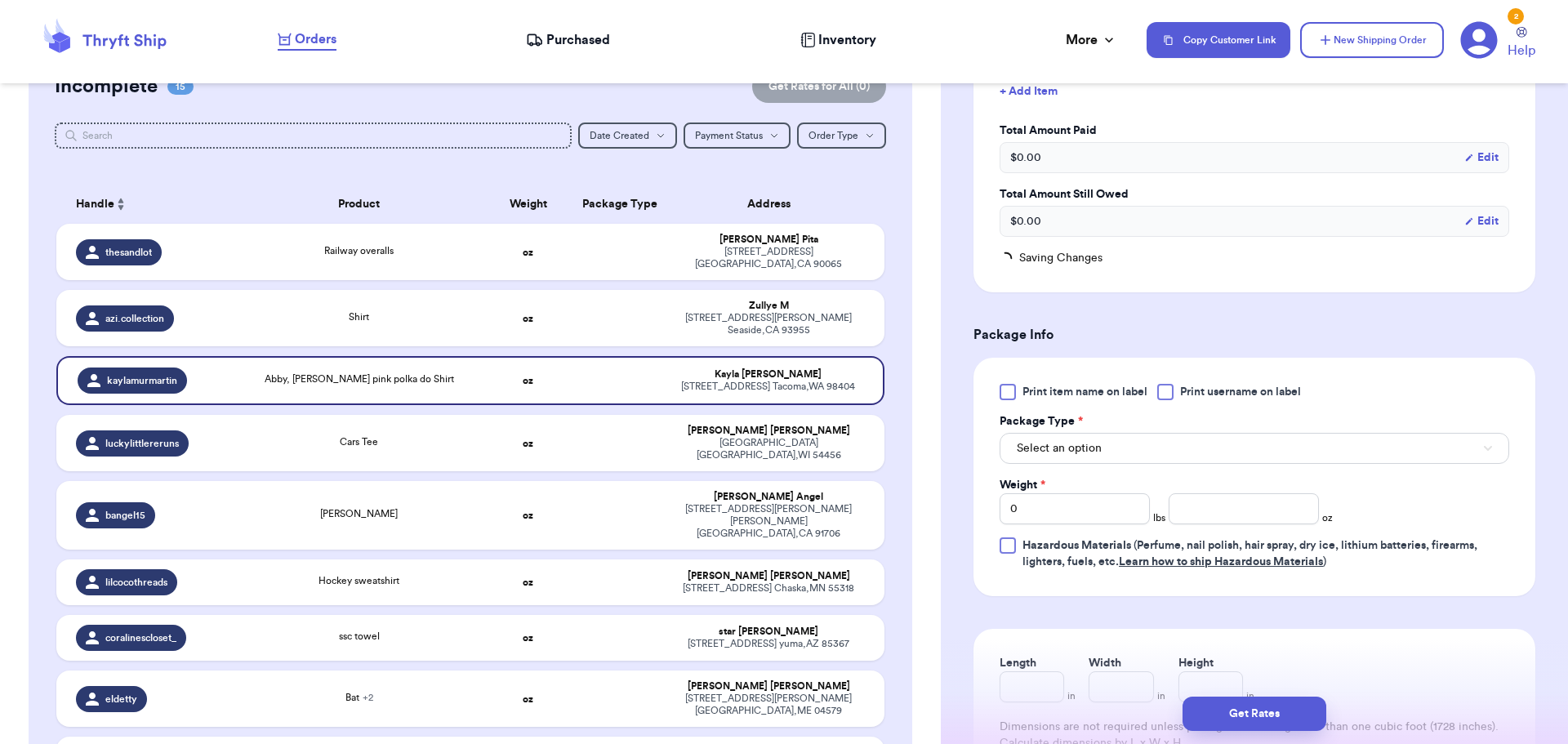
drag, startPoint x: 1163, startPoint y: 389, endPoint x: 1141, endPoint y: 436, distance: 51.9
click at [1163, 389] on div at bounding box center [1165, 392] width 17 height 17
click at [0, 0] on input "Print username on label" at bounding box center [0, 0] width 0 height 0
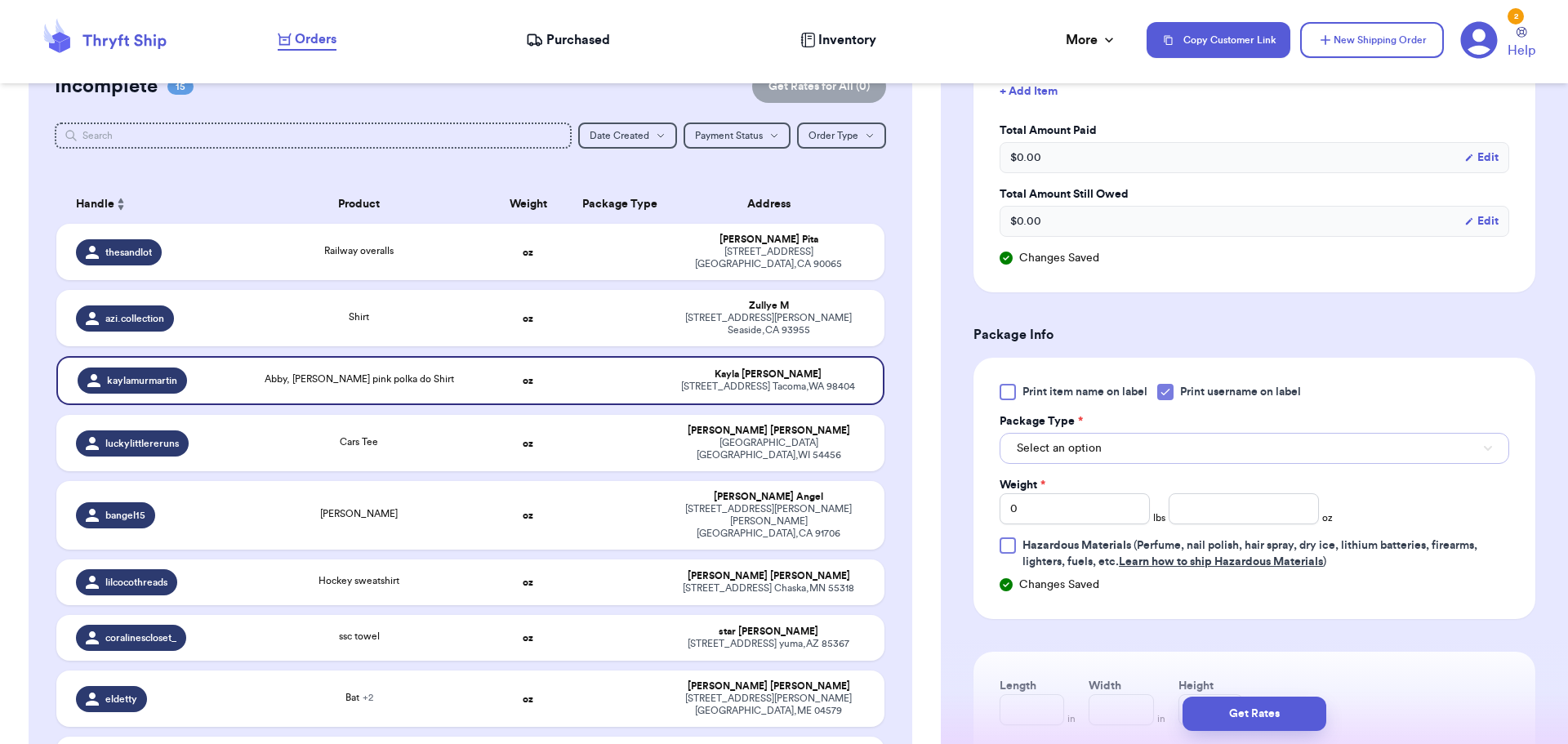
click at [1137, 446] on button "Select an option" at bounding box center [1255, 448] width 509 height 31
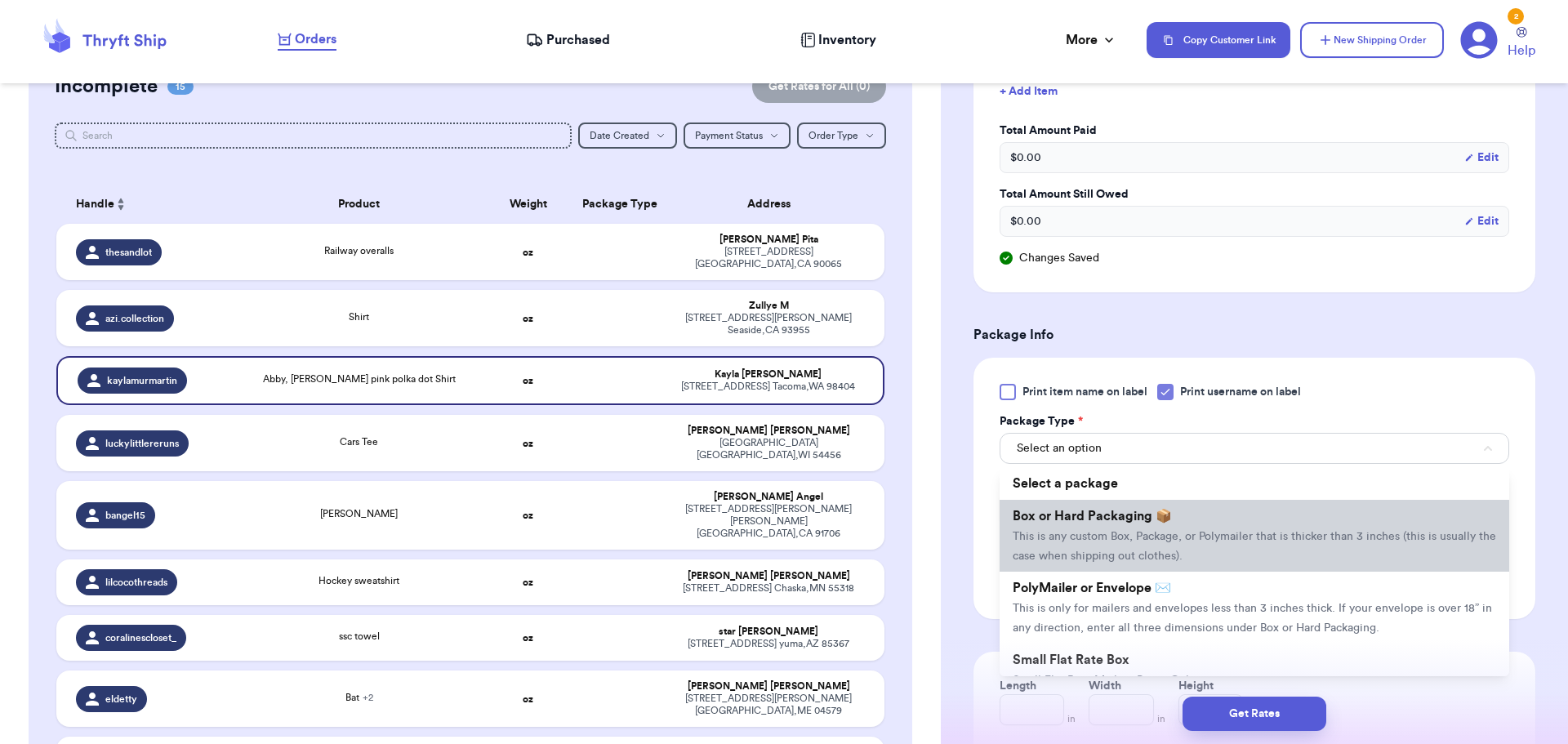
click at [1151, 517] on span "Box or Hard Packaging 📦" at bounding box center [1092, 516] width 160 height 13
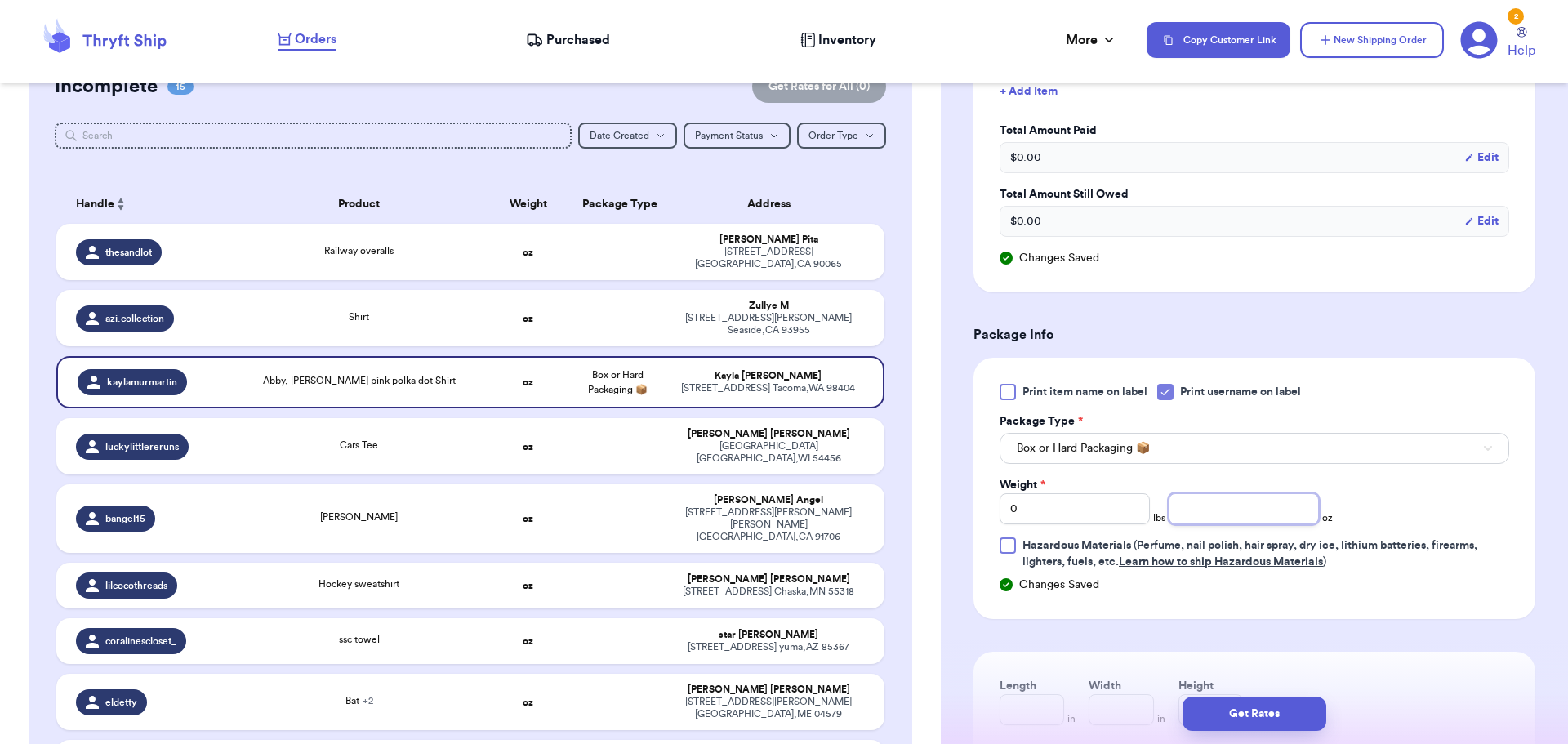
click at [1207, 498] on input "number" at bounding box center [1244, 508] width 151 height 31
click at [1274, 708] on button "Get Rates" at bounding box center [1255, 713] width 144 height 34
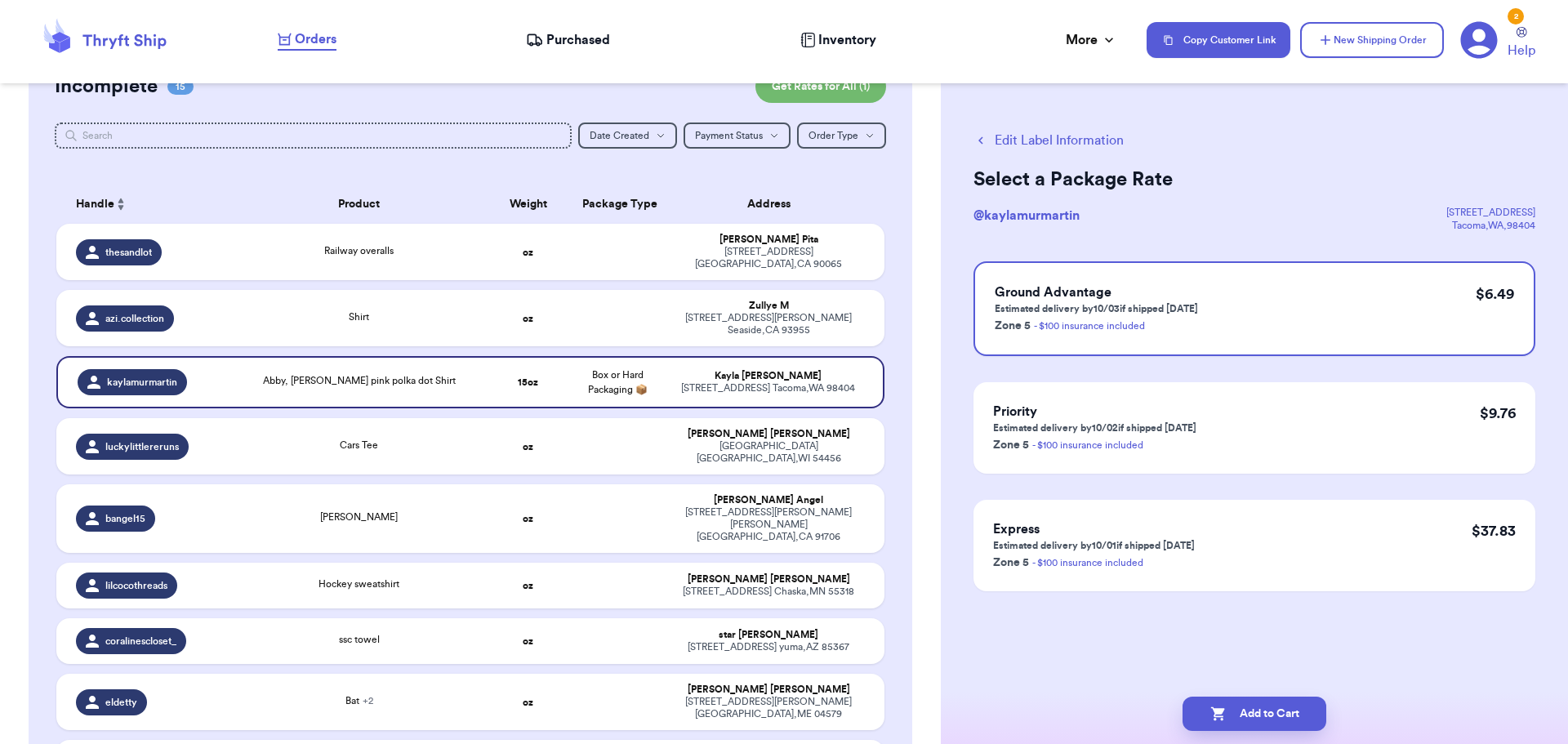
scroll to position [0, 0]
click at [1277, 705] on button "Add to Cart" at bounding box center [1255, 713] width 144 height 34
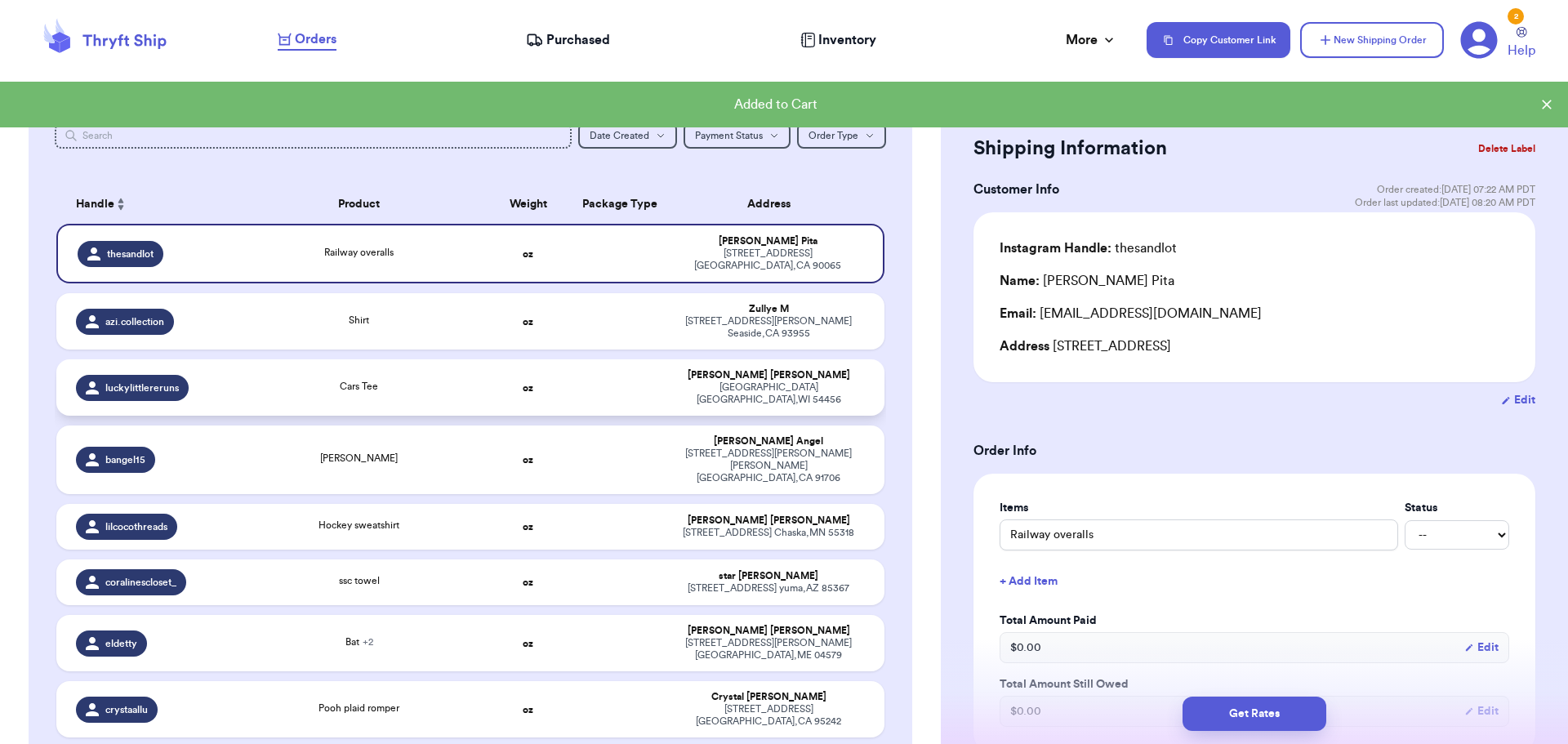
click at [413, 379] on div "Cars Tee" at bounding box center [359, 388] width 230 height 18
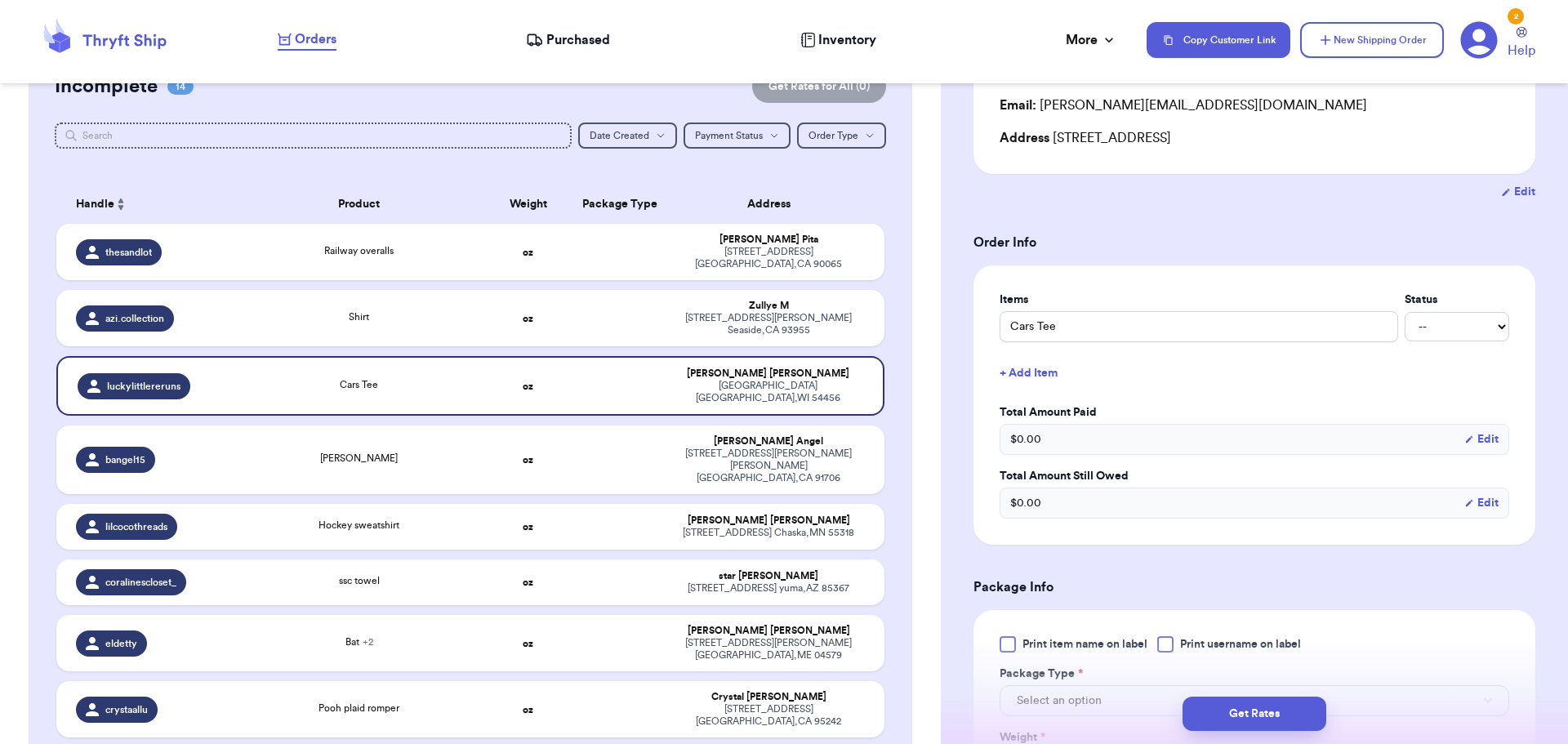
scroll to position [245, 0]
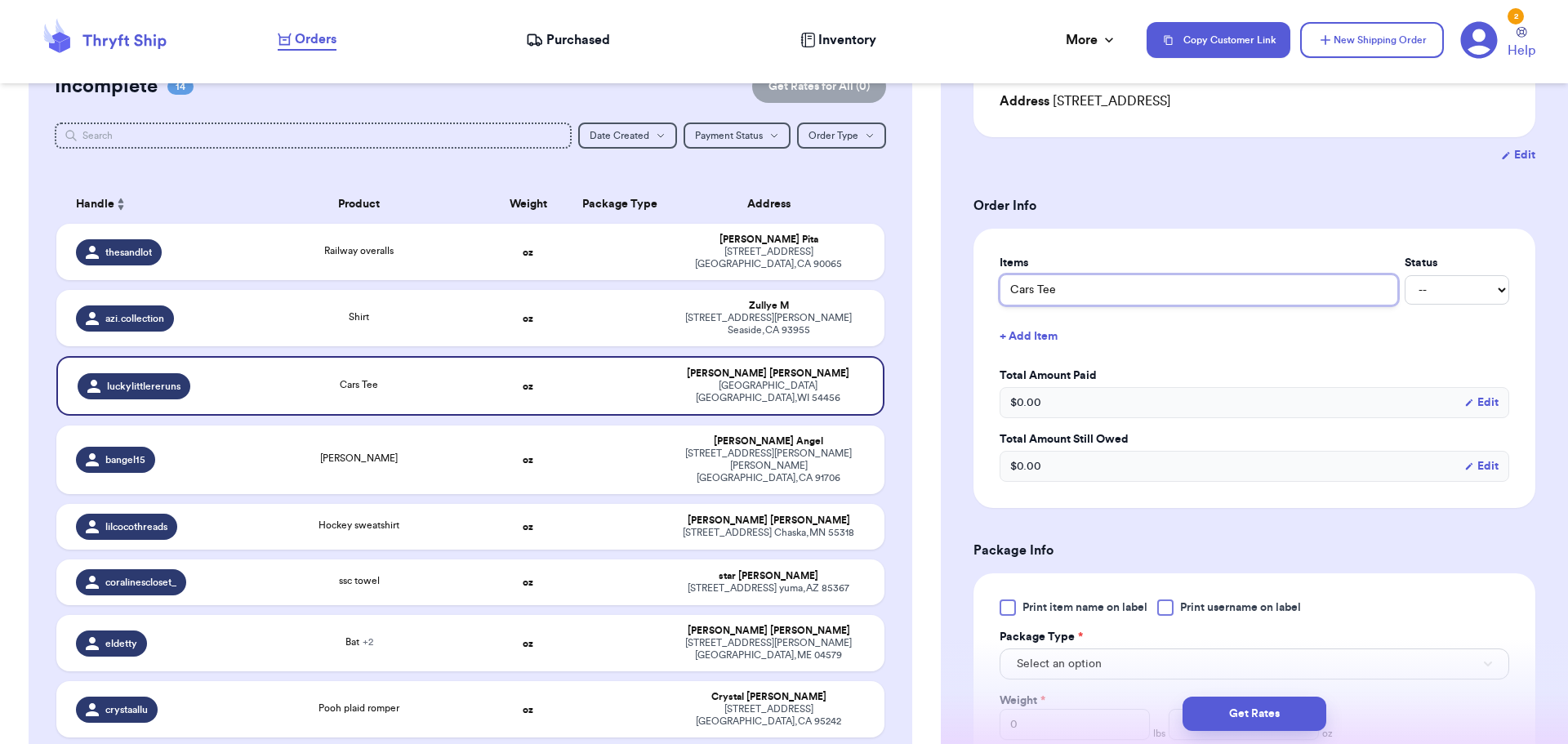
click at [1010, 291] on input "Cars Tee" at bounding box center [1199, 290] width 399 height 31
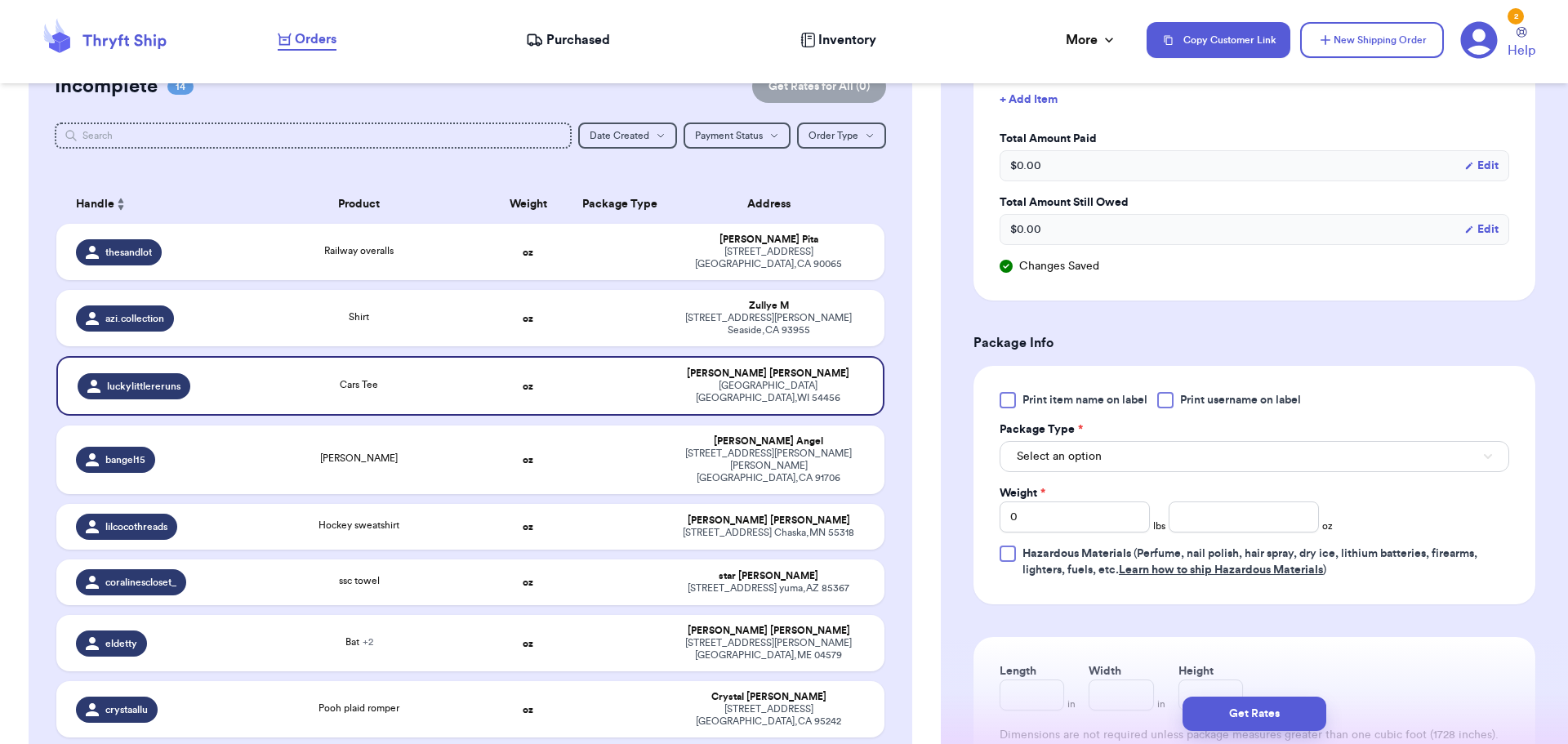
scroll to position [489, 0]
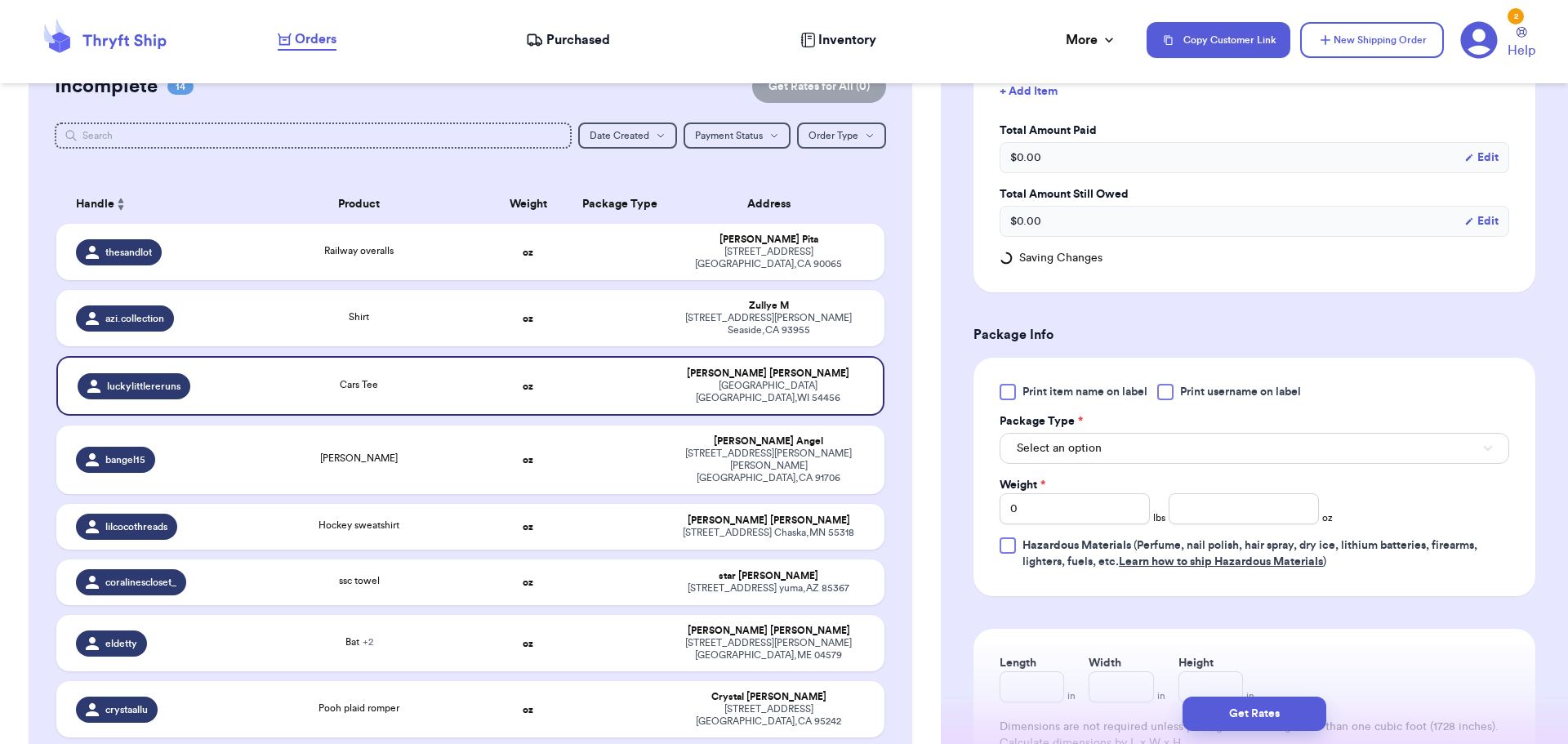
click at [1163, 394] on div at bounding box center [1165, 392] width 17 height 17
click at [0, 0] on input "Print username on label" at bounding box center [0, 0] width 0 height 0
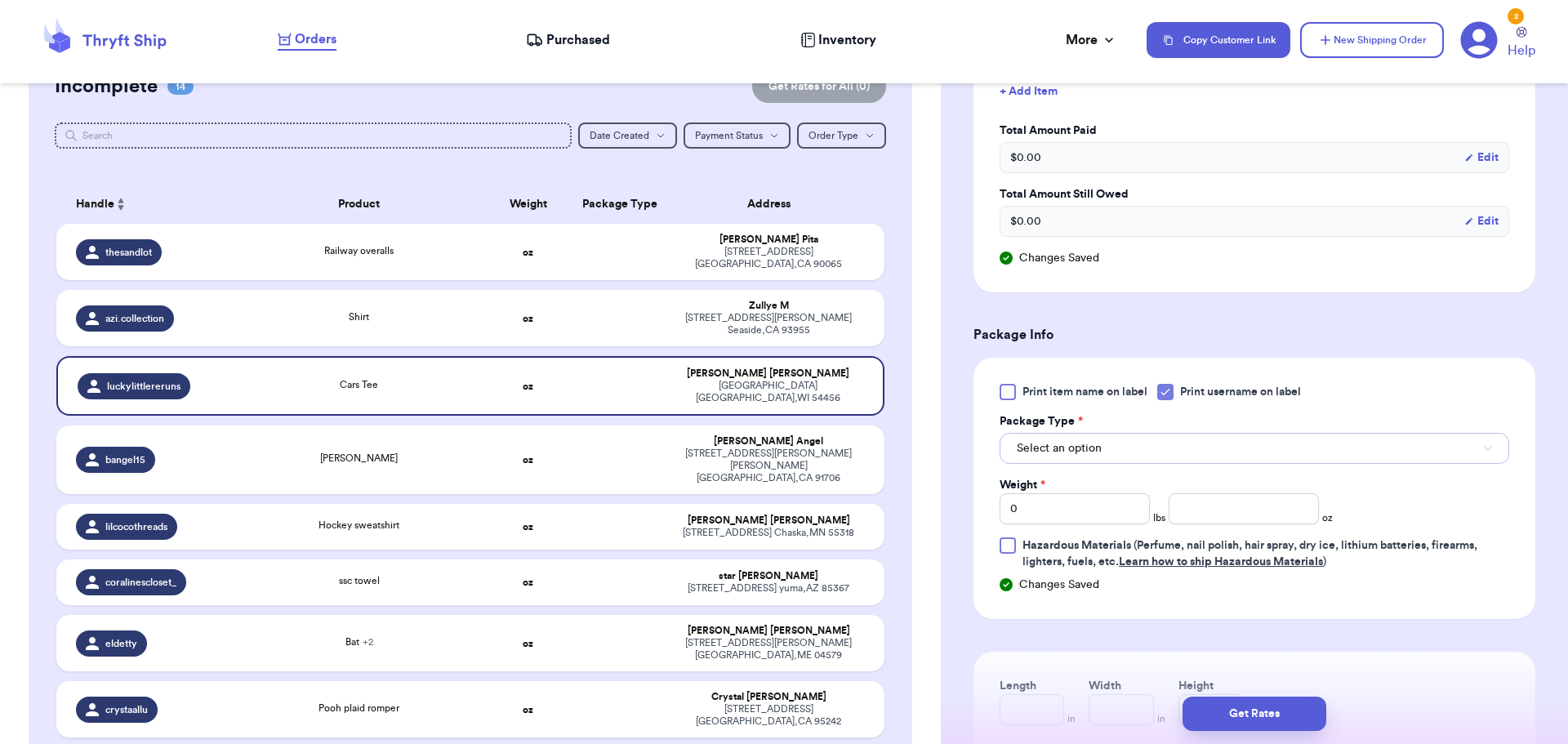
click at [1155, 442] on button "Select an option" at bounding box center [1255, 448] width 509 height 31
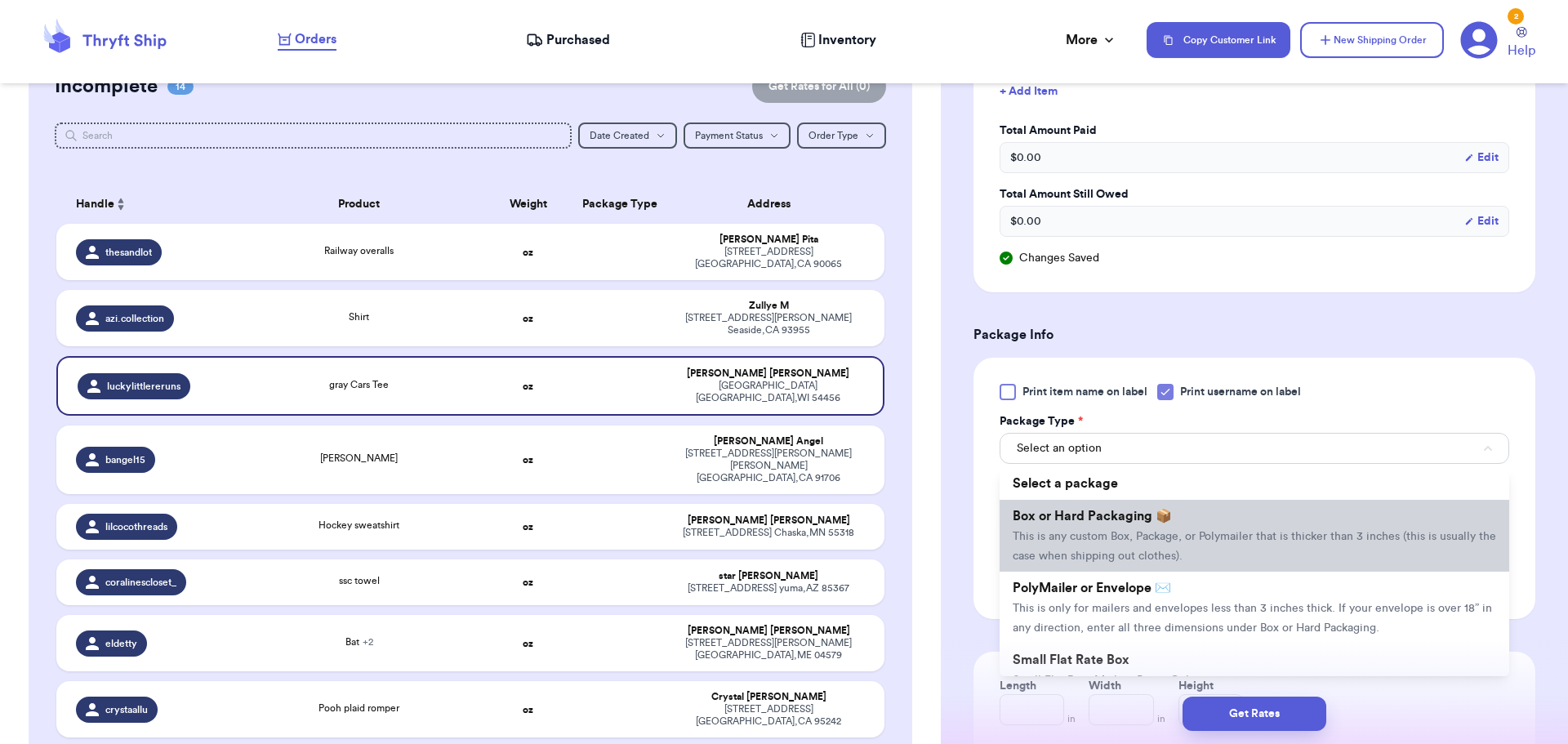
click at [1182, 551] on span "This is any custom Box, Package, or Polymailer that is thicker than 3 inches (t…" at bounding box center [1254, 546] width 484 height 31
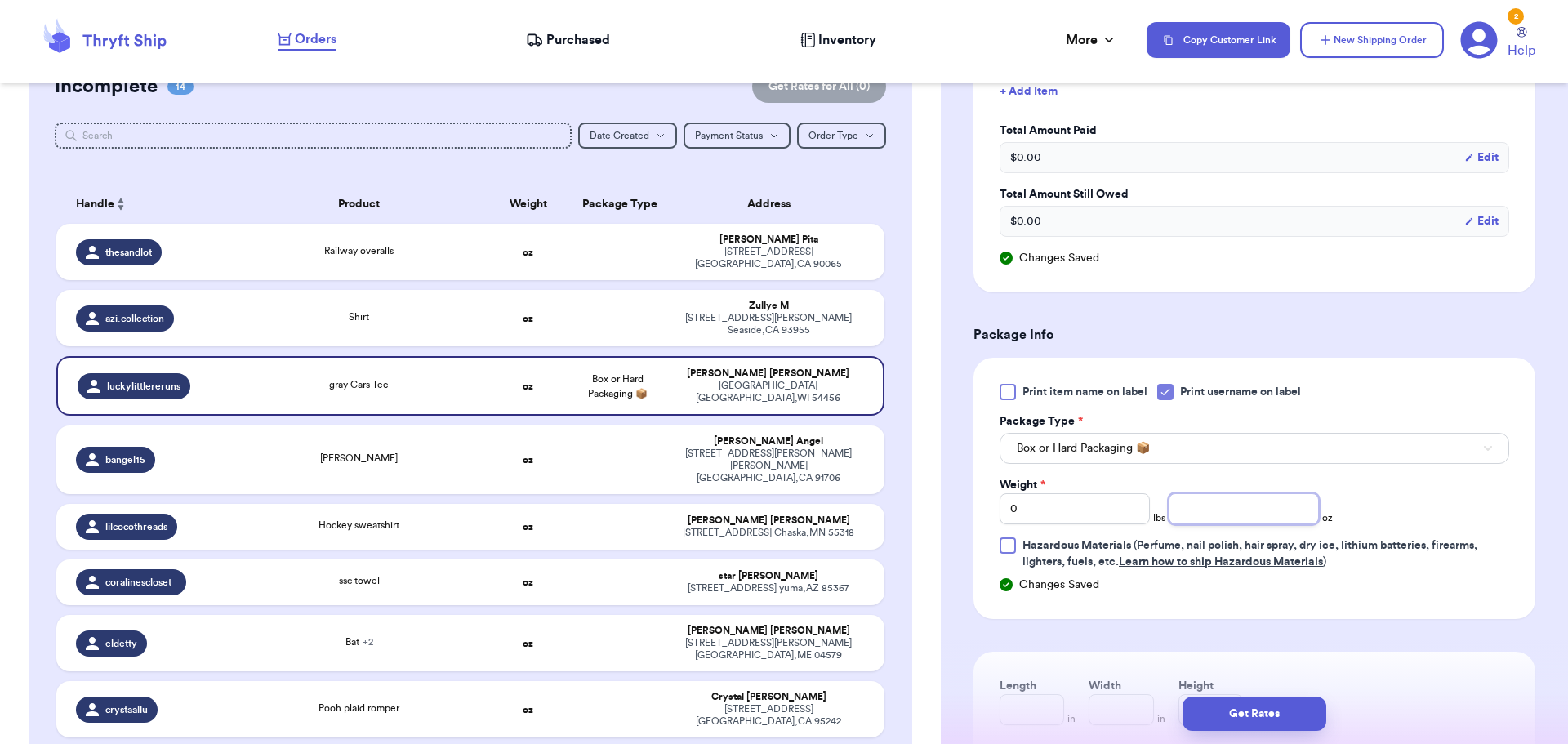
click at [1207, 512] on input "number" at bounding box center [1244, 508] width 151 height 31
click at [1249, 711] on button "Get Rates" at bounding box center [1255, 713] width 144 height 34
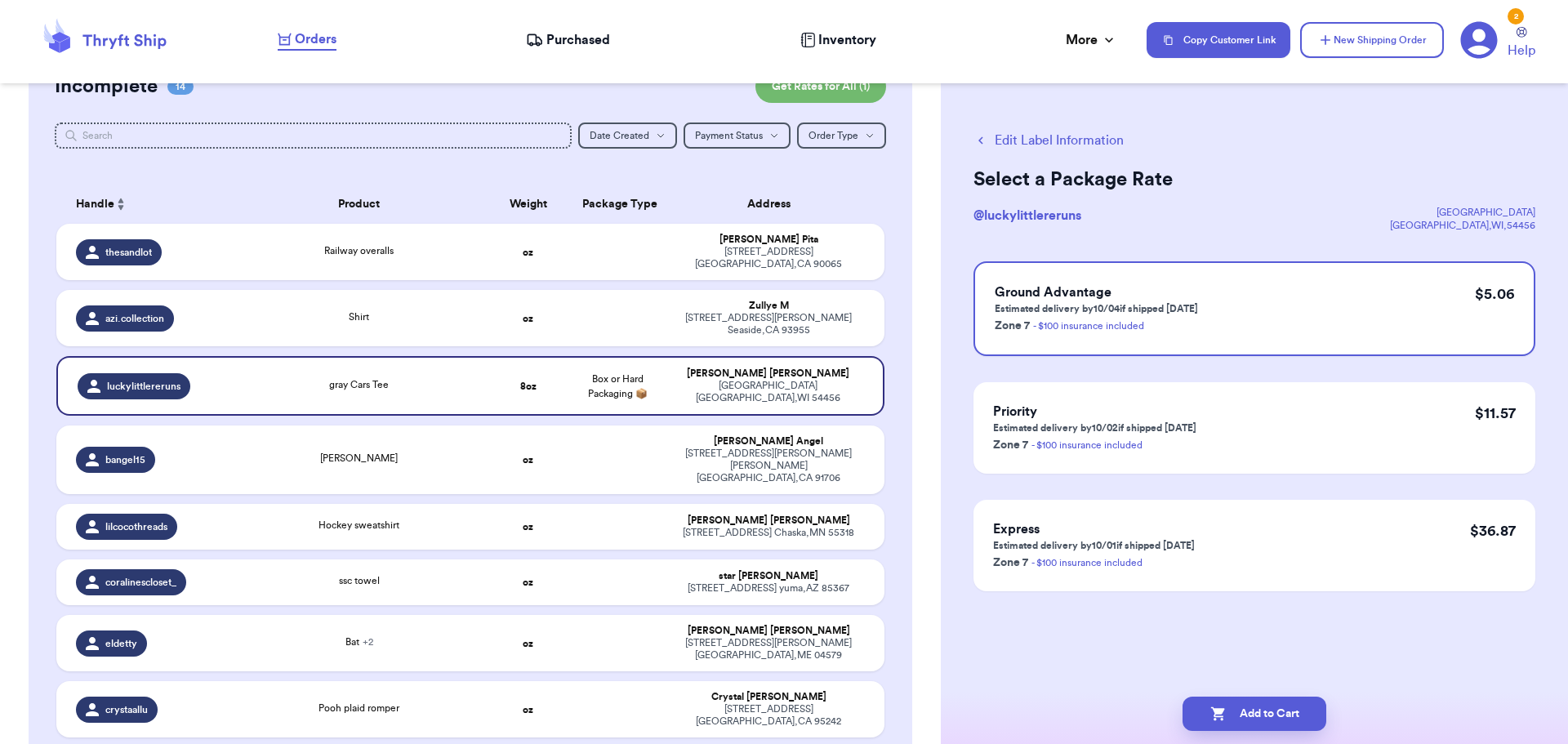
click at [1248, 711] on button "Add to Cart" at bounding box center [1255, 713] width 144 height 34
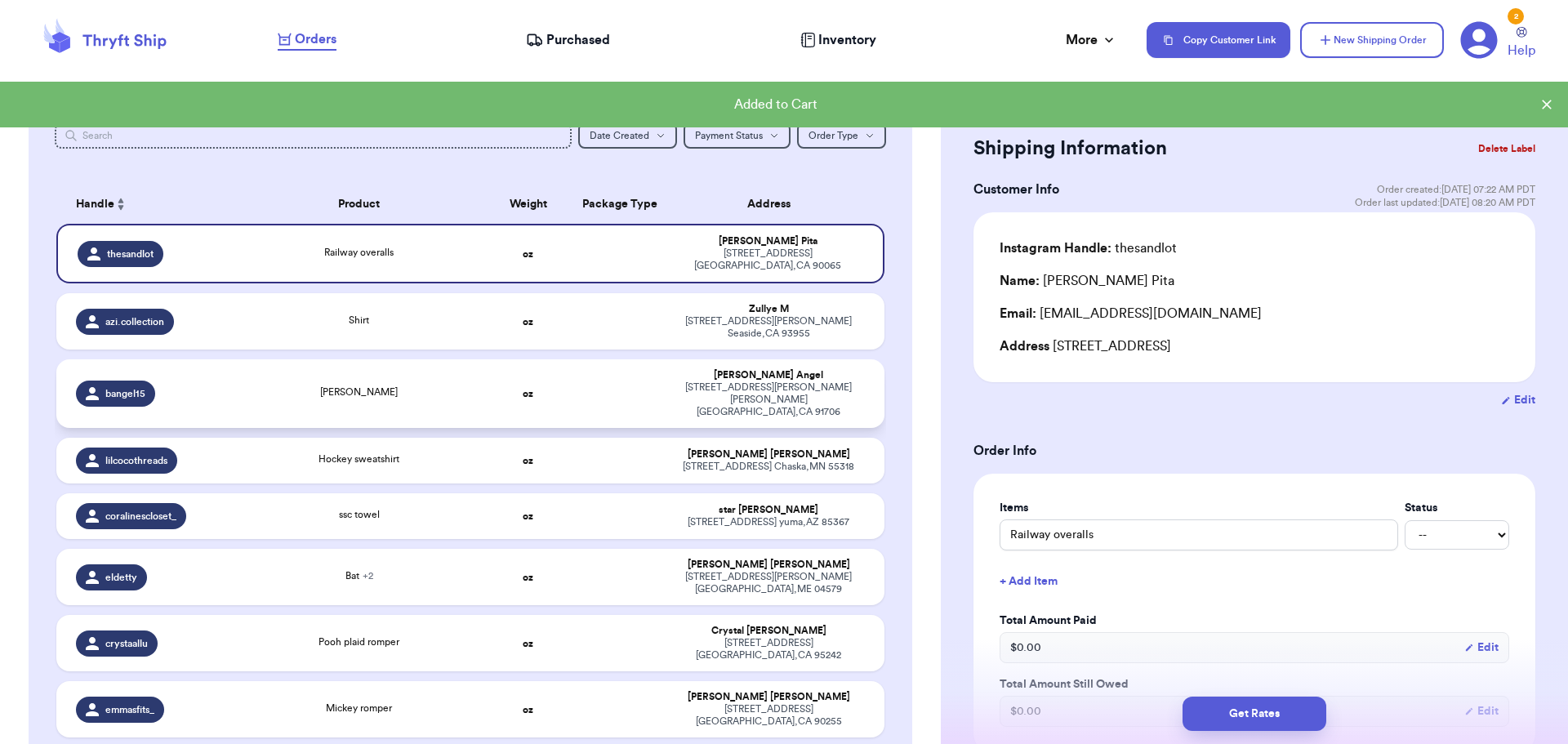
click at [398, 387] on span "[PERSON_NAME]" at bounding box center [359, 392] width 78 height 10
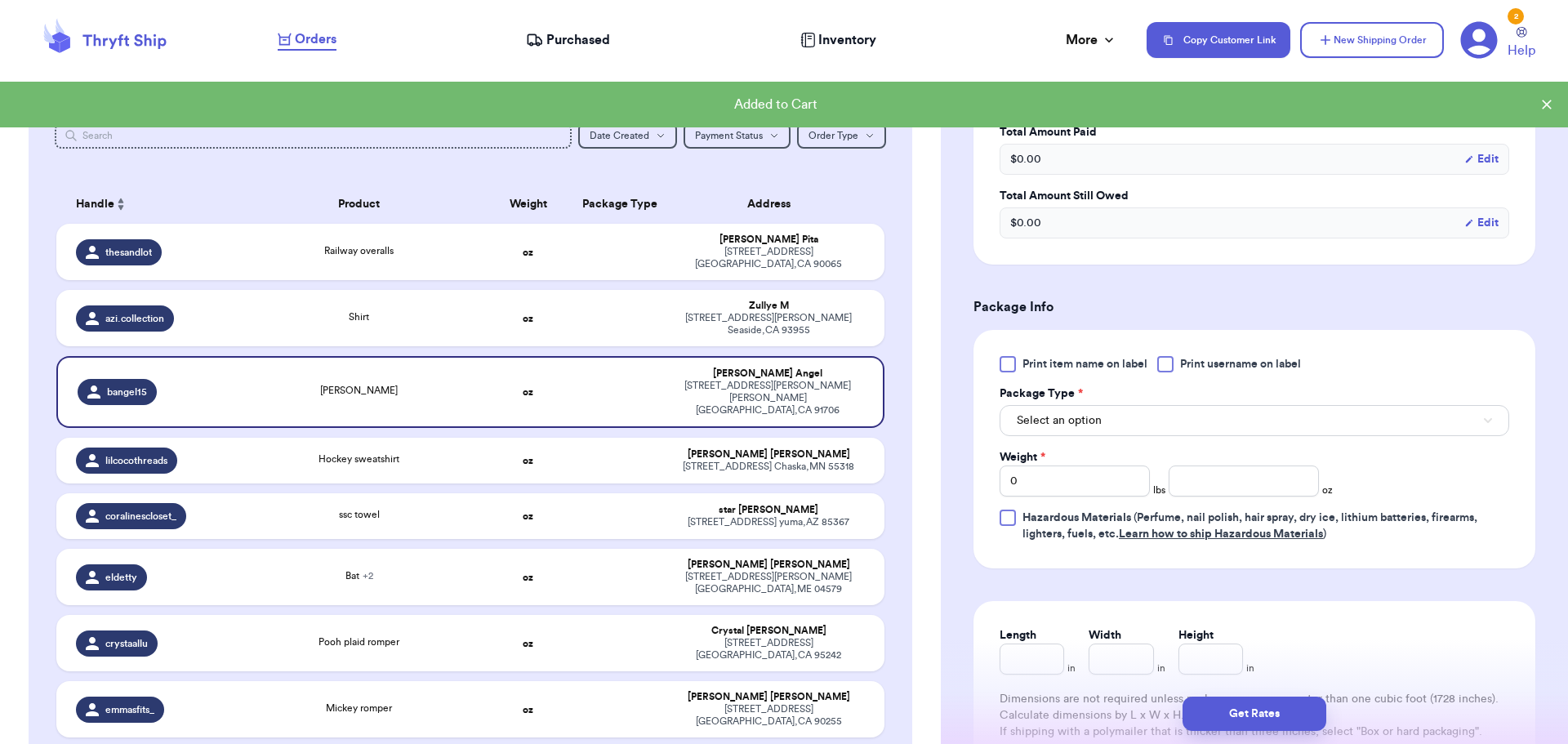
scroll to position [489, 0]
click at [1168, 361] on div at bounding box center [1165, 363] width 17 height 17
click at [0, 0] on input "Print username on label" at bounding box center [0, 0] width 0 height 0
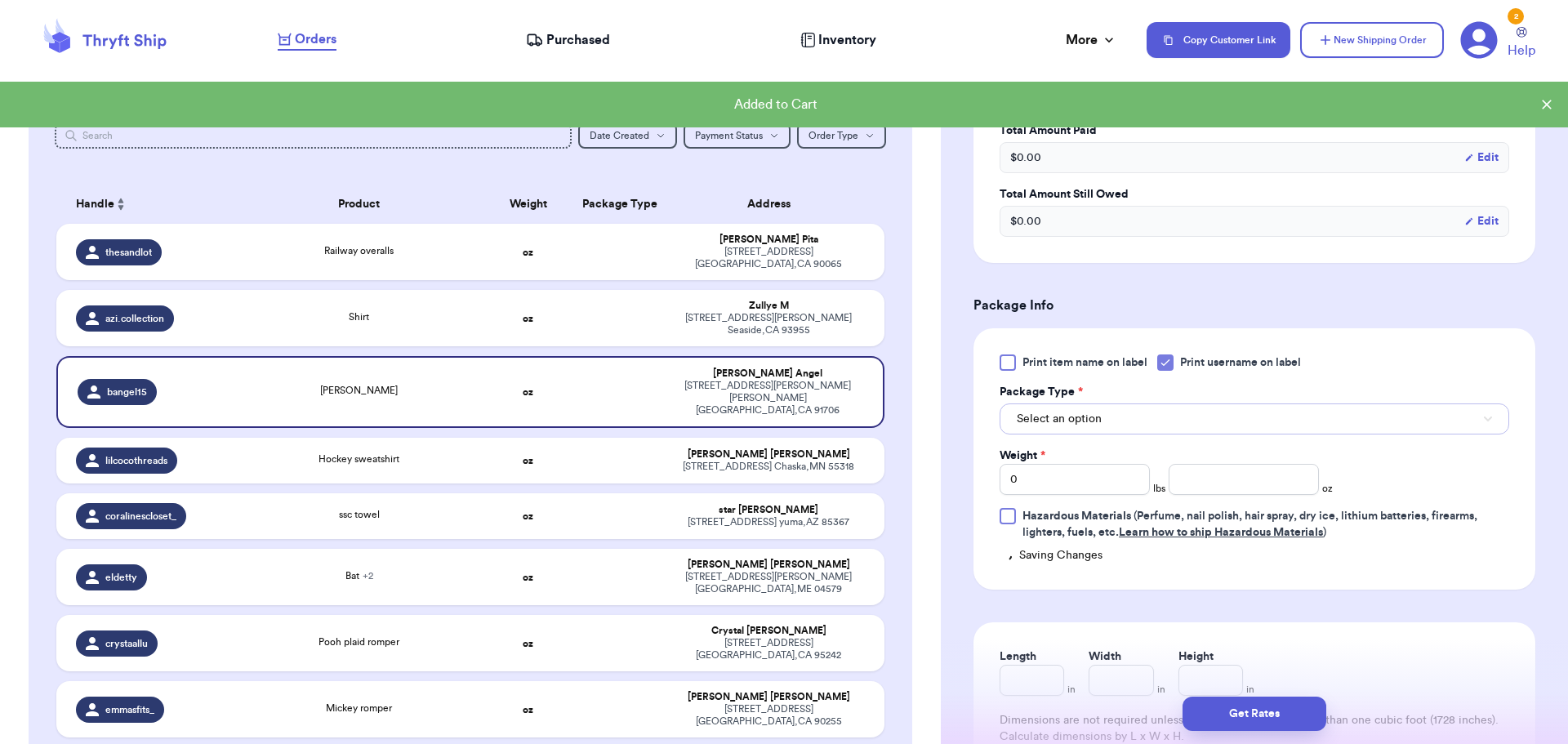
click at [1140, 421] on button "Select an option" at bounding box center [1255, 419] width 509 height 31
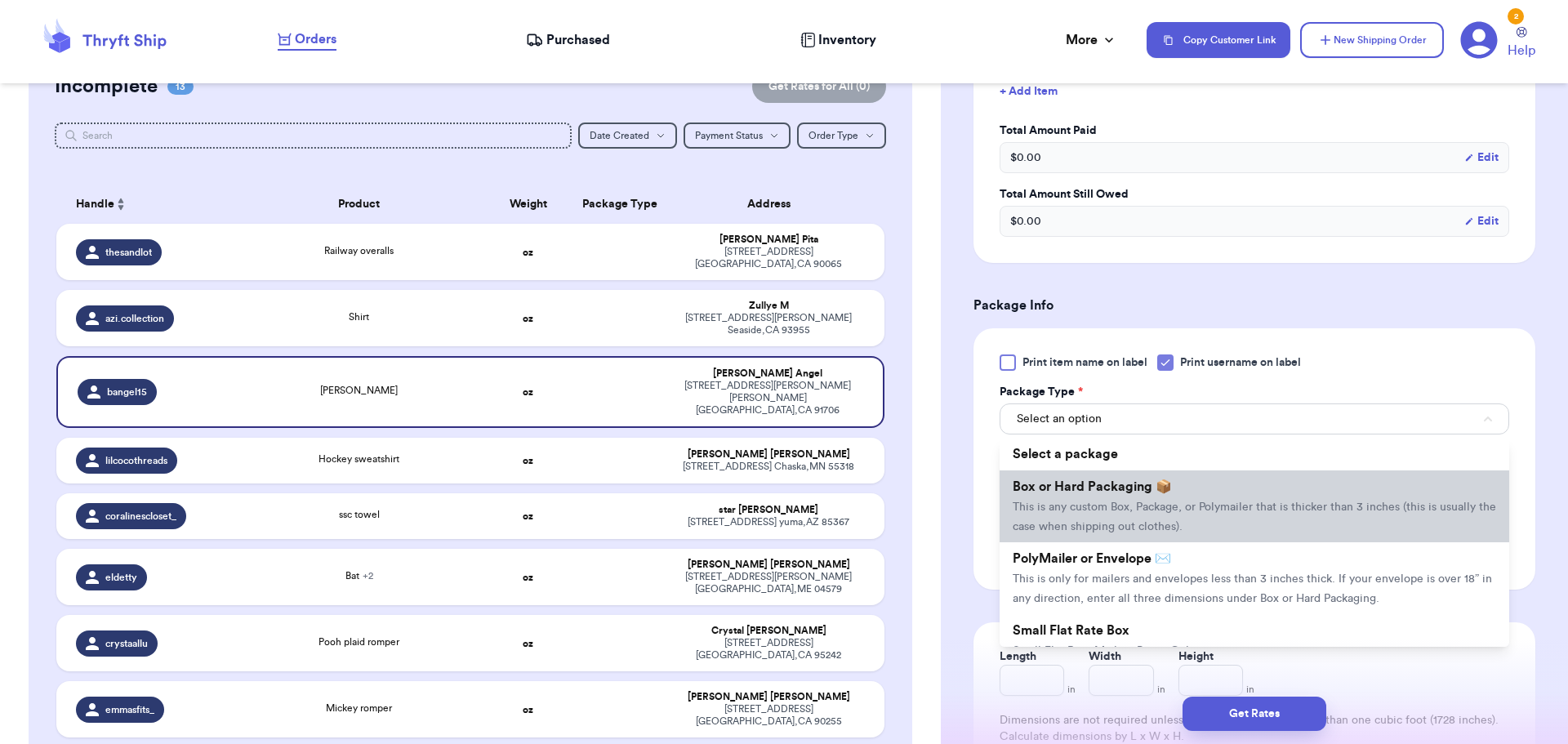
click at [1164, 498] on li "Box or Hard Packaging 📦 This is any custom Box, Package, or Polymailer that is …" at bounding box center [1255, 506] width 509 height 72
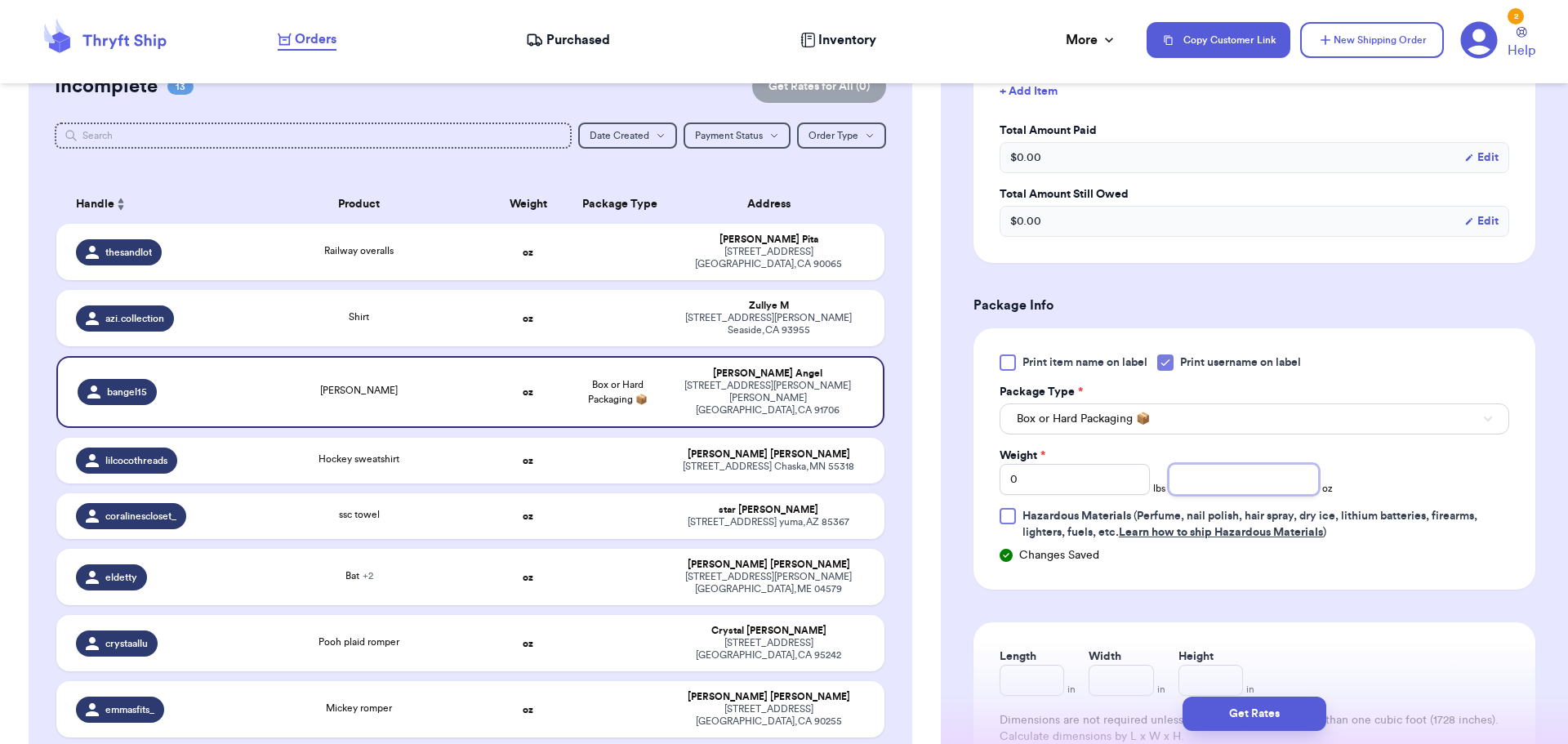
click at [1200, 478] on input "number" at bounding box center [1244, 479] width 151 height 31
click at [1255, 701] on button "Get Rates" at bounding box center [1255, 713] width 144 height 34
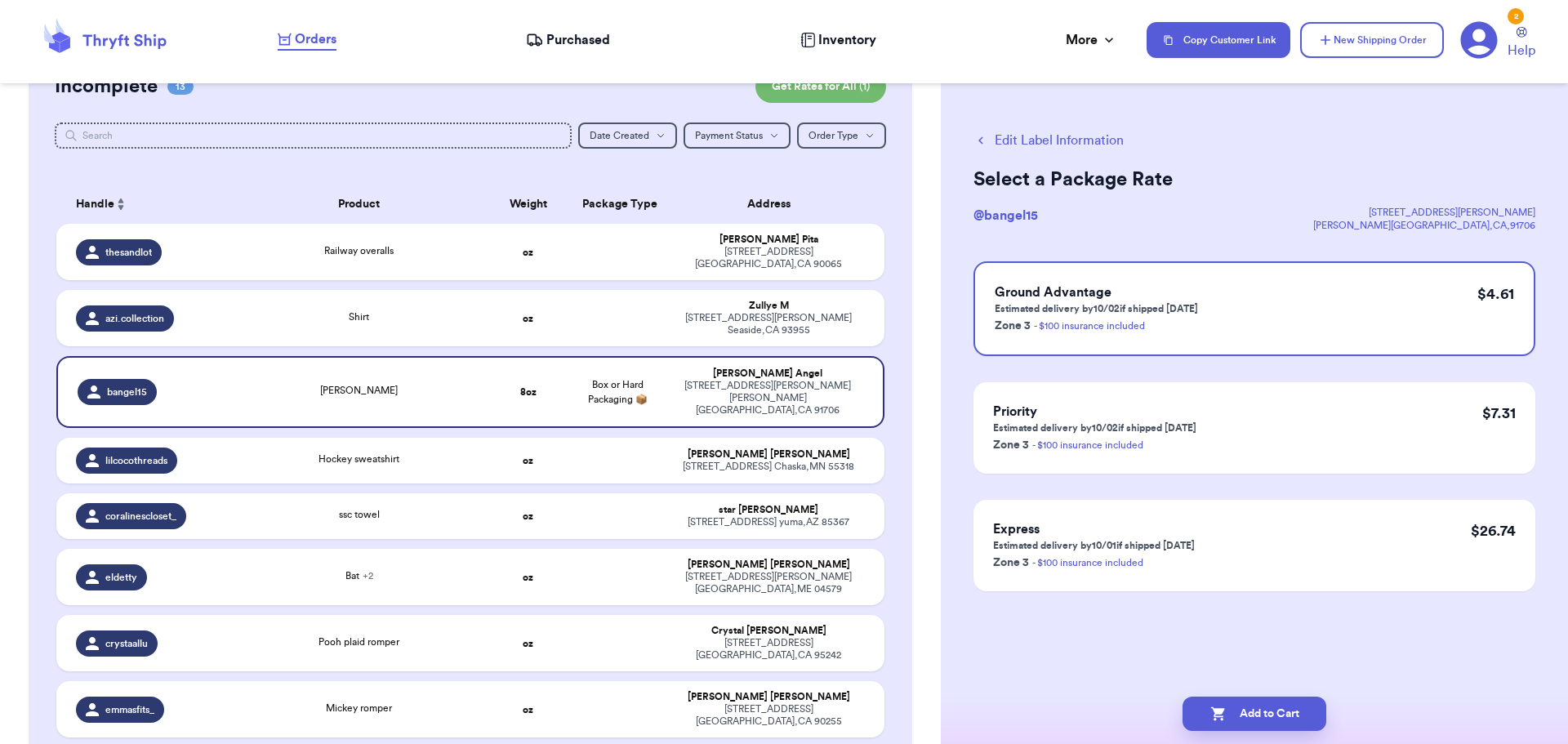
click at [1264, 710] on button "Add to Cart" at bounding box center [1255, 713] width 144 height 34
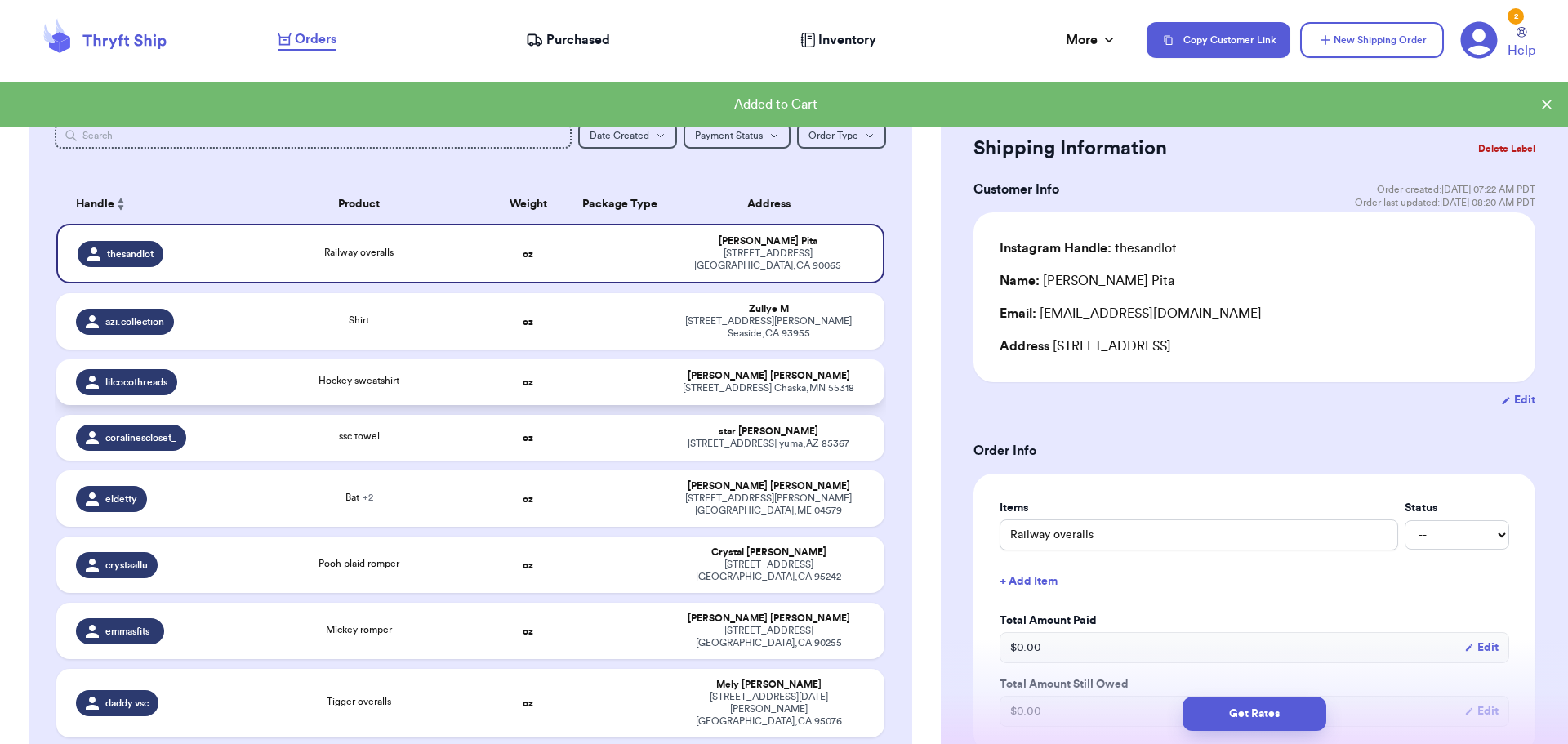
click at [433, 373] on div "Hockey sweatshirt" at bounding box center [359, 382] width 230 height 18
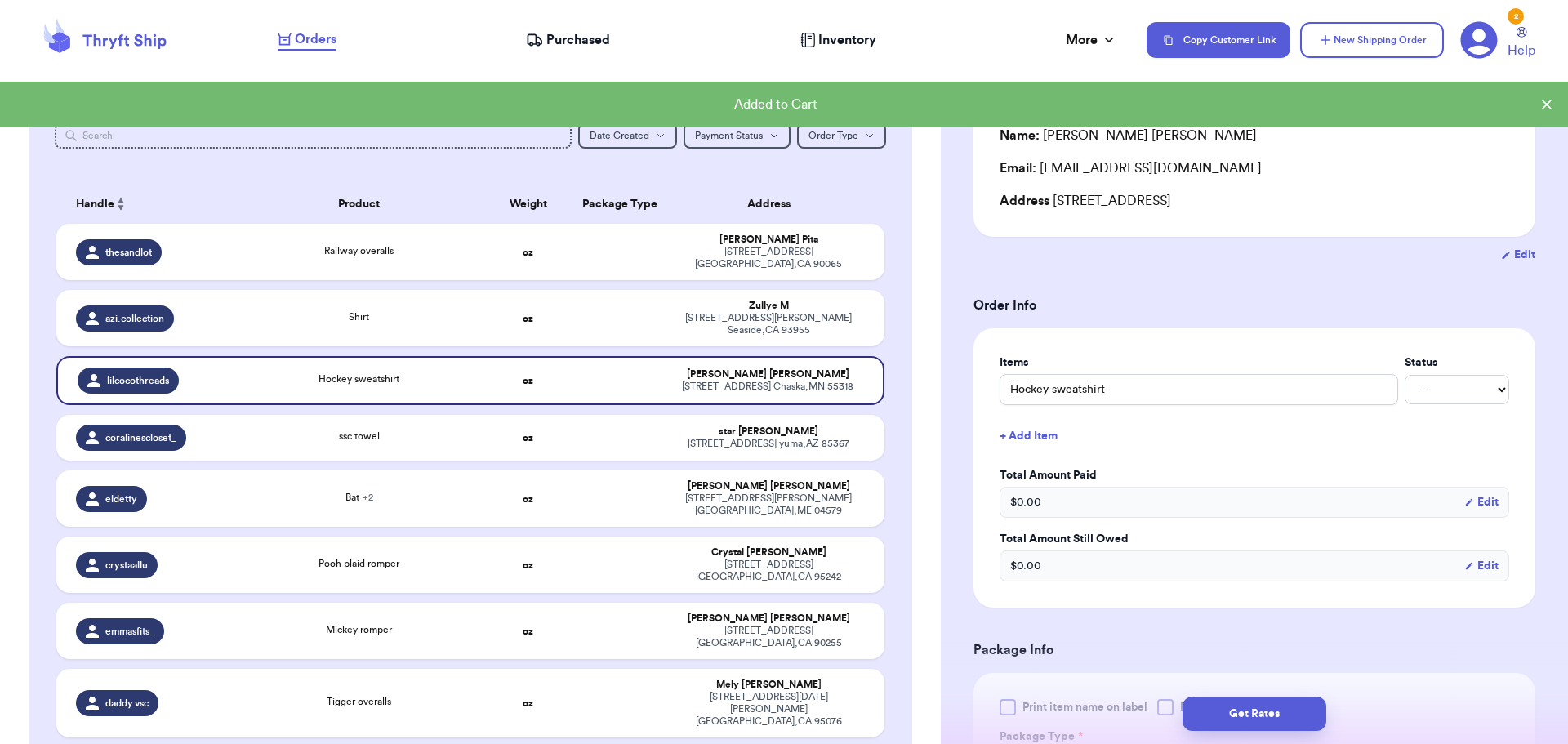
scroll to position [163, 0]
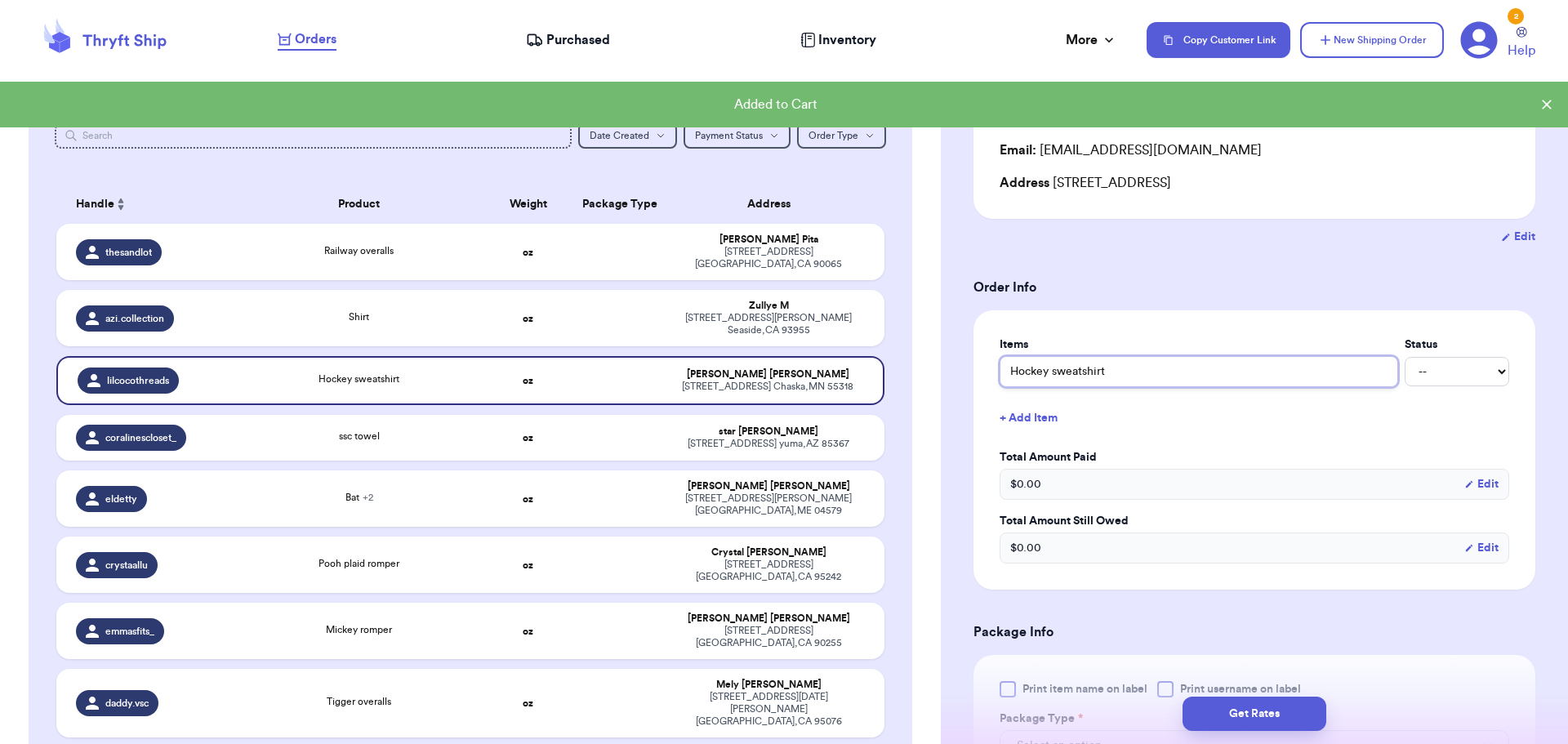
click at [1007, 372] on input "Hockey sweatshirt" at bounding box center [1199, 372] width 399 height 31
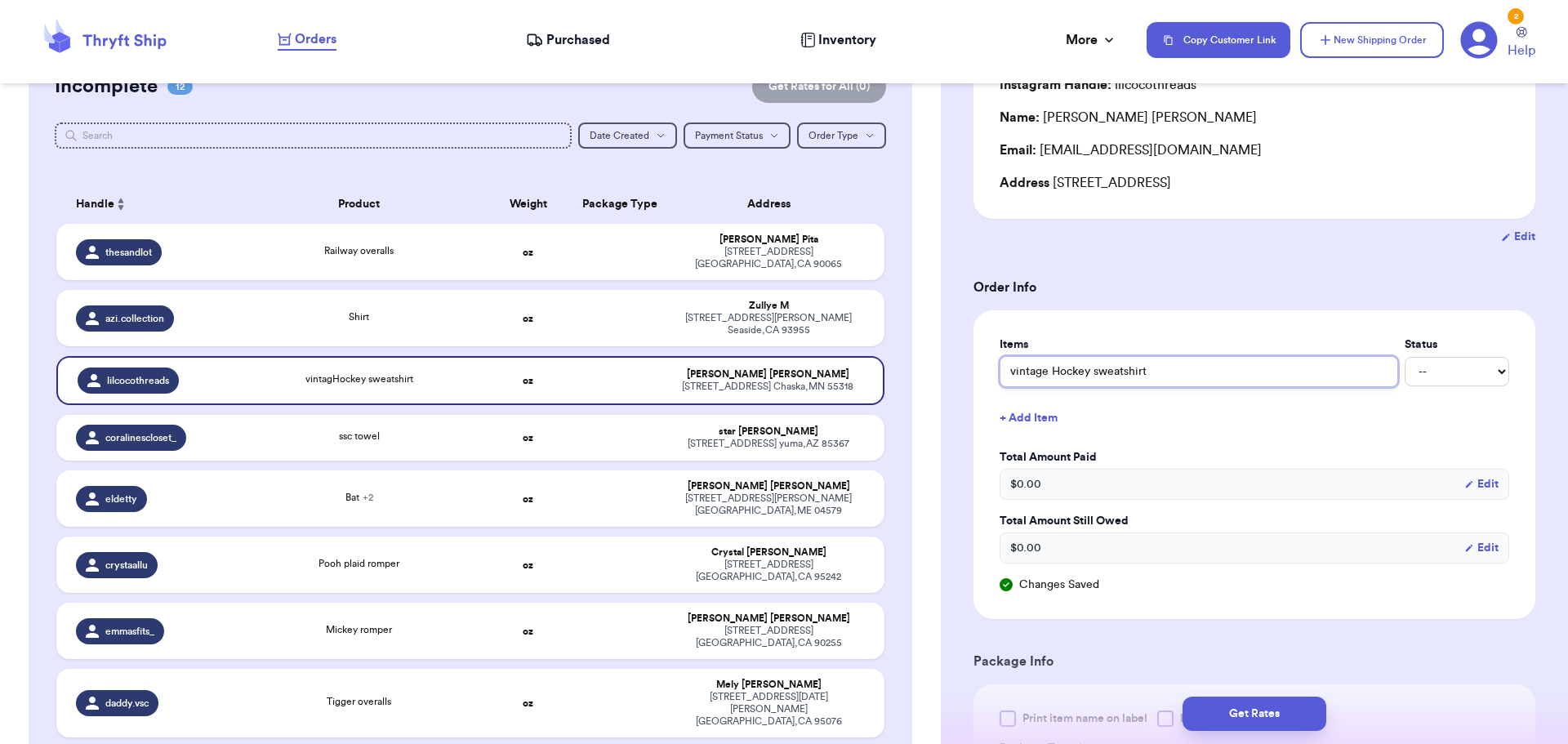
click at [1174, 377] on input "vintage Hockey sweatshirt" at bounding box center [1199, 372] width 399 height 31
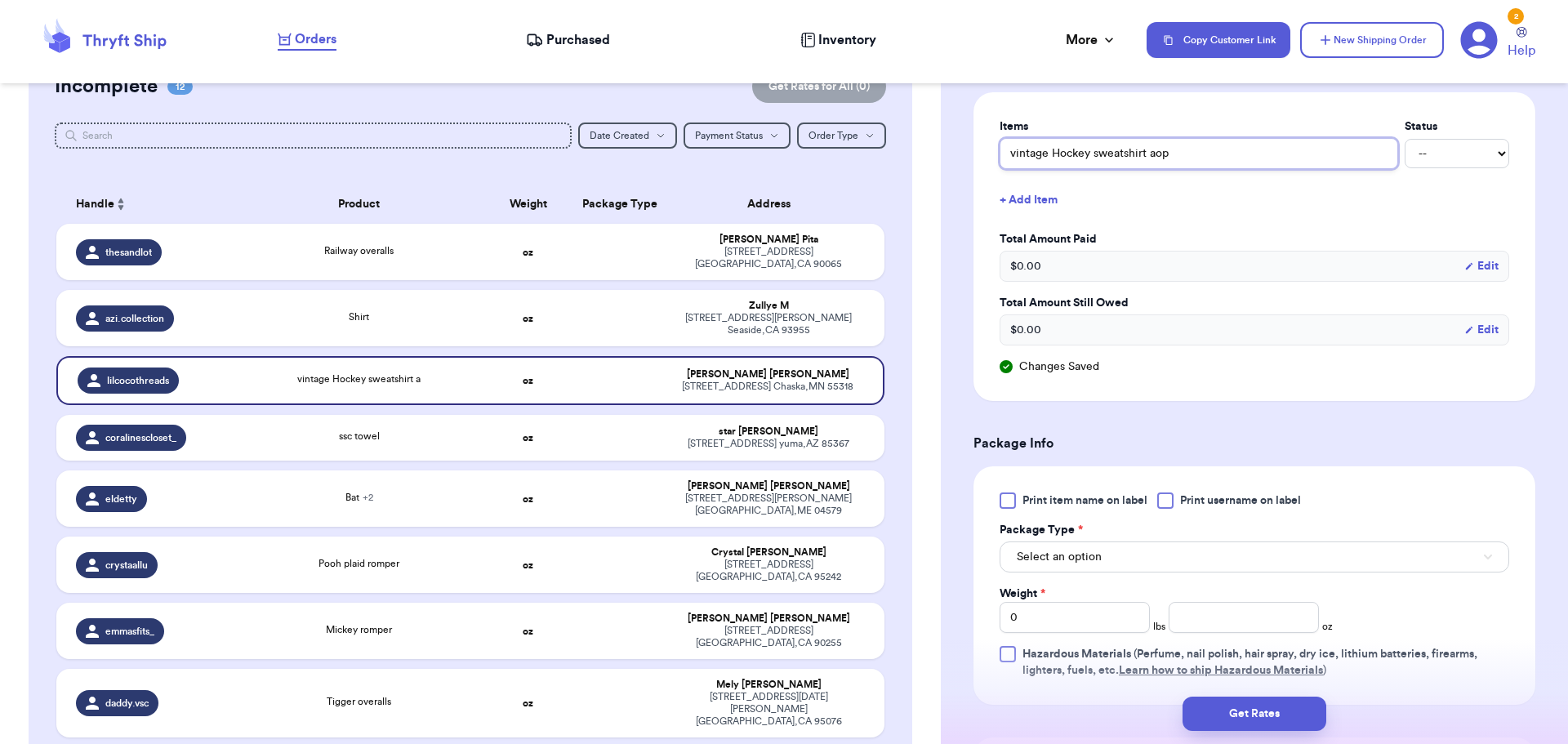
scroll to position [408, 0]
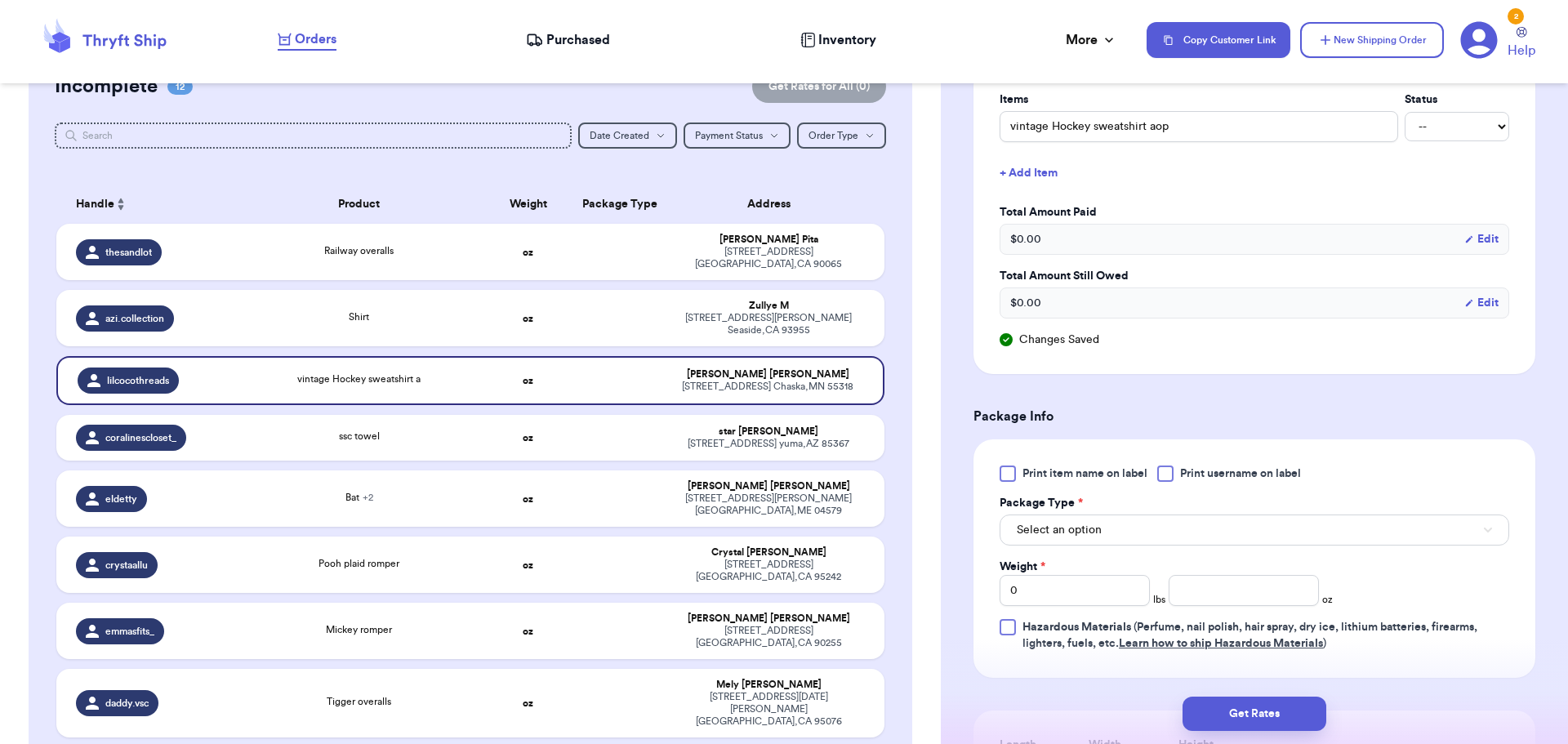
click at [1163, 471] on div at bounding box center [1165, 474] width 17 height 17
click at [0, 0] on input "Print username on label" at bounding box center [0, 0] width 0 height 0
click at [1149, 527] on button "Select an option" at bounding box center [1255, 530] width 509 height 31
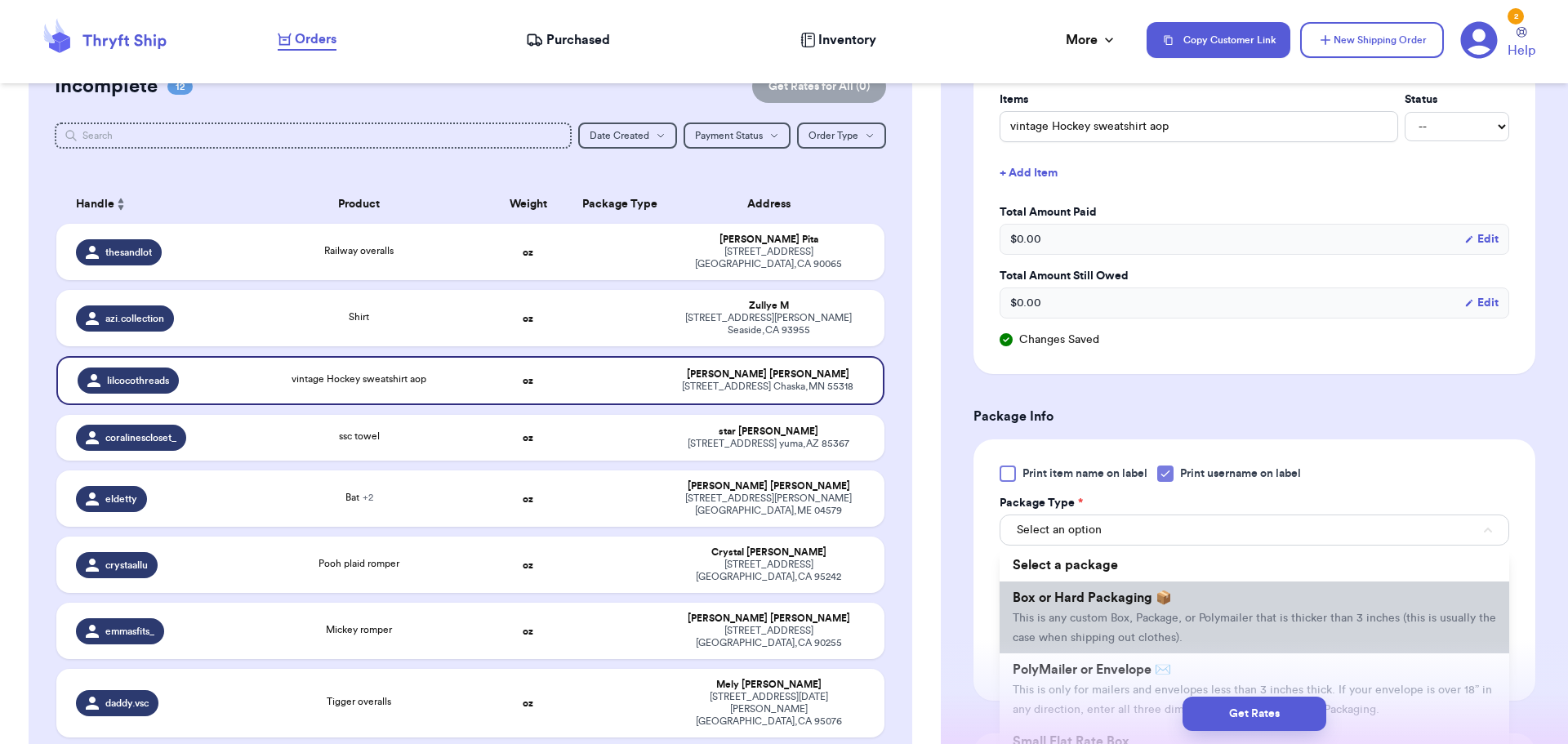
click at [1154, 605] on li "Box or Hard Packaging 📦 This is any custom Box, Package, or Polymailer that is …" at bounding box center [1255, 617] width 509 height 72
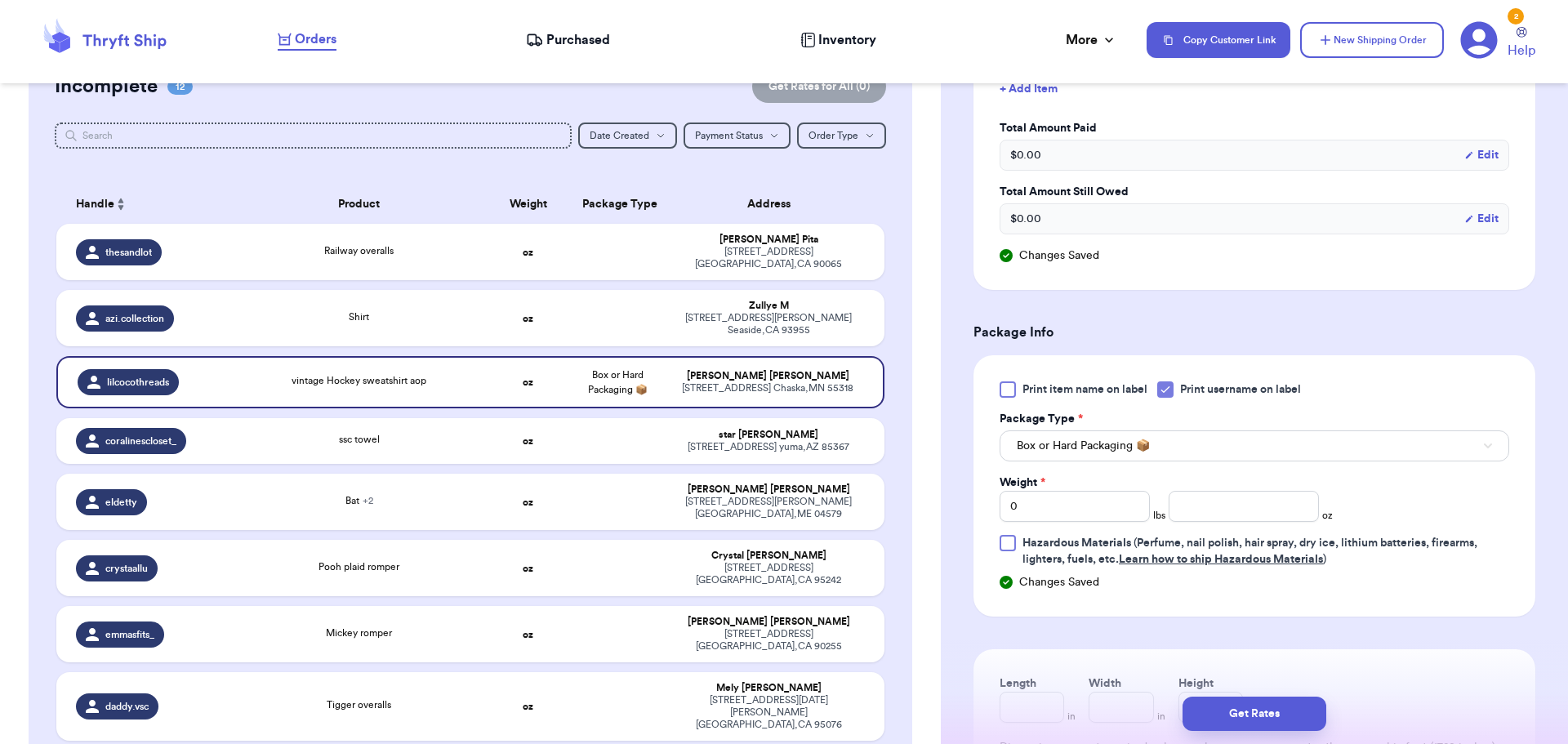
scroll to position [571, 0]
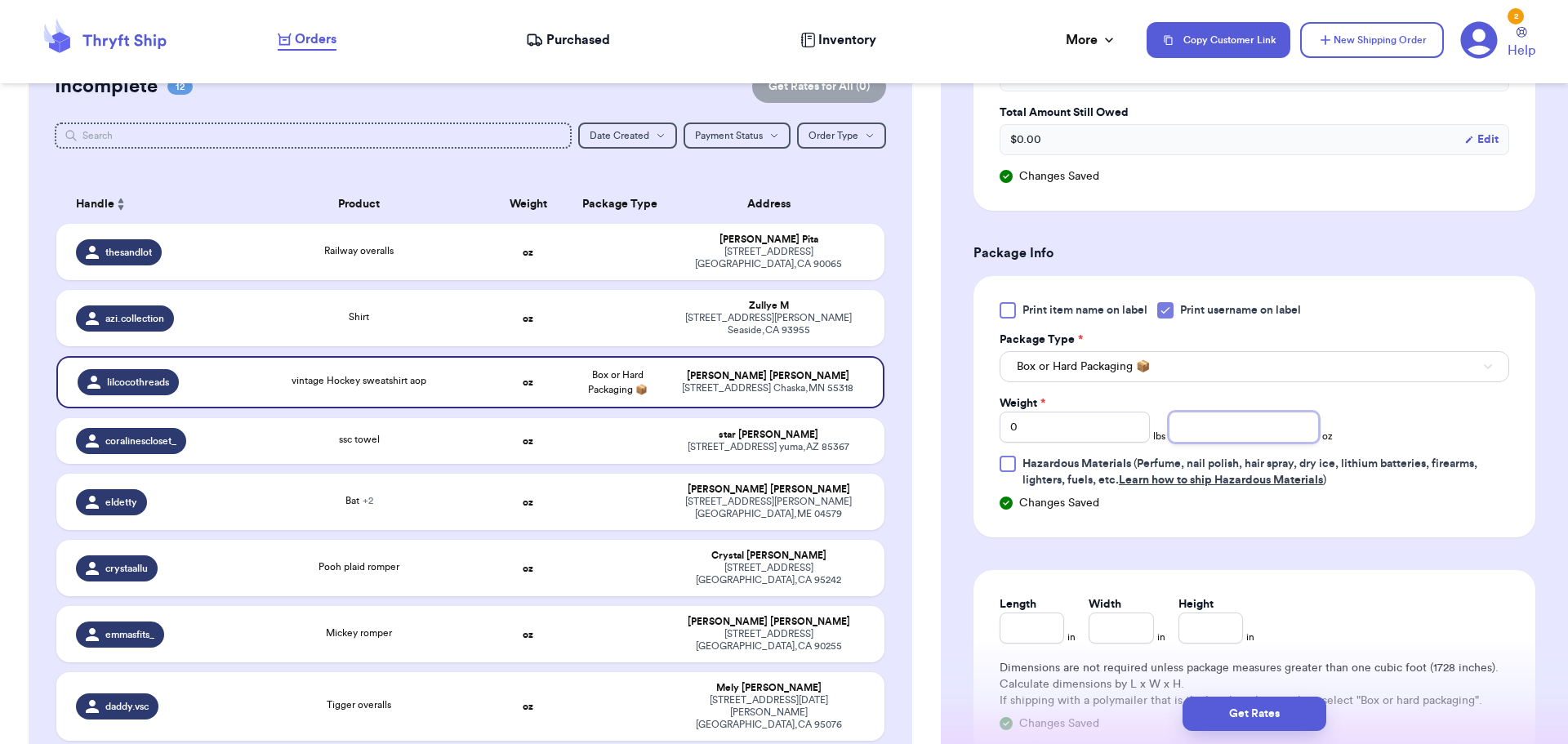
click at [1215, 413] on input "number" at bounding box center [1244, 427] width 151 height 31
click at [1206, 709] on button "Get Rates" at bounding box center [1255, 713] width 144 height 34
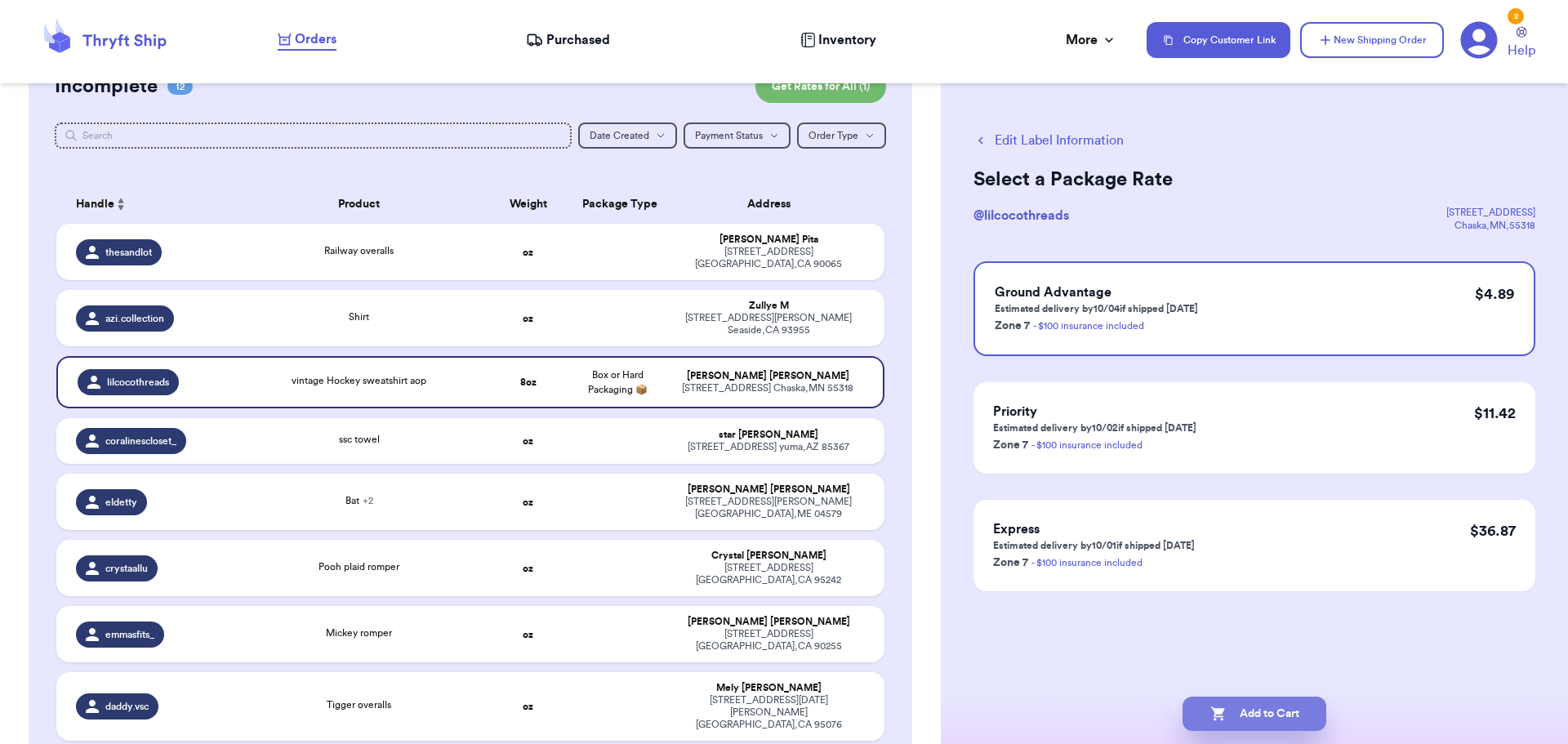
click at [1218, 721] on icon "button" at bounding box center [1218, 713] width 17 height 17
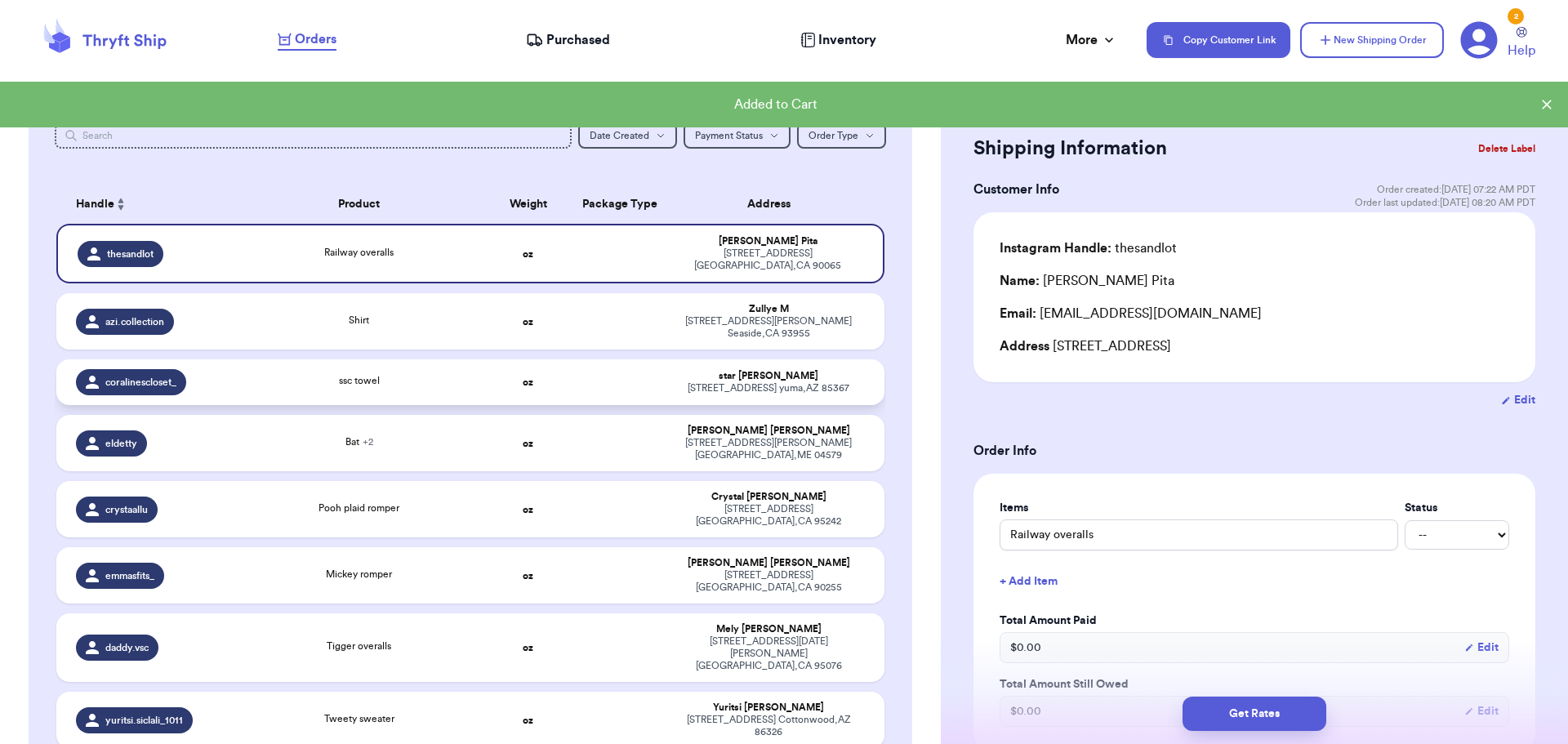
click at [470, 372] on td "ssc towel" at bounding box center [359, 381] width 250 height 45
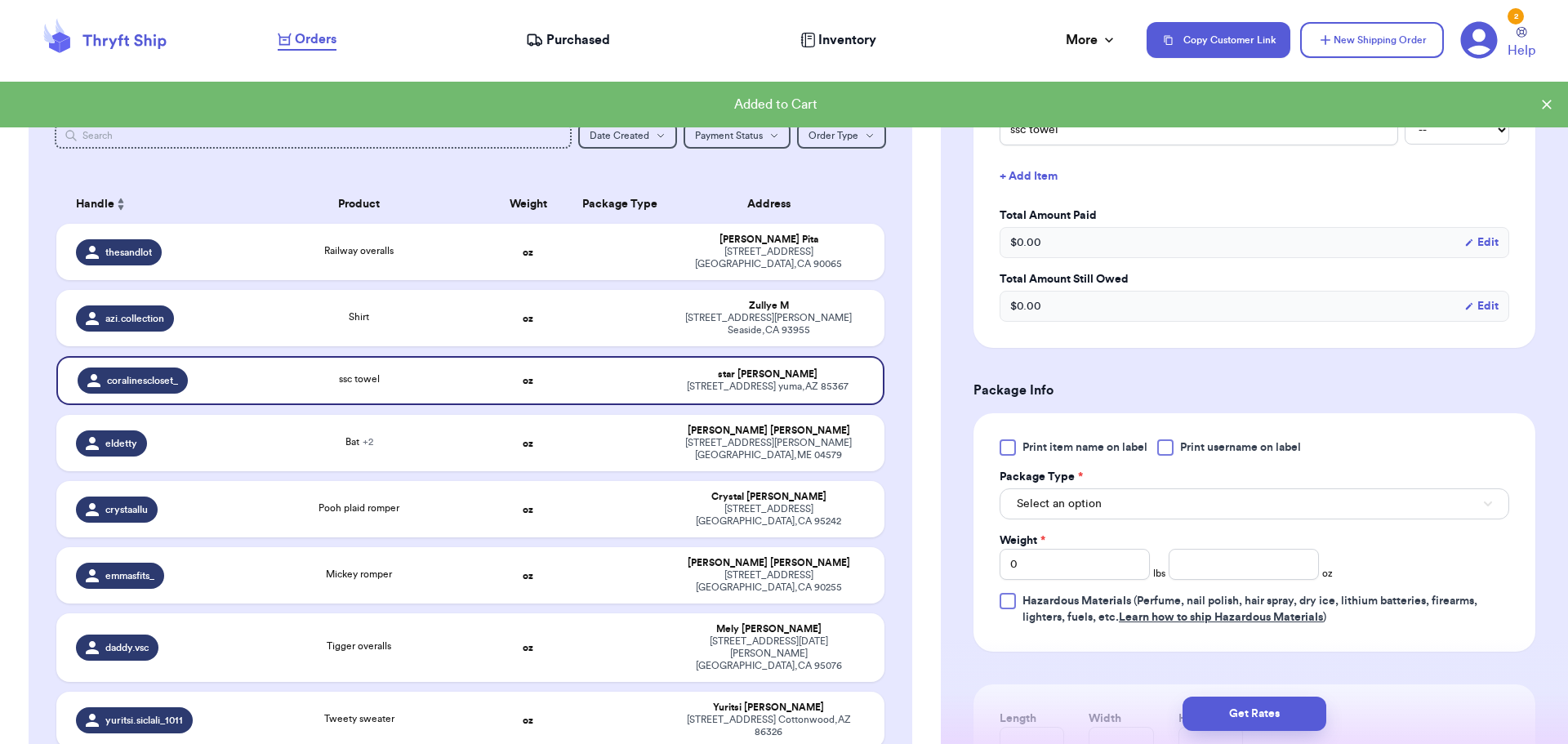
scroll to position [408, 0]
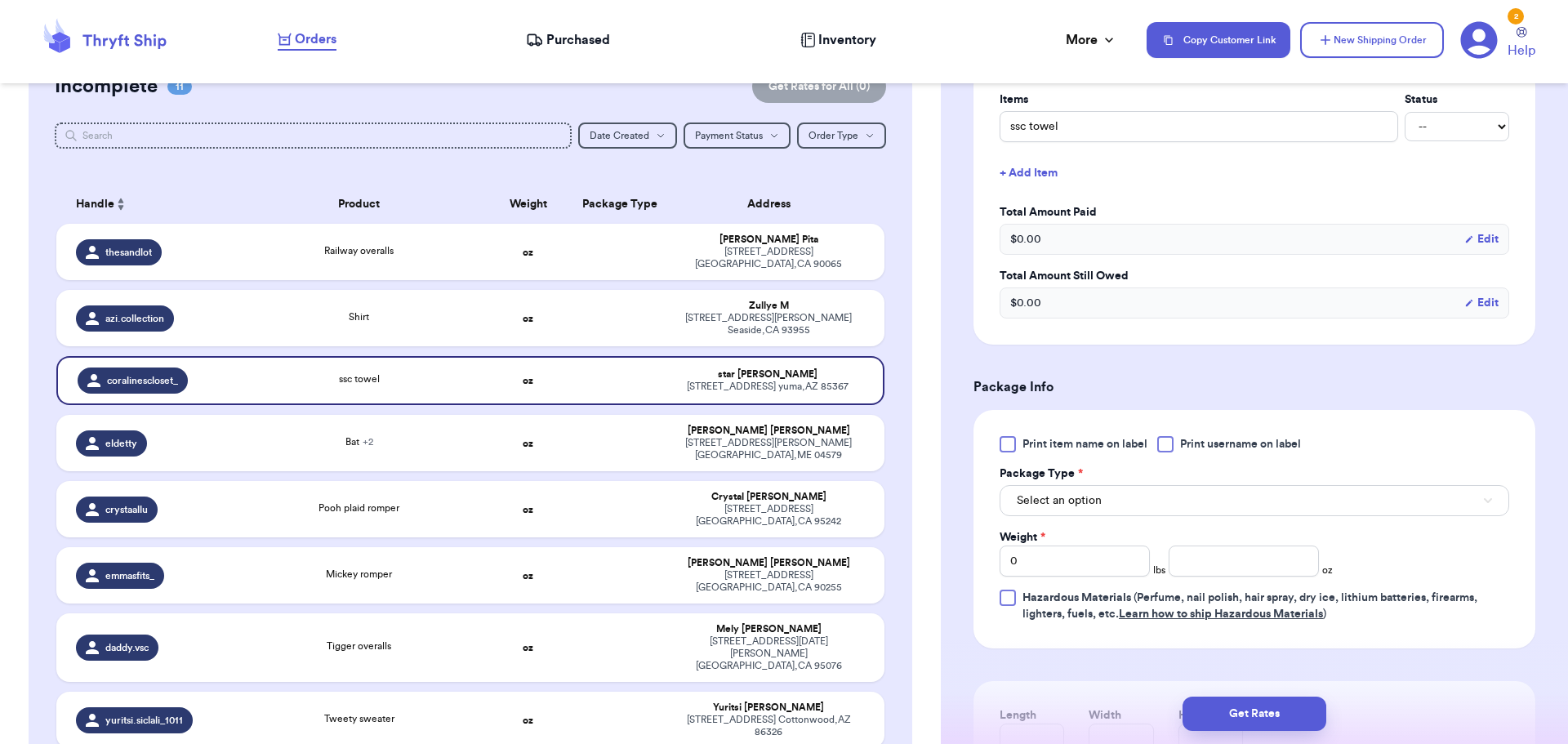
click at [1167, 448] on div at bounding box center [1165, 444] width 17 height 17
click at [0, 0] on input "Print username on label" at bounding box center [0, 0] width 0 height 0
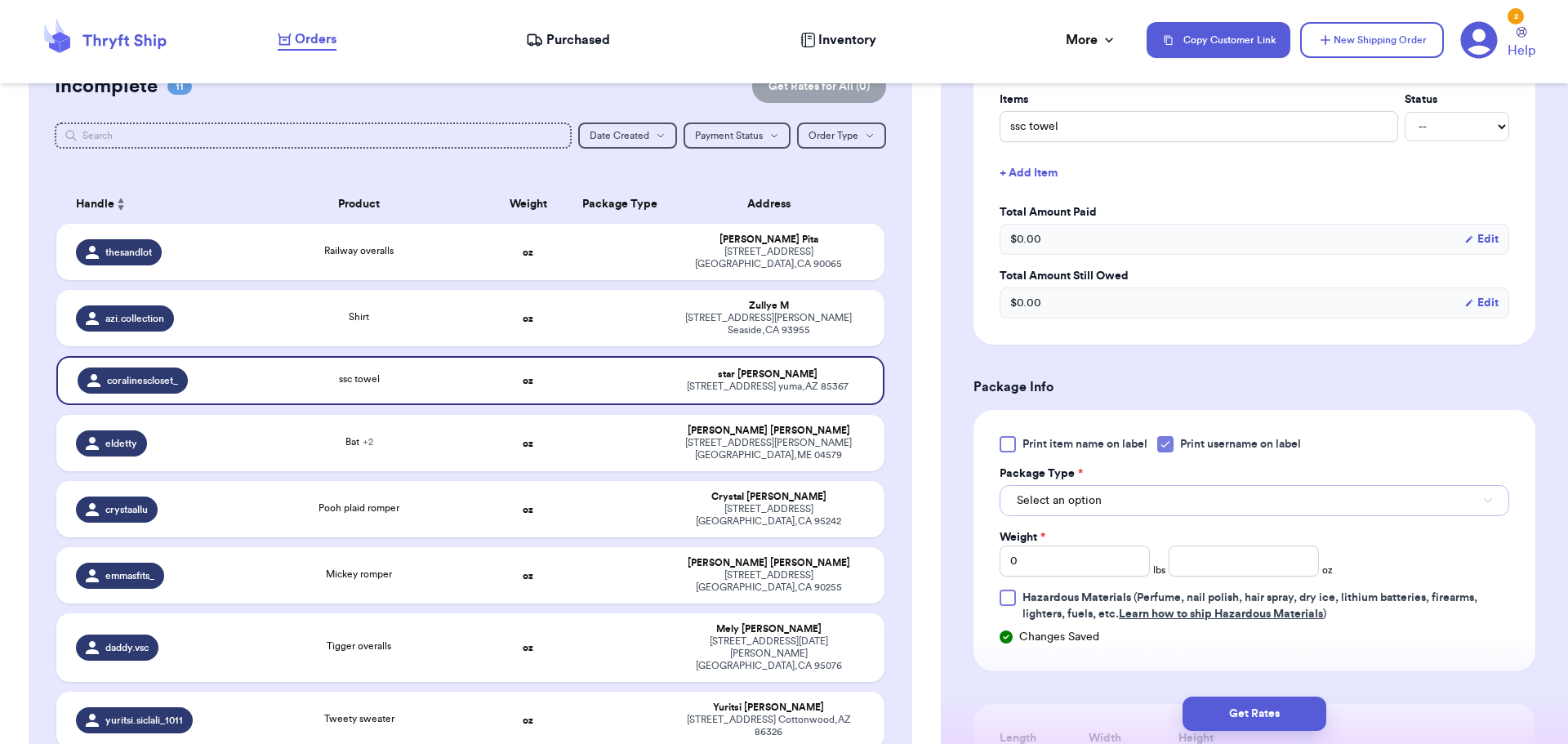
click at [1152, 498] on button "Select an option" at bounding box center [1255, 501] width 509 height 31
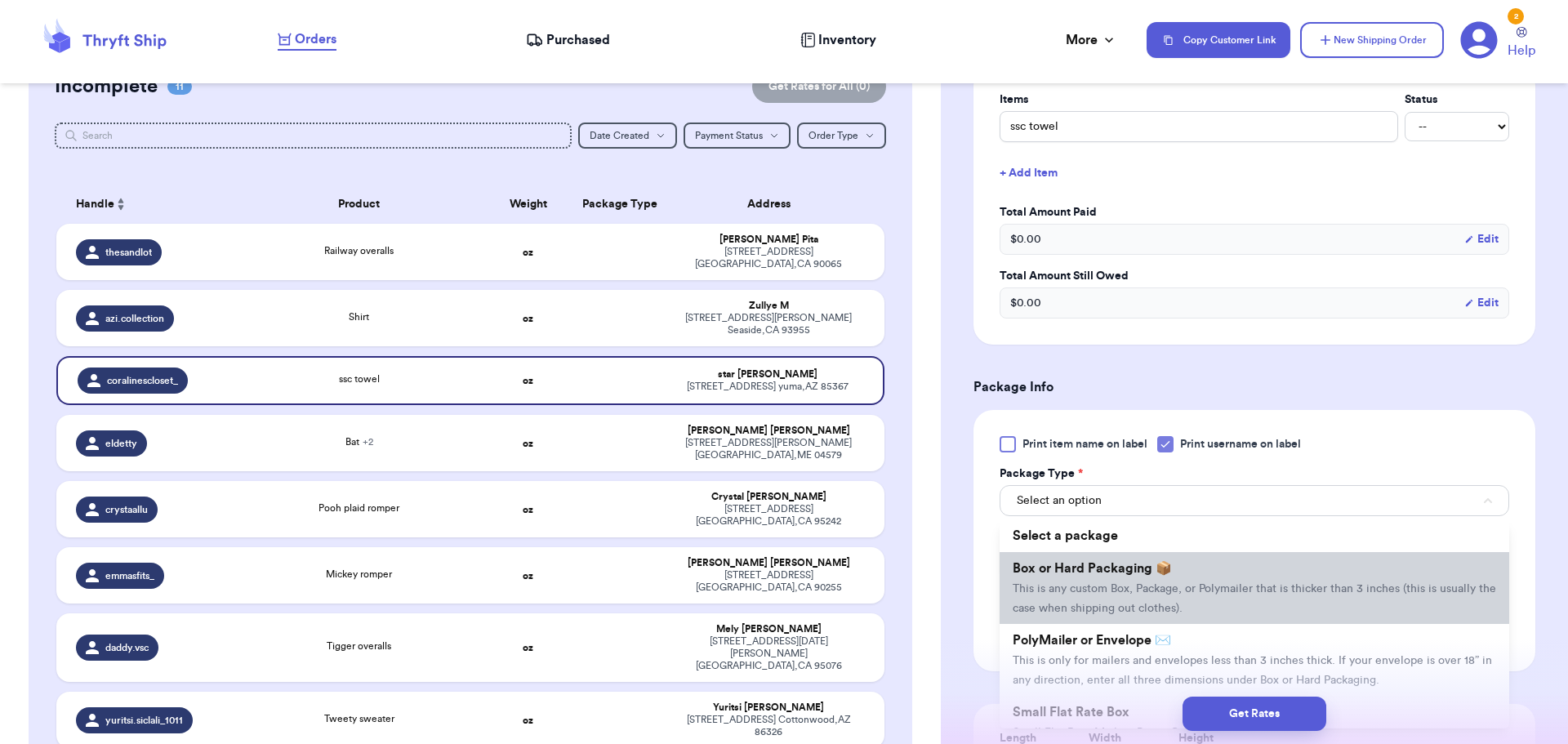
click at [1138, 575] on li "Box or Hard Packaging 📦 This is any custom Box, Package, or Polymailer that is …" at bounding box center [1255, 587] width 509 height 72
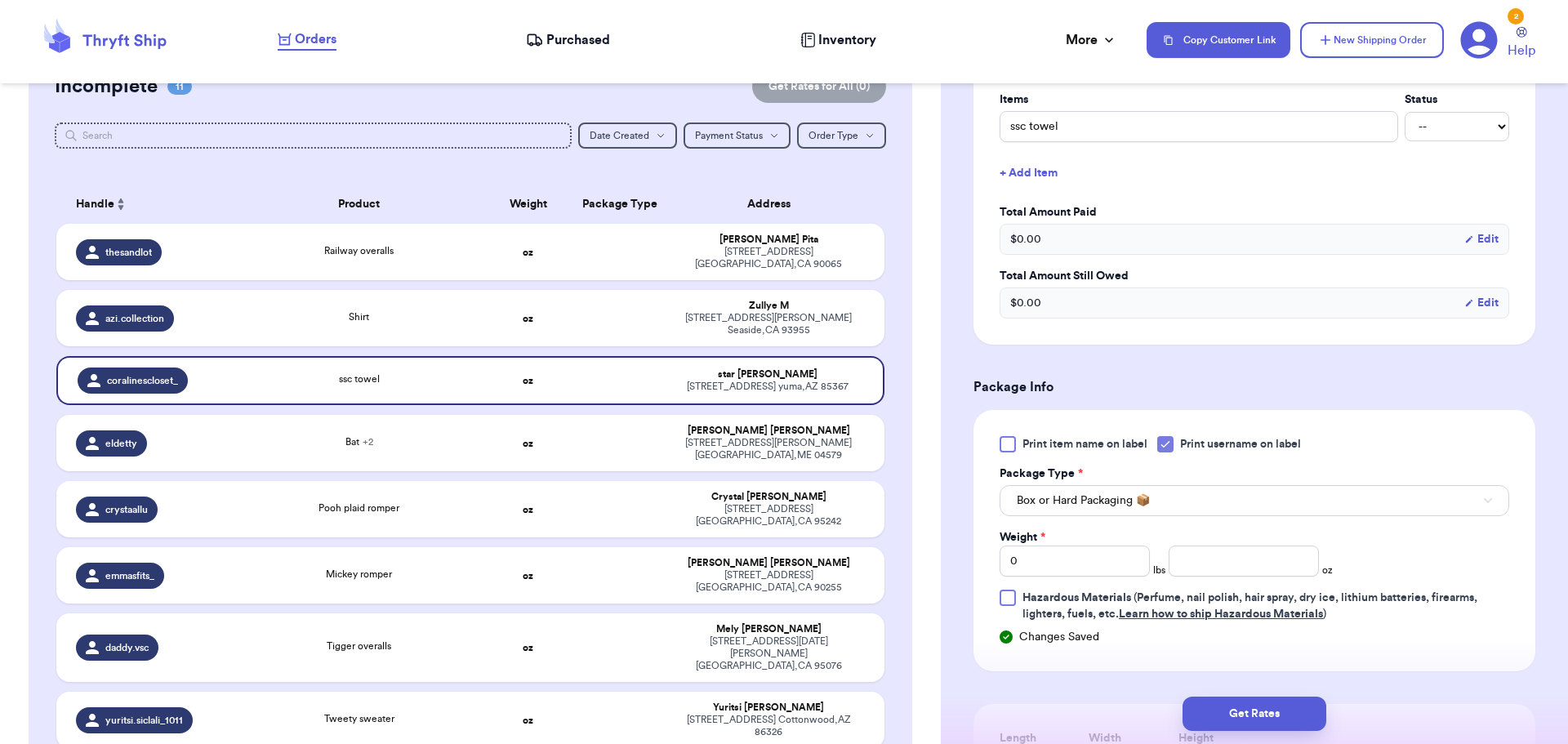
click at [1156, 551] on div "Weight * 0 lbs oz" at bounding box center [1166, 552] width 333 height 47
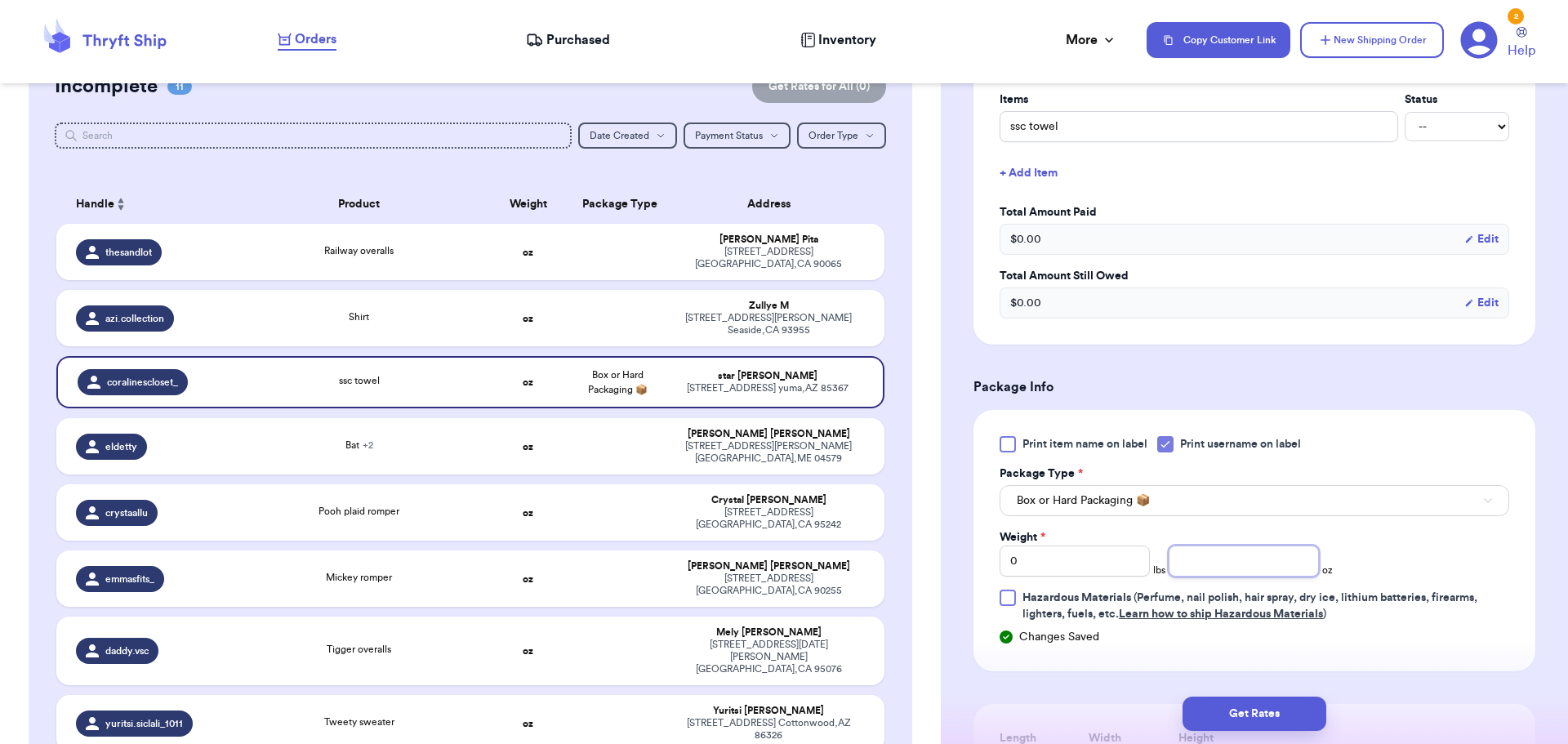
click at [1171, 551] on input "number" at bounding box center [1244, 561] width 151 height 31
click at [1279, 735] on div "Get Rates" at bounding box center [1254, 713] width 627 height 60
click at [1274, 718] on button "Get Rates" at bounding box center [1255, 713] width 144 height 34
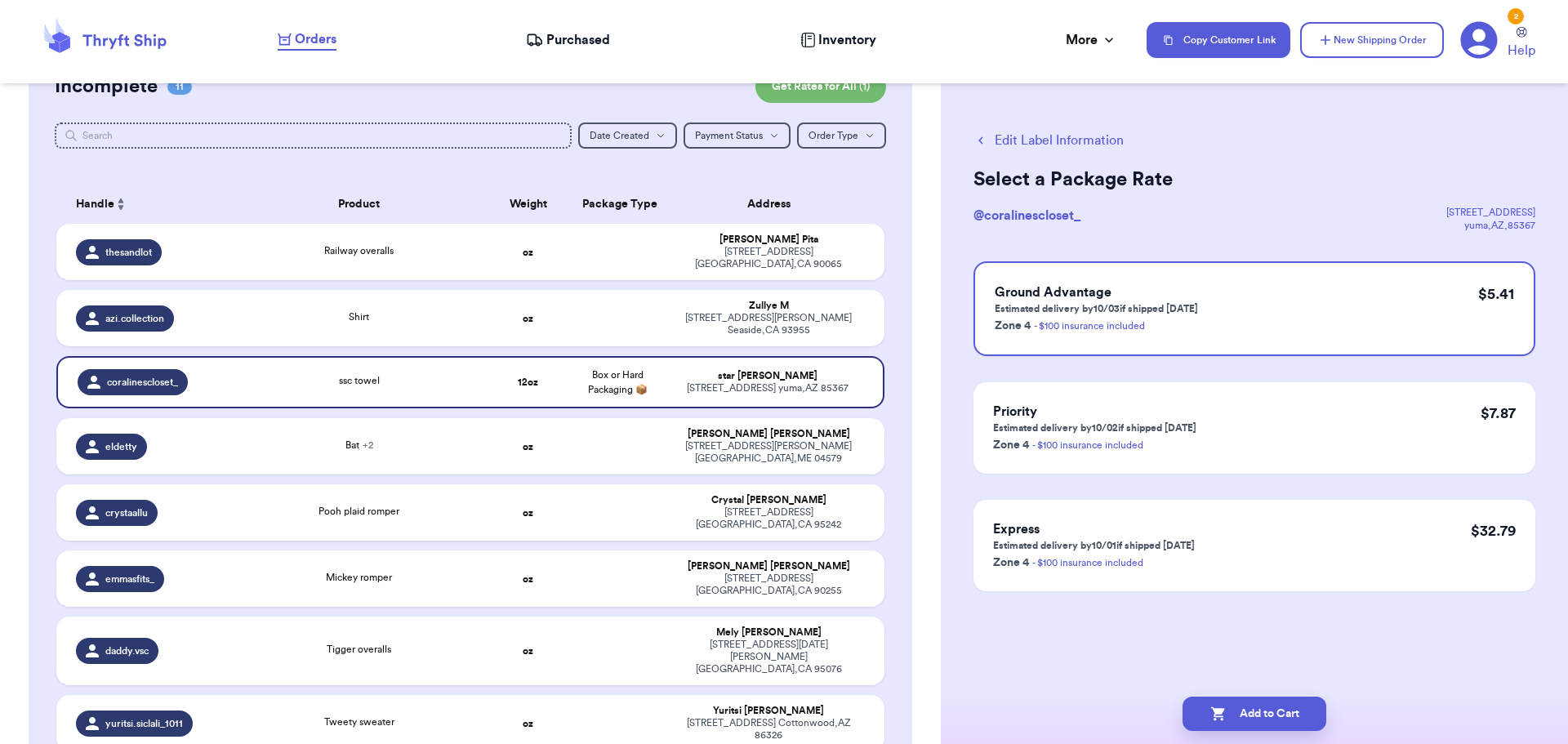
scroll to position [0, 0]
click at [1272, 718] on button "Add to Cart" at bounding box center [1255, 713] width 144 height 34
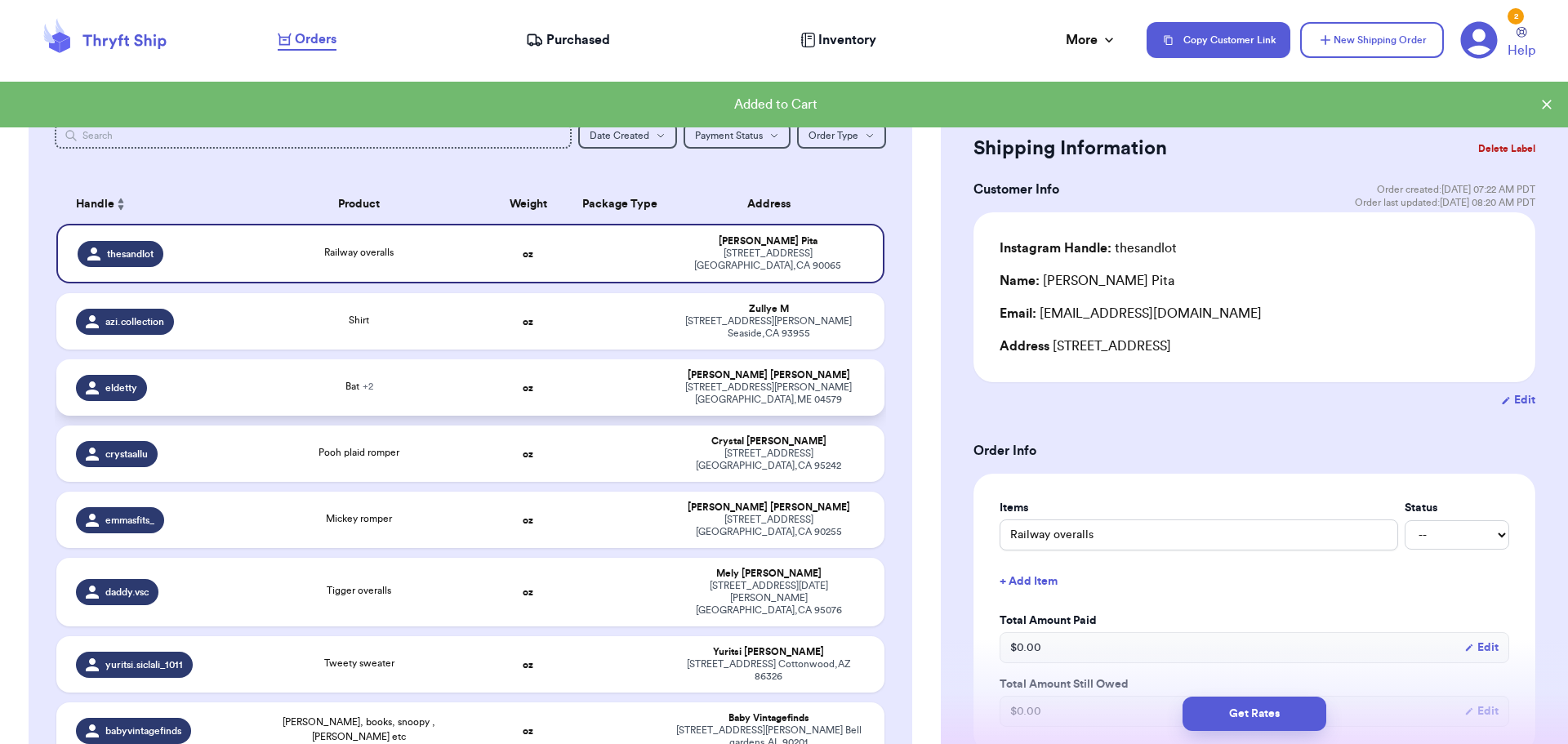
click at [471, 374] on td "Bat + 2" at bounding box center [359, 387] width 250 height 56
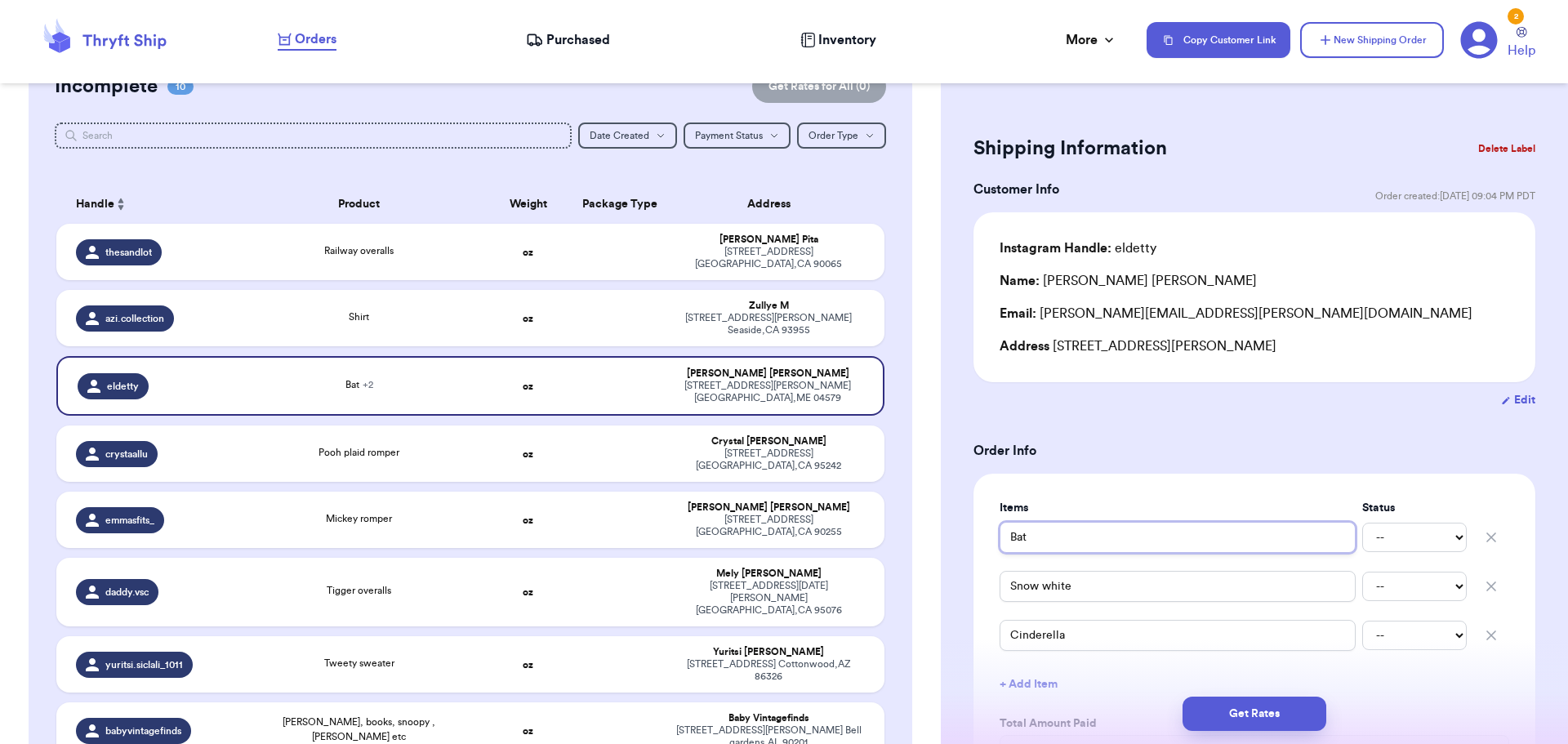
drag, startPoint x: 1050, startPoint y: 534, endPoint x: 1057, endPoint y: 527, distance: 9.9
click at [1052, 531] on input "Bat" at bounding box center [1178, 537] width 356 height 31
click at [1133, 587] on input "Snow white" at bounding box center [1178, 586] width 356 height 31
click at [1172, 630] on input "Cinderella" at bounding box center [1178, 635] width 356 height 31
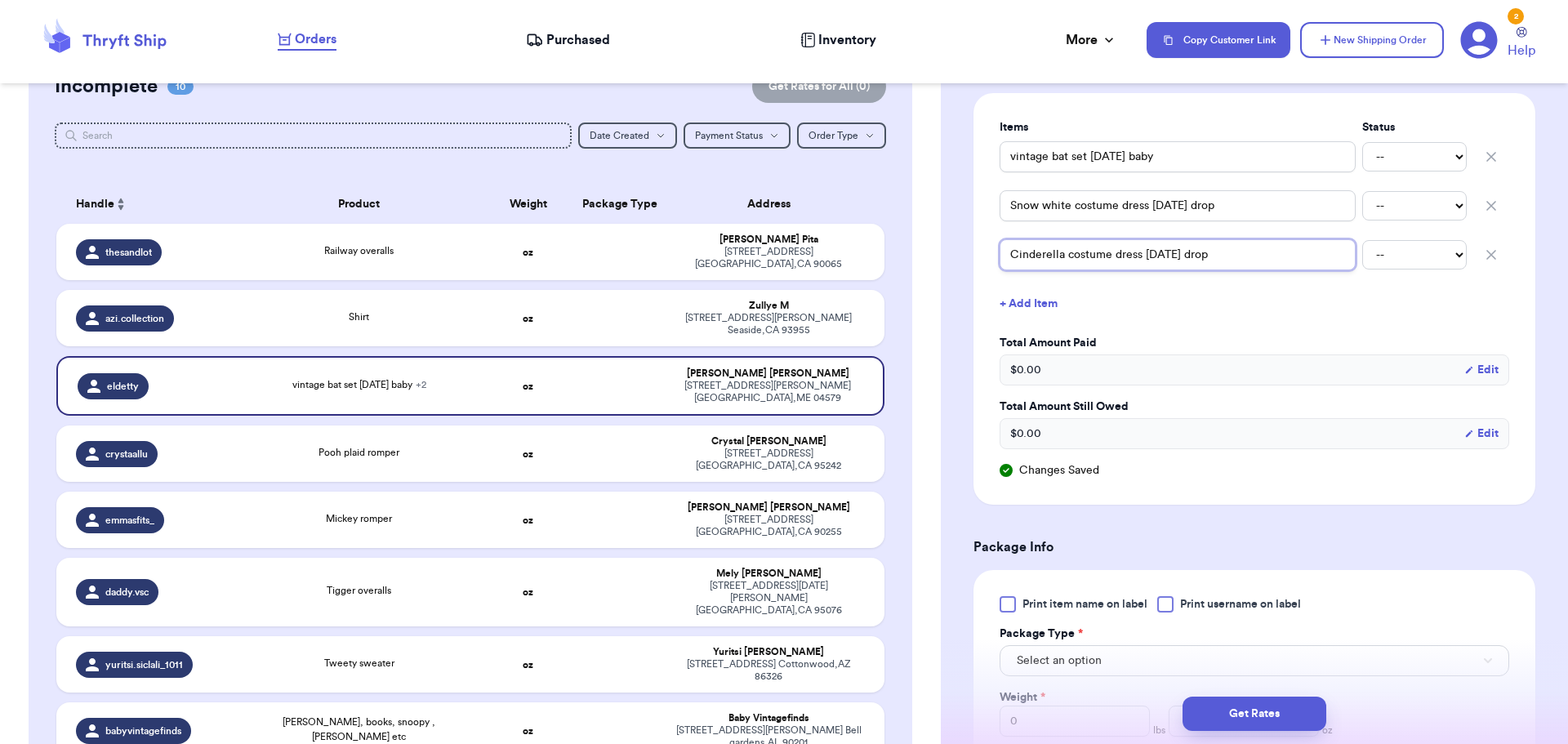
scroll to position [408, 0]
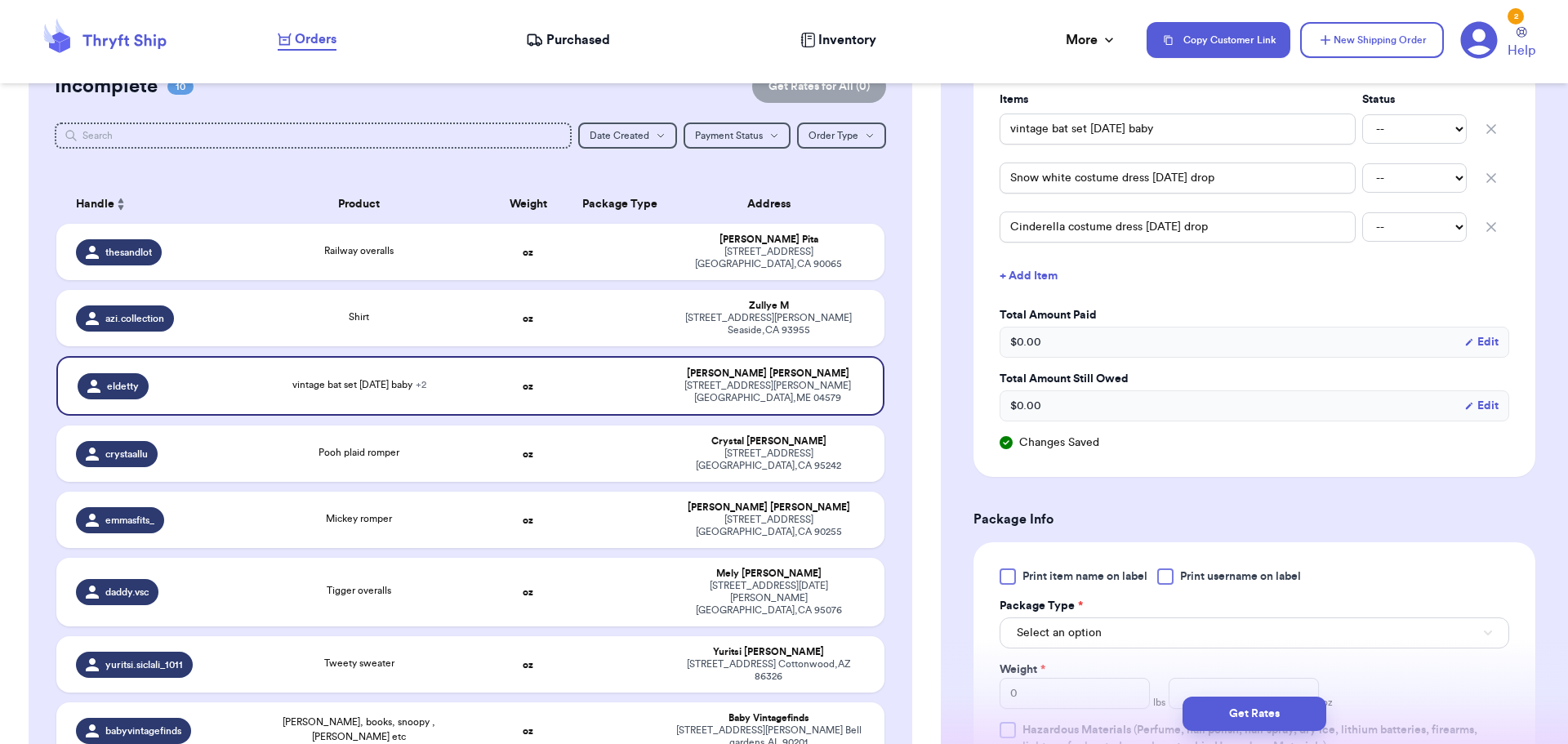
click at [1163, 571] on div at bounding box center [1165, 576] width 17 height 17
click at [0, 0] on input "Print username on label" at bounding box center [0, 0] width 0 height 0
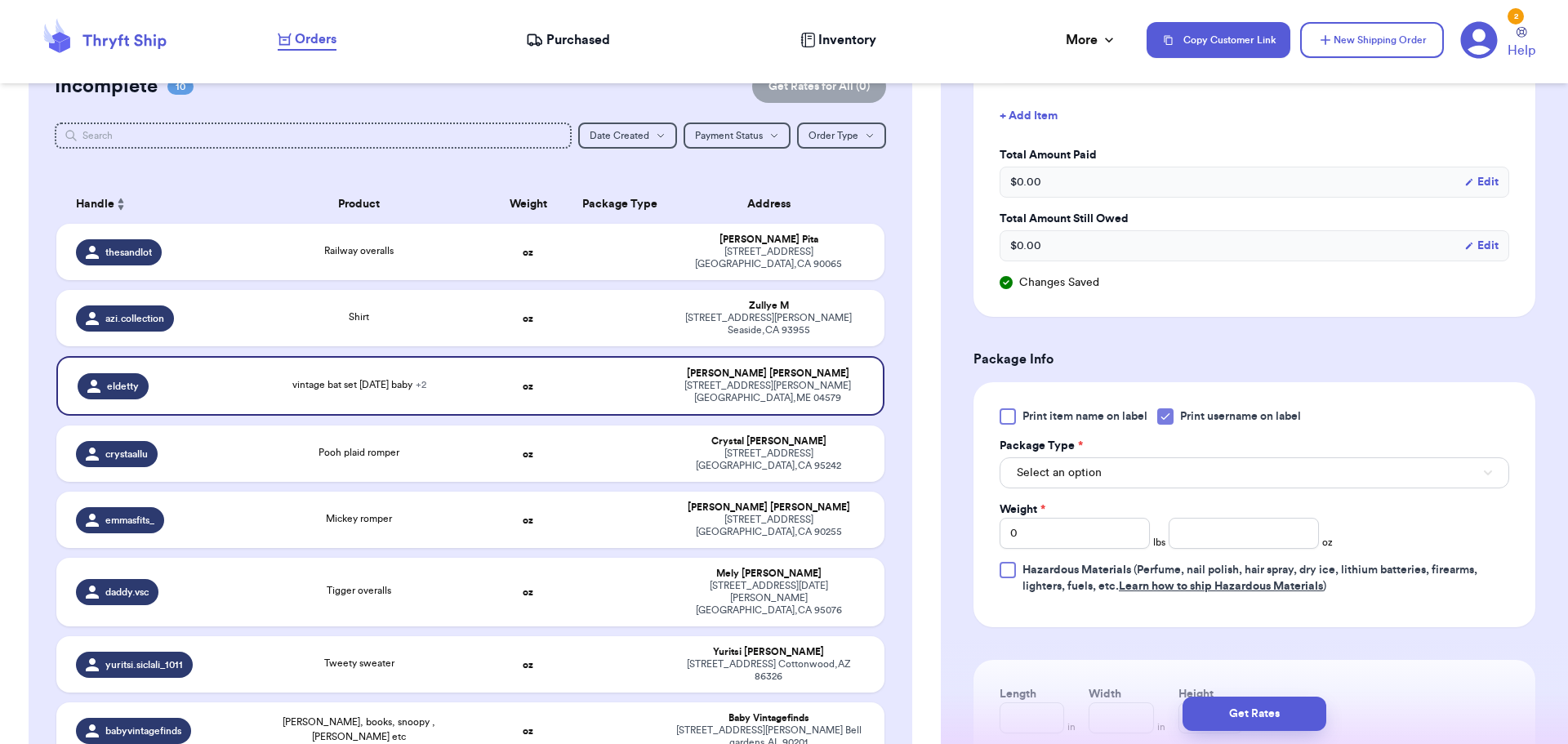
scroll to position [571, 0]
drag, startPoint x: 1076, startPoint y: 529, endPoint x: 815, endPoint y: 558, distance: 262.6
click at [815, 558] on div "Customer Link New Order Total Balance Payout $ 0.00 Recent Payments View all No…" at bounding box center [784, 372] width 1568 height 744
click at [1204, 529] on input "number" at bounding box center [1244, 530] width 151 height 31
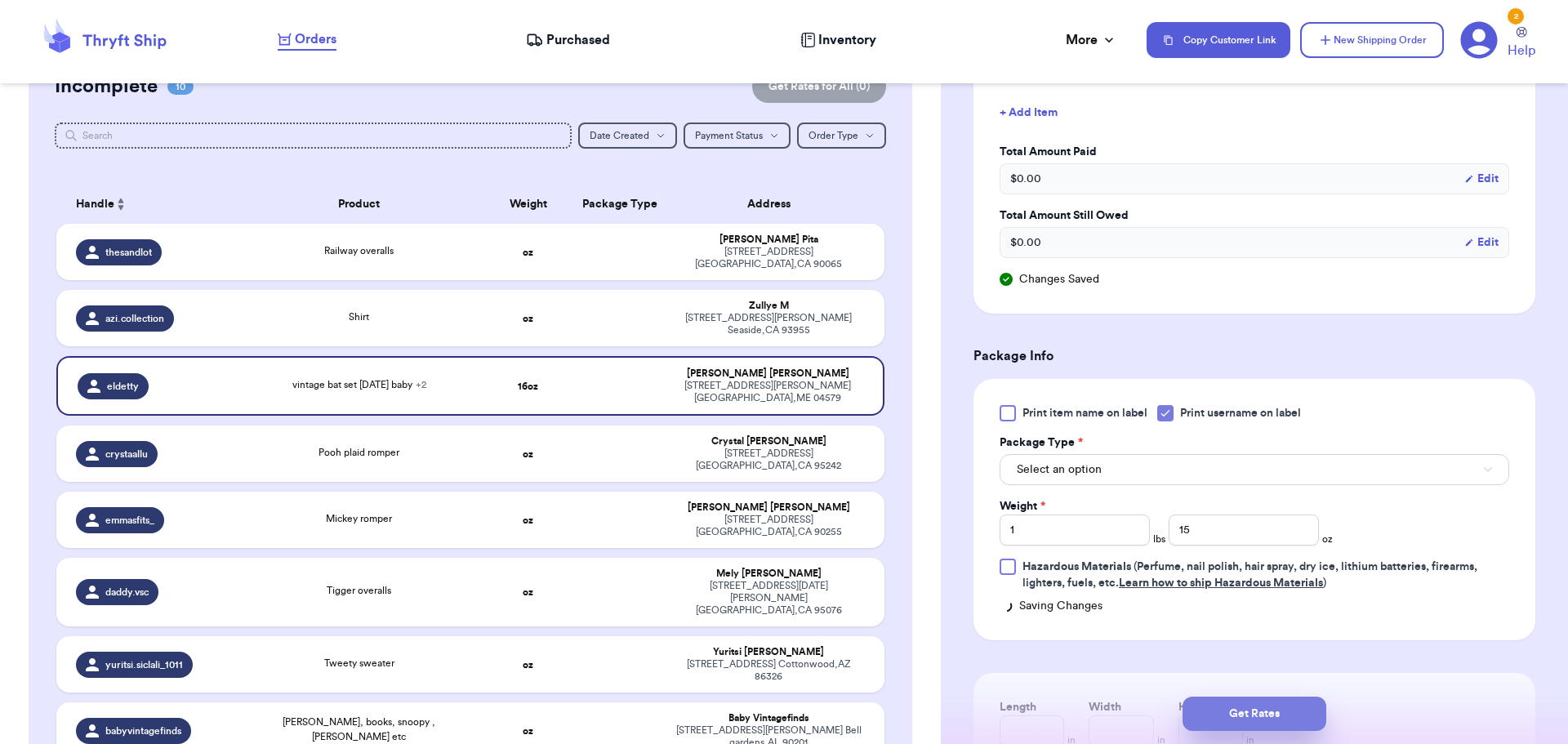
click at [1243, 701] on button "Get Rates" at bounding box center [1255, 713] width 144 height 34
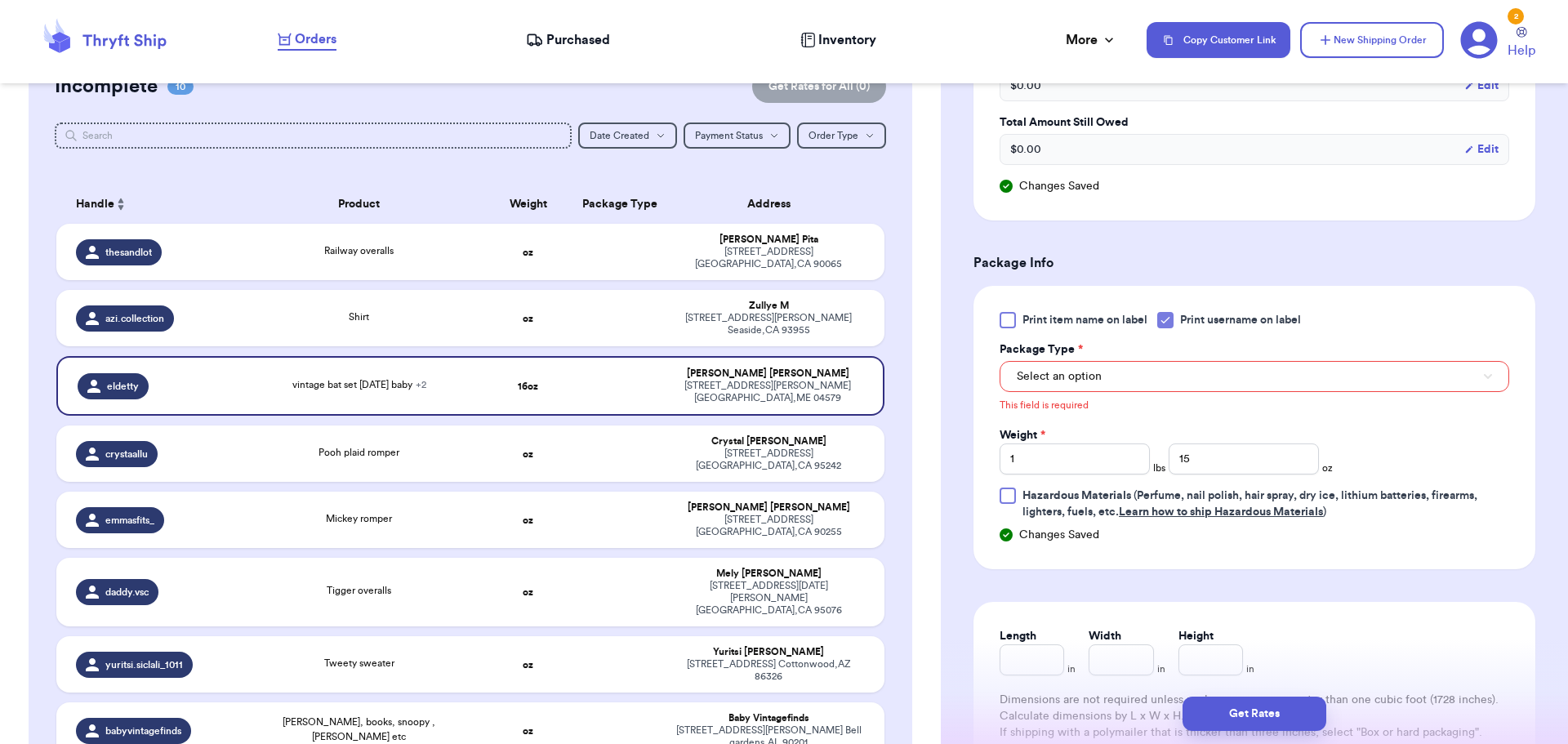
scroll to position [670, 0]
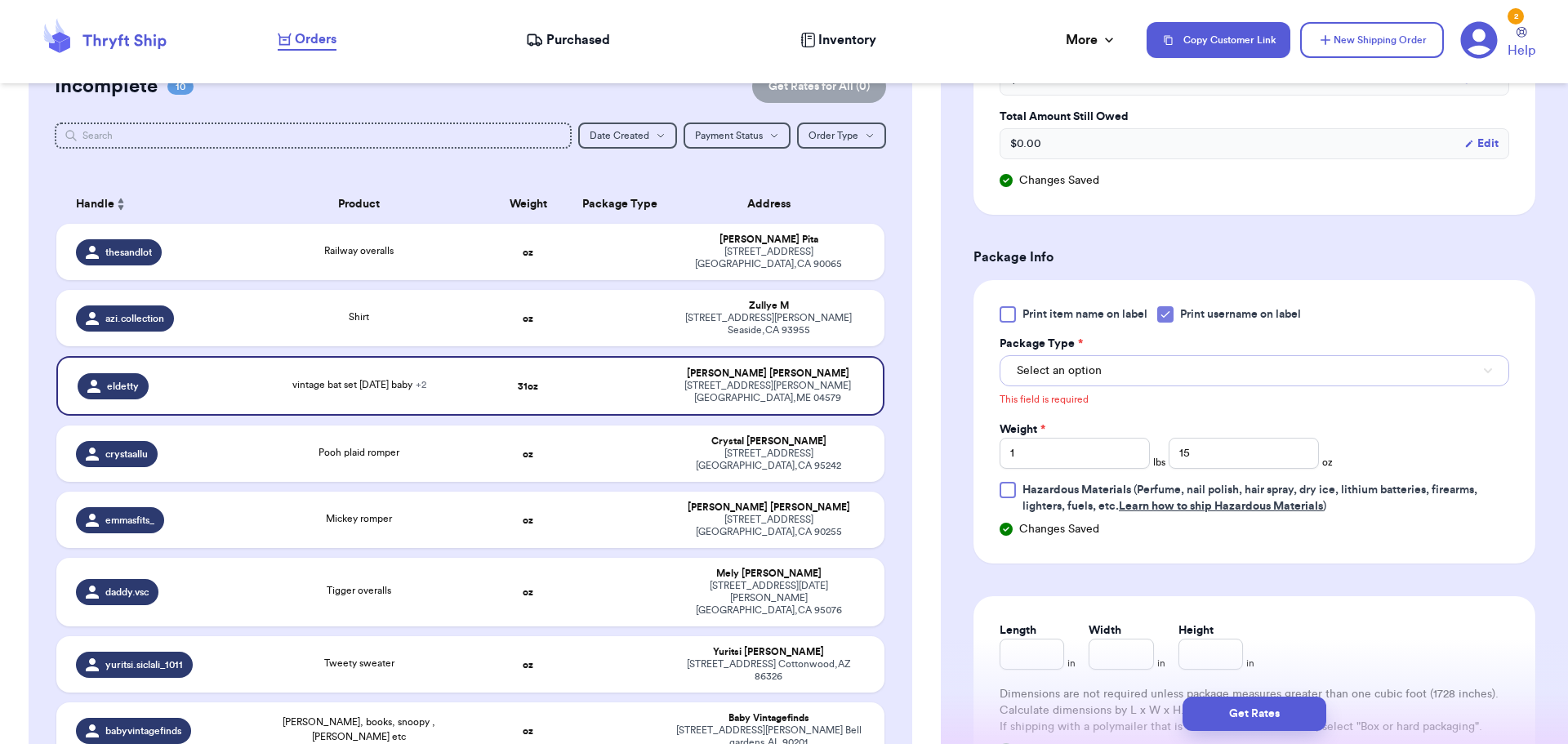
click at [1159, 366] on button "Select an option" at bounding box center [1255, 371] width 509 height 31
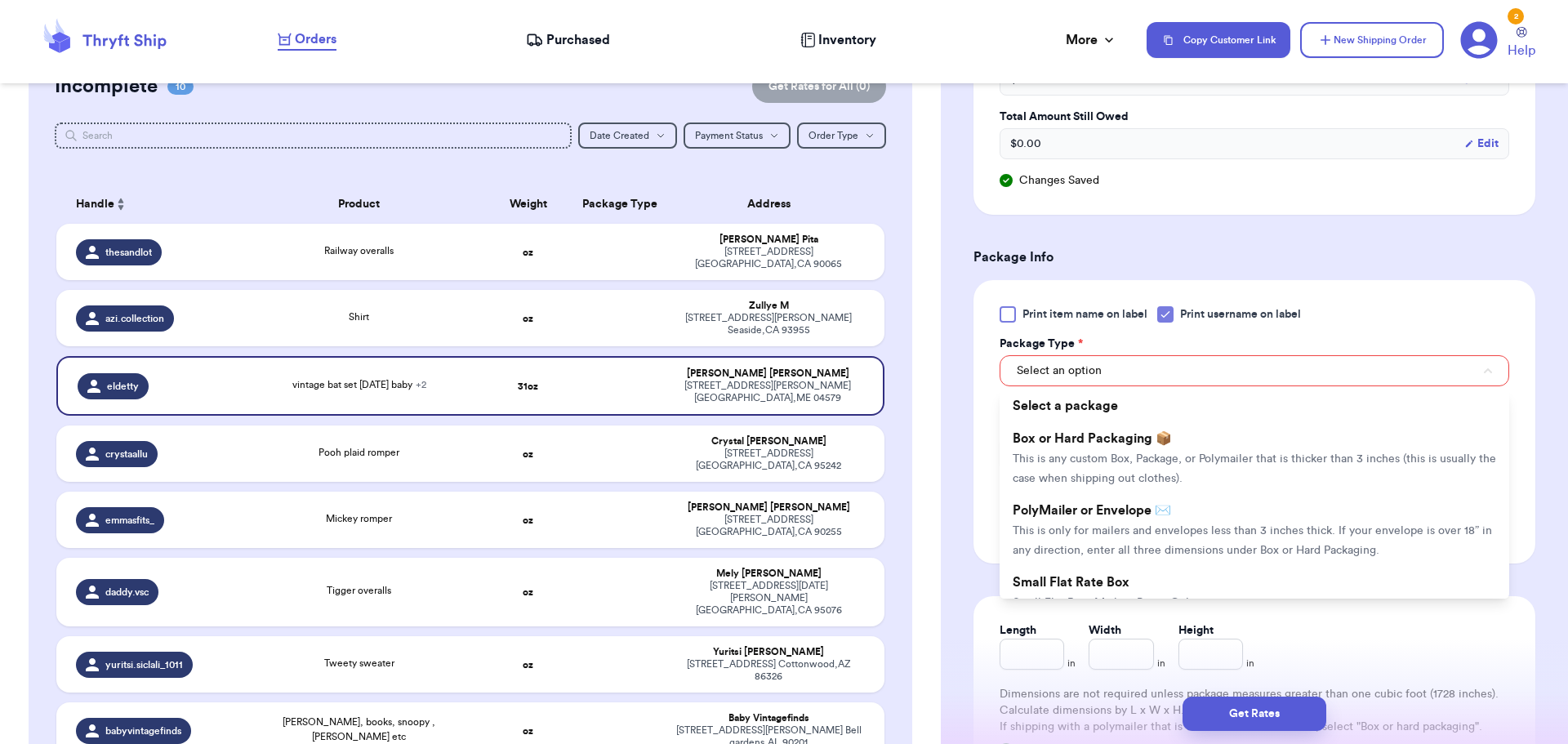
drag, startPoint x: 1140, startPoint y: 432, endPoint x: 1183, endPoint y: 481, distance: 65.2
click at [1140, 432] on span "Box or Hard Packaging 📦" at bounding box center [1092, 438] width 160 height 13
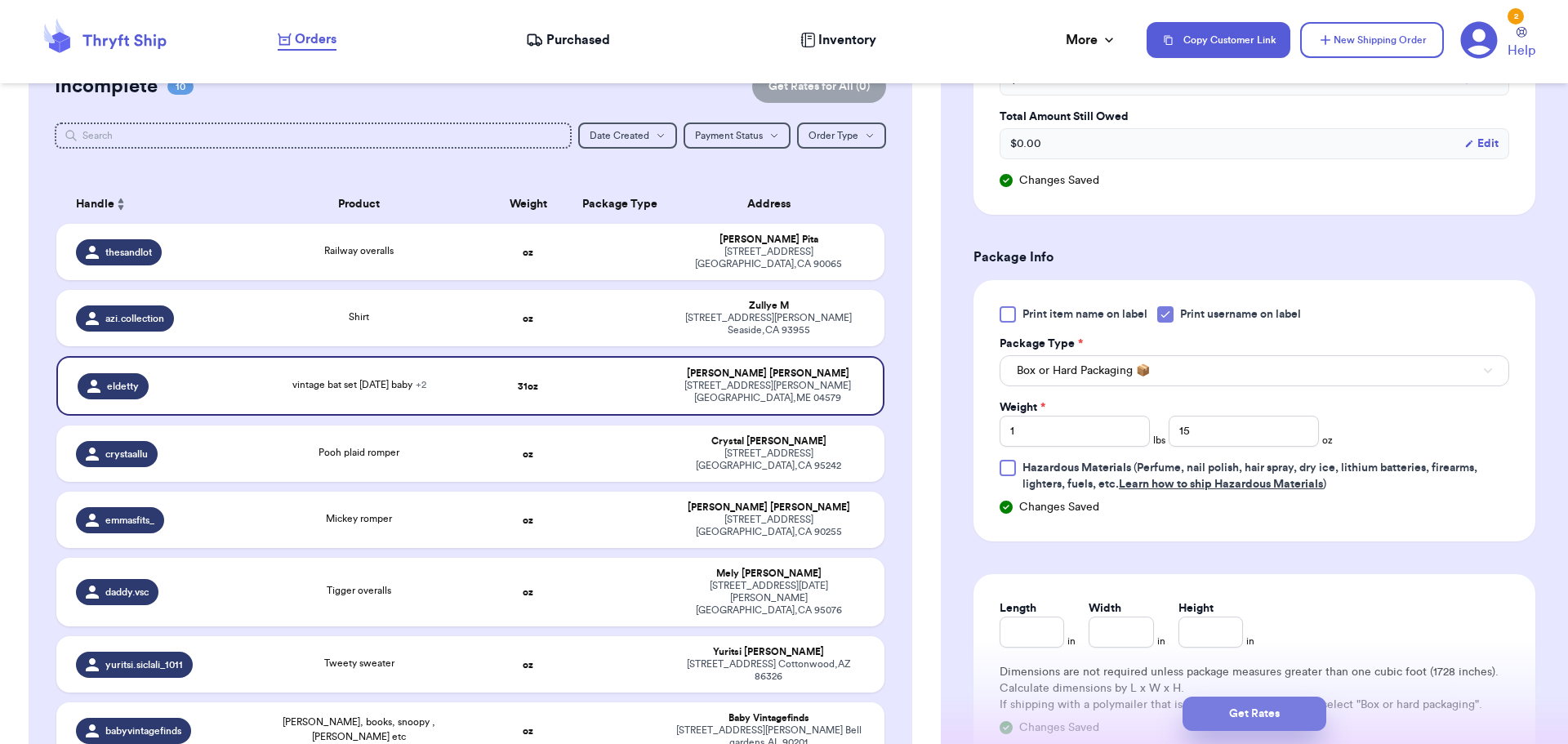
click at [1240, 707] on button "Get Rates" at bounding box center [1255, 713] width 144 height 34
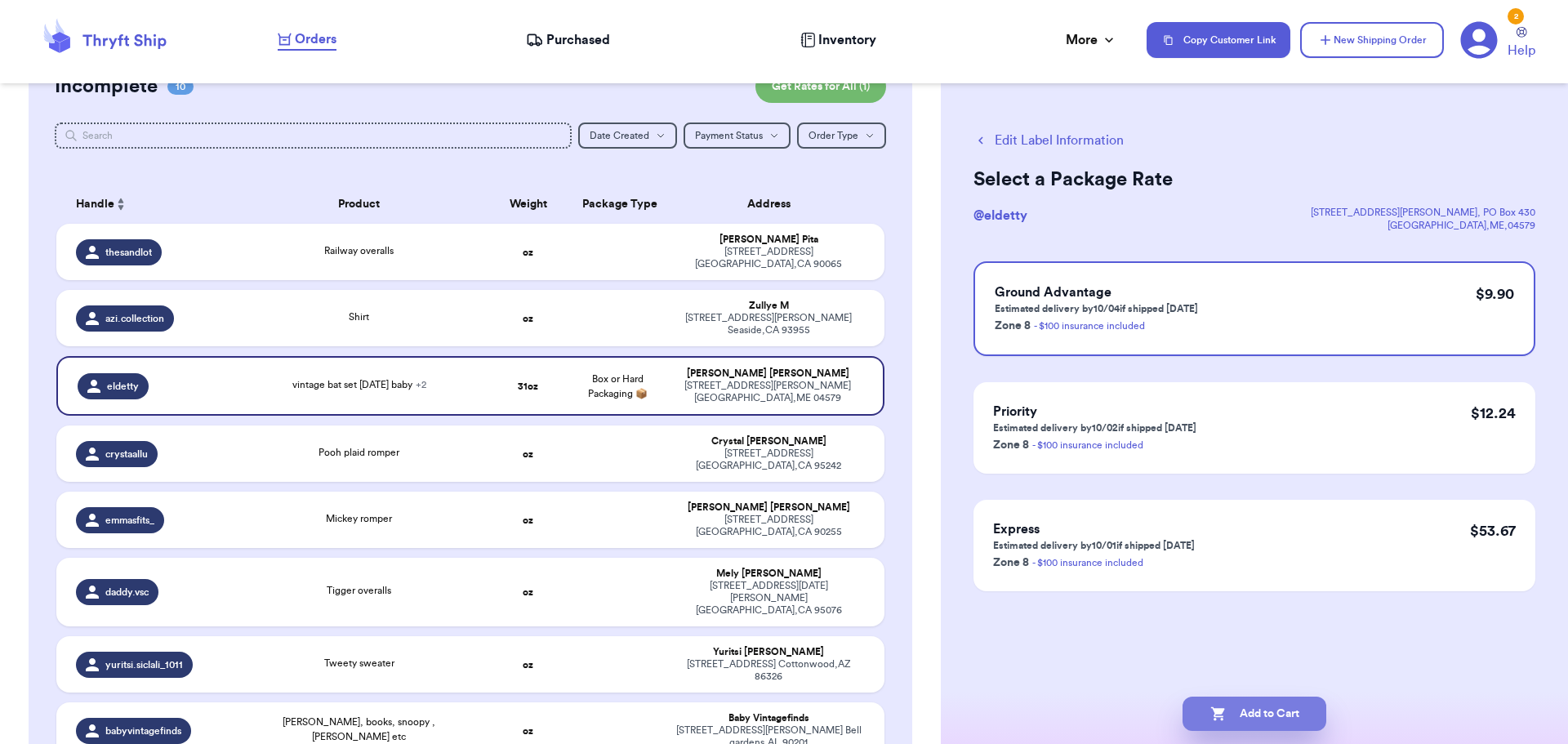
click at [1277, 707] on button "Add to Cart" at bounding box center [1255, 713] width 144 height 34
click at [1192, 326] on p "Zone 8 - $100 insurance included" at bounding box center [1097, 325] width 203 height 20
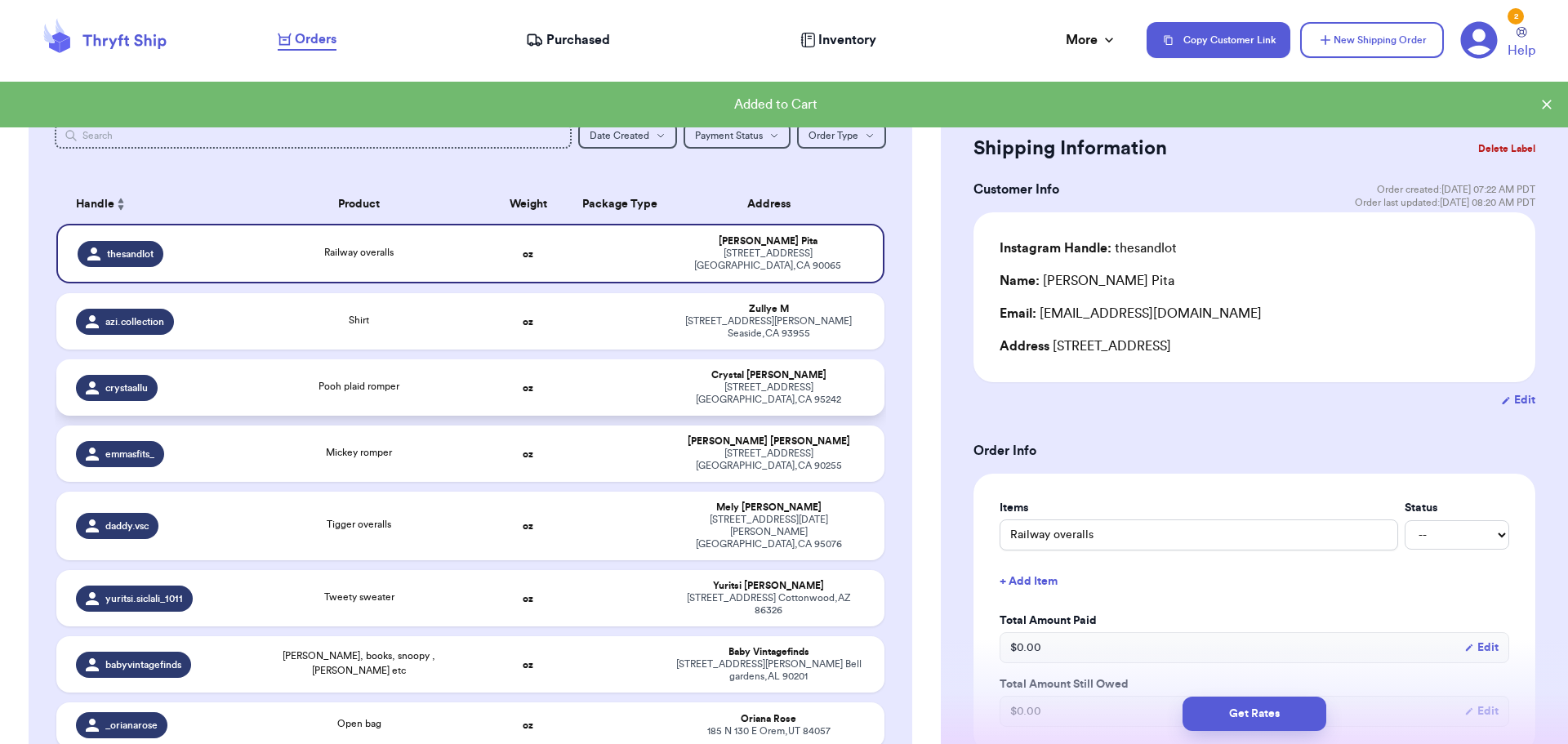
click at [418, 360] on td "Pooh plaid romper" at bounding box center [359, 387] width 250 height 56
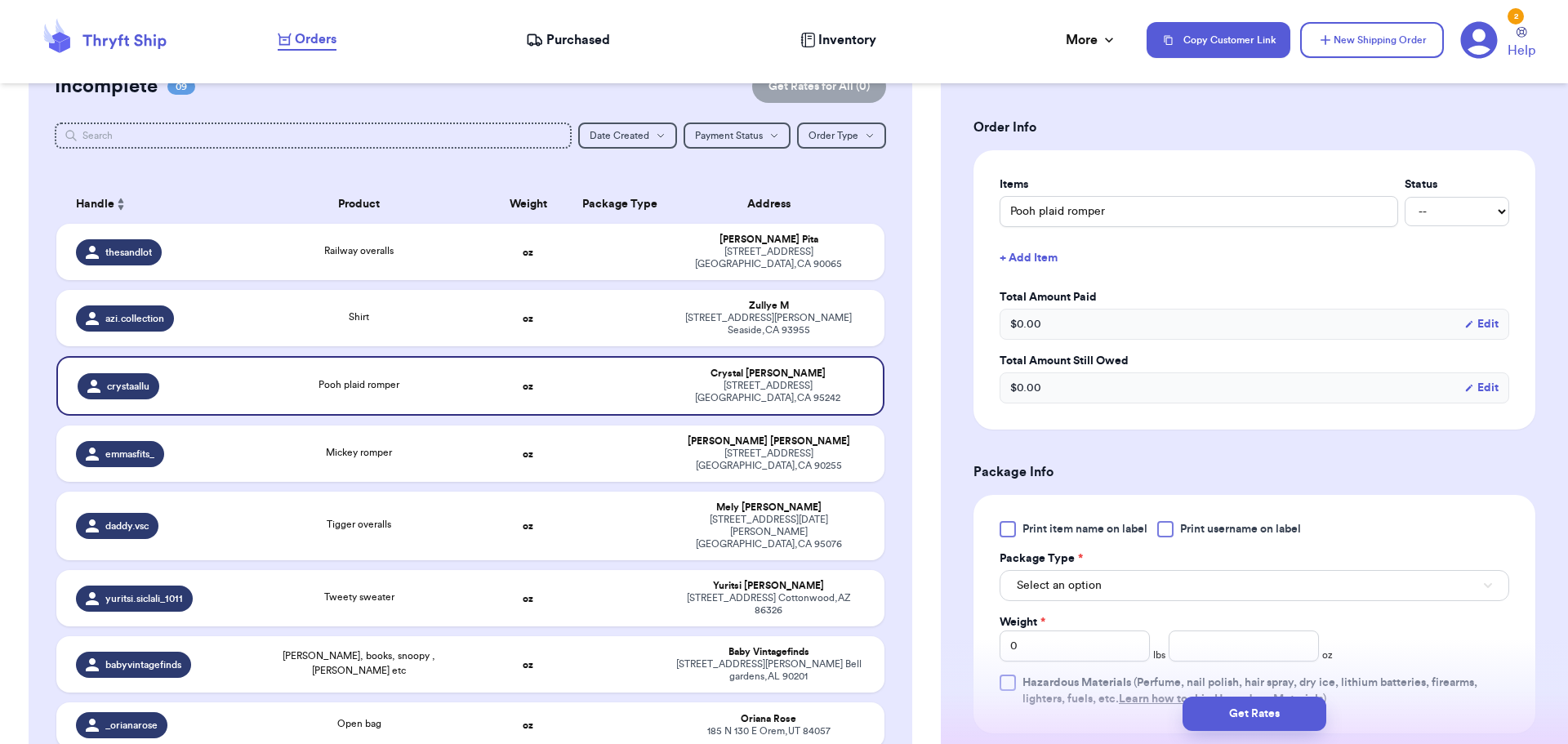
scroll to position [408, 0]
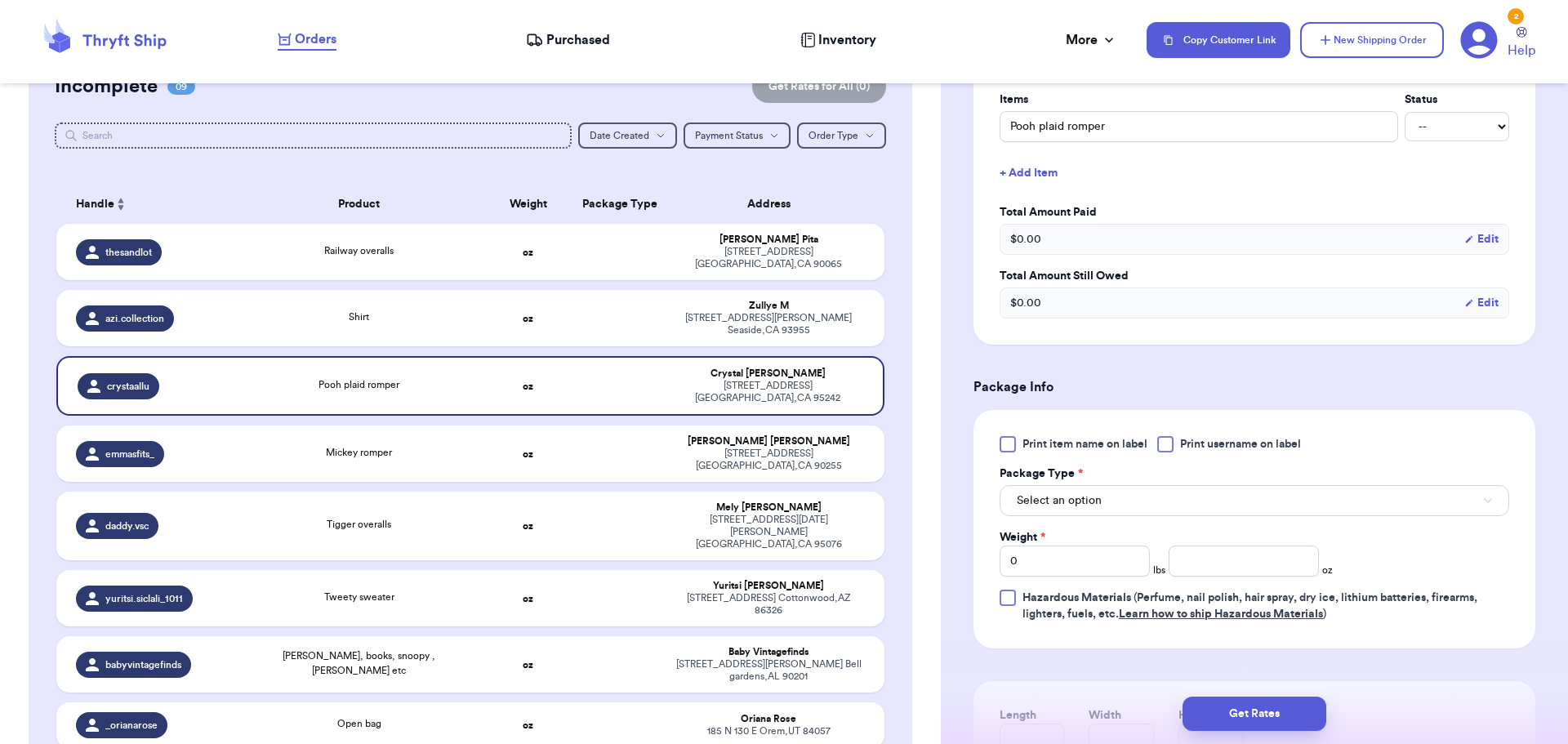
drag, startPoint x: 1169, startPoint y: 441, endPoint x: 1176, endPoint y: 473, distance: 32.8
click at [1171, 441] on div at bounding box center [1165, 444] width 17 height 17
click at [0, 0] on input "Print username on label" at bounding box center [0, 0] width 0 height 0
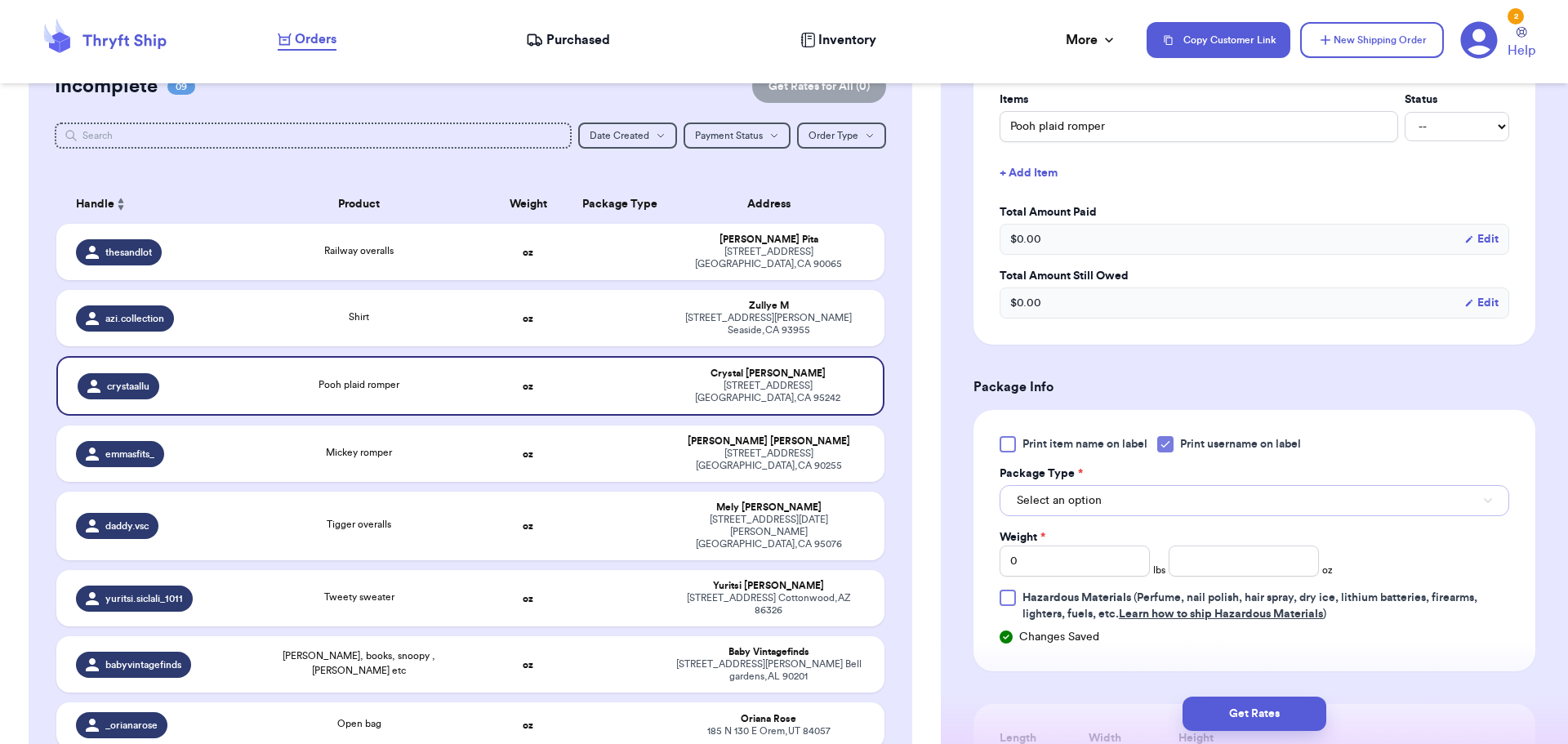
click at [1160, 500] on button "Select an option" at bounding box center [1255, 501] width 509 height 31
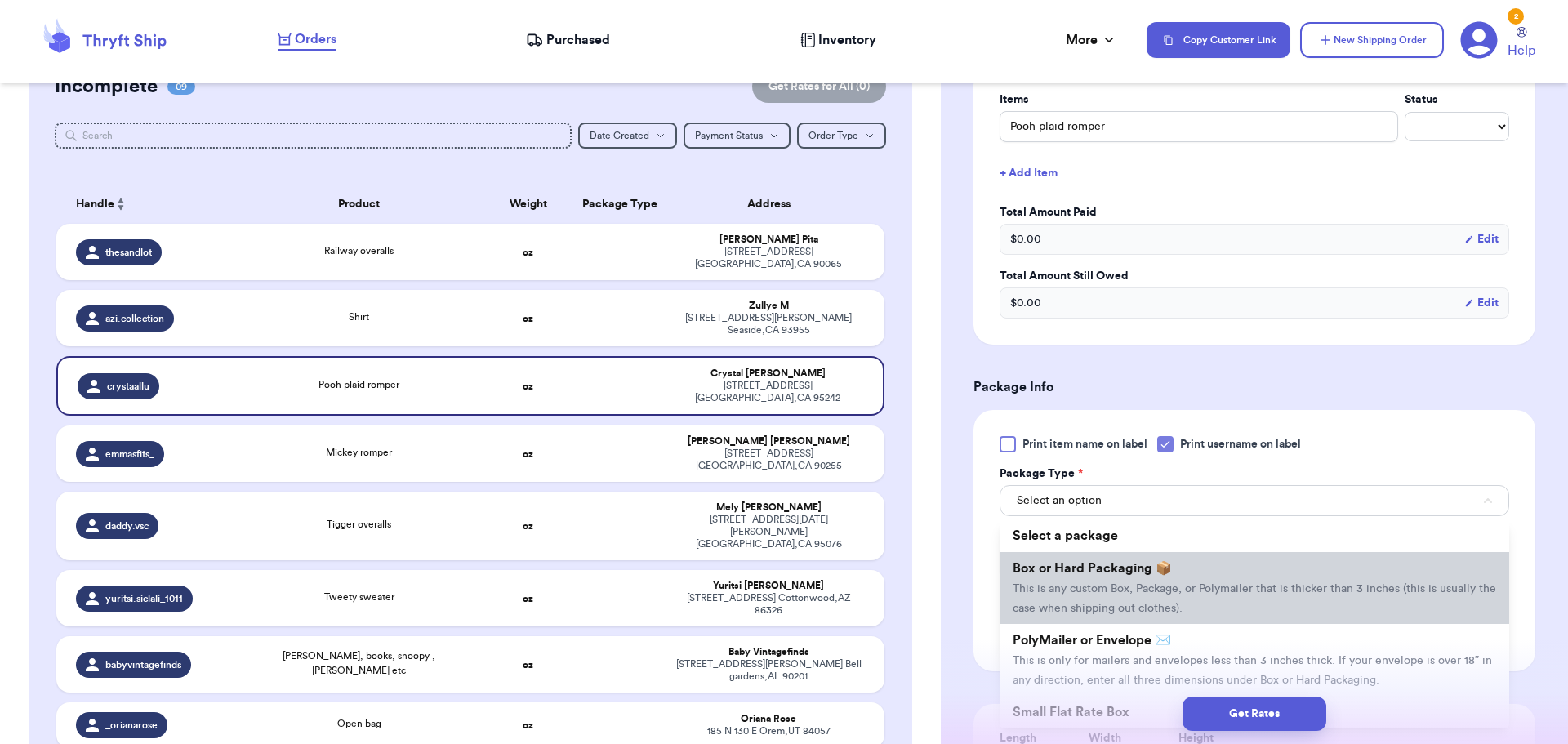
click at [1166, 574] on span "Box or Hard Packaging 📦" at bounding box center [1092, 568] width 160 height 13
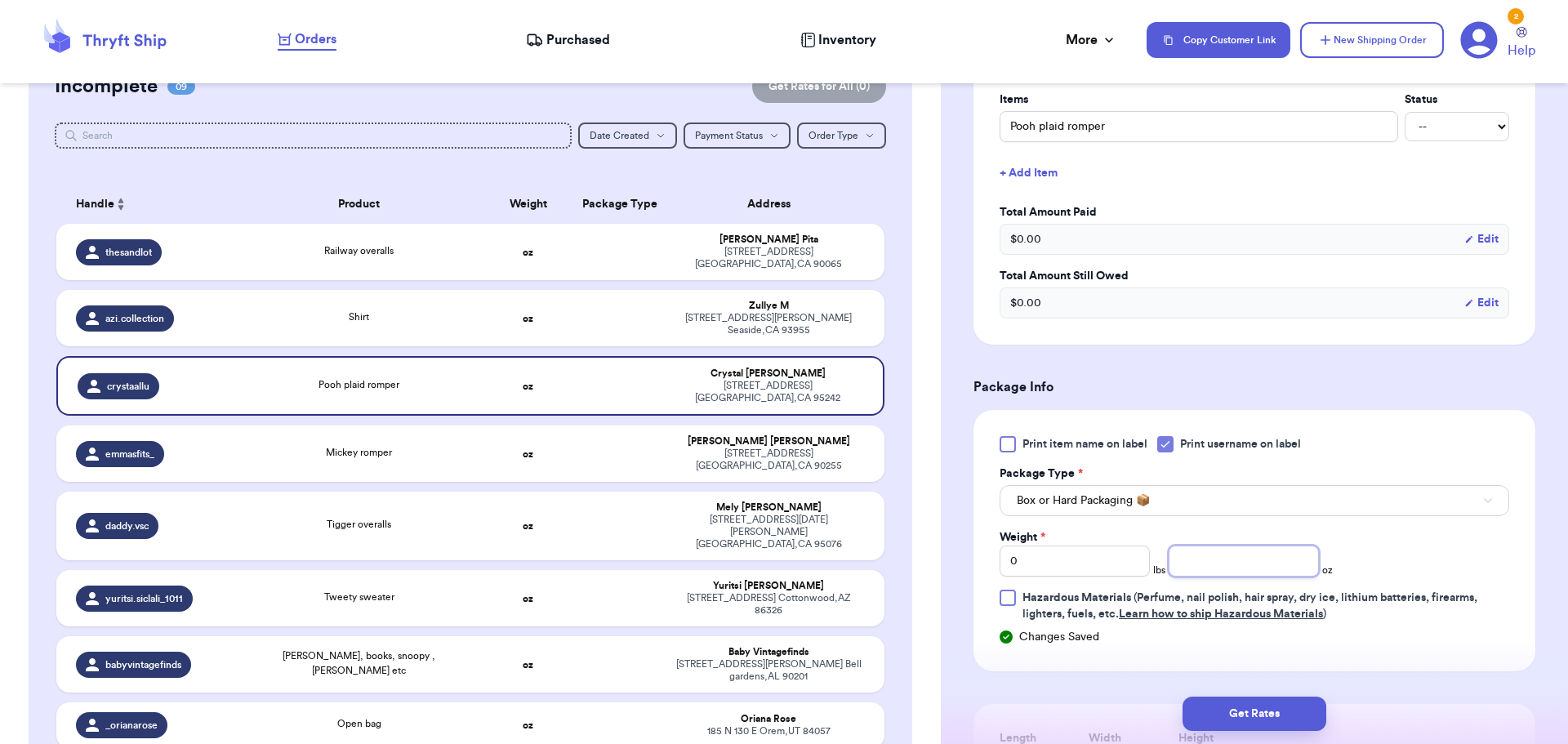
click at [1191, 570] on input "number" at bounding box center [1244, 561] width 151 height 31
click at [1259, 701] on button "Get Rates" at bounding box center [1255, 713] width 144 height 34
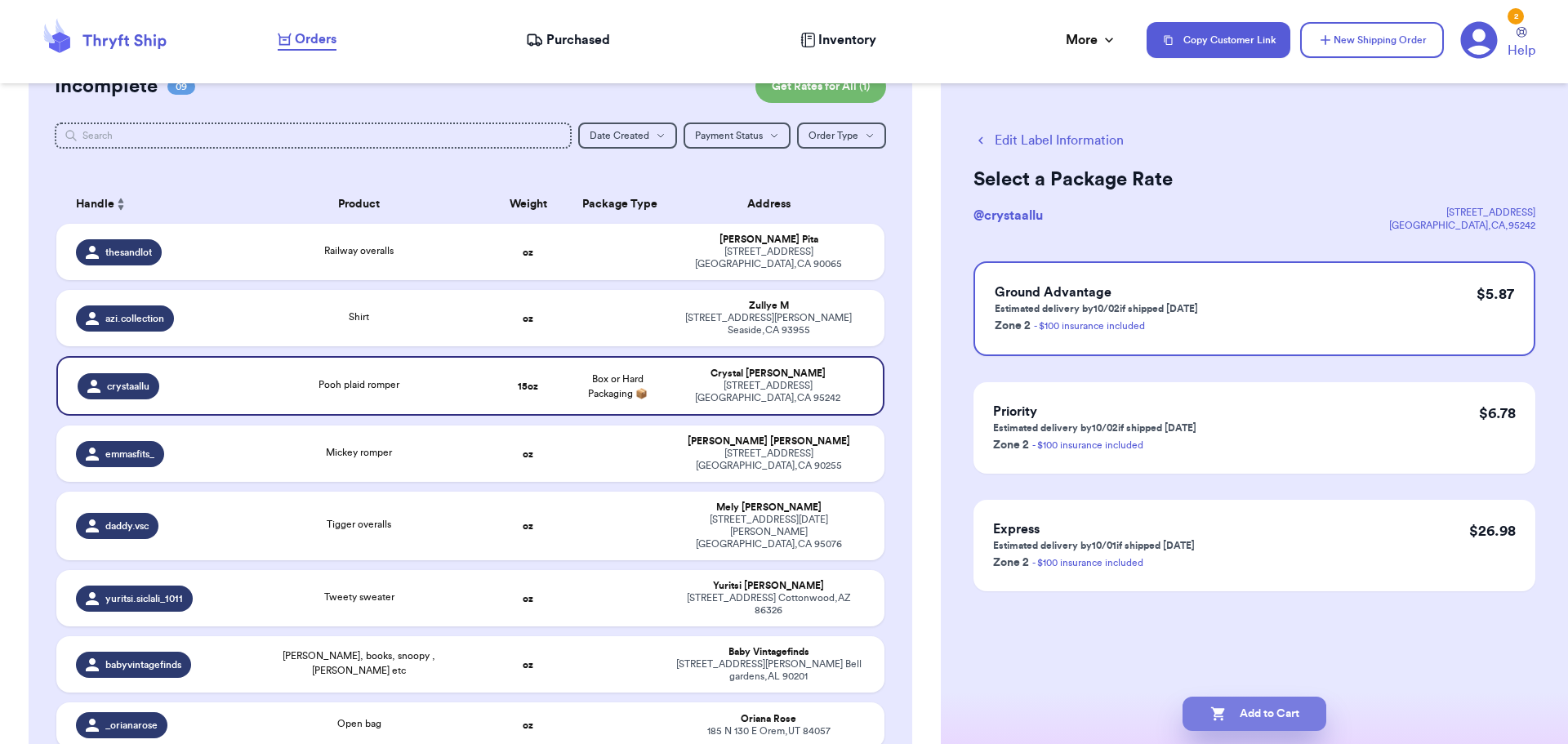
click at [1269, 720] on button "Add to Cart" at bounding box center [1255, 713] width 144 height 34
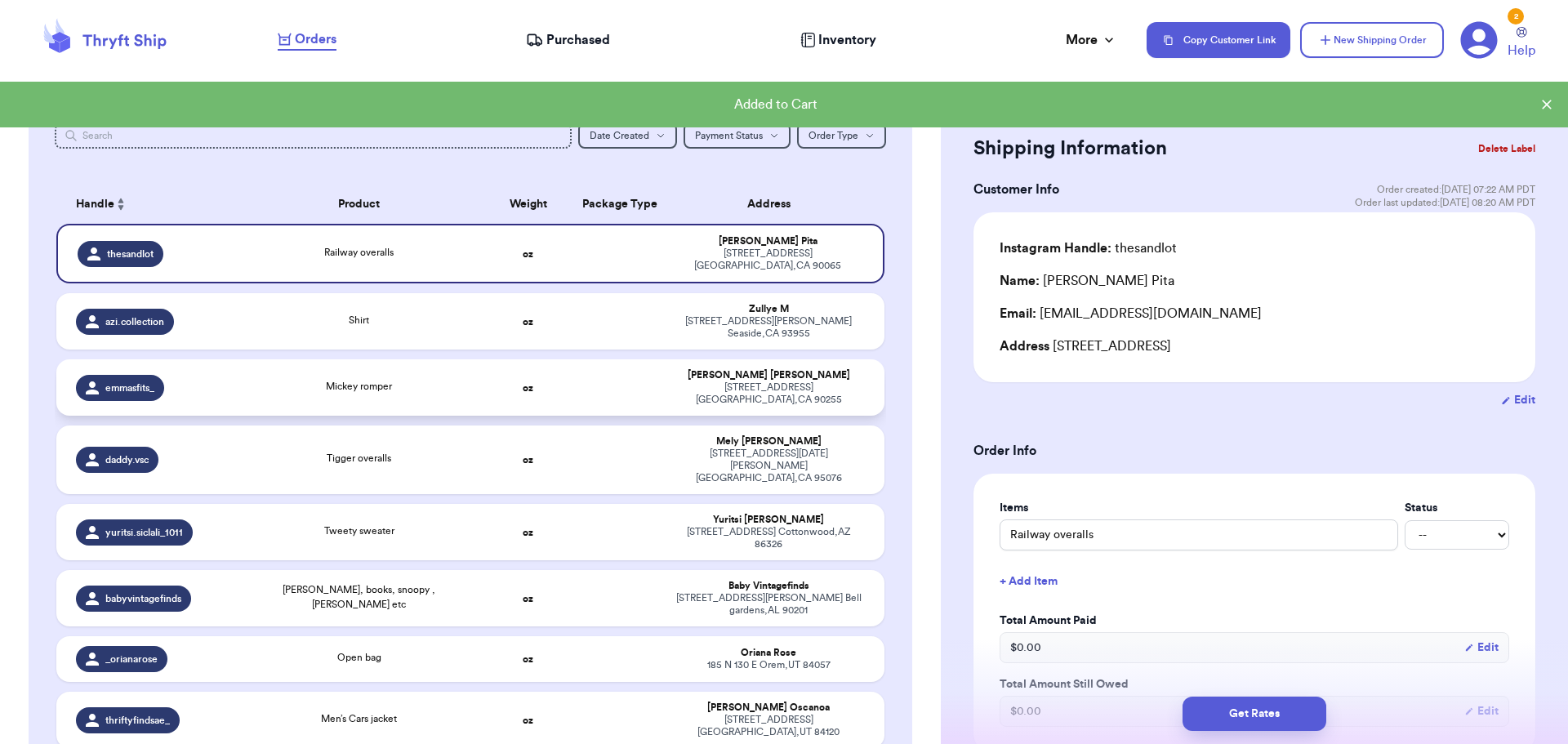
click at [359, 383] on td "Mickey romper" at bounding box center [359, 387] width 250 height 56
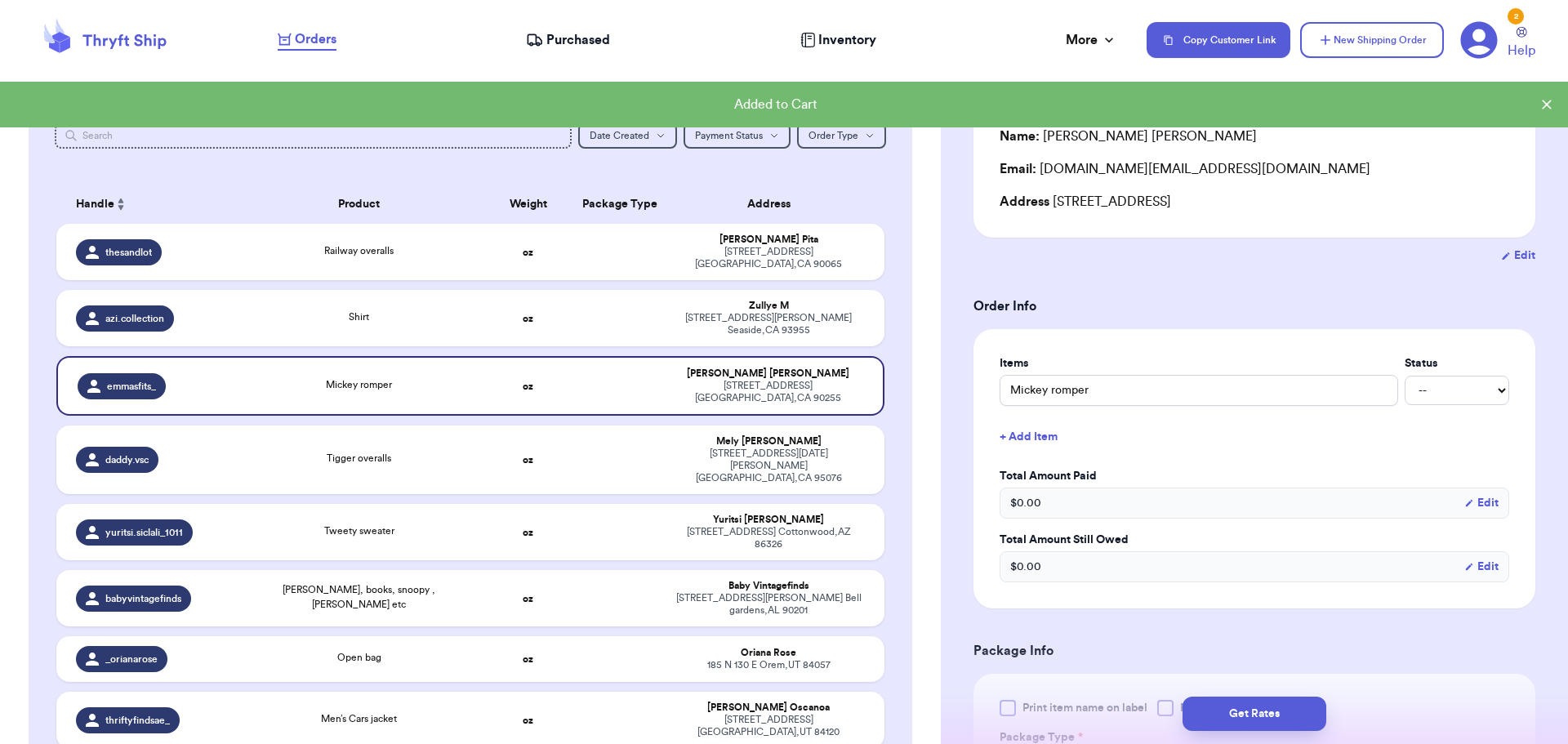
scroll to position [245, 0]
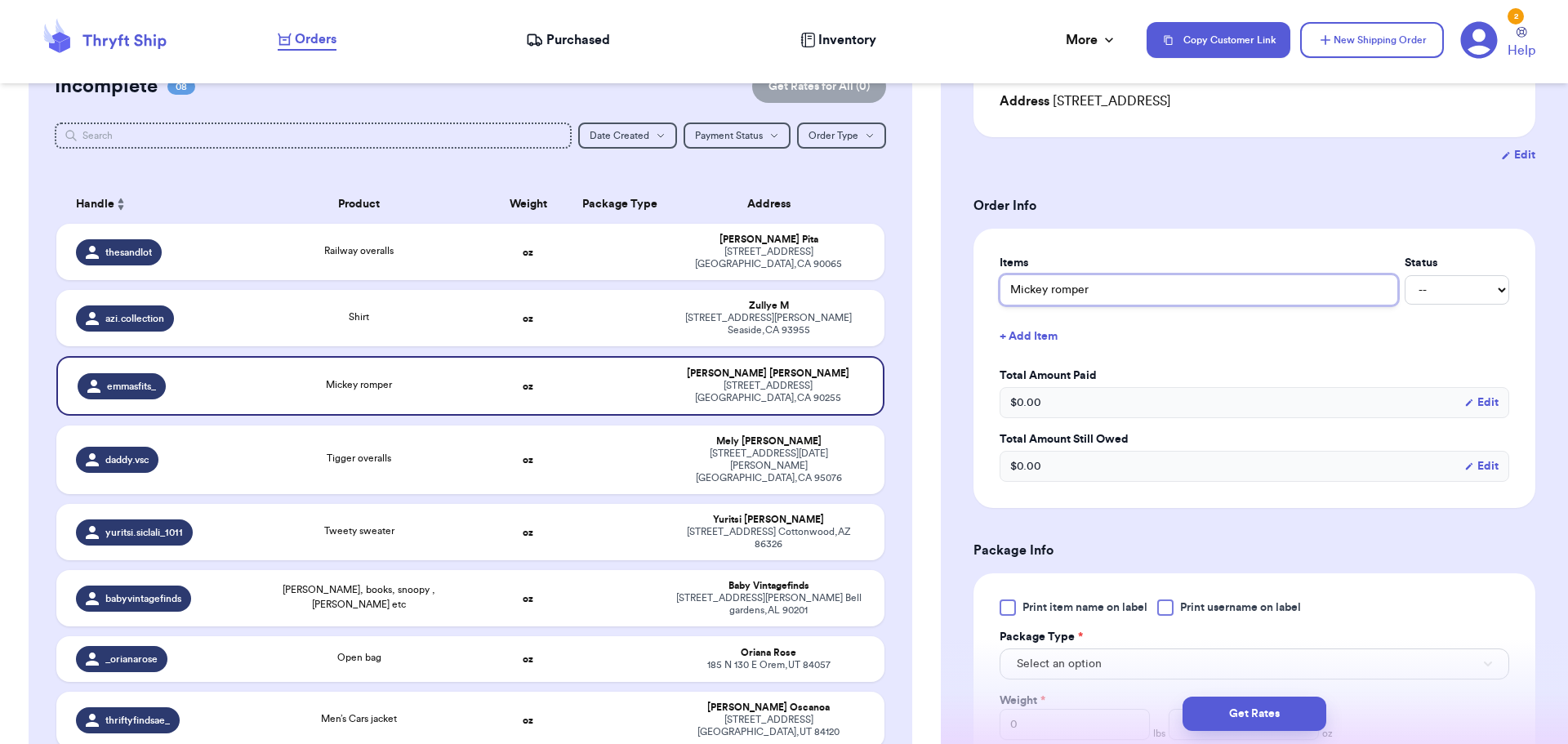
click at [1110, 287] on input "Mickey romper" at bounding box center [1199, 290] width 399 height 31
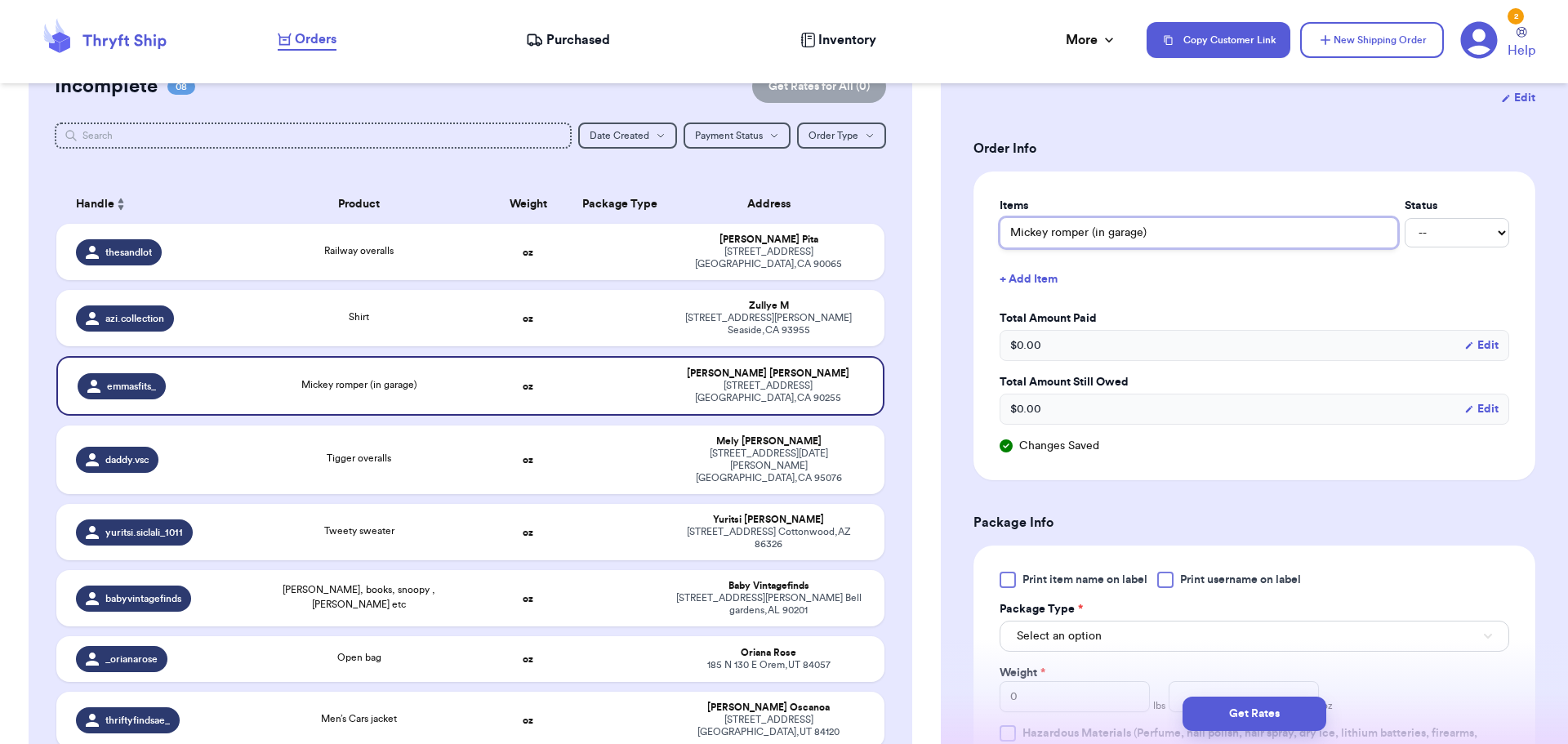
scroll to position [327, 0]
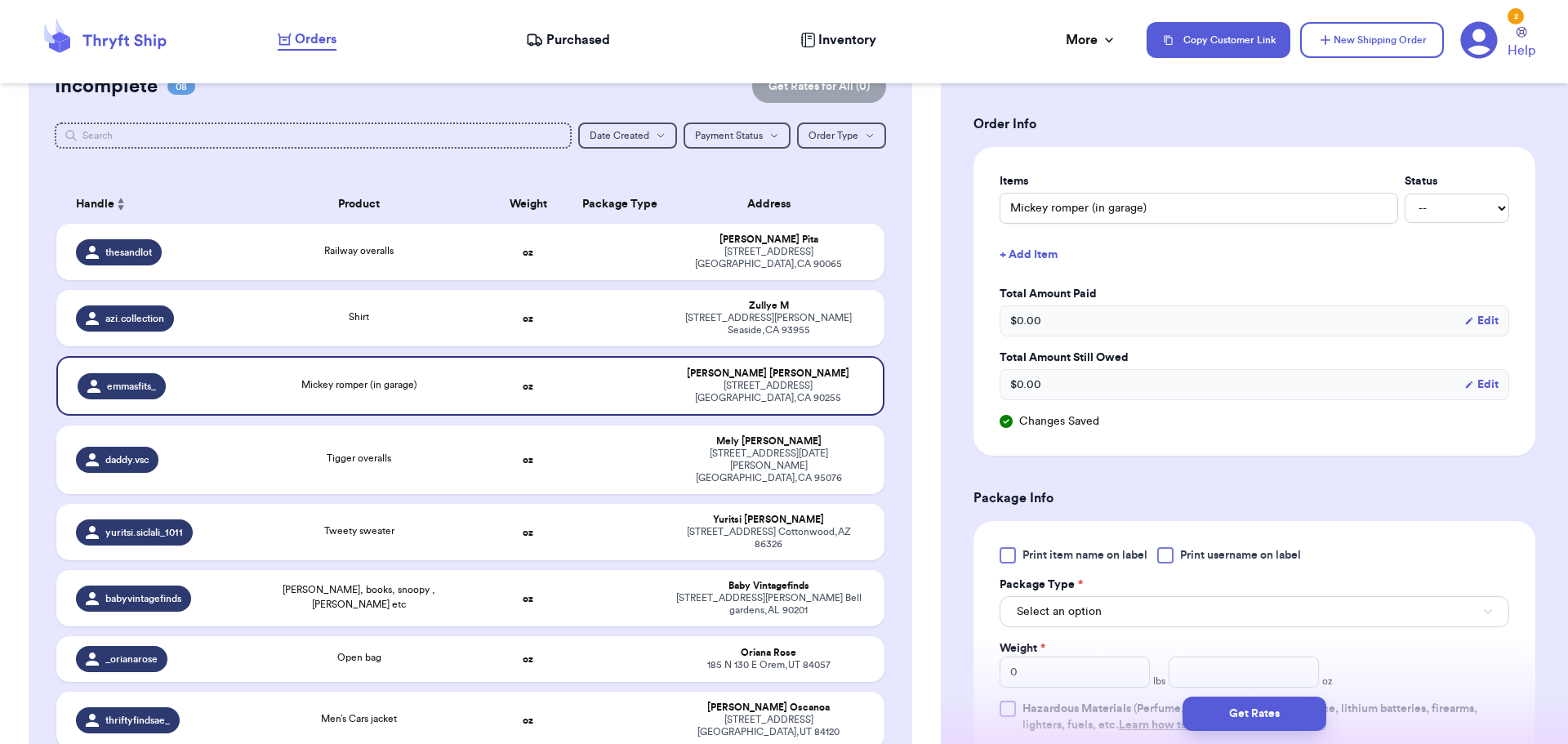
click at [1164, 554] on div at bounding box center [1165, 556] width 17 height 17
click at [0, 0] on input "Print username on label" at bounding box center [0, 0] width 0 height 0
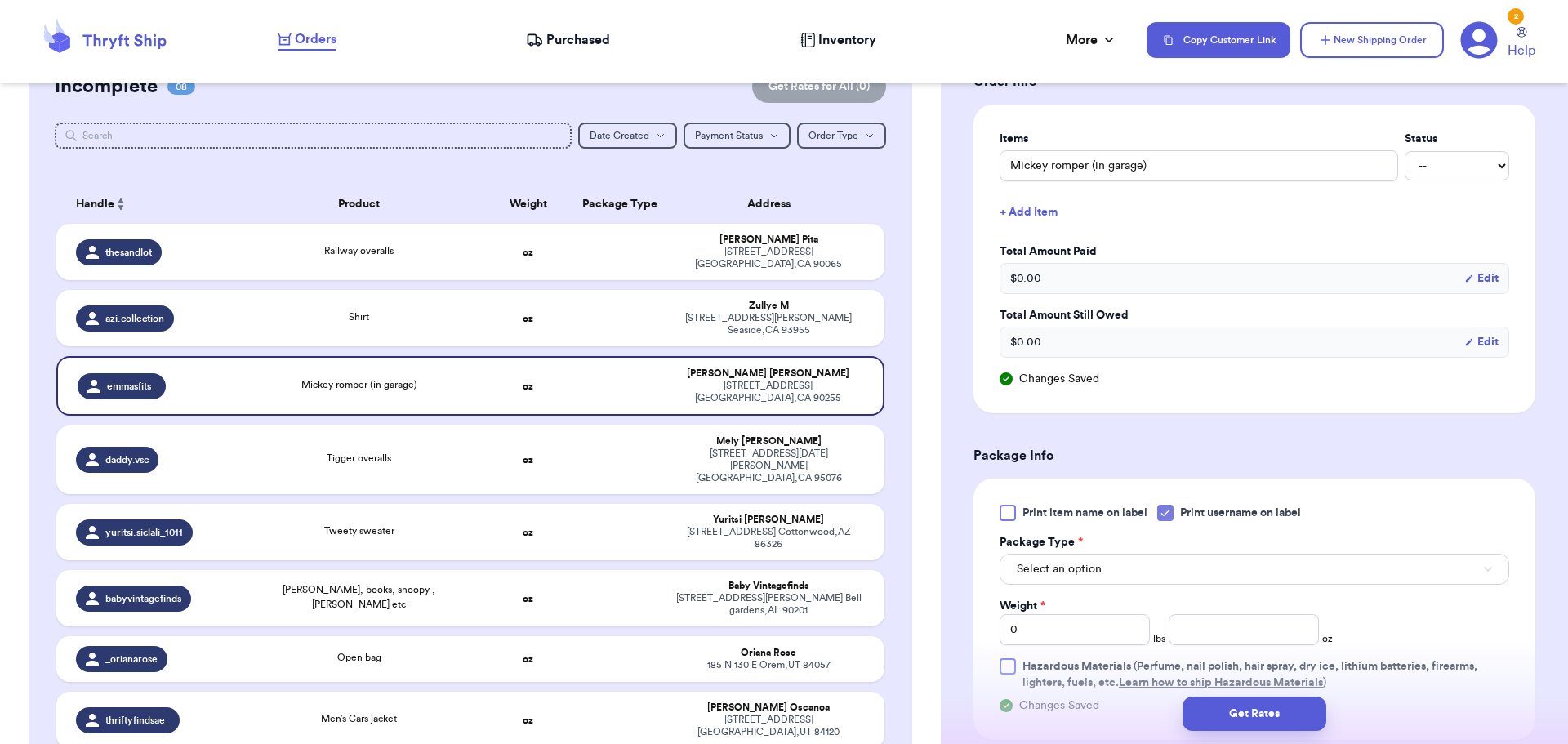
scroll to position [489, 0]
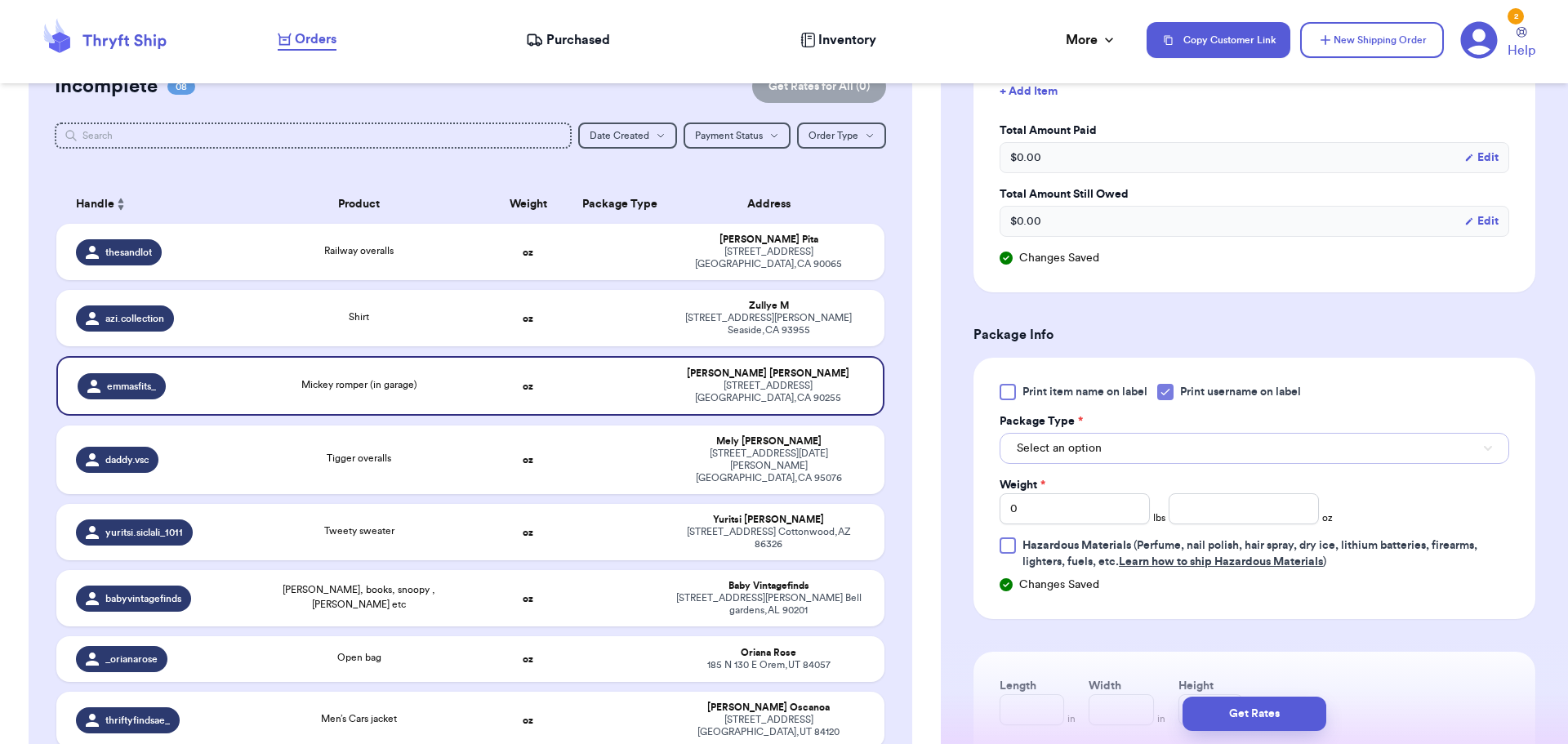
click at [1129, 447] on button "Select an option" at bounding box center [1255, 448] width 509 height 31
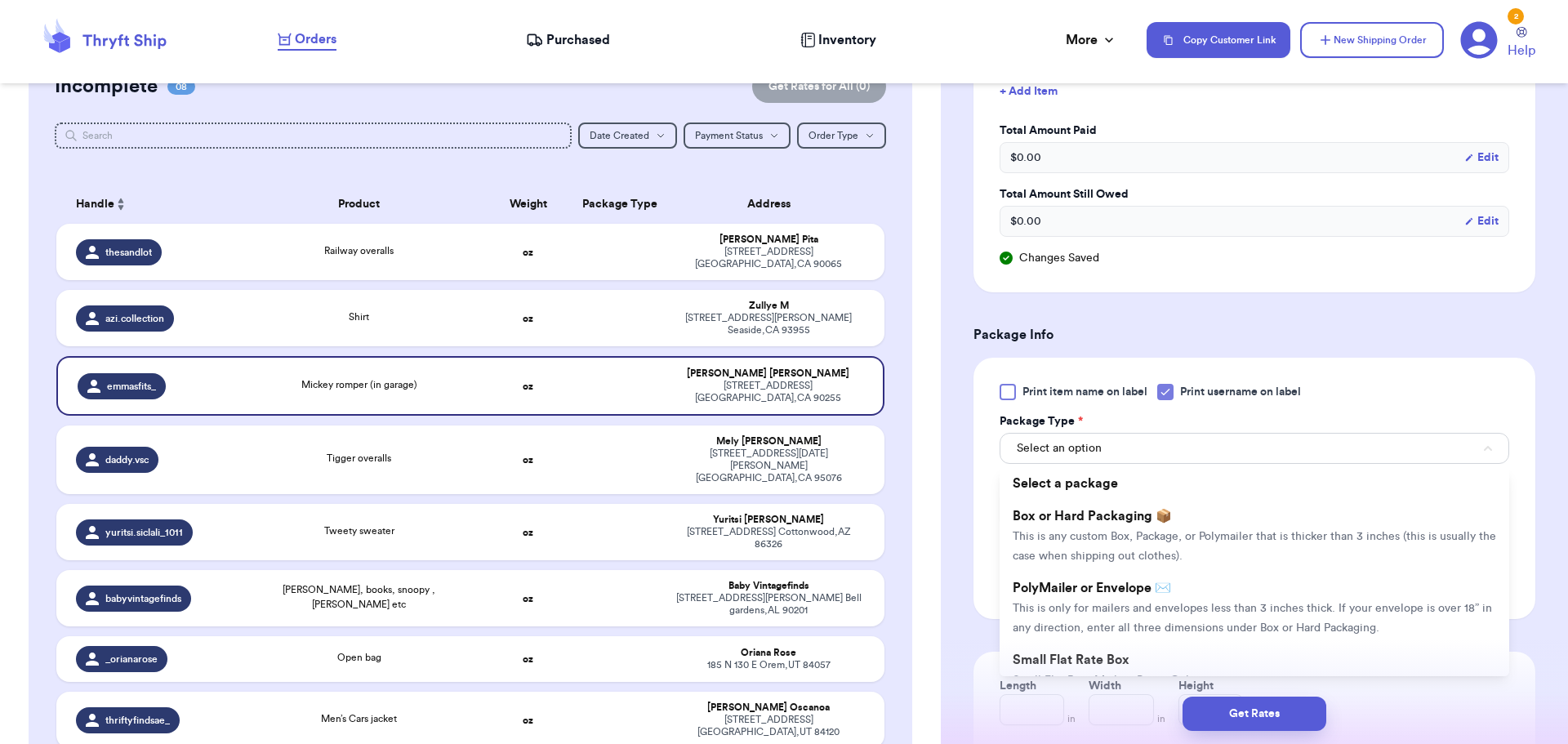
drag, startPoint x: 1110, startPoint y: 523, endPoint x: 1144, endPoint y: 509, distance: 36.8
click at [1113, 520] on li "Box or Hard Packaging 📦 This is any custom Box, Package, or Polymailer that is …" at bounding box center [1255, 535] width 509 height 72
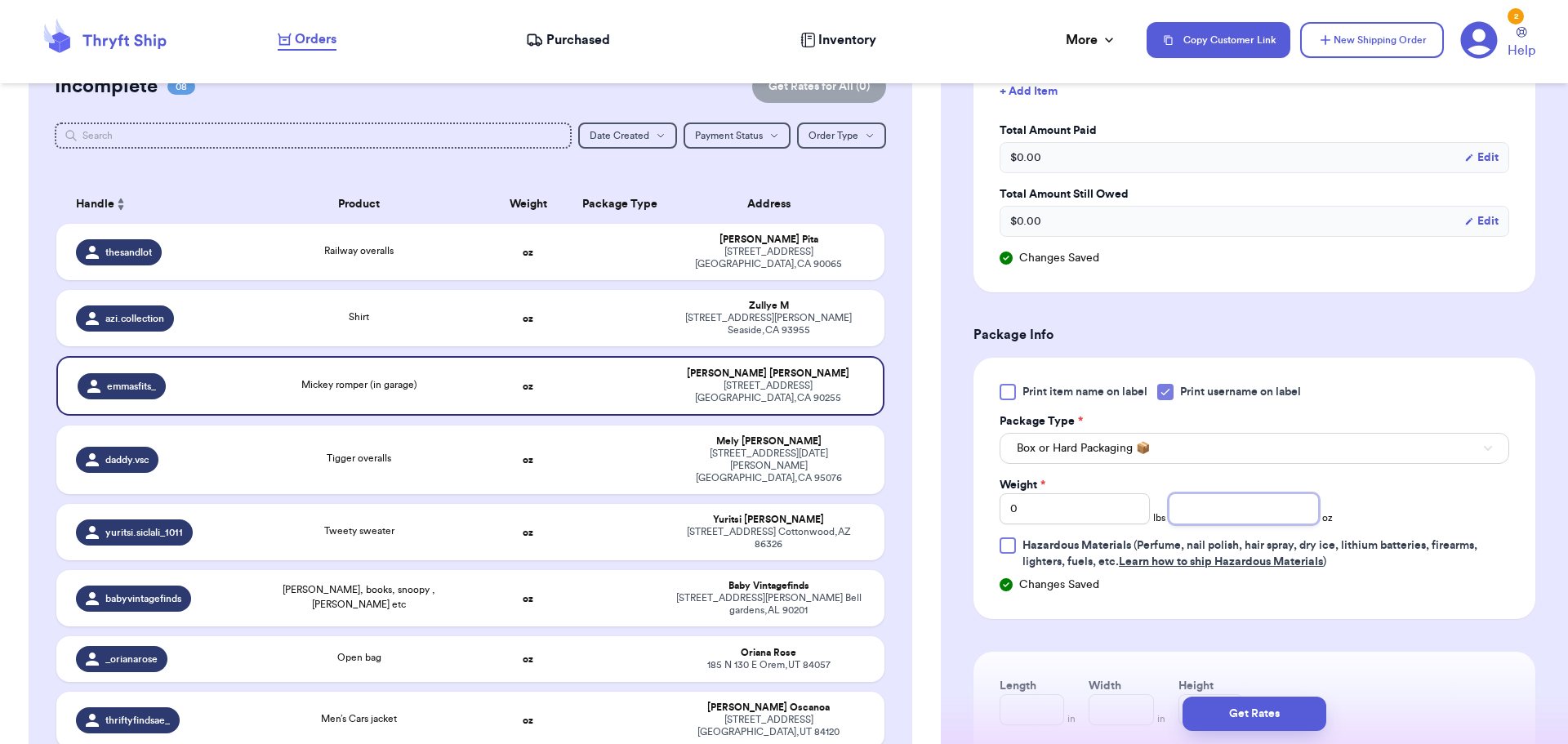
click at [1206, 508] on input "number" at bounding box center [1244, 508] width 151 height 31
click at [1250, 709] on button "Get Rates" at bounding box center [1255, 713] width 144 height 34
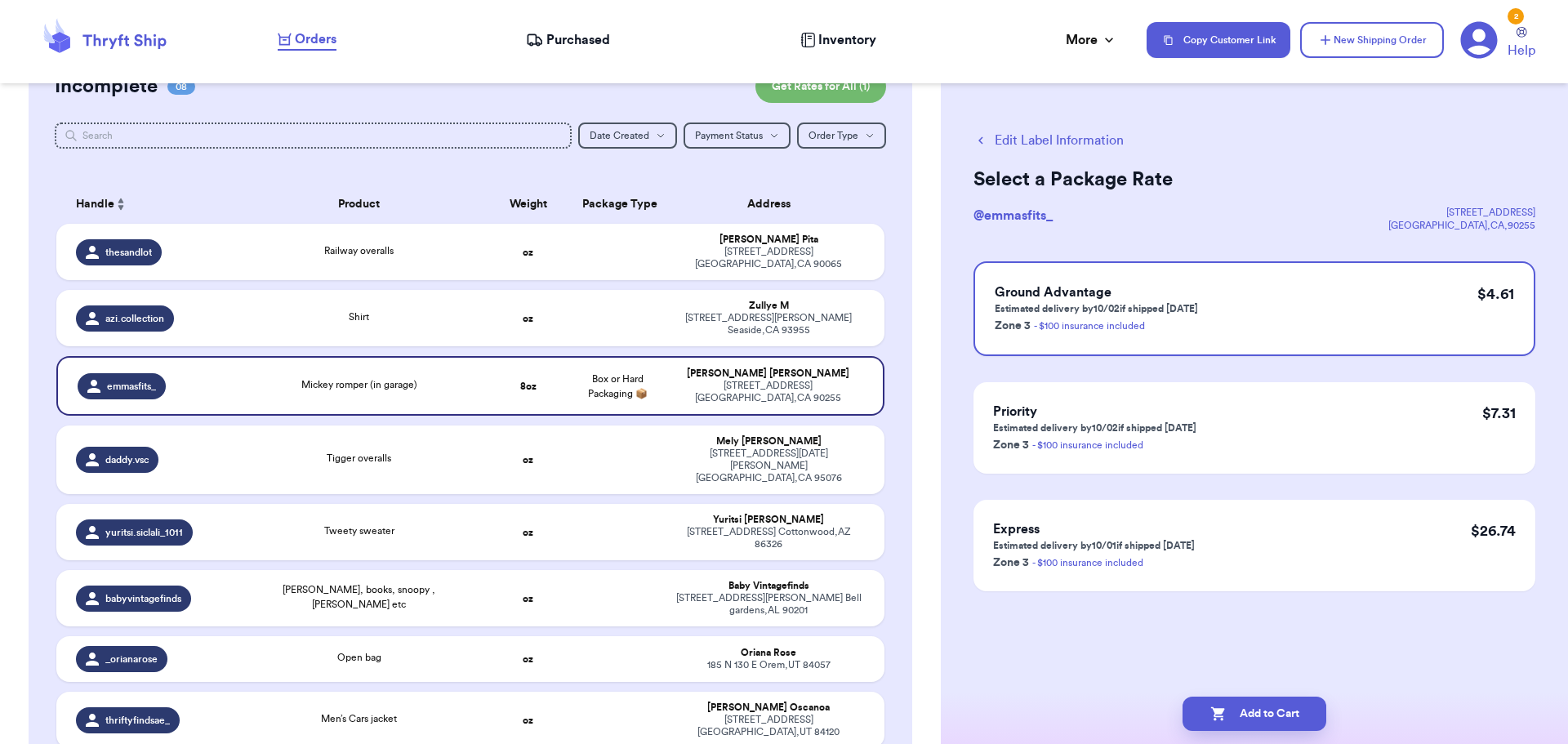
scroll to position [0, 0]
click at [1253, 718] on button "Add to Cart" at bounding box center [1255, 713] width 144 height 34
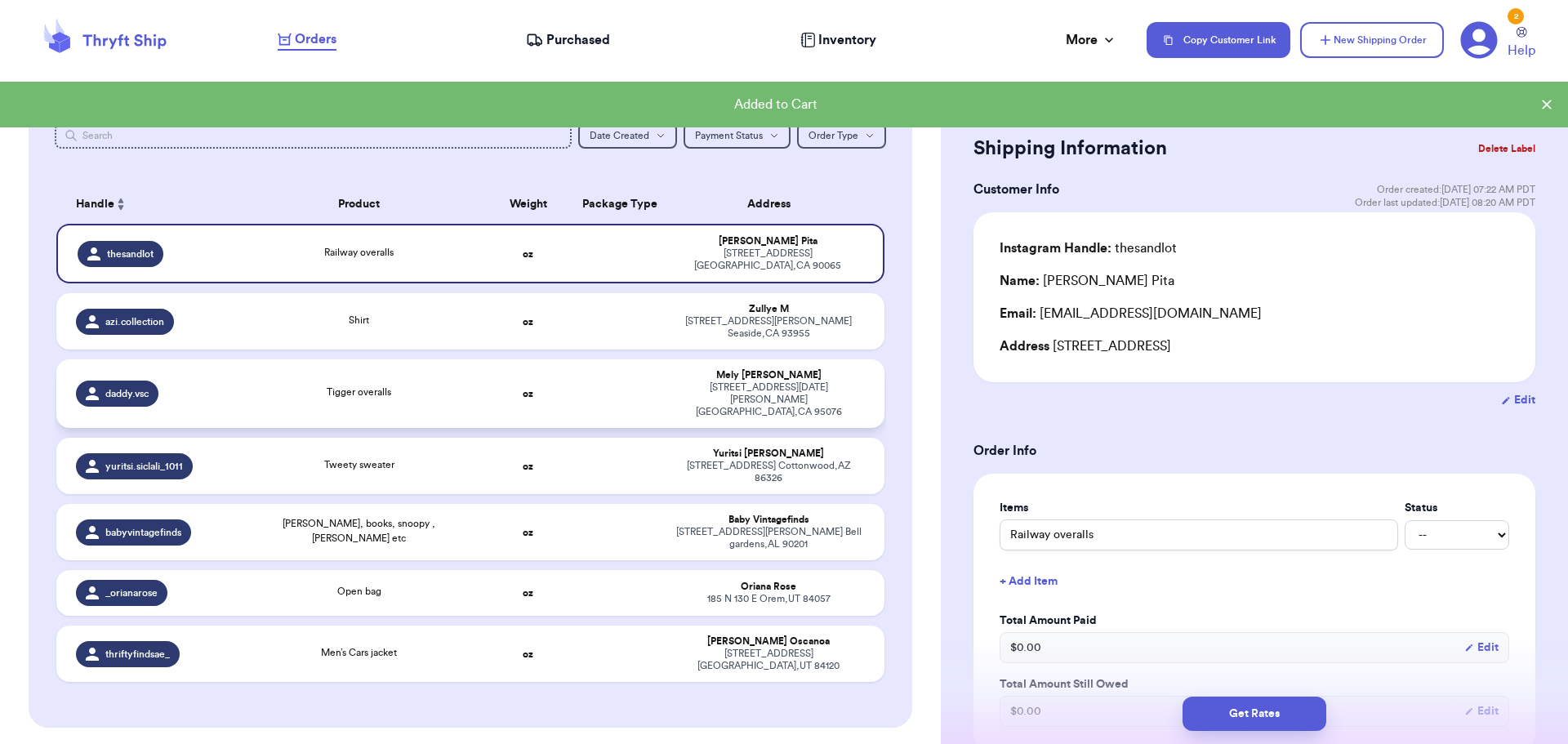
click at [401, 384] on div "Tigger overalls" at bounding box center [359, 393] width 230 height 18
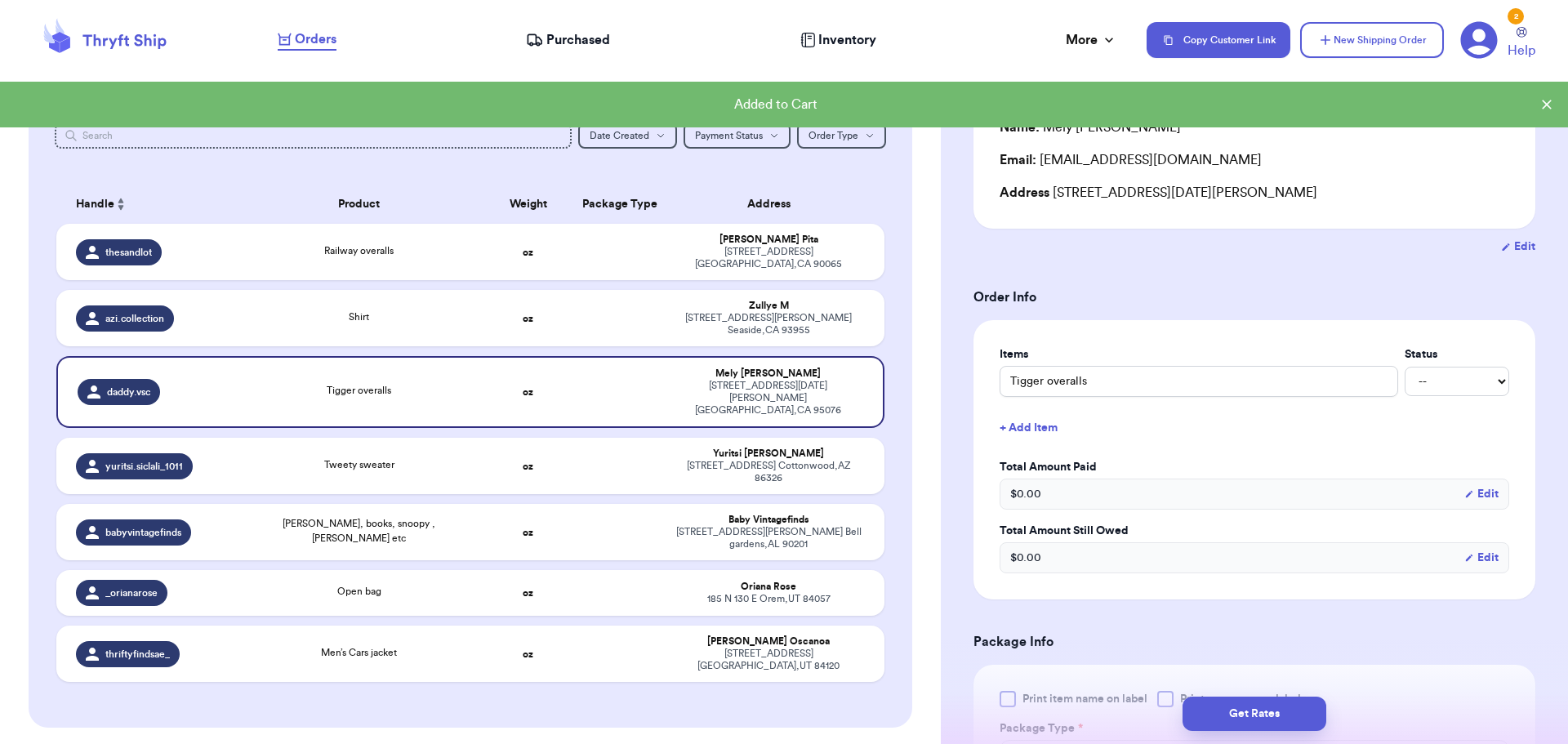
scroll to position [163, 0]
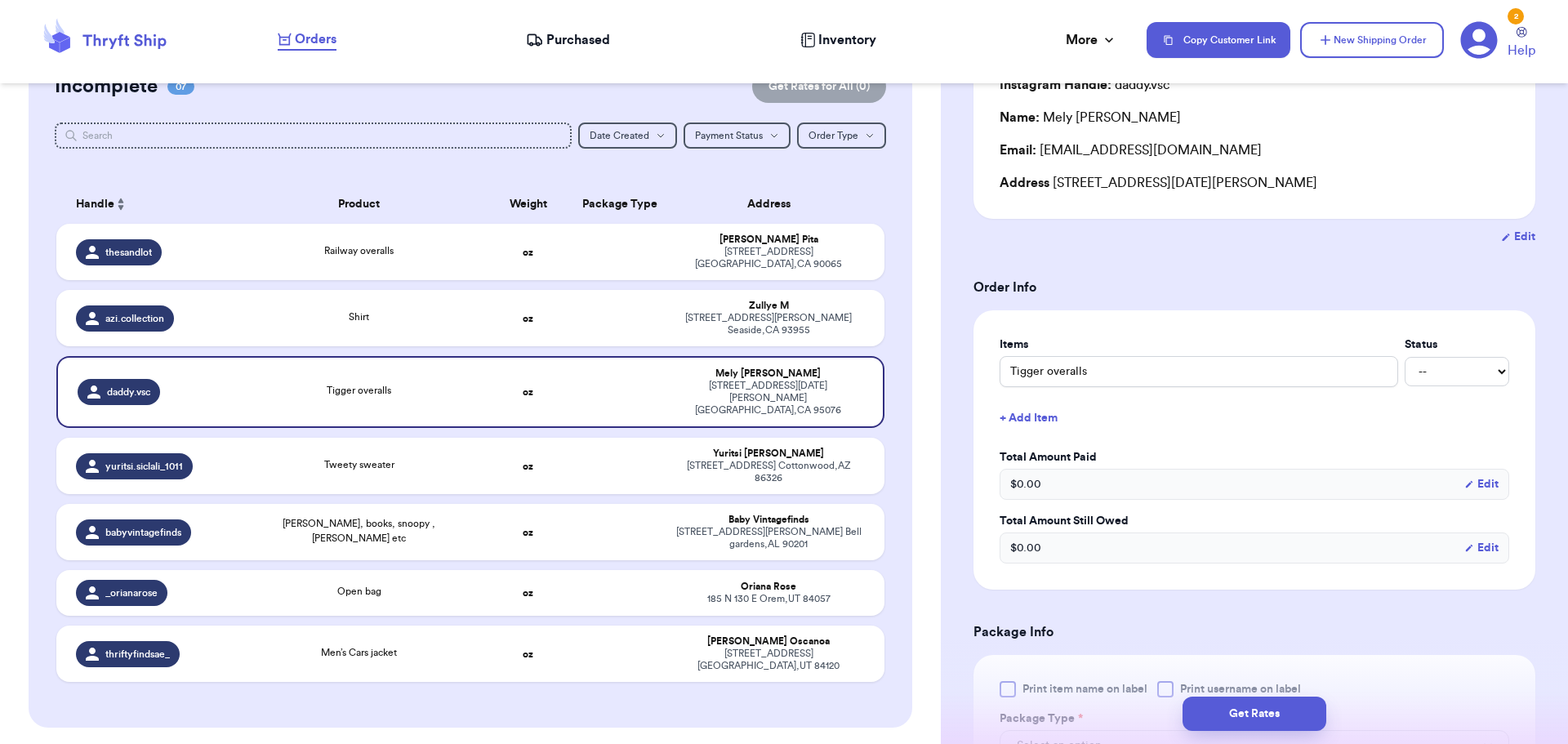
click at [1034, 413] on button "+ Add Item" at bounding box center [1255, 417] width 523 height 36
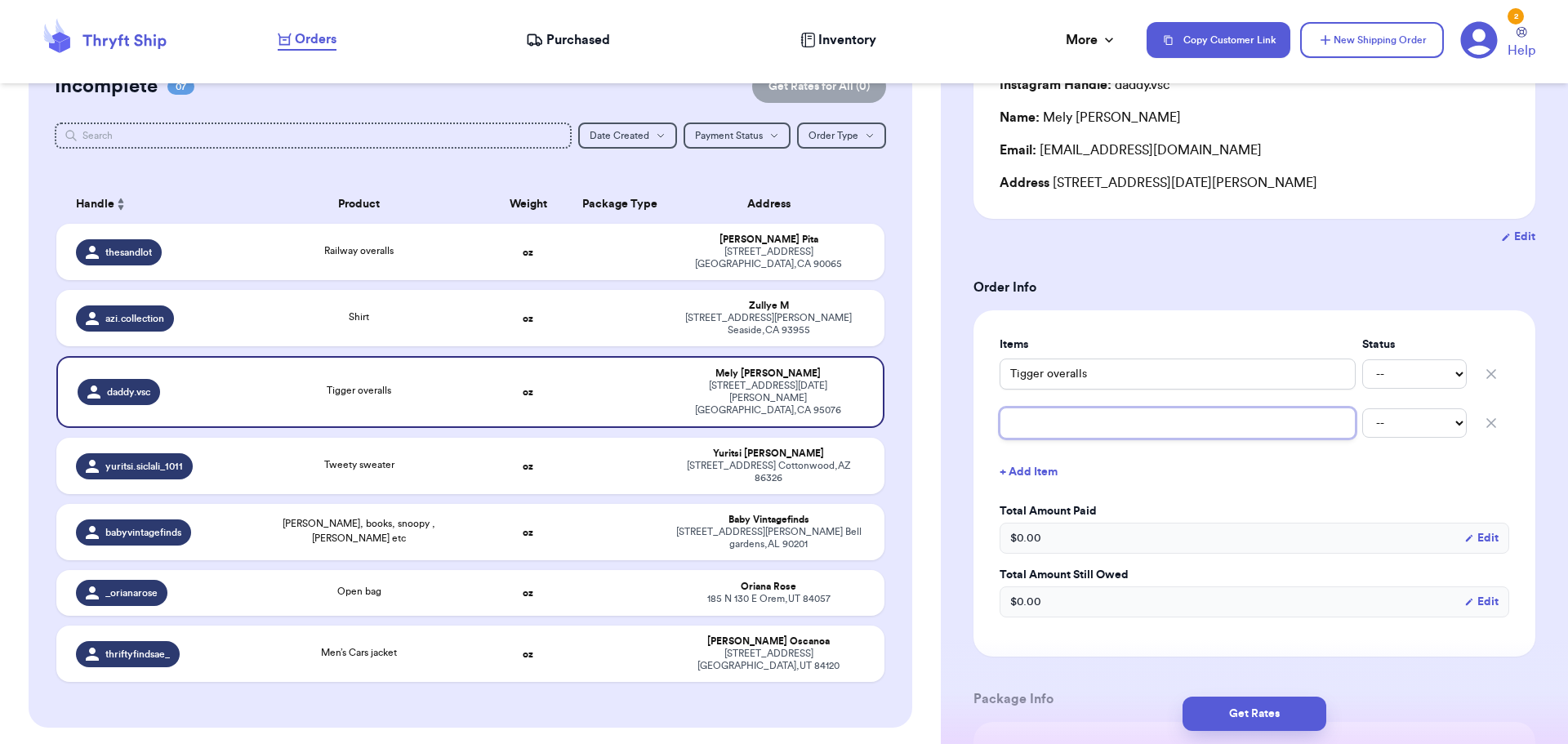
click at [1051, 424] on input "text" at bounding box center [1178, 423] width 356 height 31
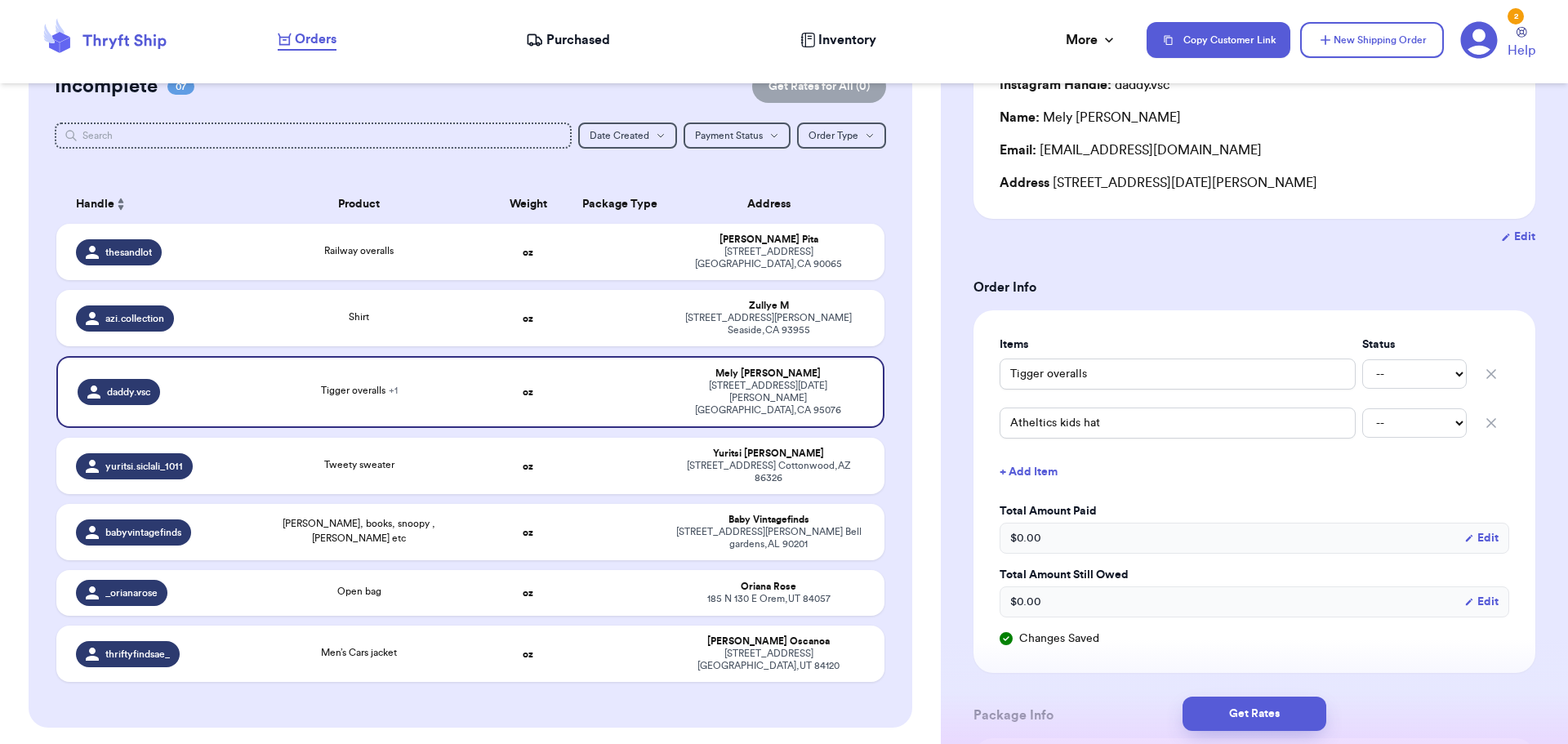
click at [1027, 465] on button "+ Add Item" at bounding box center [1255, 471] width 523 height 36
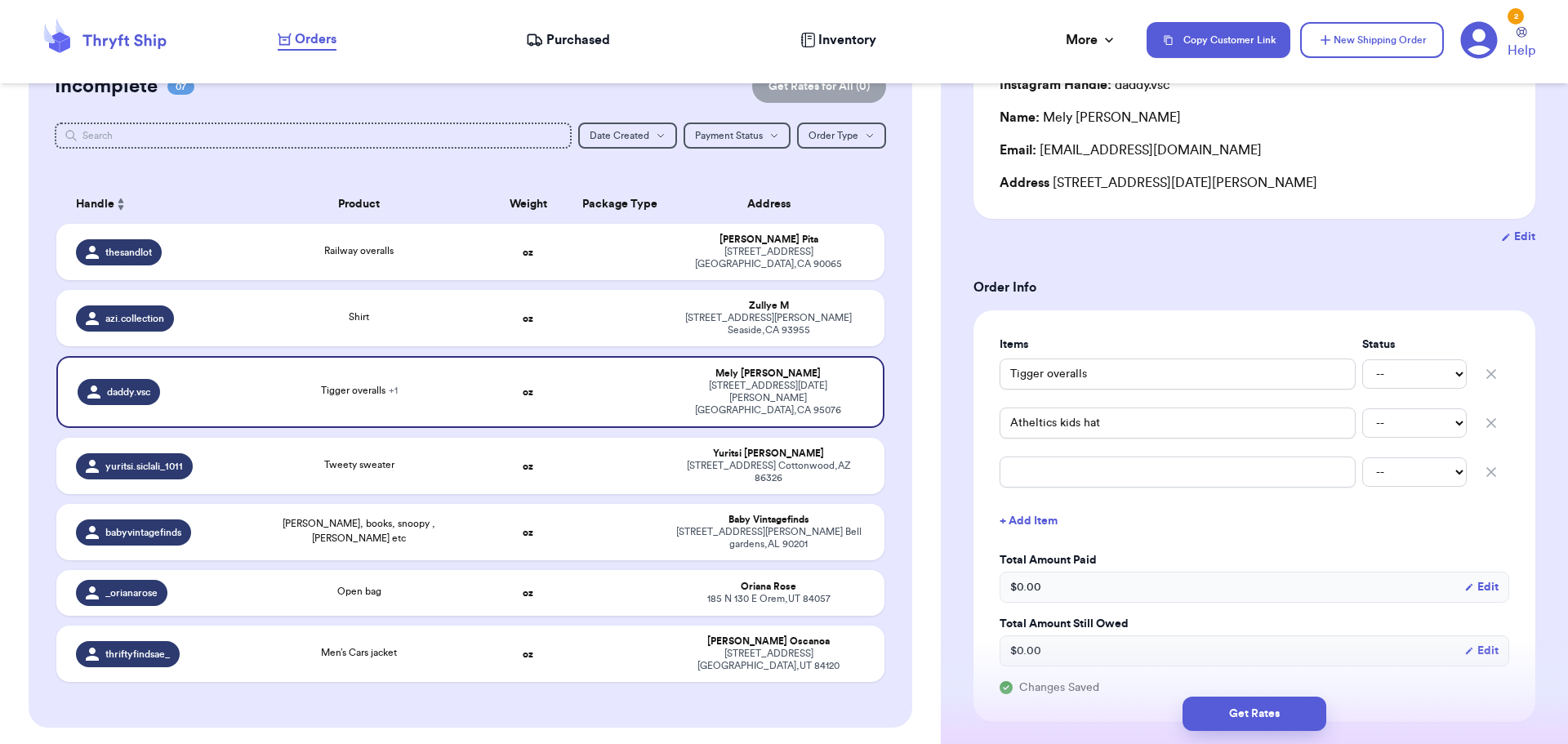
drag, startPoint x: 1480, startPoint y: 470, endPoint x: 1471, endPoint y: 470, distance: 9.0
click at [1483, 470] on icon "button" at bounding box center [1491, 472] width 17 height 17
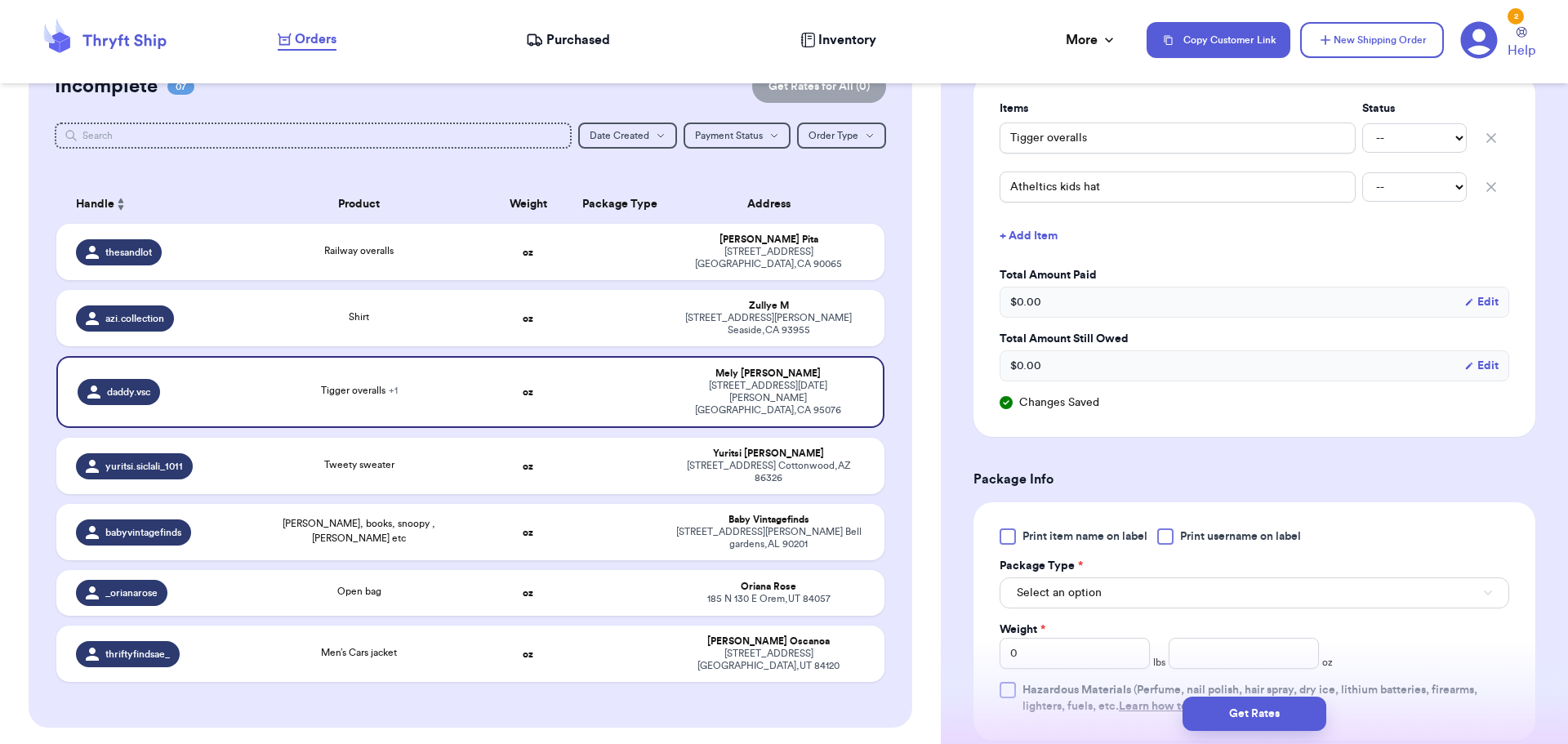
scroll to position [408, 0]
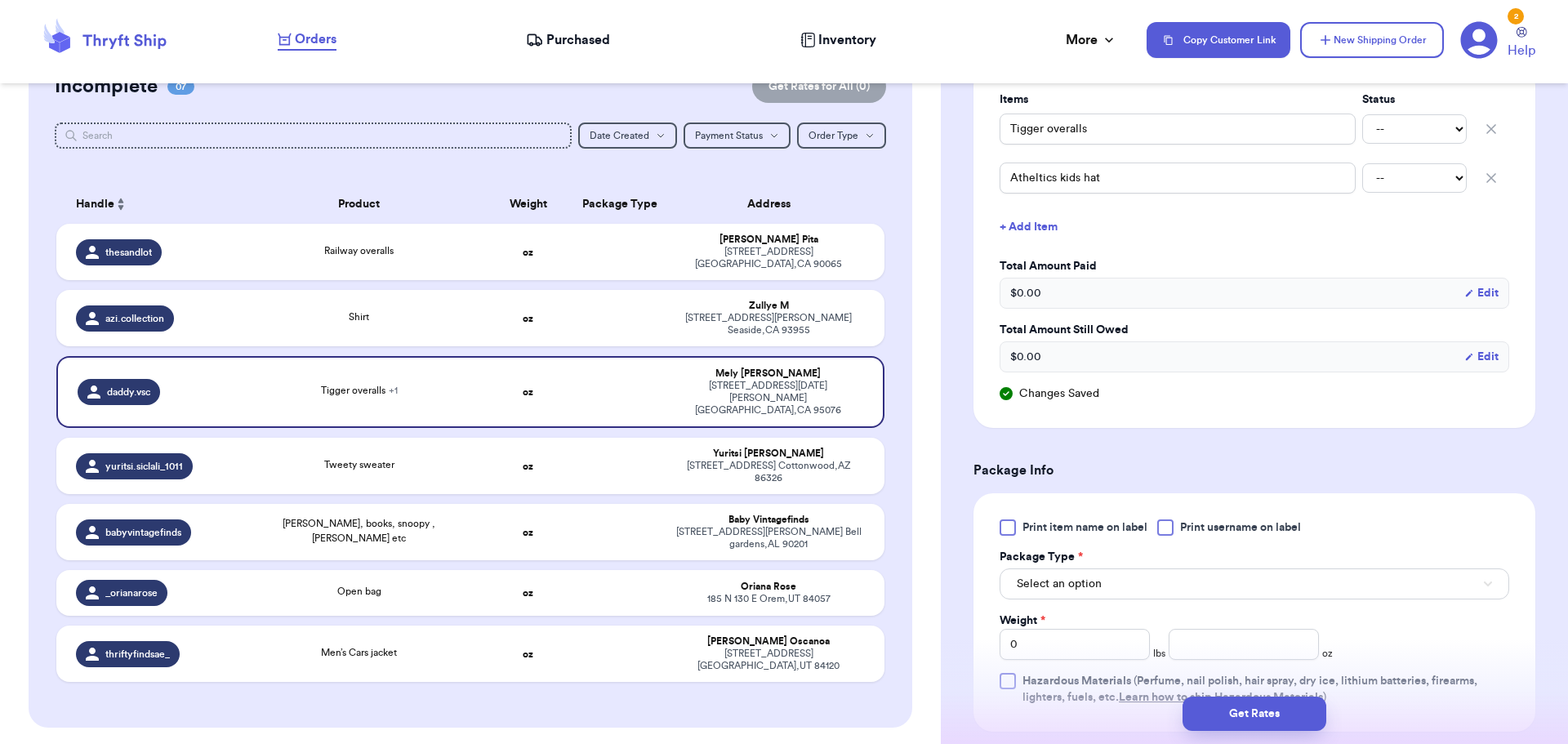
drag, startPoint x: 1253, startPoint y: 529, endPoint x: 1231, endPoint y: 554, distance: 33.3
click at [1252, 528] on span "Print username on label" at bounding box center [1241, 527] width 121 height 17
click at [0, 0] on input "Print username on label" at bounding box center [0, 0] width 0 height 0
click at [1194, 579] on button "Select an option" at bounding box center [1255, 584] width 509 height 31
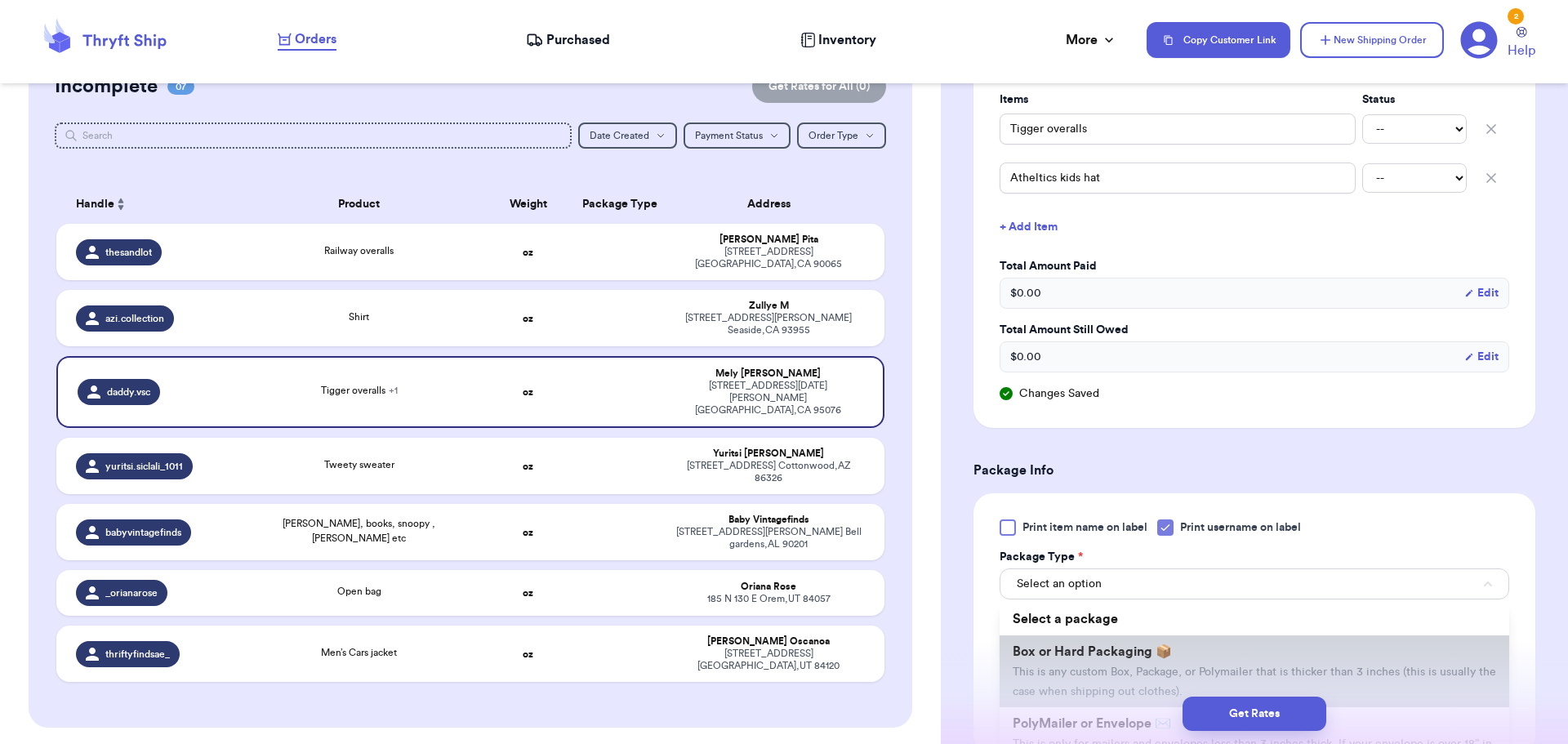
click at [1182, 649] on li "Box or Hard Packaging 📦 This is any custom Box, Package, or Polymailer that is …" at bounding box center [1255, 670] width 509 height 72
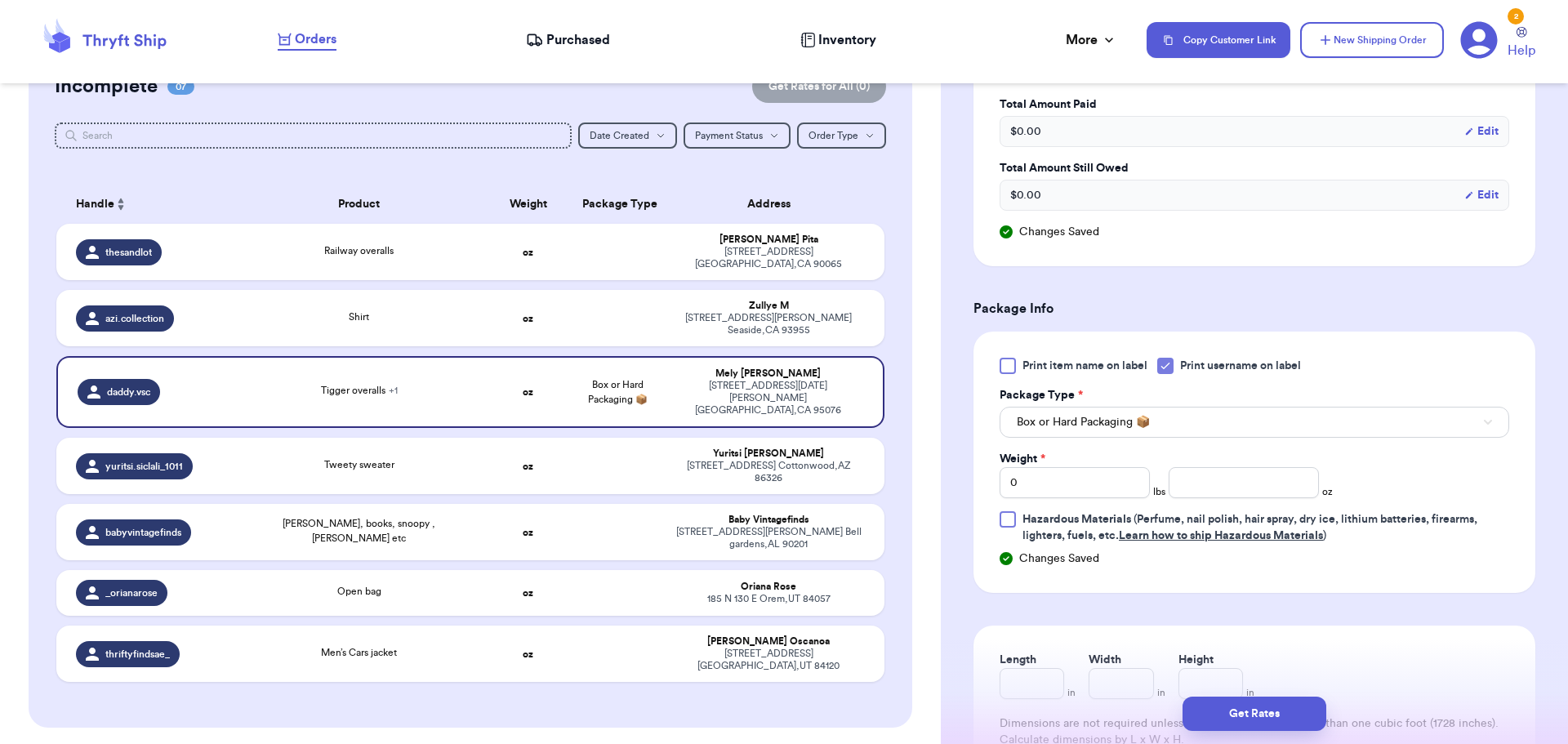
scroll to position [653, 0]
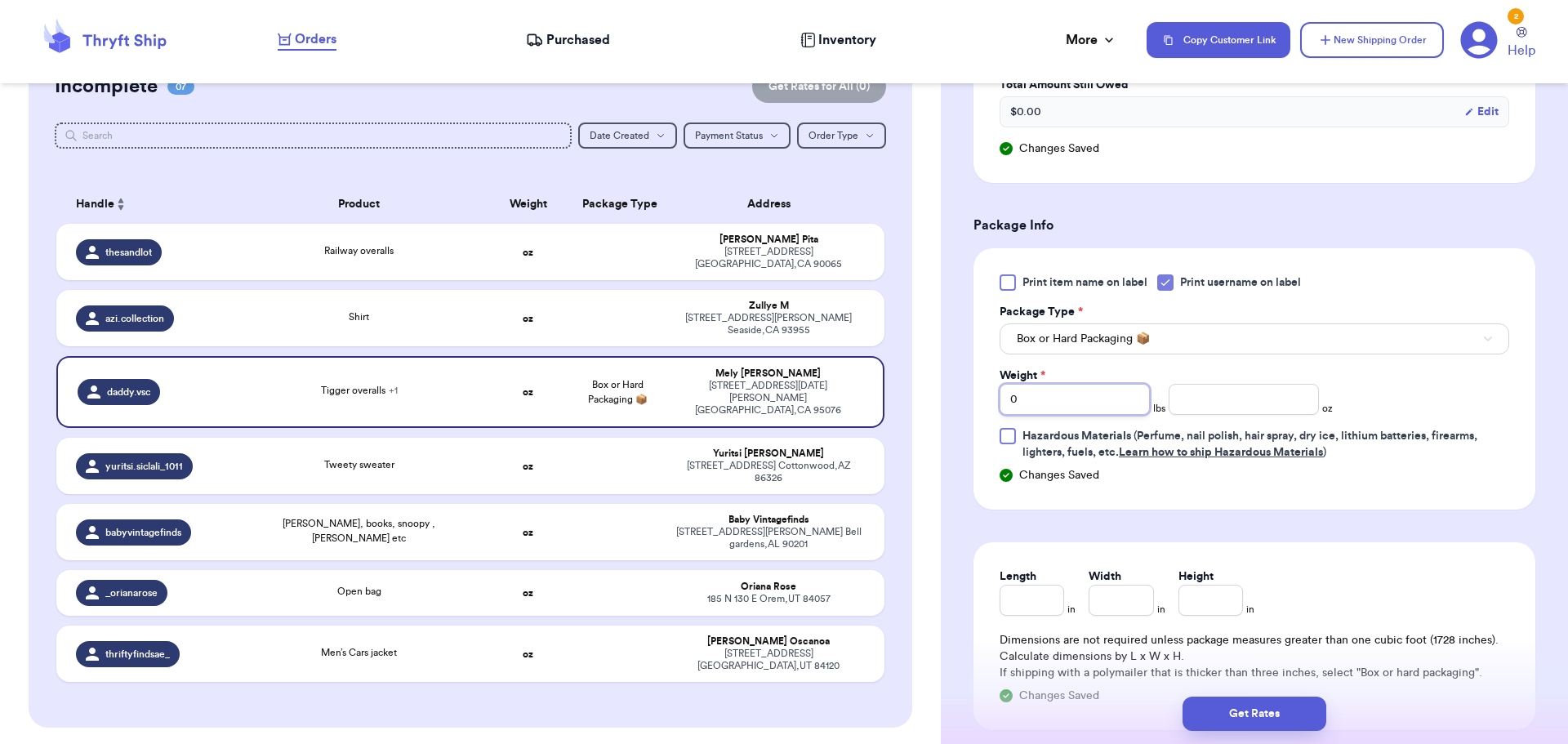
drag, startPoint x: 1022, startPoint y: 398, endPoint x: 840, endPoint y: 414, distance: 182.7
click at [840, 414] on div "Customer Link New Order Total Balance Payout $ 0.00 Recent Payments View all No…" at bounding box center [784, 372] width 1568 height 744
click at [1198, 400] on input "number" at bounding box center [1244, 399] width 151 height 31
click at [1249, 721] on button "Get Rates" at bounding box center [1255, 713] width 144 height 34
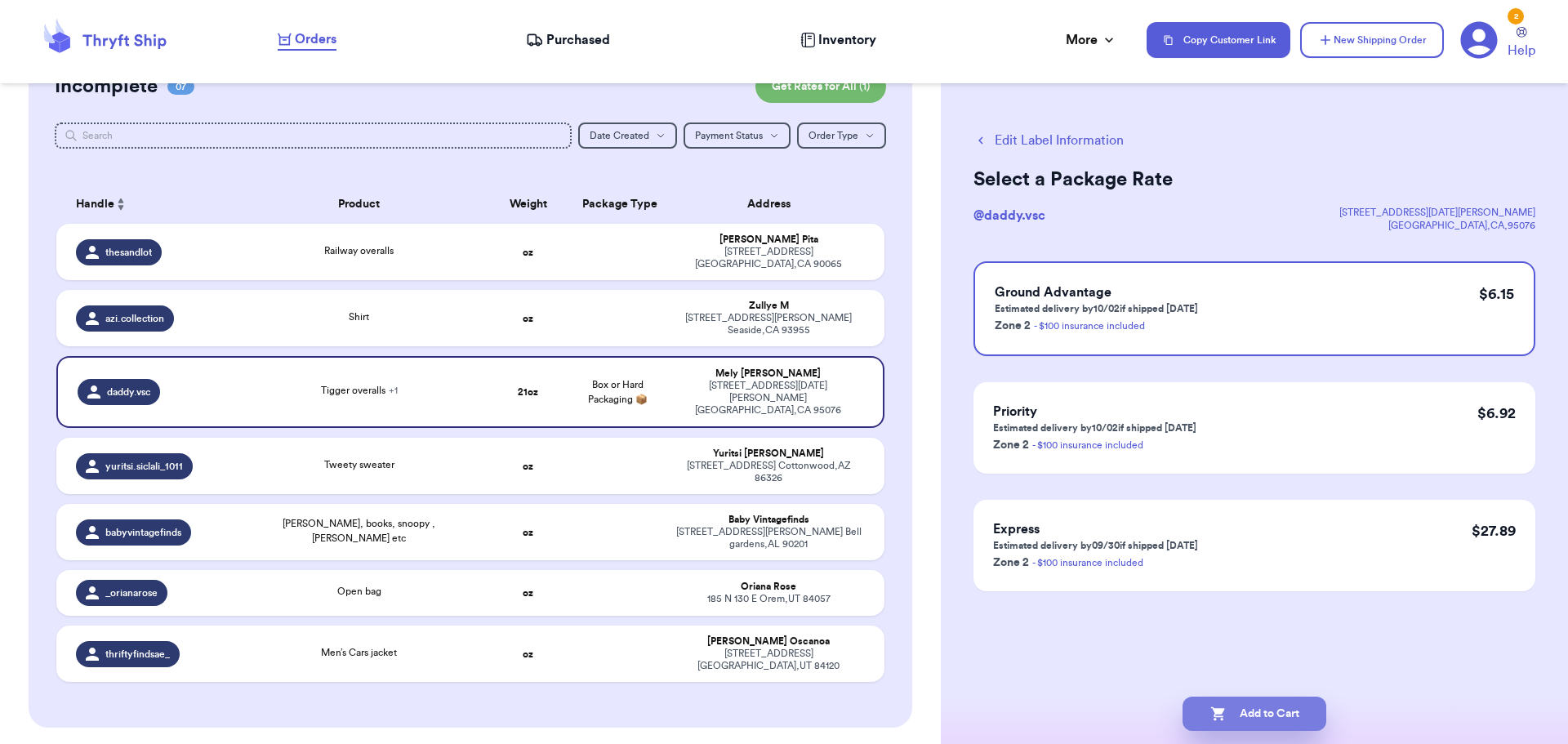
click at [1245, 723] on button "Add to Cart" at bounding box center [1255, 713] width 144 height 34
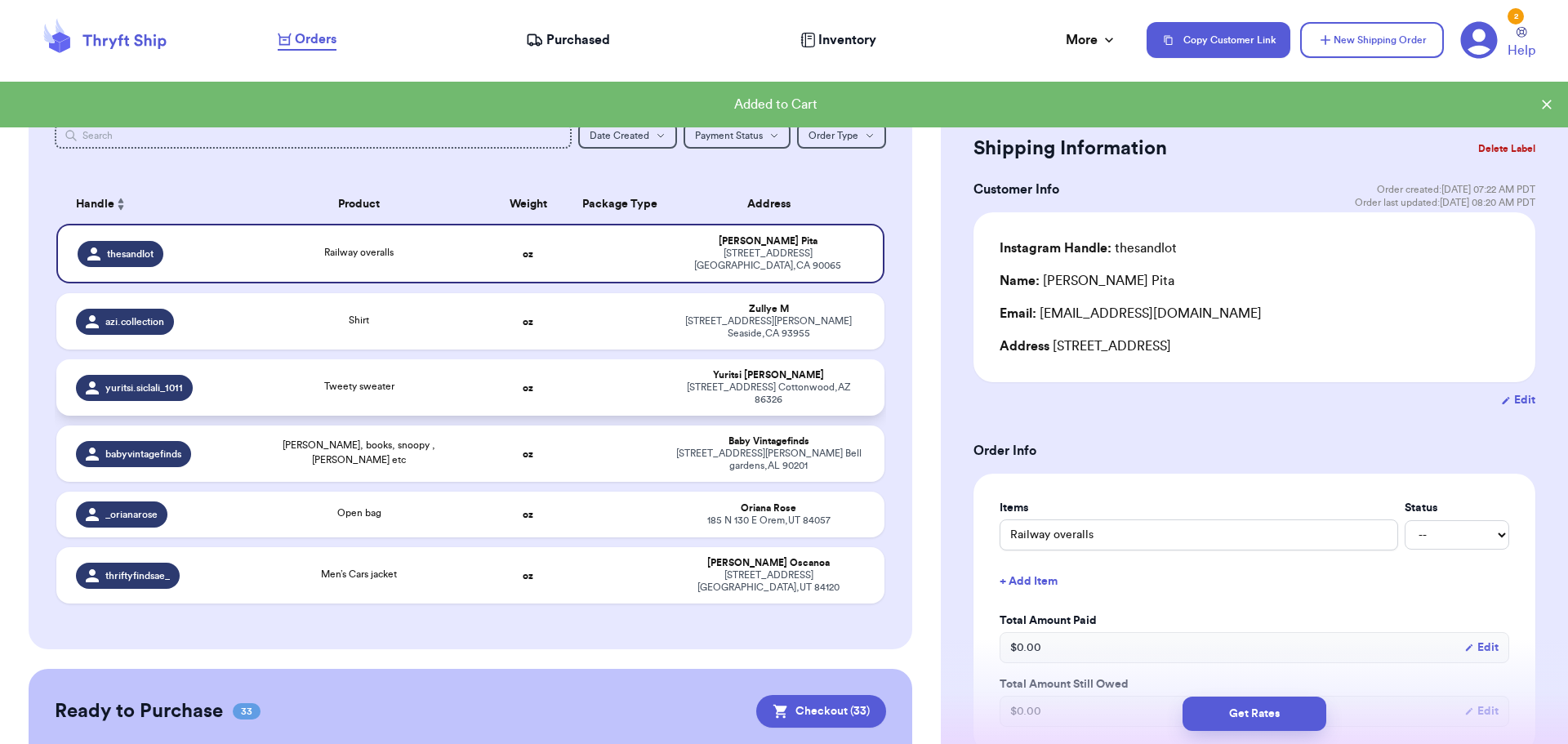
click at [415, 379] on div "Tweety sweater" at bounding box center [359, 388] width 230 height 18
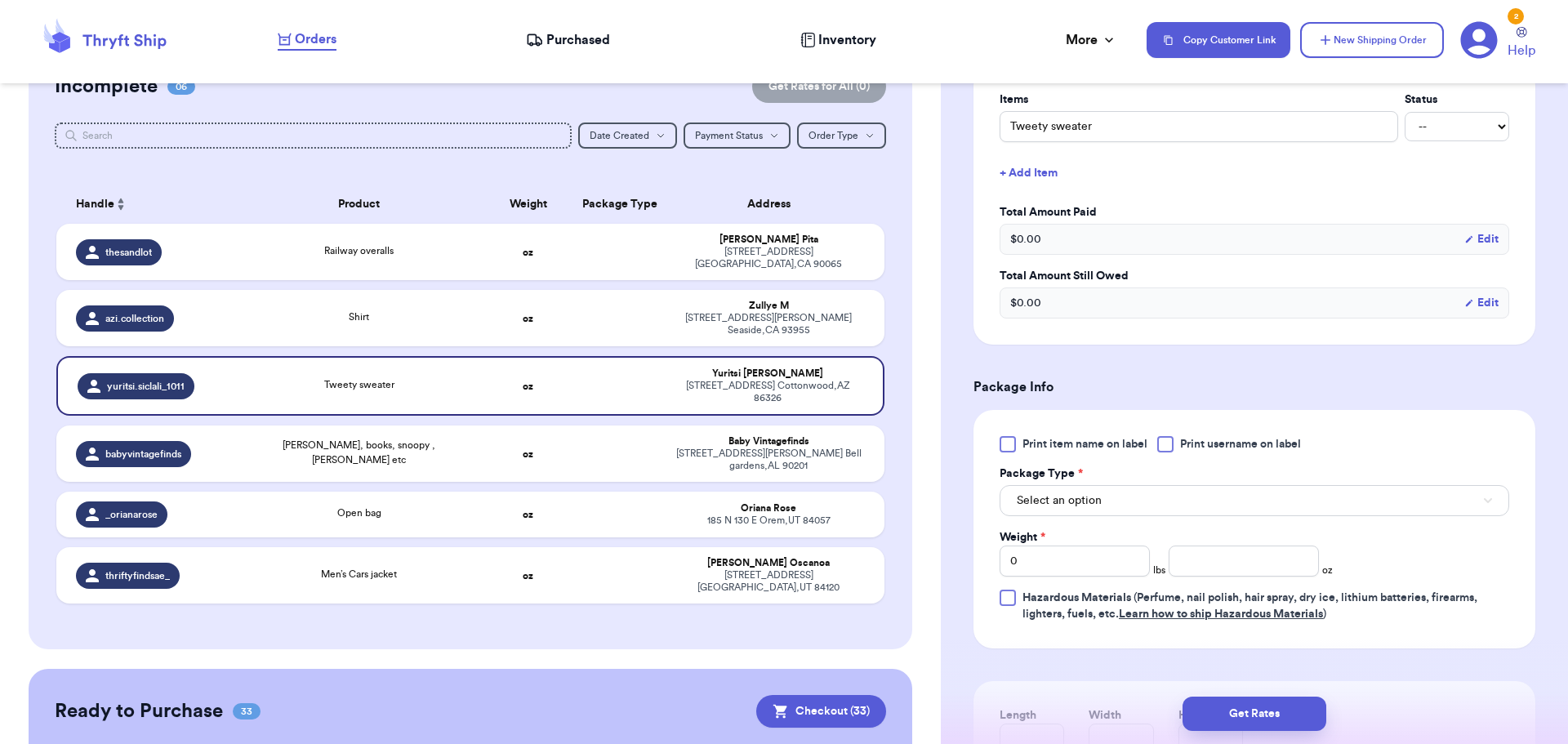
scroll to position [489, 0]
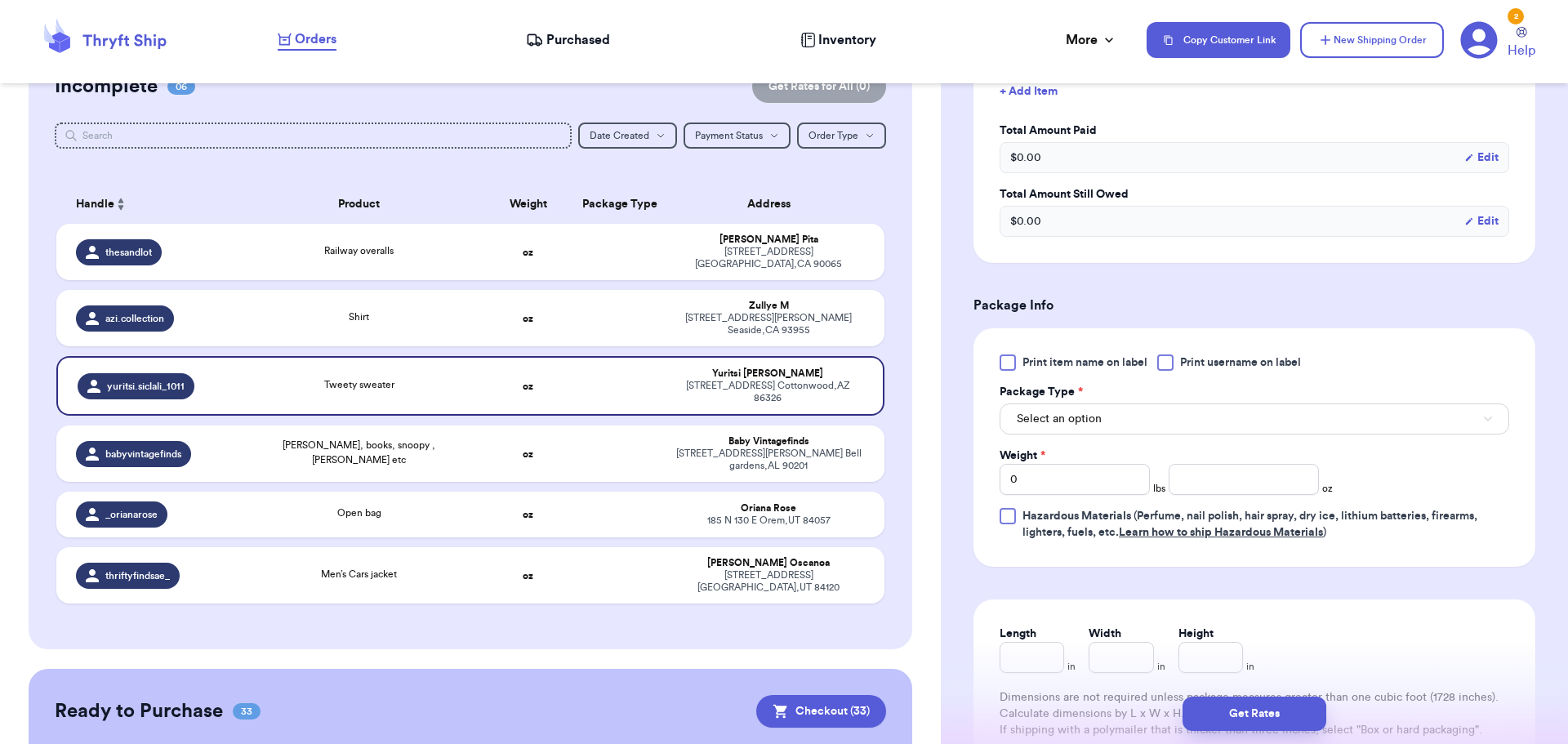
click at [1166, 363] on div at bounding box center [1165, 363] width 17 height 17
click at [0, 0] on input "Print username on label" at bounding box center [0, 0] width 0 height 0
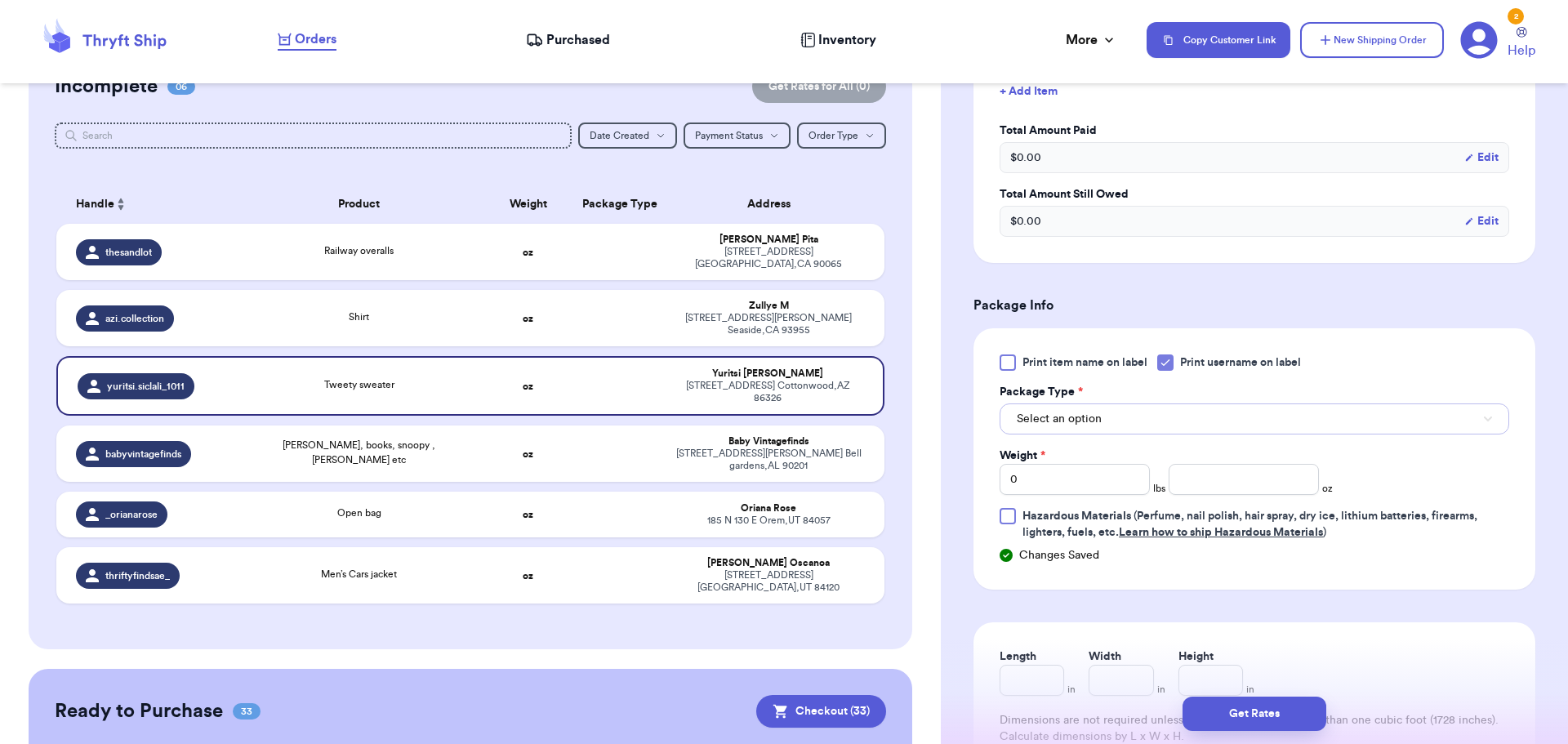
click at [1138, 421] on button "Select an option" at bounding box center [1255, 419] width 509 height 31
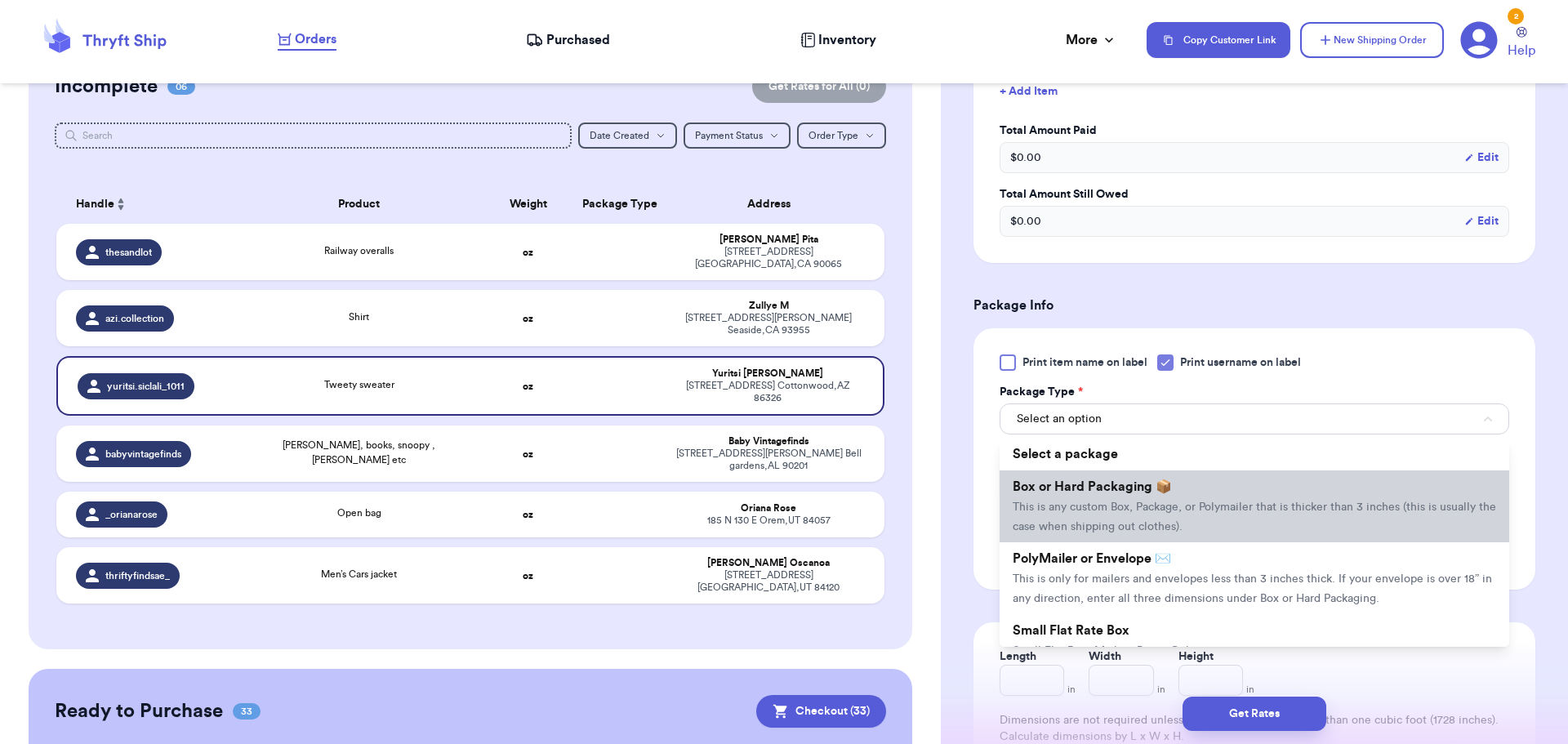
click at [1137, 494] on li "Box or Hard Packaging 📦 This is any custom Box, Package, or Polymailer that is …" at bounding box center [1255, 506] width 509 height 72
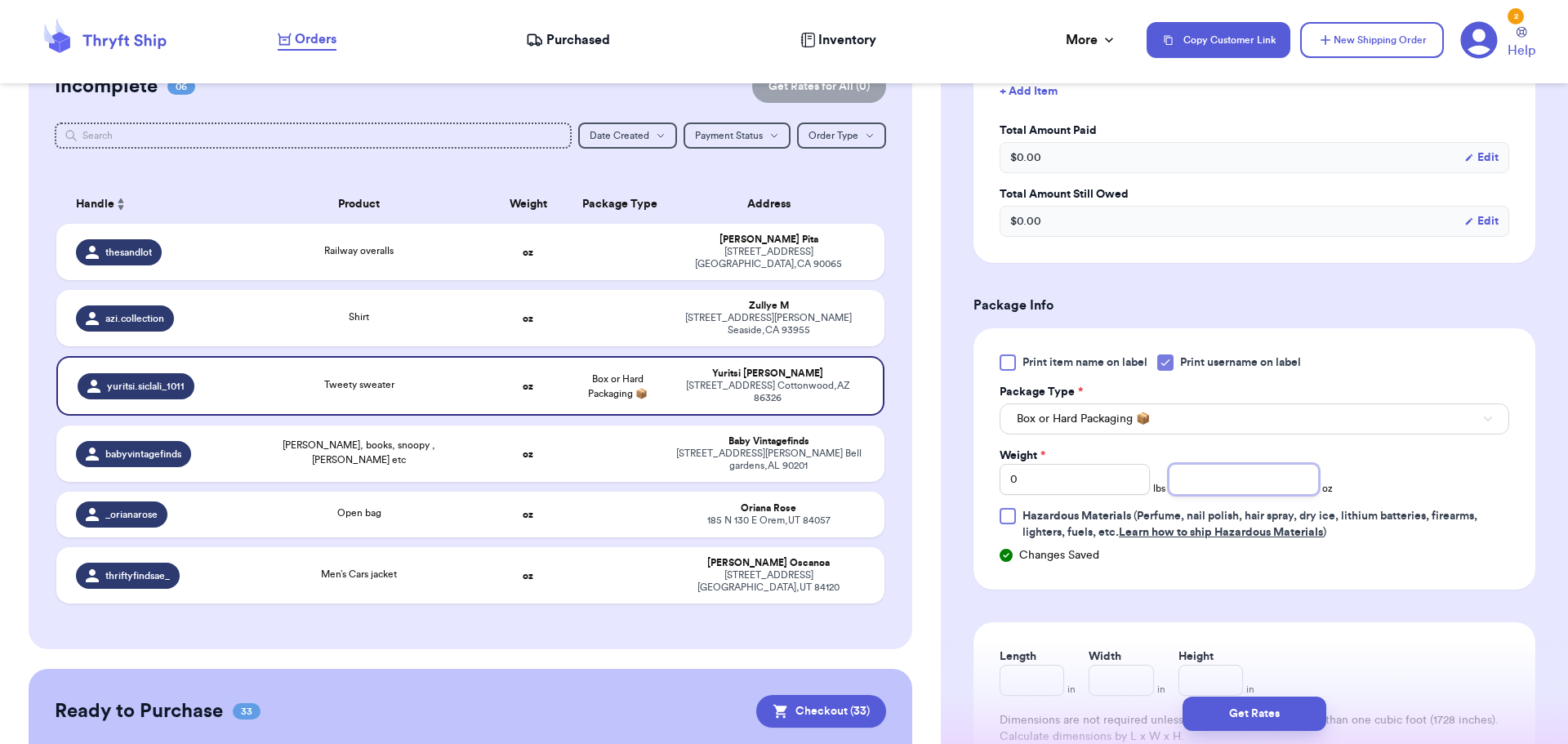
click at [1206, 481] on input "number" at bounding box center [1244, 479] width 151 height 31
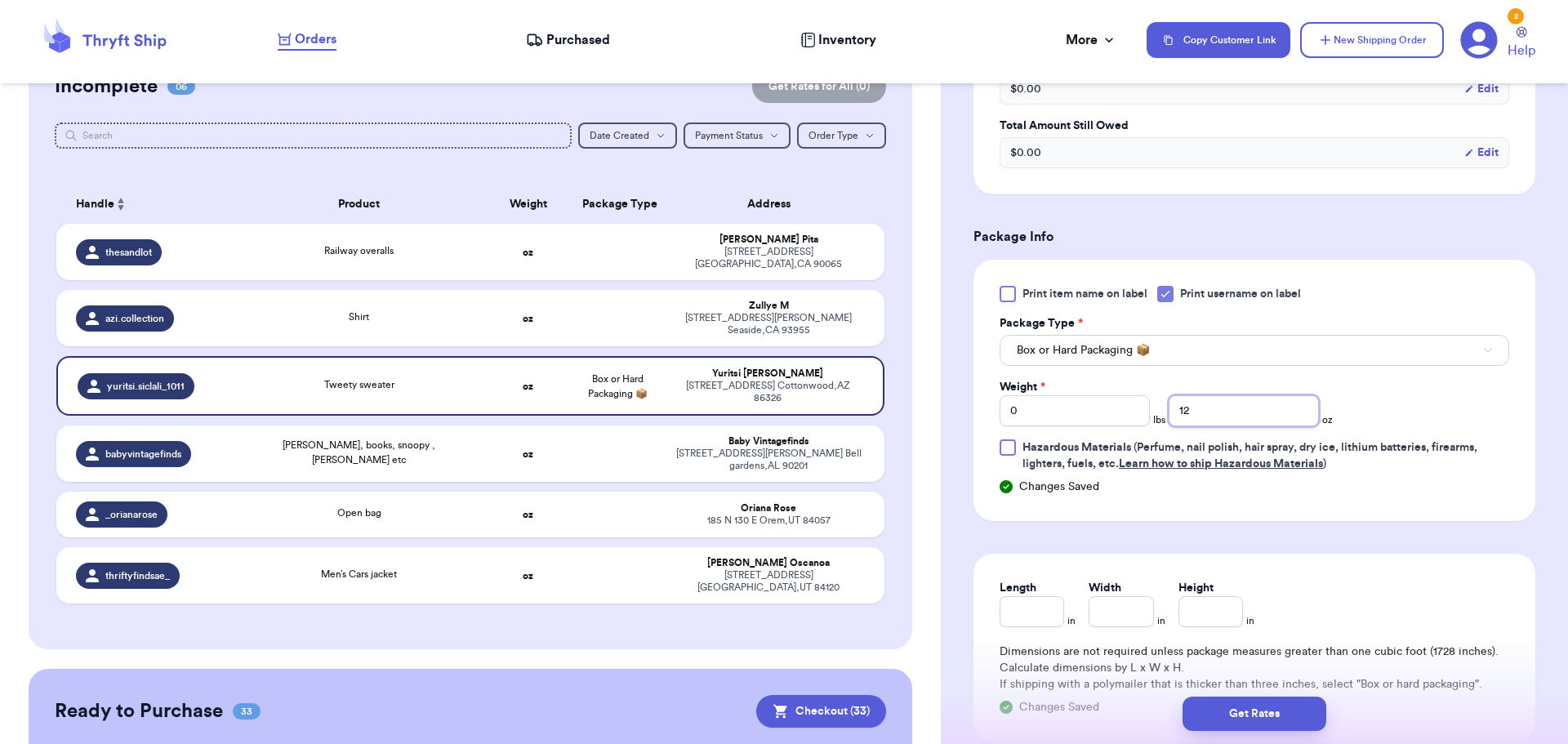
scroll to position [735, 0]
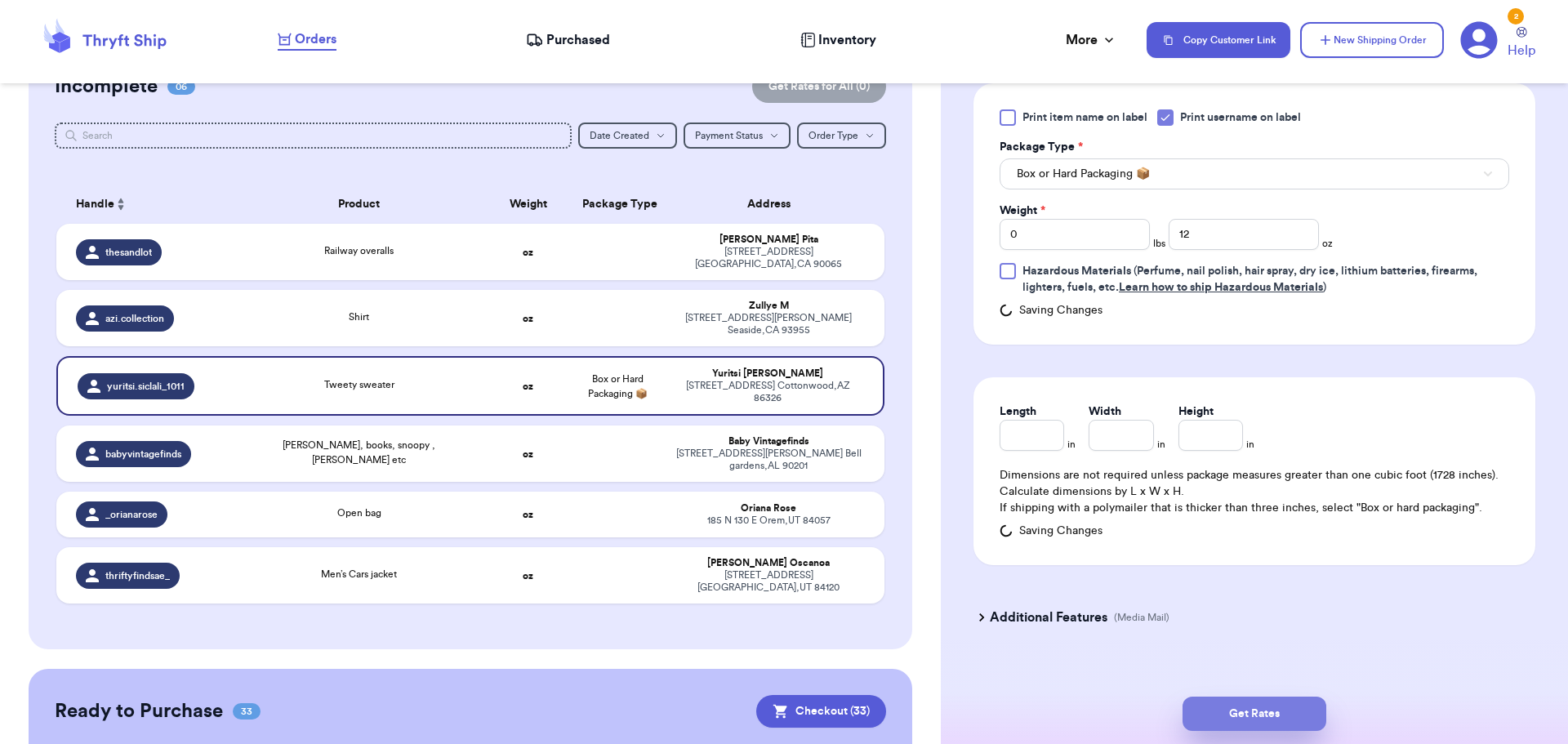
click at [1260, 711] on button "Get Rates" at bounding box center [1255, 713] width 144 height 34
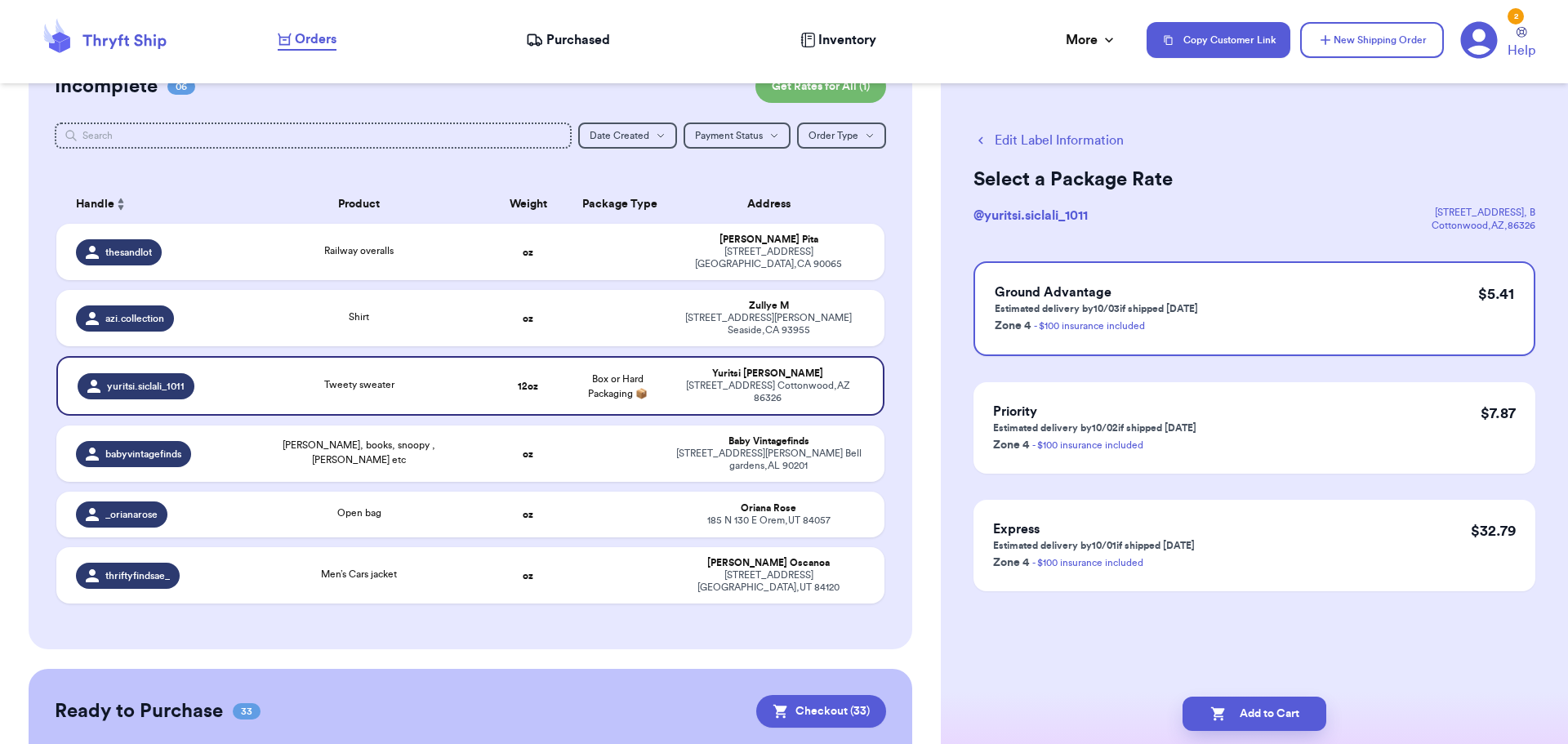
scroll to position [0, 0]
click at [1258, 711] on button "Add to Cart" at bounding box center [1255, 713] width 144 height 34
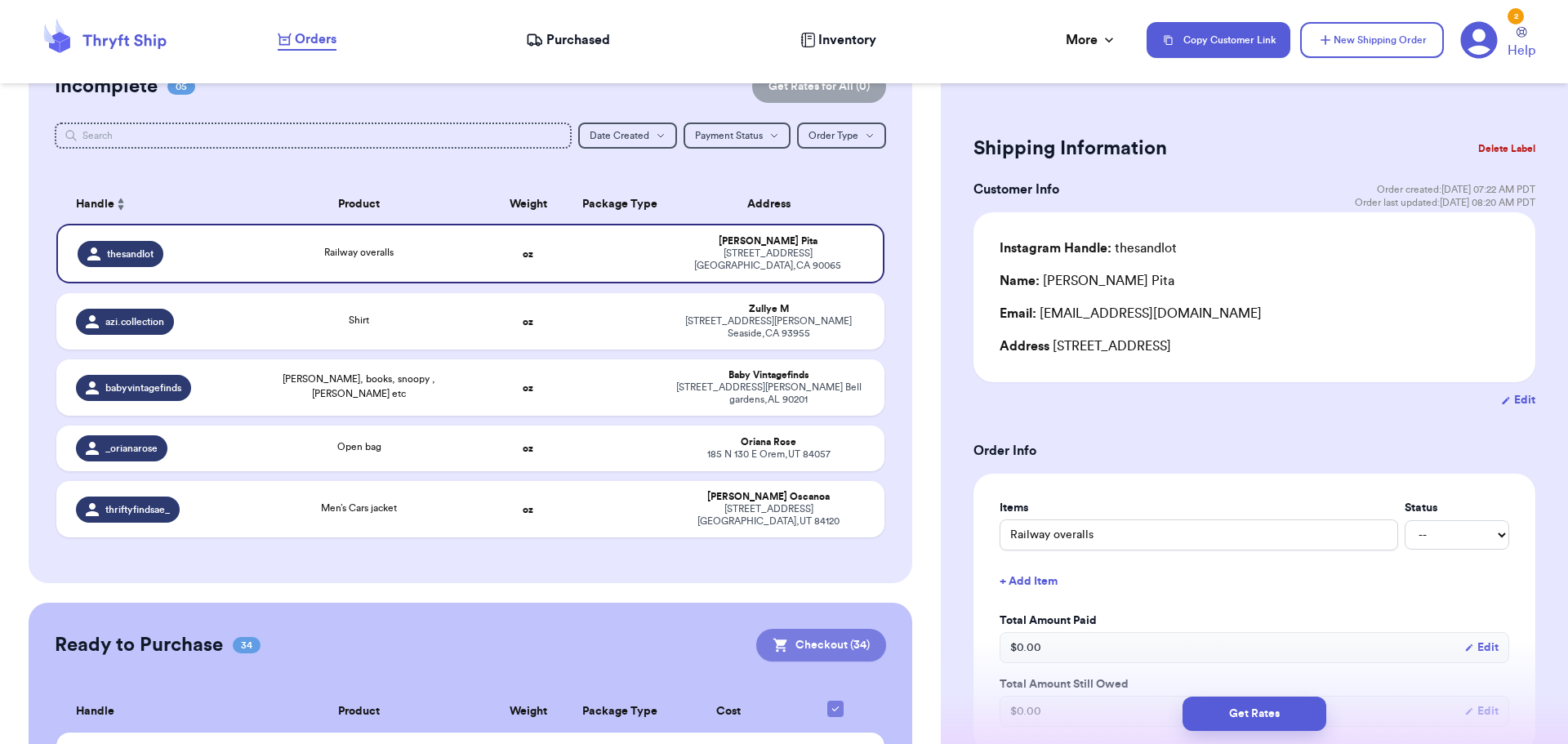
click at [794, 628] on button "Checkout ( 34 )" at bounding box center [820, 644] width 130 height 32
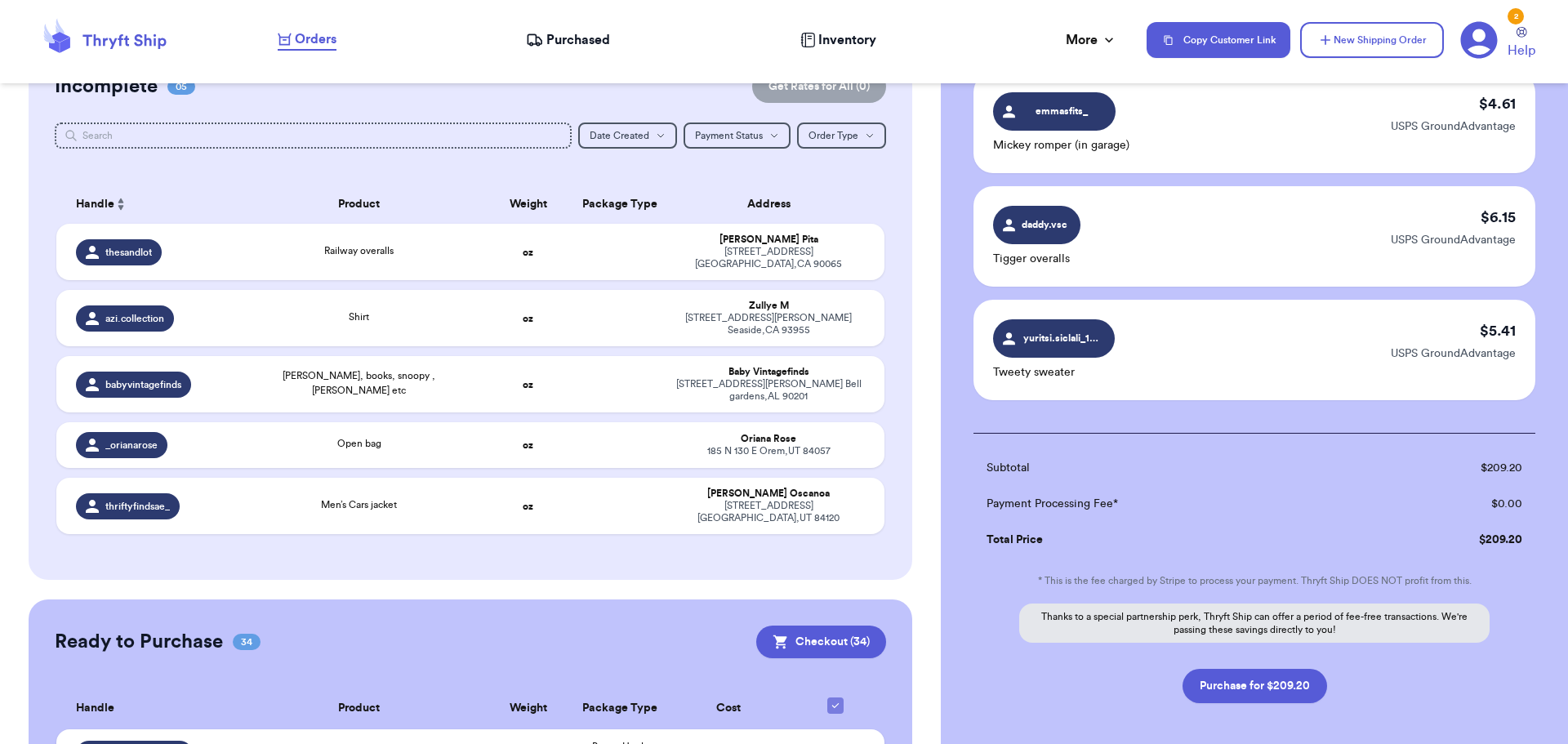
scroll to position [3721, 0]
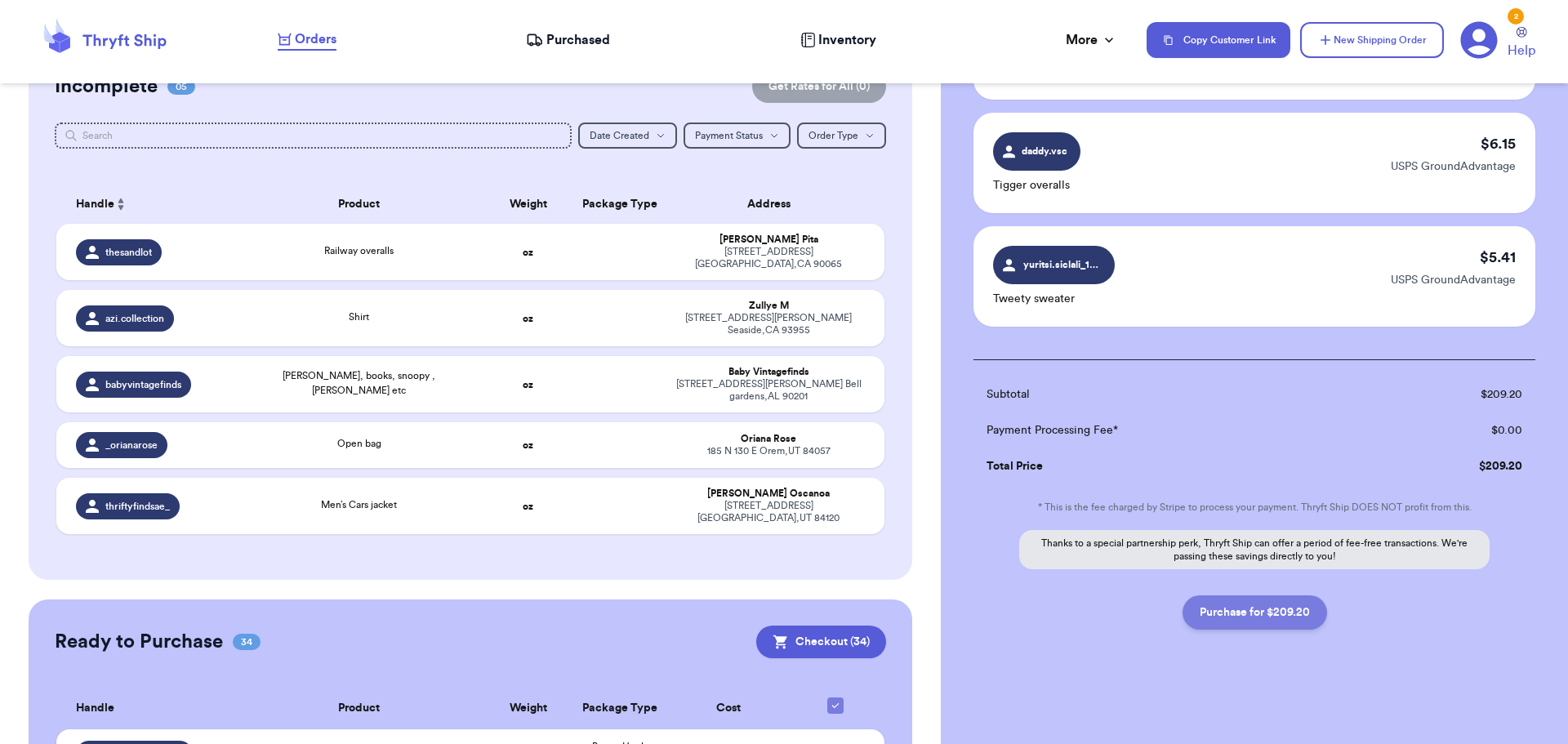
click at [1261, 620] on button "Purchase for $209.20" at bounding box center [1255, 612] width 145 height 34
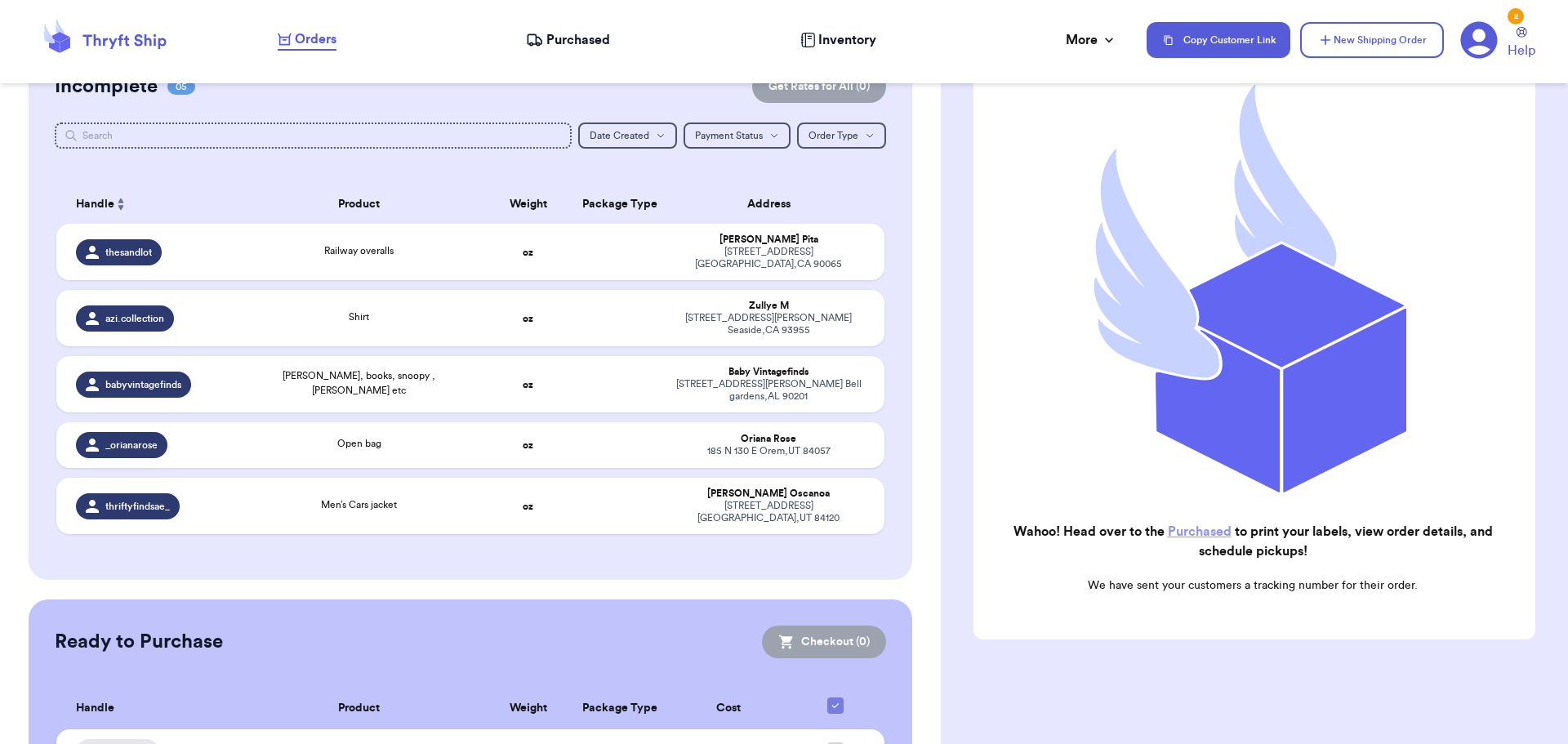
click at [1182, 525] on link "Purchased" at bounding box center [1199, 532] width 64 height 13
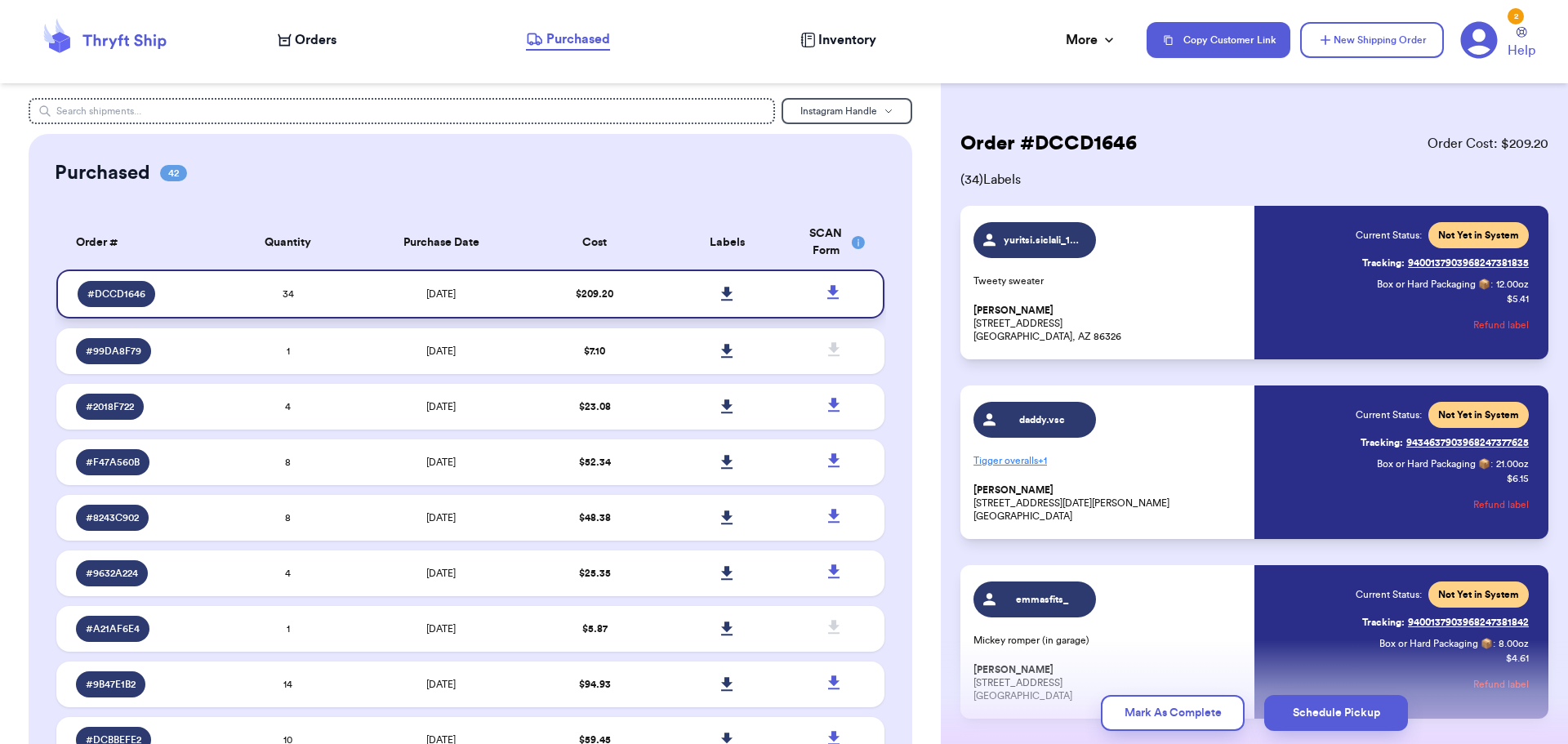
click at [721, 289] on icon at bounding box center [727, 293] width 12 height 14
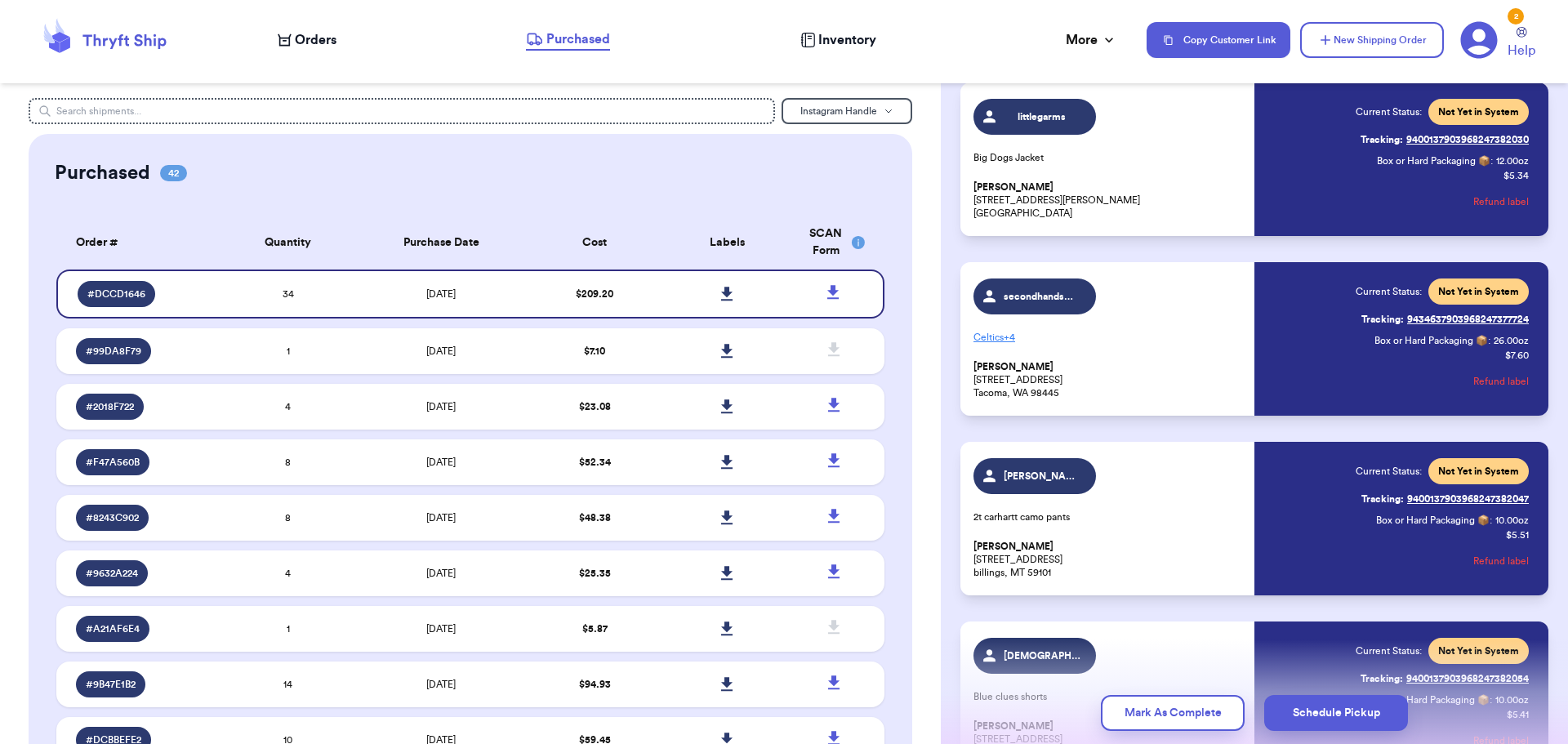
scroll to position [5509, 0]
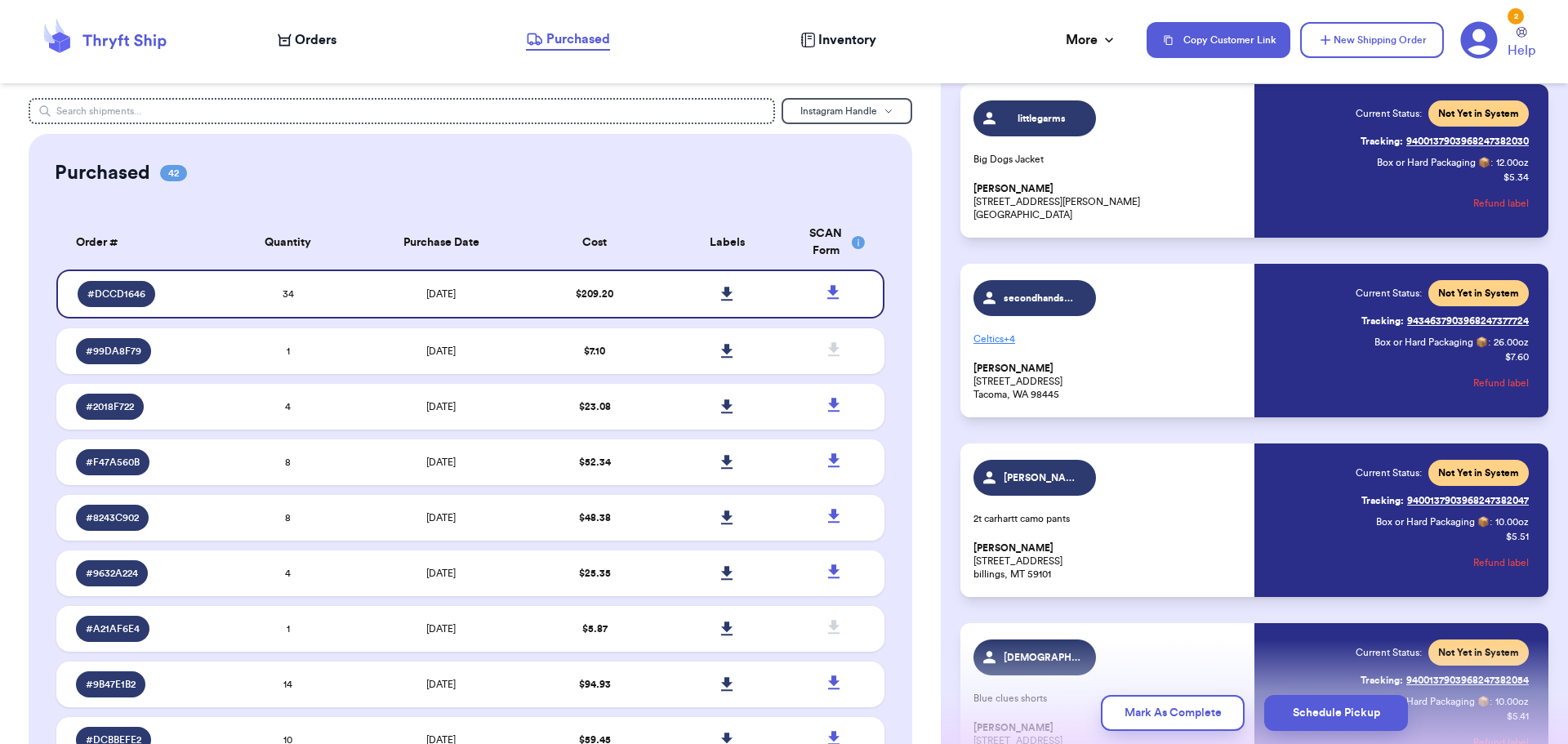
click at [999, 336] on p "Celtics + 4" at bounding box center [1109, 339] width 271 height 26
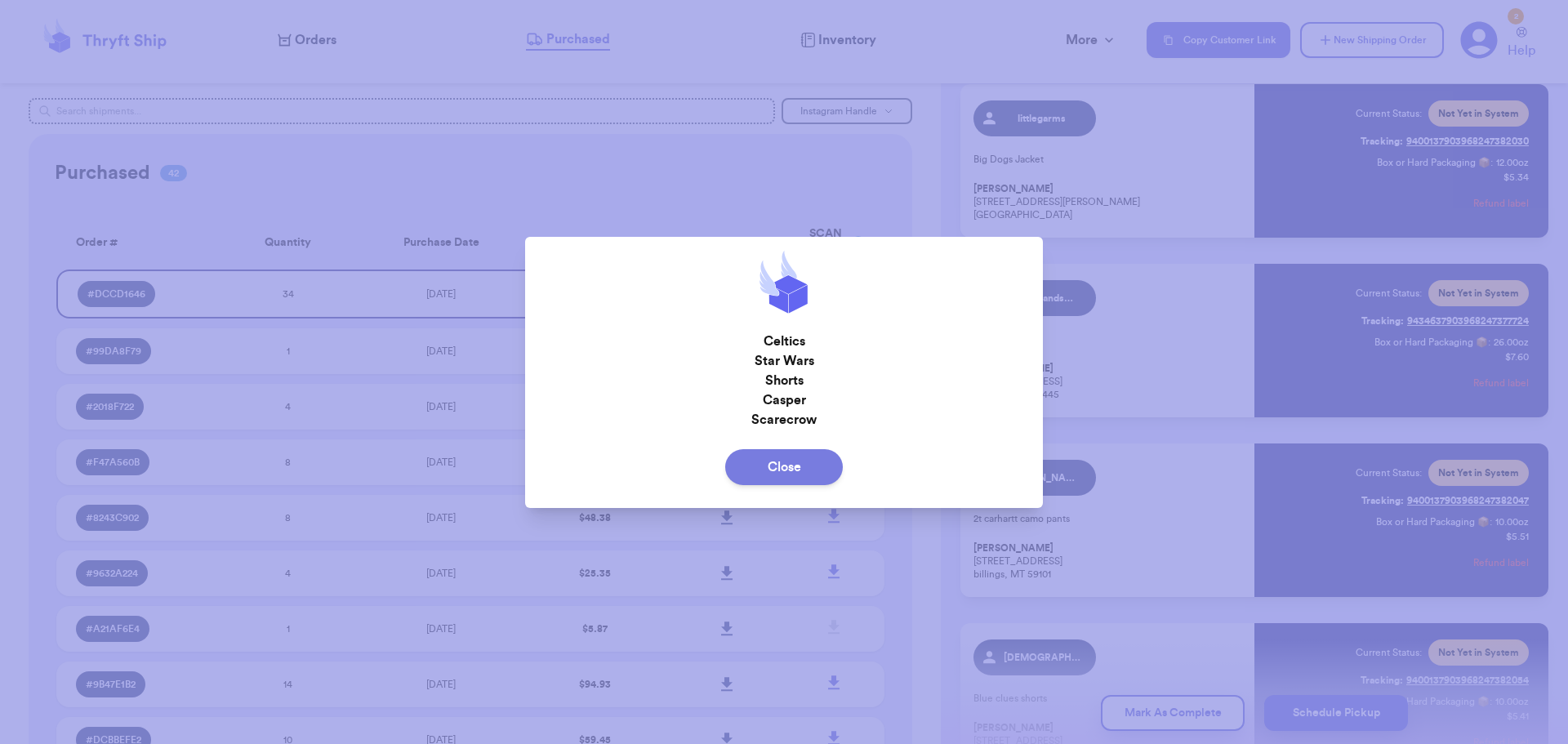
click at [764, 468] on button "Close" at bounding box center [784, 466] width 117 height 36
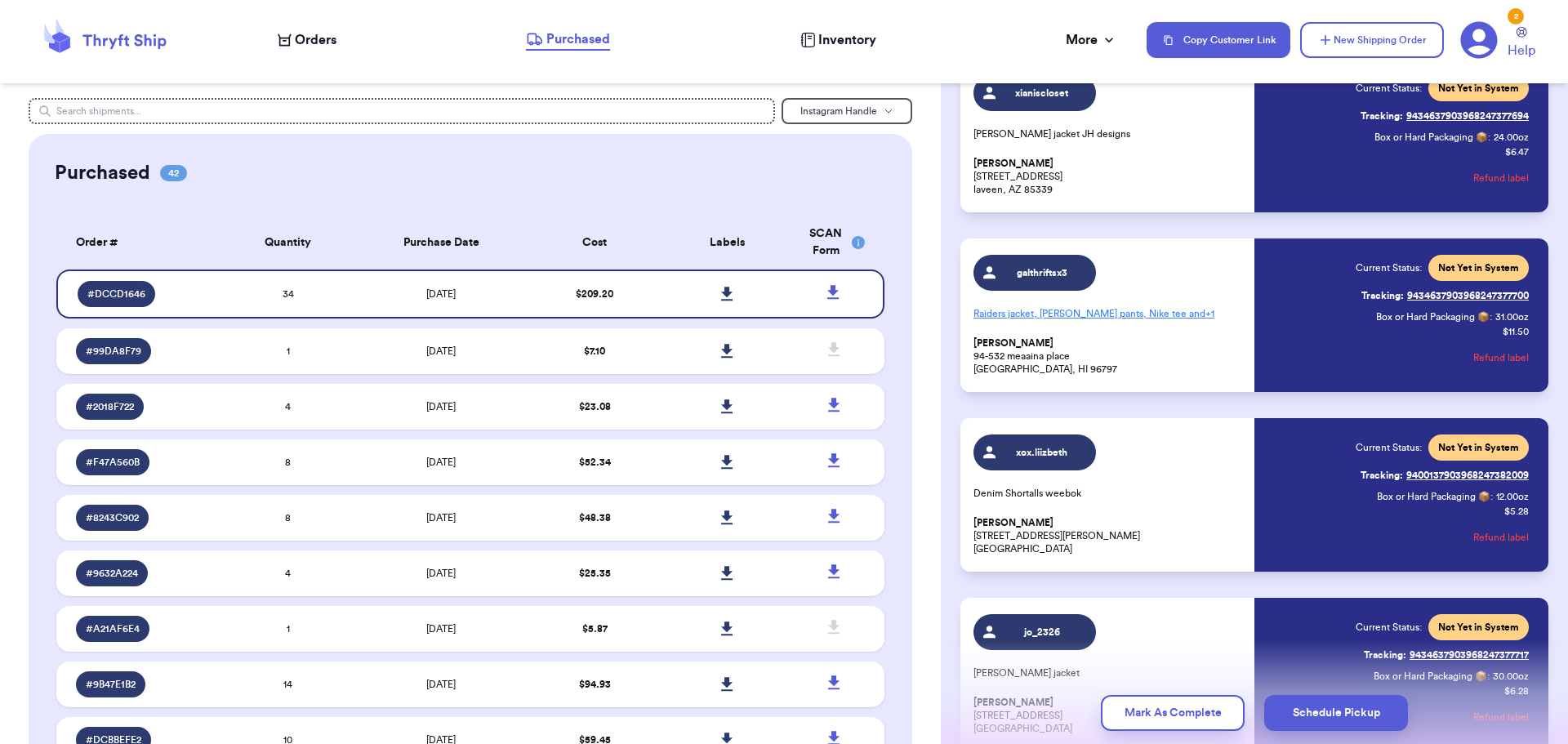
scroll to position [4447, 0]
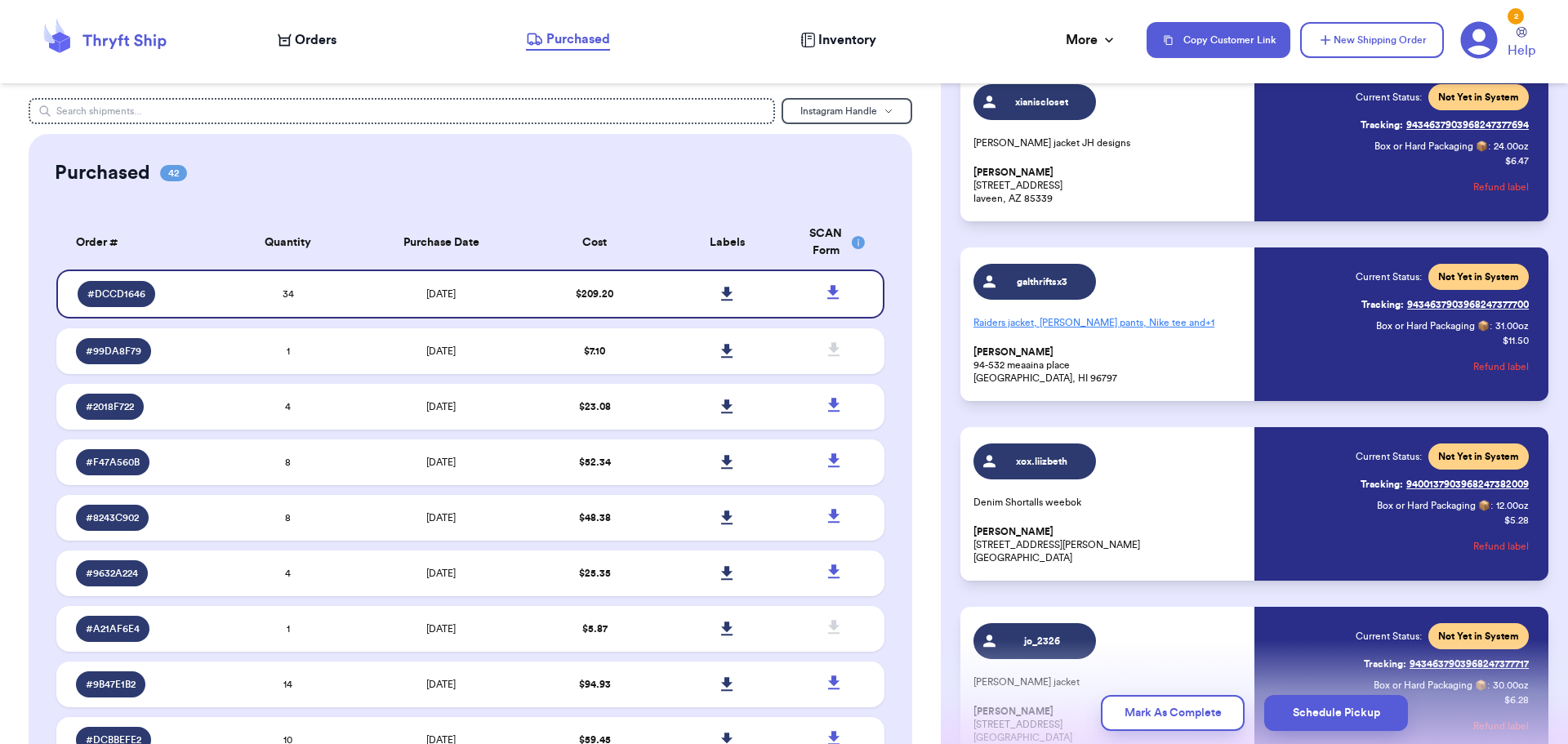
click at [1152, 326] on p "Raiders jacket, [PERSON_NAME] pants, Nike tee and + 1" at bounding box center [1109, 322] width 271 height 26
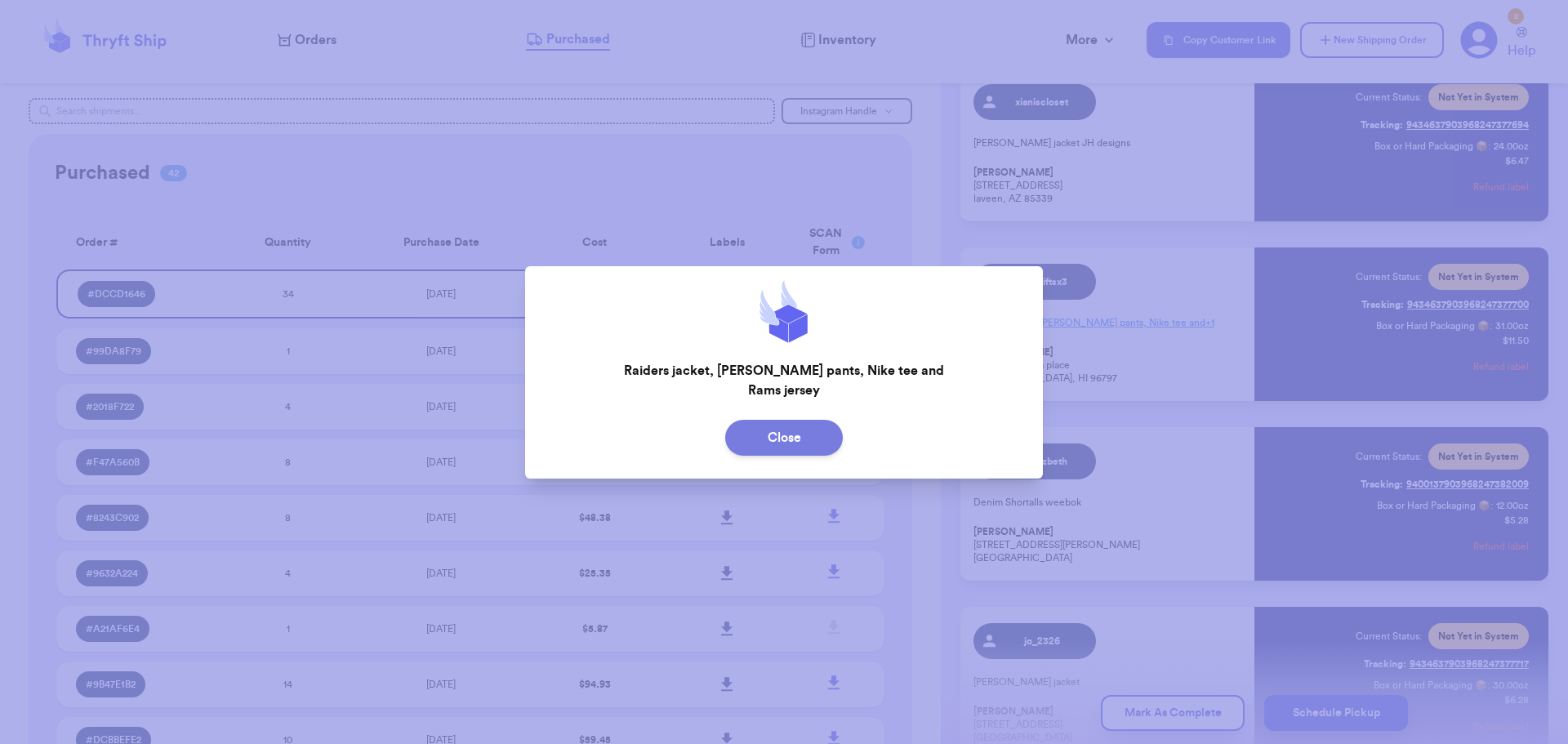
click at [790, 440] on button "Close" at bounding box center [784, 437] width 117 height 36
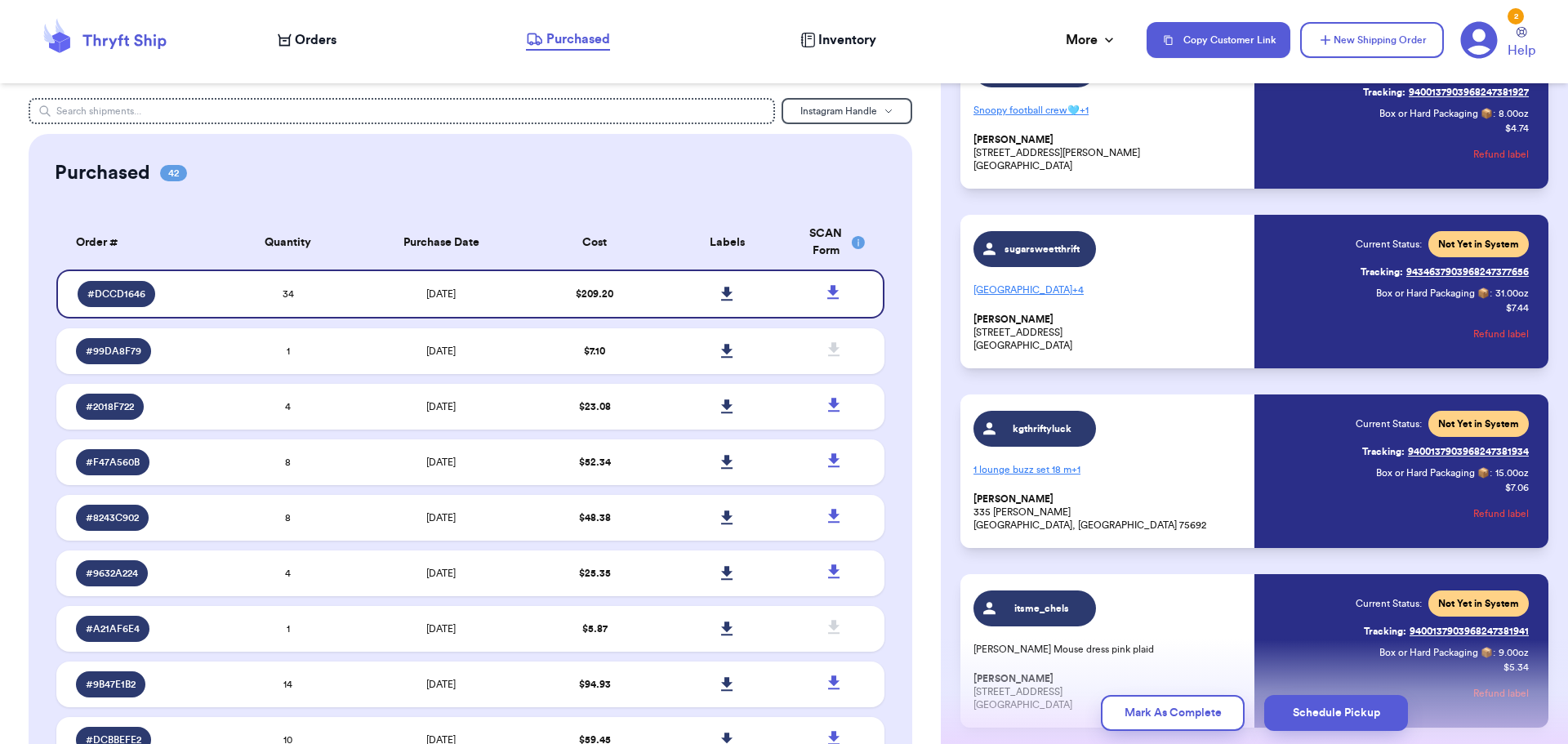
scroll to position [2244, 0]
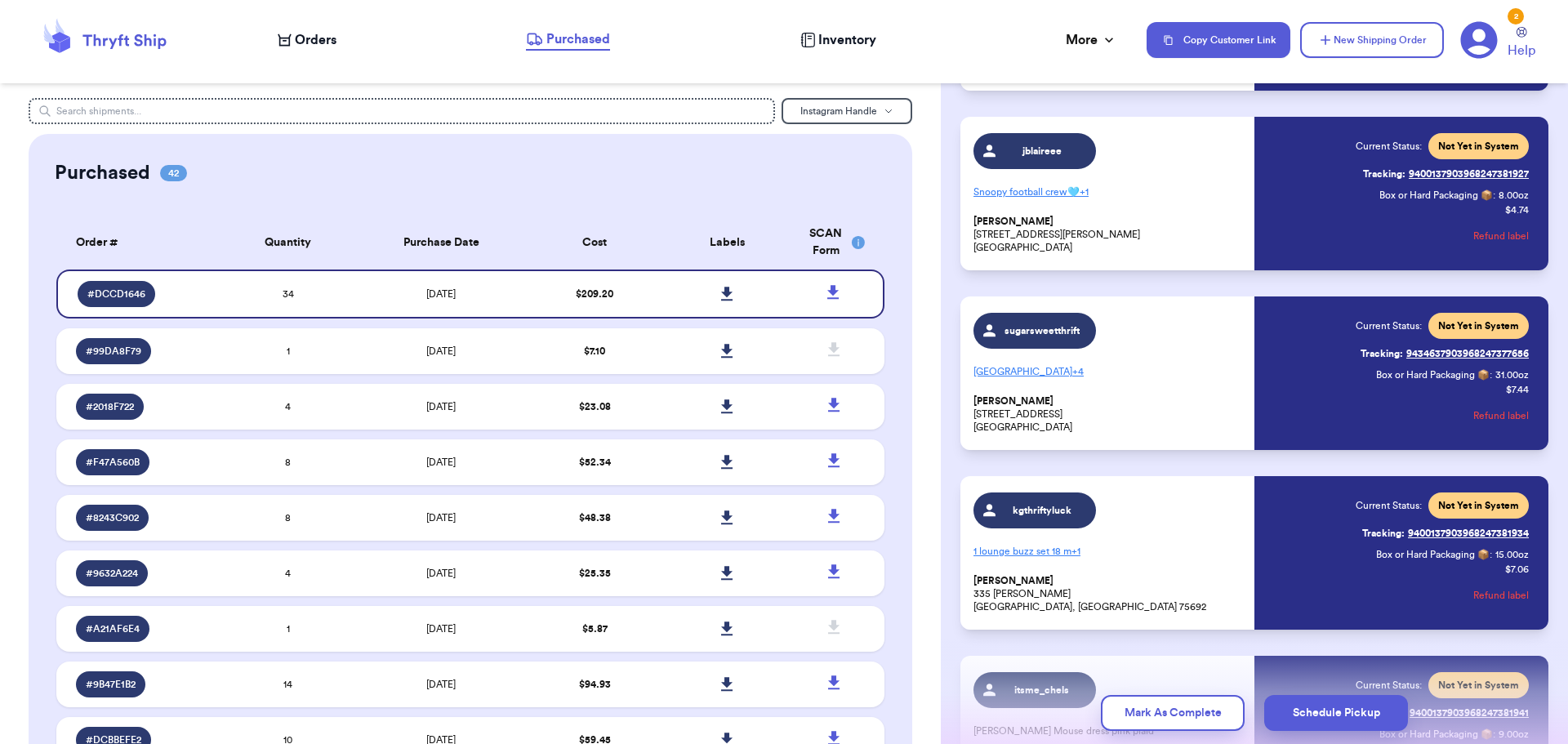
click at [998, 363] on p "[GEOGRAPHIC_DATA] + 4" at bounding box center [1109, 371] width 271 height 26
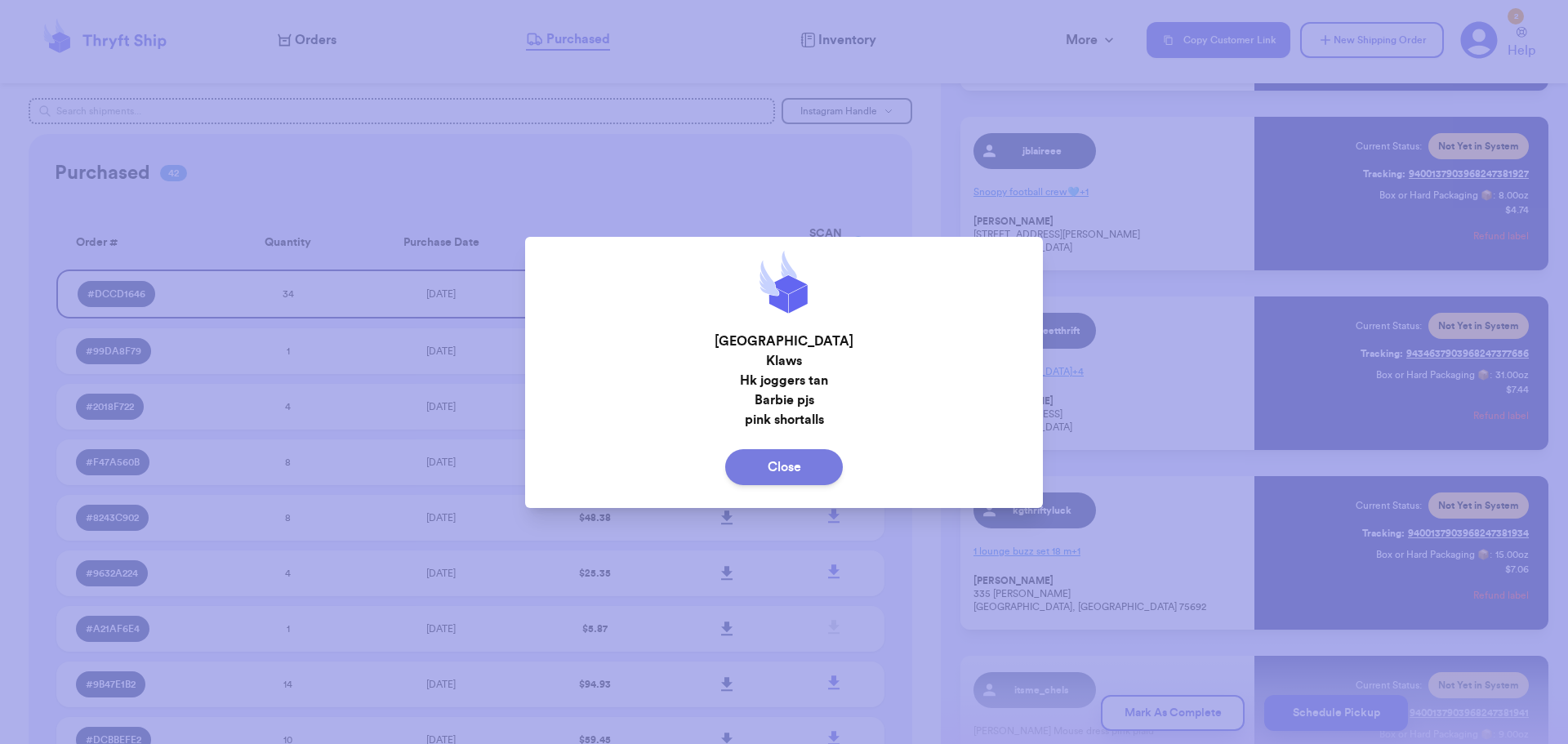
click at [796, 463] on button "Close" at bounding box center [784, 466] width 117 height 36
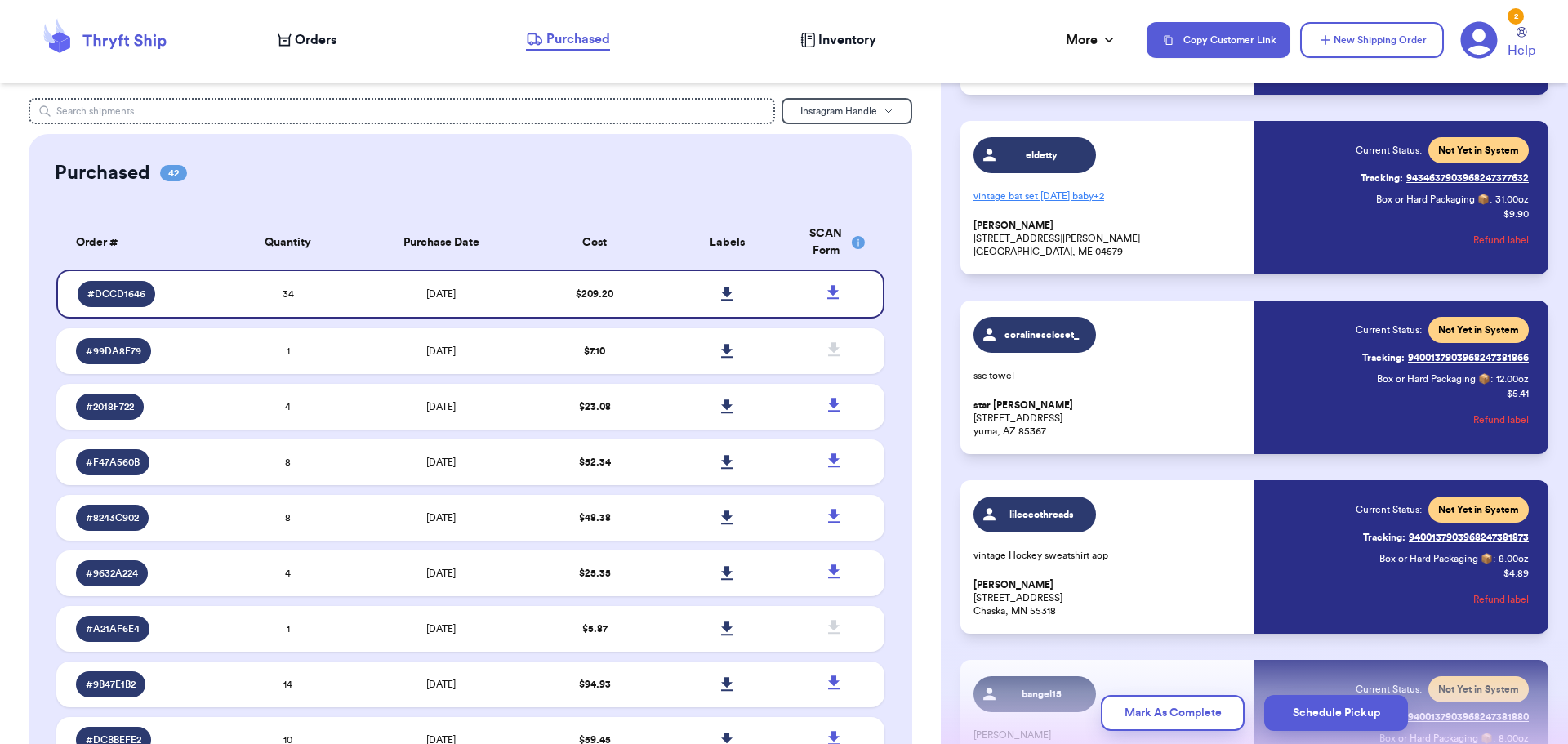
scroll to position [775, 0]
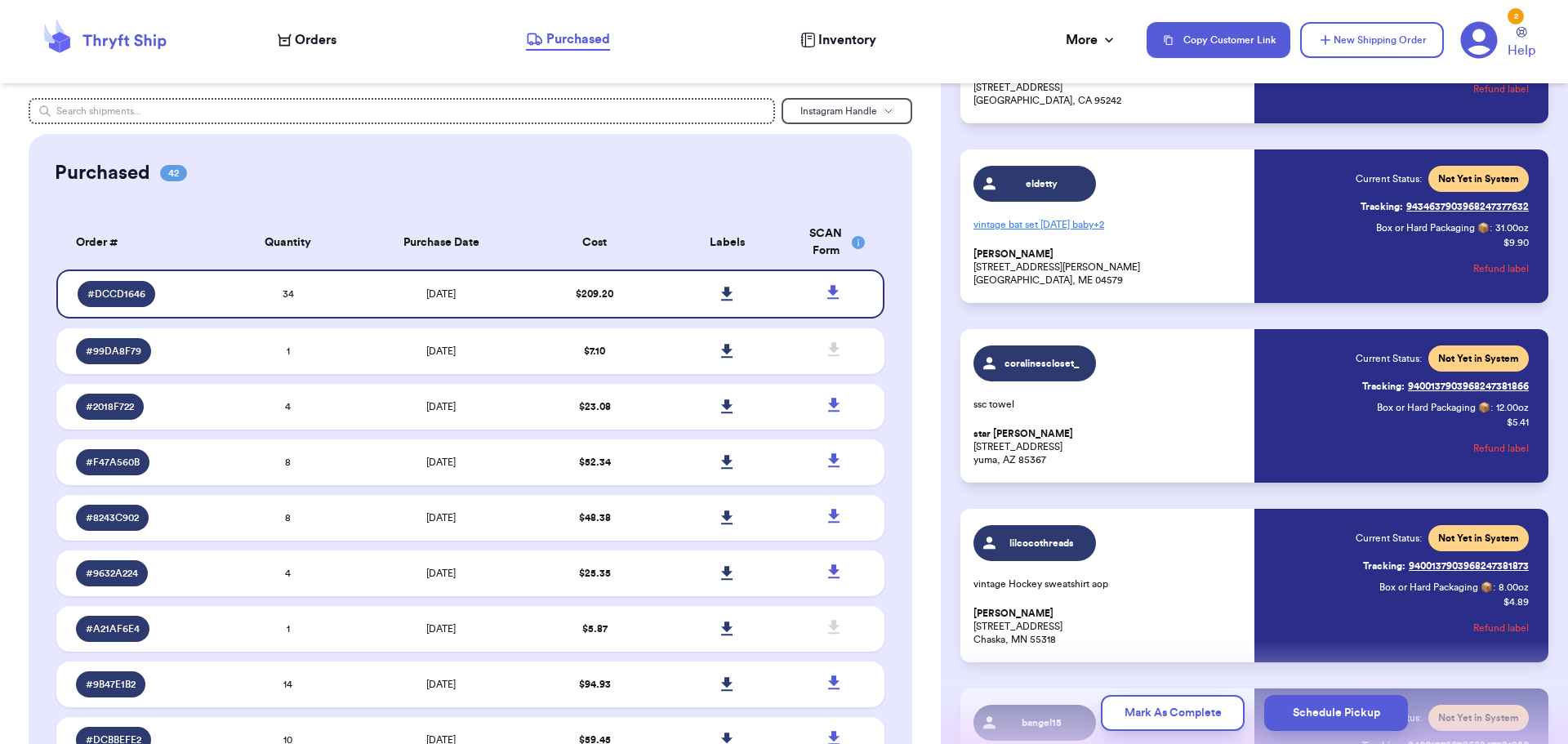
click at [1108, 221] on p "vintage bat set [DATE] baby + 2" at bounding box center [1109, 225] width 271 height 26
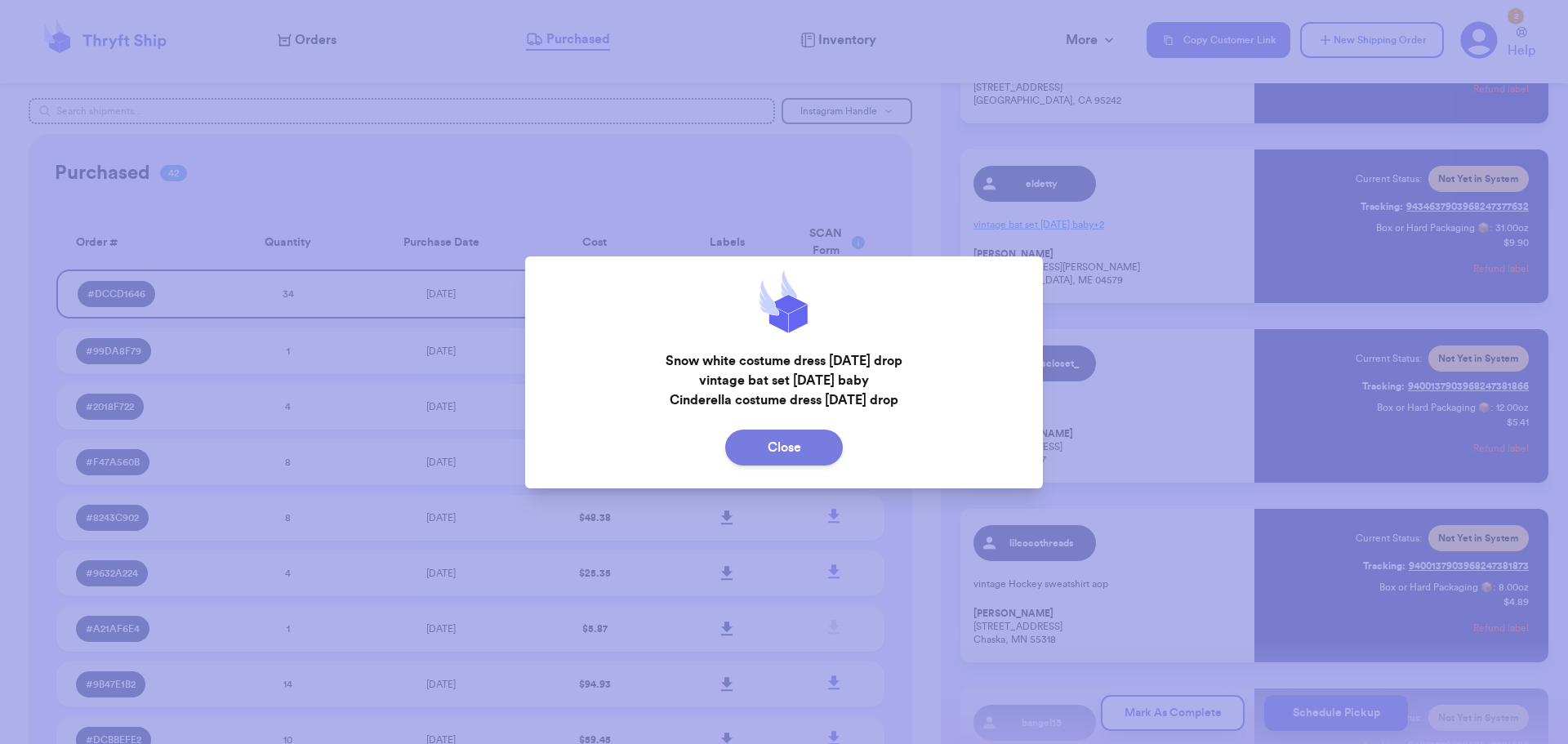
click at [815, 435] on div "Close" at bounding box center [784, 446] width 519 height 49
click at [815, 436] on button "Close" at bounding box center [784, 446] width 117 height 36
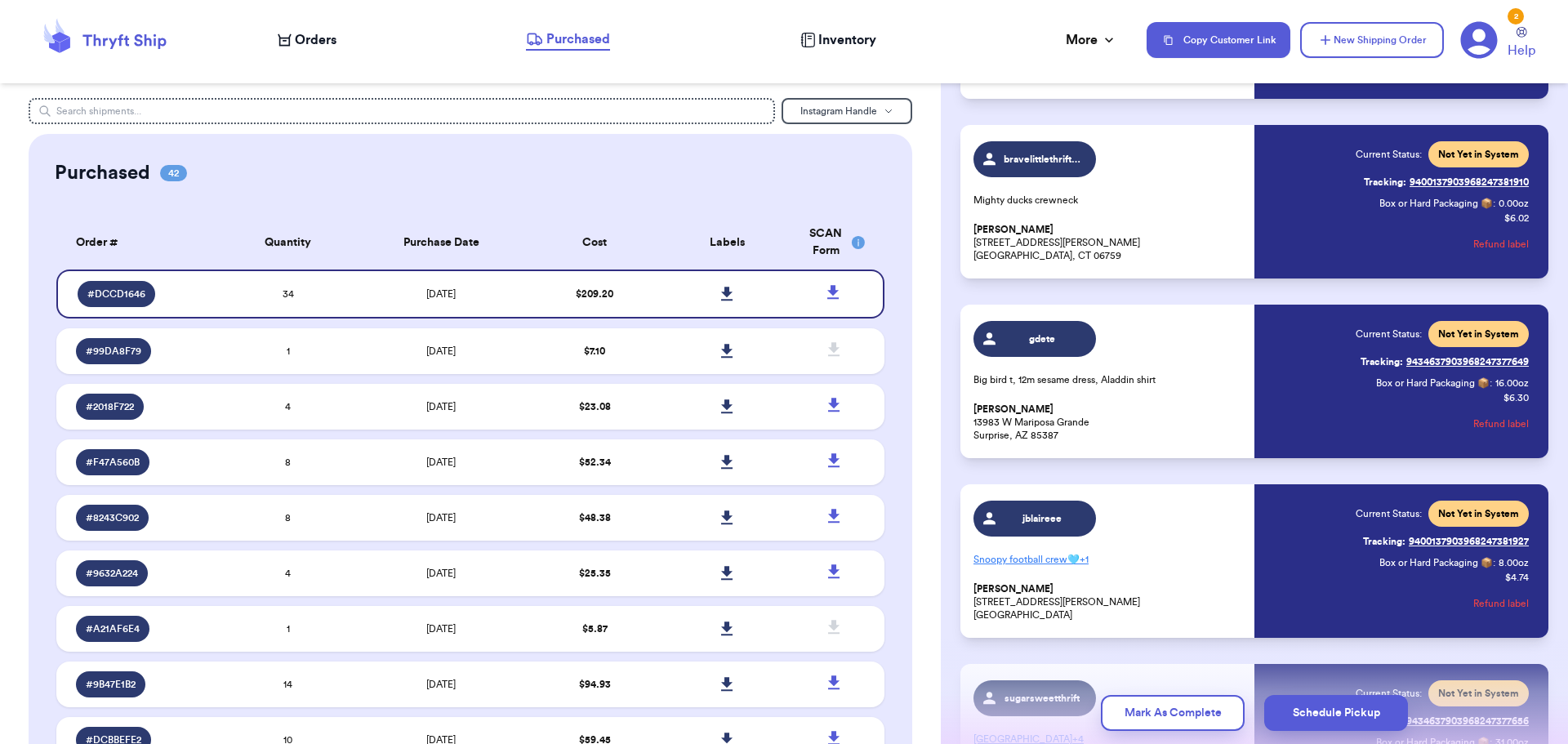
scroll to position [1877, 0]
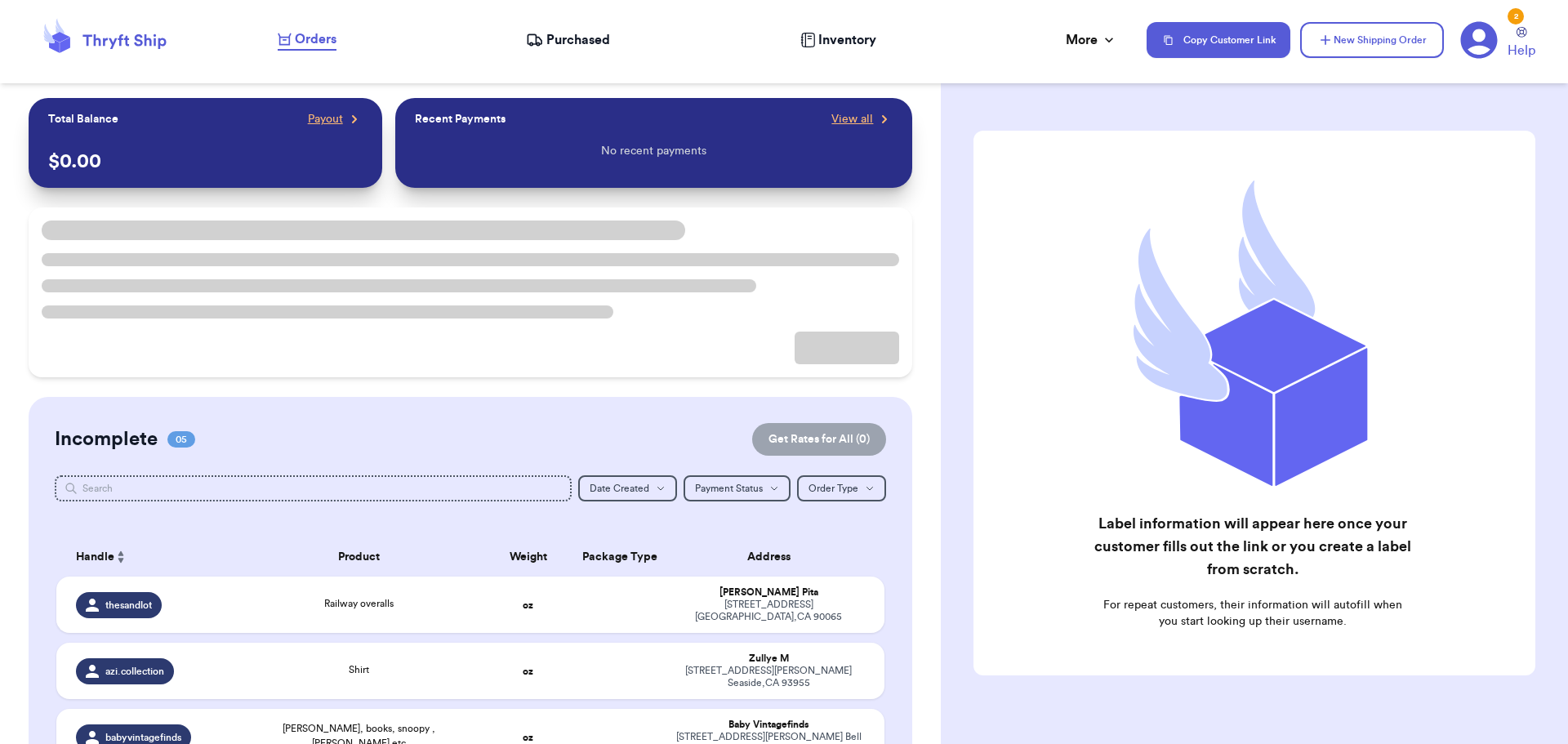
click at [557, 41] on span "Purchased" at bounding box center [578, 41] width 64 height 20
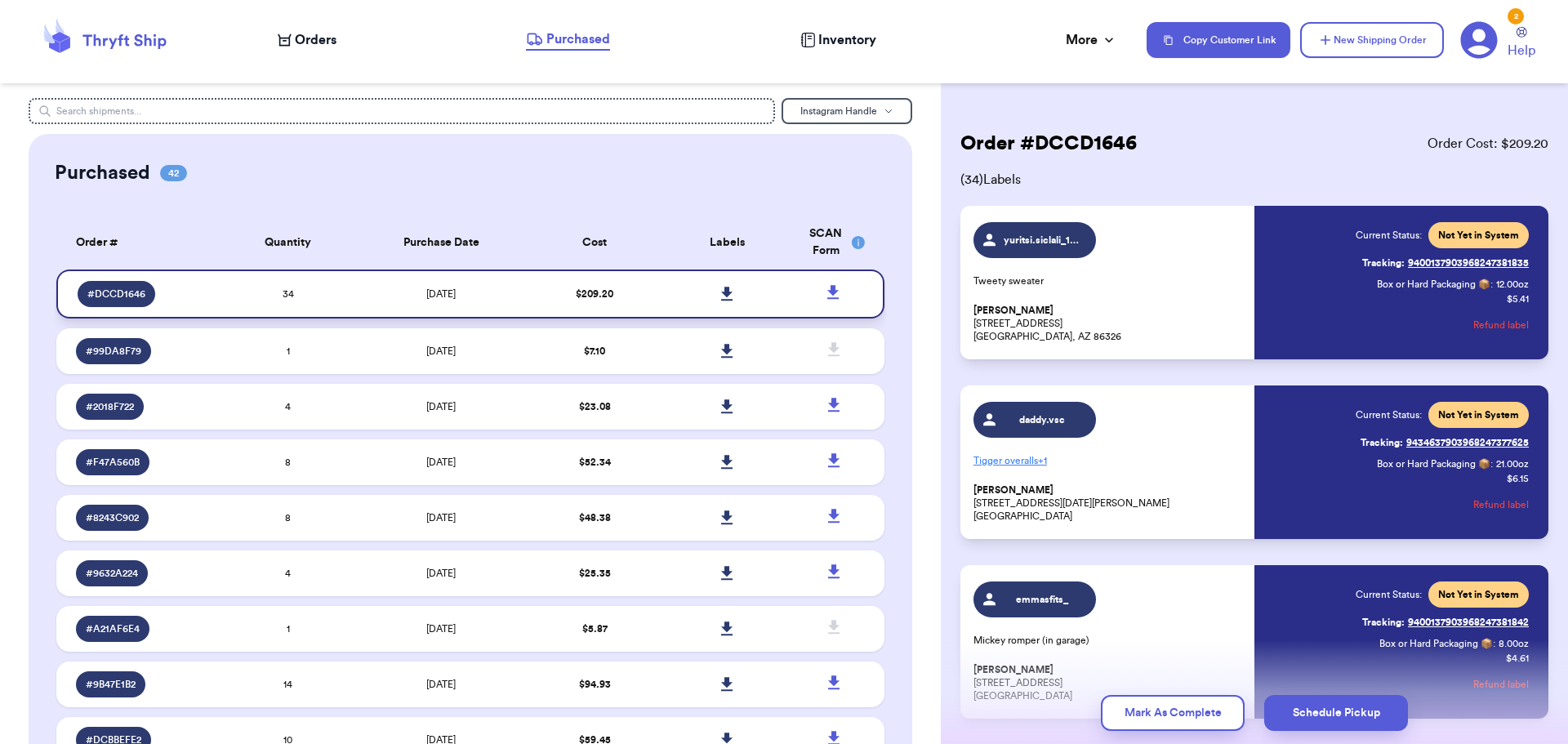
click at [823, 292] on icon at bounding box center [833, 293] width 21 height 21
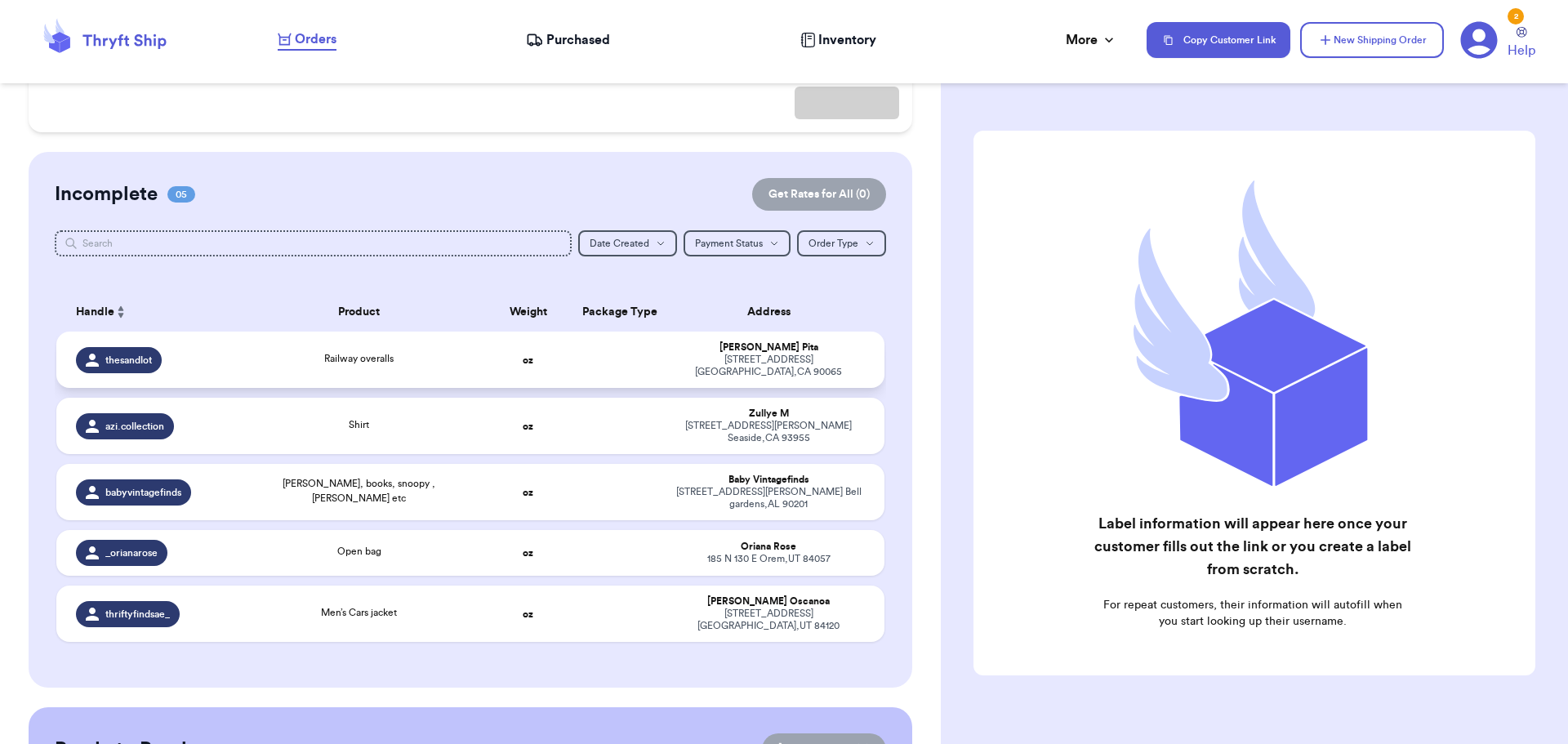
click at [437, 357] on div "Railway overalls" at bounding box center [359, 360] width 230 height 18
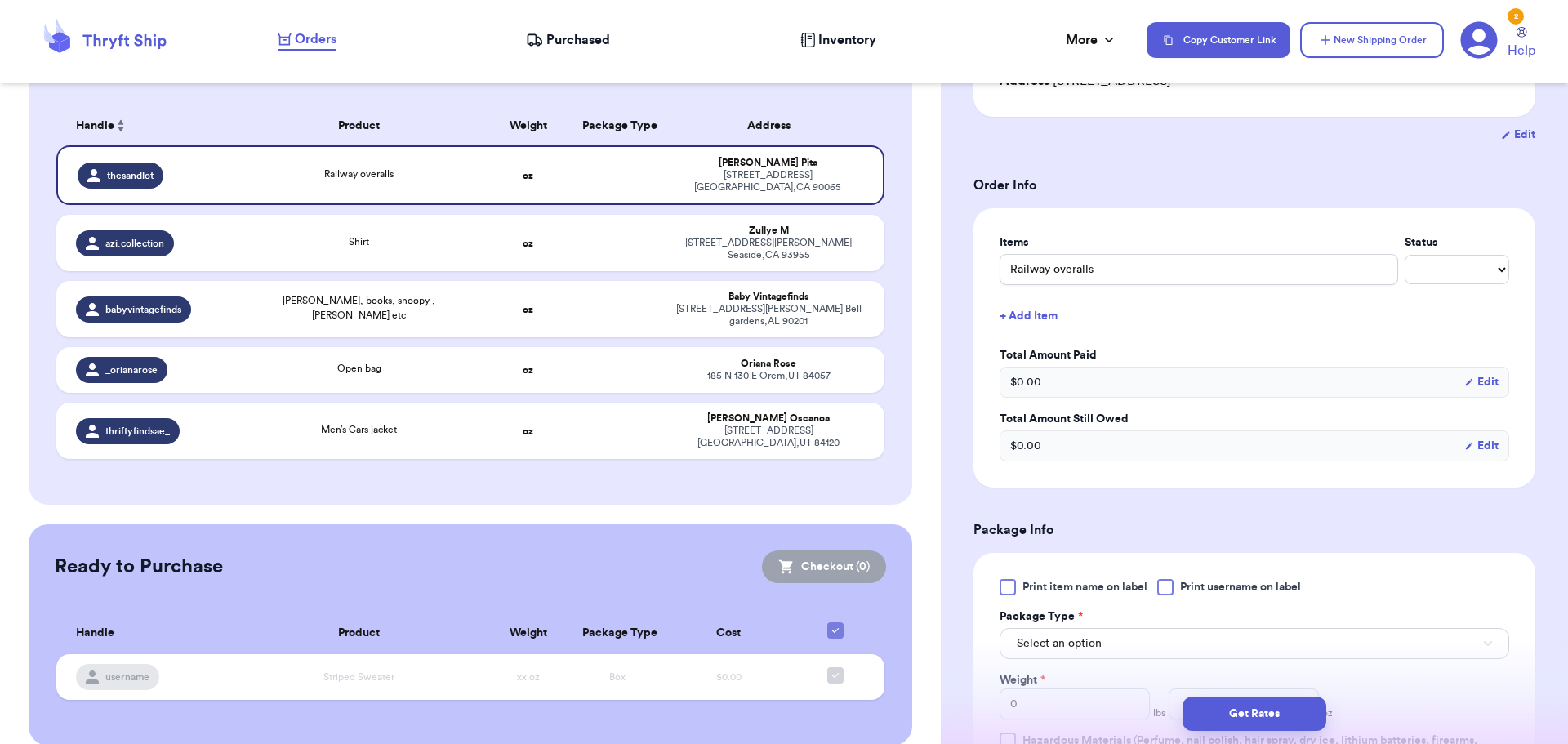
scroll to position [408, 0]
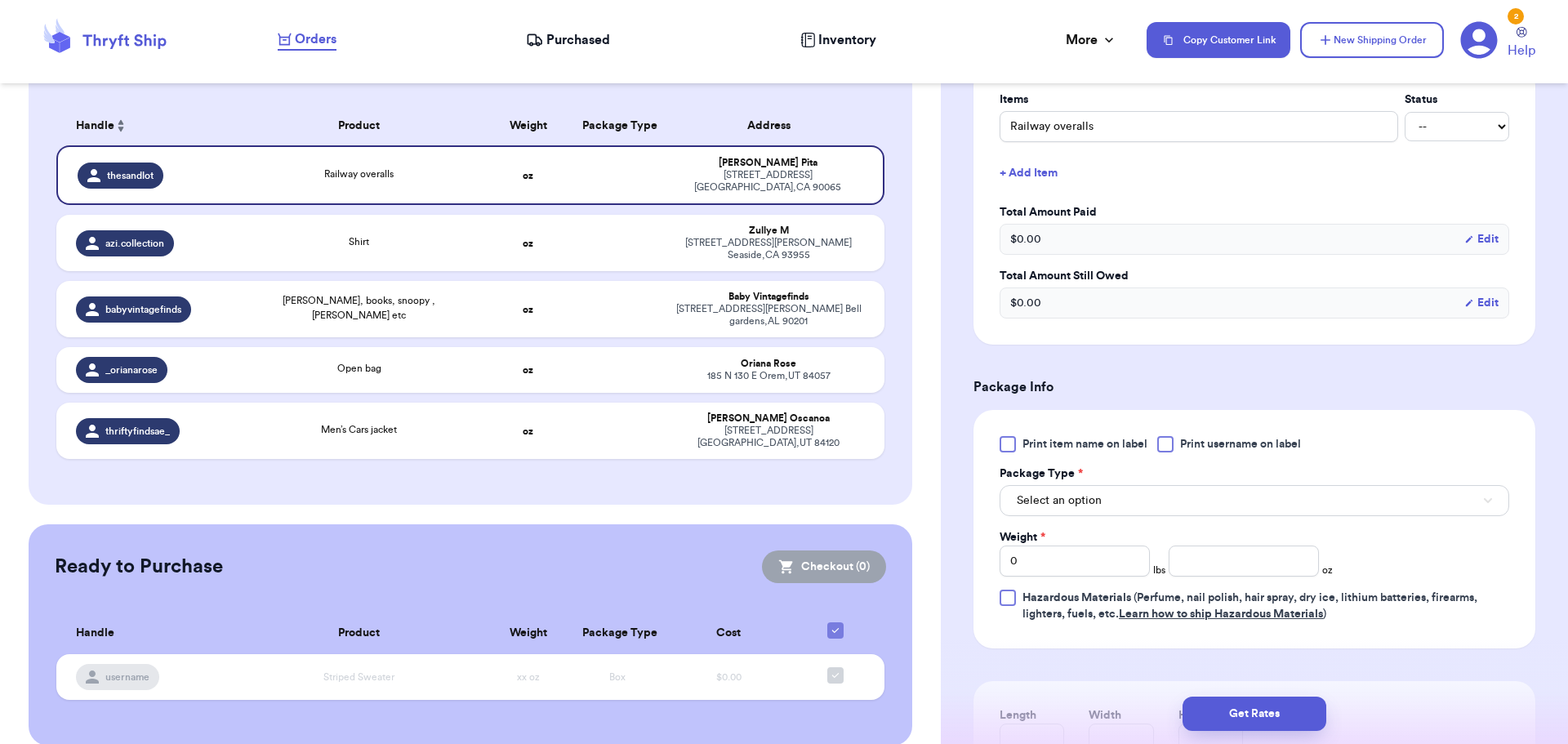
drag, startPoint x: 1169, startPoint y: 445, endPoint x: 1156, endPoint y: 494, distance: 50.7
click at [1170, 446] on div at bounding box center [1165, 444] width 17 height 17
click at [0, 0] on input "Print username on label" at bounding box center [0, 0] width 0 height 0
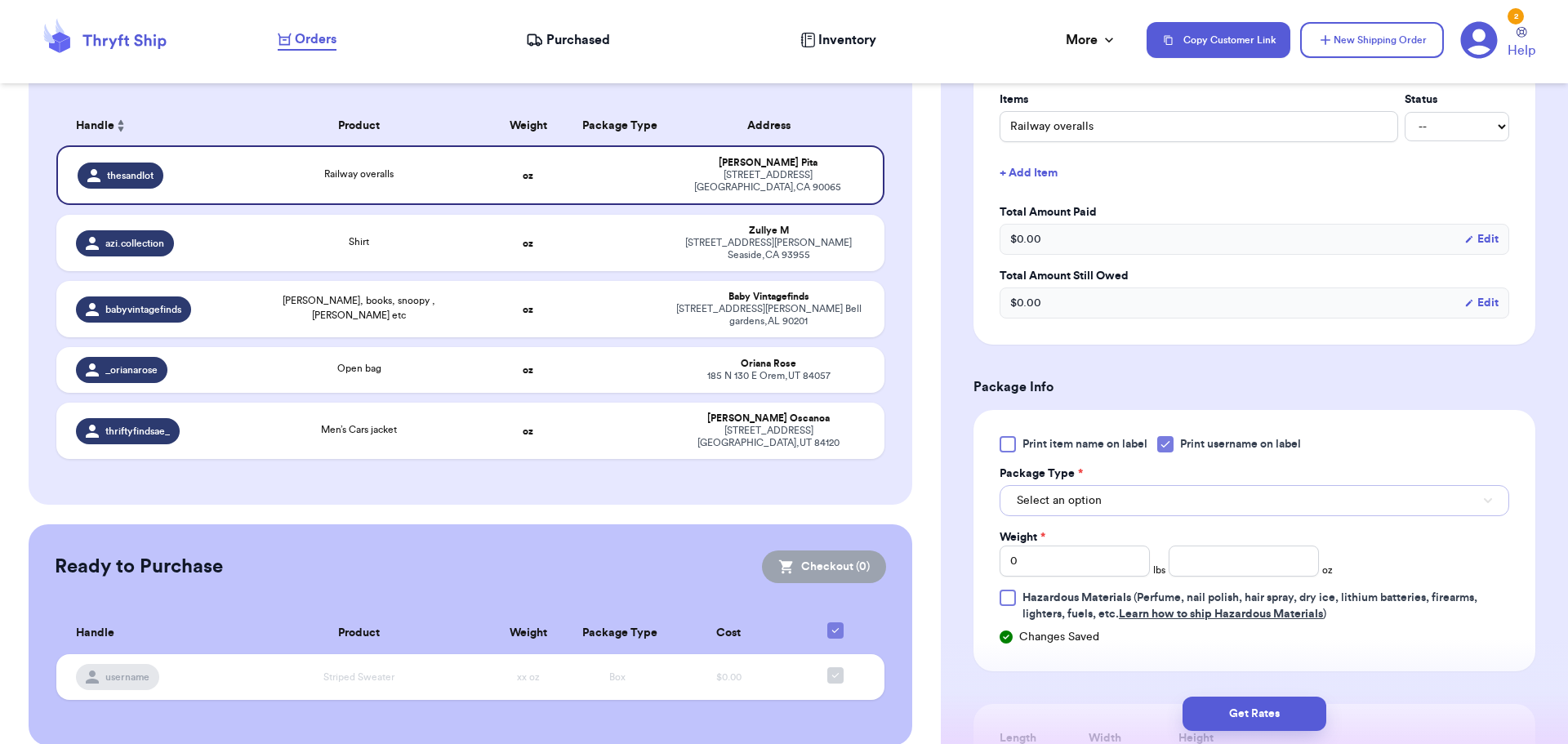
drag, startPoint x: 1153, startPoint y: 499, endPoint x: 1157, endPoint y: 514, distance: 15.5
click at [1154, 500] on button "Select an option" at bounding box center [1255, 501] width 509 height 31
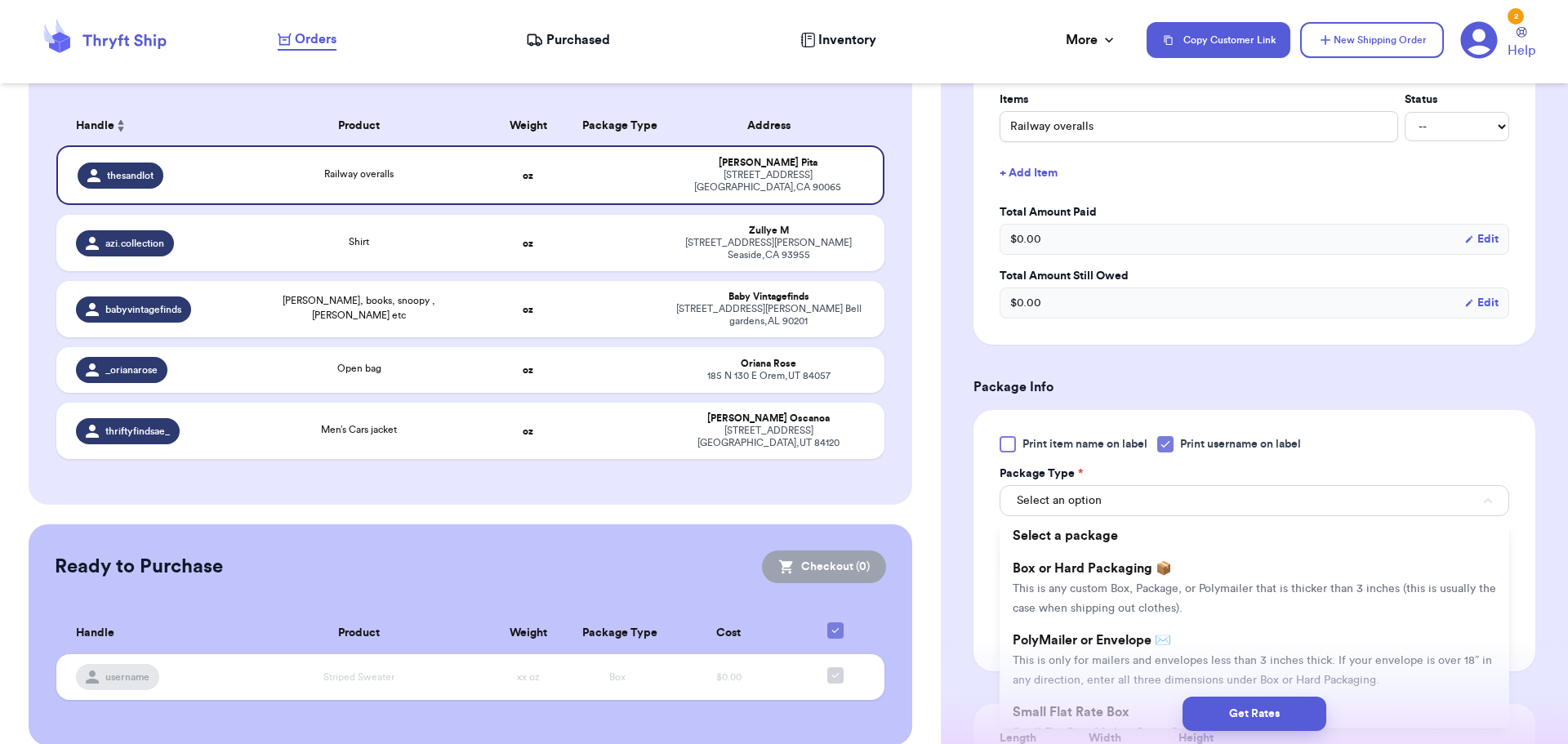
click at [1165, 569] on span "Box or Hard Packaging 📦" at bounding box center [1092, 568] width 160 height 13
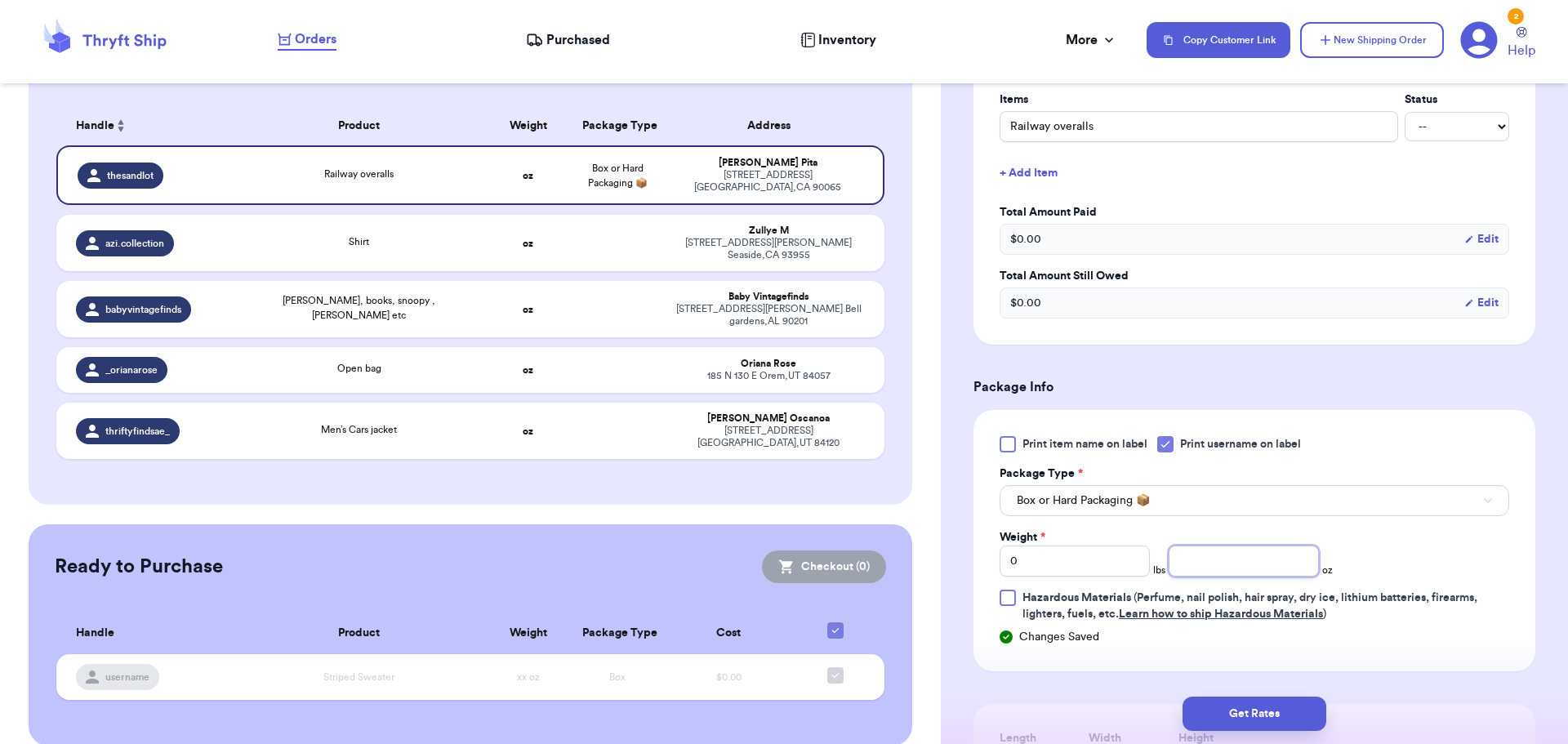
click at [1190, 563] on input "number" at bounding box center [1244, 561] width 151 height 31
type input "0"
type input "14"
click at [1239, 705] on button "Get Rates" at bounding box center [1255, 713] width 144 height 34
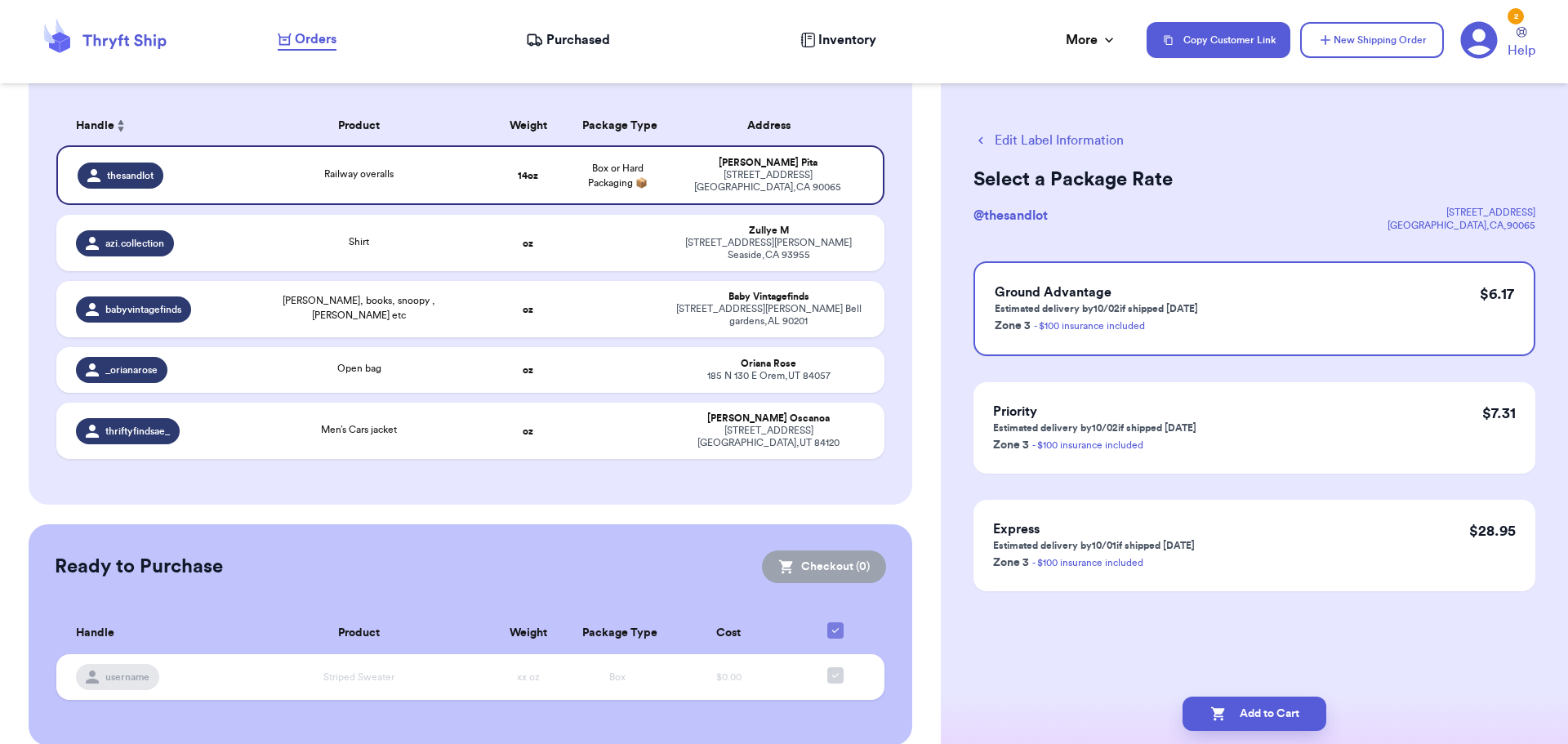
scroll to position [0, 0]
click at [1270, 703] on button "Add to Cart" at bounding box center [1255, 713] width 144 height 34
checkbox input "true"
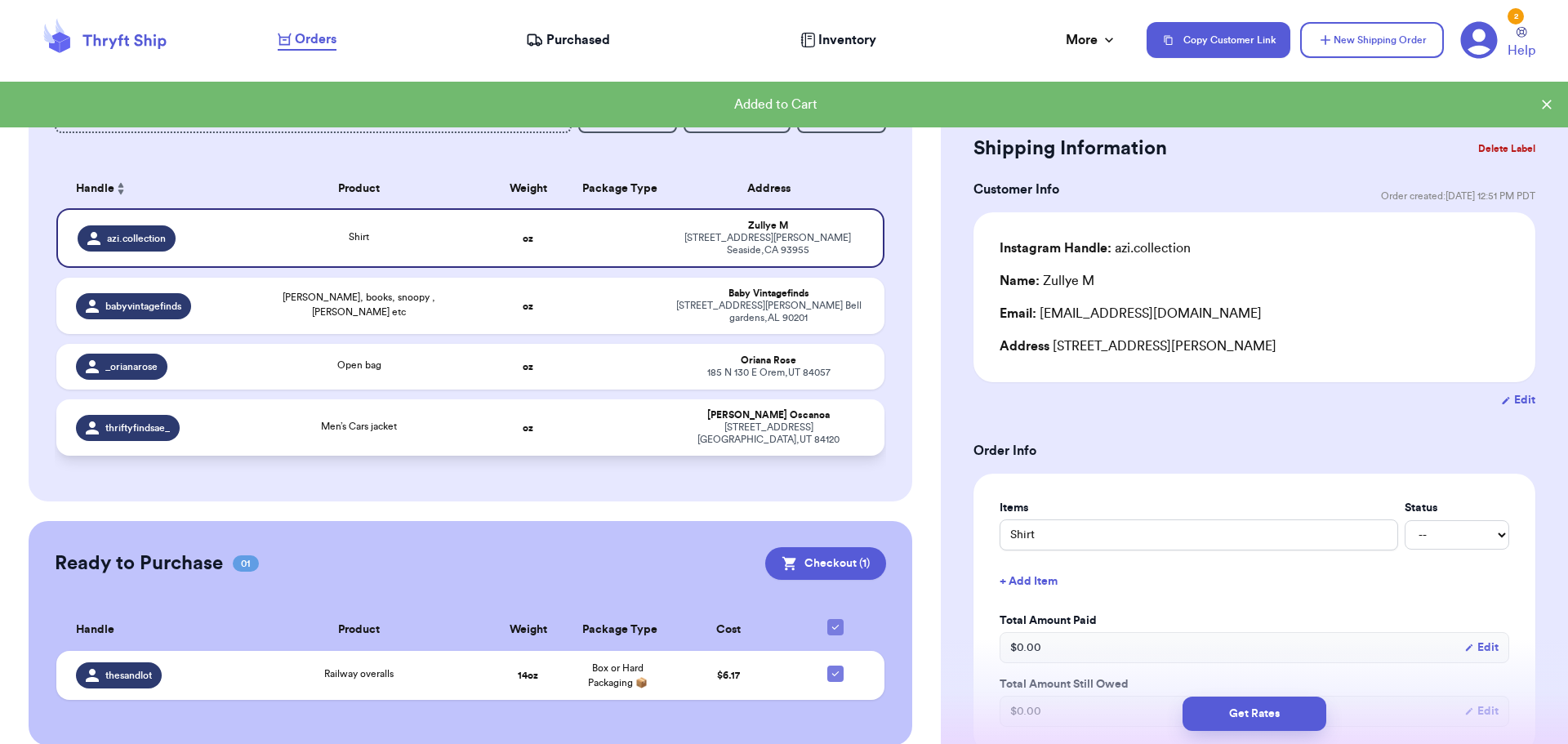
click at [586, 406] on td at bounding box center [617, 427] width 89 height 56
type input "Men’s Cars jacket"
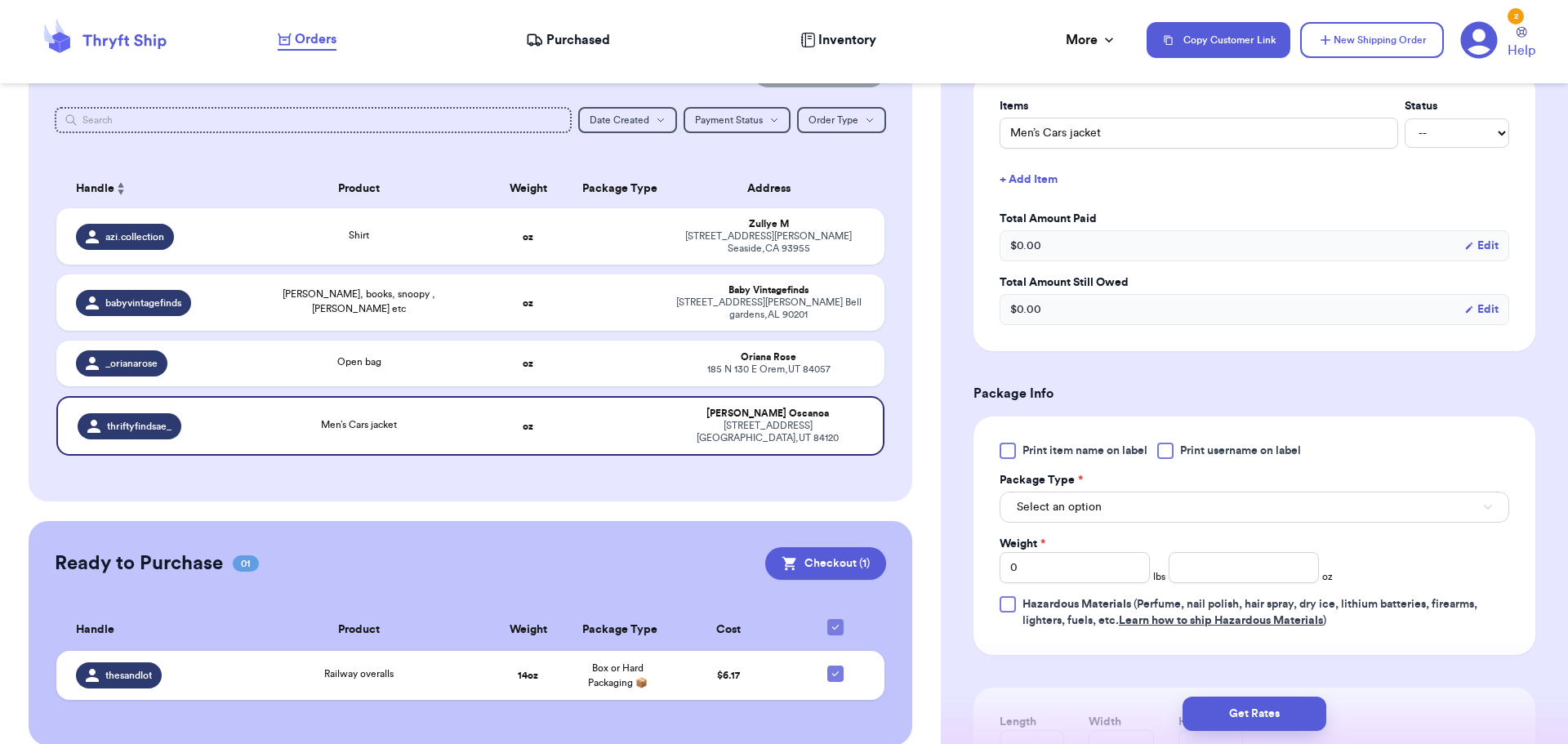
scroll to position [408, 0]
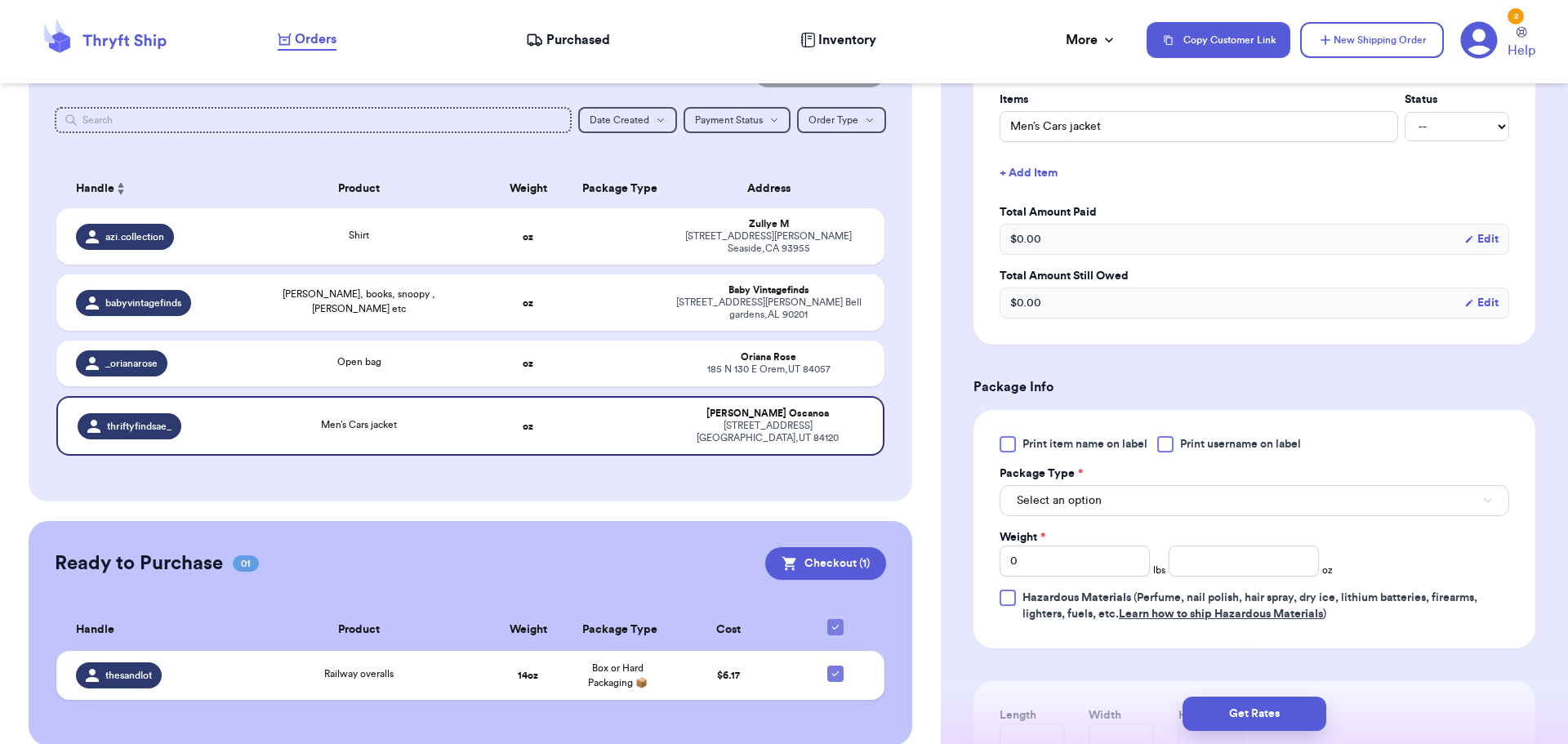
click at [1168, 444] on div at bounding box center [1165, 444] width 17 height 17
click at [0, 0] on input "Print username on label" at bounding box center [0, 0] width 0 height 0
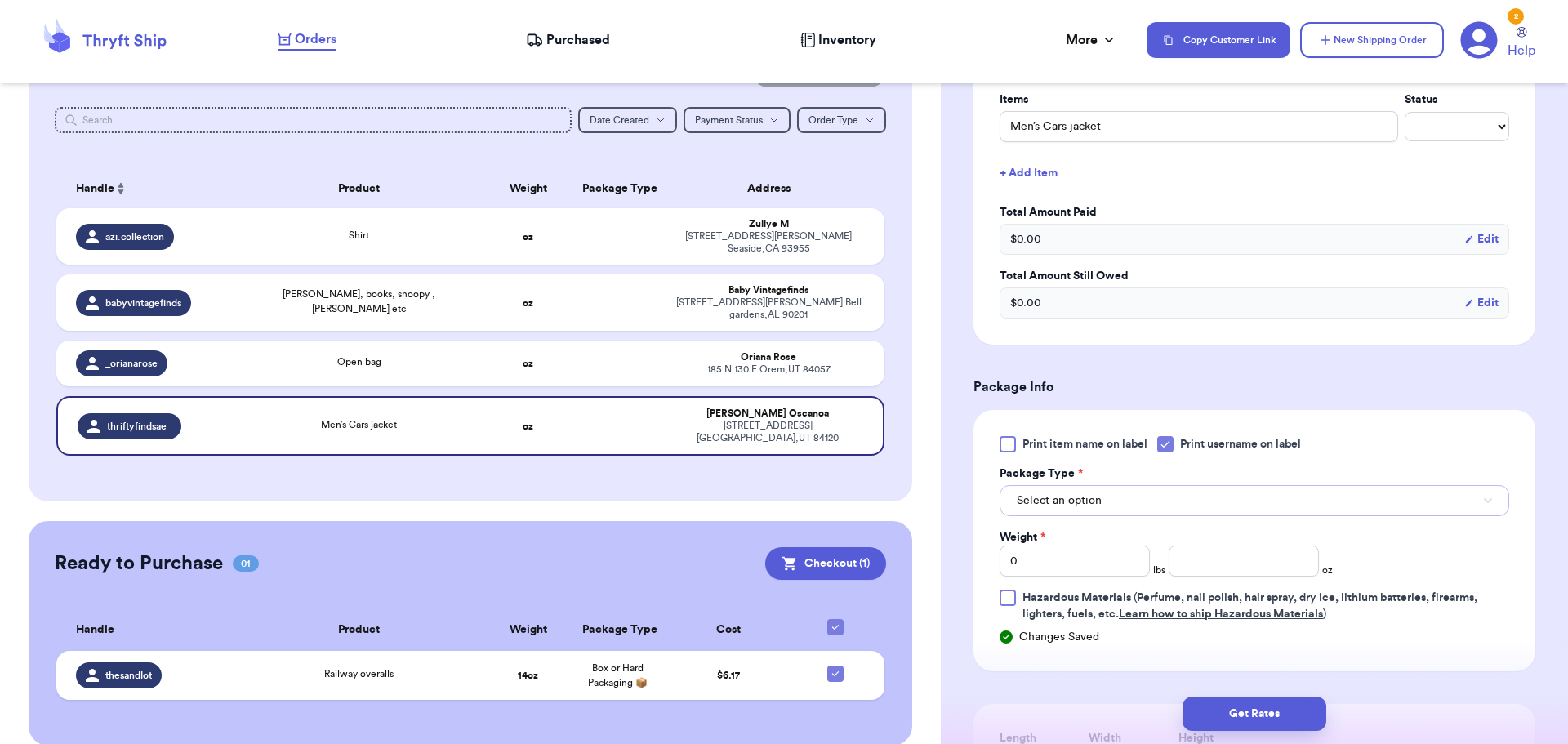
click at [1151, 495] on button "Select an option" at bounding box center [1255, 501] width 509 height 31
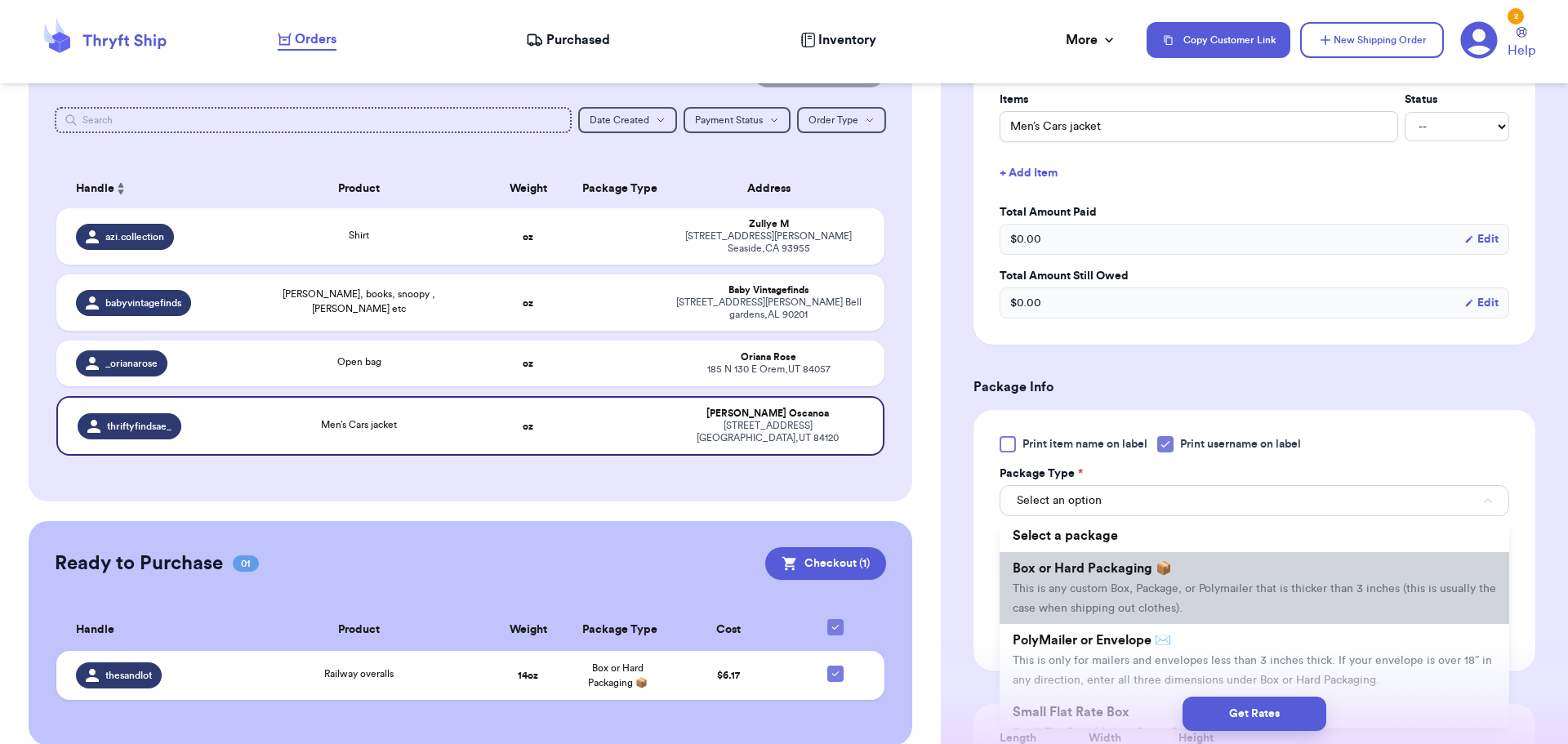
click at [1173, 594] on span "This is any custom Box, Package, or Polymailer that is thicker than 3 inches (t…" at bounding box center [1254, 599] width 484 height 31
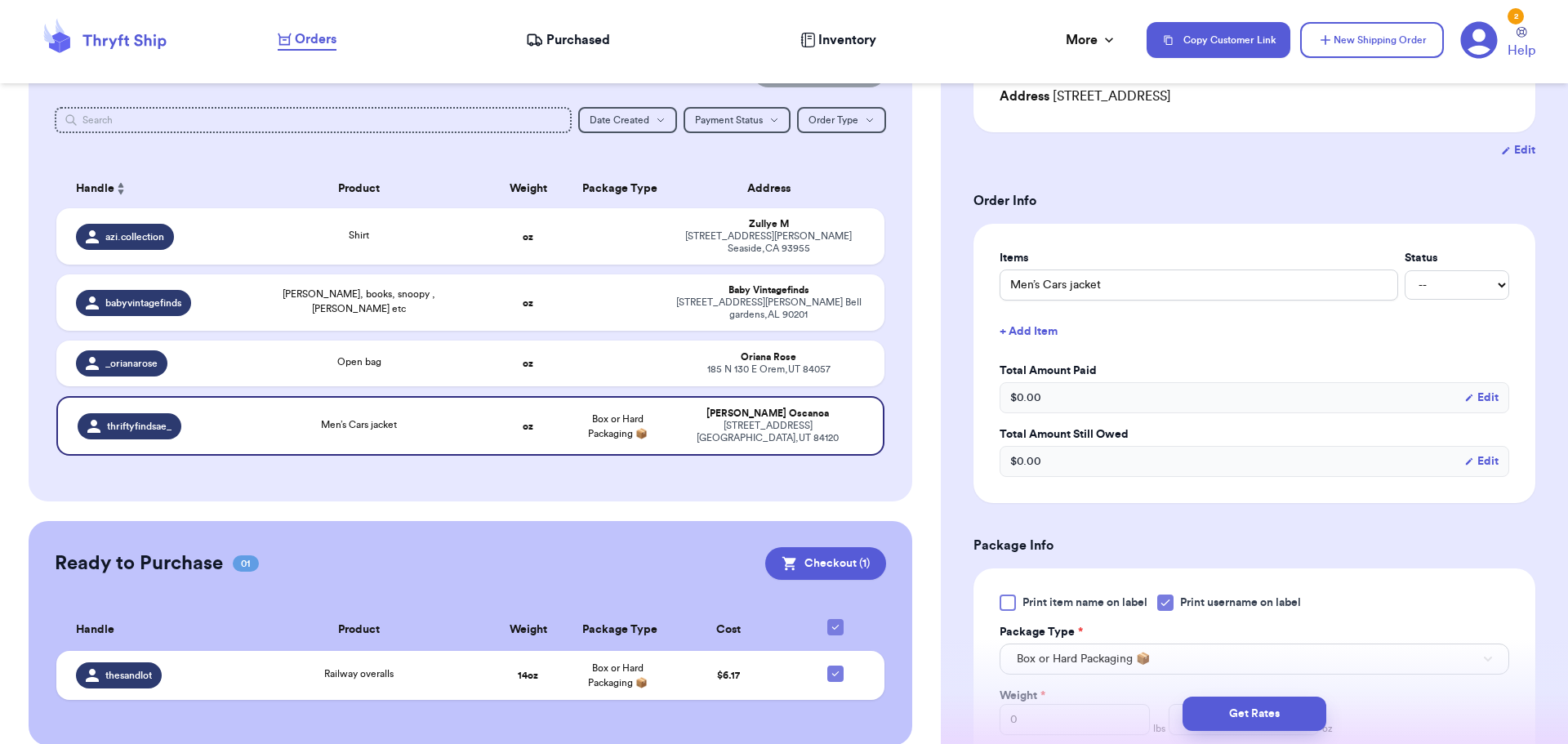
scroll to position [245, 0]
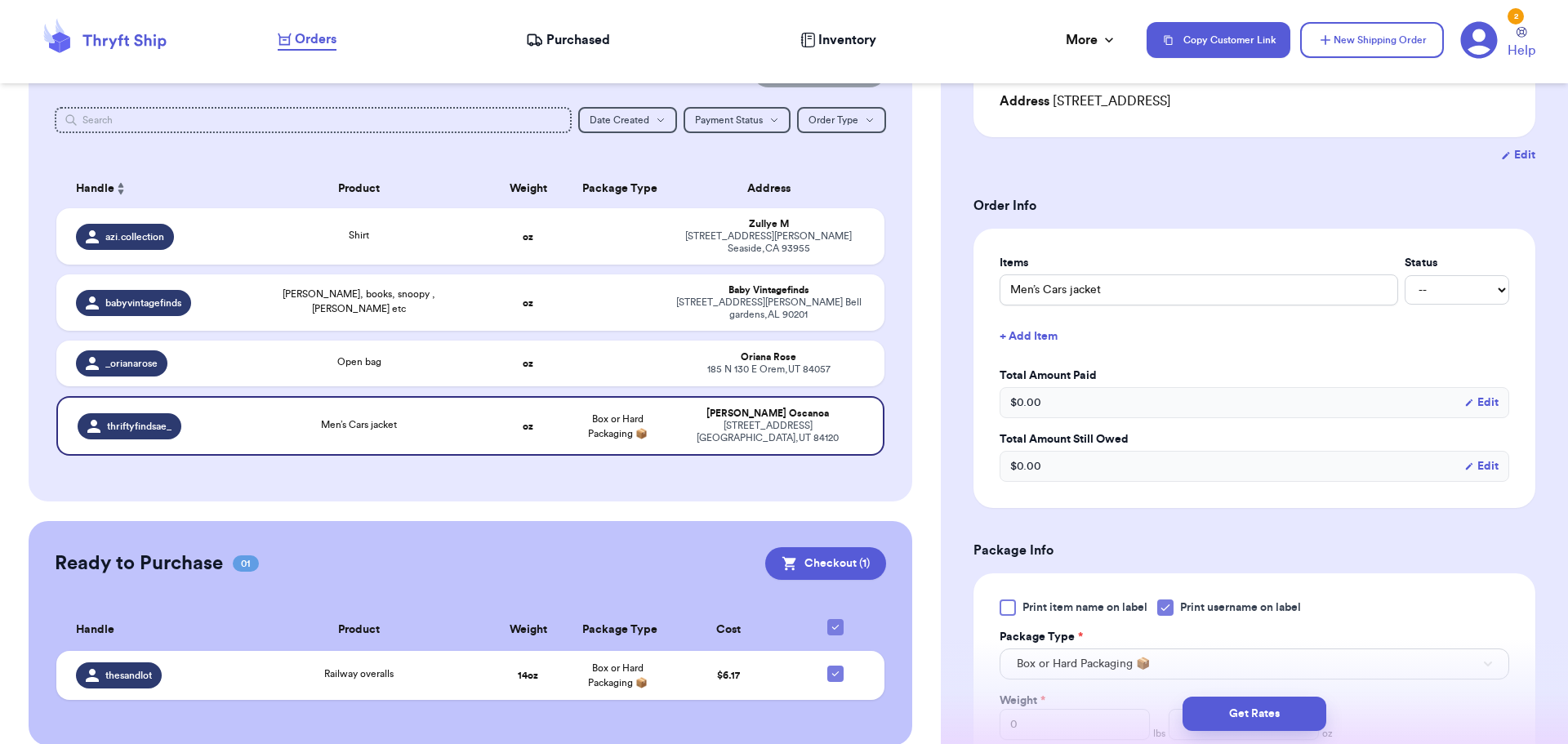
click at [1029, 333] on button "+ Add Item" at bounding box center [1255, 336] width 523 height 36
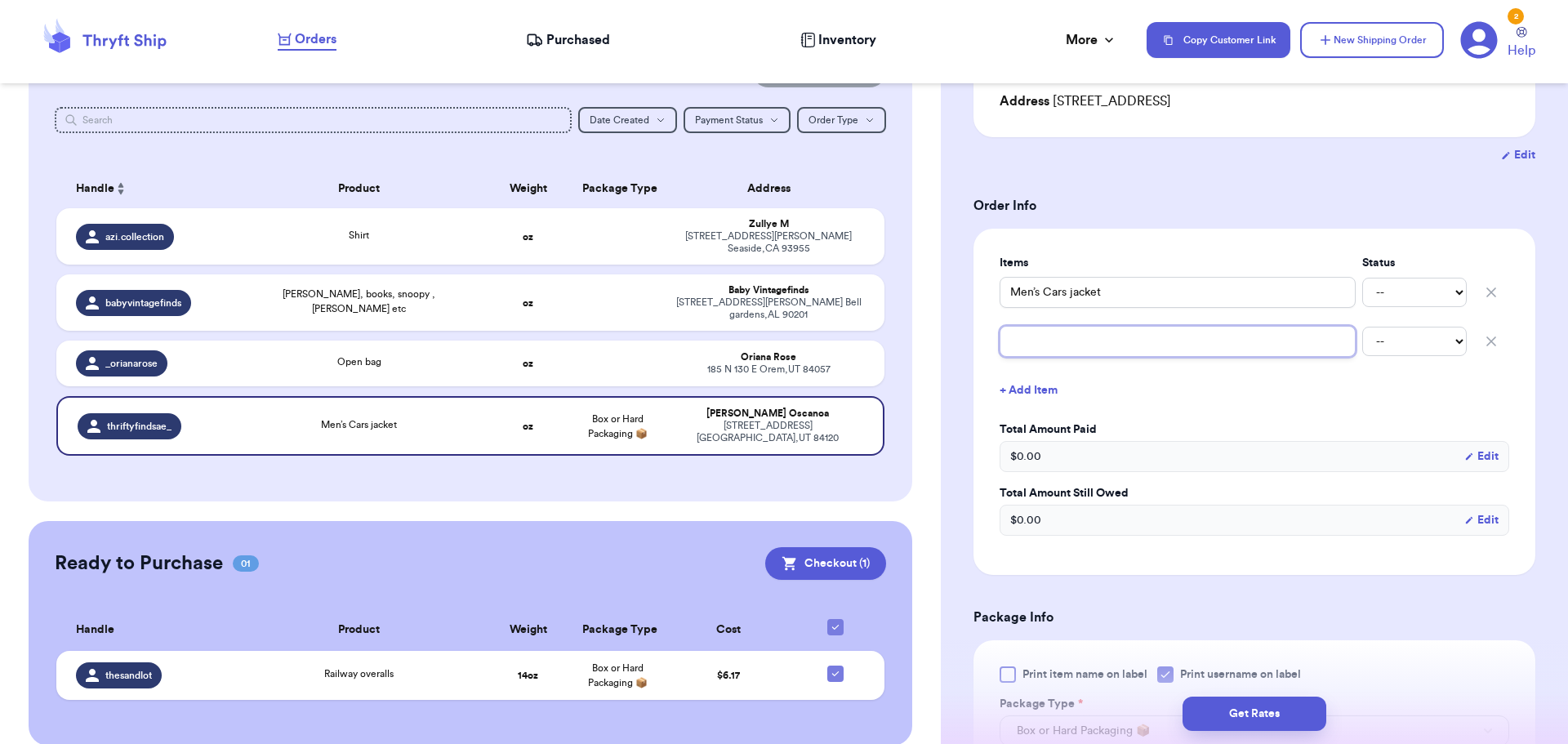
click at [1043, 343] on input "text" at bounding box center [1178, 341] width 356 height 31
type input "n"
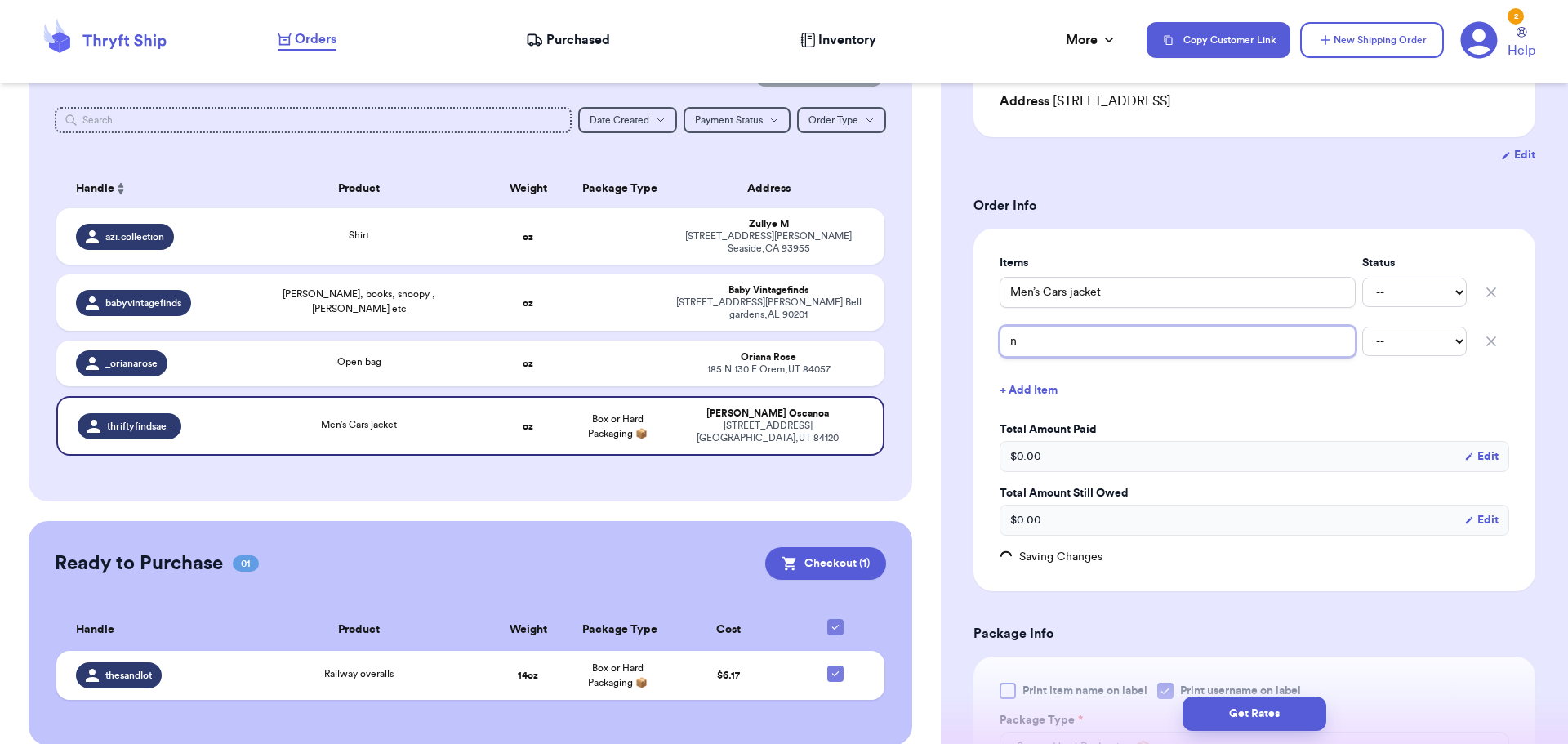
type input "ni"
type input "nik"
type input "nikj"
type input "nik"
type input "nike"
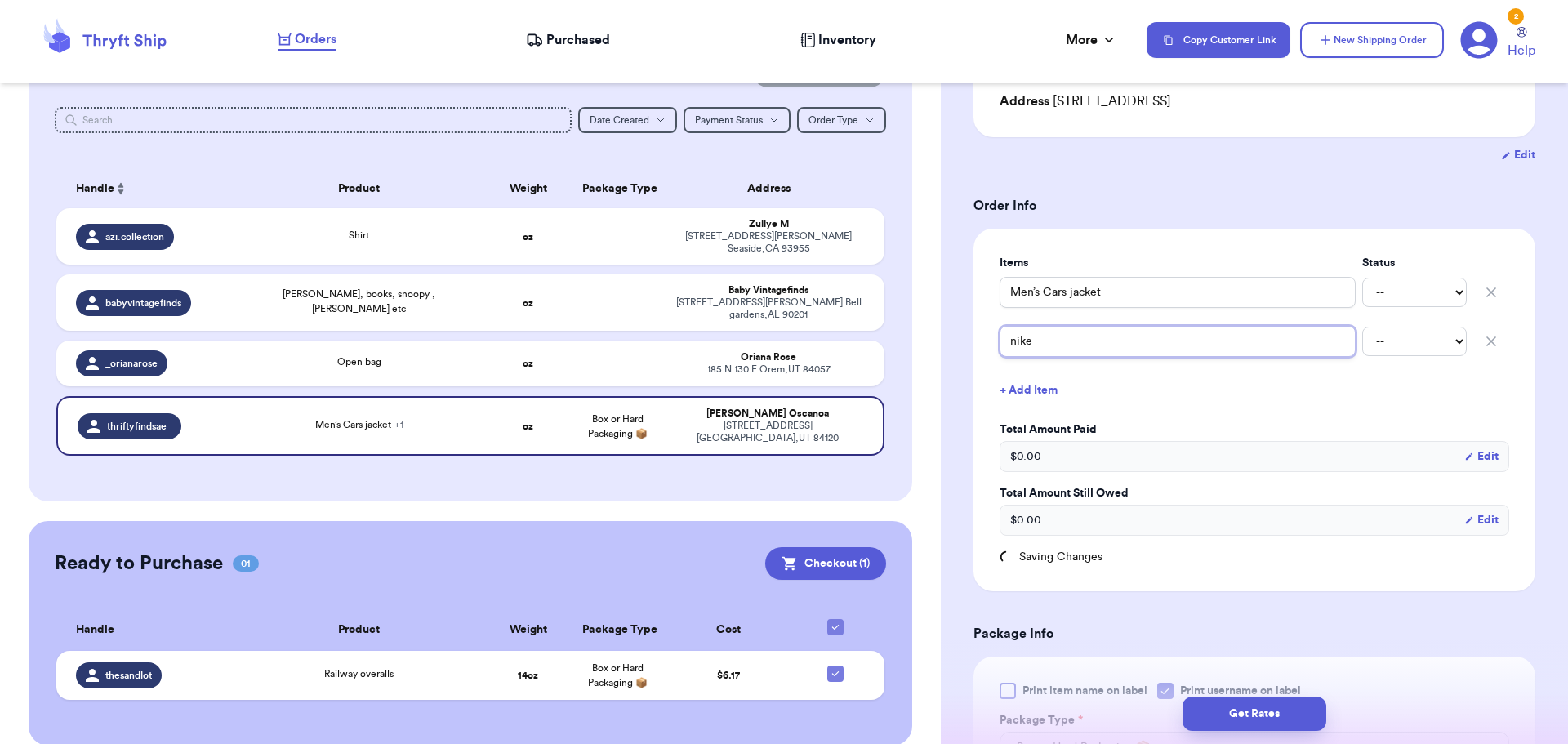
type input "nikes"
click at [812, 547] on button "Checkout ( 1 )" at bounding box center [825, 563] width 121 height 32
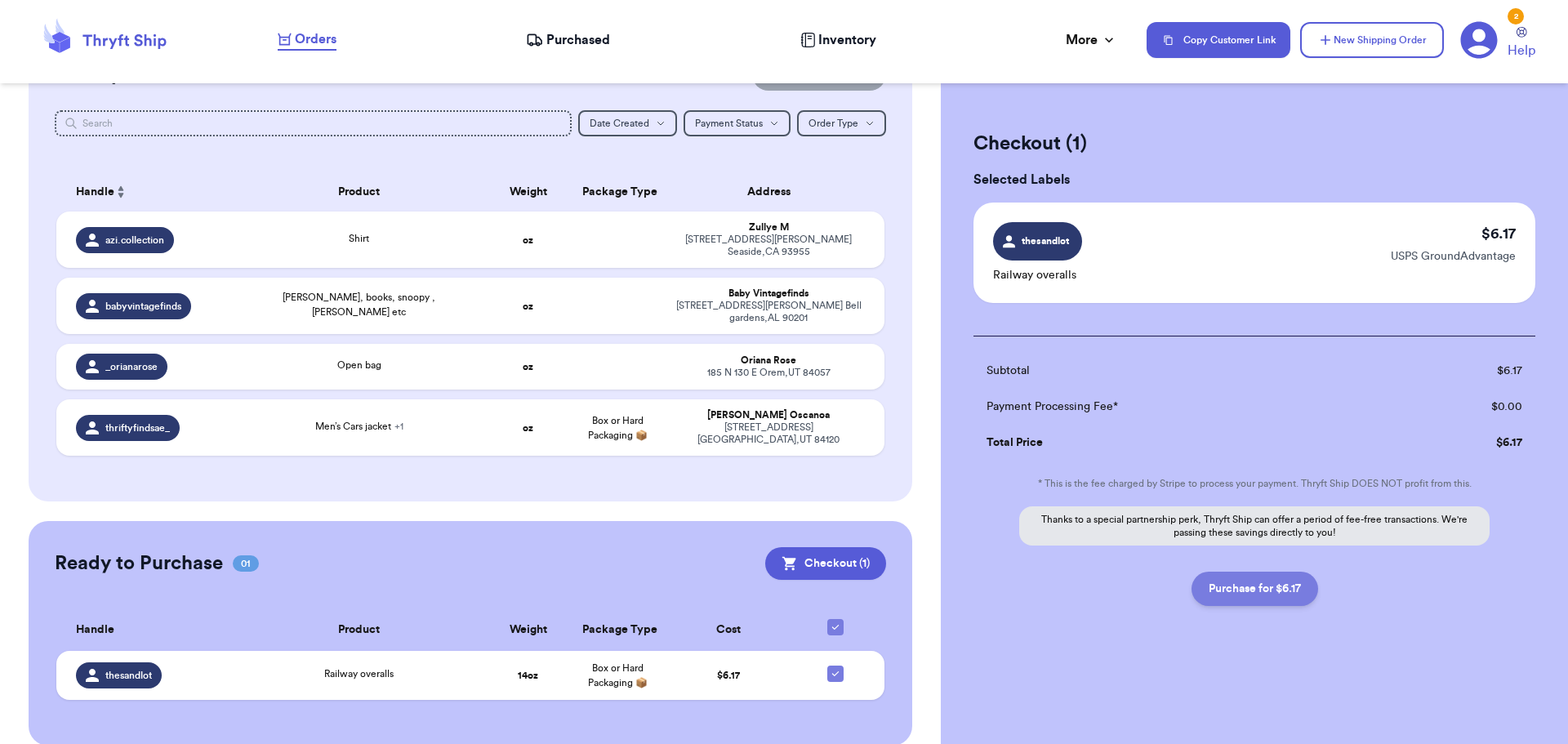
click at [1265, 589] on button "Purchase for $6.17" at bounding box center [1255, 588] width 127 height 34
checkbox input "false"
checkbox input "true"
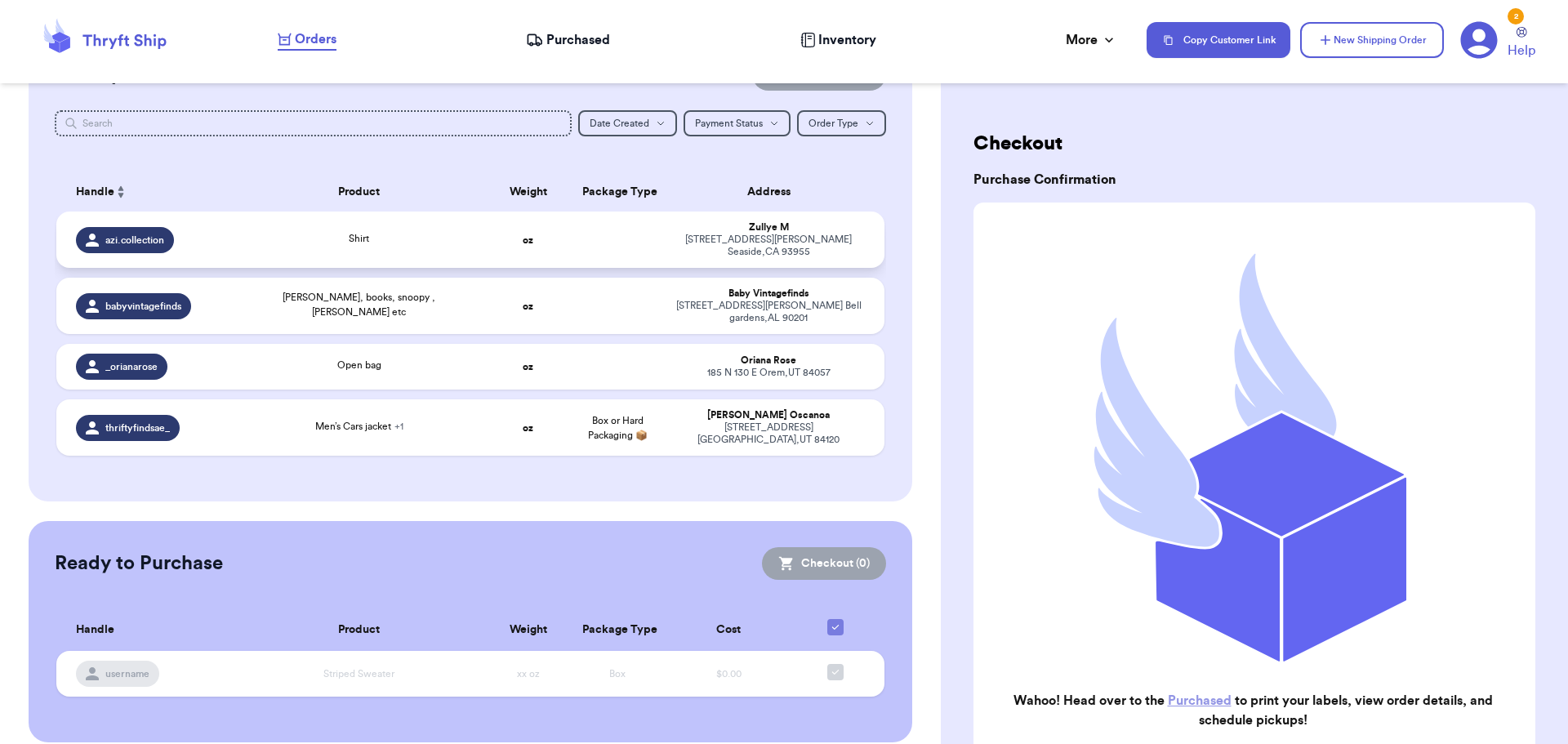
scroll to position [172, 0]
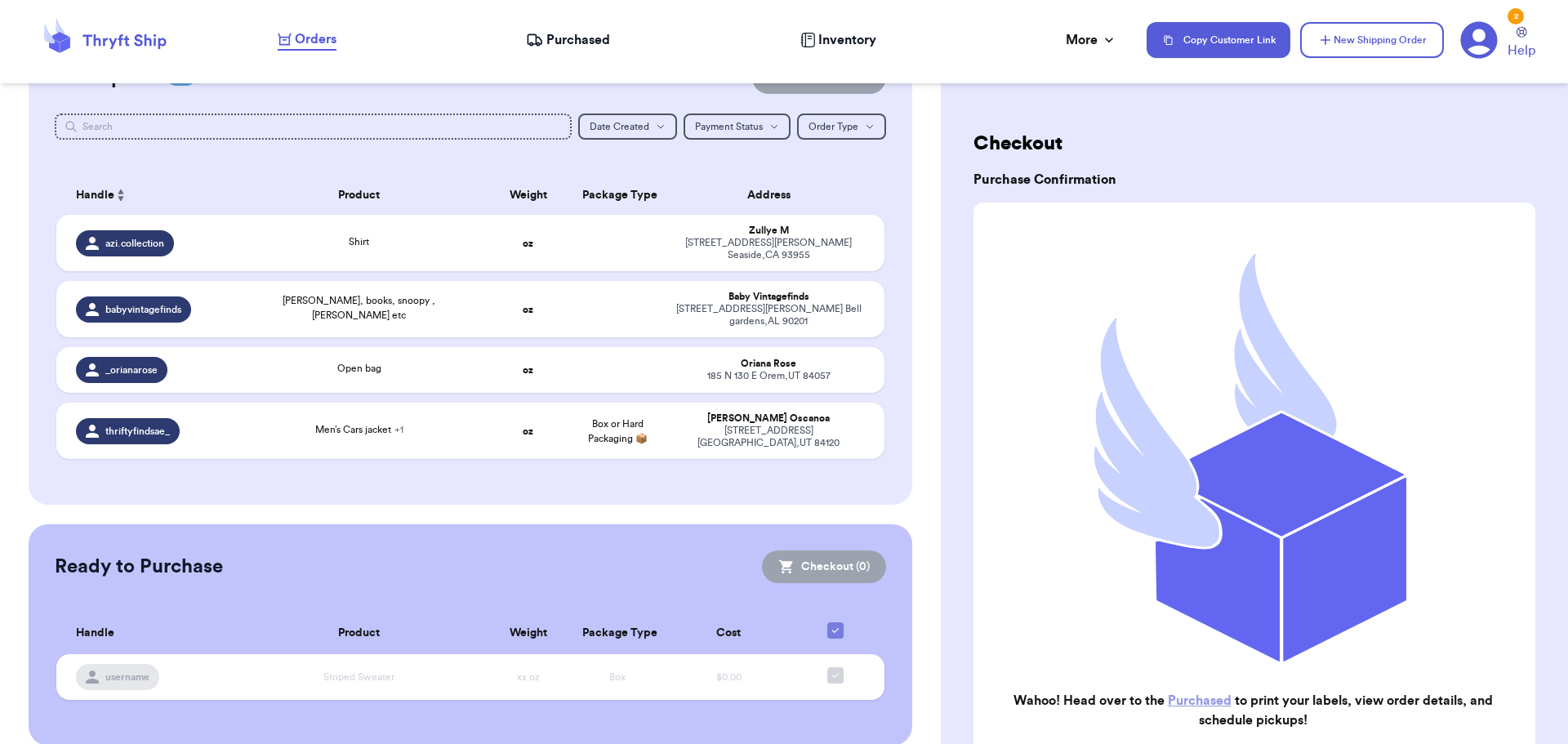
click at [571, 37] on span "Purchased" at bounding box center [578, 41] width 64 height 20
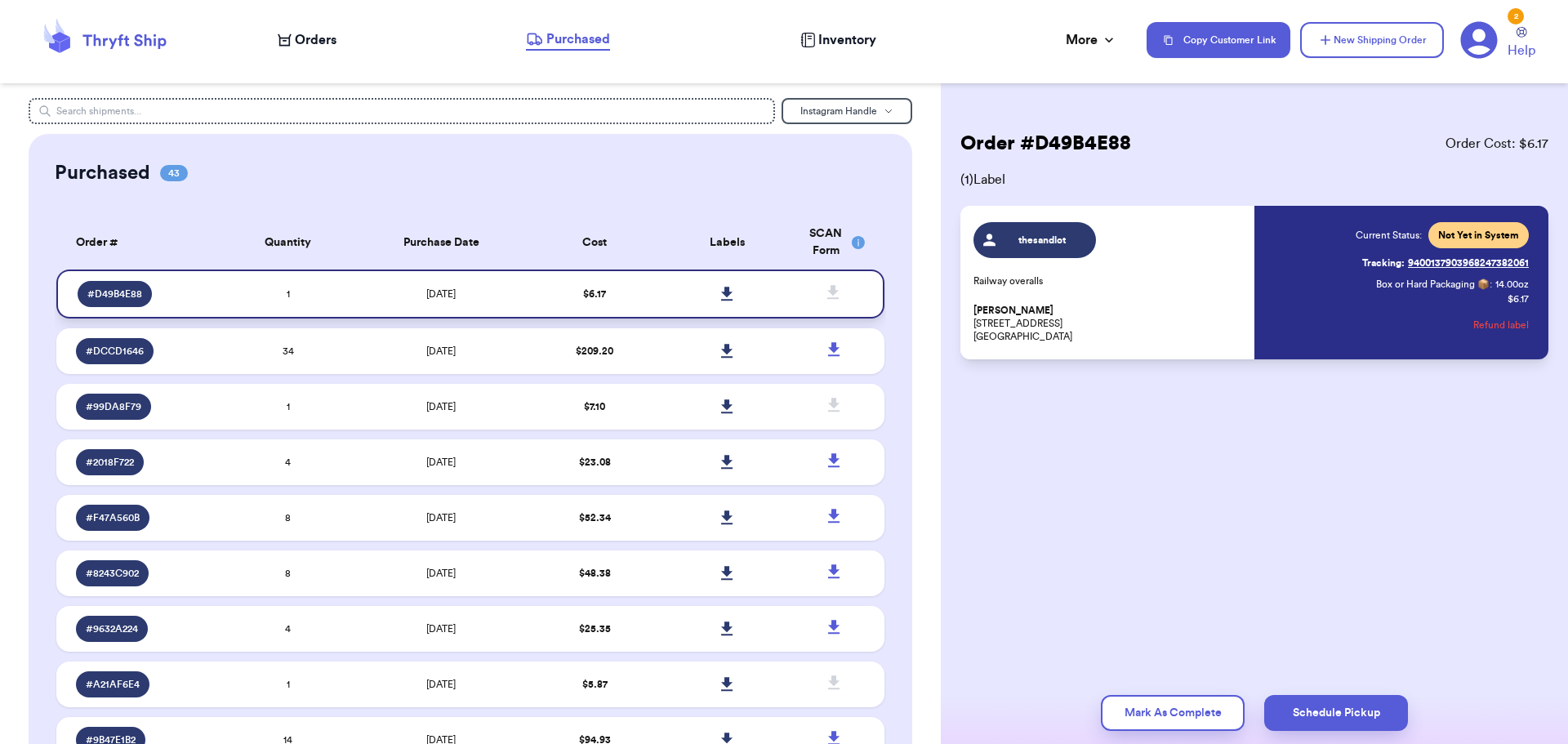
click at [721, 293] on icon at bounding box center [727, 293] width 12 height 14
